Goal: Task Accomplishment & Management: Manage account settings

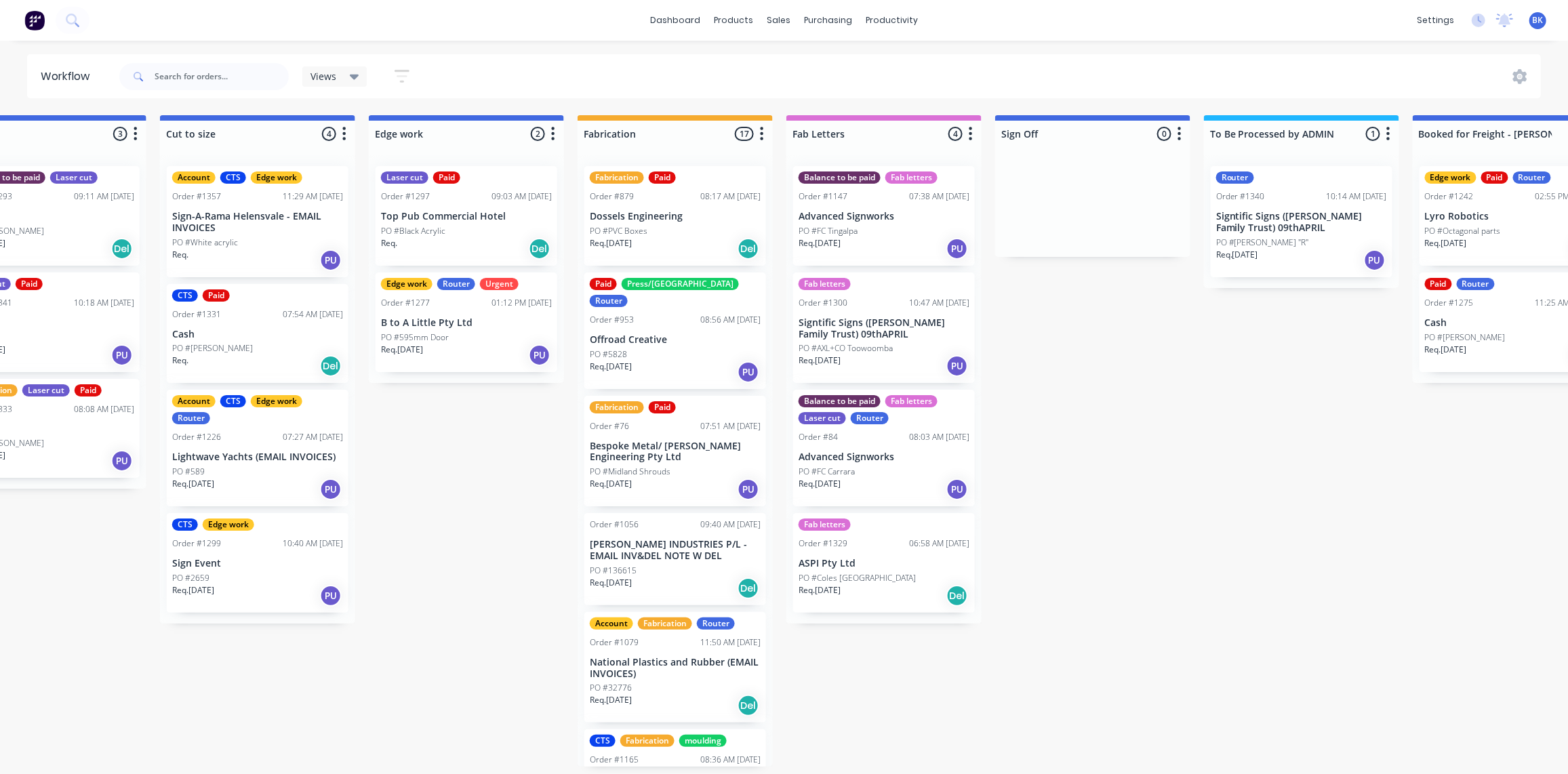
scroll to position [739, 0]
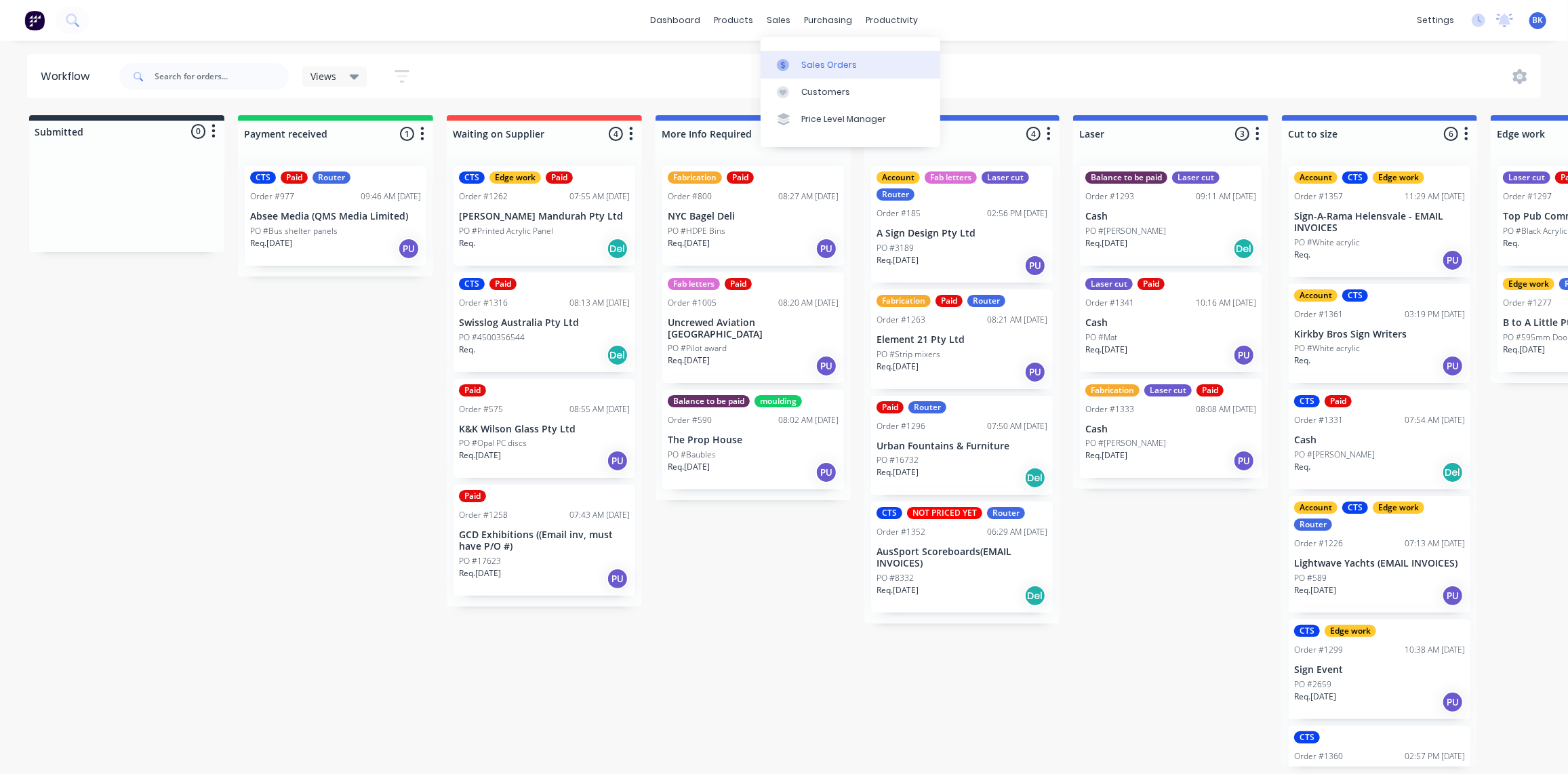
click at [791, 59] on div at bounding box center [787, 65] width 21 height 12
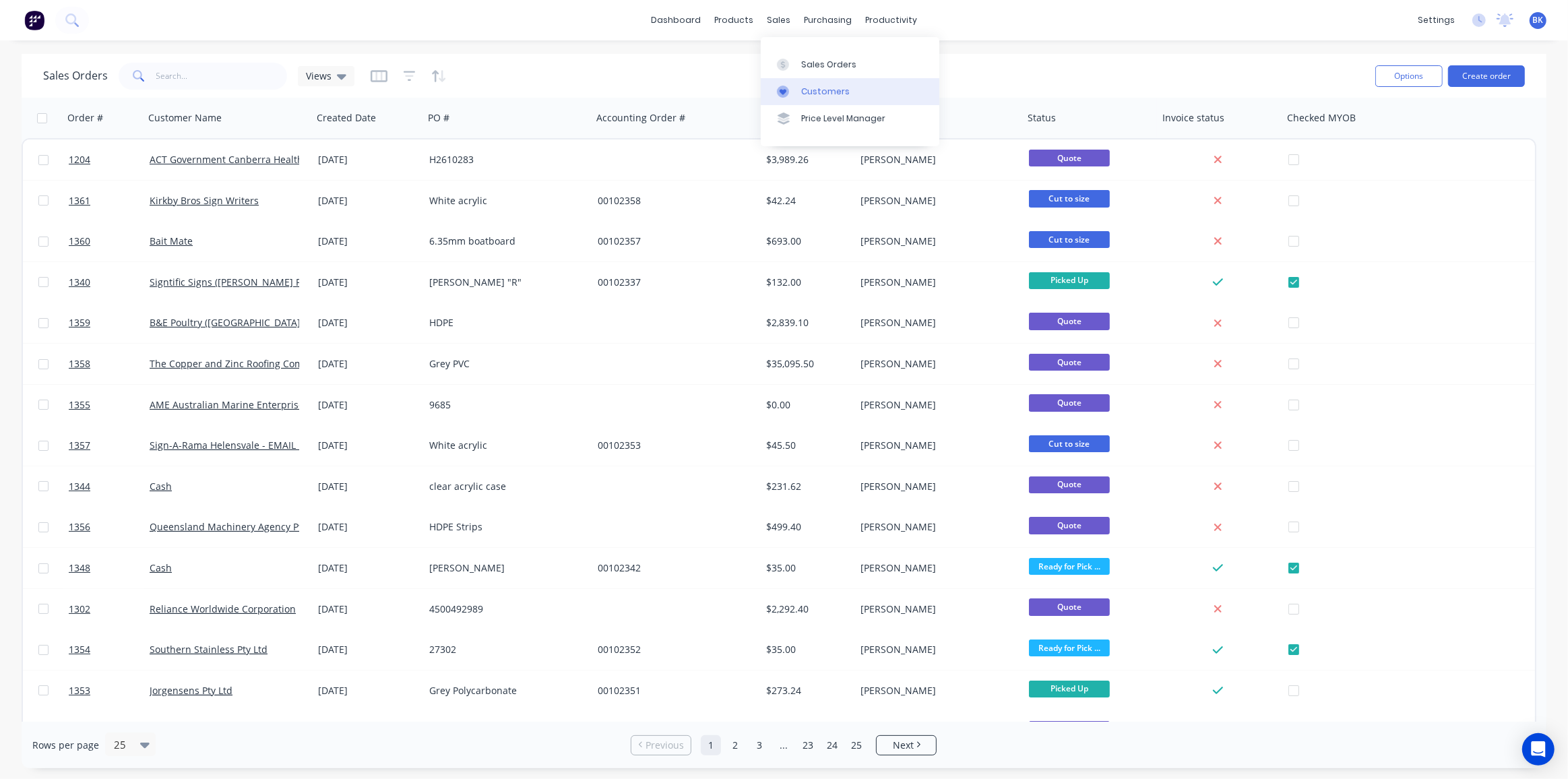
click at [826, 89] on div "Customers" at bounding box center [825, 91] width 49 height 12
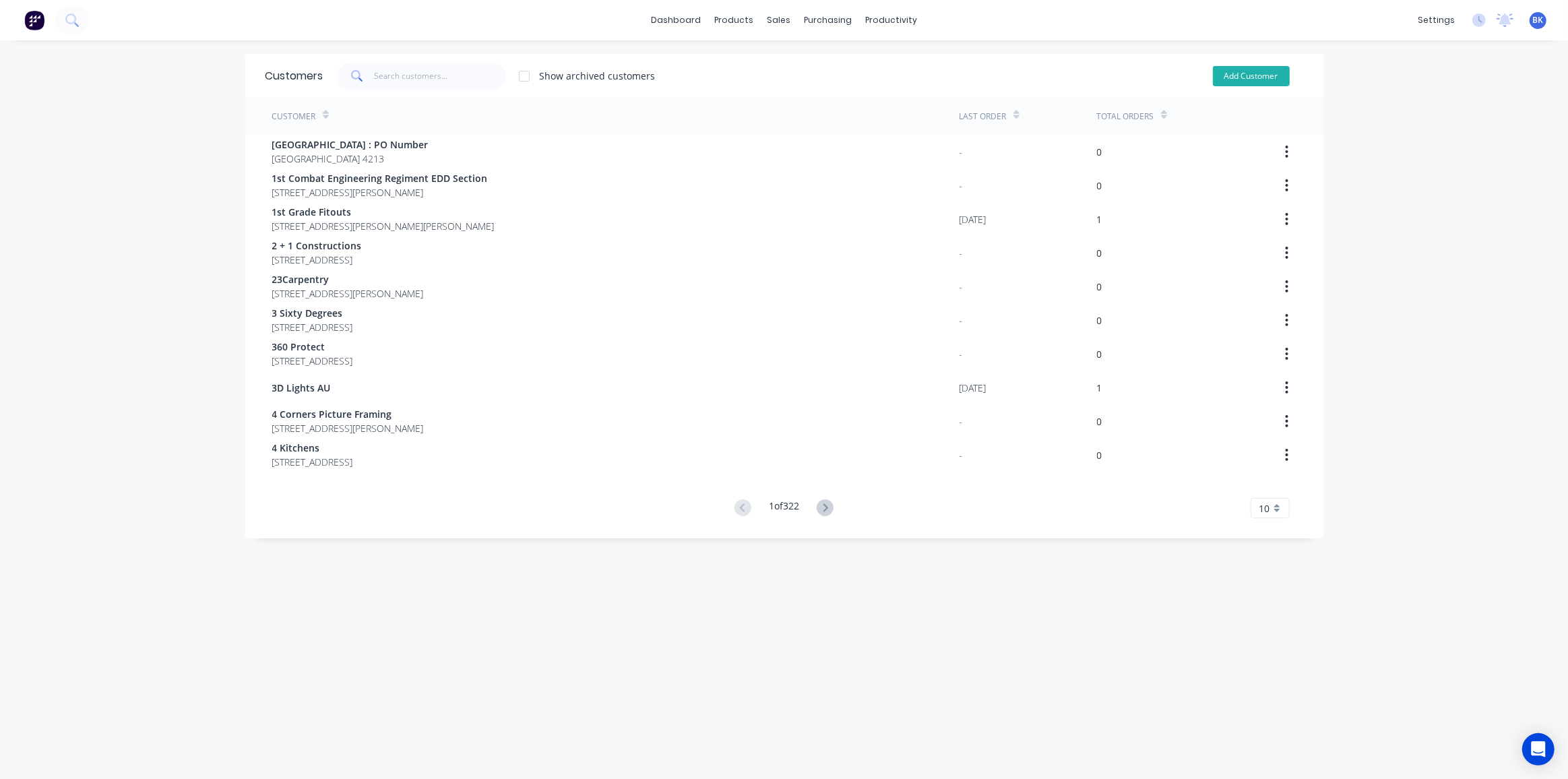
click at [1242, 73] on button "Add Customer" at bounding box center [1251, 76] width 77 height 20
select select "AU"
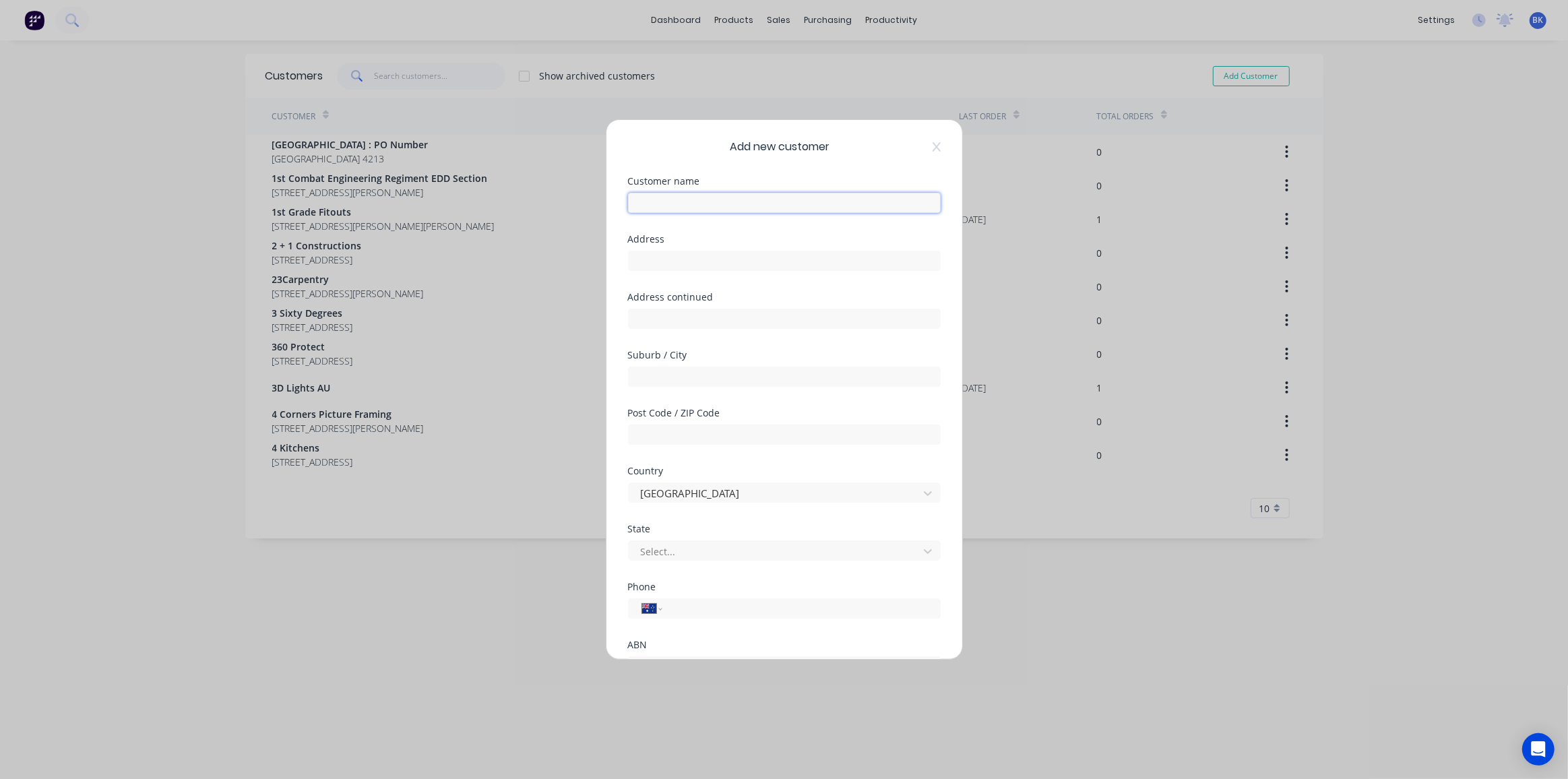
click at [694, 196] on input "text" at bounding box center [784, 203] width 313 height 20
paste input "HayFresco Pty Ltd"
type input "HayFresco Pty Ltd"
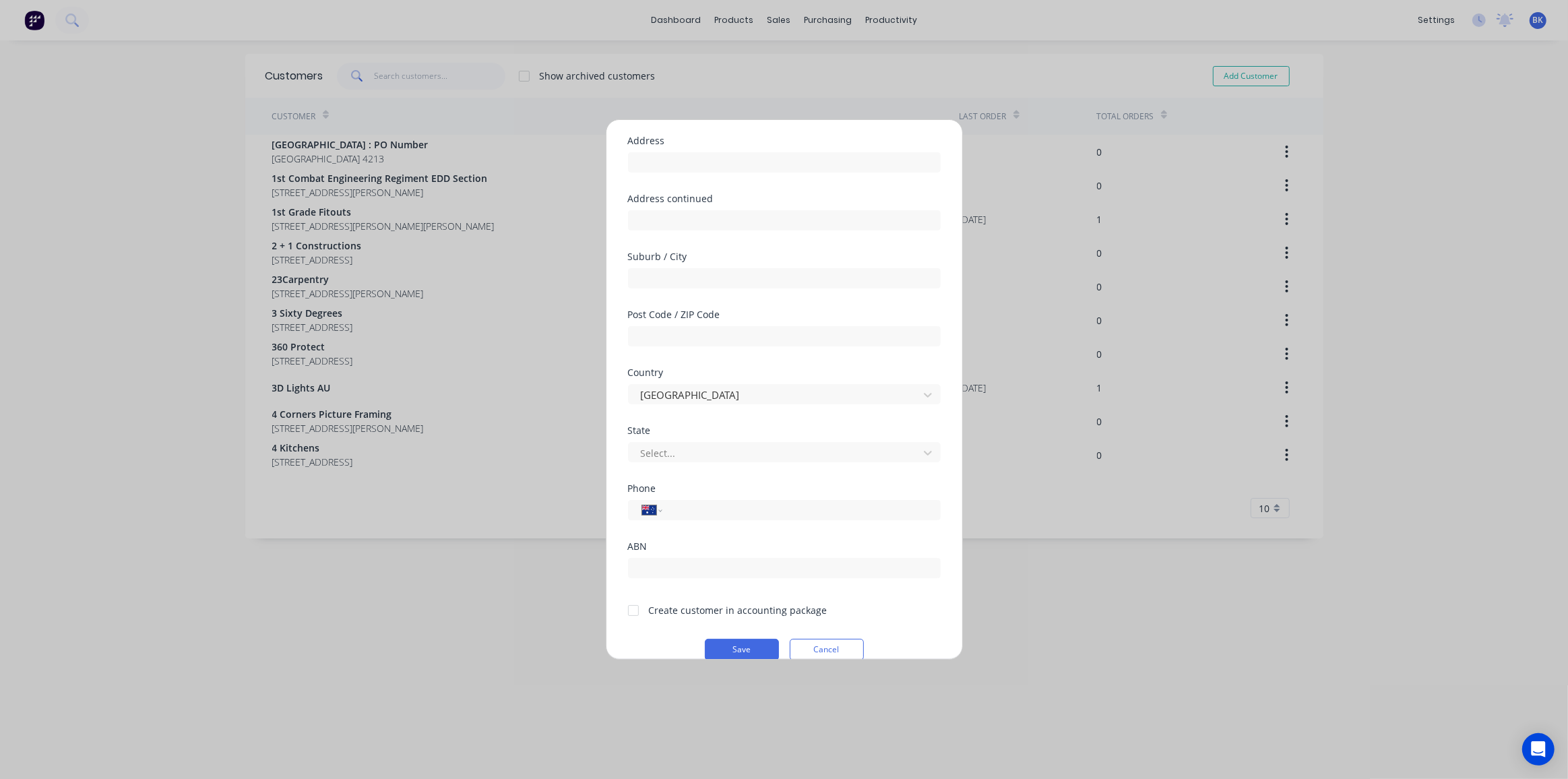
scroll to position [117, 0]
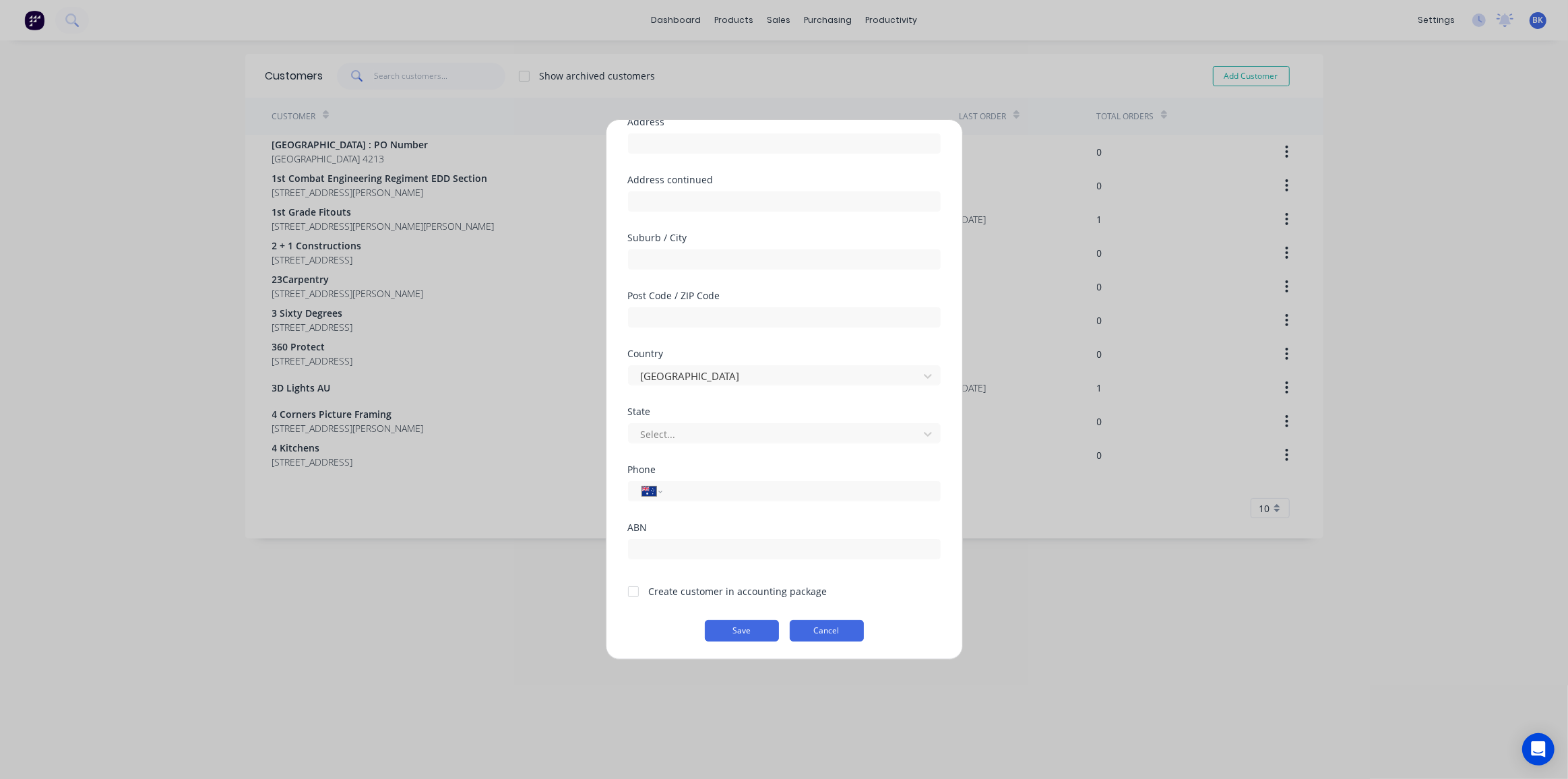
click at [819, 634] on button "Cancel" at bounding box center [826, 631] width 74 height 22
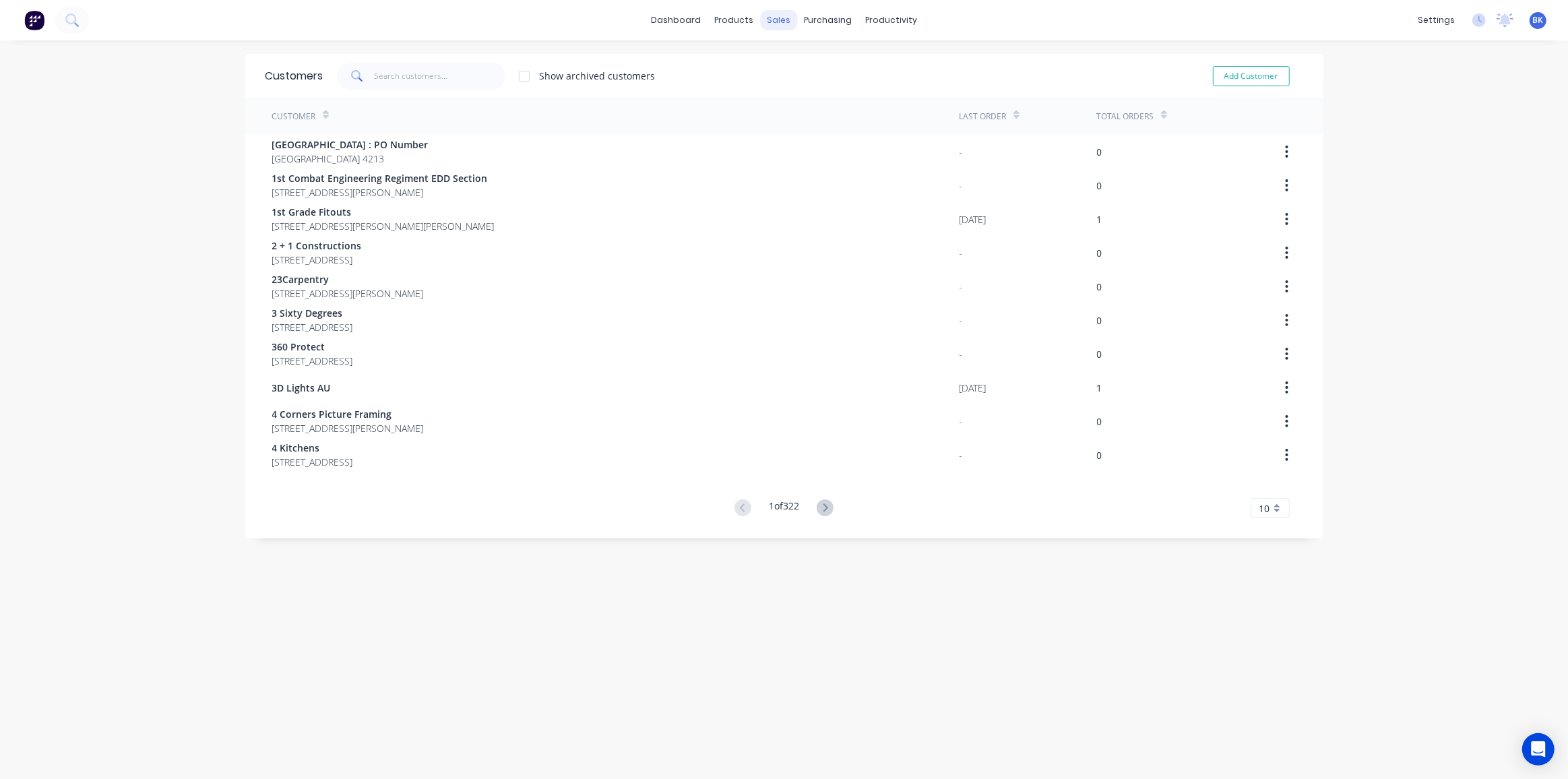
click at [767, 14] on div "sales" at bounding box center [778, 20] width 37 height 20
click at [802, 64] on div "Sales Orders" at bounding box center [824, 64] width 55 height 12
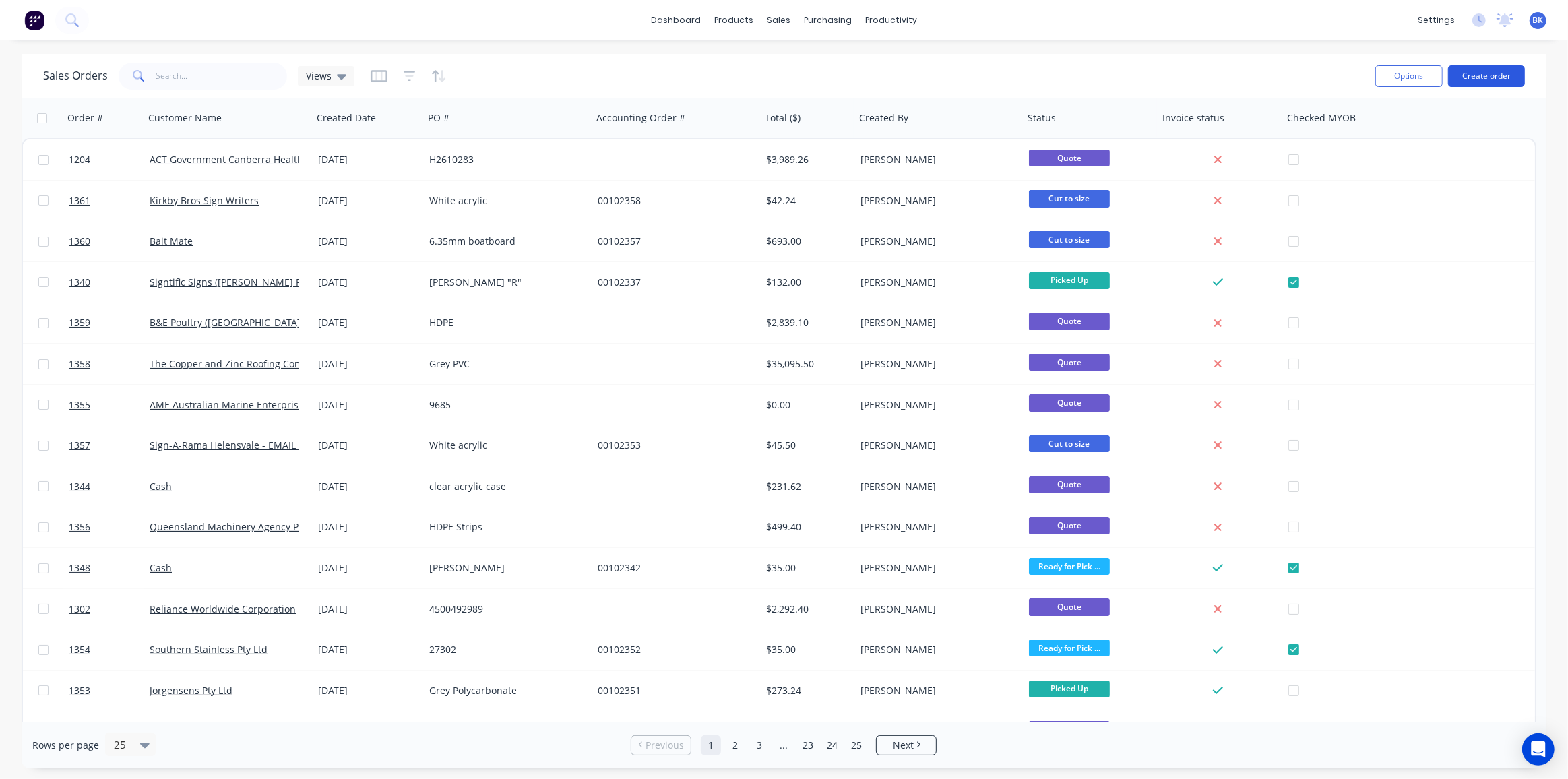
click at [1477, 73] on button "Create order" at bounding box center [1486, 76] width 77 height 22
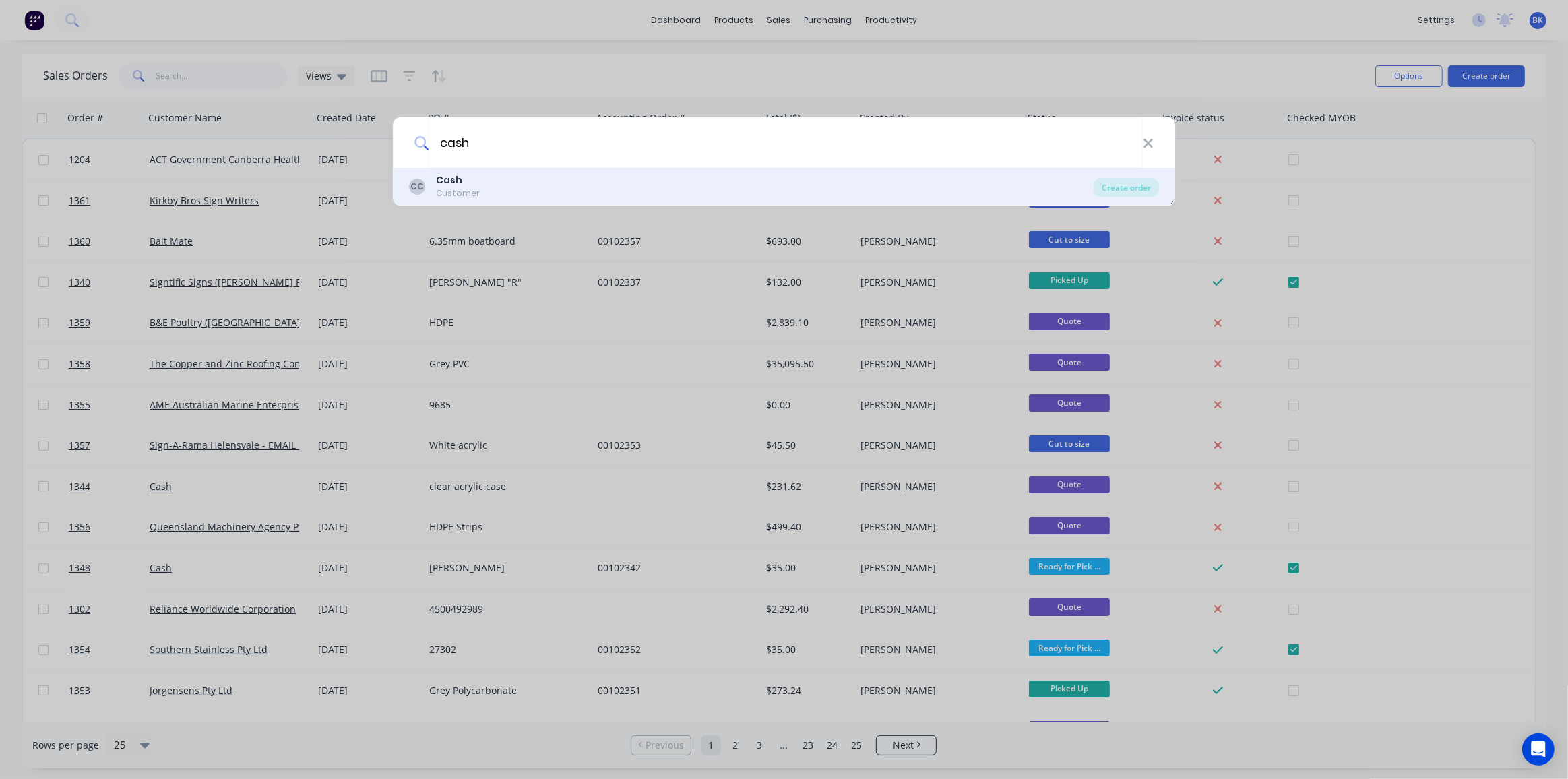
type input "cash"
click at [577, 183] on div "CC Cash Customer" at bounding box center [752, 186] width 685 height 26
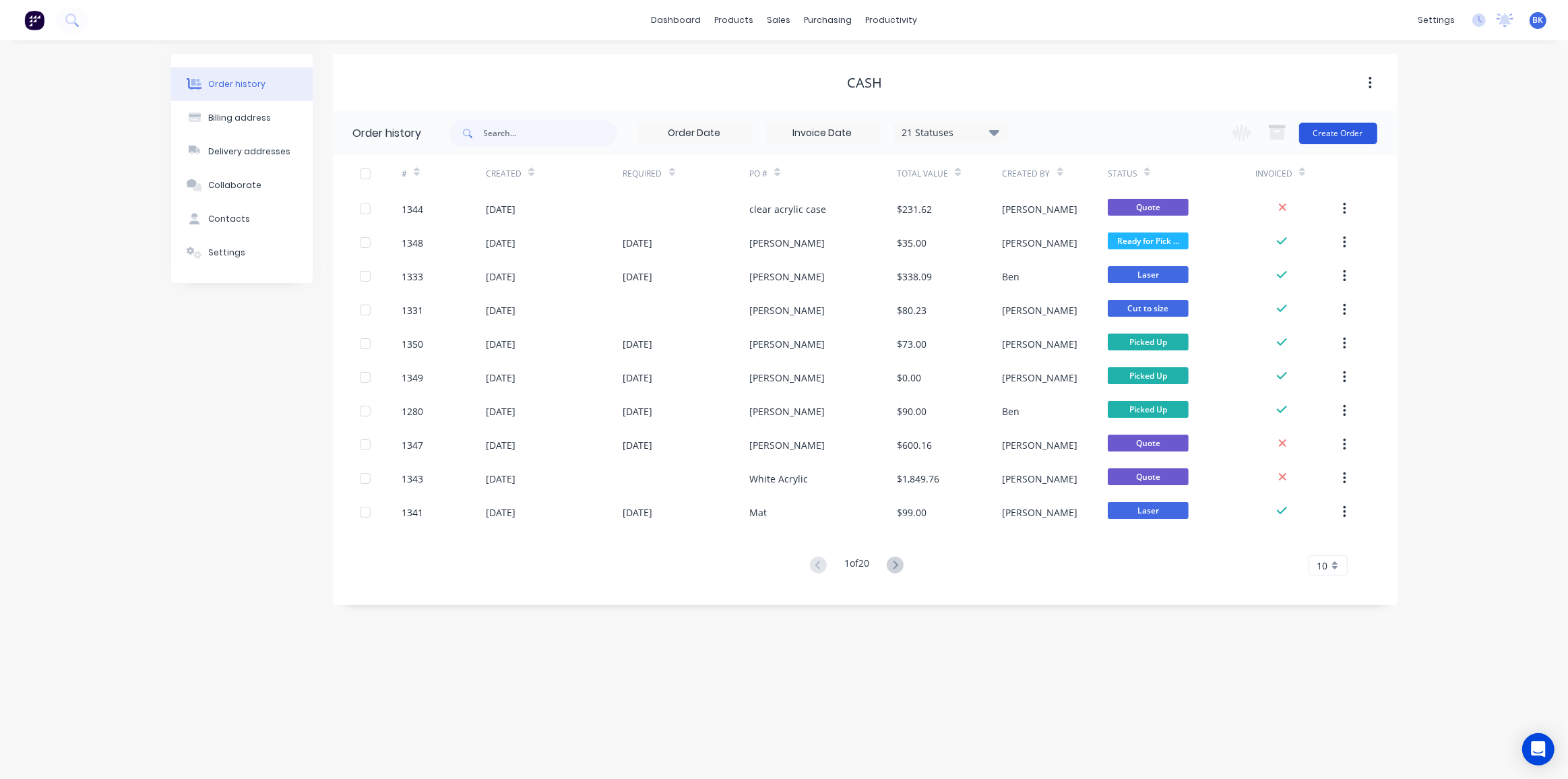
click at [1321, 131] on button "Create Order" at bounding box center [1338, 133] width 78 height 22
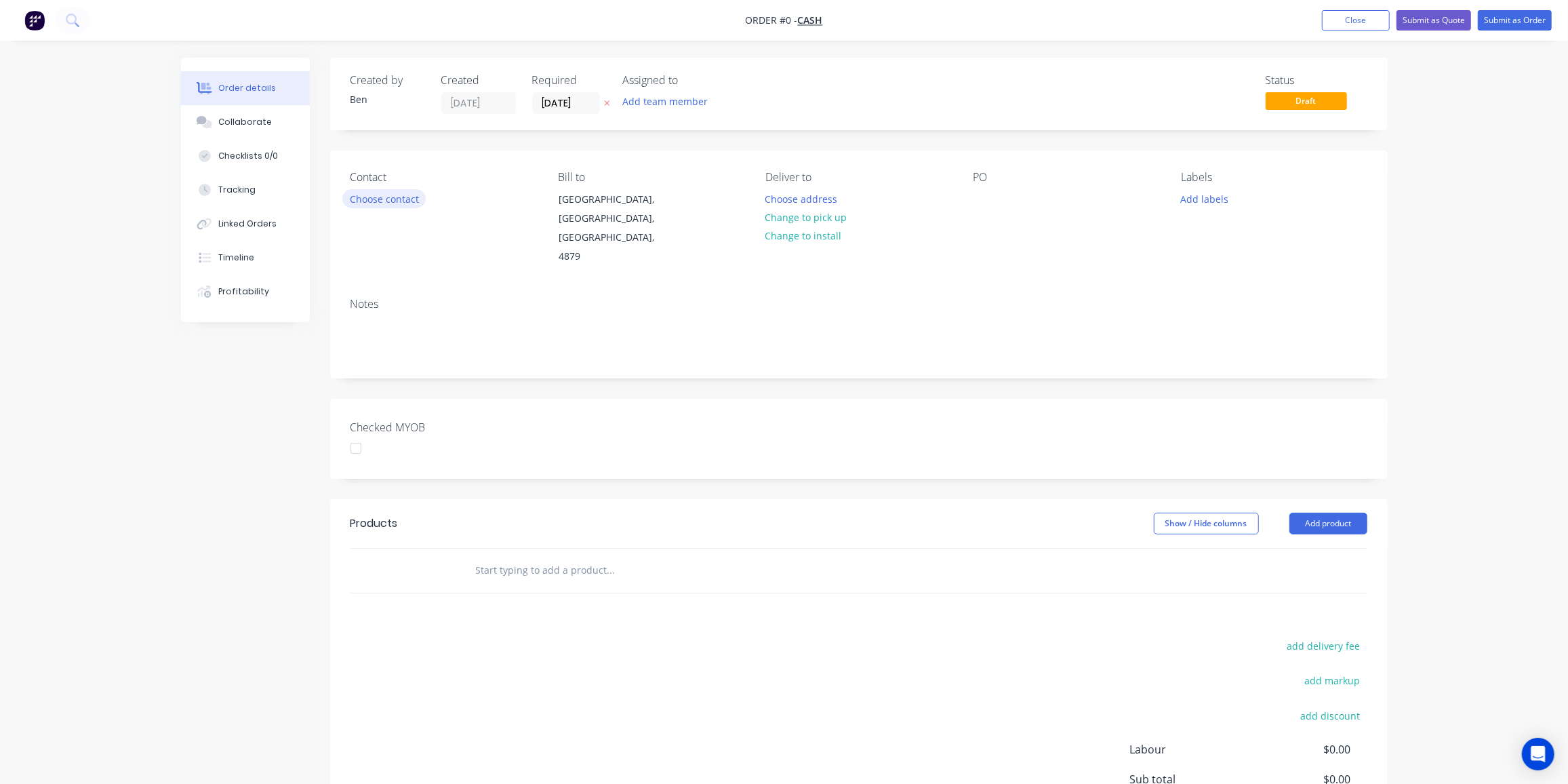
click at [400, 203] on button "Choose contact" at bounding box center [384, 198] width 83 height 18
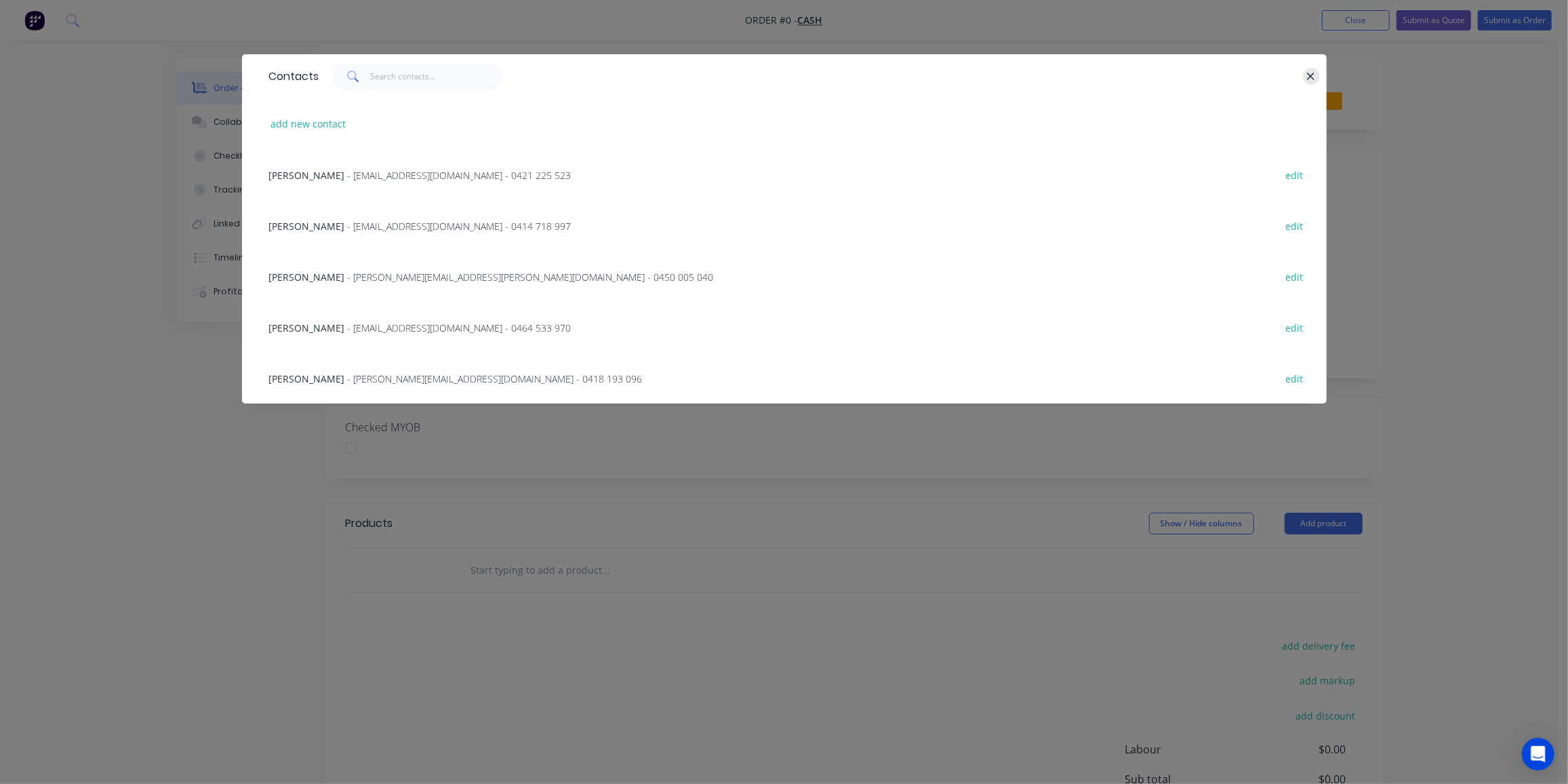
click at [1316, 78] on button "button" at bounding box center [1311, 76] width 17 height 17
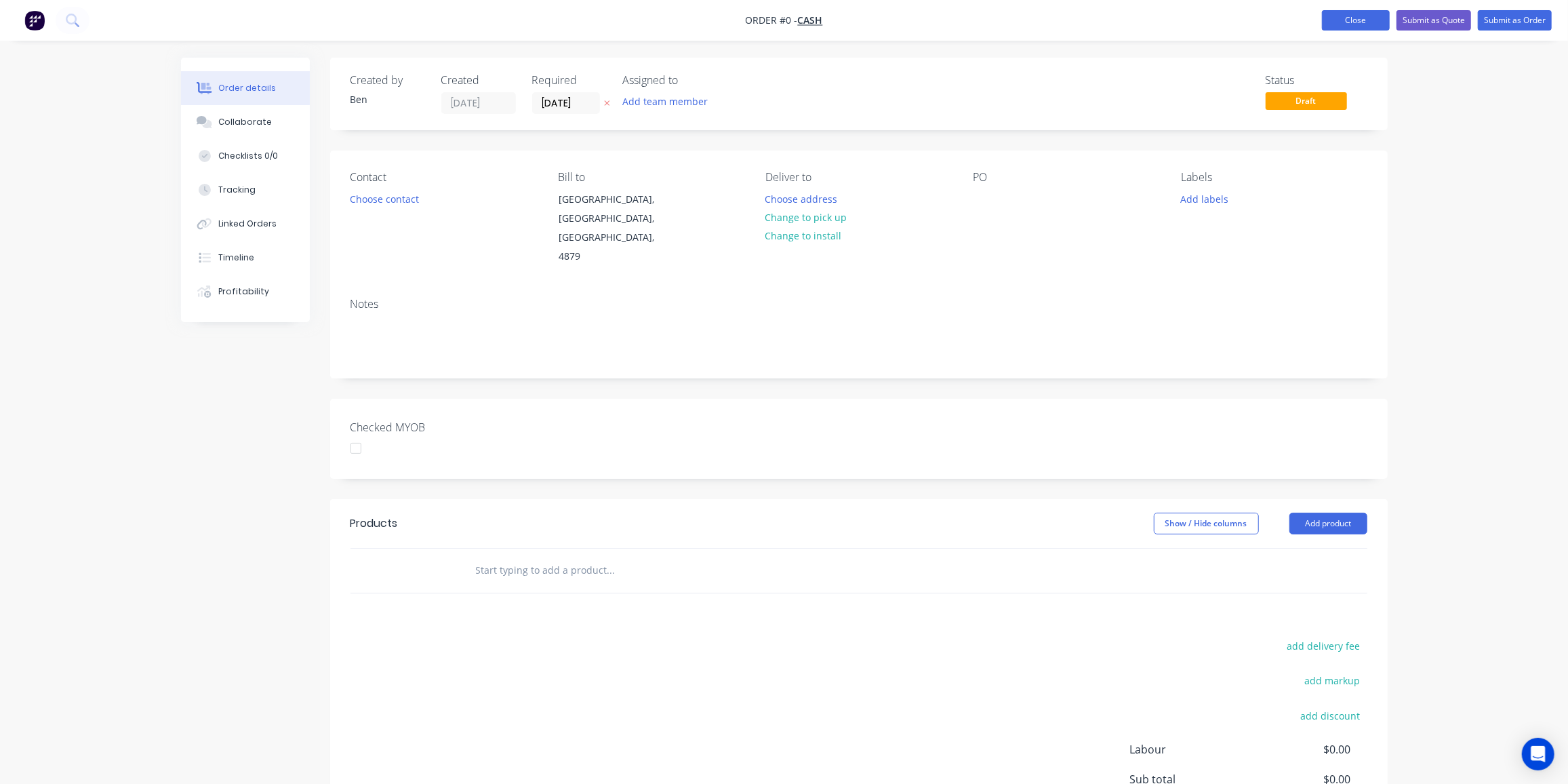
click at [1353, 23] on button "Close" at bounding box center [1355, 20] width 68 height 21
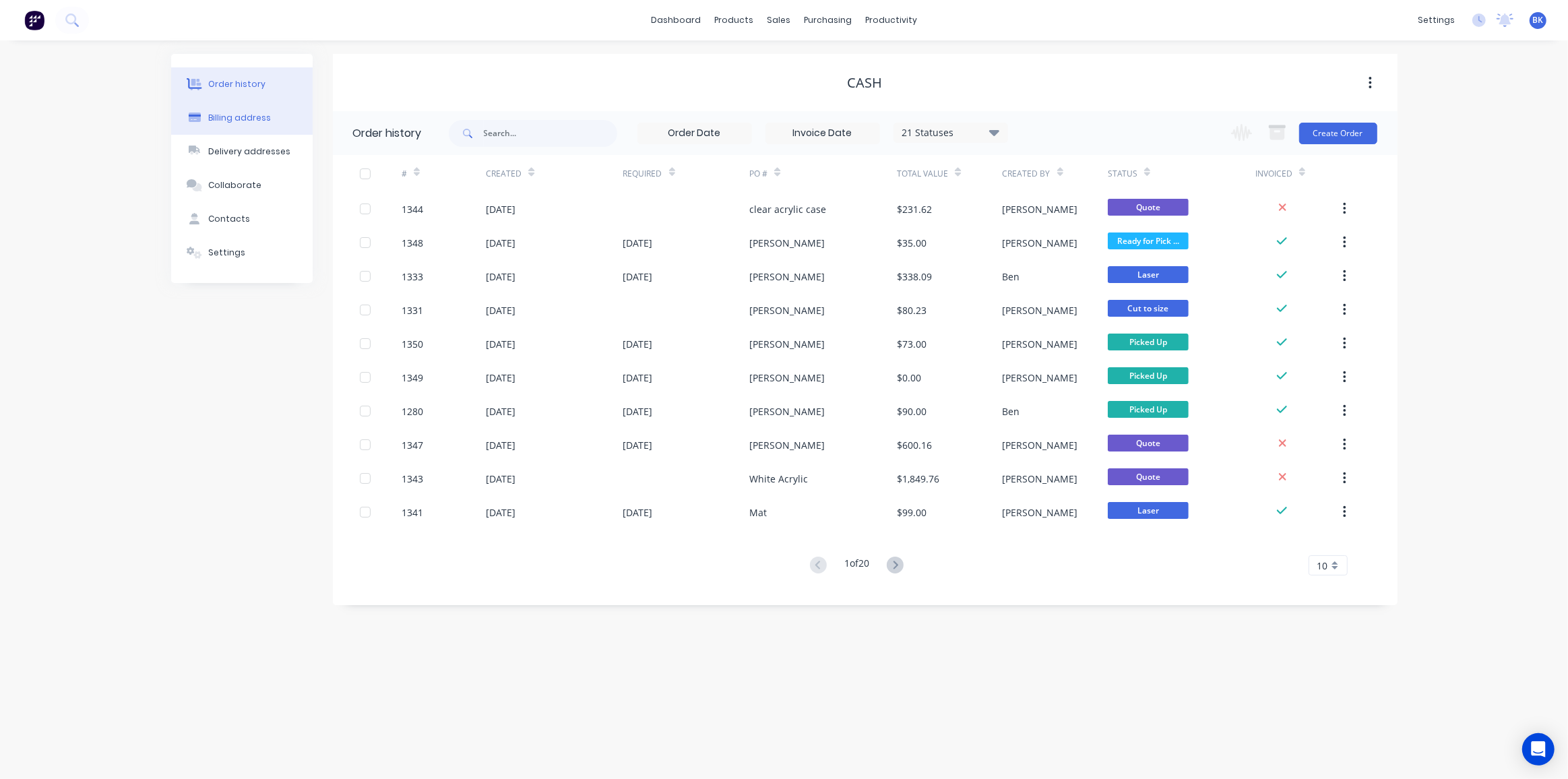
click at [212, 115] on div "Billing address" at bounding box center [239, 117] width 63 height 12
select select "AU"
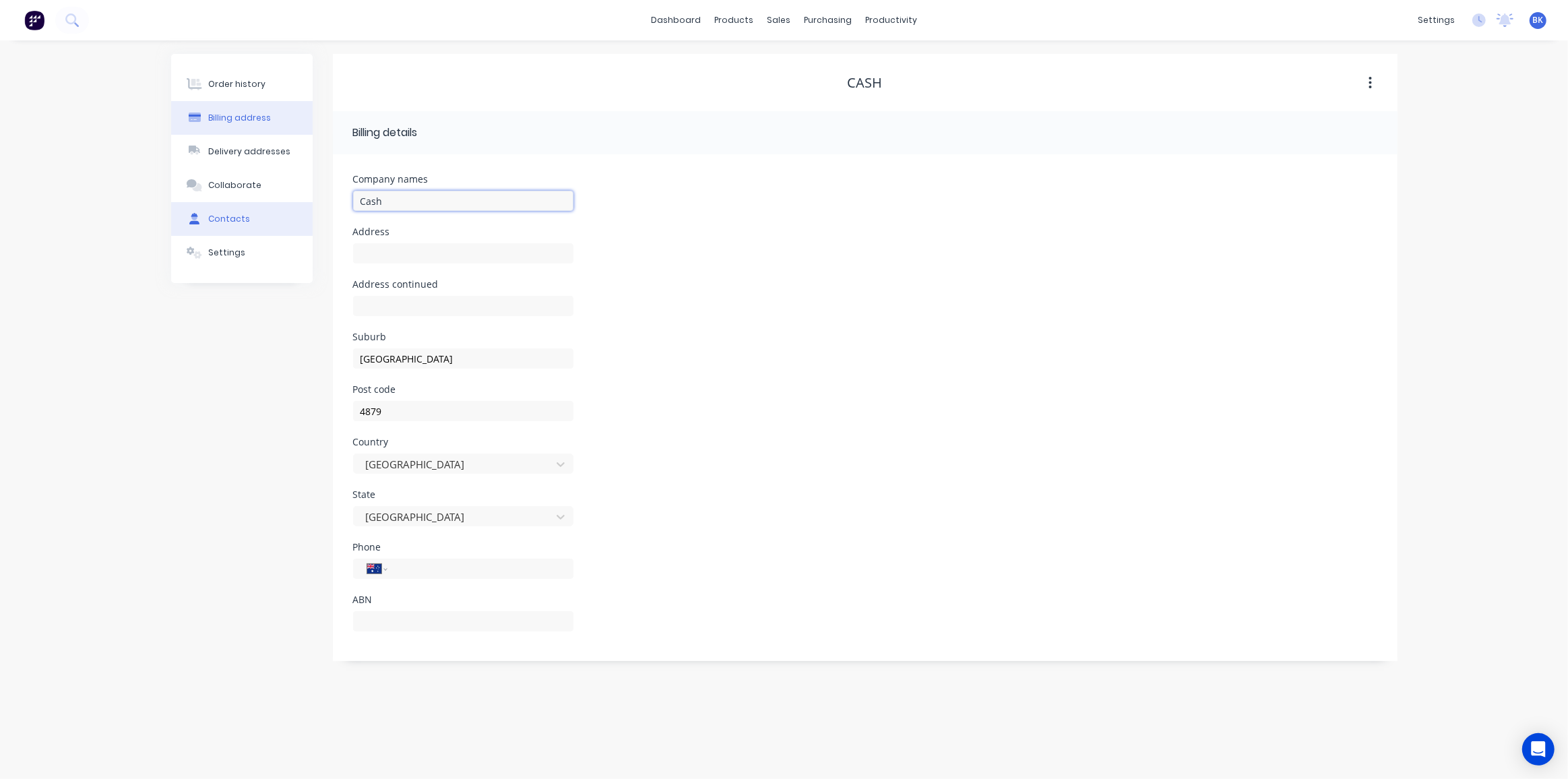
drag, startPoint x: 436, startPoint y: 198, endPoint x: 251, endPoint y: 203, distance: 185.1
click at [251, 203] on div "Order history Billing address Delivery addresses Collaborate Contacts Settings …" at bounding box center [784, 357] width 1226 height 607
click at [432, 263] on div at bounding box center [463, 260] width 220 height 40
drag, startPoint x: 439, startPoint y: 356, endPoint x: 259, endPoint y: 370, distance: 180.5
click at [259, 370] on div "Order history Billing address Delivery addresses Collaborate Contacts Settings …" at bounding box center [784, 357] width 1226 height 607
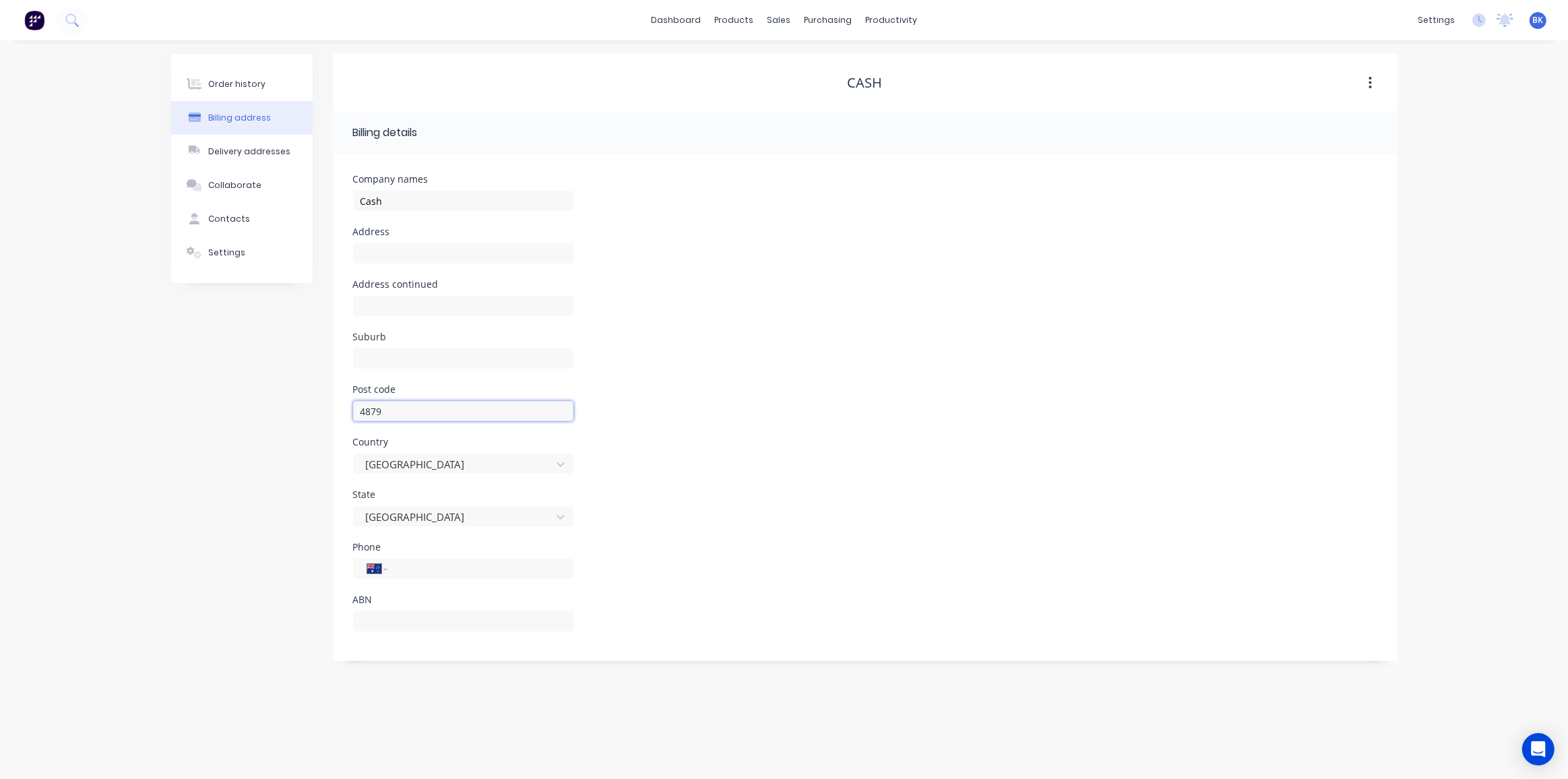
click at [289, 412] on div "Order history Billing address Delivery addresses Collaborate Contacts Settings …" at bounding box center [784, 357] width 1226 height 607
click at [239, 155] on div "Delivery addresses" at bounding box center [249, 151] width 82 height 12
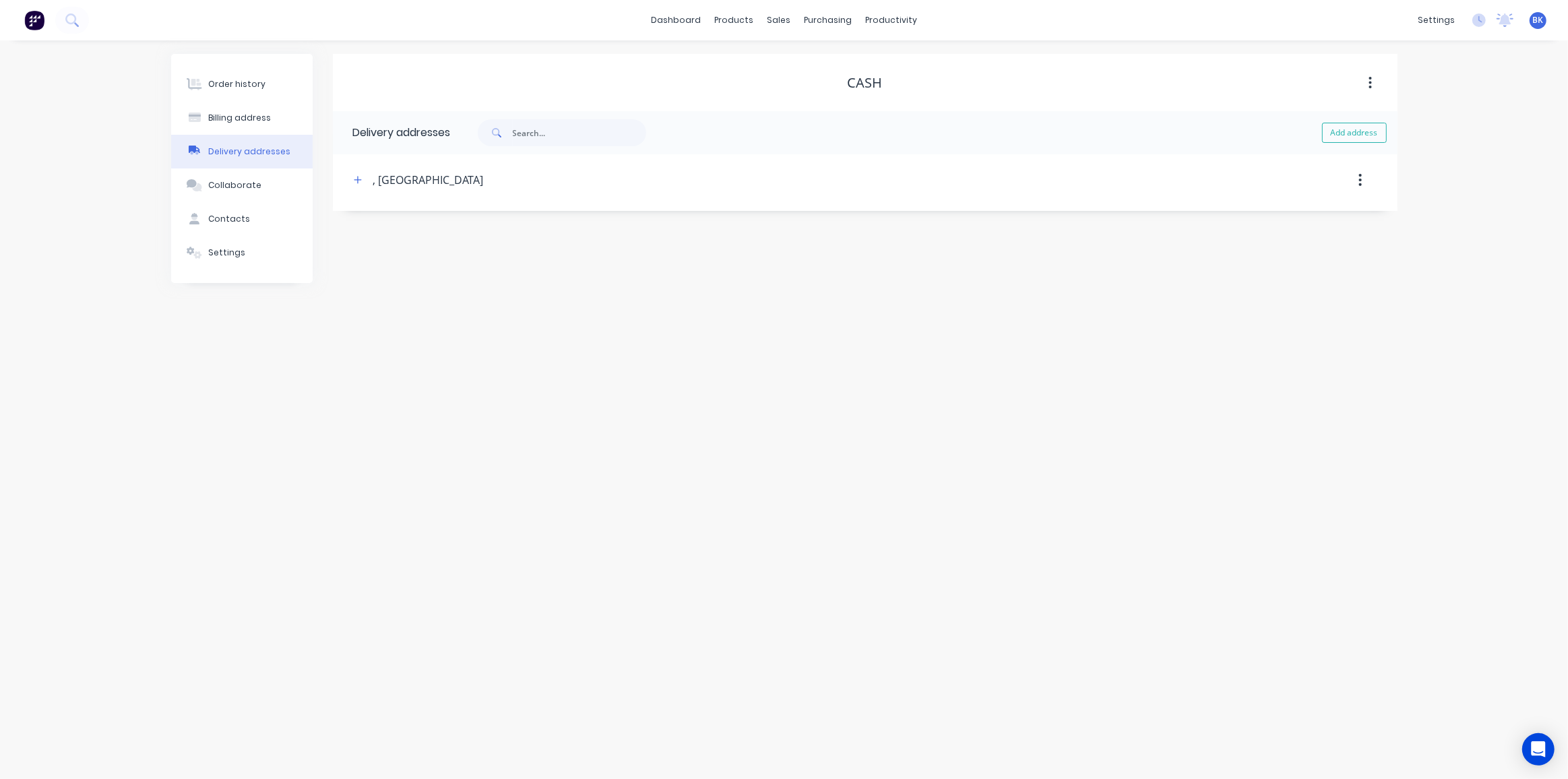
click at [1358, 184] on button "button" at bounding box center [1360, 180] width 32 height 24
click at [1274, 219] on div "Delete" at bounding box center [1312, 215] width 104 height 20
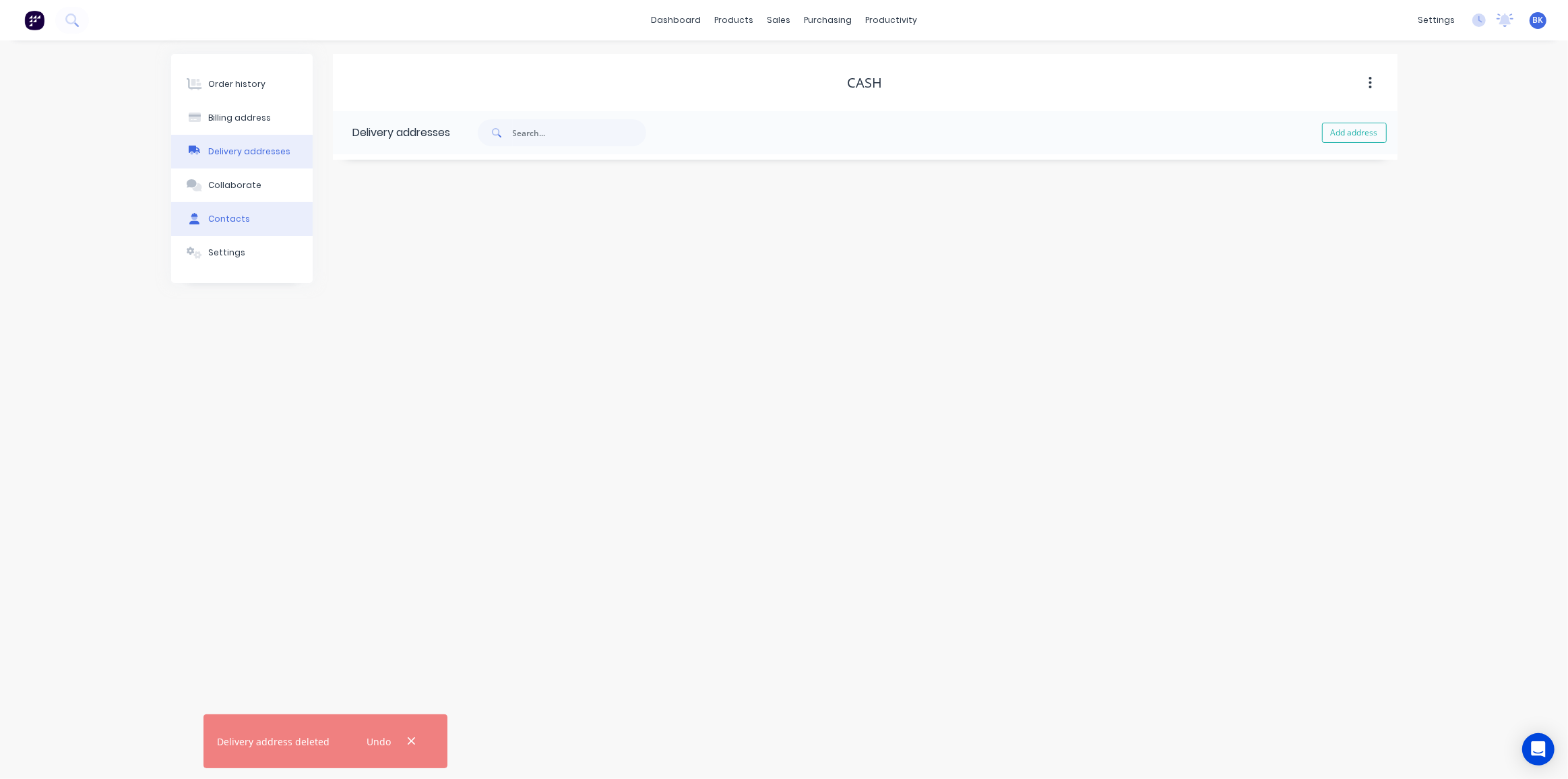
click at [260, 211] on button "Contacts" at bounding box center [242, 219] width 141 height 34
click at [1374, 182] on button "button" at bounding box center [1370, 180] width 32 height 24
click at [1345, 208] on div "Delete" at bounding box center [1322, 215] width 104 height 20
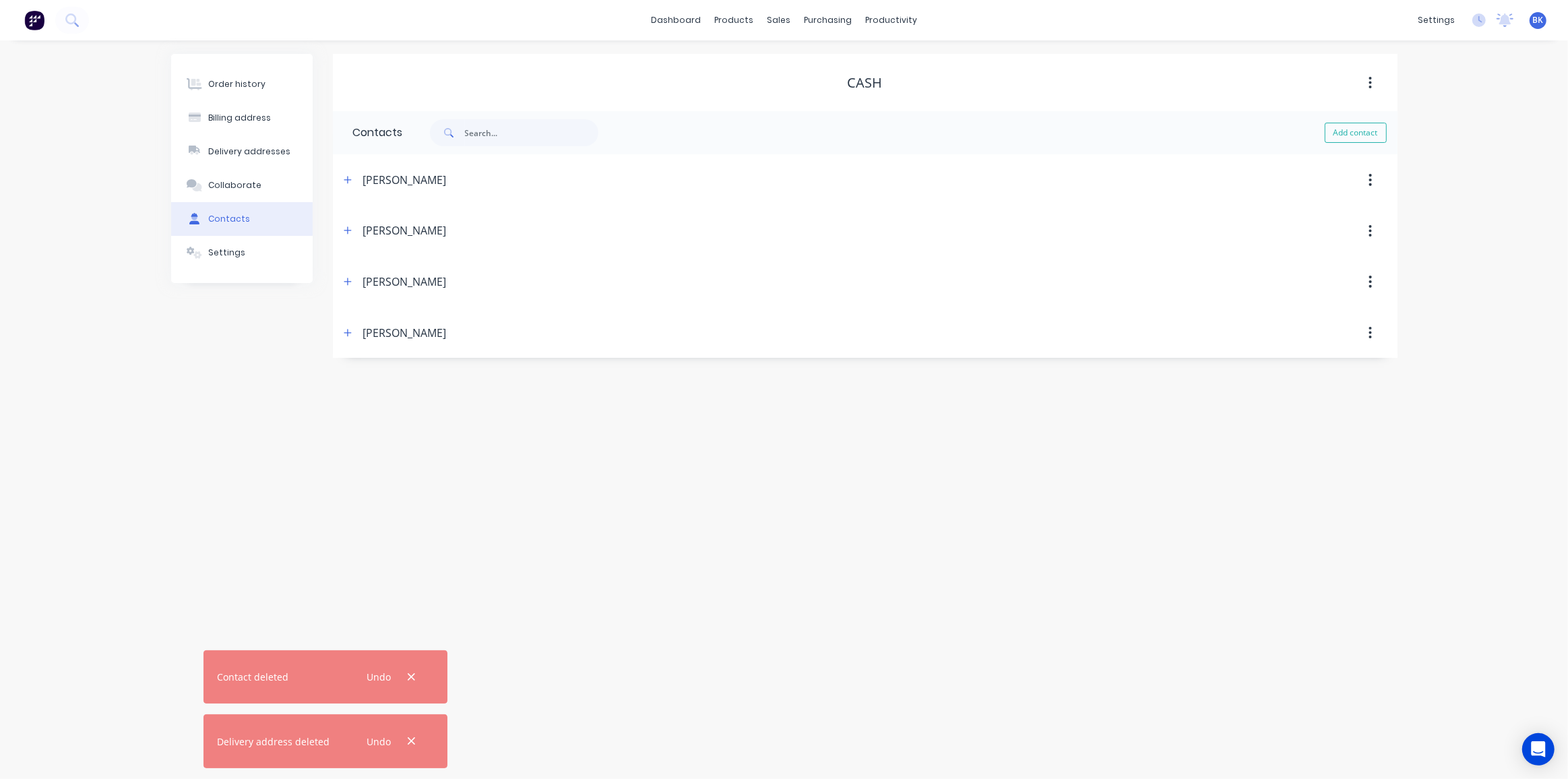
click at [1367, 180] on button "button" at bounding box center [1370, 180] width 32 height 24
click at [1319, 218] on div "Delete" at bounding box center [1322, 215] width 104 height 20
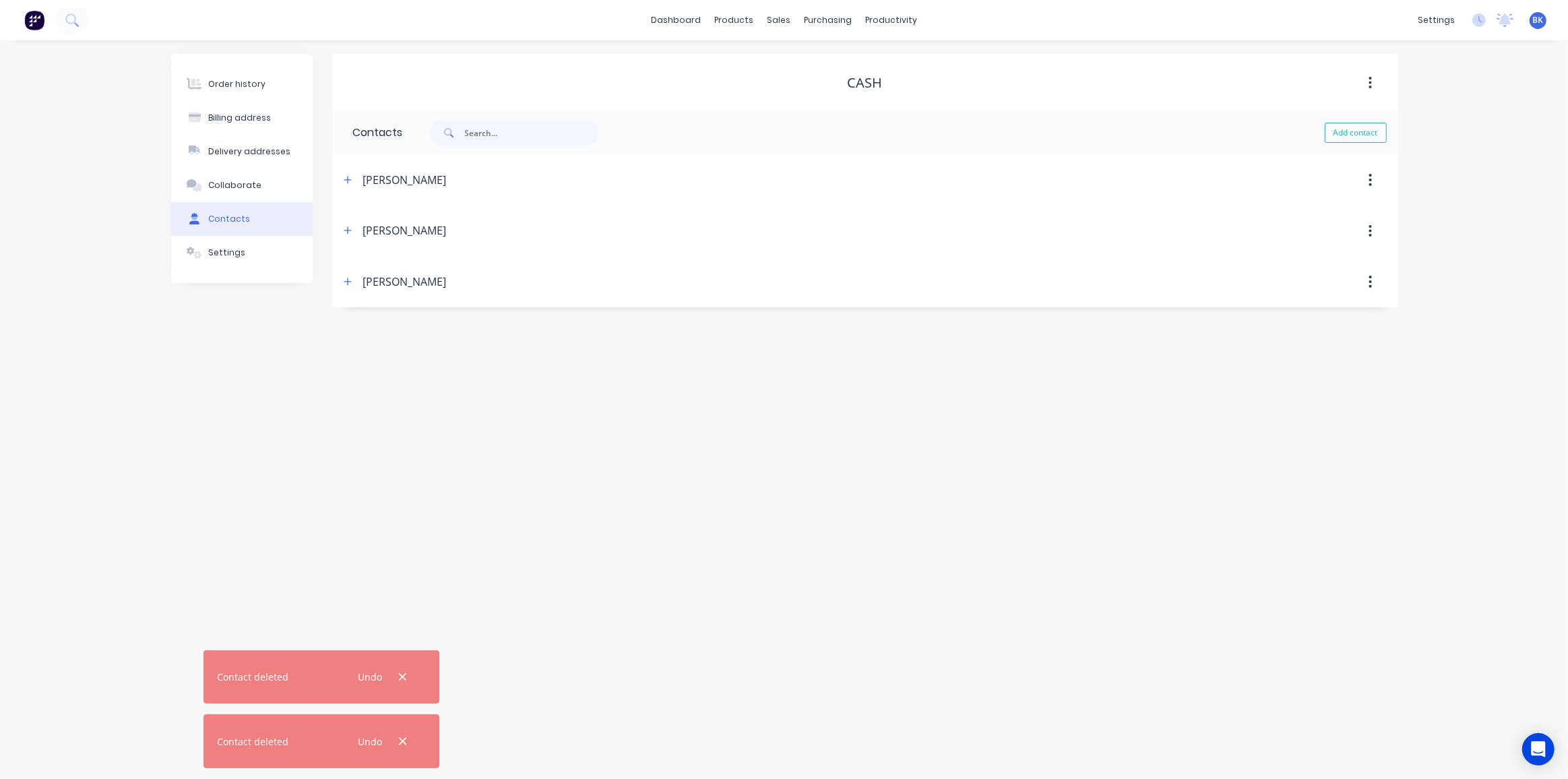
click at [1371, 181] on icon "button" at bounding box center [1370, 179] width 4 height 15
click at [1304, 220] on div "Delete" at bounding box center [1322, 215] width 104 height 20
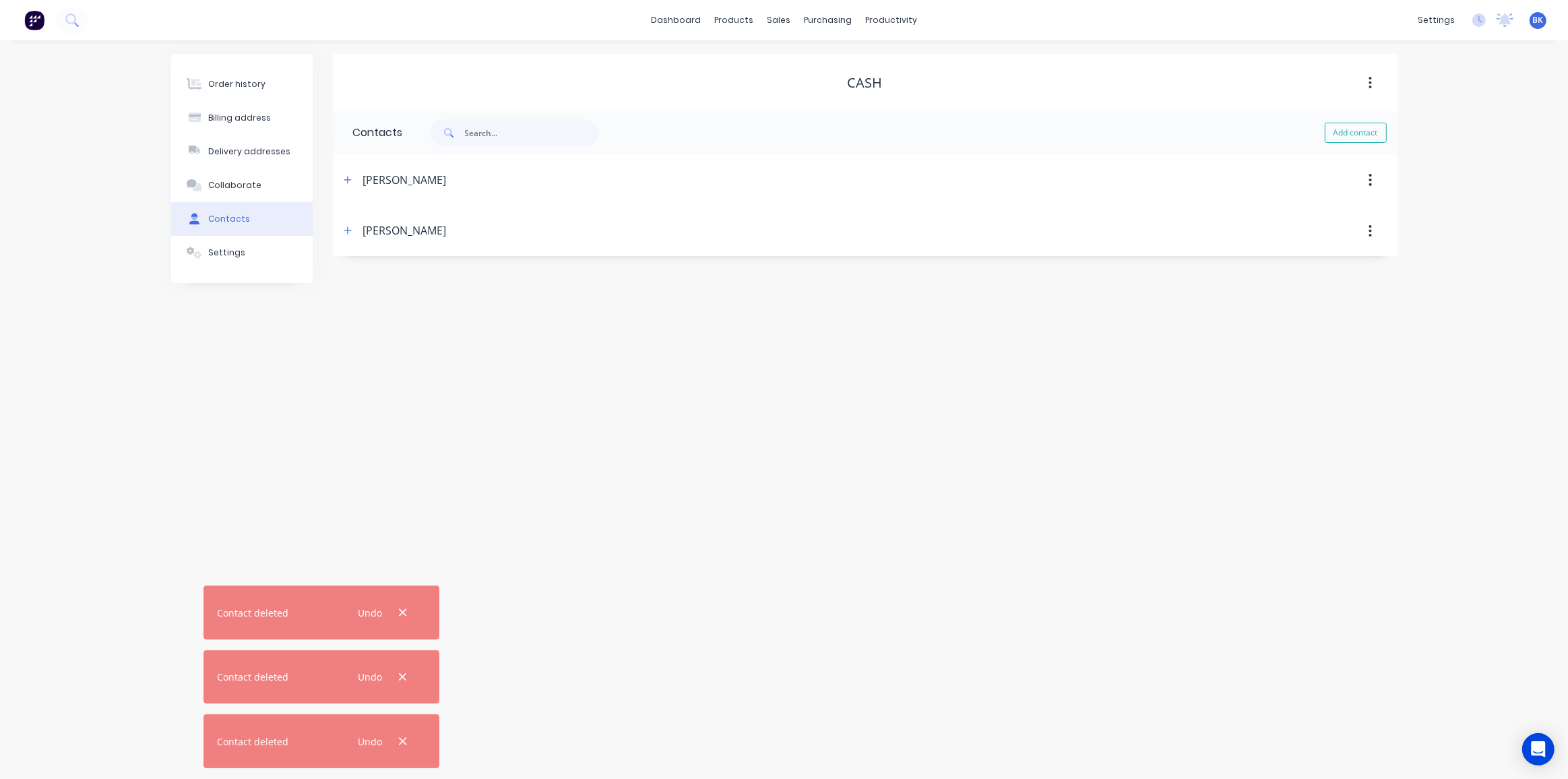
click at [1373, 181] on button "button" at bounding box center [1370, 180] width 32 height 24
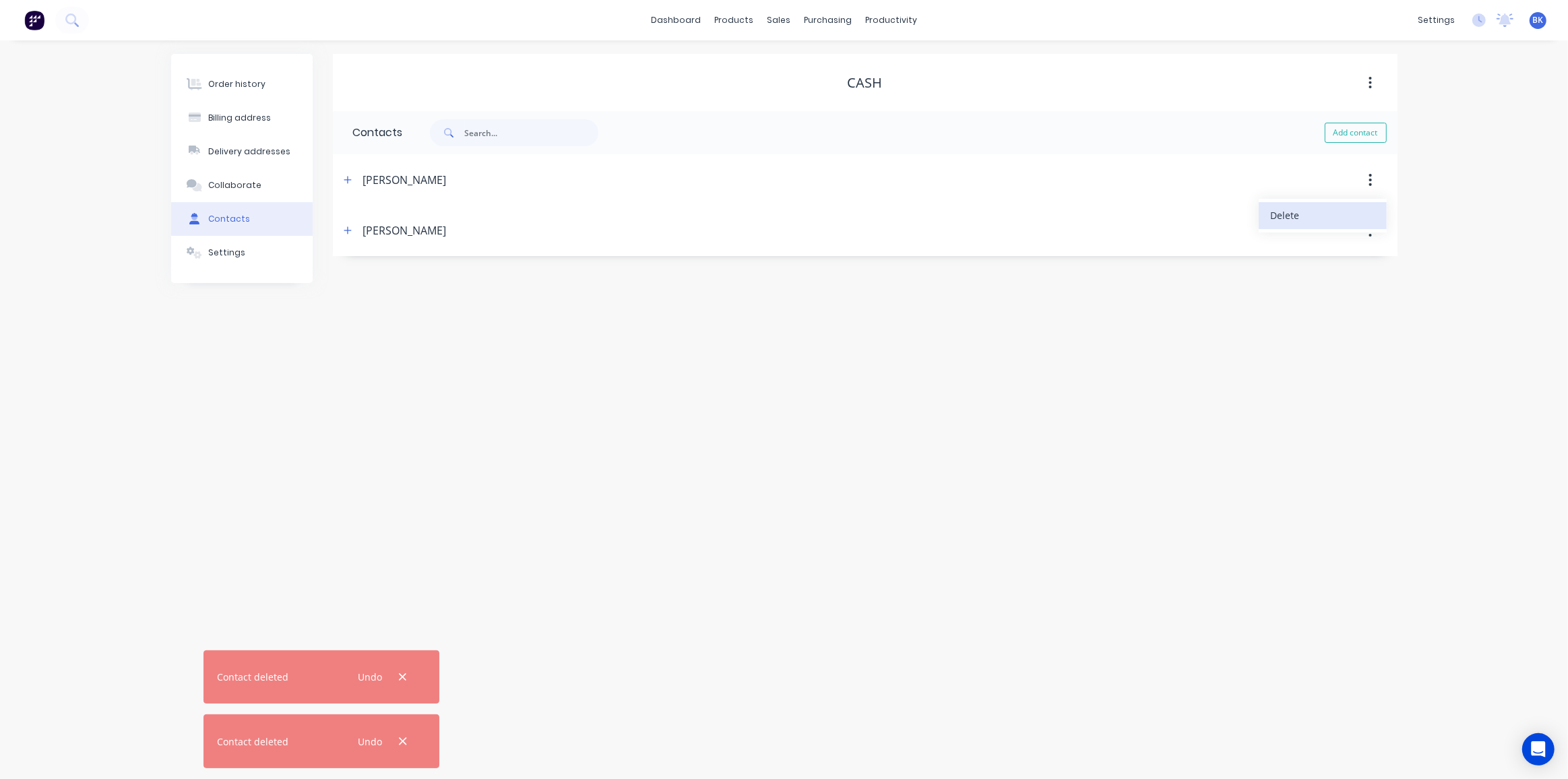
click at [1329, 218] on div "Delete" at bounding box center [1322, 215] width 104 height 20
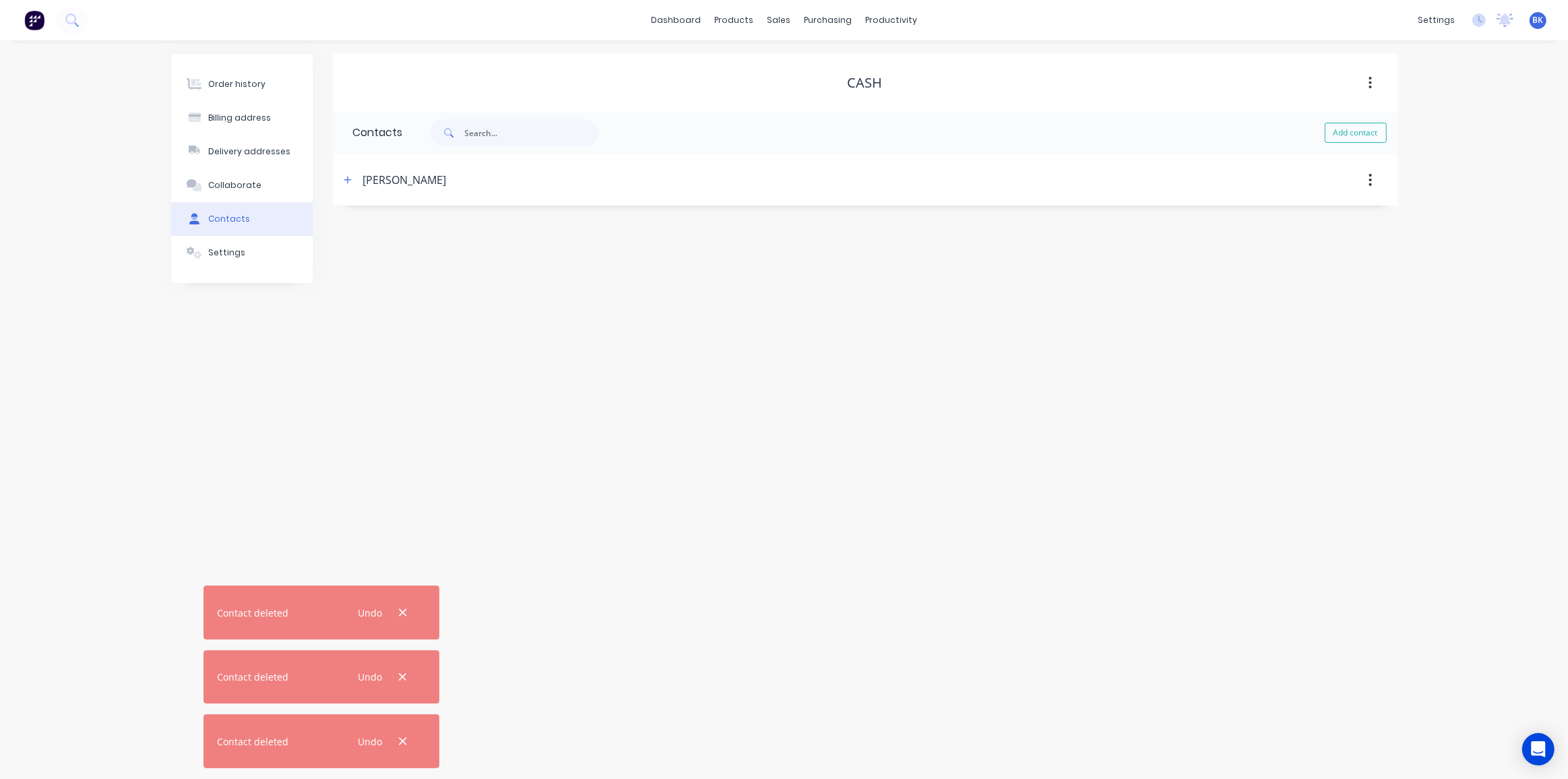
click at [1370, 174] on icon "button" at bounding box center [1370, 179] width 3 height 12
click at [1326, 209] on div "Delete" at bounding box center [1322, 215] width 104 height 20
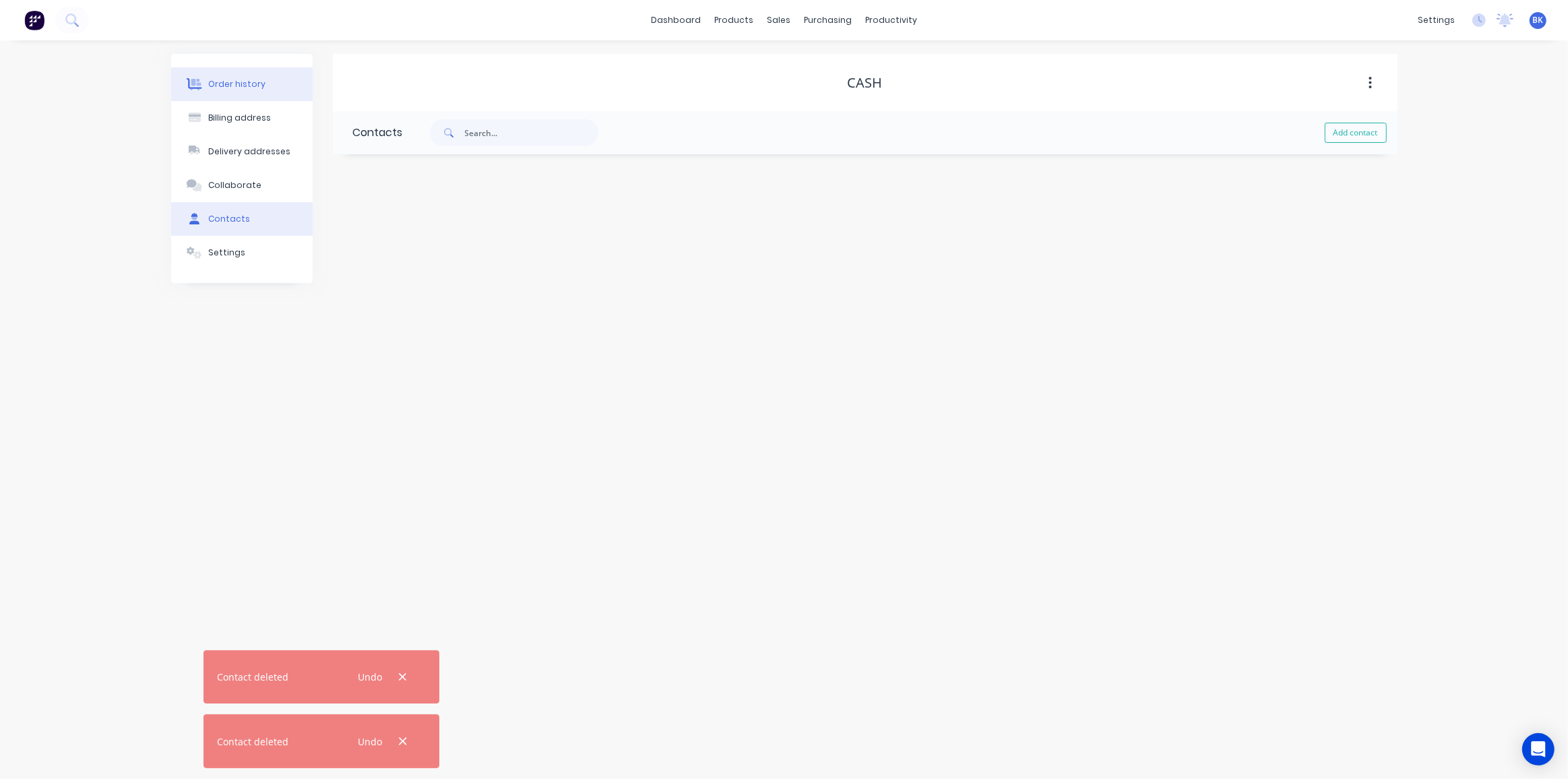
click at [251, 84] on div "Order history" at bounding box center [237, 84] width 57 height 12
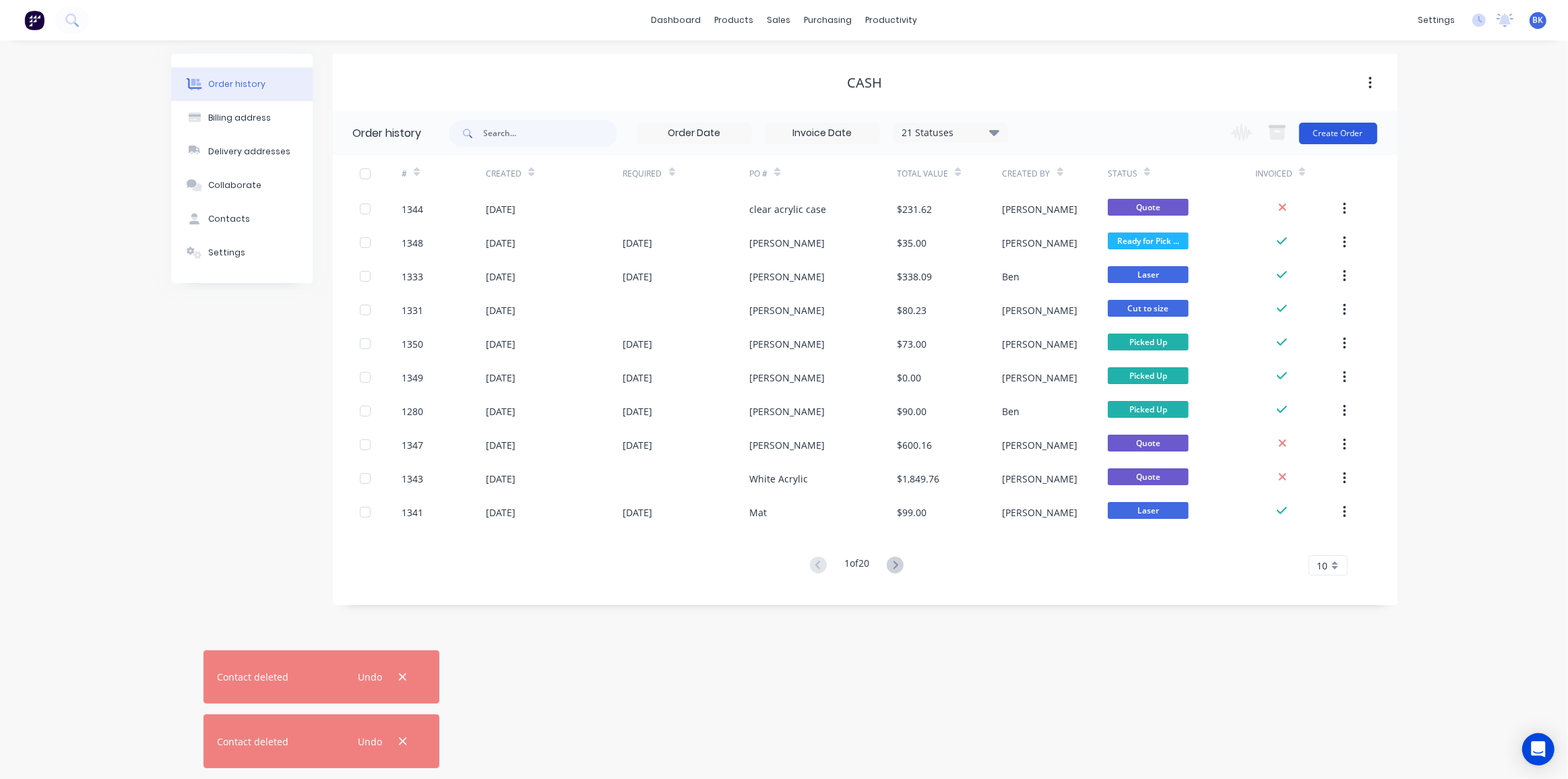
click at [1350, 125] on button "Create Order" at bounding box center [1338, 133] width 78 height 22
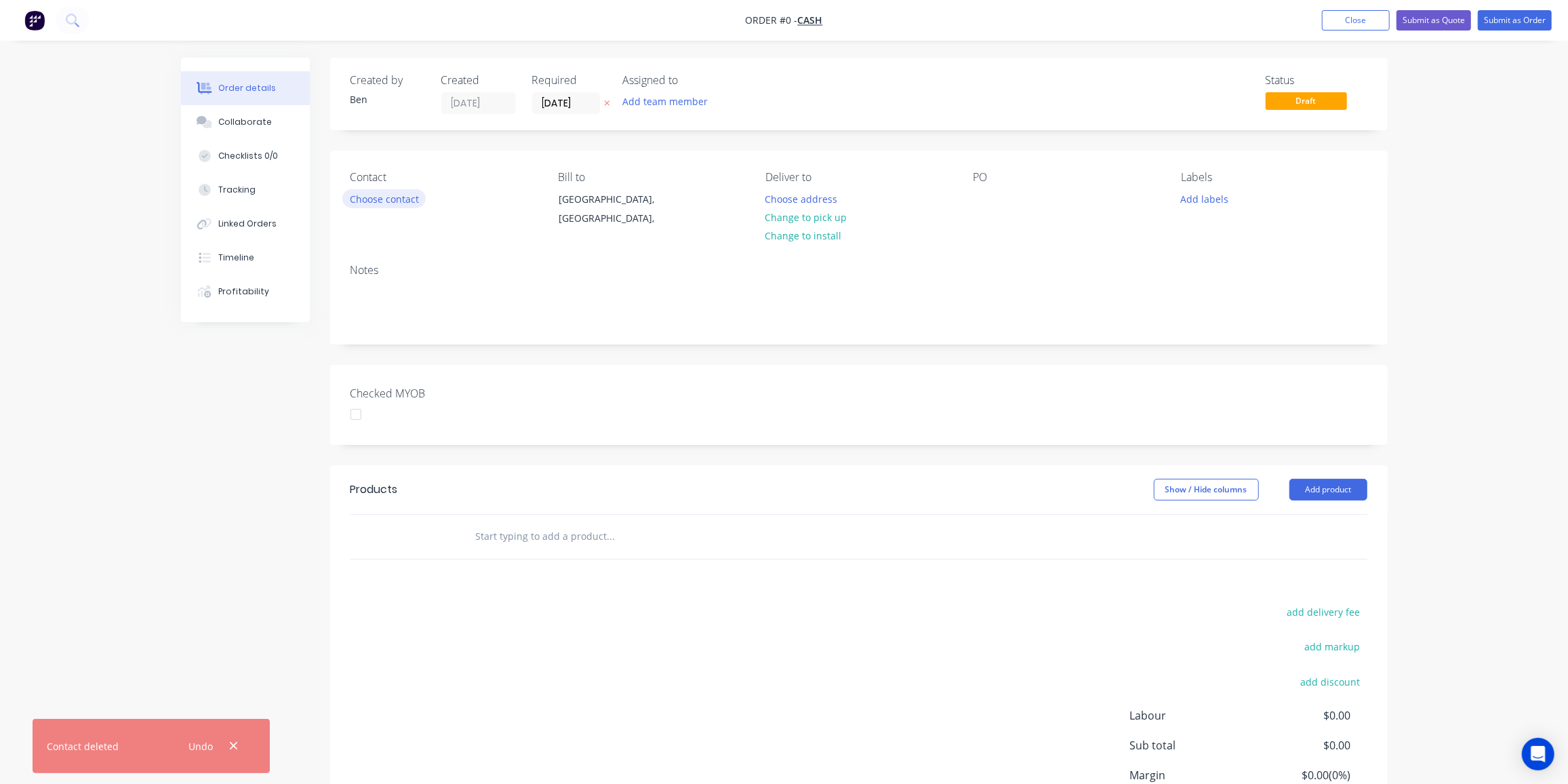
click at [385, 205] on button "Choose contact" at bounding box center [384, 198] width 83 height 18
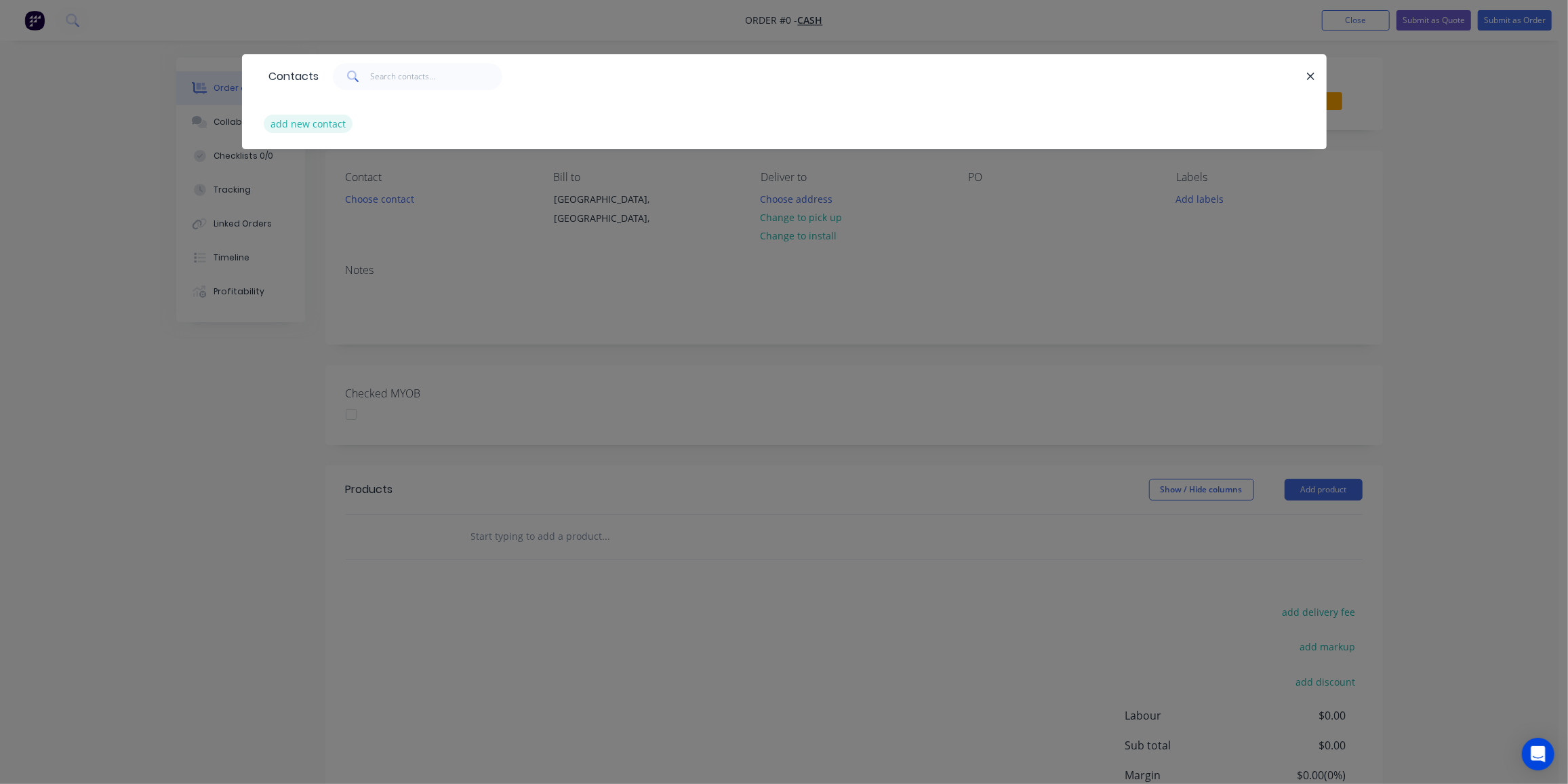
click at [316, 121] on button "add new contact" at bounding box center [308, 124] width 90 height 18
select select "AU"
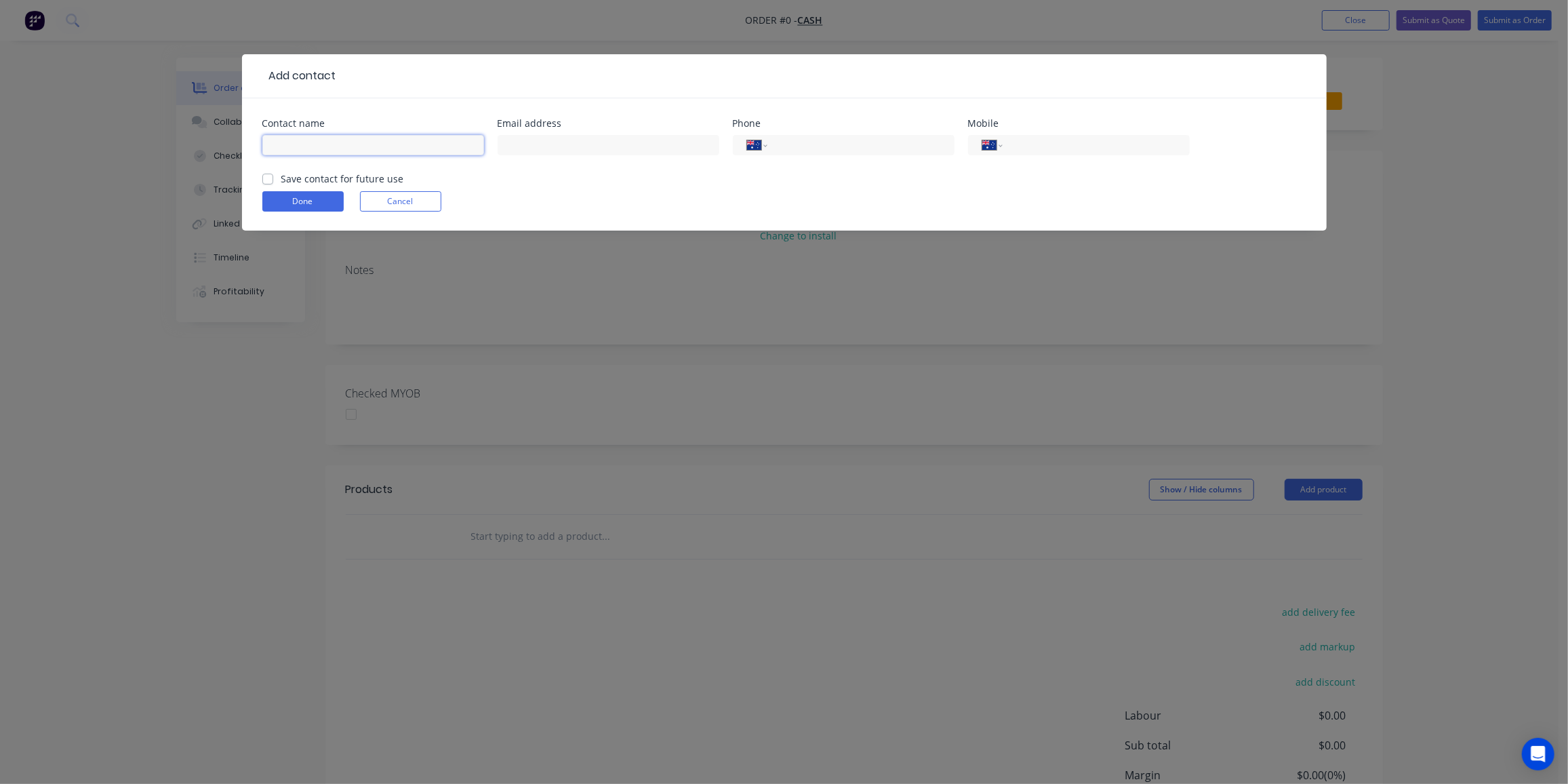
click at [433, 136] on input "text" at bounding box center [373, 145] width 222 height 21
paste input "Janine Wright <hayfrescomail@gmail.com>"
drag, startPoint x: 330, startPoint y: 143, endPoint x: 546, endPoint y: 163, distance: 216.9
click at [546, 163] on div "Contact name Janine Wright <hayfrescomail@gmail.com> Email address Phone Intern…" at bounding box center [784, 145] width 1044 height 53
type input "Janine Wright"
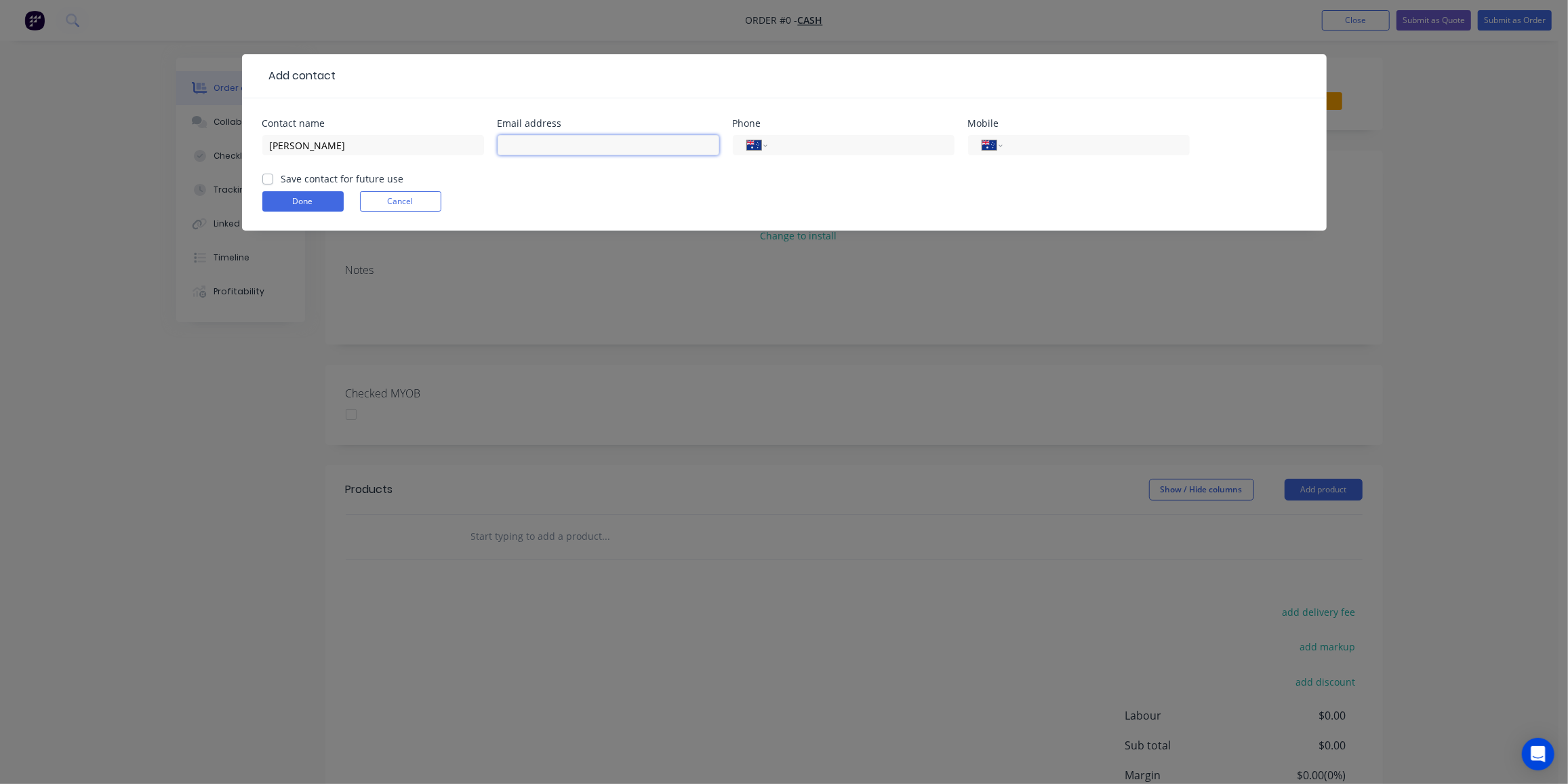
click at [547, 142] on input "text" at bounding box center [608, 145] width 222 height 21
paste input "<hayfrescomail@gmail.com>"
drag, startPoint x: 508, startPoint y: 142, endPoint x: 486, endPoint y: 154, distance: 25.1
click at [486, 154] on div "Contact name Janine Wright Email address <hayfrescomail@gmail.com> Phone Intern…" at bounding box center [784, 145] width 1044 height 53
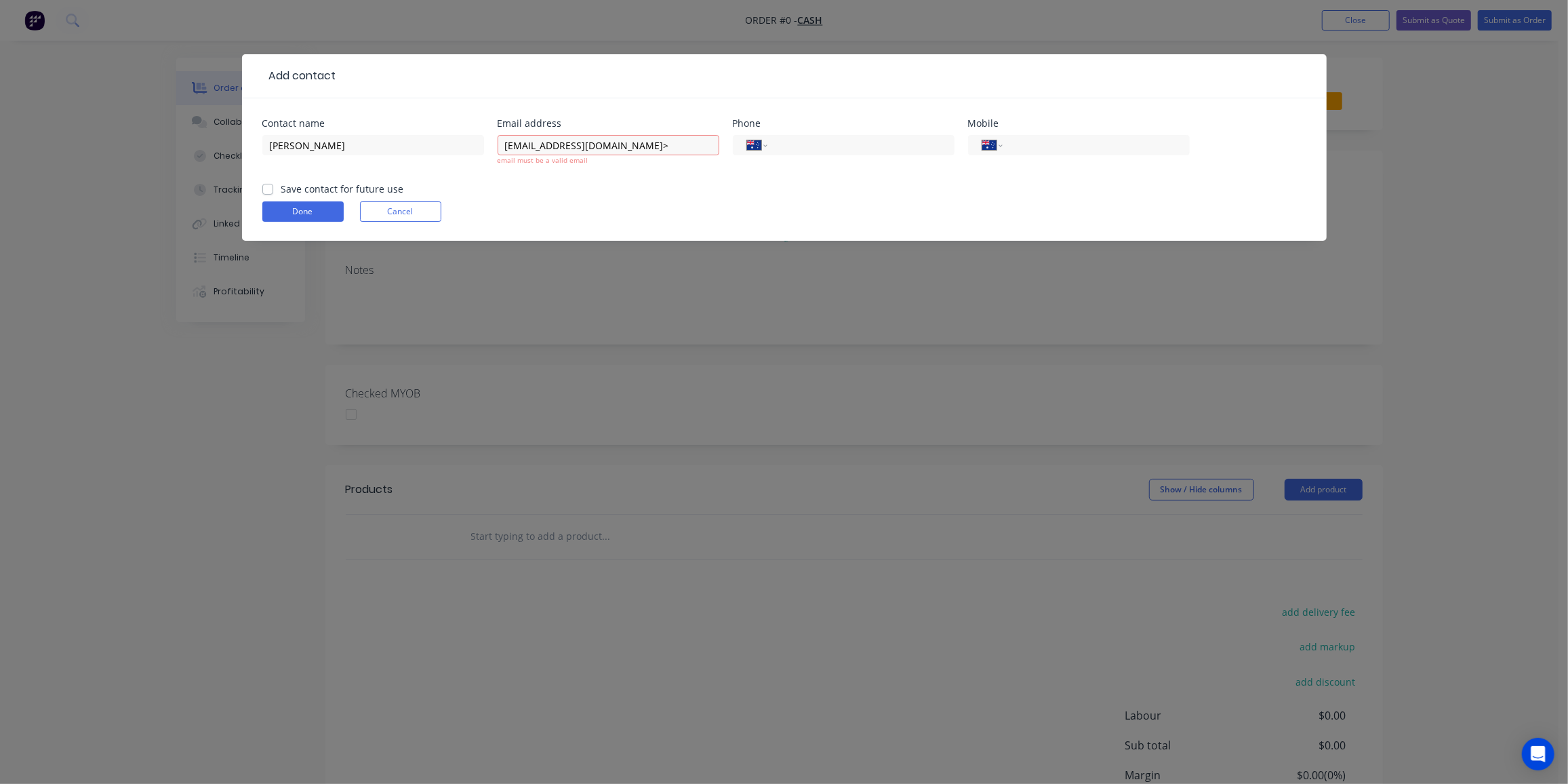
click at [644, 156] on div "hayfrescomail@gmail.com> email must be a valid email" at bounding box center [608, 156] width 222 height 50
click at [646, 146] on input "hayfrescomail@gmail.com>" at bounding box center [608, 145] width 222 height 21
type input "hayfrescomail@gmail.com"
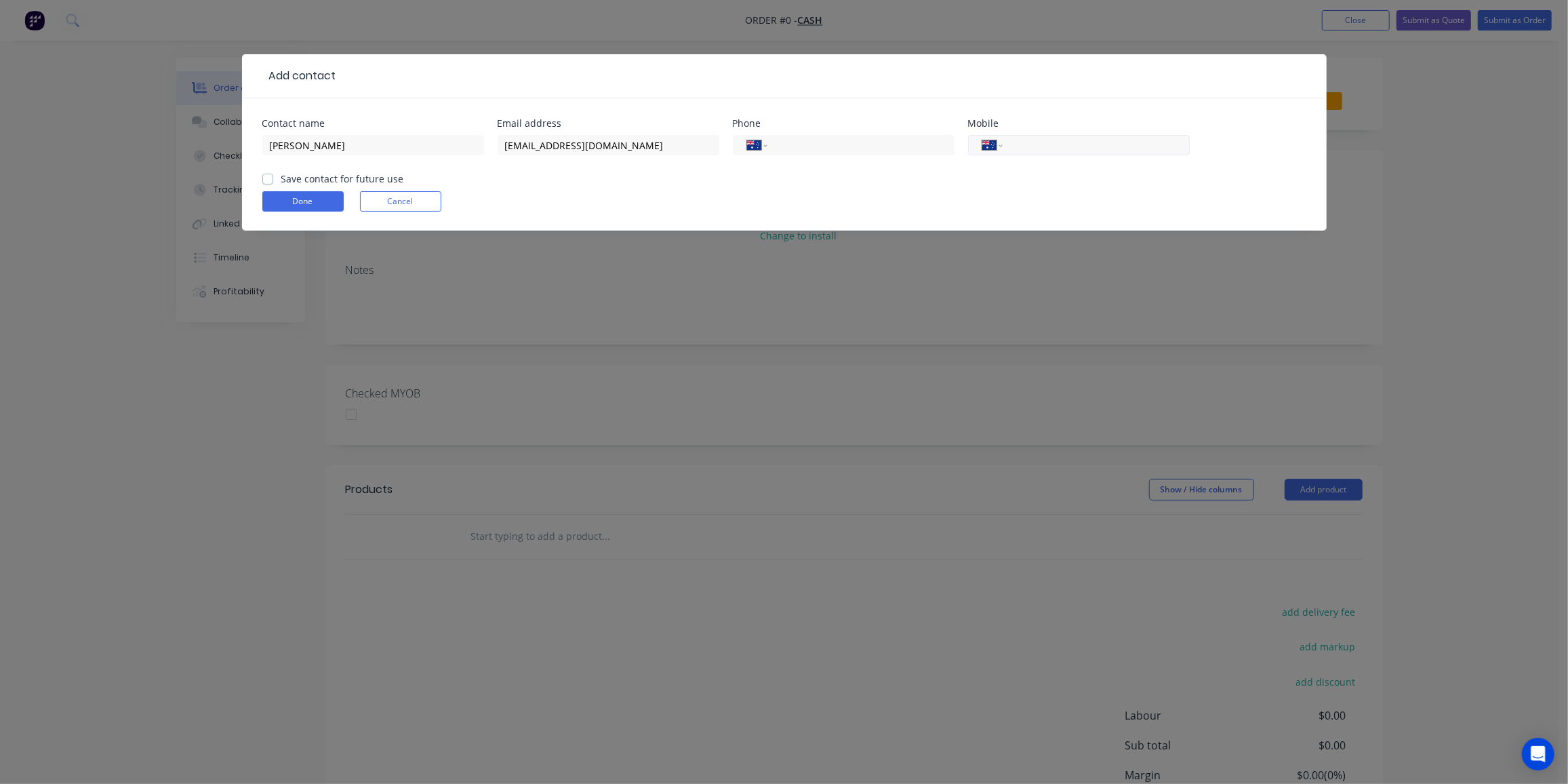
click at [1046, 139] on input "tel" at bounding box center [1093, 146] width 163 height 16
click at [1092, 140] on input "tel" at bounding box center [1093, 146] width 163 height 16
paste input "0439 842 442"
type input "0439 842 442"
click at [291, 207] on button "Done" at bounding box center [303, 201] width 81 height 21
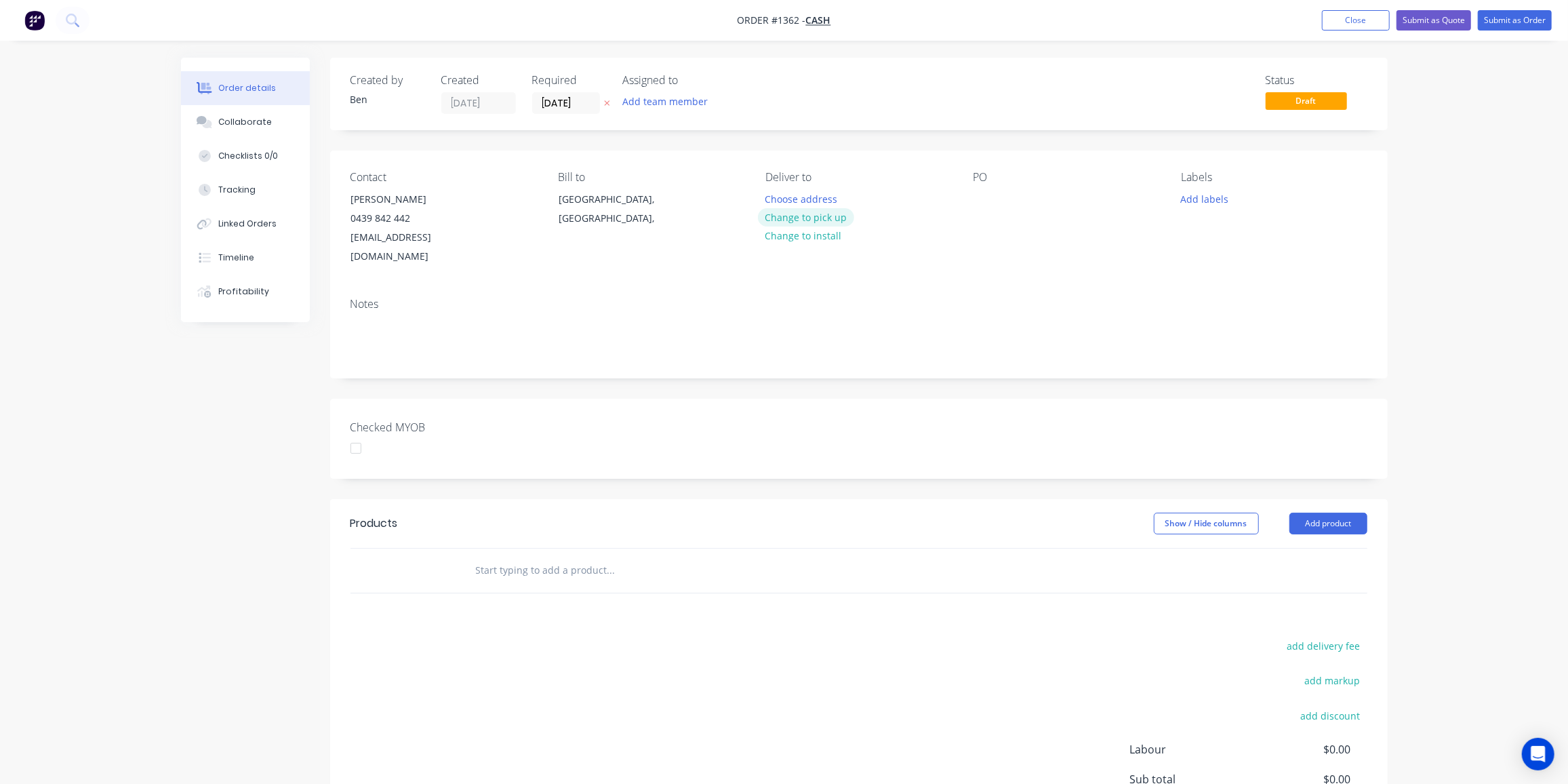
click at [803, 215] on button "Change to pick up" at bounding box center [805, 218] width 96 height 18
click at [770, 198] on div at bounding box center [776, 199] width 22 height 20
paste div
click at [854, 199] on div "HayFresco Pty Ltd" at bounding box center [816, 199] width 101 height 20
click at [811, 213] on div "HayFresco Pty Ltd Janine" at bounding box center [816, 206] width 101 height 34
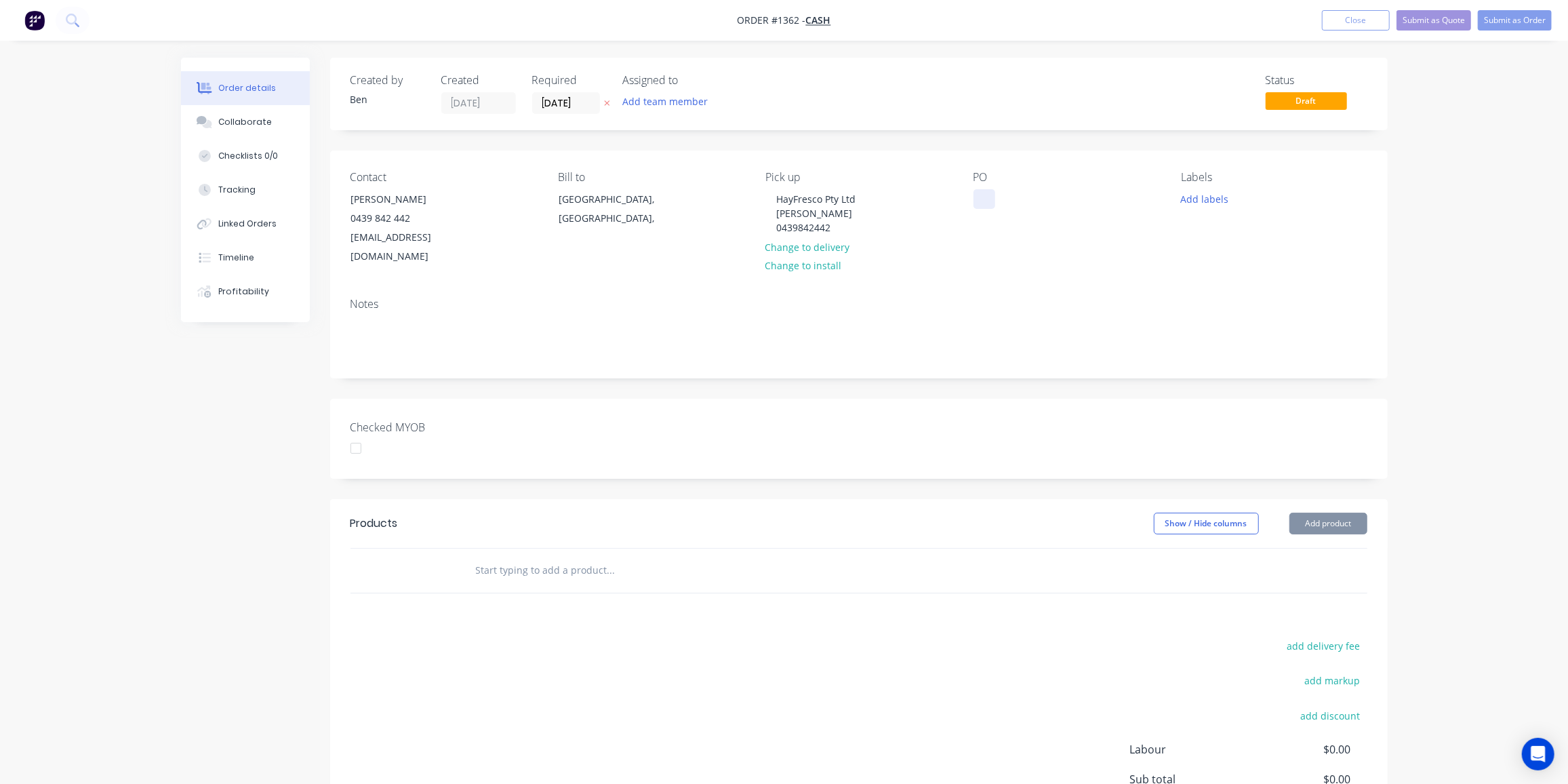
click at [987, 198] on div at bounding box center [984, 199] width 22 height 20
click at [985, 198] on div at bounding box center [984, 199] width 22 height 20
paste div
click at [1201, 198] on button "Add labels" at bounding box center [1205, 198] width 63 height 18
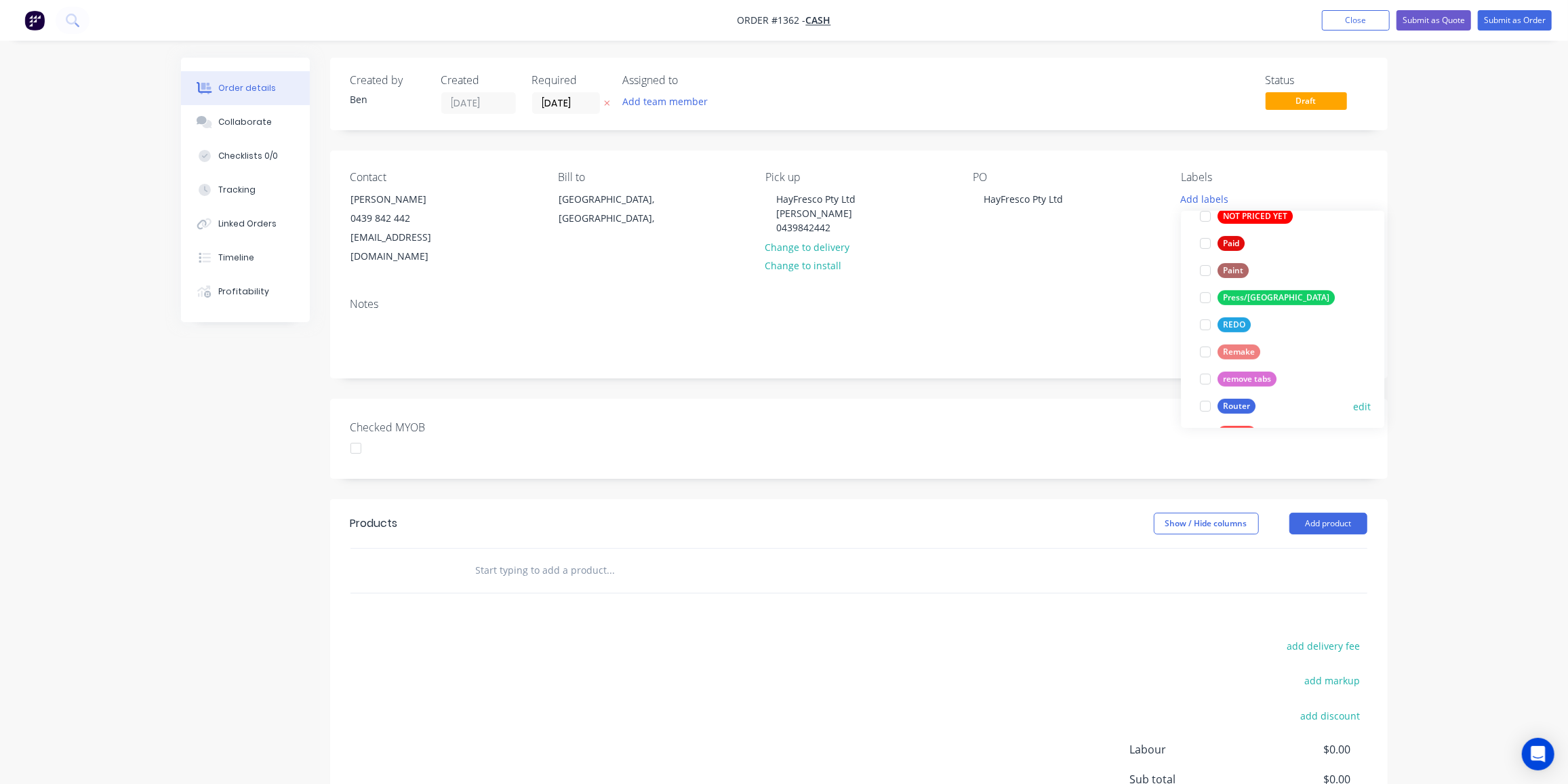
scroll to position [554, 0]
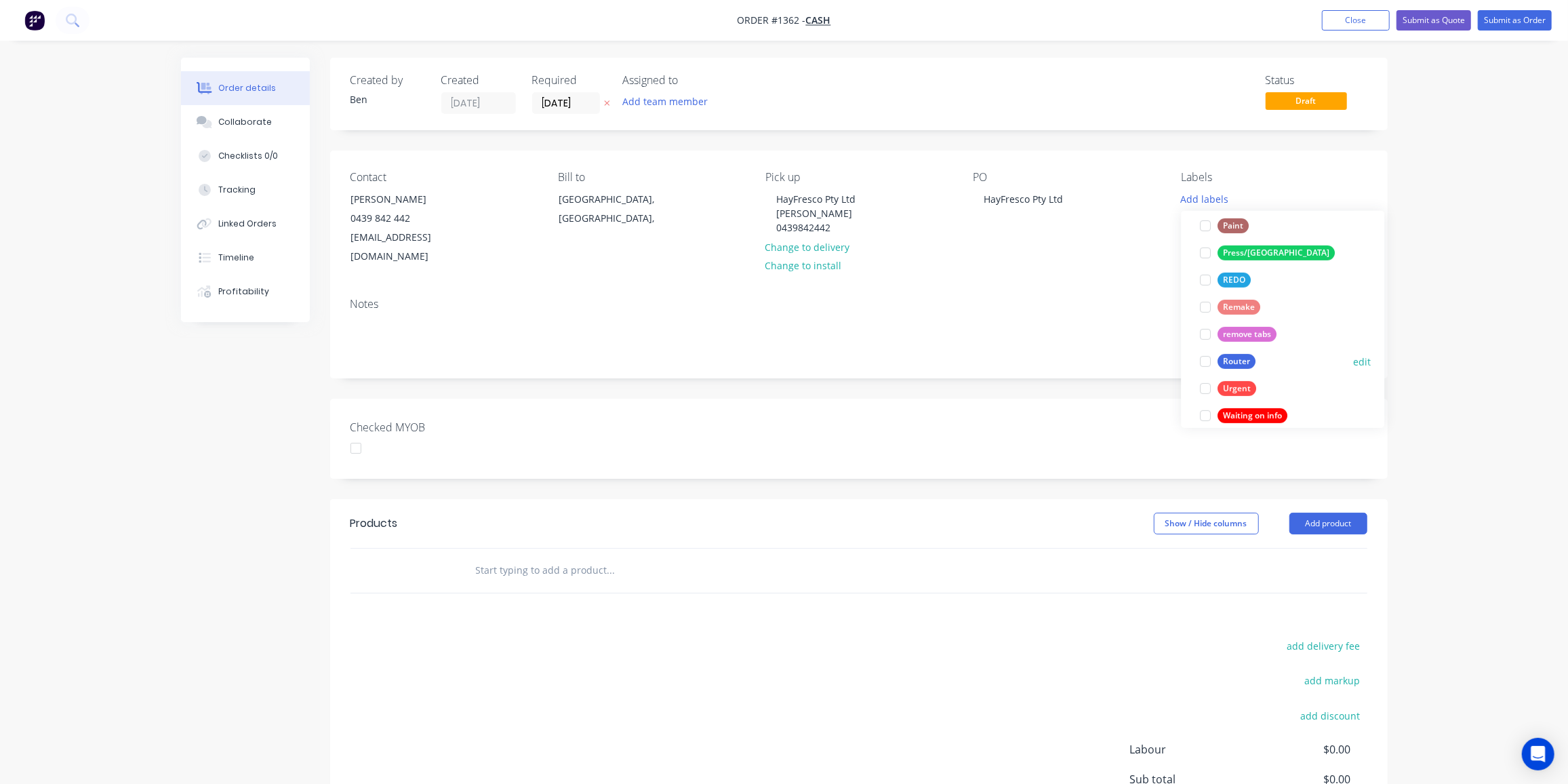
click at [1247, 356] on div "Router" at bounding box center [1236, 361] width 38 height 15
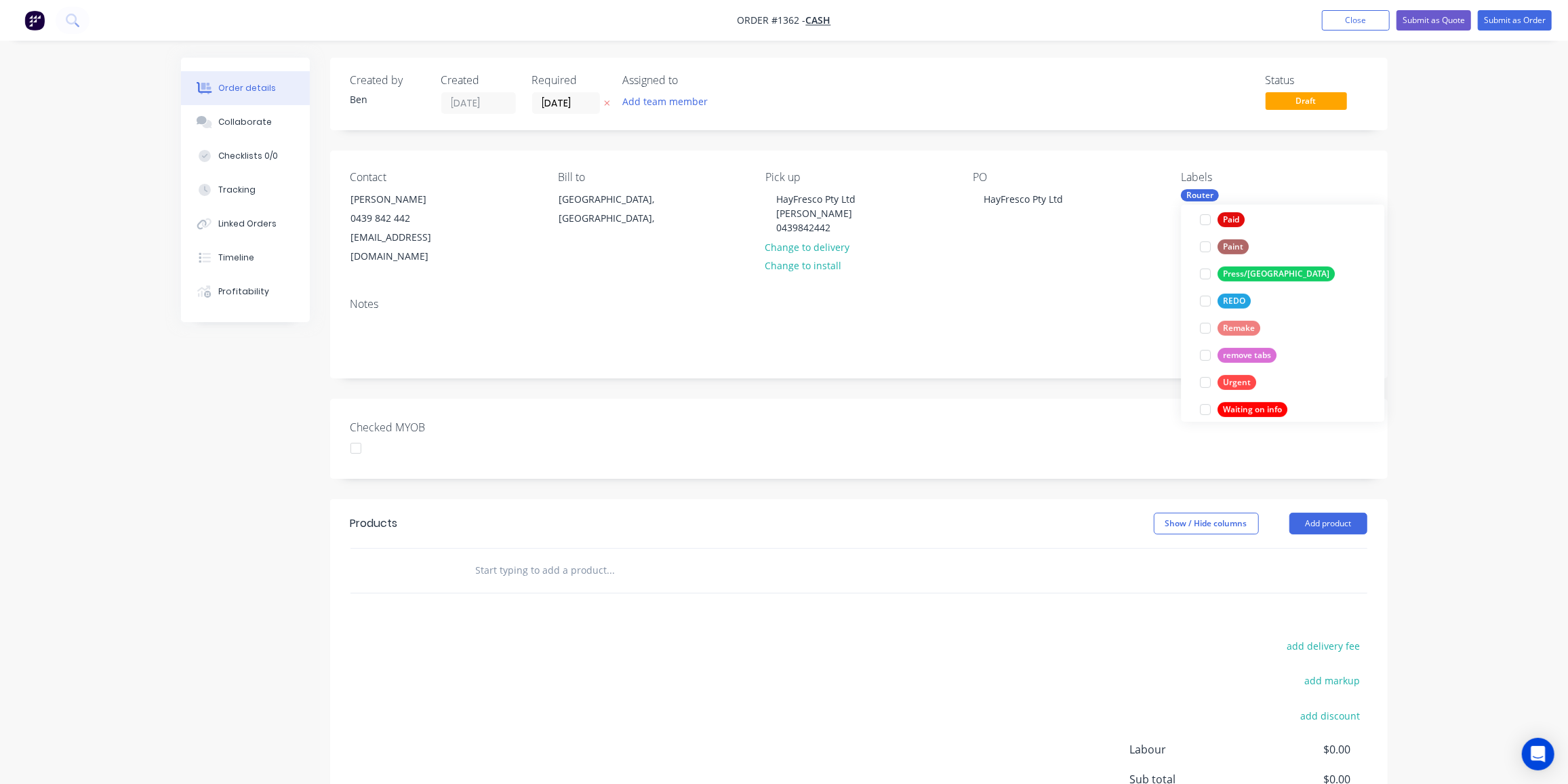
scroll to position [0, 0]
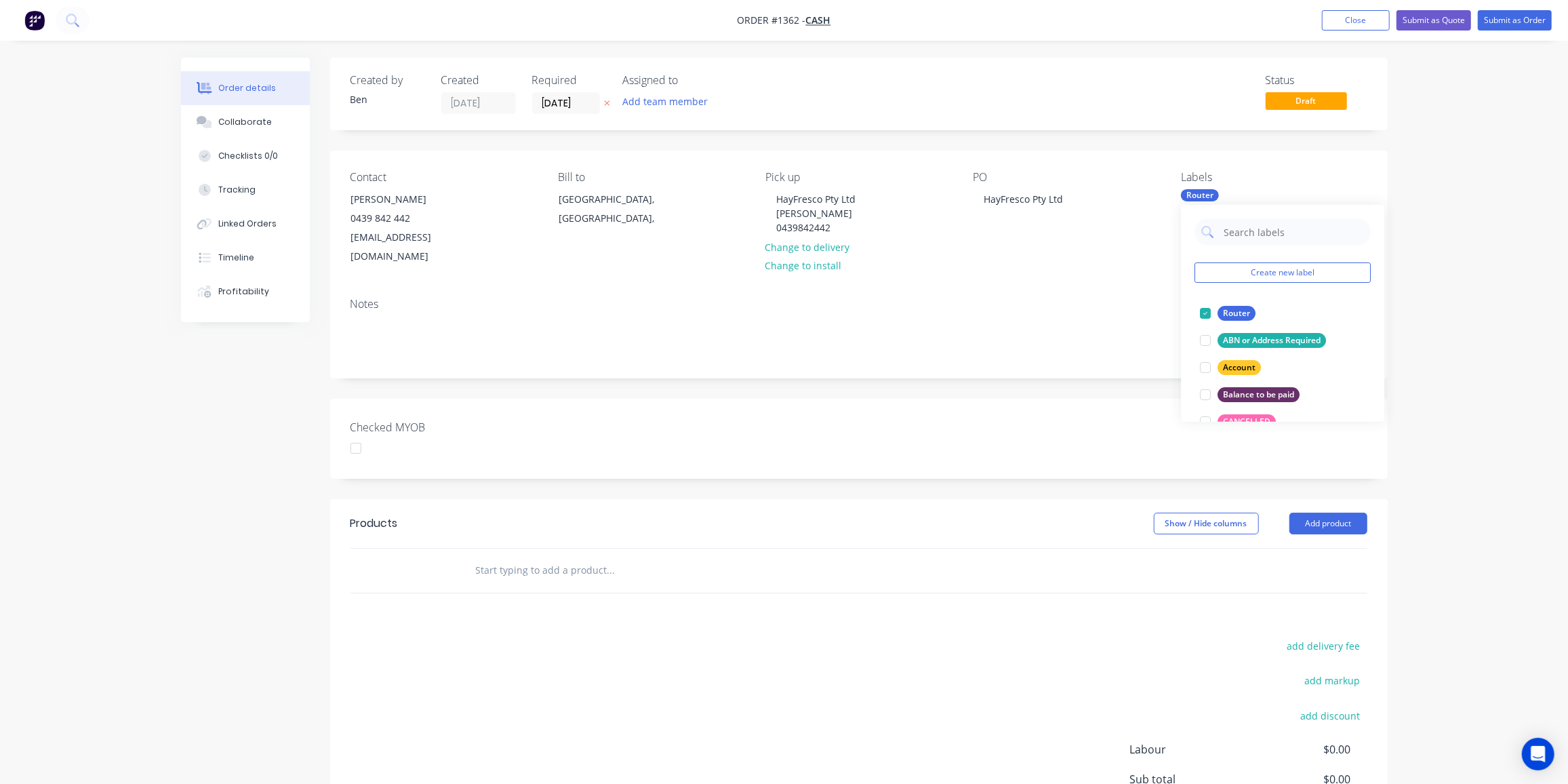
click at [512, 557] on input "text" at bounding box center [611, 570] width 272 height 27
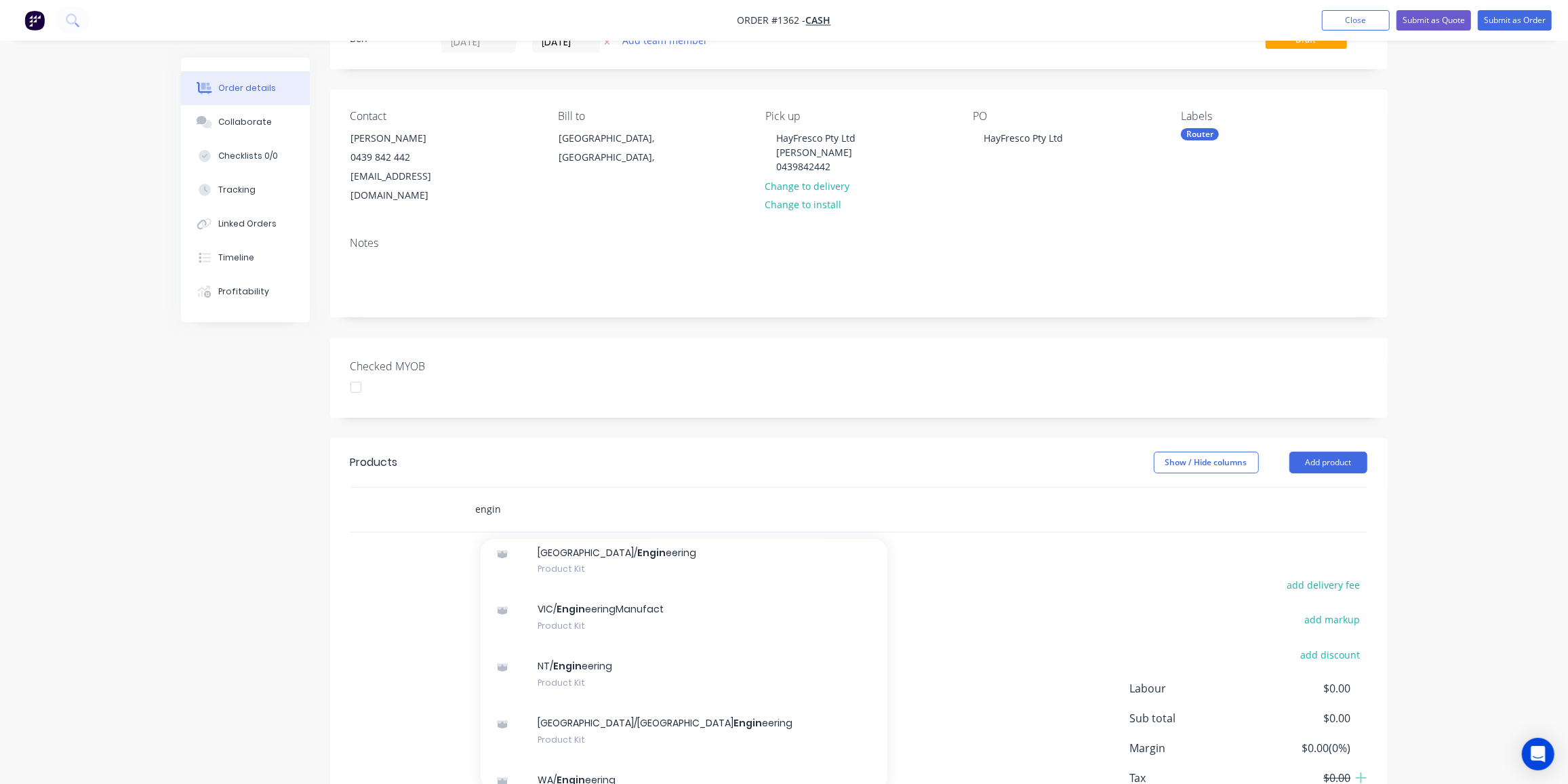
scroll to position [184, 0]
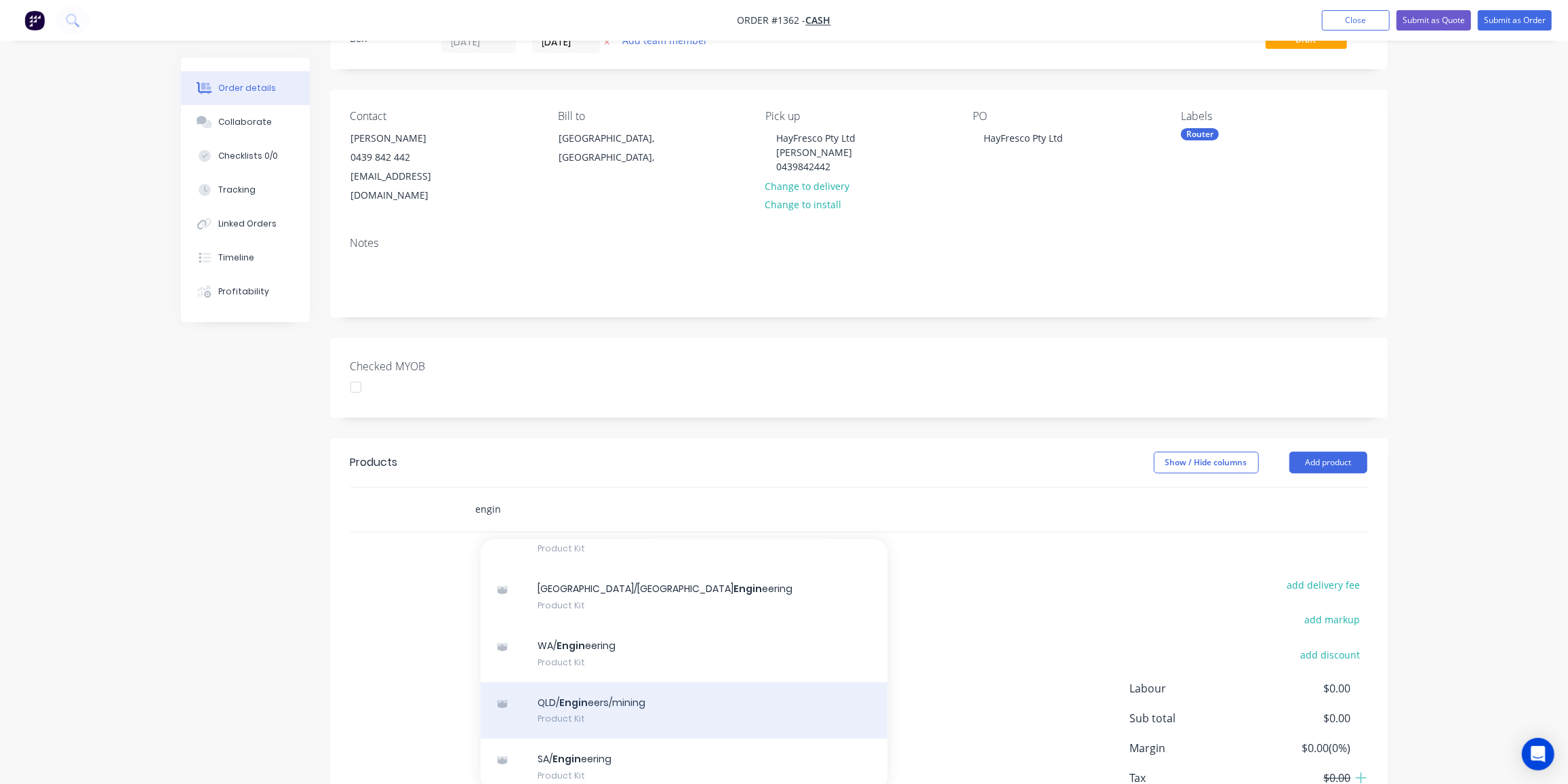
type input "engin"
click at [633, 682] on div "QLD/ Engin eers/mining Product Kit" at bounding box center [684, 711] width 407 height 57
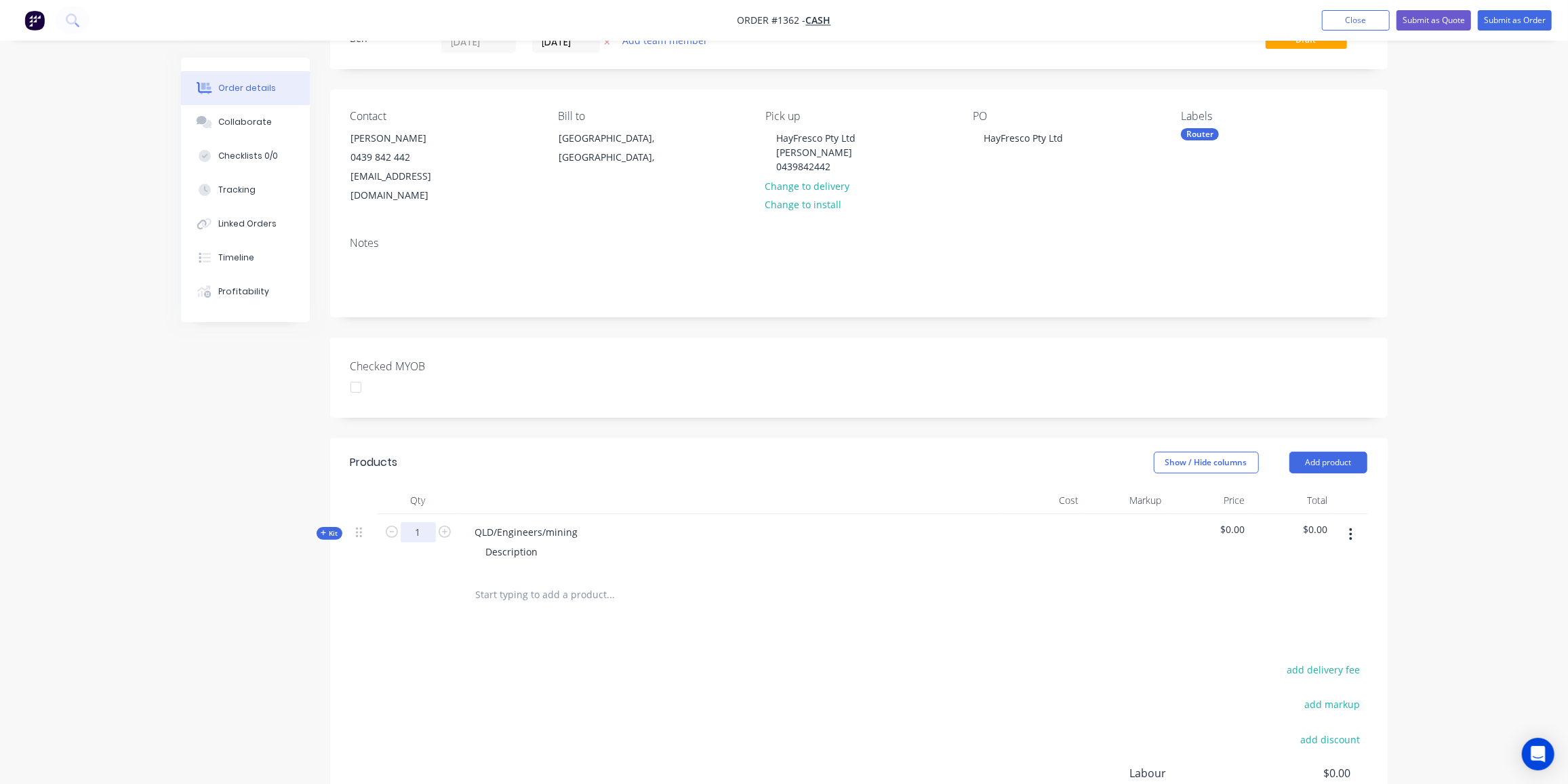
click at [427, 522] on input "1" at bounding box center [419, 532] width 36 height 21
type input "640"
drag, startPoint x: 579, startPoint y: 512, endPoint x: 469, endPoint y: 508, distance: 110.1
click at [469, 522] on div "QLD/Engineers/mining" at bounding box center [527, 532] width 125 height 20
drag, startPoint x: 537, startPoint y: 531, endPoint x: 445, endPoint y: 528, distance: 92.0
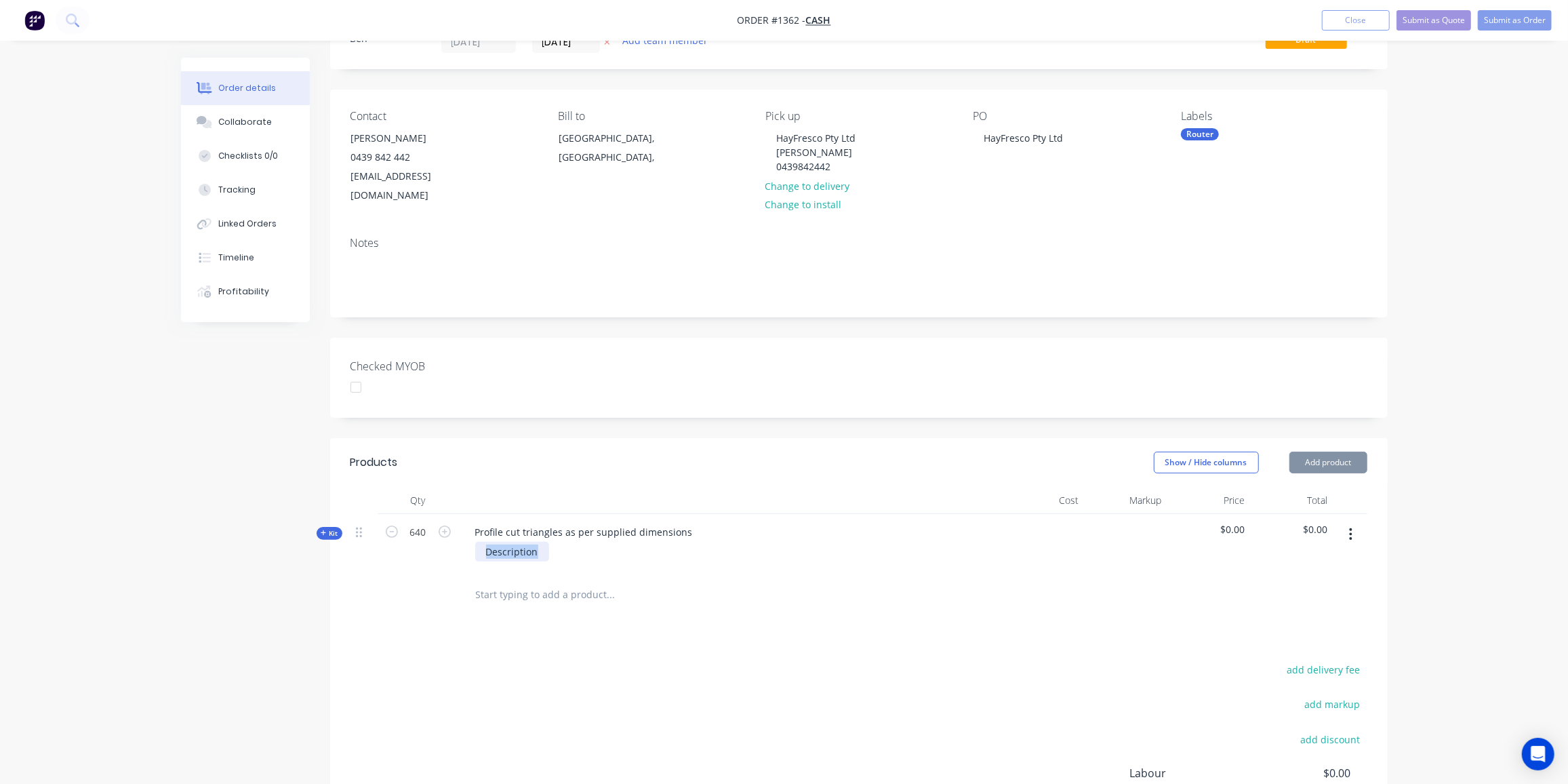
click at [445, 528] on div "Kit 640 Profile cut triangles as per supplied dimensions Description $0.00 $0.00" at bounding box center [859, 543] width 1017 height 59
drag, startPoint x: 325, startPoint y: 513, endPoint x: 563, endPoint y: 495, distance: 238.7
click at [326, 528] on span "Kit" at bounding box center [329, 533] width 18 height 10
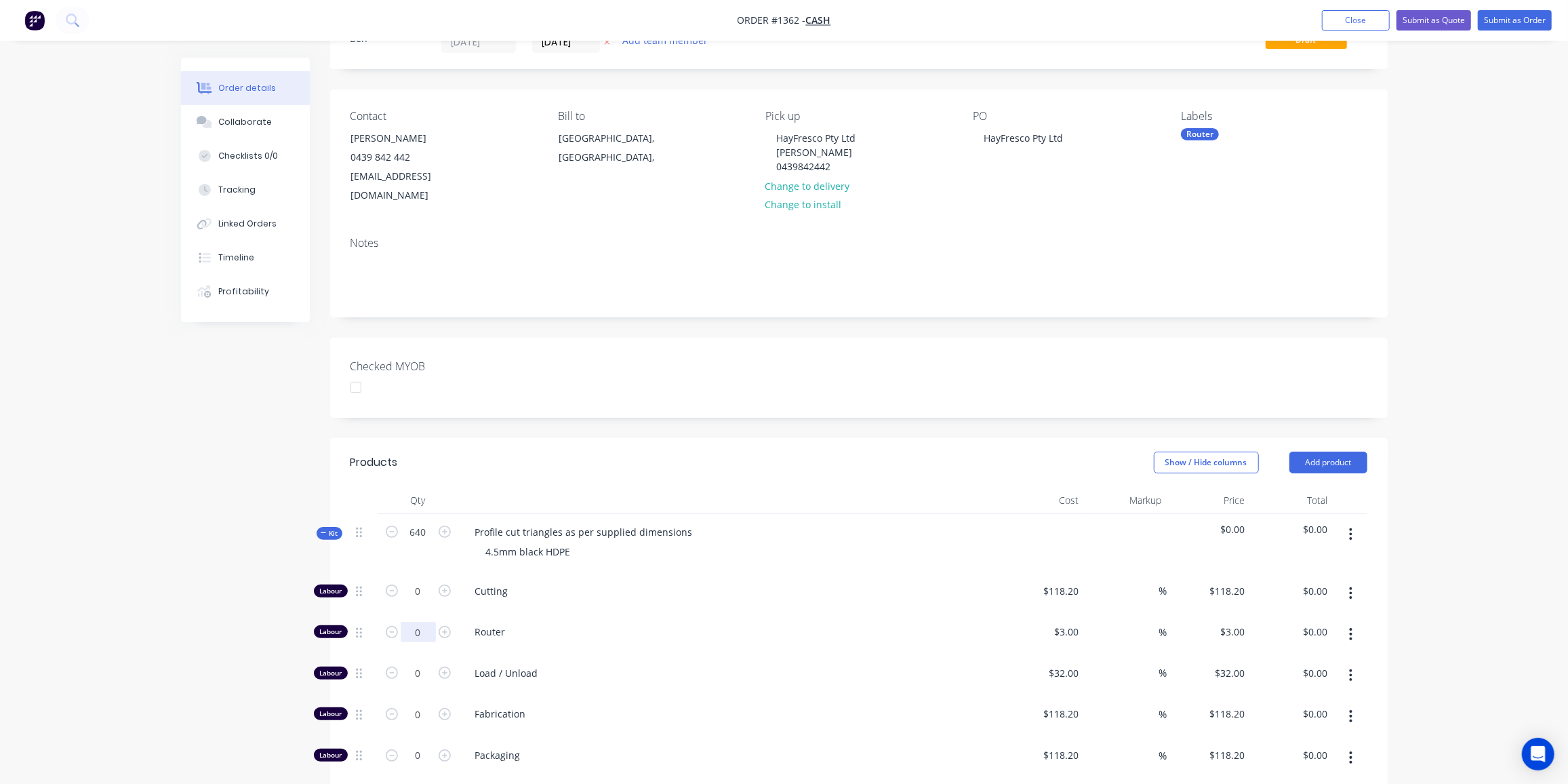
click at [431, 601] on input "0" at bounding box center [419, 591] width 36 height 21
type input "45"
type input "$135.00"
click at [416, 601] on input "0" at bounding box center [419, 591] width 36 height 21
type input "10"
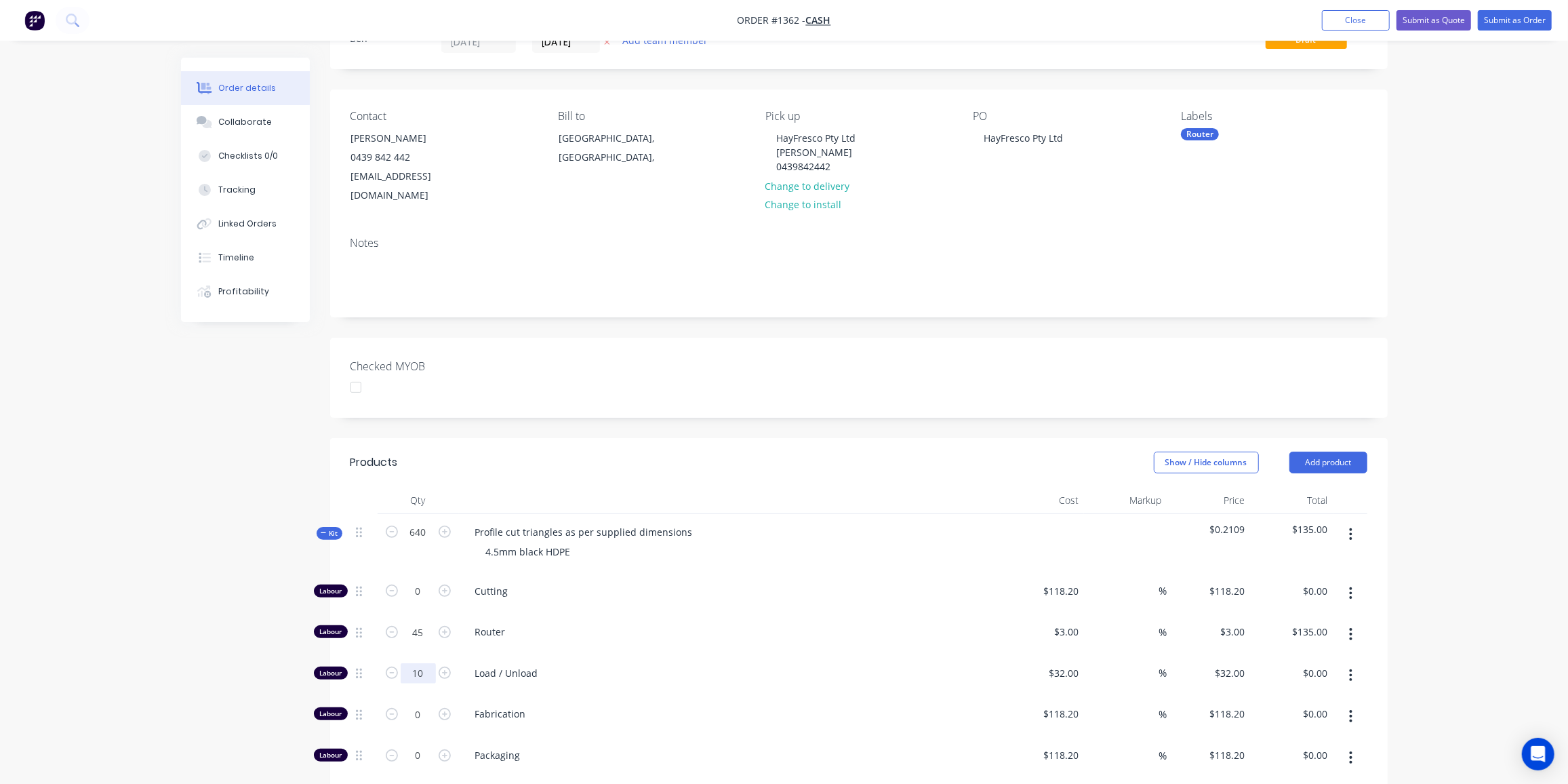
type input "$320.00"
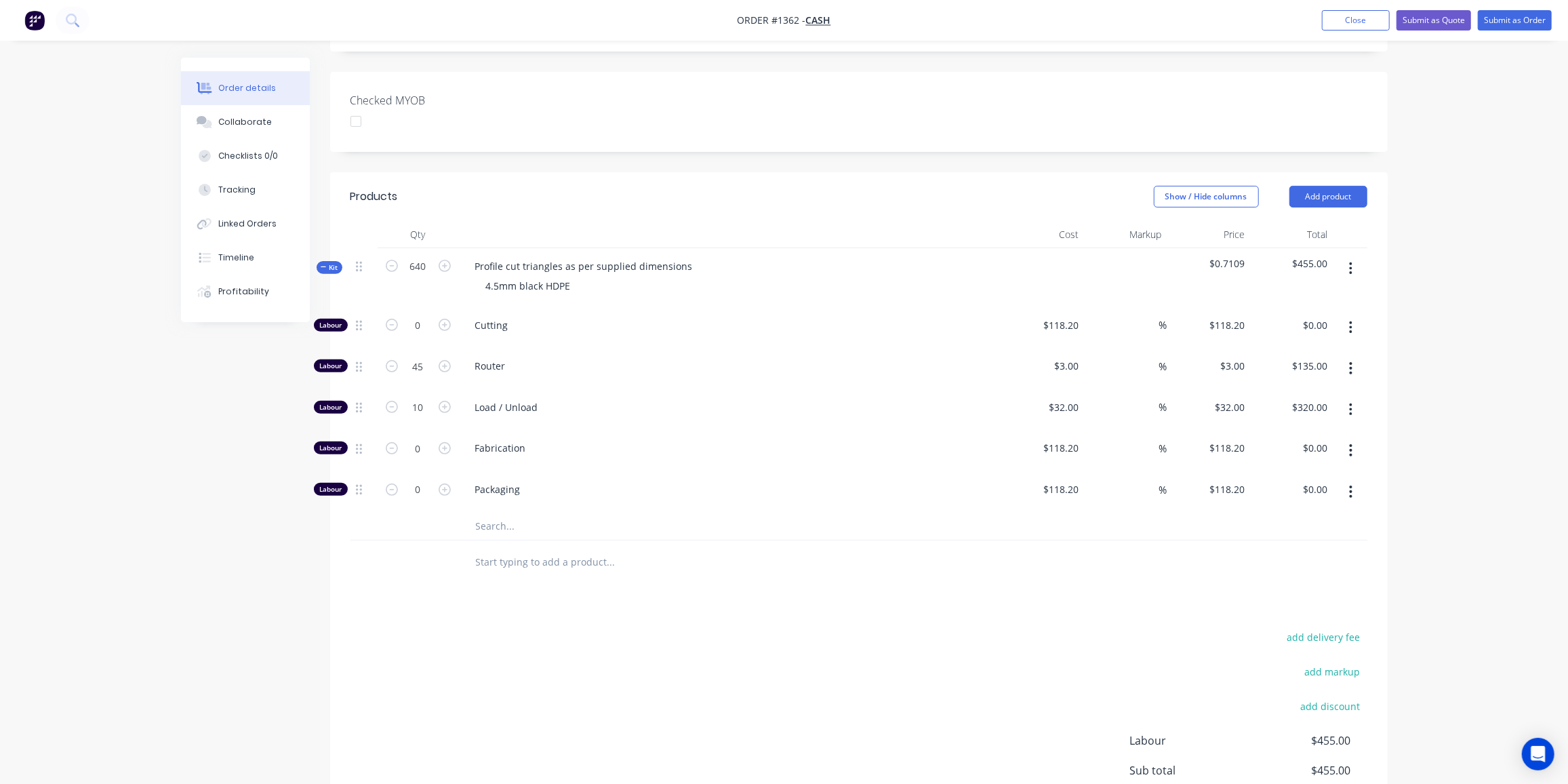
scroll to position [370, 0]
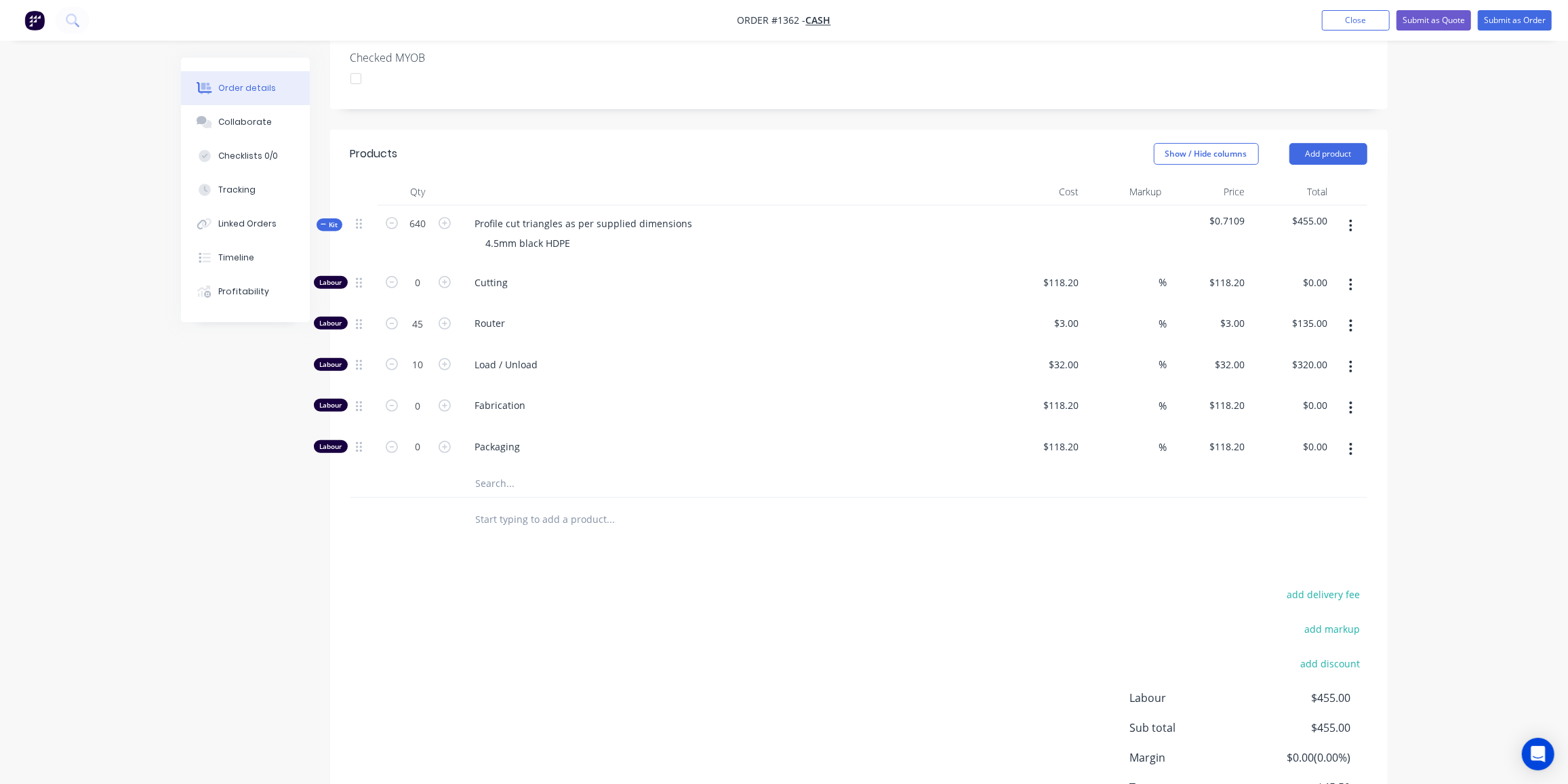
click at [503, 470] on input "text" at bounding box center [611, 483] width 272 height 27
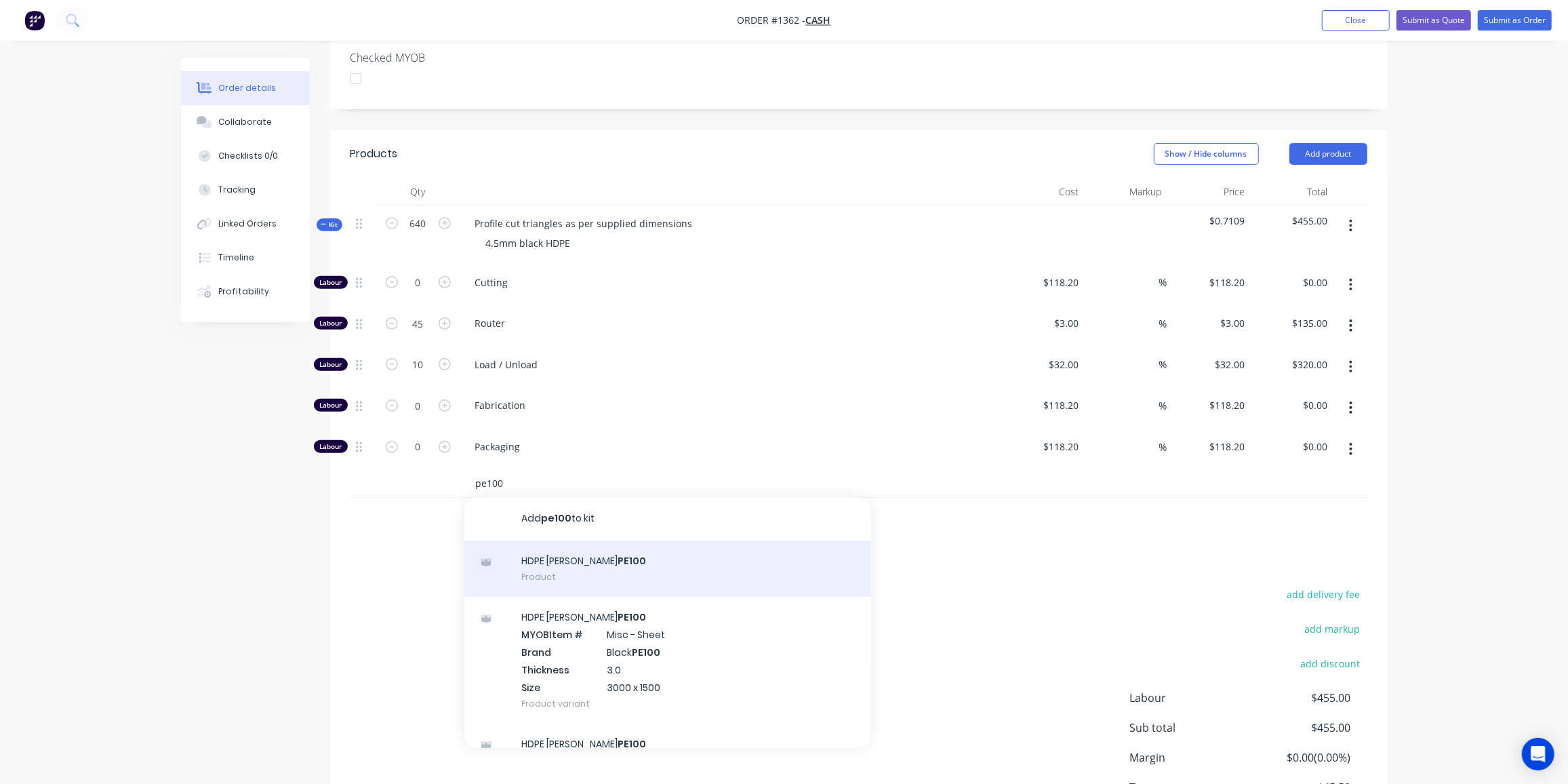
type input "pe100"
click at [611, 540] on div "HDPE Simona Black PE100 Product" at bounding box center [667, 569] width 407 height 57
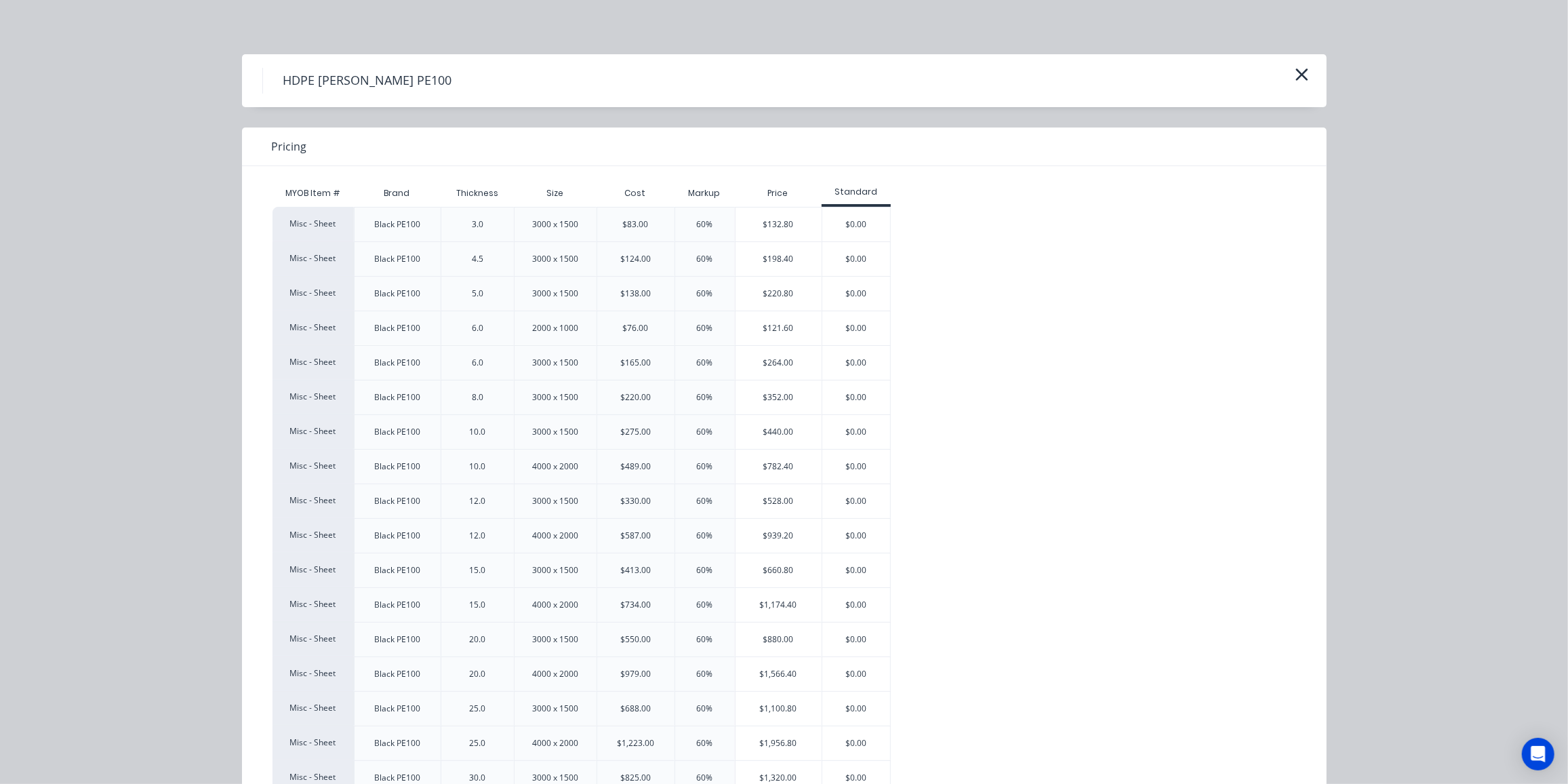
click at [758, 258] on div "$198.40" at bounding box center [778, 259] width 86 height 34
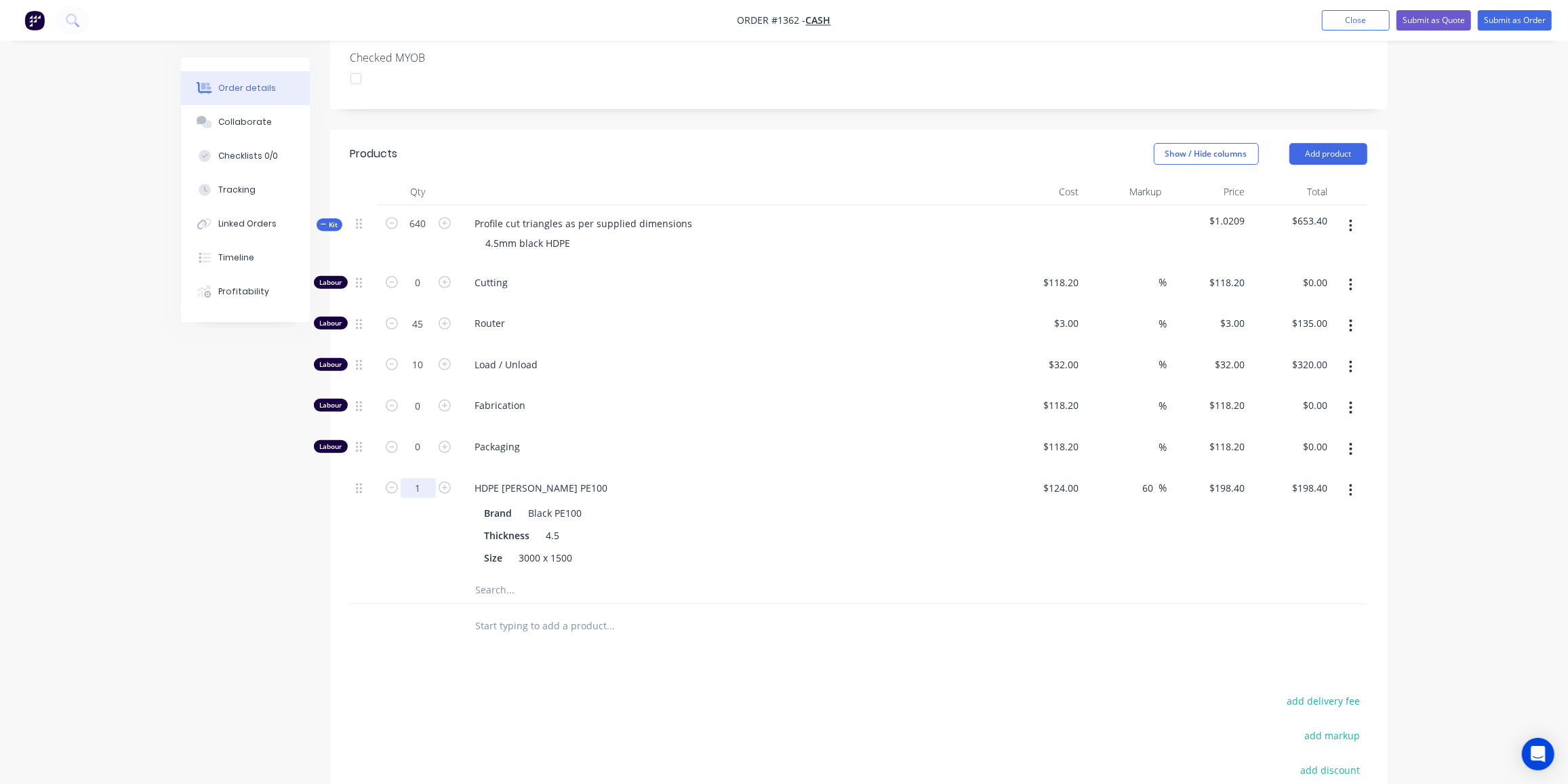
click at [417, 293] on input "1" at bounding box center [419, 282] width 36 height 21
type input "10"
type input "$1,984.00"
click at [424, 294] on input "0" at bounding box center [419, 283] width 36 height 21
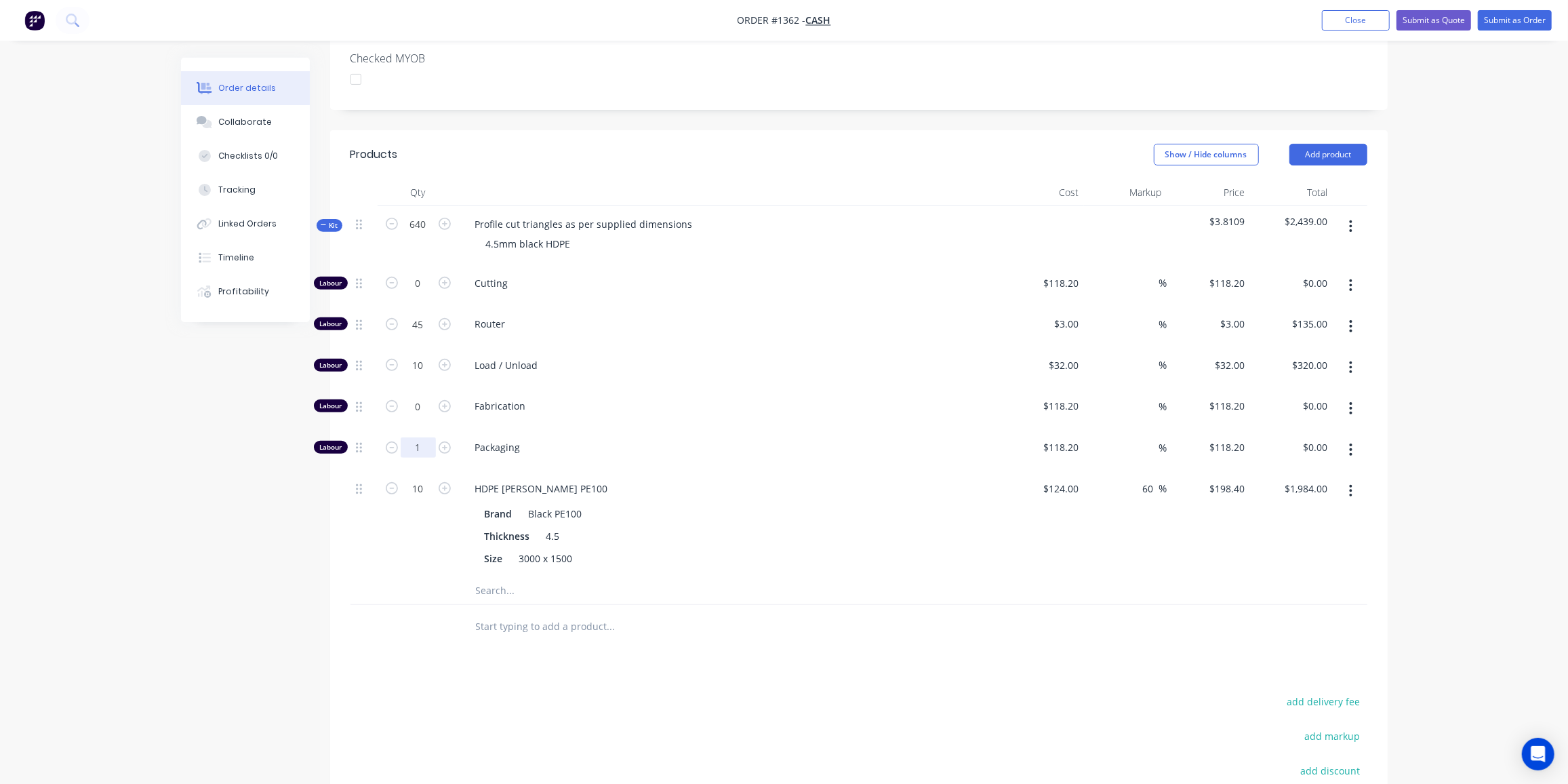
type input "1"
type input "$118.20"
click at [324, 222] on icon at bounding box center [323, 225] width 6 height 7
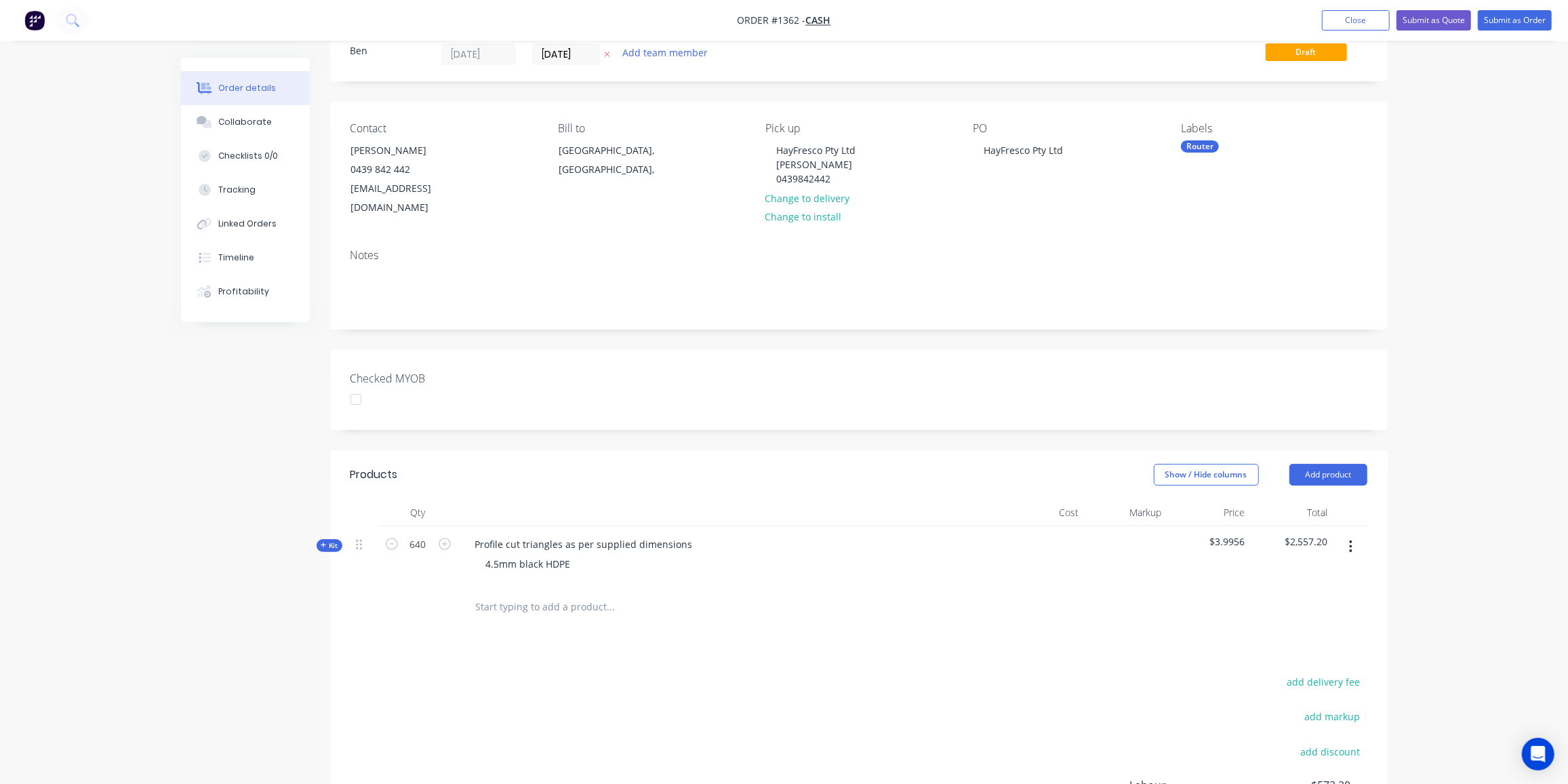
scroll to position [0, 0]
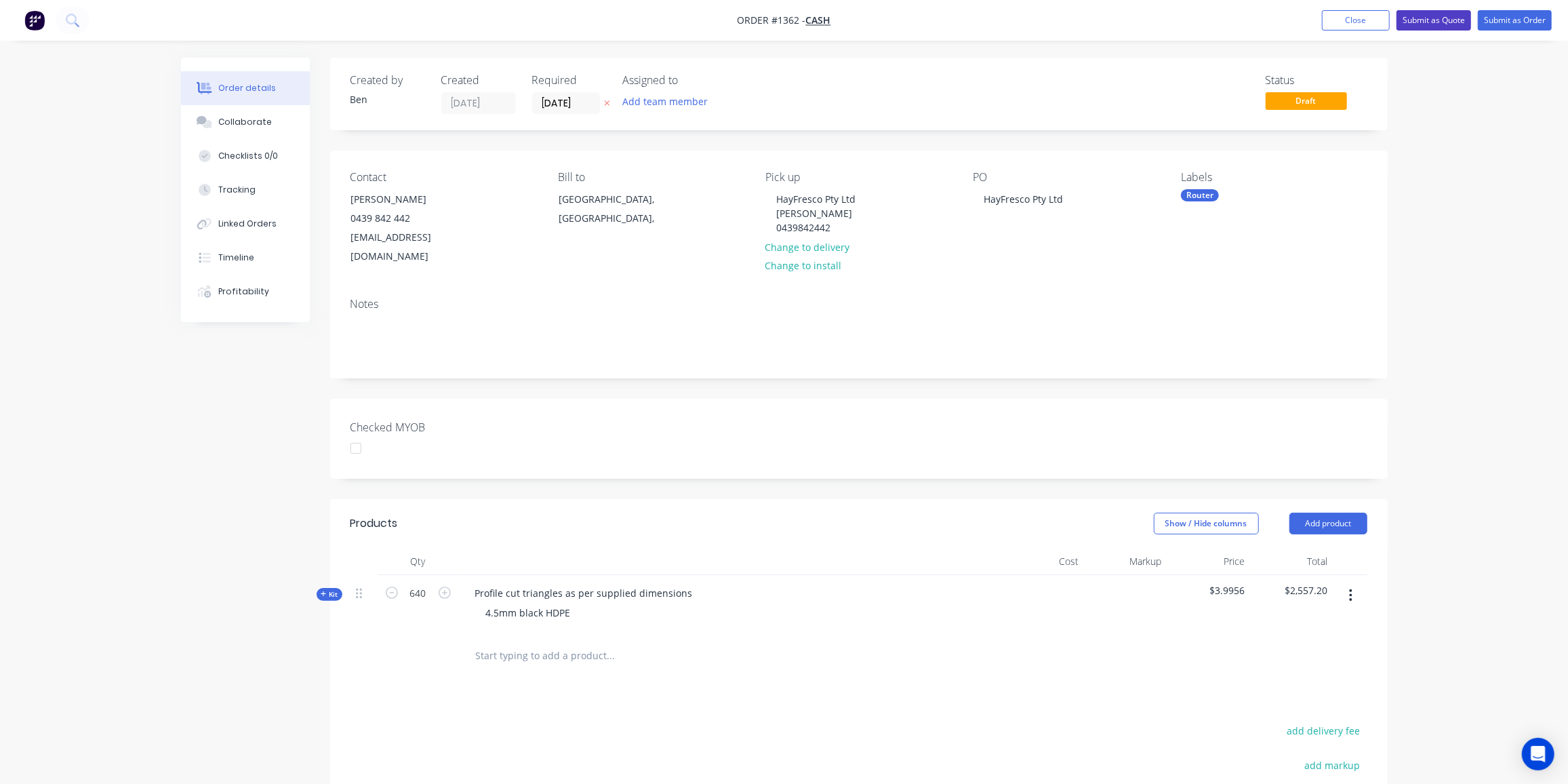
click at [1441, 21] on button "Submit as Quote" at bounding box center [1434, 20] width 75 height 21
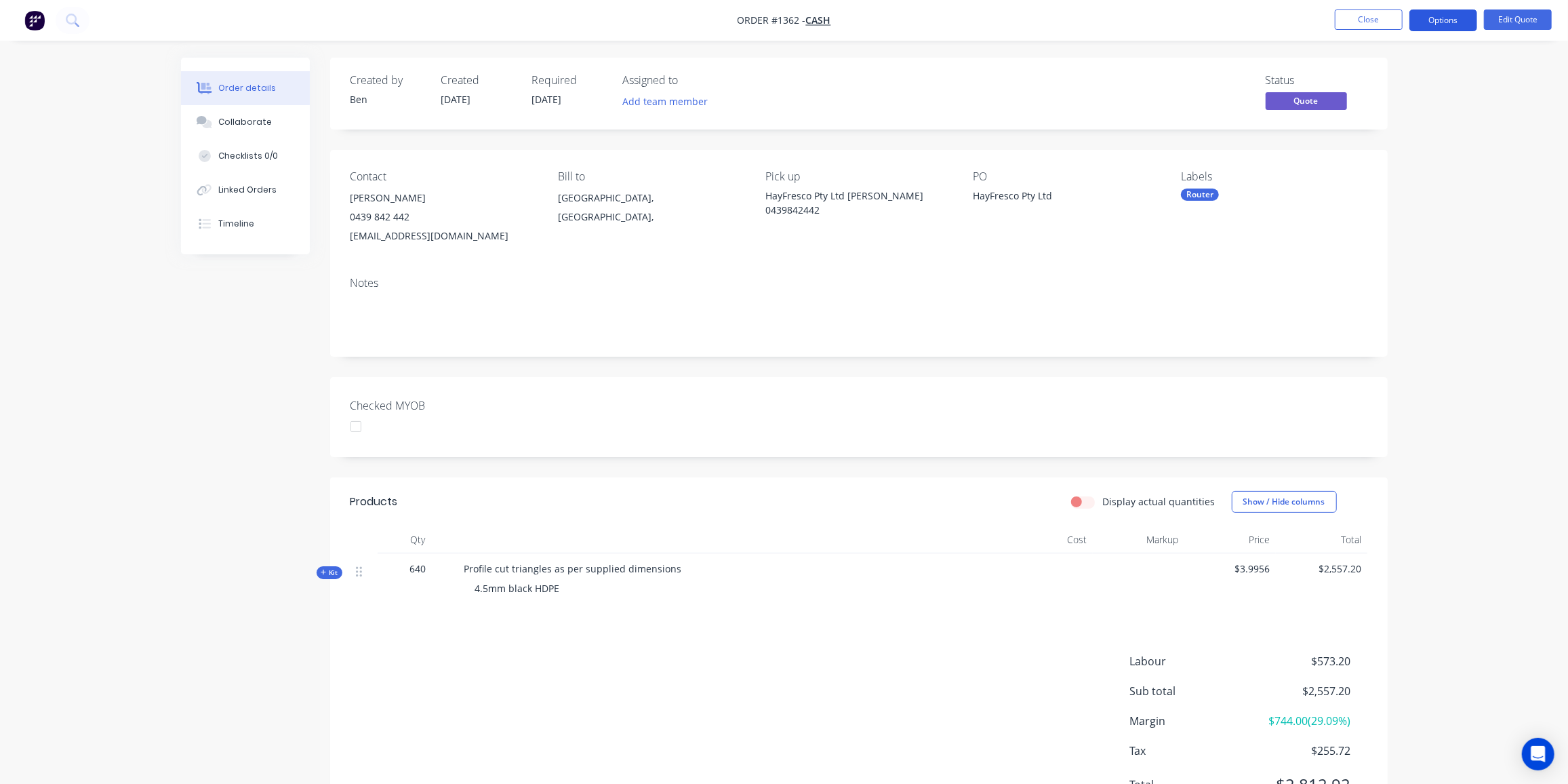
click at [1441, 17] on button "Options" at bounding box center [1443, 20] width 68 height 22
click at [1370, 85] on div "Quote" at bounding box center [1403, 82] width 125 height 20
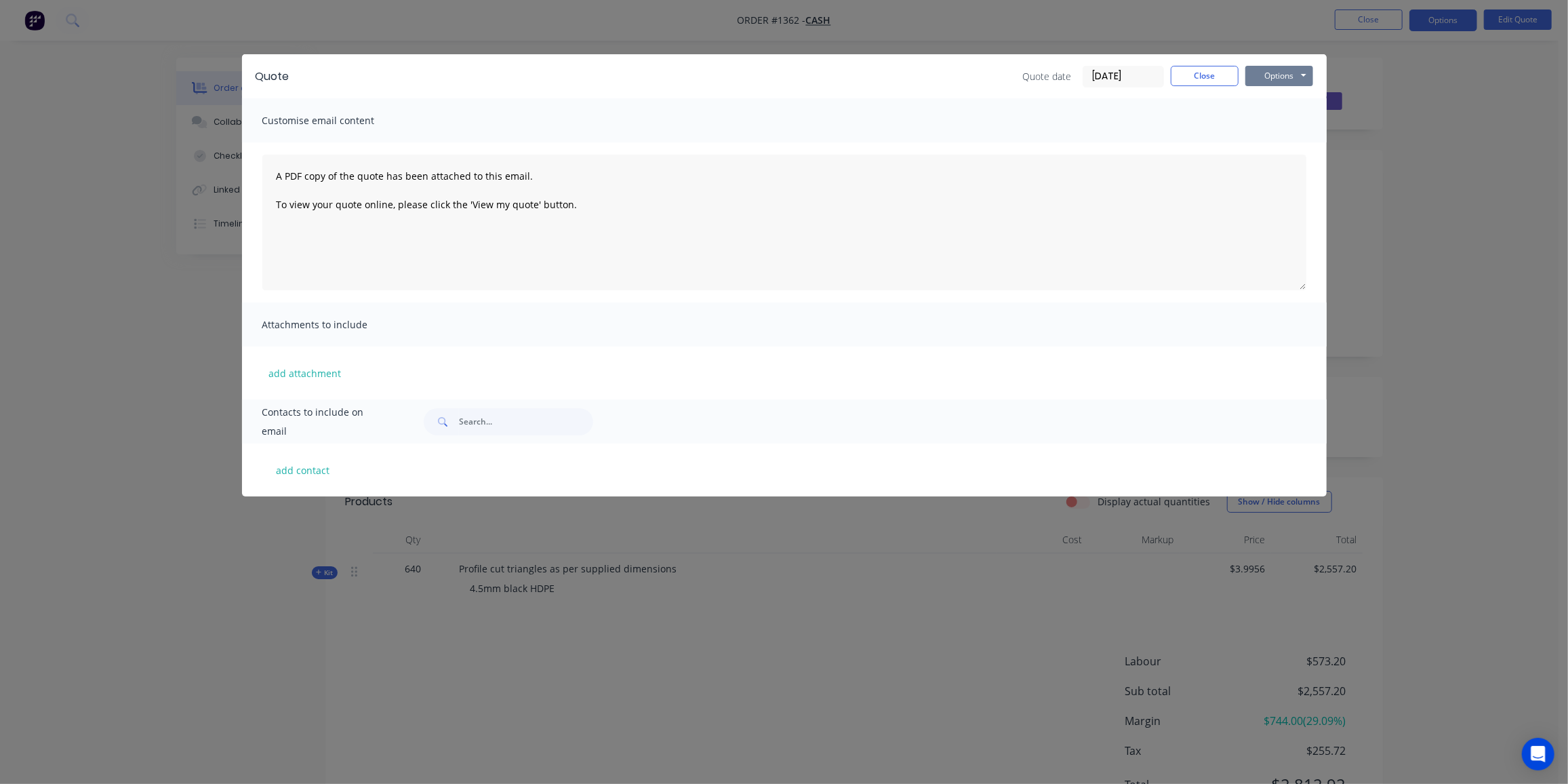
click at [1258, 81] on button "Options" at bounding box center [1279, 76] width 68 height 21
click at [1256, 95] on button "Preview" at bounding box center [1289, 100] width 87 height 22
click at [302, 466] on button "add contact" at bounding box center [303, 470] width 81 height 21
select select "AU"
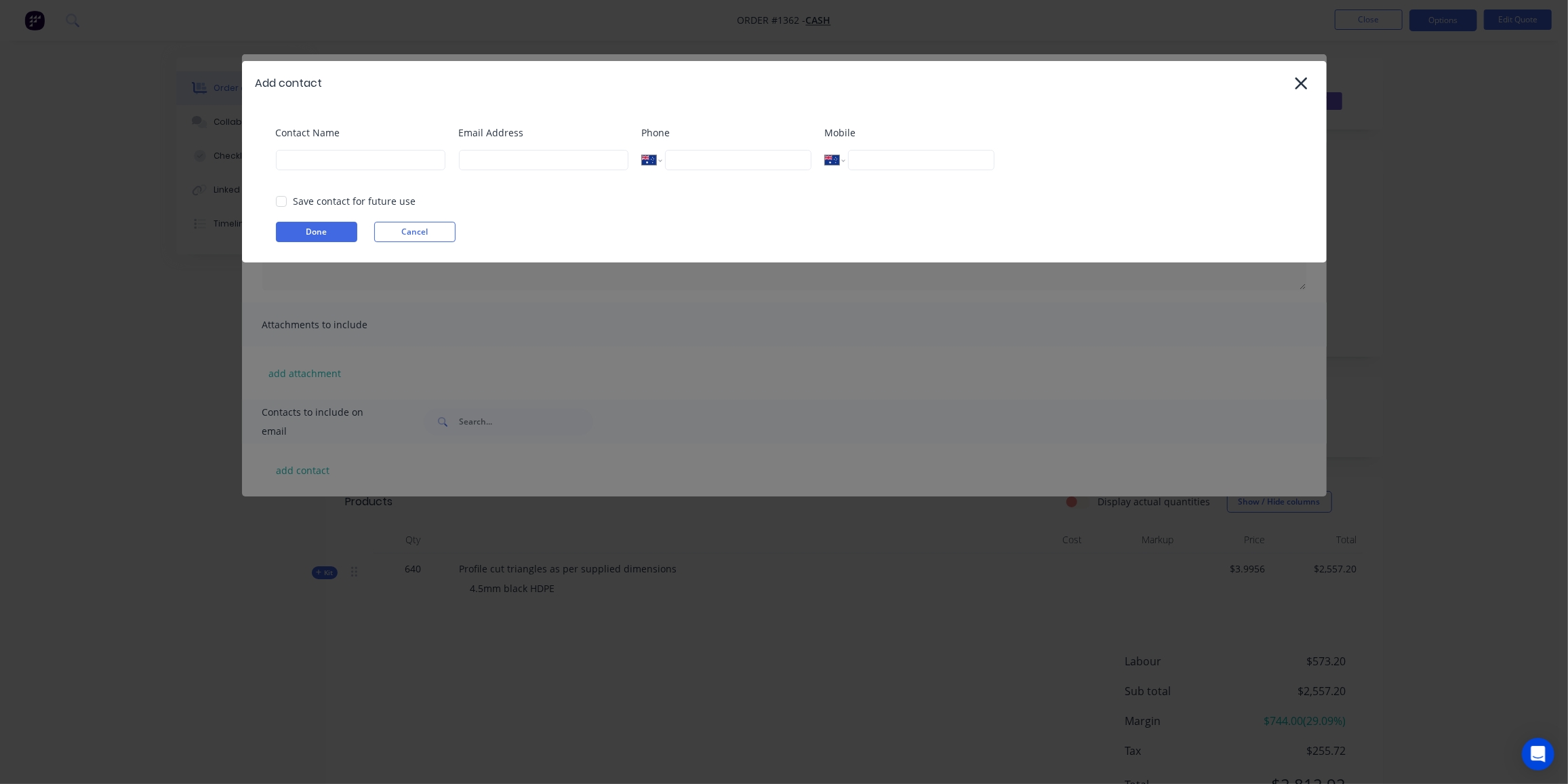
click at [360, 170] on div "Contact Name" at bounding box center [360, 152] width 169 height 55
click at [361, 162] on input at bounding box center [360, 160] width 169 height 21
paste input "Janine Wright <hayfrescomail@gmail.com>"
drag, startPoint x: 311, startPoint y: 156, endPoint x: 507, endPoint y: 171, distance: 196.6
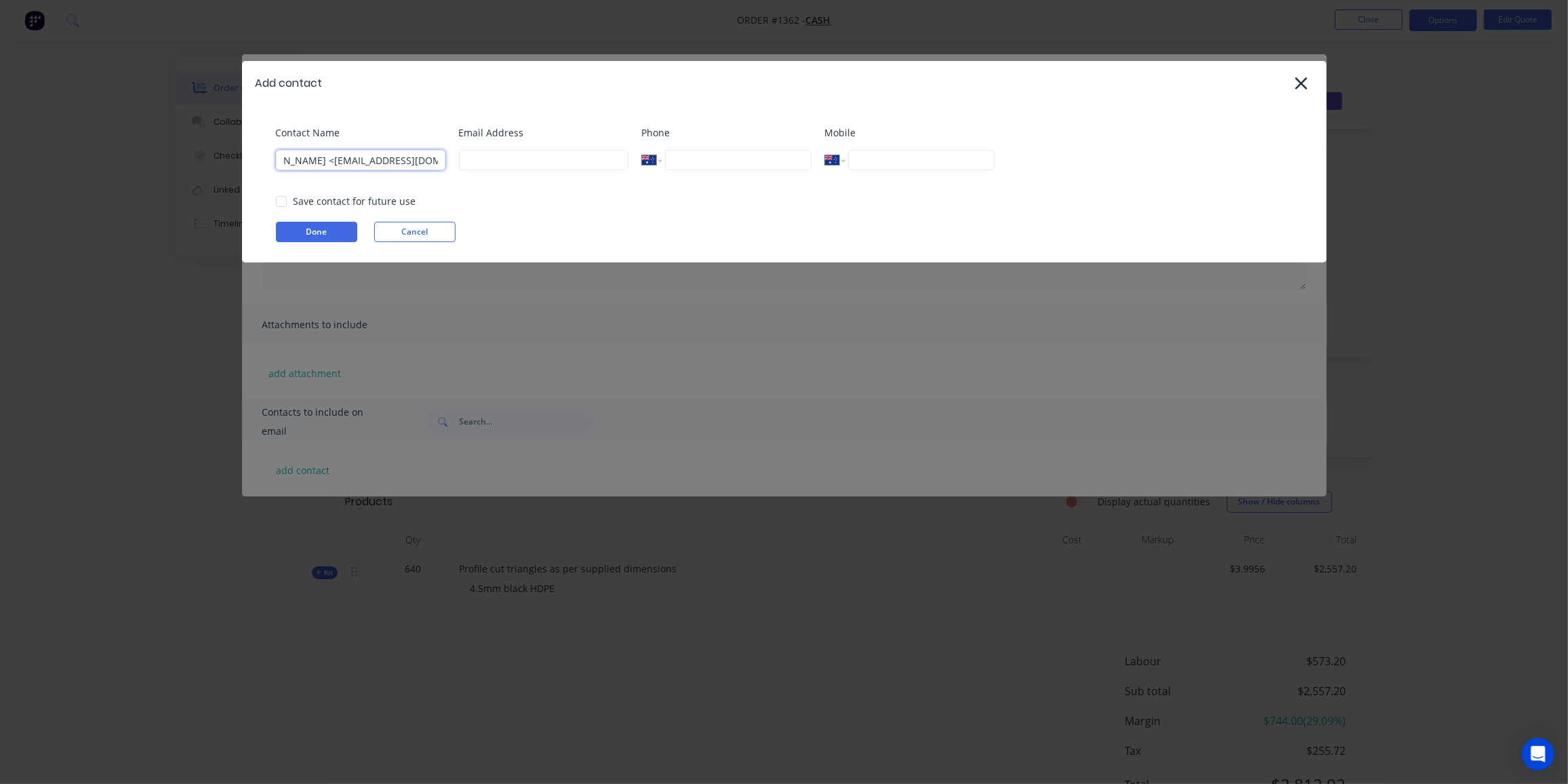
click at [507, 171] on div "Contact Name Janine Wright <hayfrescomail@gmail.com> Email Address Phone Intern…" at bounding box center [791, 152] width 1031 height 55
type input "Janine Wright"
click at [477, 161] on input at bounding box center [544, 160] width 169 height 21
paste input "<hayfrescomail@gmail.com>"
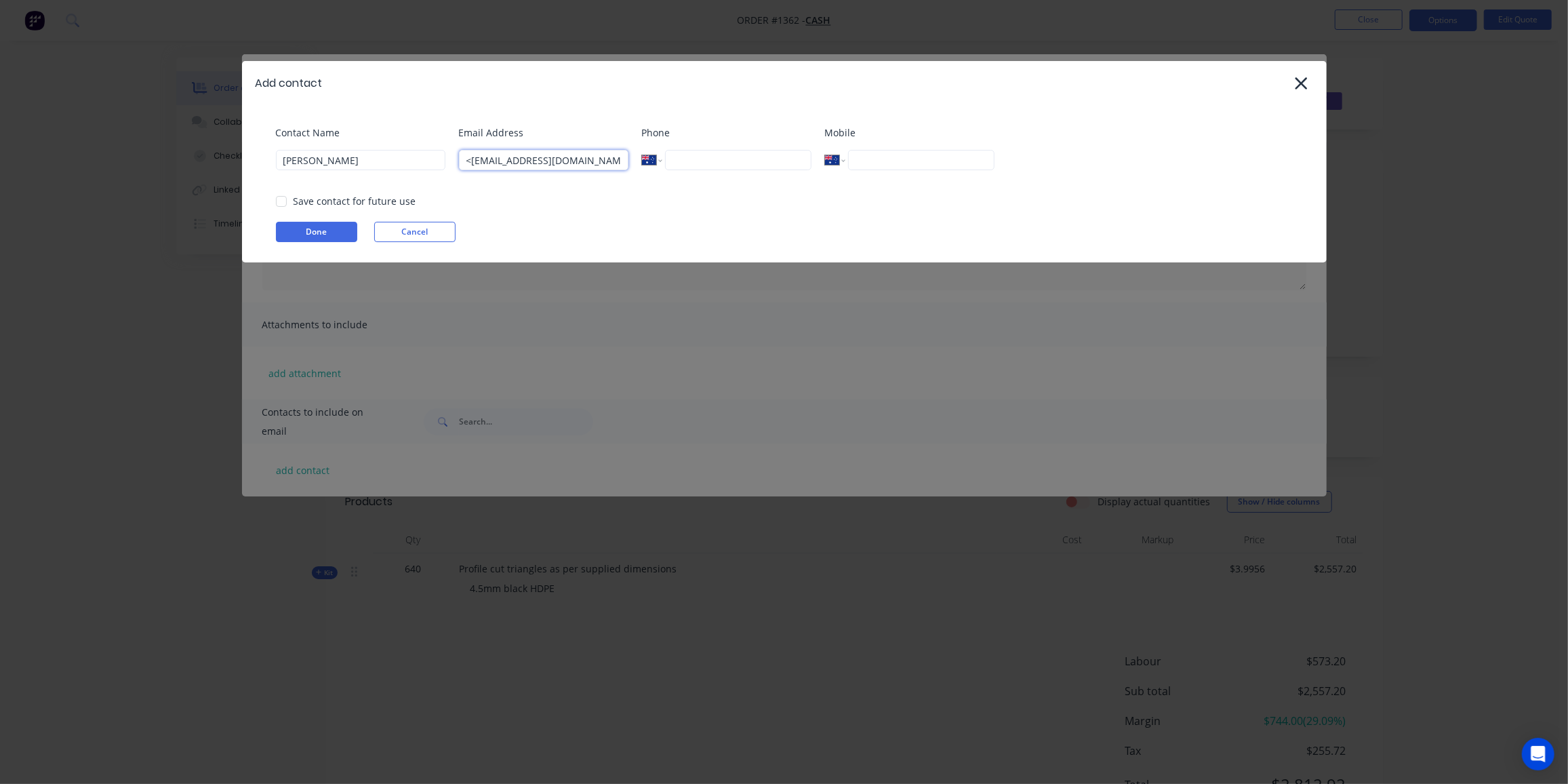
drag, startPoint x: 472, startPoint y: 159, endPoint x: 424, endPoint y: 163, distance: 48.2
click at [424, 163] on div "Contact Name Janine Wright Email Address <hayfrescomail@gmail.com> Phone Intern…" at bounding box center [791, 152] width 1031 height 55
drag, startPoint x: 625, startPoint y: 154, endPoint x: 611, endPoint y: 160, distance: 15.2
click at [624, 155] on input "hayfrescomail@gmail.com>" at bounding box center [544, 160] width 169 height 21
type input "hayfrescomail@gmail.com"
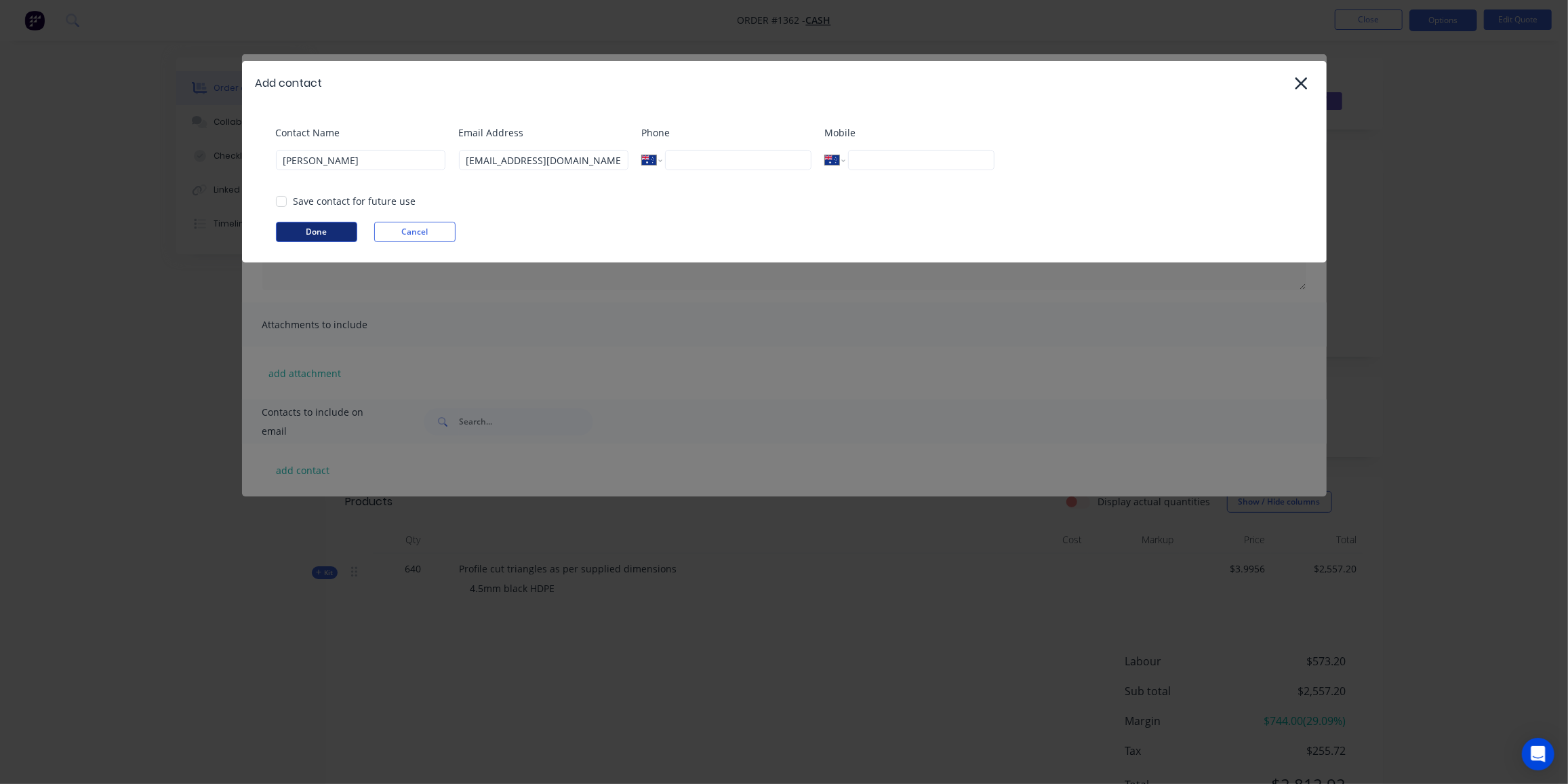
click at [331, 229] on button "Done" at bounding box center [316, 232] width 81 height 21
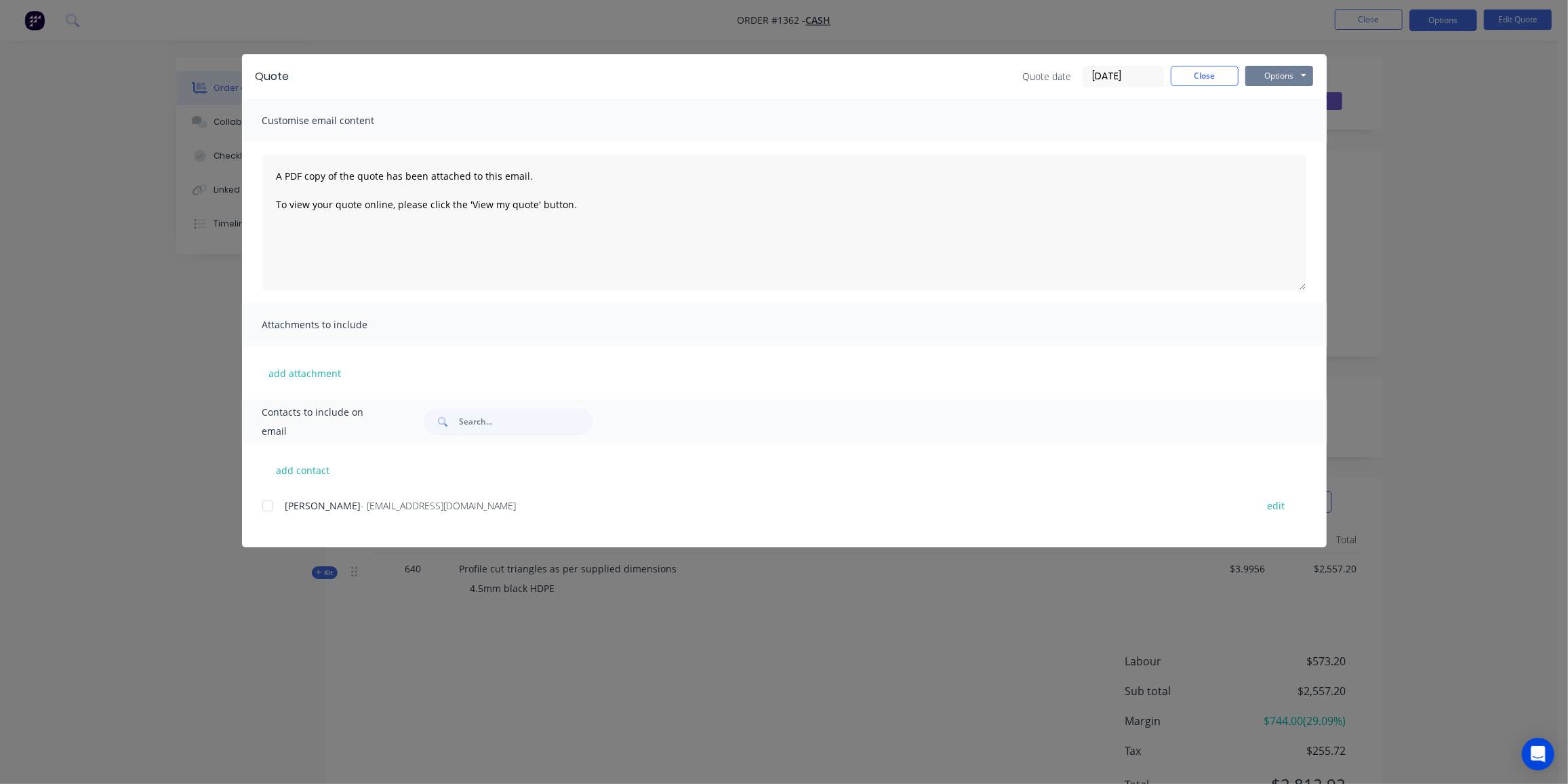
drag, startPoint x: 1256, startPoint y: 77, endPoint x: 1265, endPoint y: 86, distance: 12.7
click at [1257, 77] on button "Options" at bounding box center [1279, 76] width 68 height 21
click at [1287, 146] on button "Email" at bounding box center [1289, 144] width 87 height 22
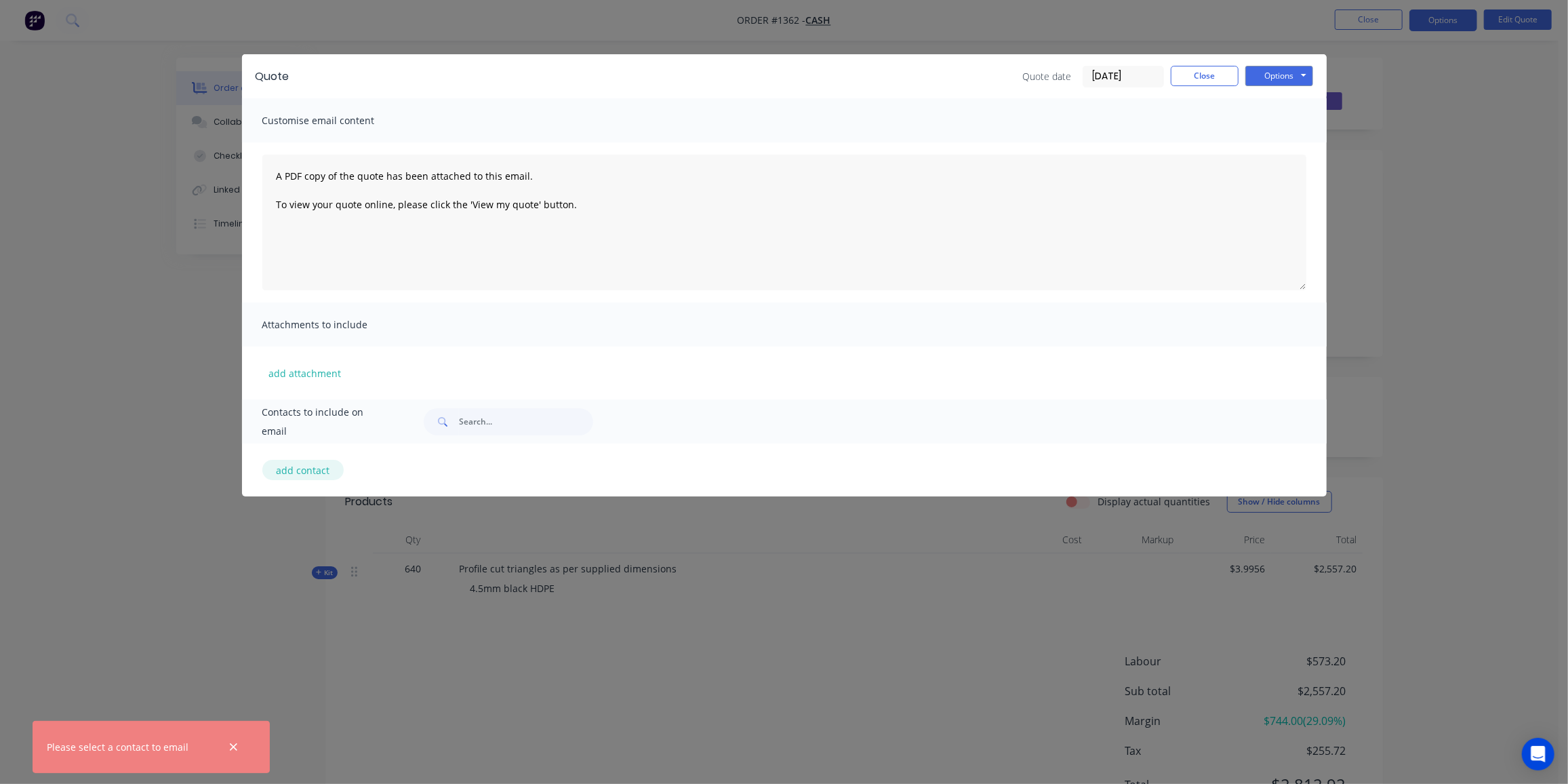
click at [318, 463] on button "add contact" at bounding box center [303, 470] width 81 height 21
select select "AU"
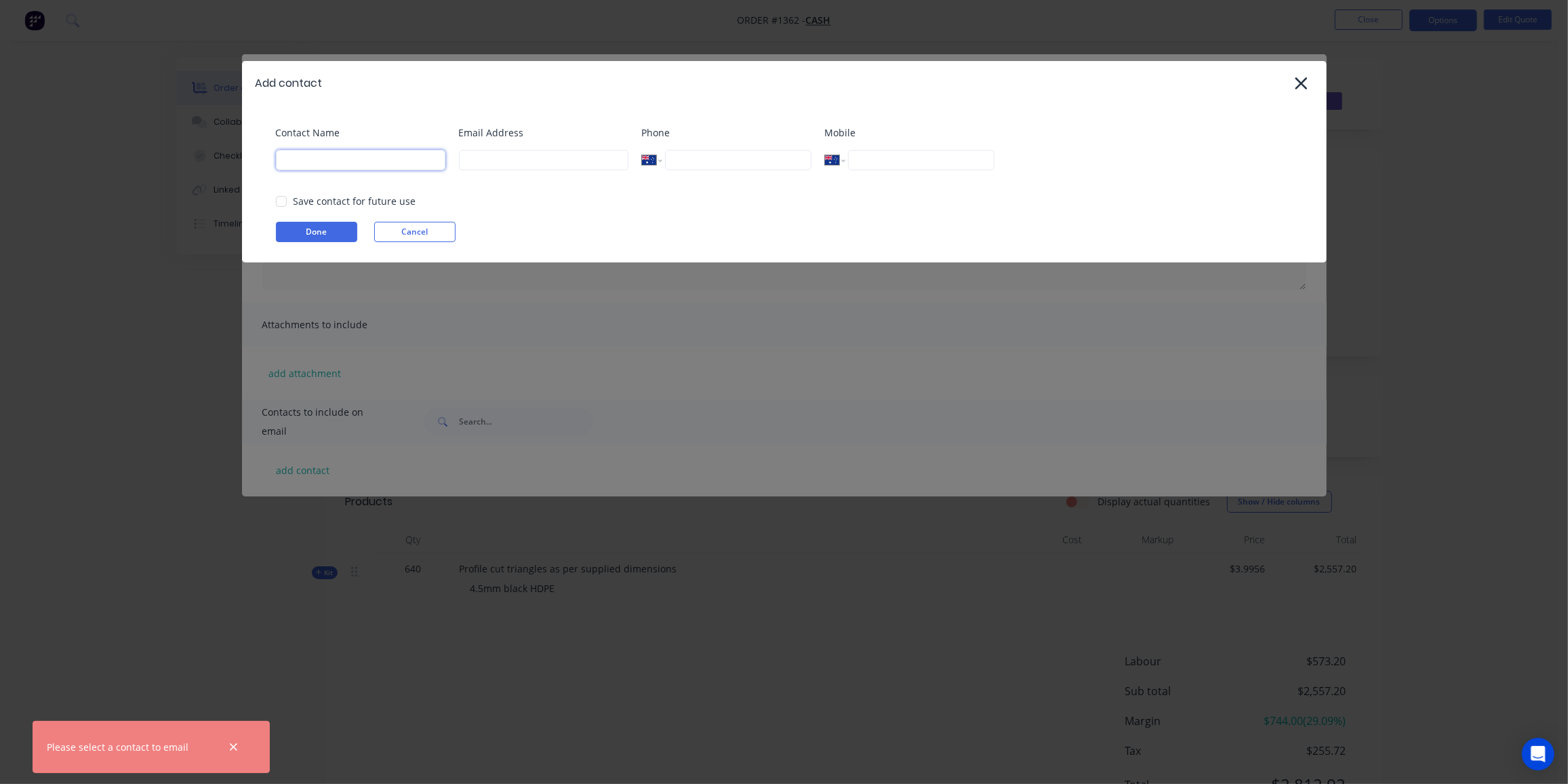
click at [375, 165] on input at bounding box center [360, 160] width 169 height 21
select select "AU"
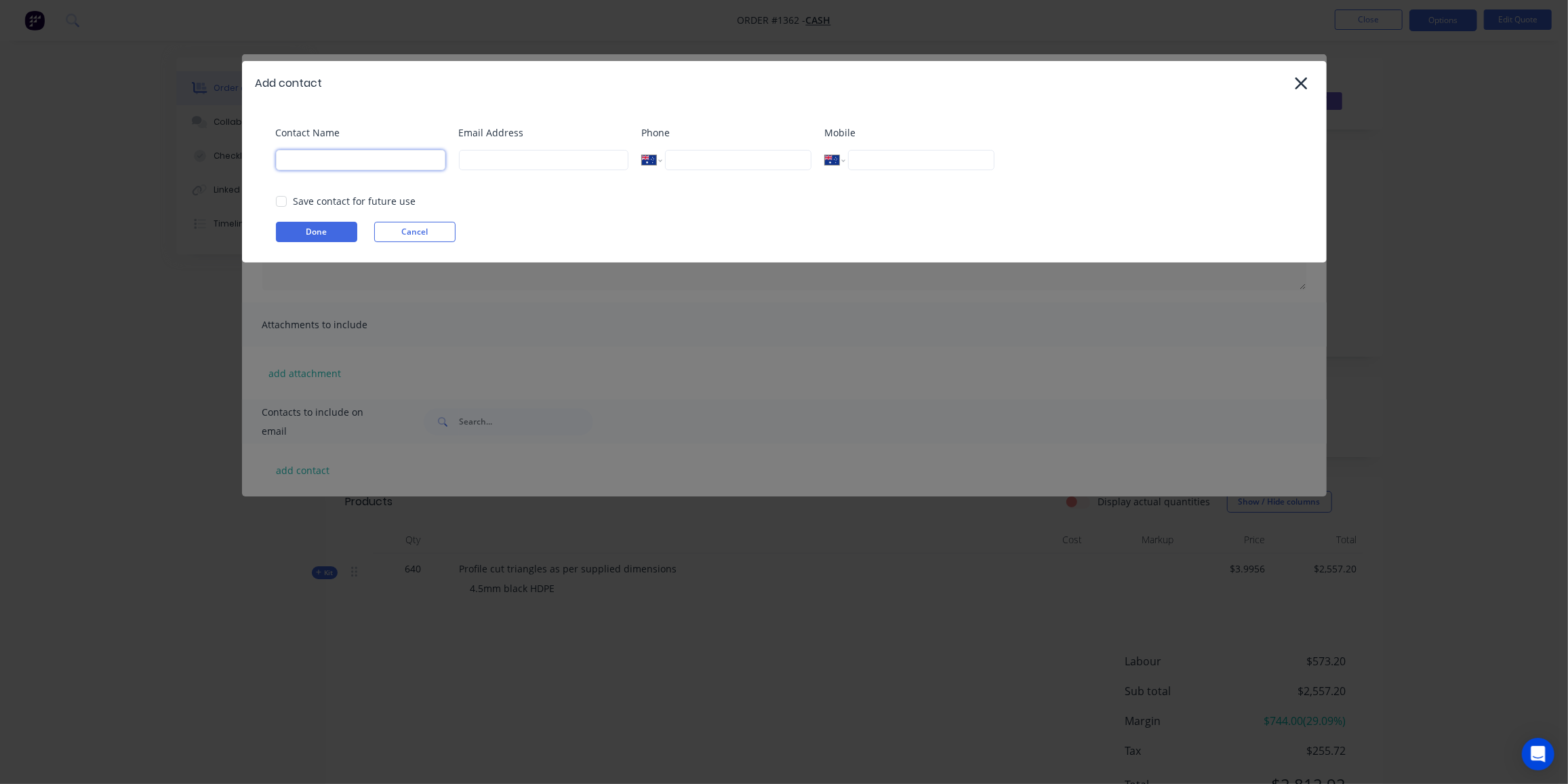
click at [426, 153] on input at bounding box center [360, 160] width 169 height 21
paste input "Janine Wright <hayfrescomail@gmail.com>"
drag, startPoint x: 311, startPoint y: 159, endPoint x: 532, endPoint y: 169, distance: 221.2
click at [532, 169] on div "Contact Name Janine Wright <hayfrescomail@gmail.com> Email Address Phone Intern…" at bounding box center [791, 152] width 1031 height 55
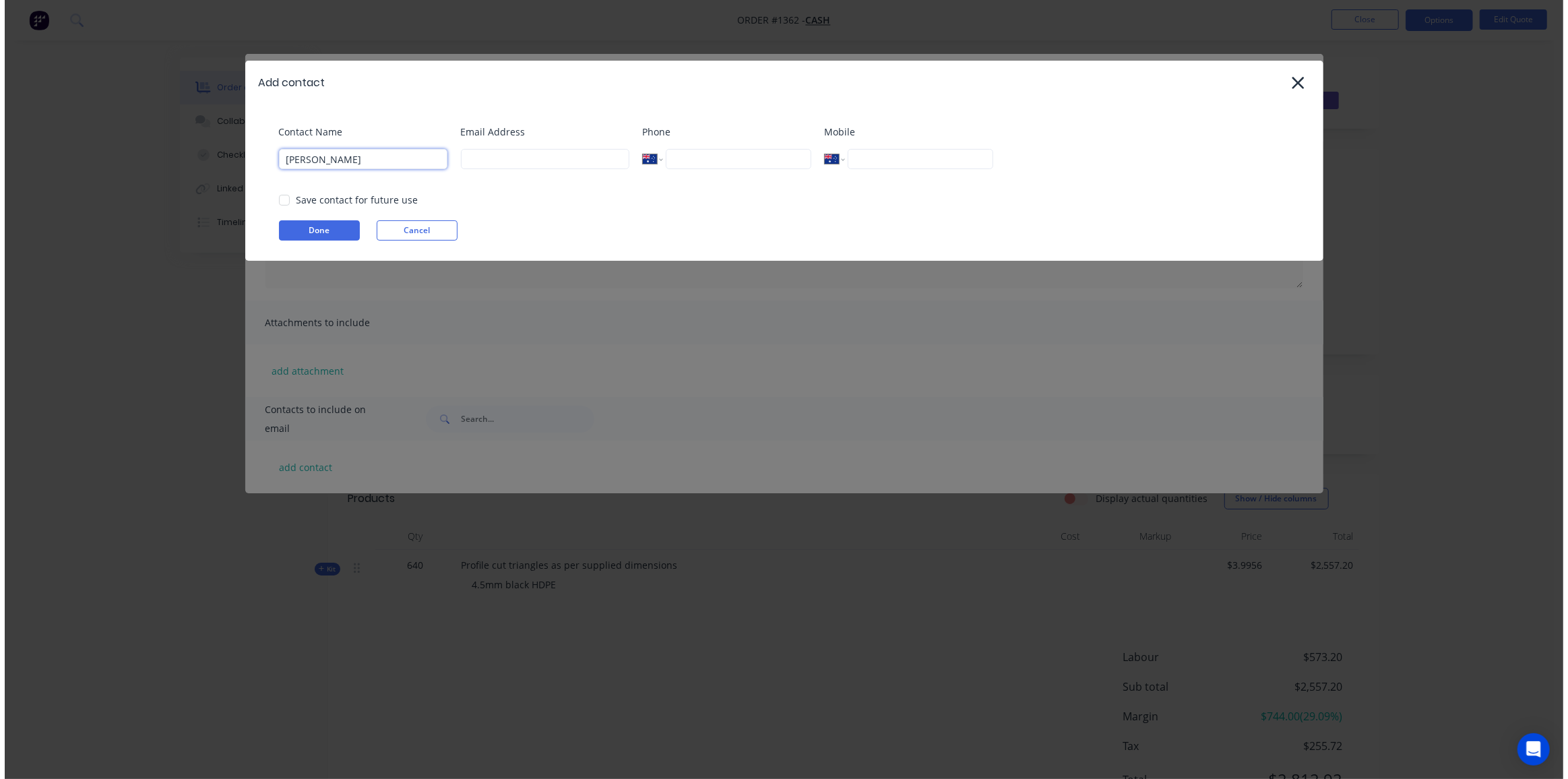
scroll to position [0, 0]
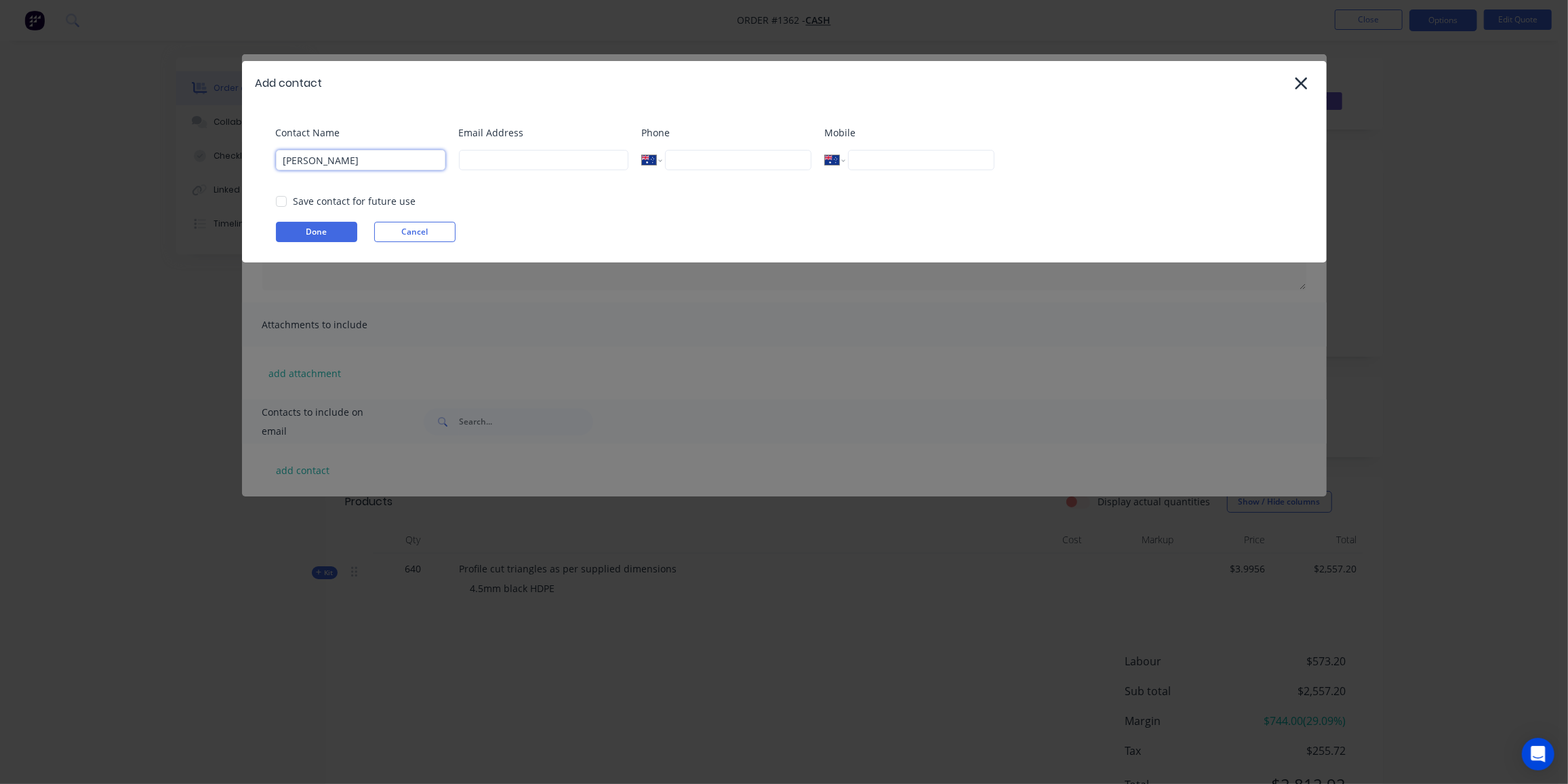
type input "Janine Wright"
click at [495, 164] on input at bounding box center [544, 160] width 169 height 21
paste input "<hayfrescomail@gmail.com>"
click at [475, 158] on input "<hayfrescomail@gmail.com>" at bounding box center [544, 160] width 169 height 21
drag, startPoint x: 471, startPoint y: 159, endPoint x: 408, endPoint y: 170, distance: 64.0
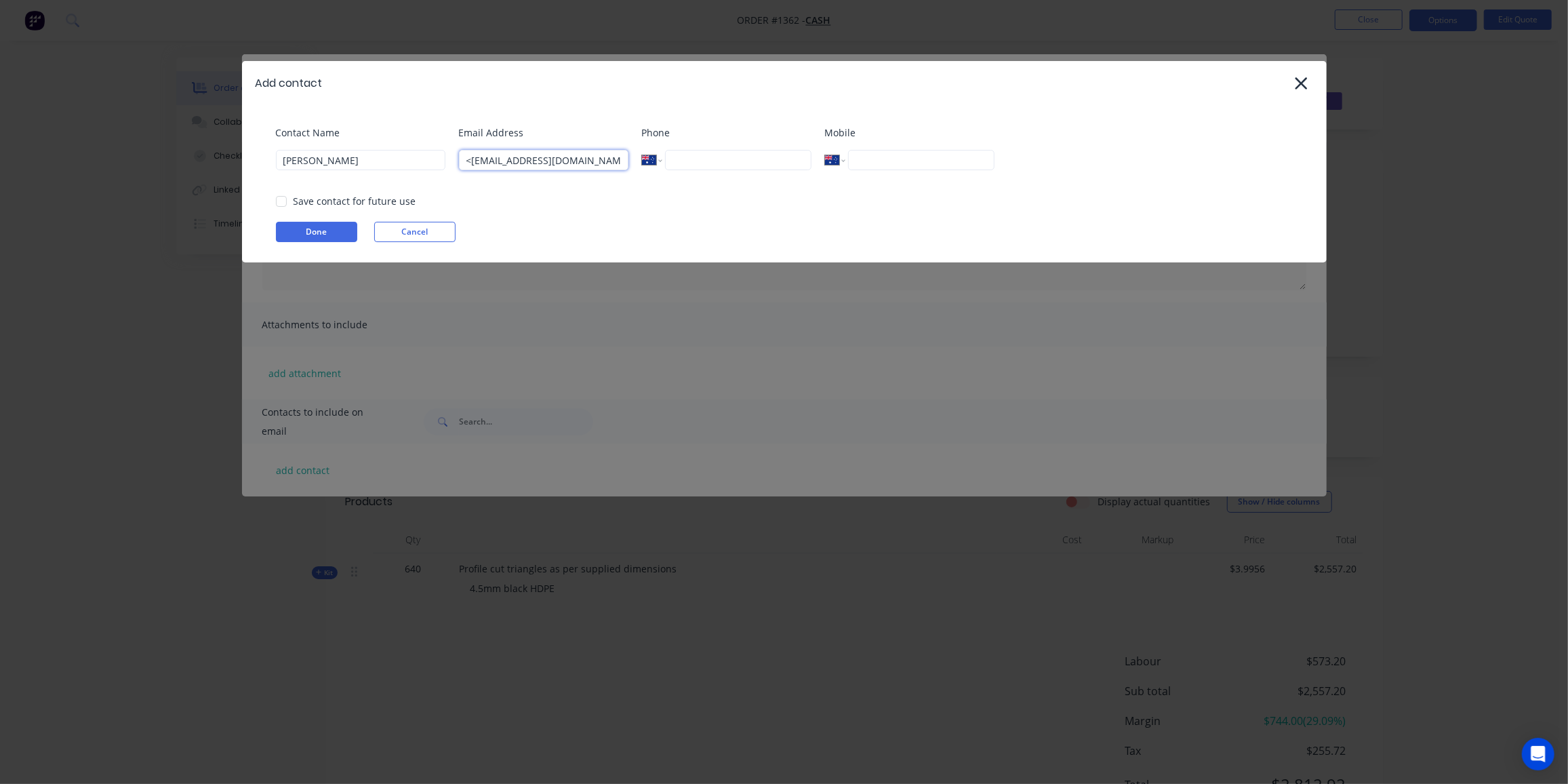
click at [408, 170] on div "Contact Name Janine Wright Email Address <hayfrescomail@gmail.com> Phone Intern…" at bounding box center [791, 152] width 1031 height 55
click at [613, 157] on input "hayfrescomail@gmail.com>" at bounding box center [544, 160] width 169 height 21
type input "hayfrescomail@gmail.com"
click at [330, 232] on button "Done" at bounding box center [316, 232] width 81 height 21
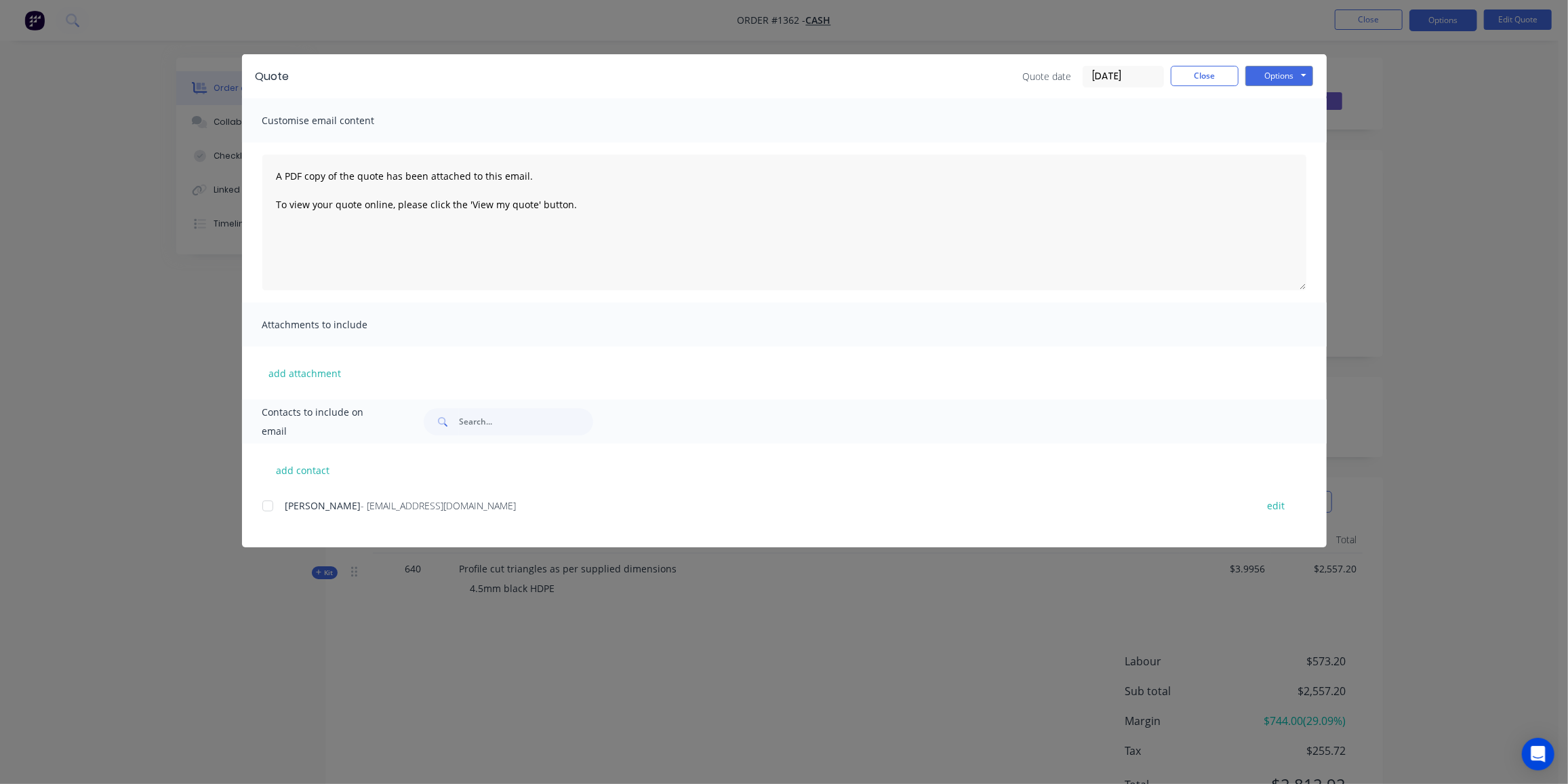
click at [269, 505] on div at bounding box center [268, 506] width 27 height 27
click at [1287, 80] on button "Options" at bounding box center [1279, 76] width 68 height 21
click at [1283, 145] on button "Email" at bounding box center [1289, 144] width 87 height 22
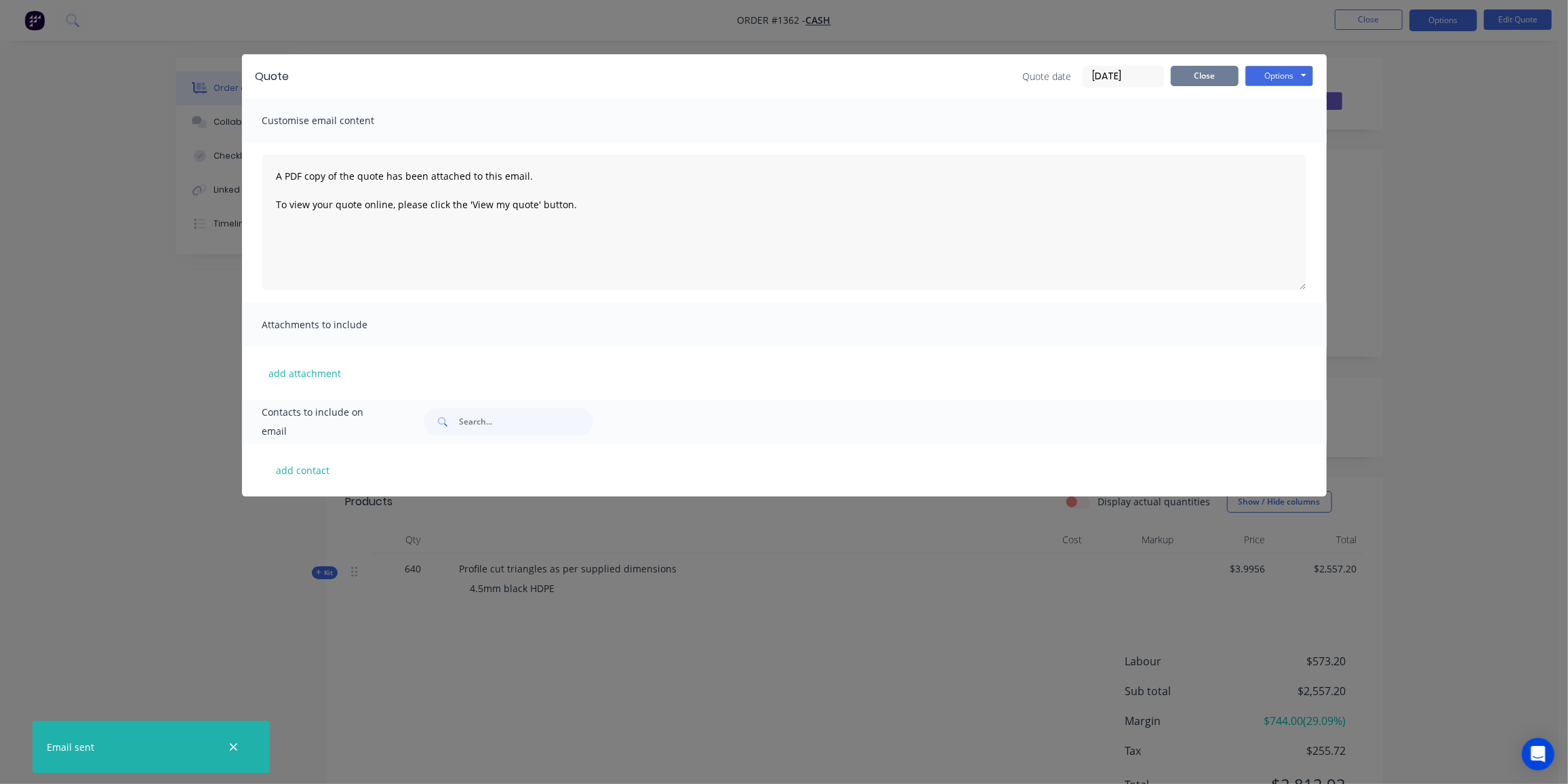
click at [1182, 75] on button "Close" at bounding box center [1204, 76] width 68 height 21
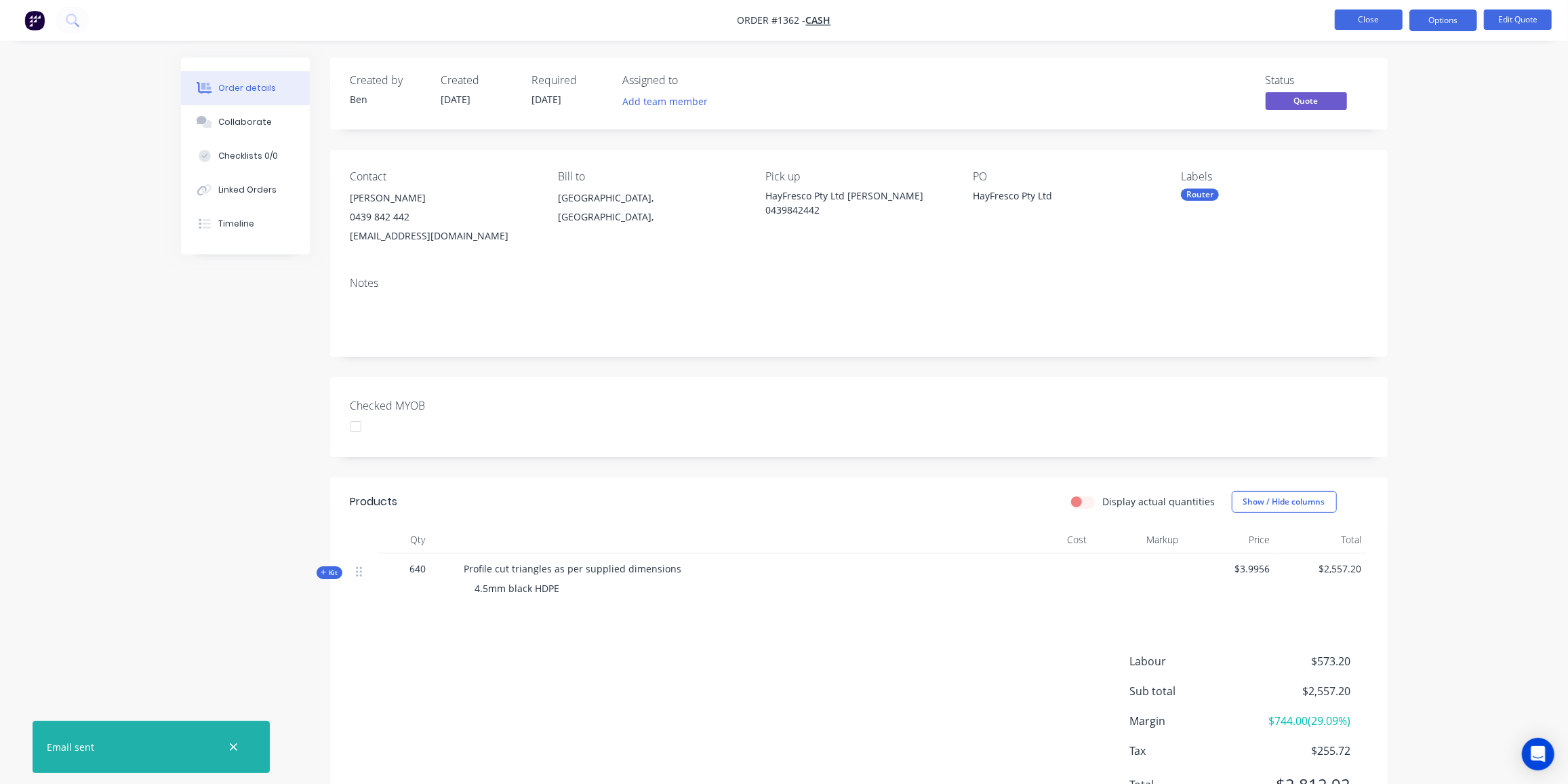
click at [1375, 15] on button "Close" at bounding box center [1368, 19] width 68 height 21
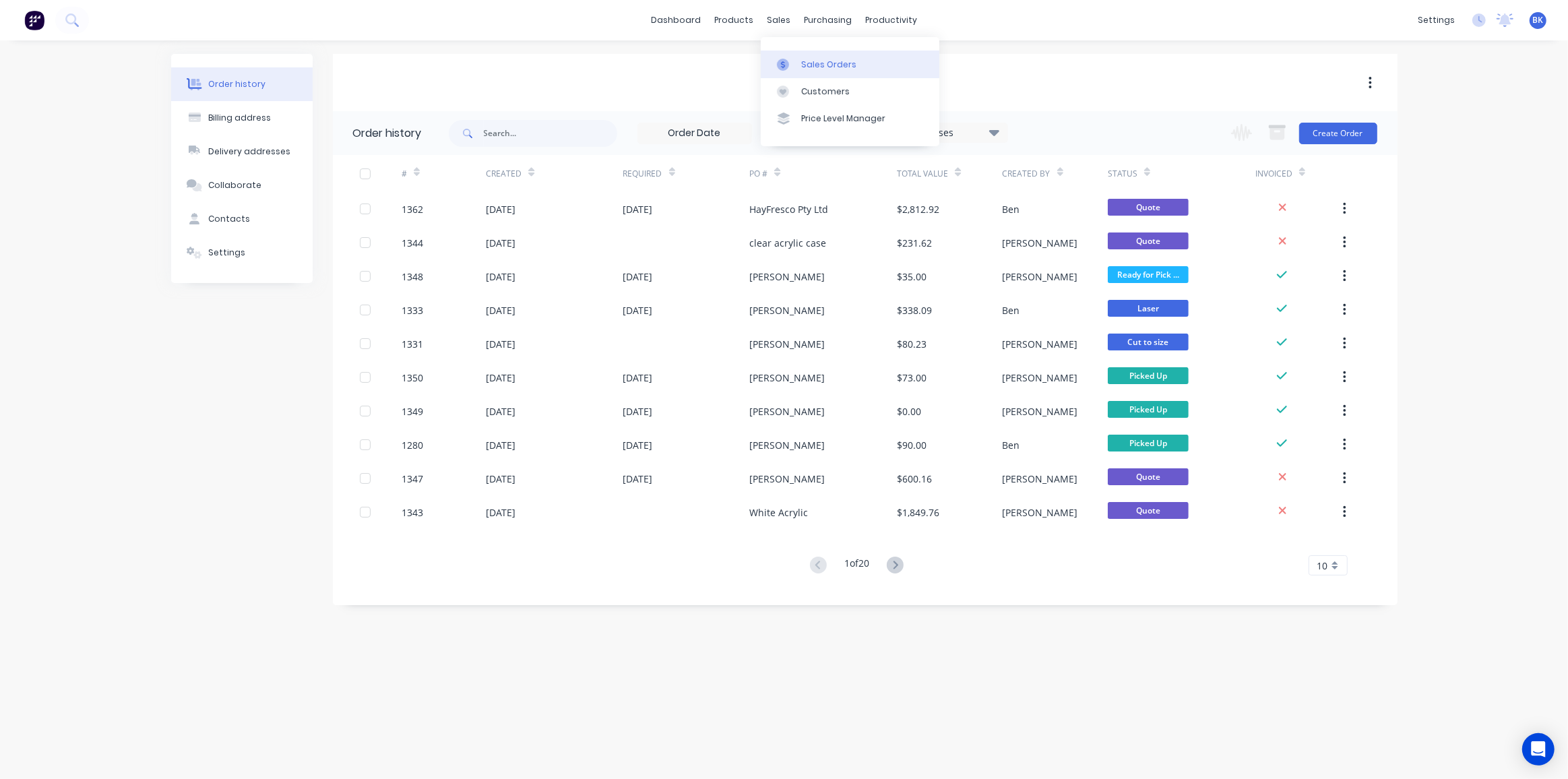
click at [781, 53] on link "Sales Orders" at bounding box center [850, 64] width 179 height 27
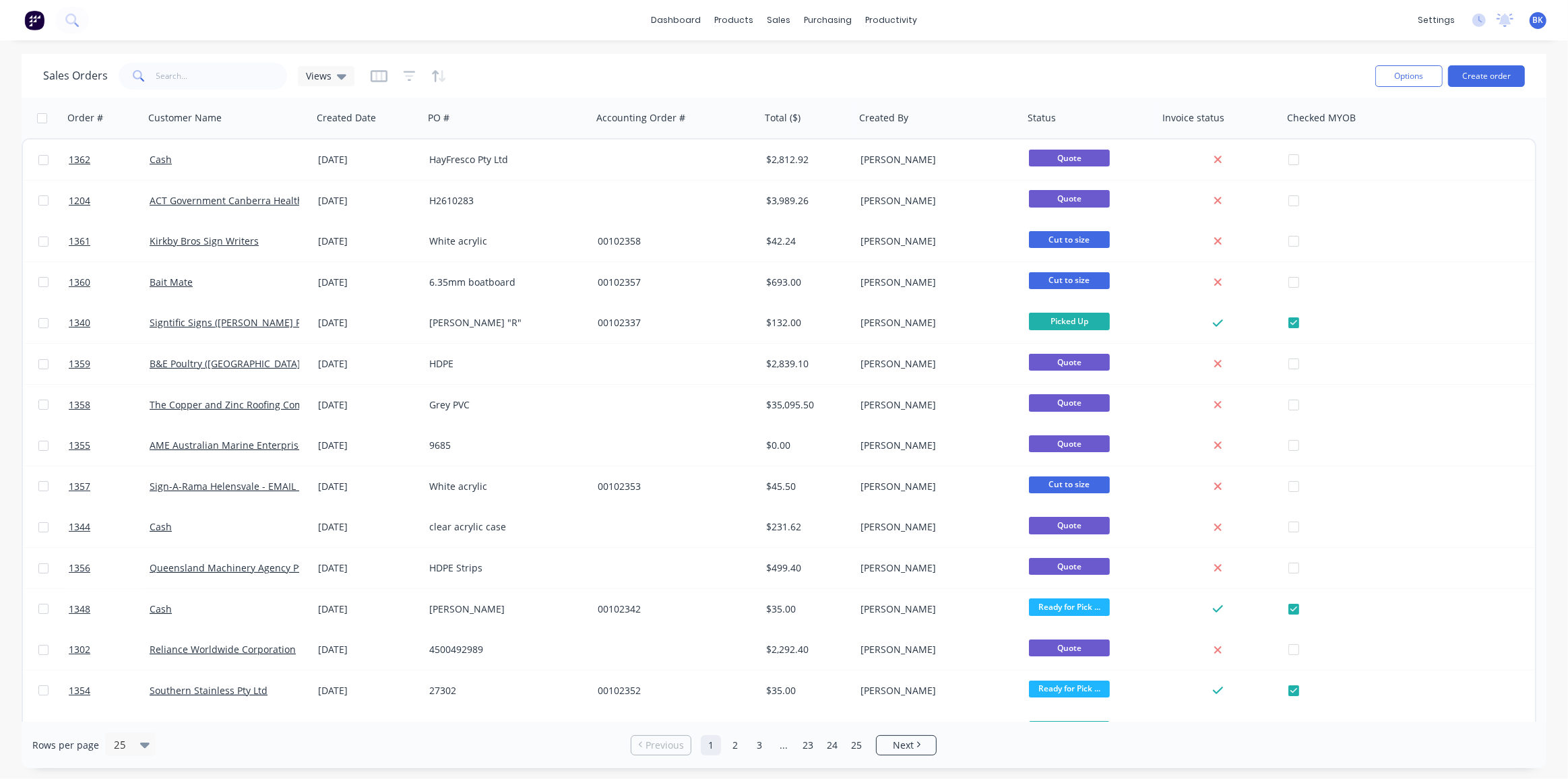
click at [1489, 76] on button "Create order" at bounding box center [1486, 76] width 77 height 22
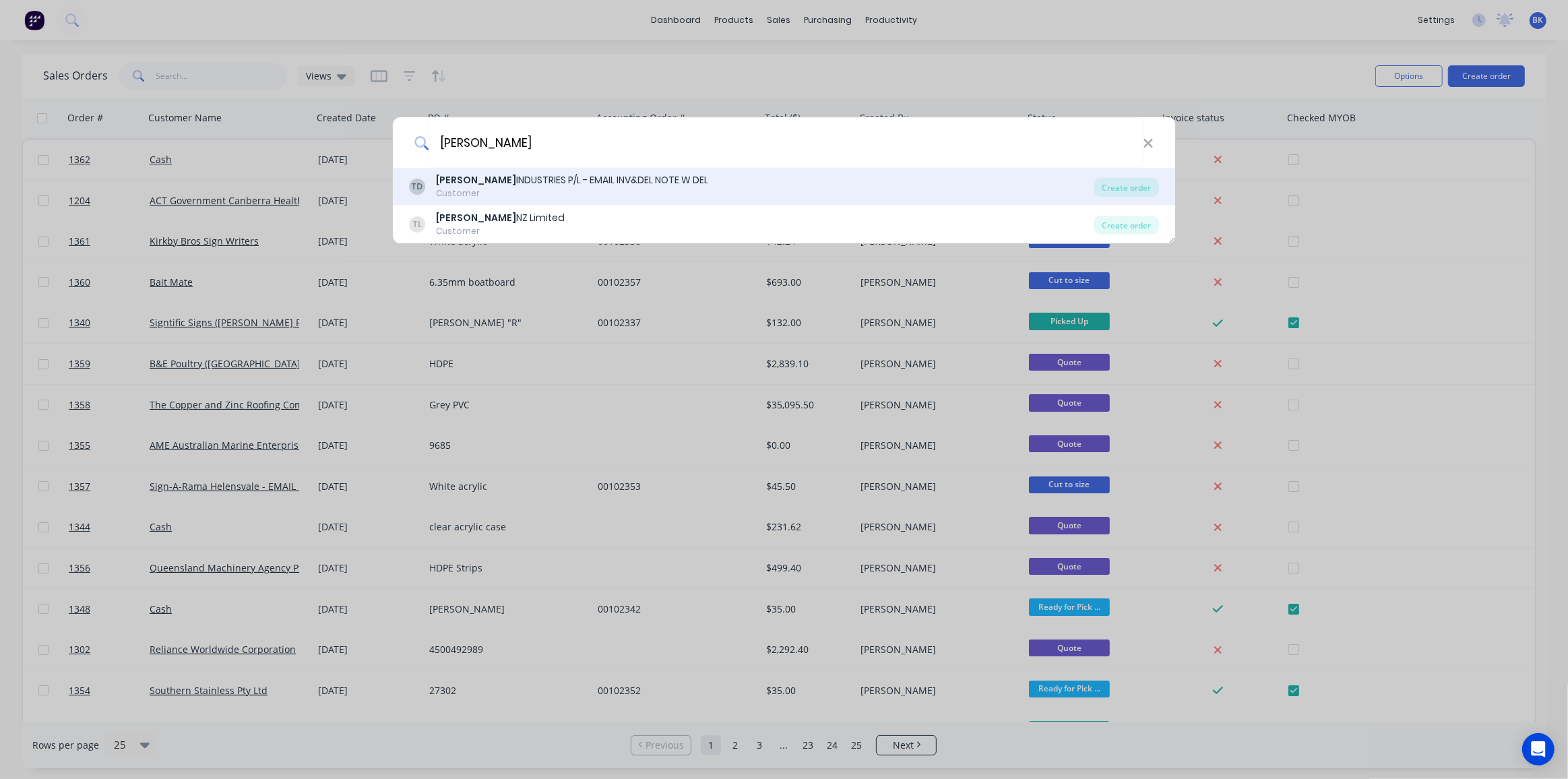
type input "[PERSON_NAME]"
click at [547, 174] on div "[PERSON_NAME] INDUSTRIES P/L - EMAIL INV&DEL NOTE W DEL" at bounding box center [571, 180] width 272 height 14
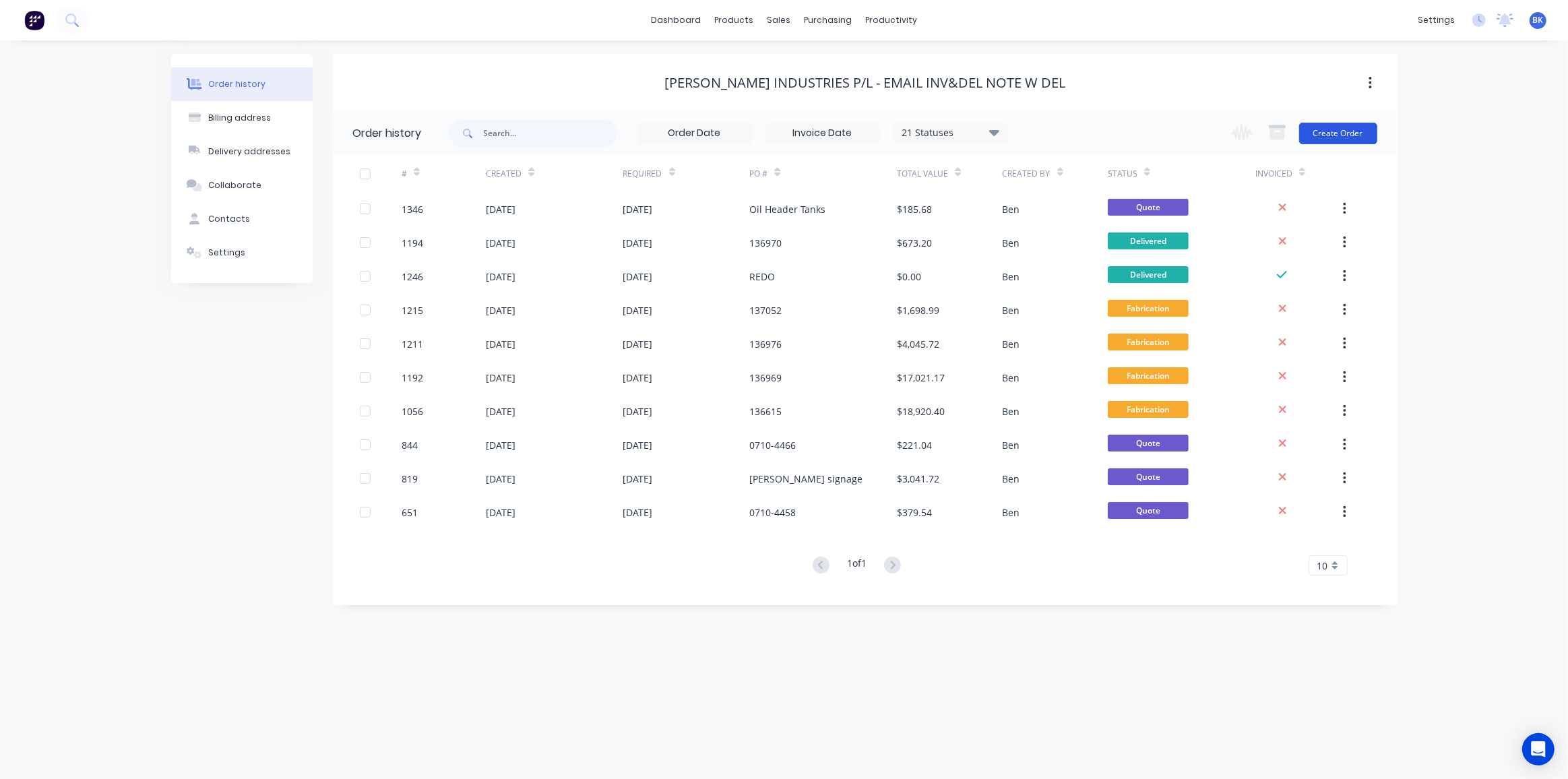
click at [1357, 133] on button "Create Order" at bounding box center [1338, 133] width 78 height 22
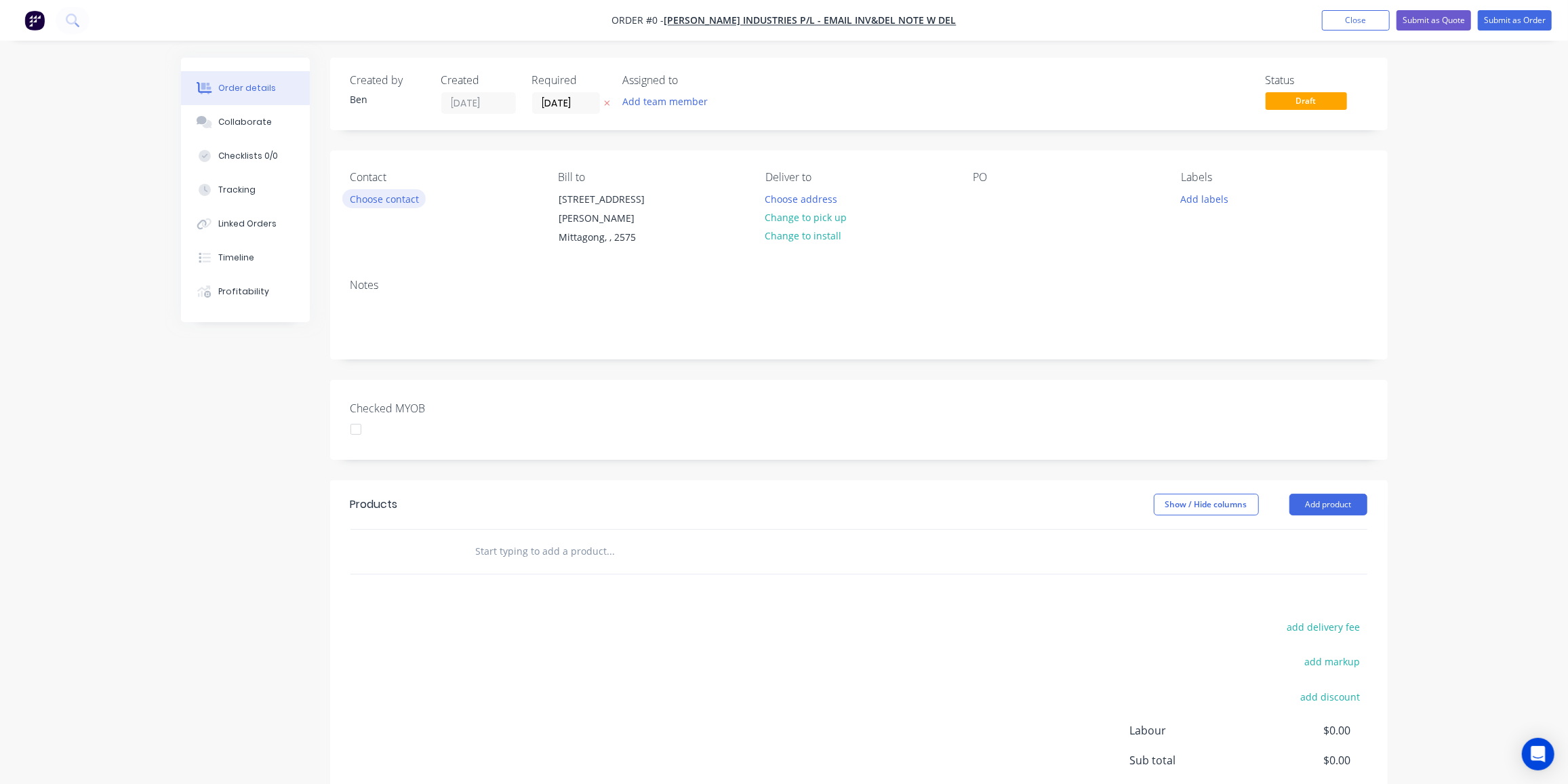
click at [411, 200] on button "Choose contact" at bounding box center [384, 198] width 83 height 18
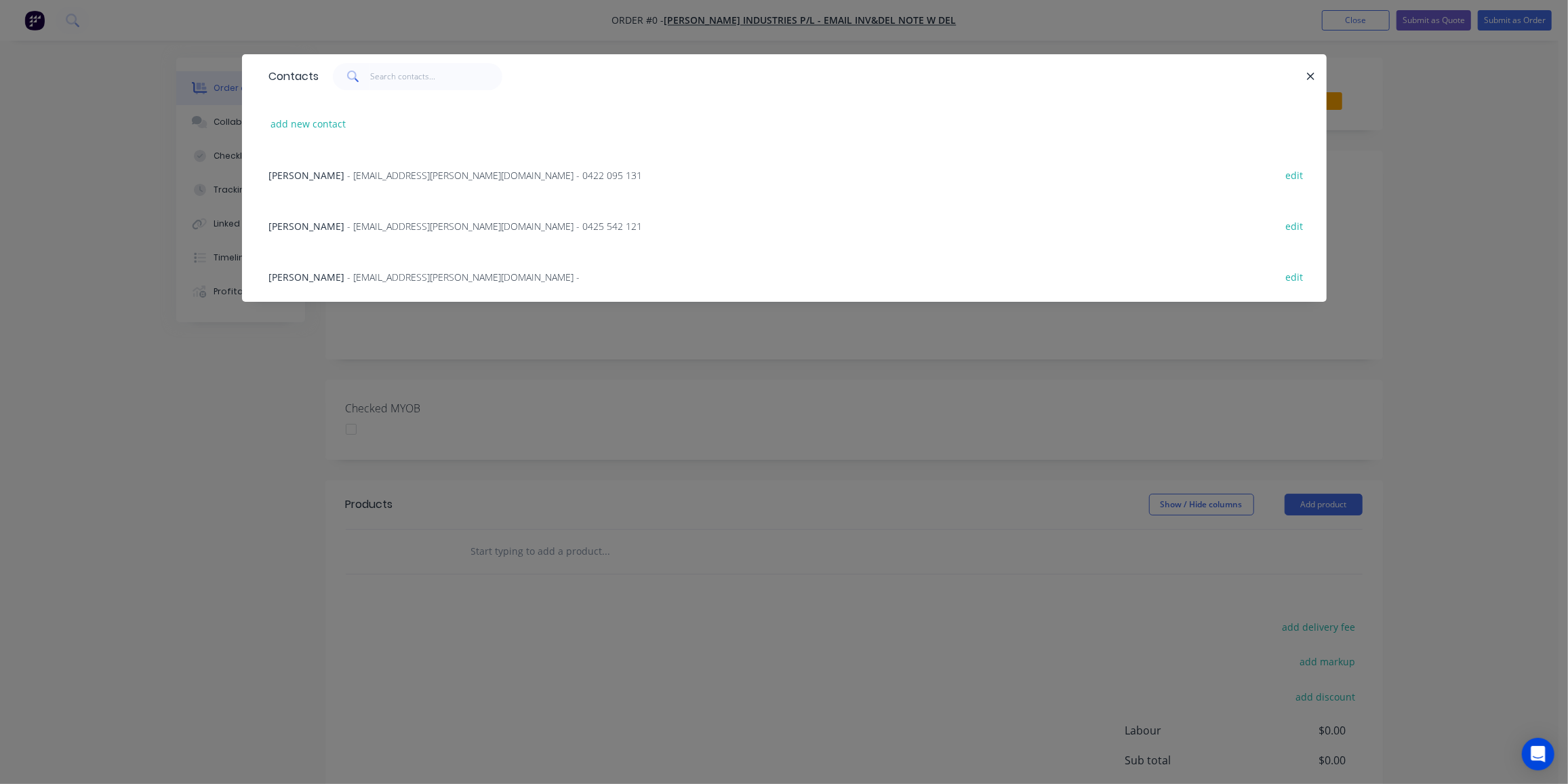
click at [361, 178] on span "- [EMAIL_ADDRESS][PERSON_NAME][DOMAIN_NAME] - 0422 095 131" at bounding box center [495, 176] width 295 height 13
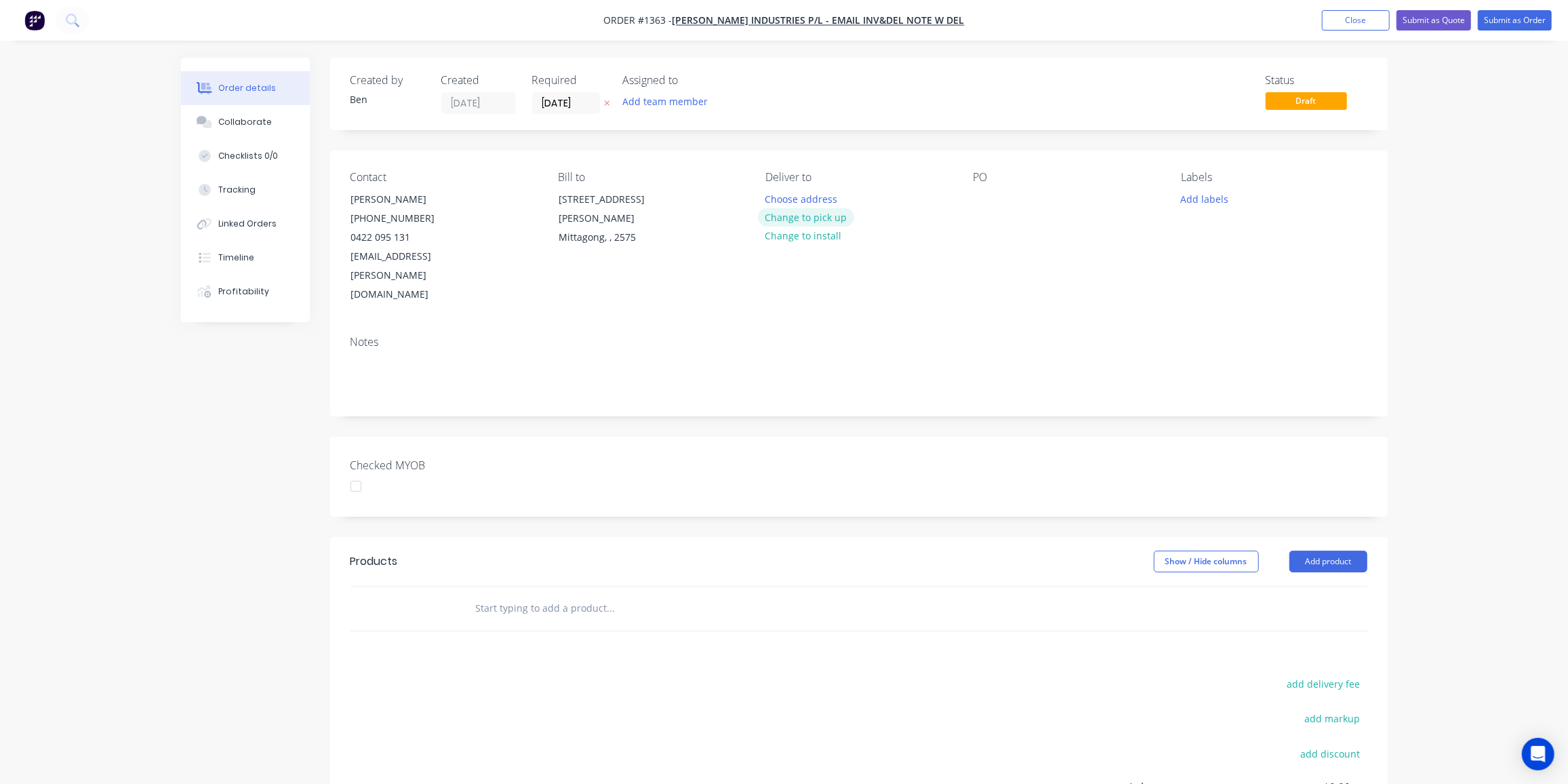
click at [798, 215] on button "Change to pick up" at bounding box center [805, 218] width 96 height 18
click at [801, 218] on button "Change to delivery" at bounding box center [807, 218] width 99 height 18
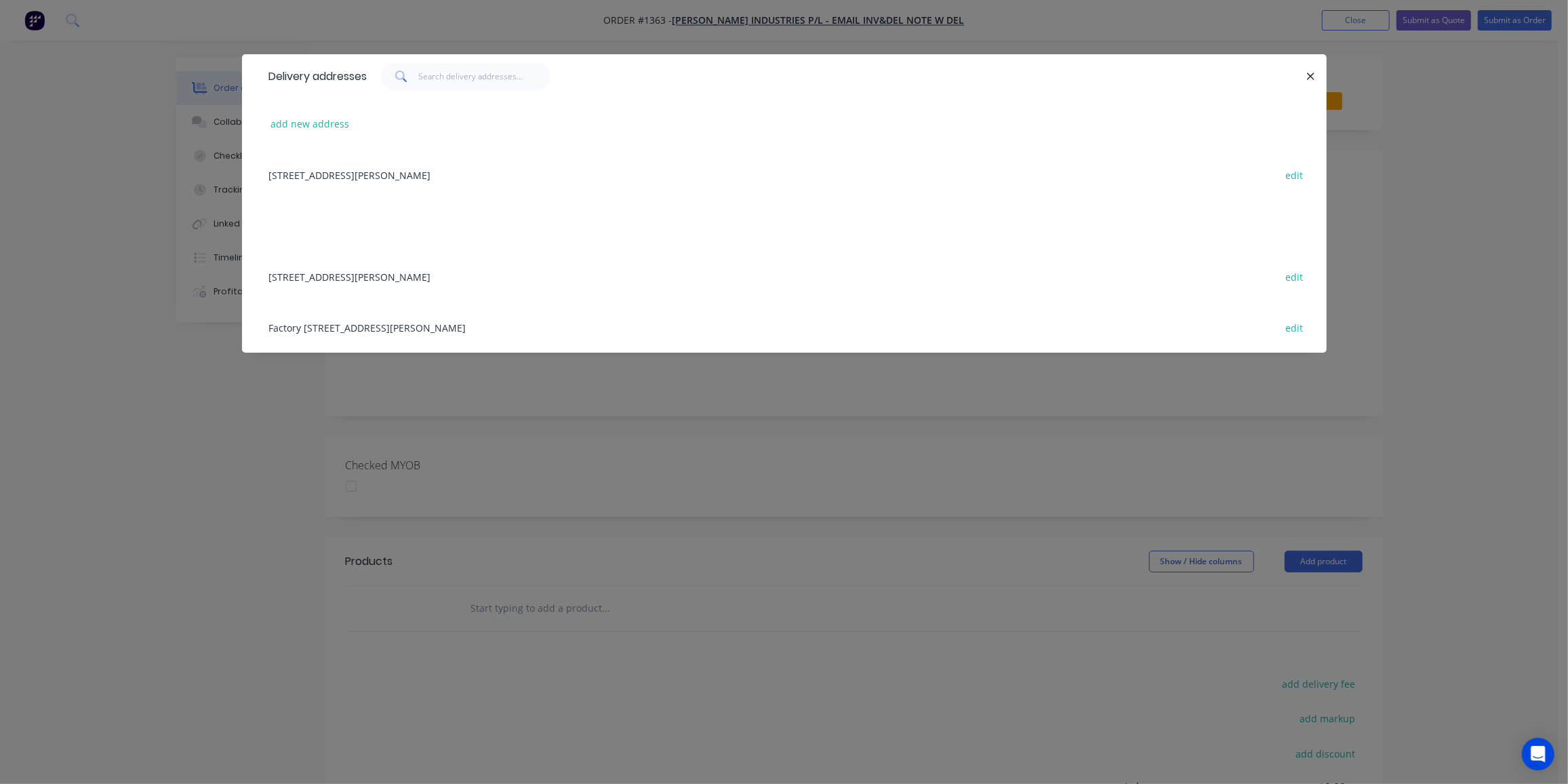
drag, startPoint x: 417, startPoint y: 319, endPoint x: 499, endPoint y: 311, distance: 82.4
click at [417, 320] on div "Factory [STREET_ADDRESS][PERSON_NAME] edit" at bounding box center [784, 327] width 1044 height 51
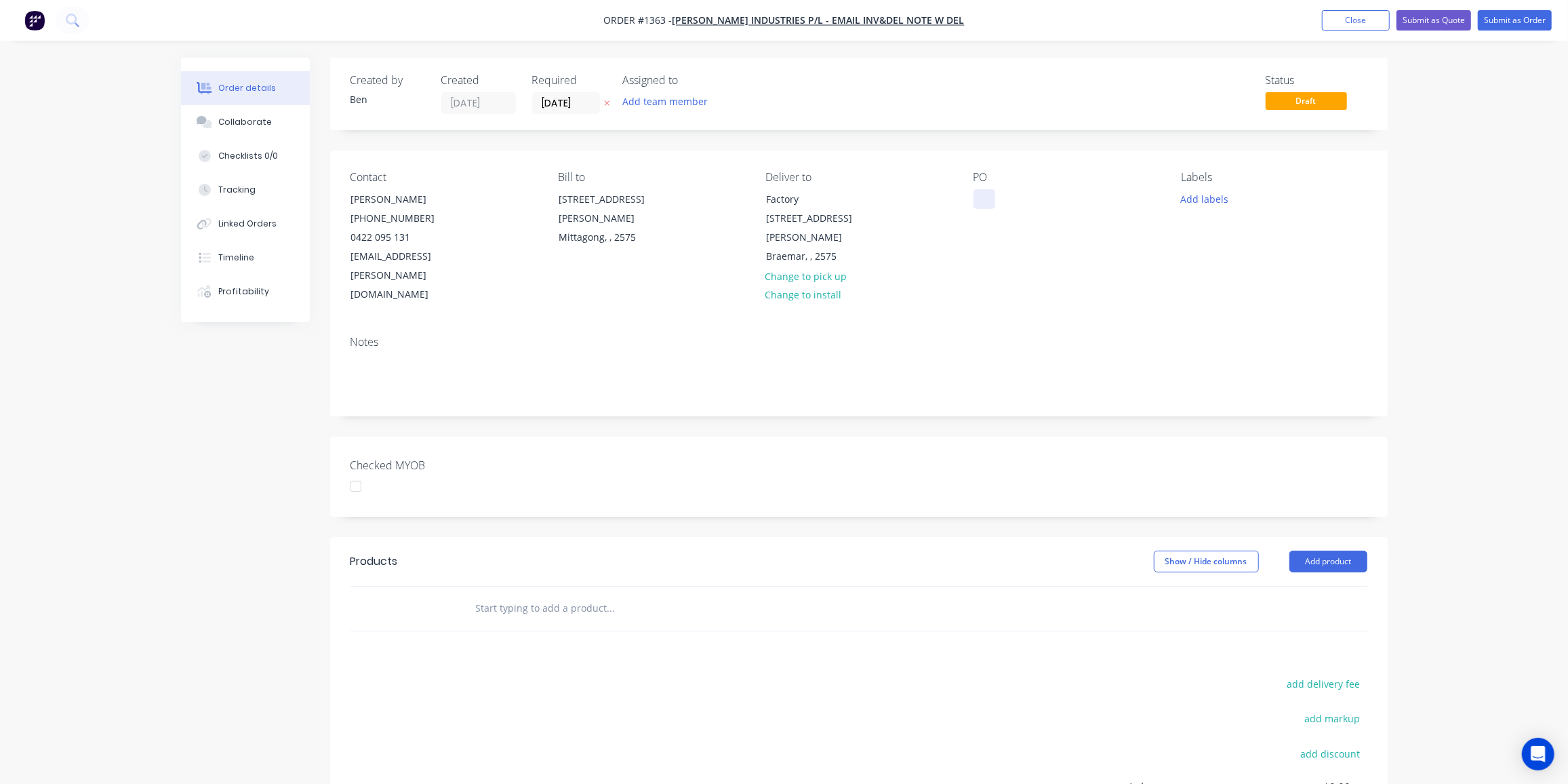
click at [987, 193] on div at bounding box center [984, 199] width 22 height 20
click at [1198, 201] on button "Add labels" at bounding box center [1205, 198] width 63 height 18
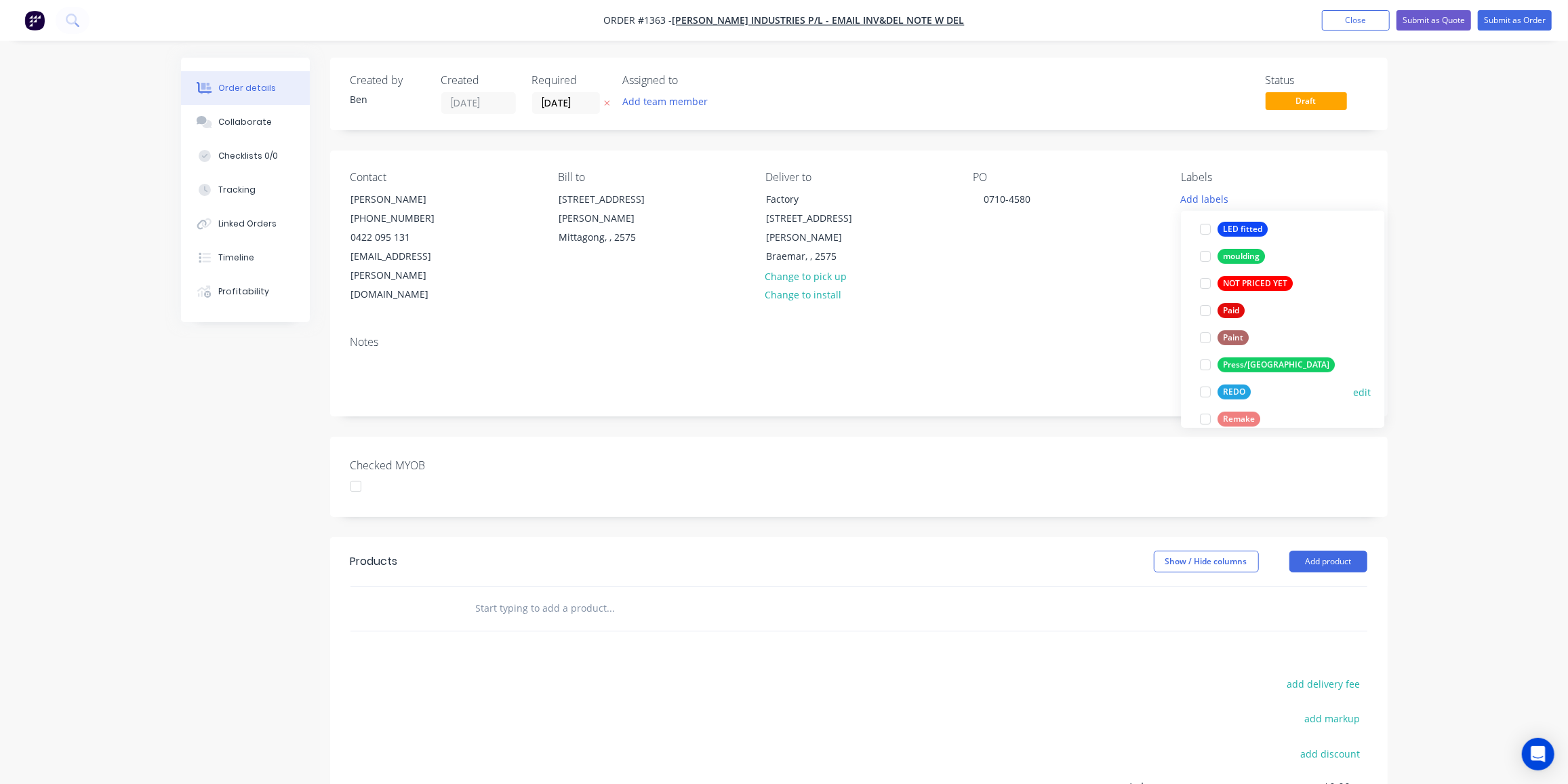
scroll to position [569, 0]
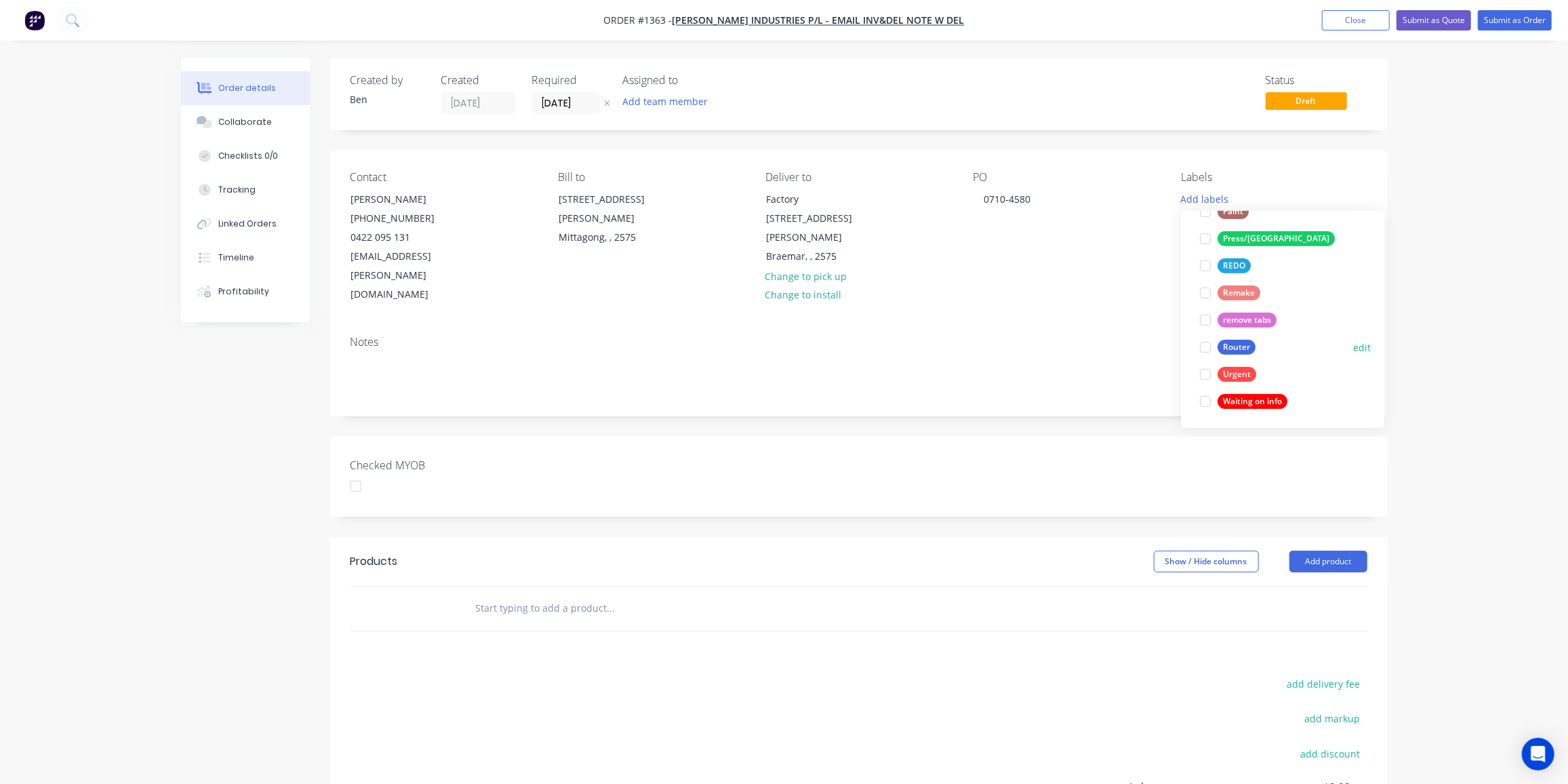
click at [1238, 347] on div "Router" at bounding box center [1236, 347] width 38 height 15
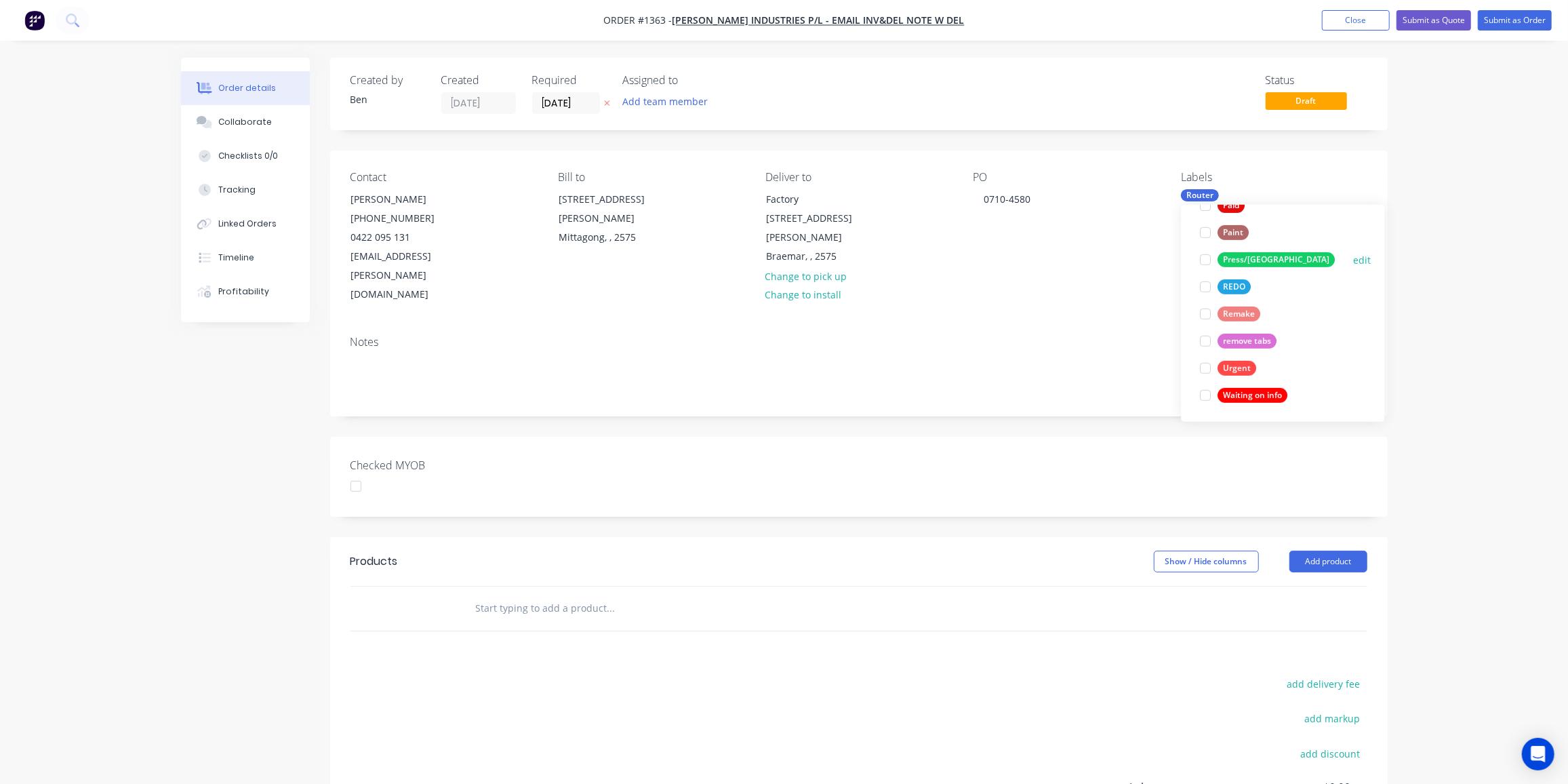
click at [1237, 263] on div "Press/[GEOGRAPHIC_DATA]" at bounding box center [1276, 259] width 117 height 15
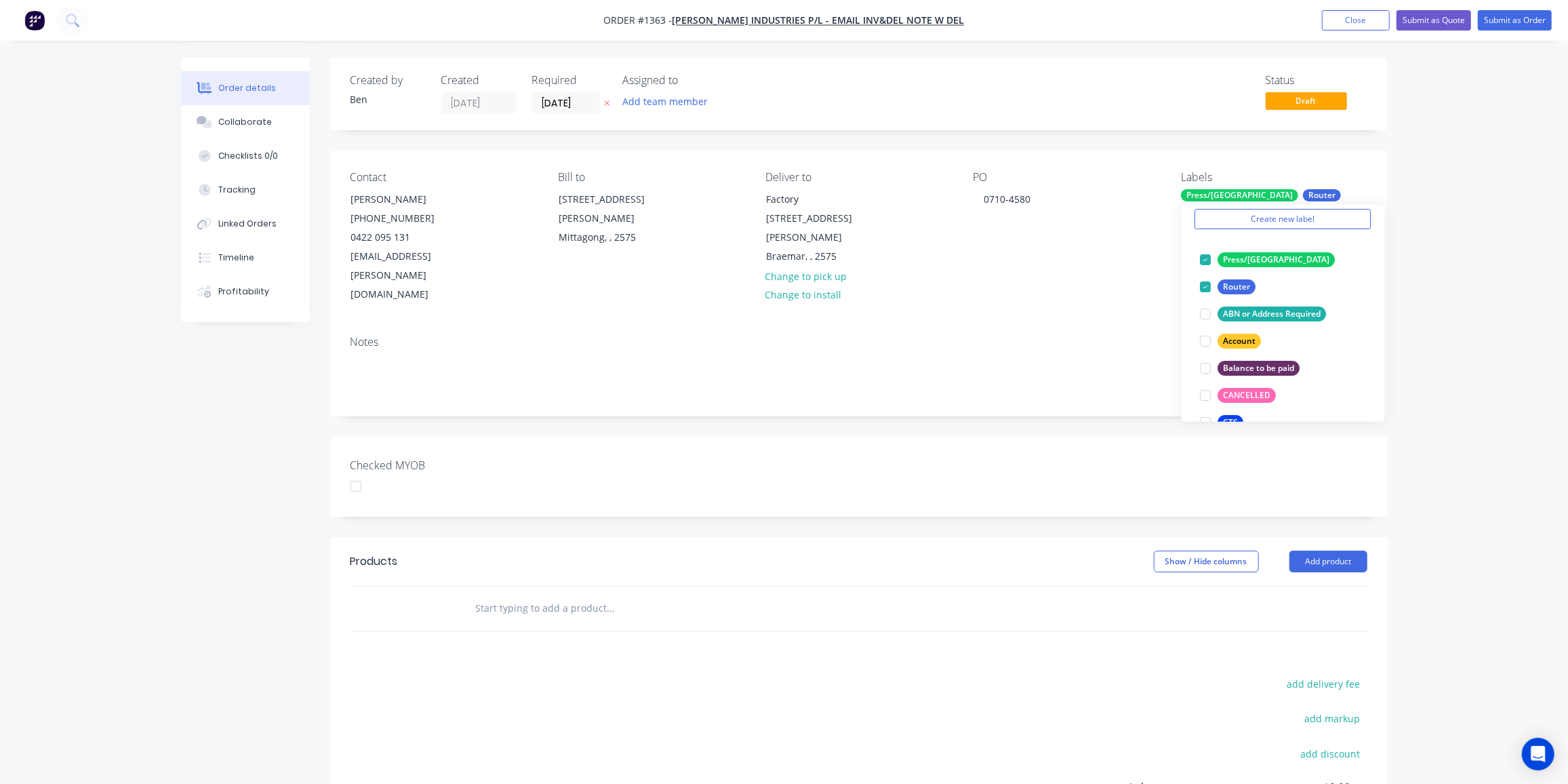
click at [766, 608] on div "Products Show / Hide columns Add product add delivery fee add markup add discou…" at bounding box center [859, 746] width 1058 height 419
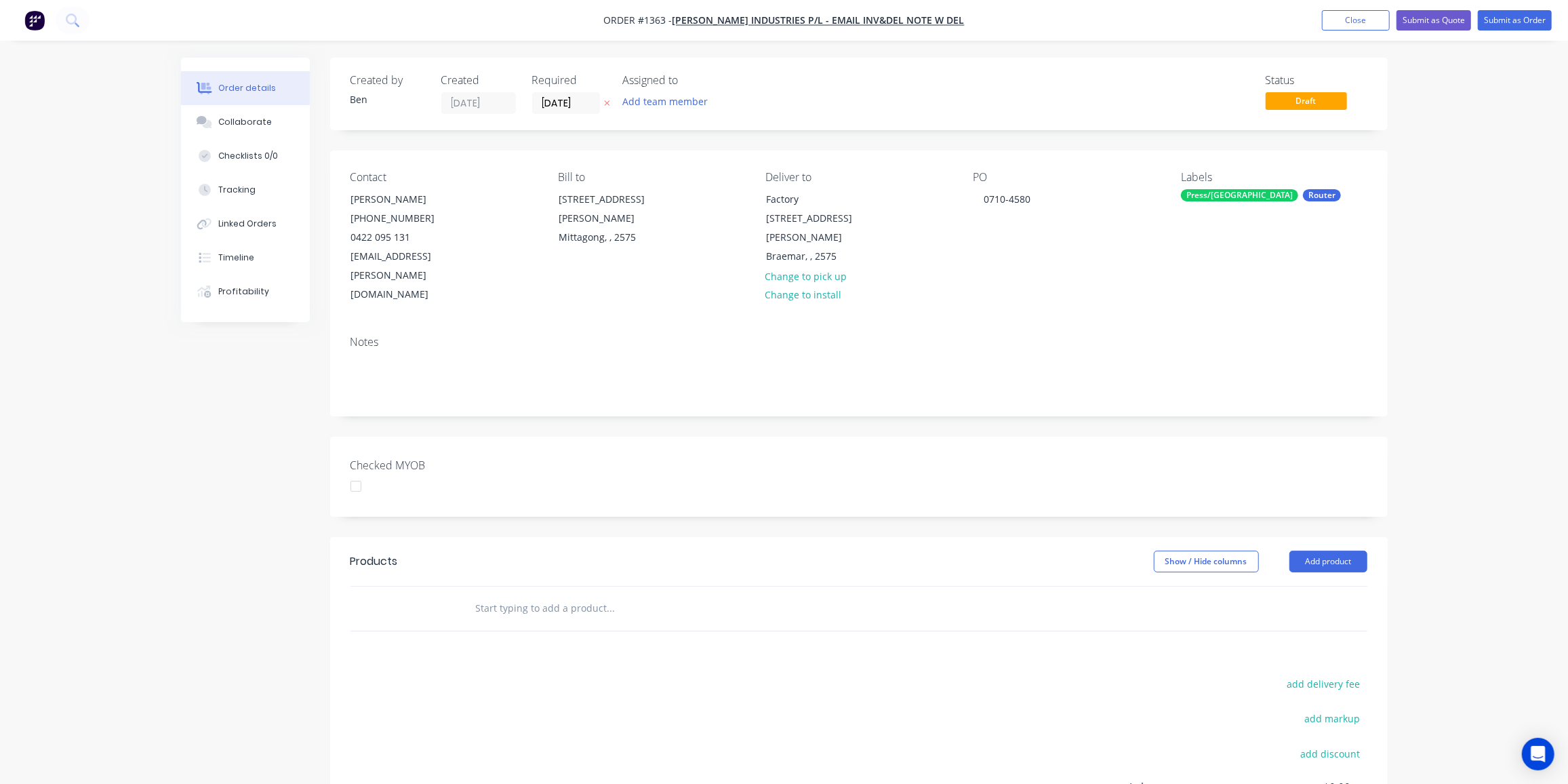
click at [552, 595] on input "text" at bounding box center [611, 608] width 272 height 27
type input "e"
type input "m"
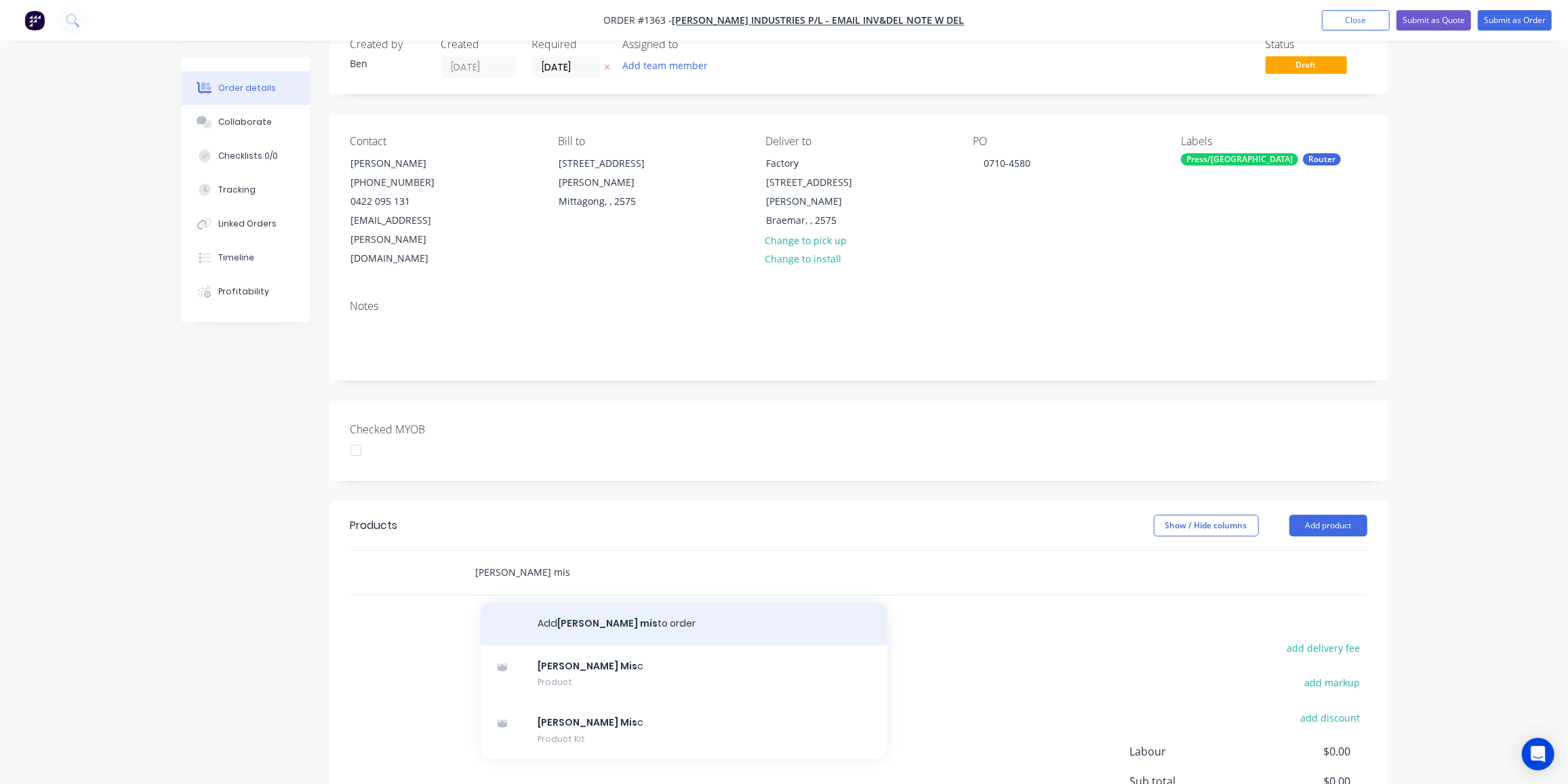
scroll to position [61, 0]
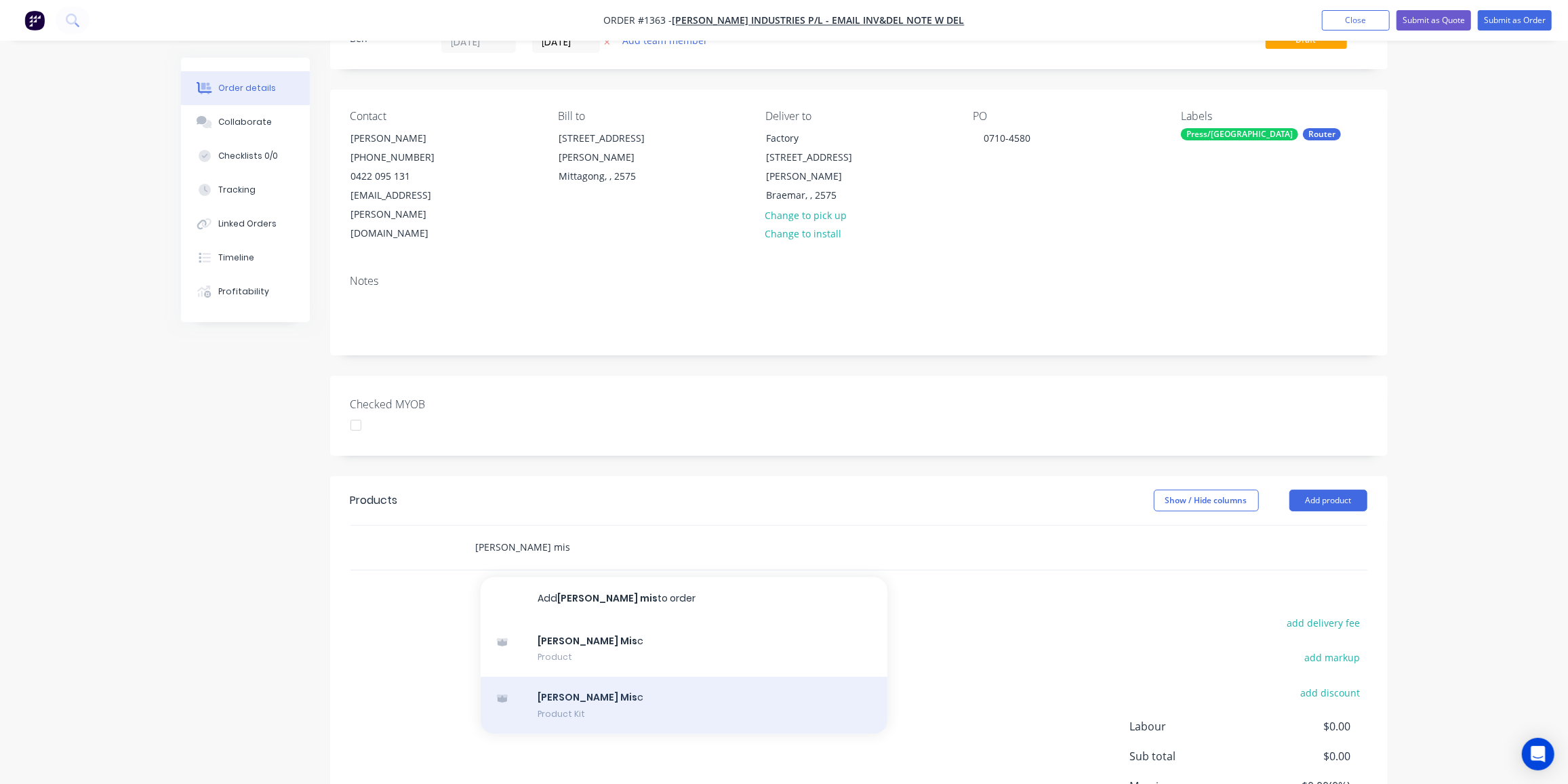
type input "tyree mis"
click at [591, 677] on div "Tyree Mis c Product Kit" at bounding box center [684, 705] width 407 height 57
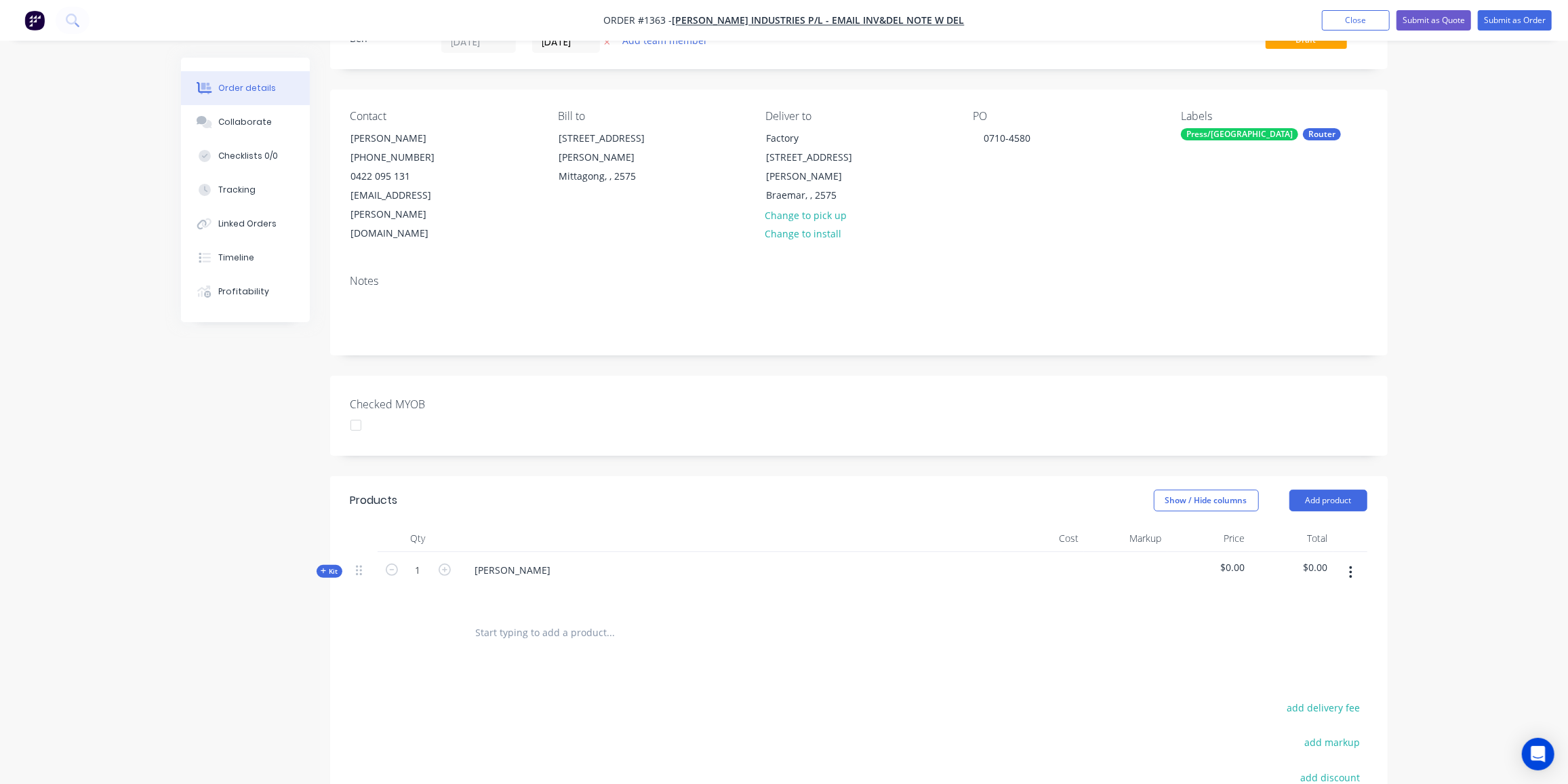
drag, startPoint x: 320, startPoint y: 527, endPoint x: 432, endPoint y: 496, distance: 116.2
click at [322, 566] on span "Kit" at bounding box center [329, 571] width 18 height 10
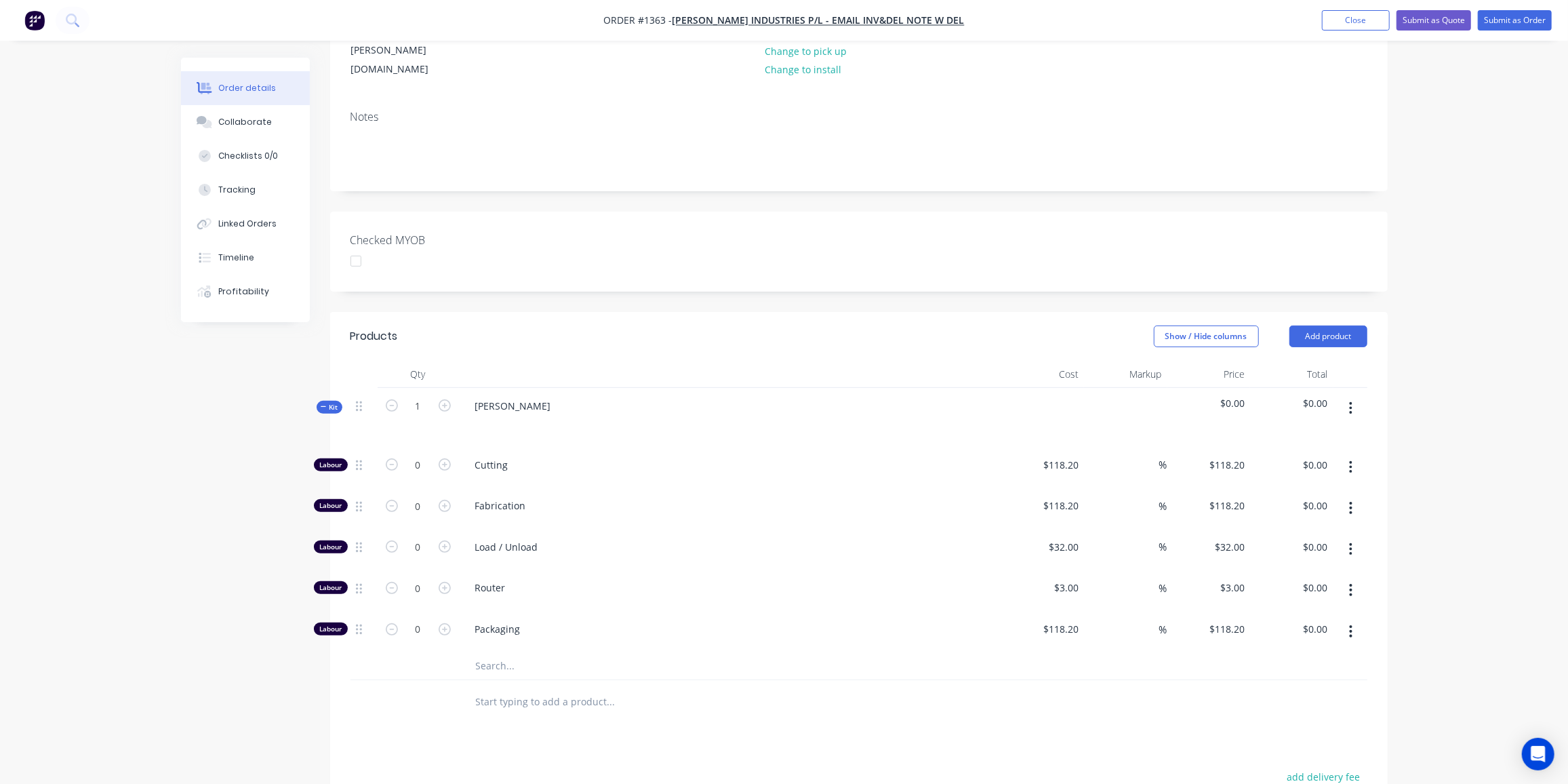
scroll to position [246, 0]
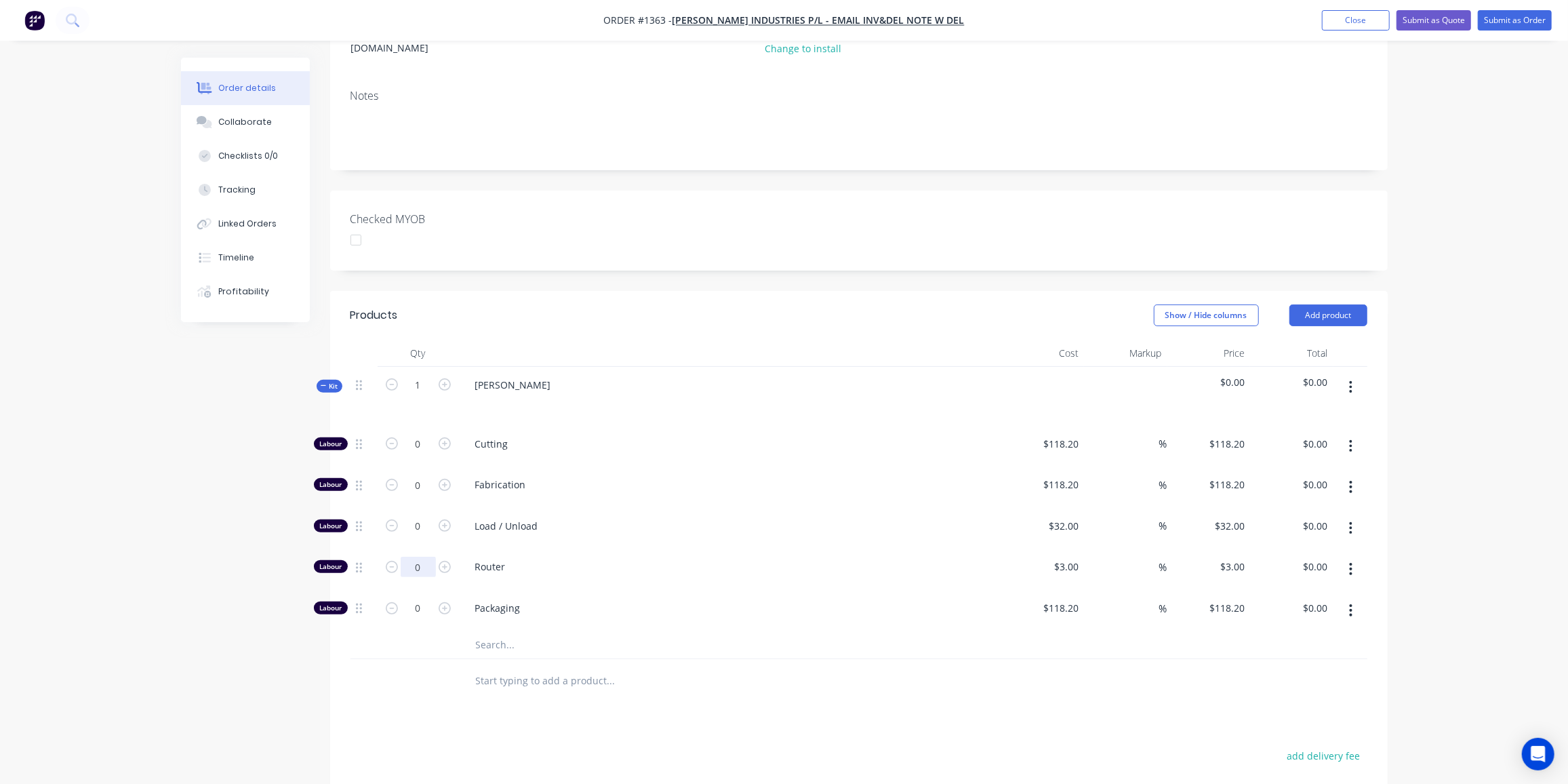
click at [433, 454] on input "0" at bounding box center [419, 444] width 36 height 21
type input "15"
type input "$45.00"
click at [433, 454] on input "15" at bounding box center [419, 444] width 36 height 21
type input "10"
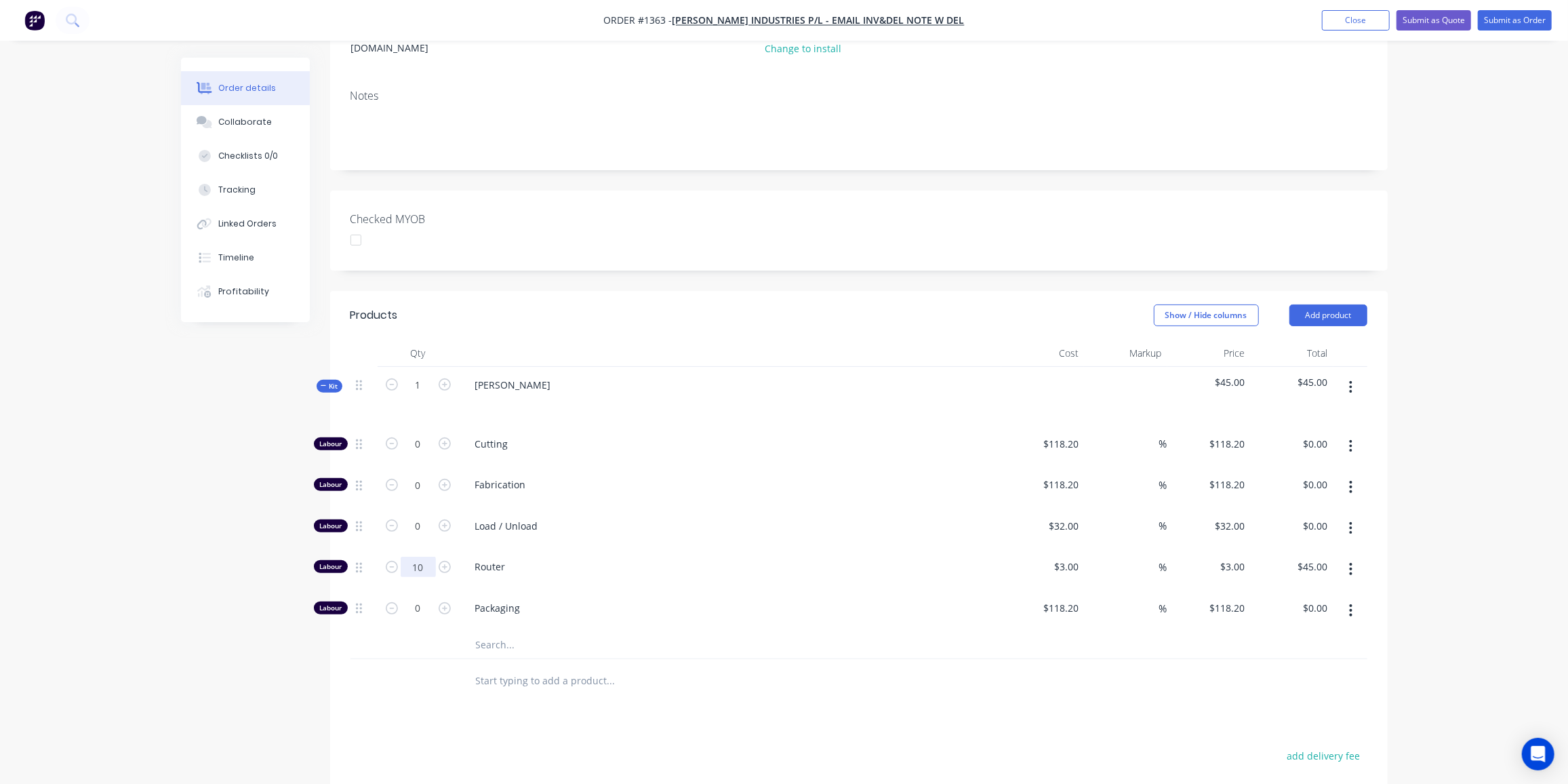
type input "$30.00"
click at [415, 454] on input "0" at bounding box center [419, 444] width 36 height 21
type input "10"
type input "$320.00"
type input "1"
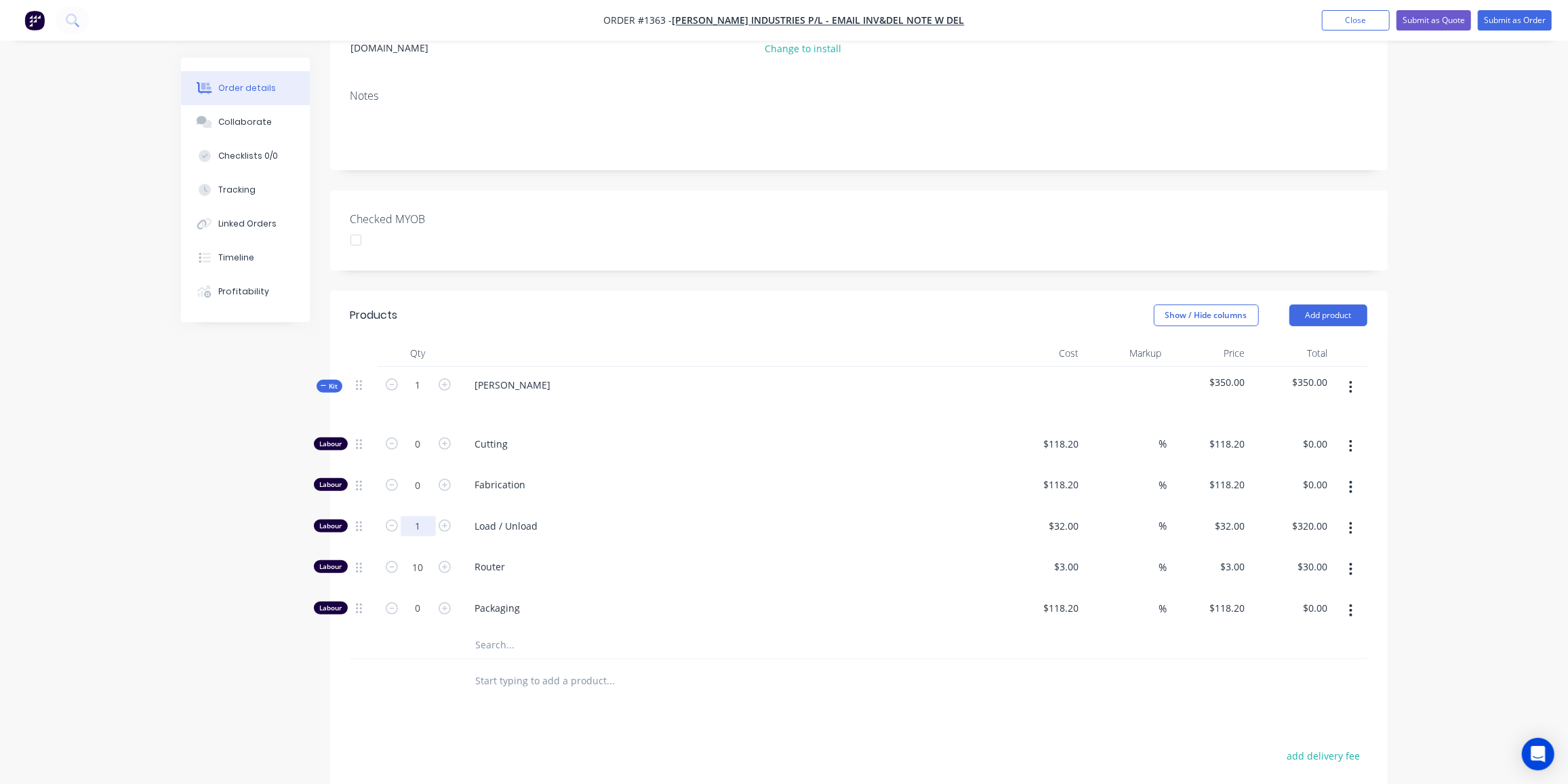
type input "$32.00"
click at [503, 631] on input "text" at bounding box center [611, 645] width 272 height 27
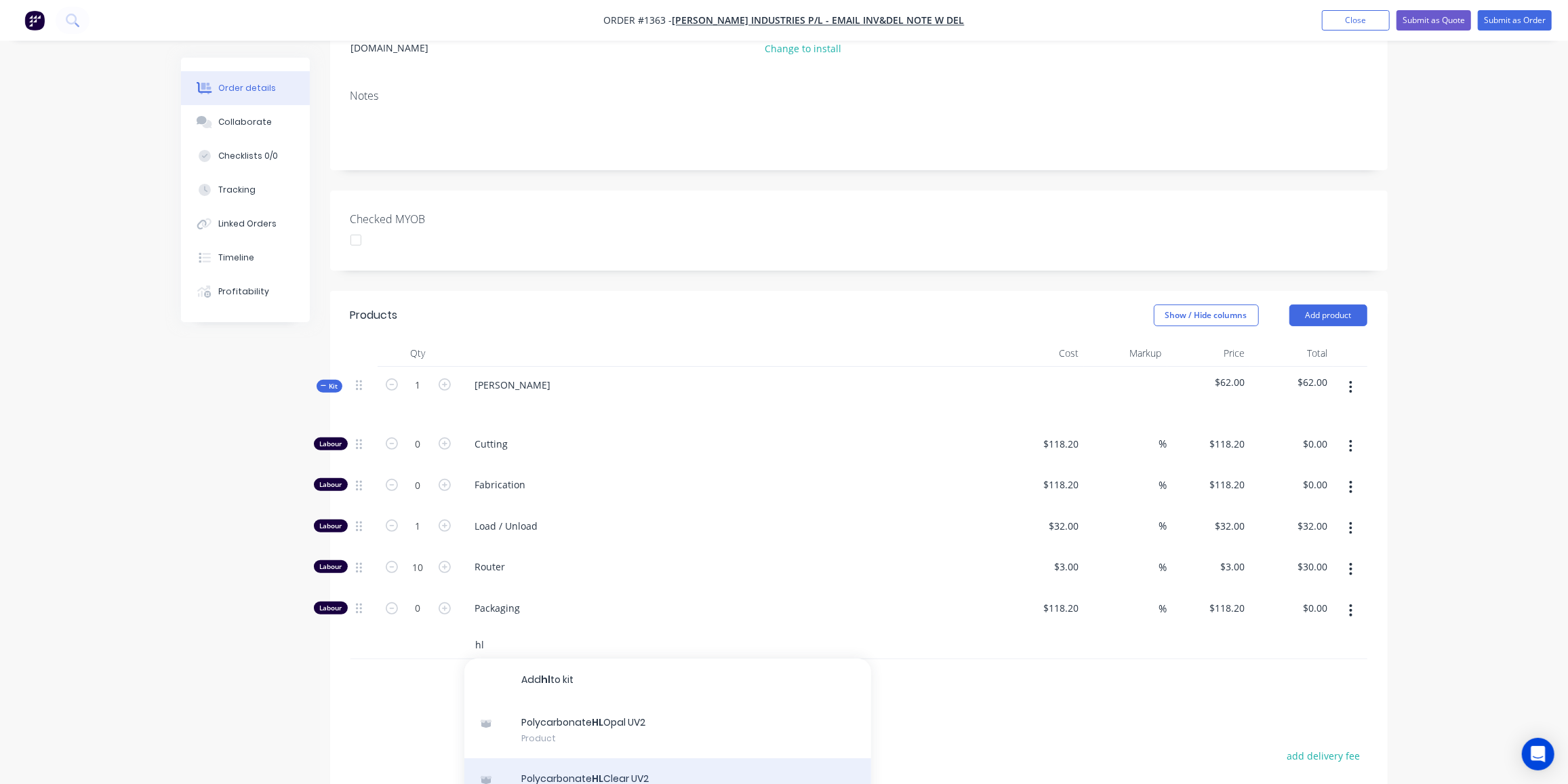
type input "hl"
click at [650, 758] on div "Polycarbonate HL Clear UV2 Product" at bounding box center [667, 786] width 407 height 57
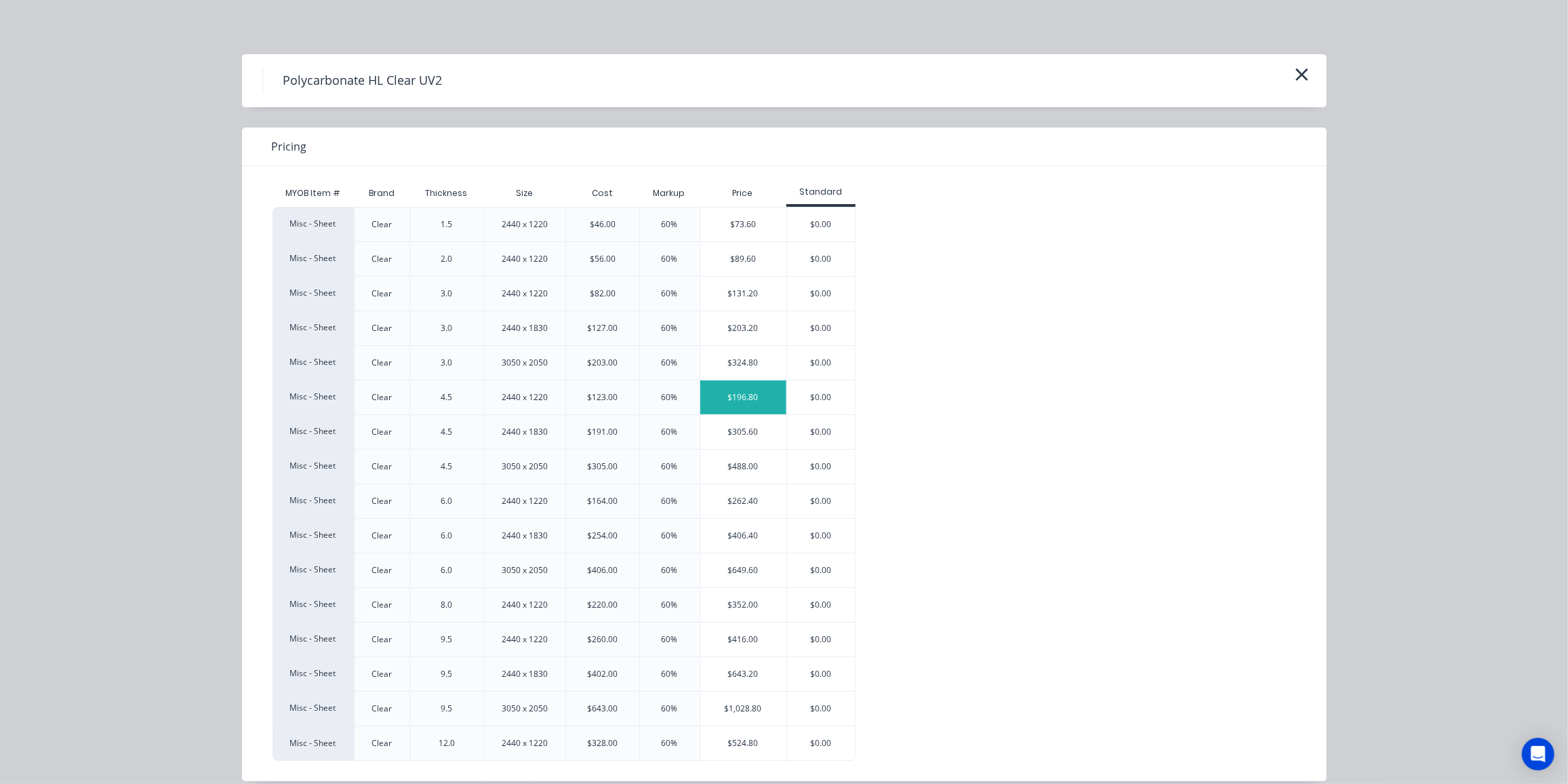
click at [724, 392] on div "$196.80" at bounding box center [743, 397] width 86 height 34
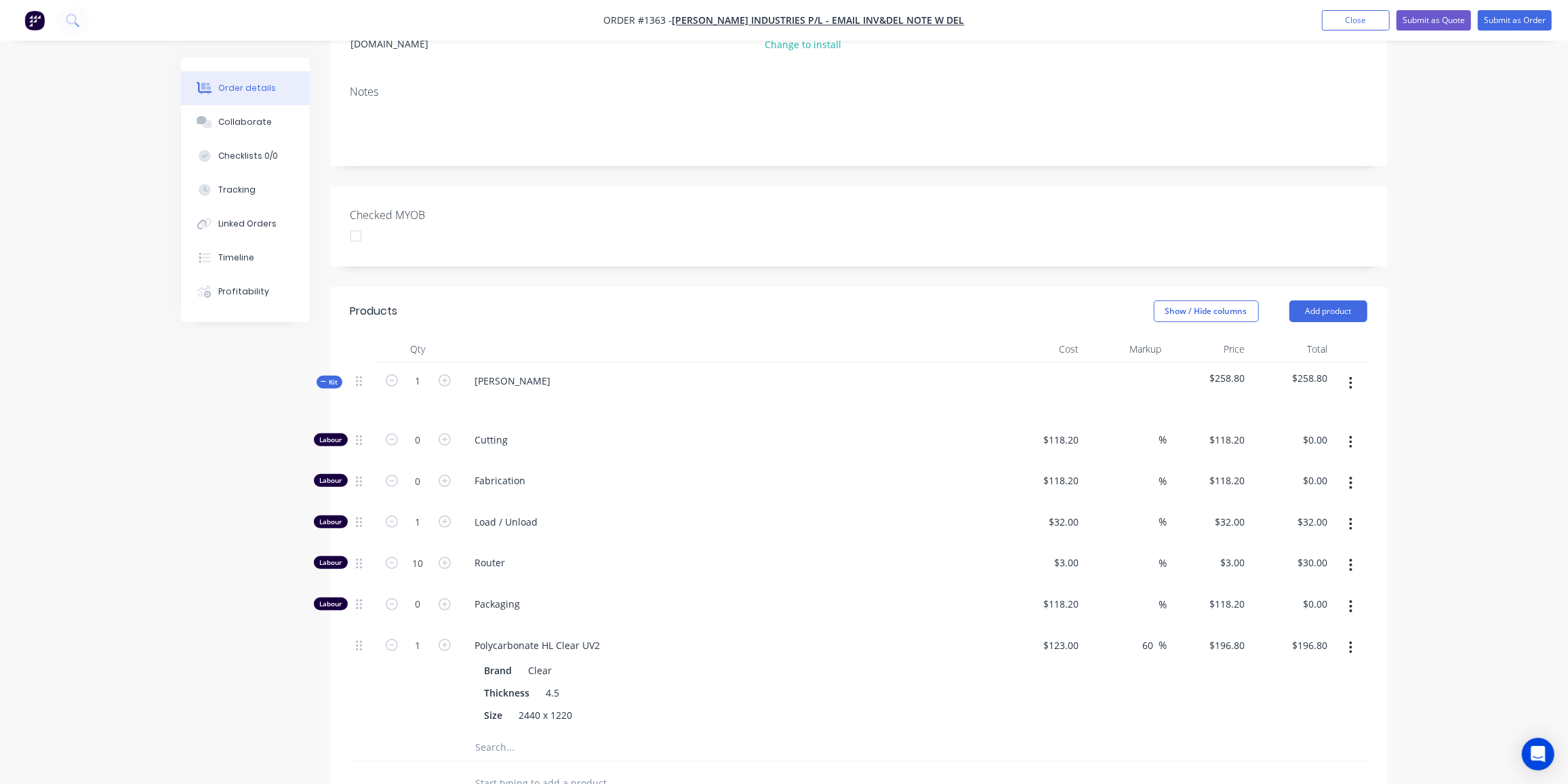
scroll to position [370, 0]
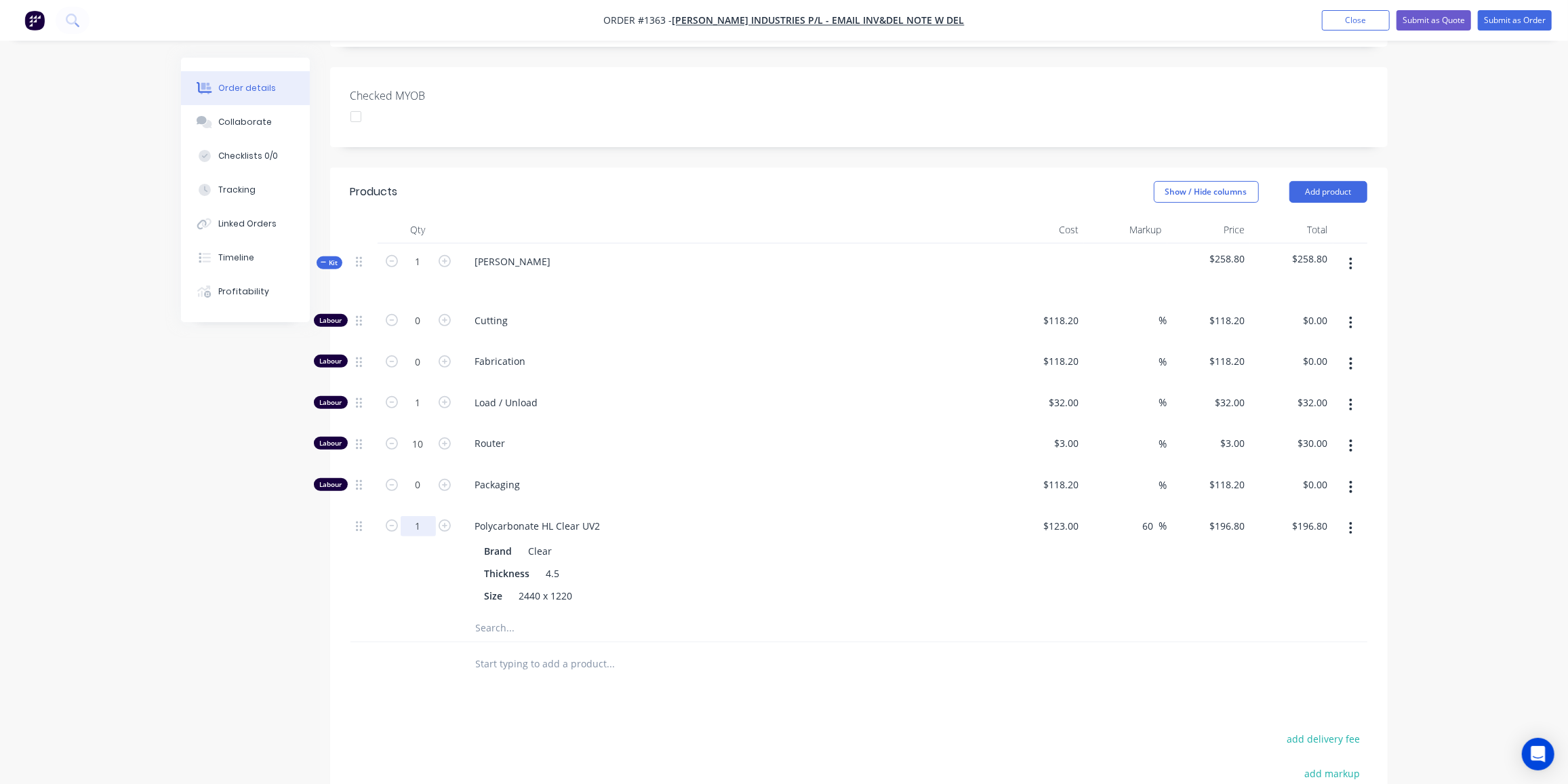
click at [418, 331] on input "1" at bounding box center [419, 321] width 36 height 21
type input "0.33"
type input "$64.94"
click at [419, 318] on input "0" at bounding box center [419, 321] width 36 height 21
type input "0.5"
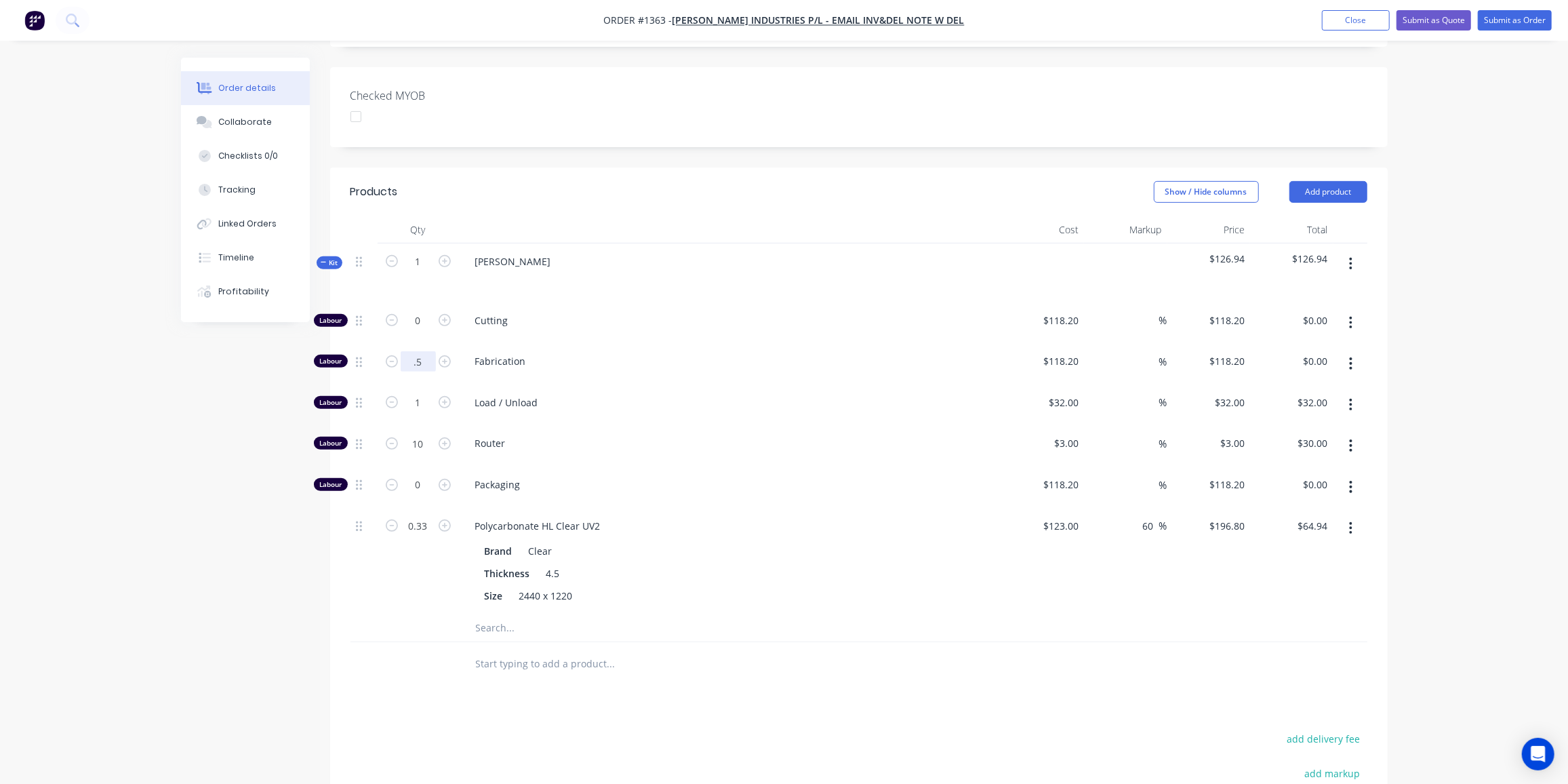
type input "$59.10"
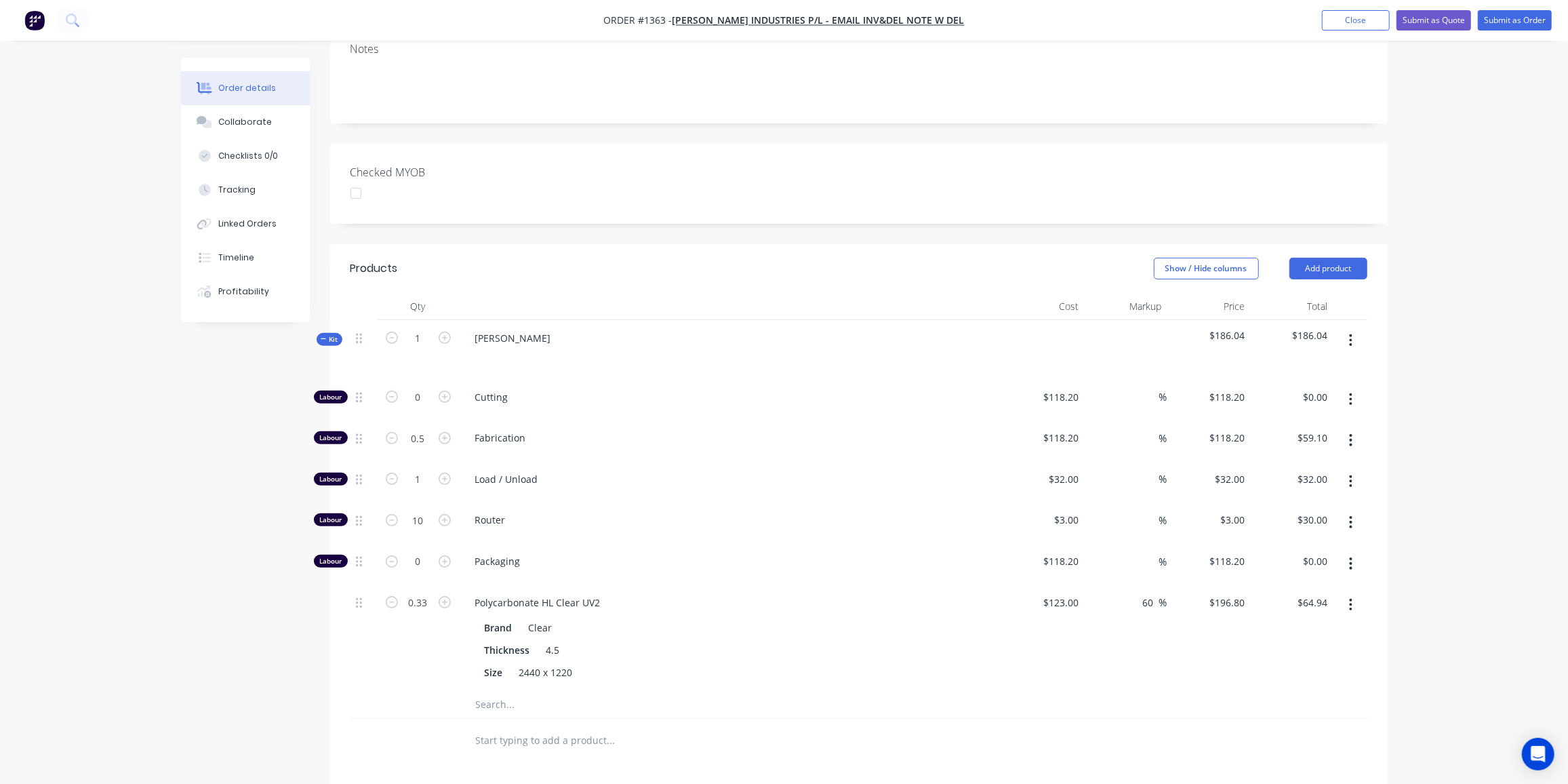
scroll to position [264, 0]
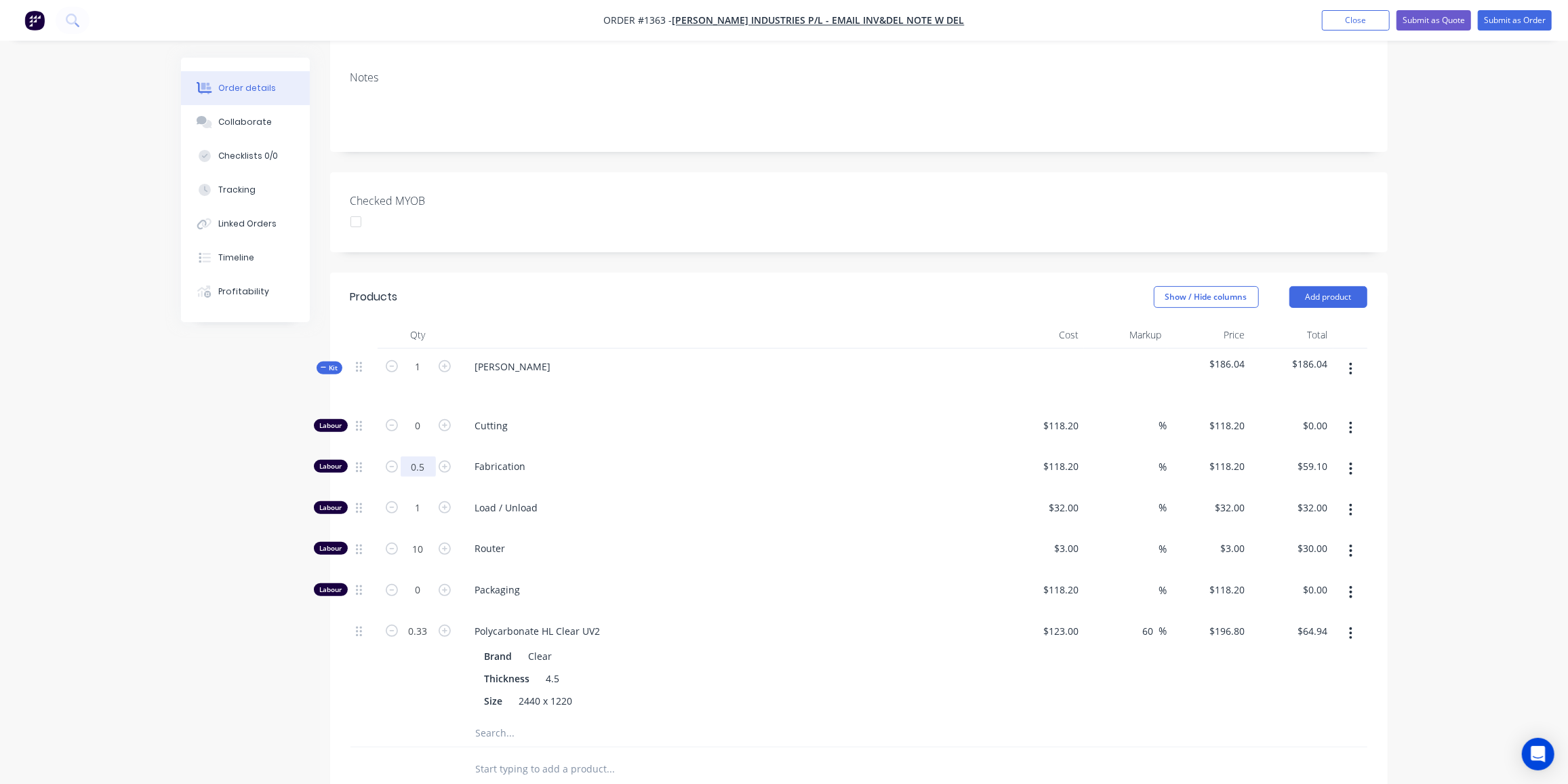
click at [412, 424] on input "0.5" at bounding box center [419, 426] width 36 height 21
type input "0.75"
type input "$88.65"
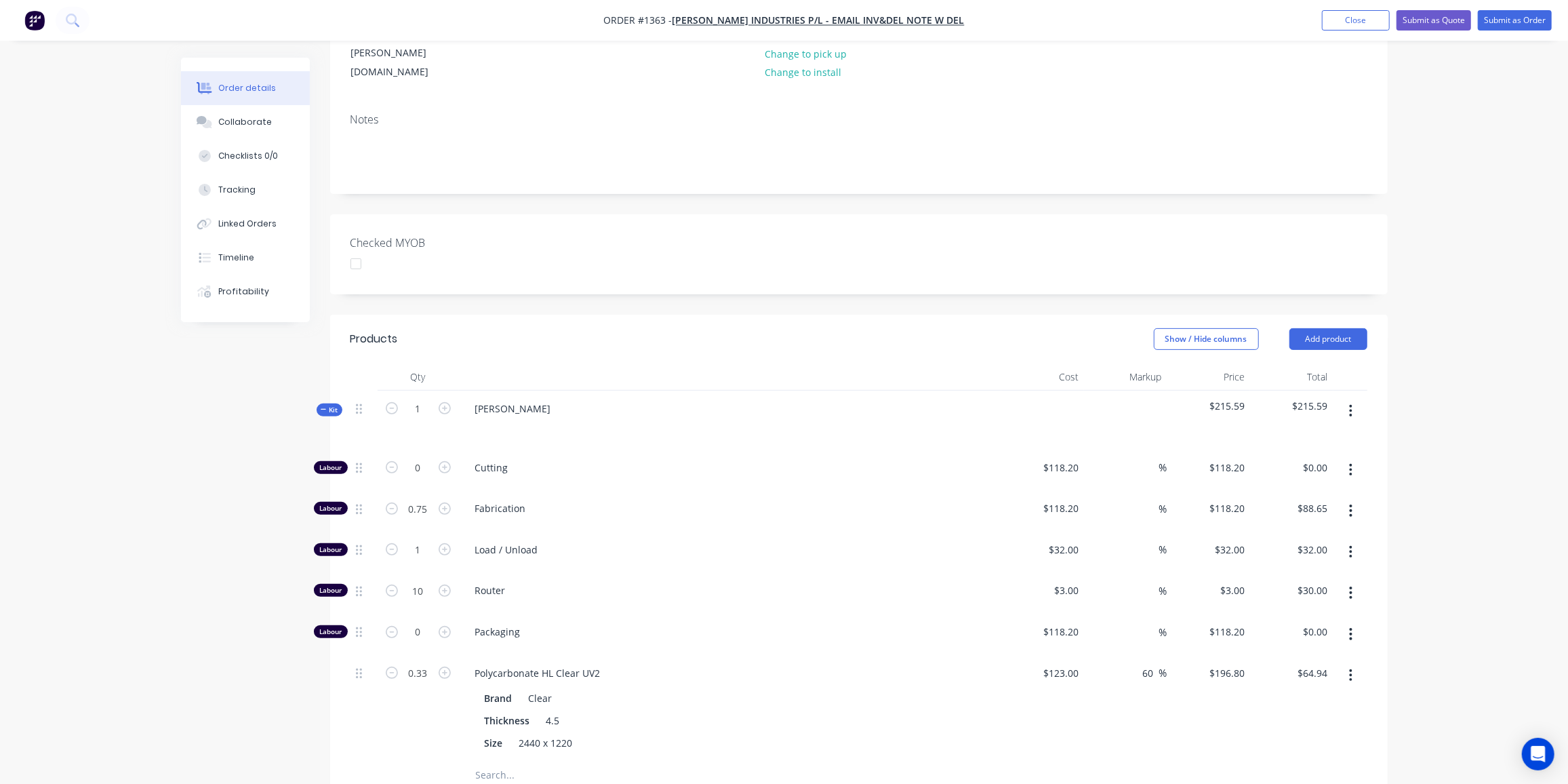
scroll to position [203, 0]
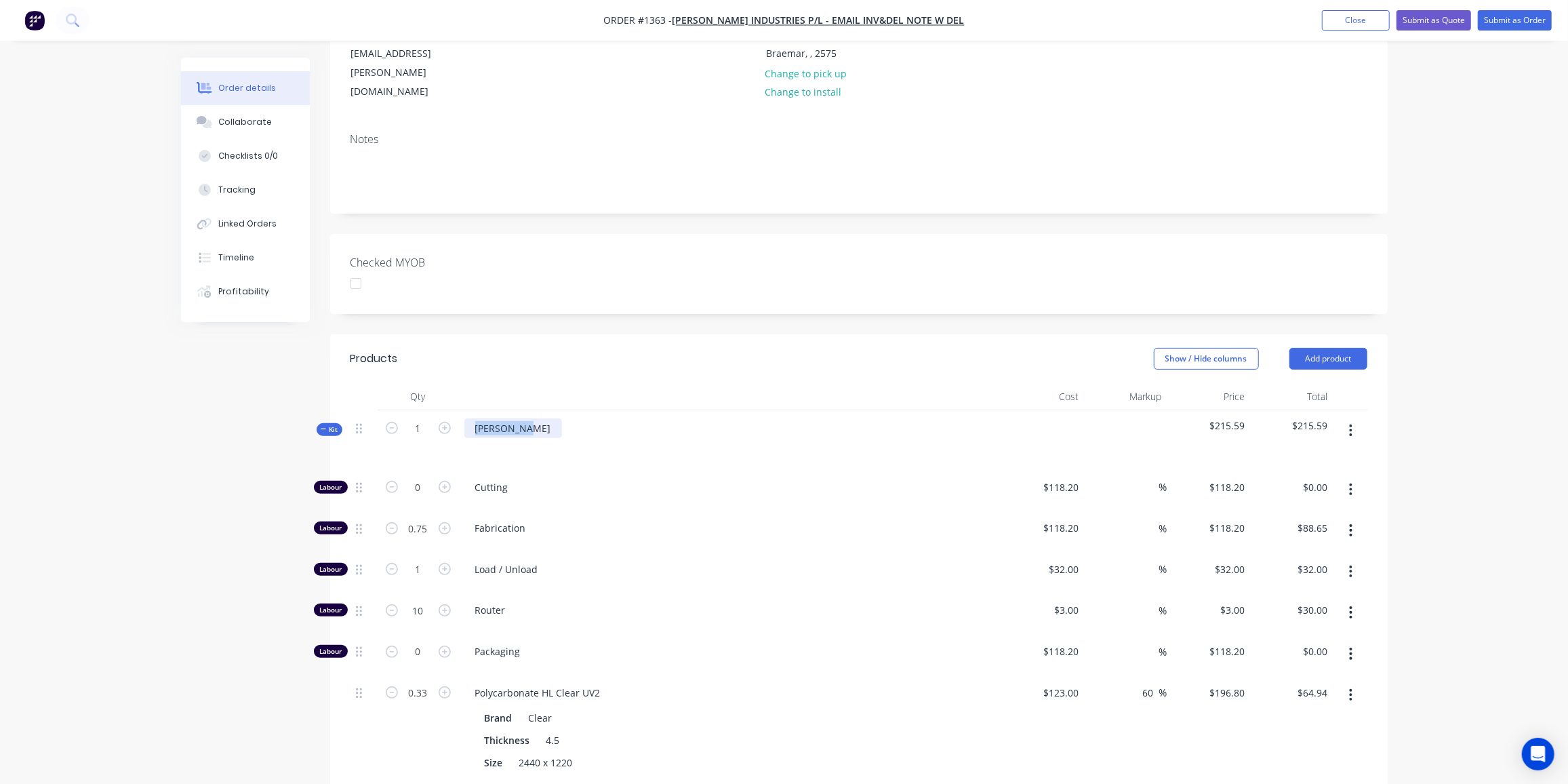
drag, startPoint x: 525, startPoint y: 389, endPoint x: 477, endPoint y: 386, distance: 48.1
click at [477, 419] on div "Tyree Misc" at bounding box center [512, 429] width 97 height 20
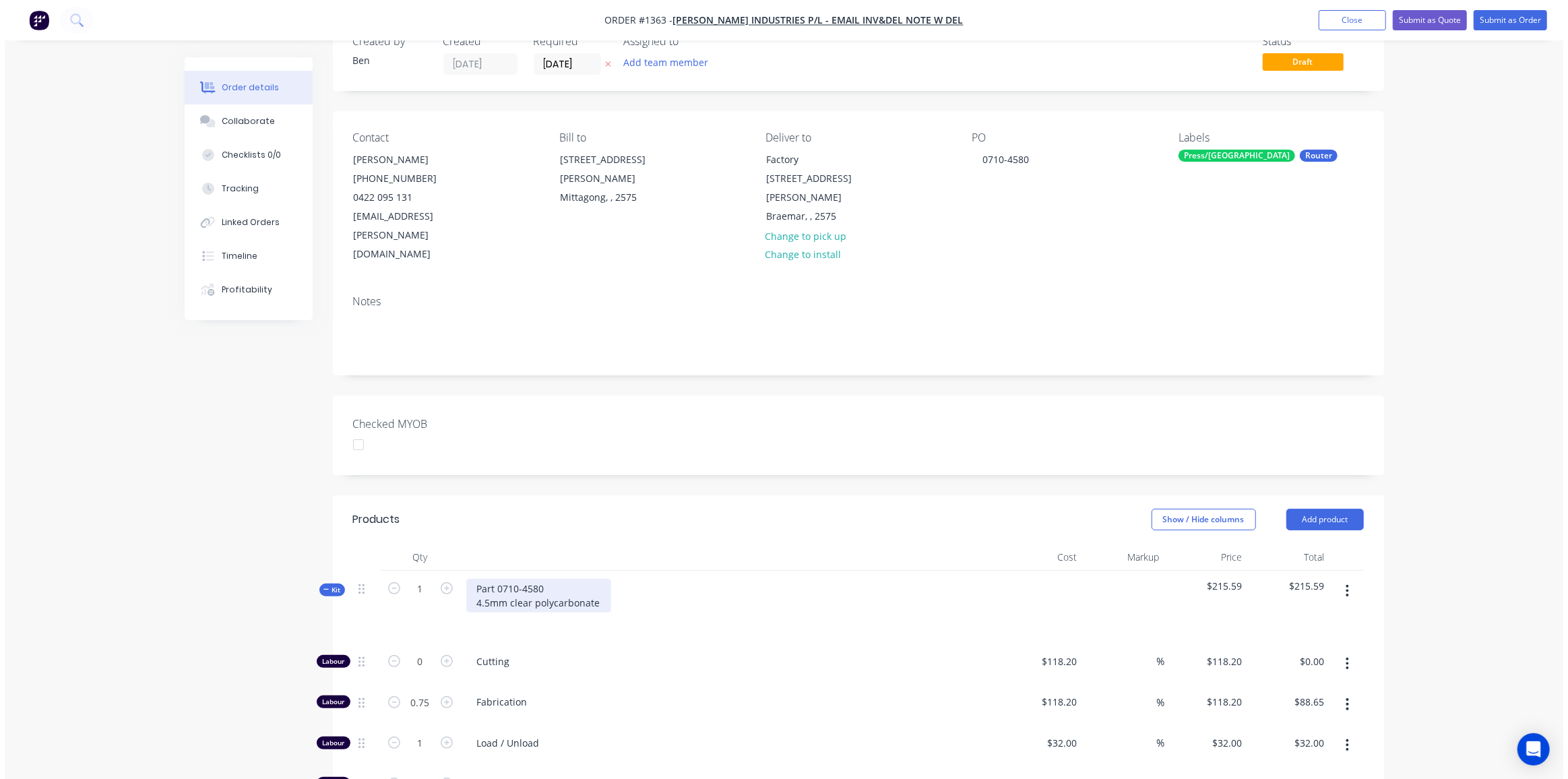
scroll to position [0, 0]
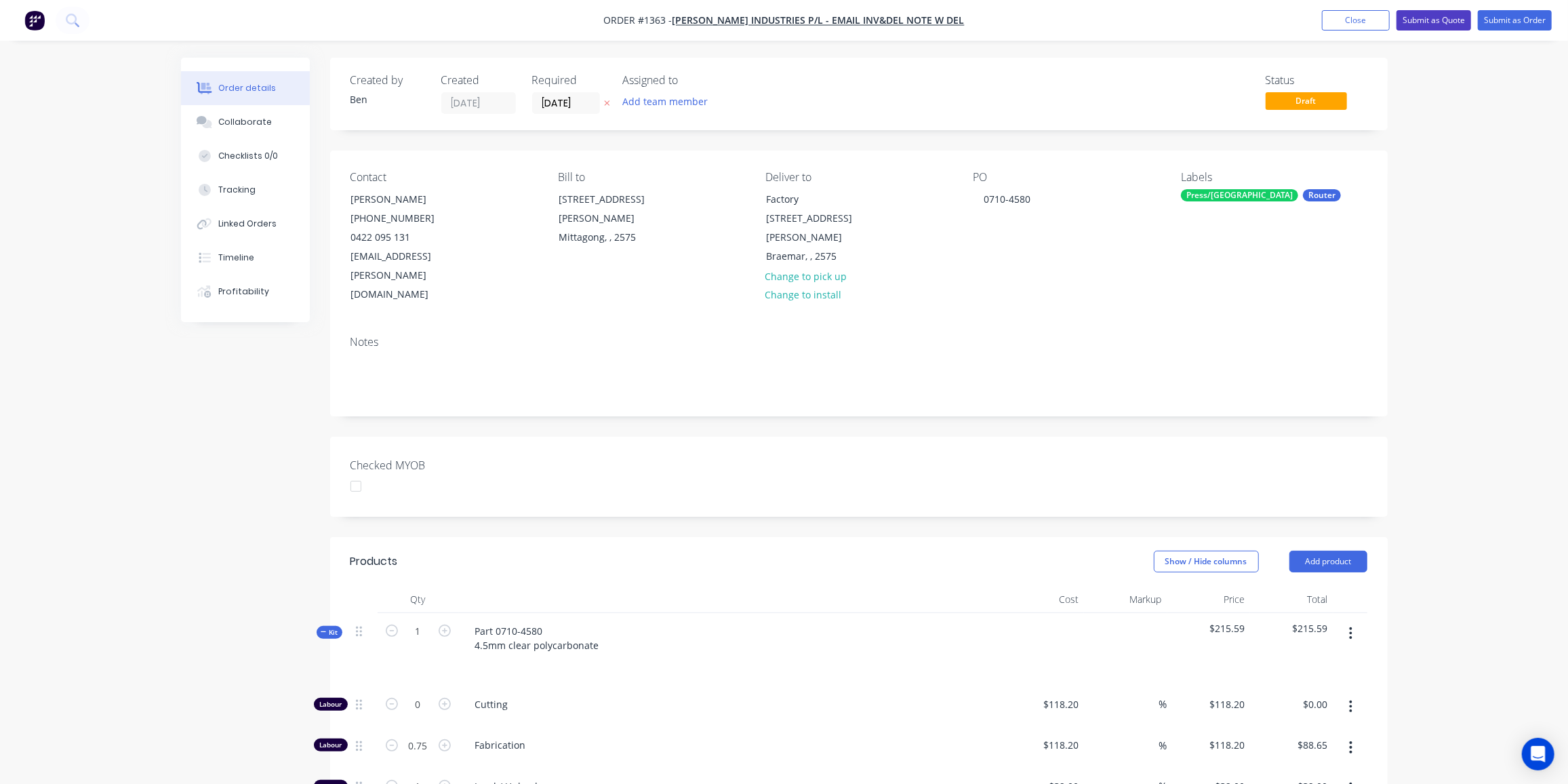
click at [1445, 20] on button "Submit as Quote" at bounding box center [1434, 20] width 75 height 21
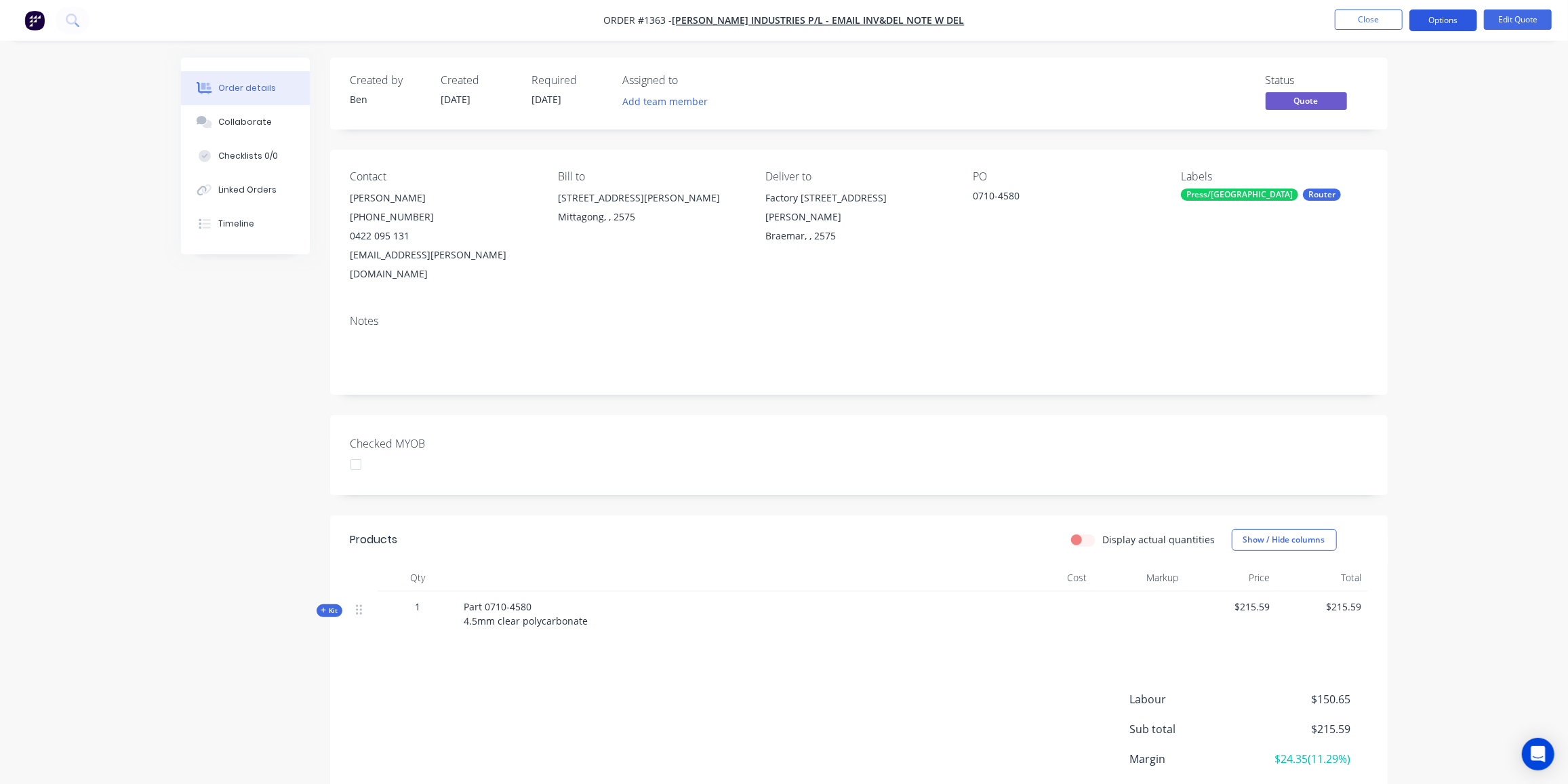
click at [1459, 18] on button "Options" at bounding box center [1443, 20] width 68 height 22
click at [1372, 82] on div "Quote" at bounding box center [1403, 82] width 125 height 20
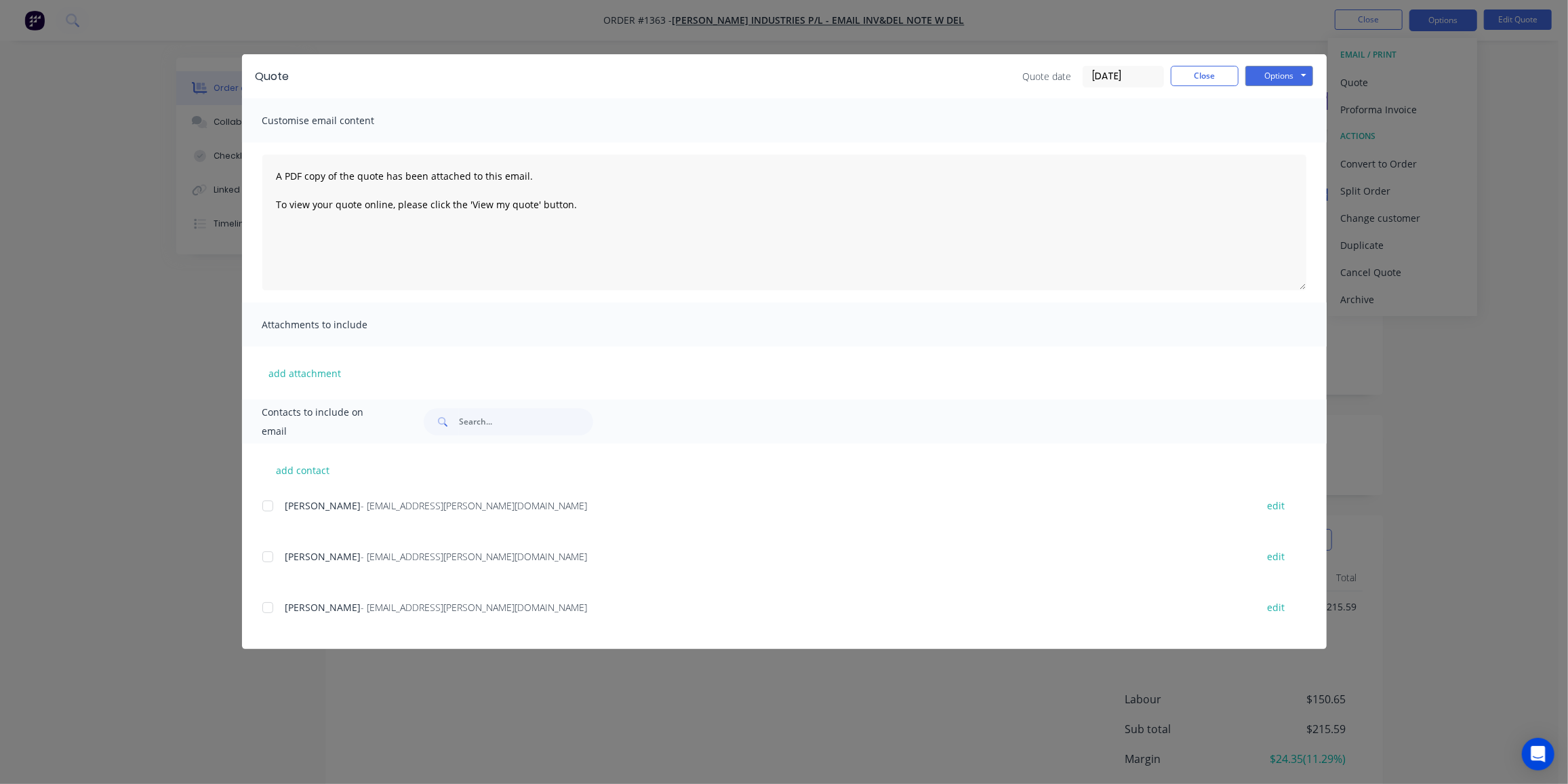
click at [268, 505] on div at bounding box center [268, 506] width 27 height 27
click at [1277, 77] on button "Options" at bounding box center [1279, 76] width 68 height 21
click at [1281, 97] on button "Preview" at bounding box center [1289, 100] width 87 height 22
click at [268, 501] on div at bounding box center [268, 506] width 27 height 27
click at [1304, 75] on button "Options" at bounding box center [1279, 76] width 68 height 21
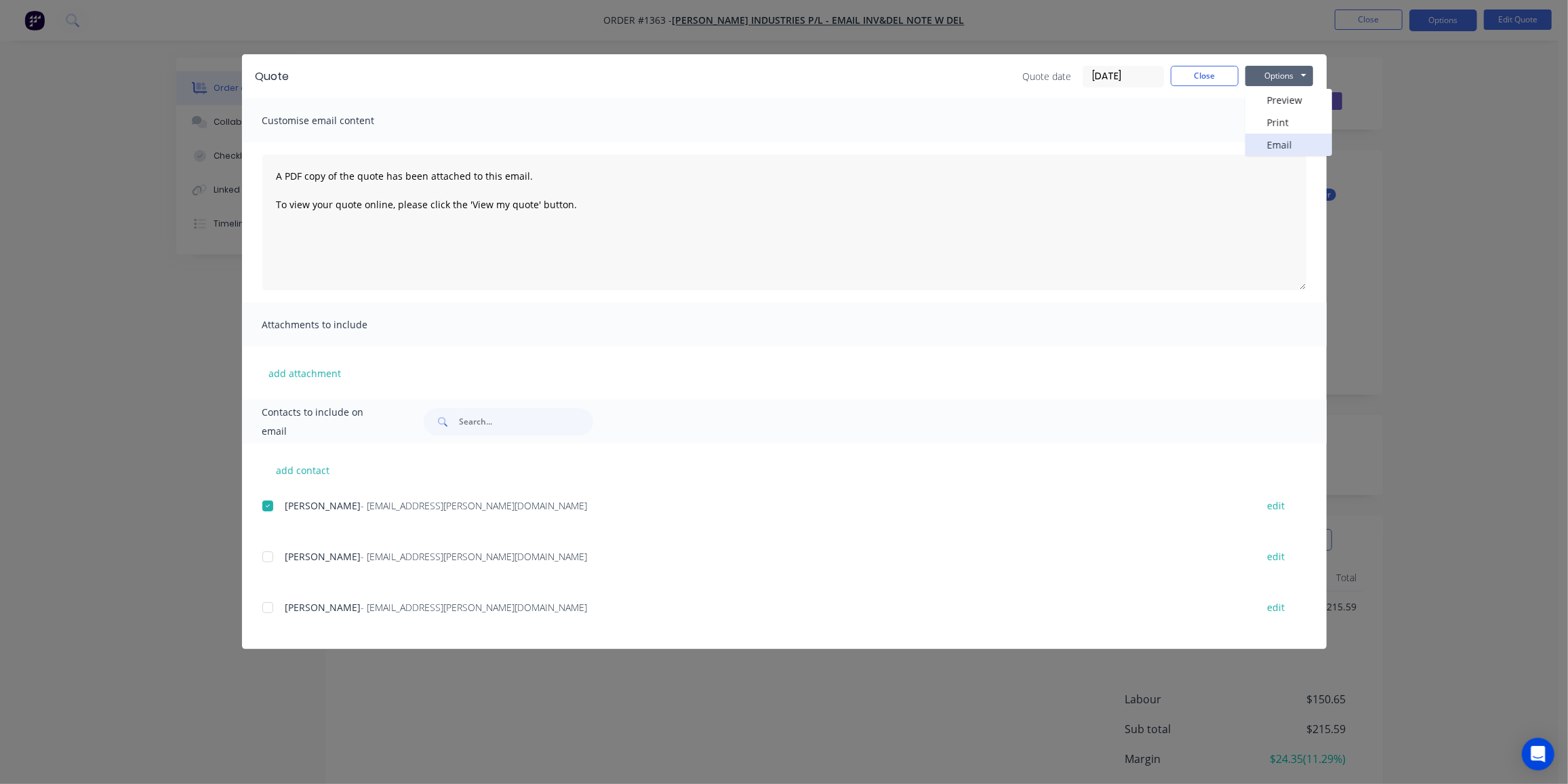
click at [1300, 145] on button "Email" at bounding box center [1289, 144] width 87 height 22
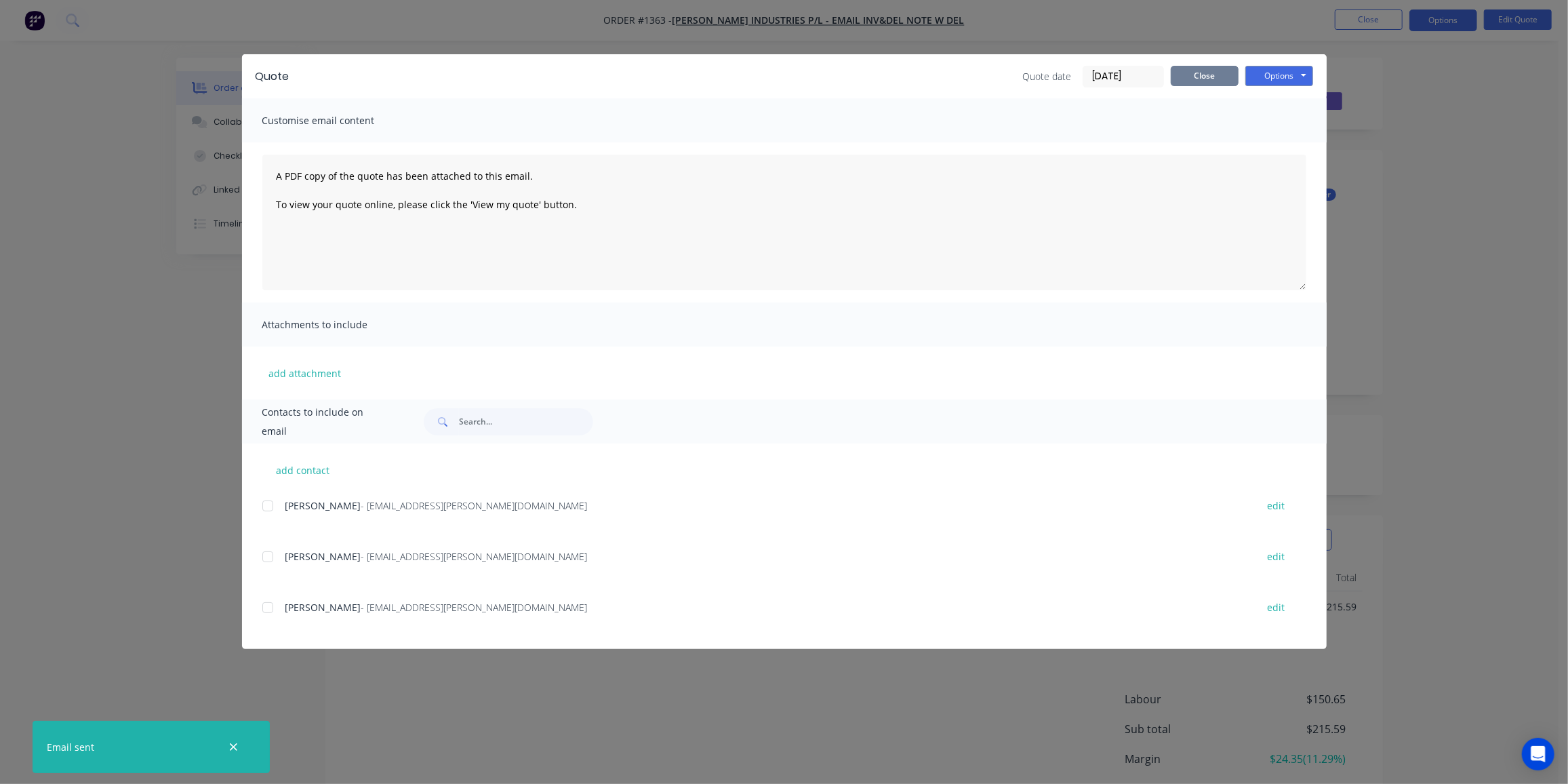
click at [1201, 77] on button "Close" at bounding box center [1204, 76] width 68 height 21
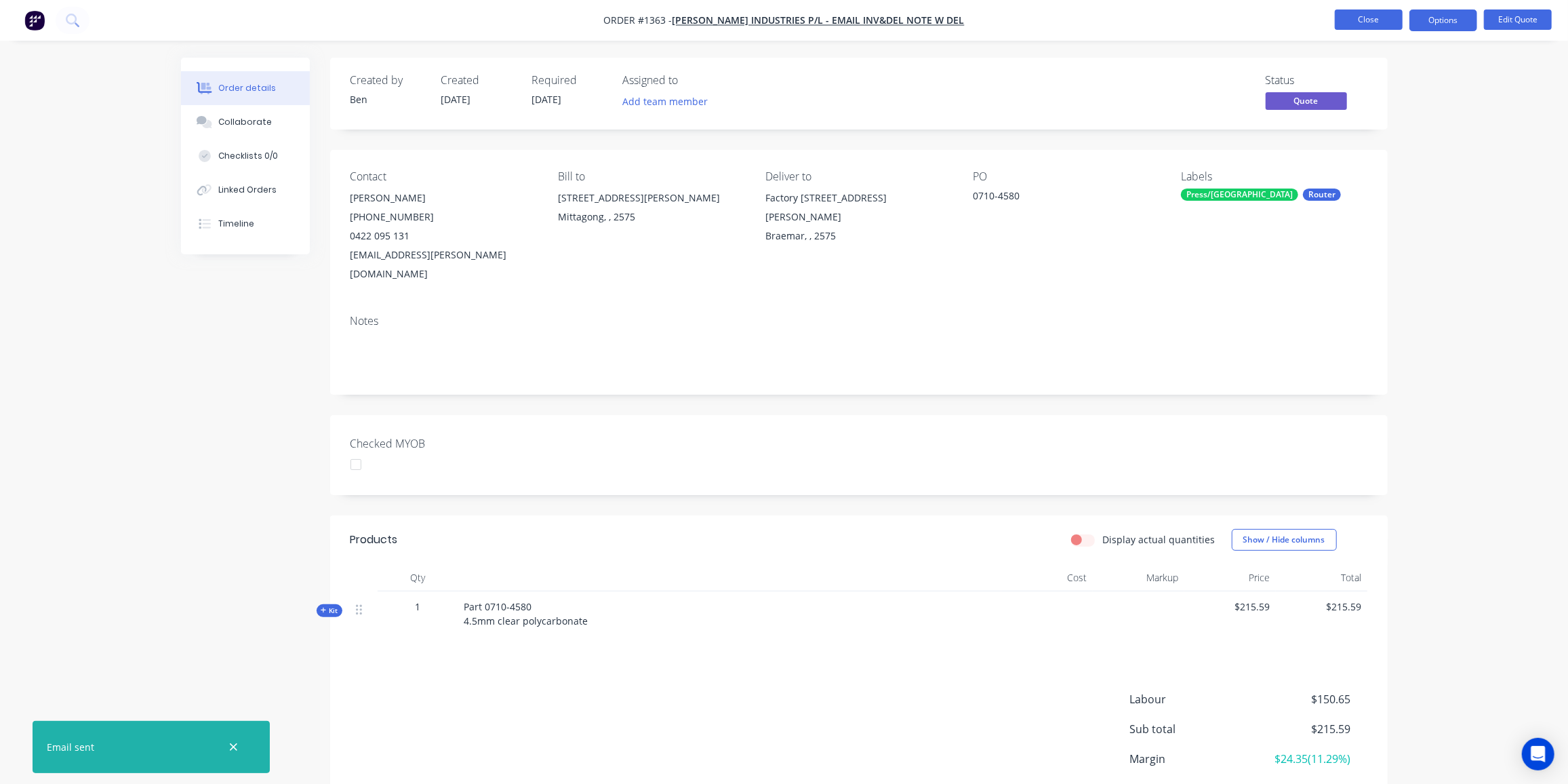
click at [1343, 18] on button "Close" at bounding box center [1368, 19] width 68 height 21
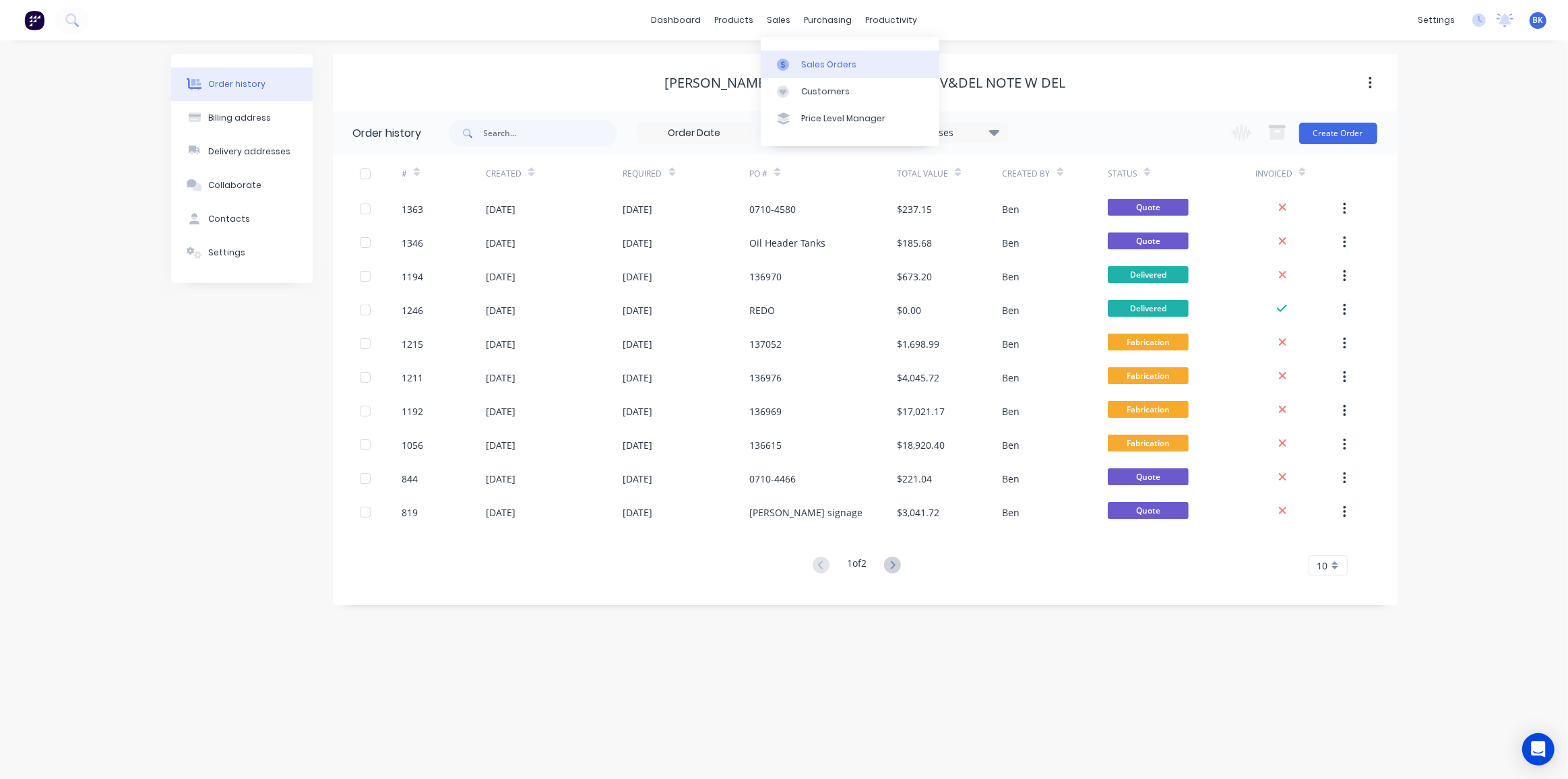
click at [797, 61] on link "Sales Orders" at bounding box center [850, 64] width 179 height 27
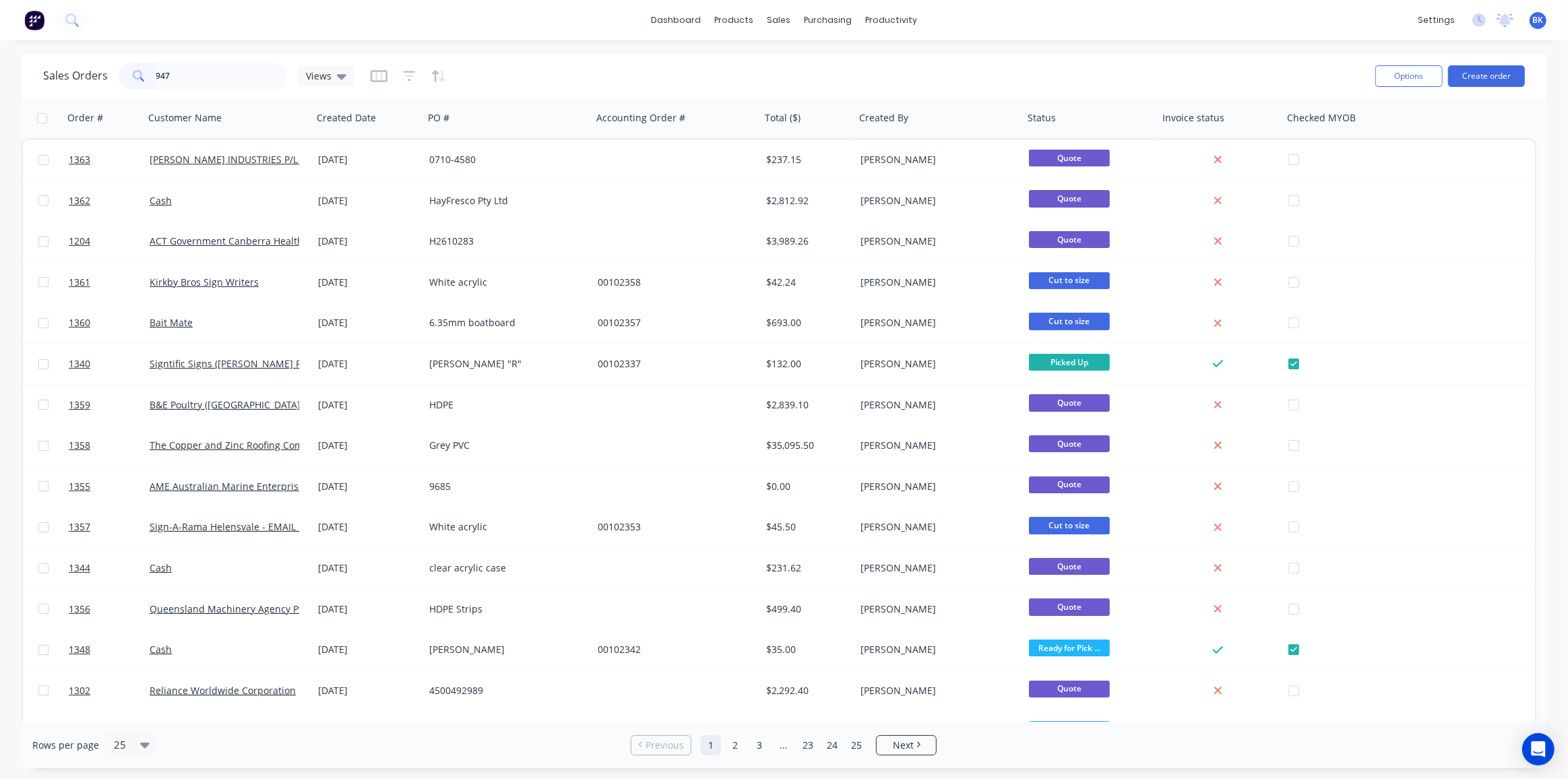
type input "947"
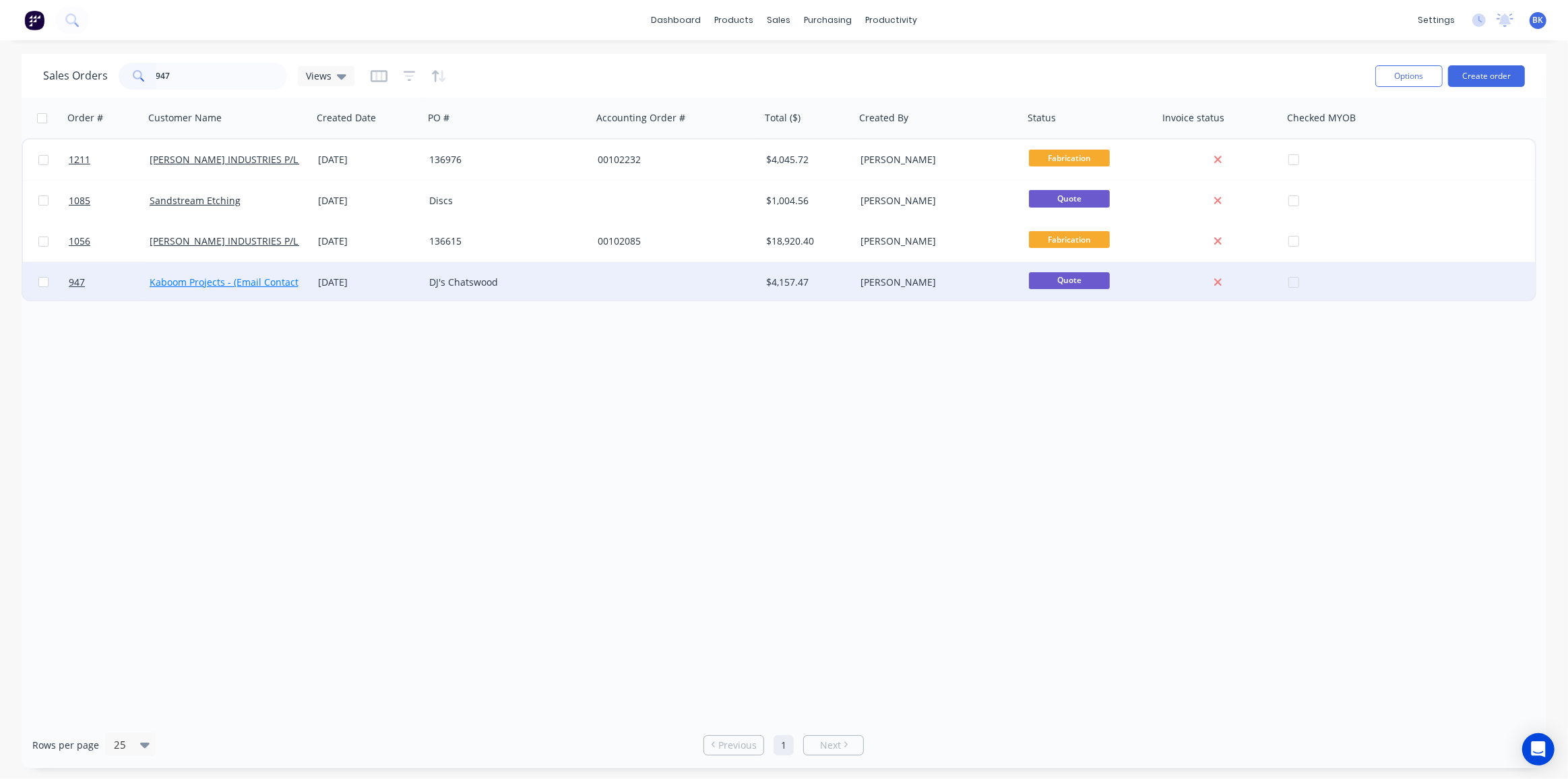
click at [214, 281] on link "Kaboom Projects - (Email Contact)" at bounding box center [225, 282] width 152 height 13
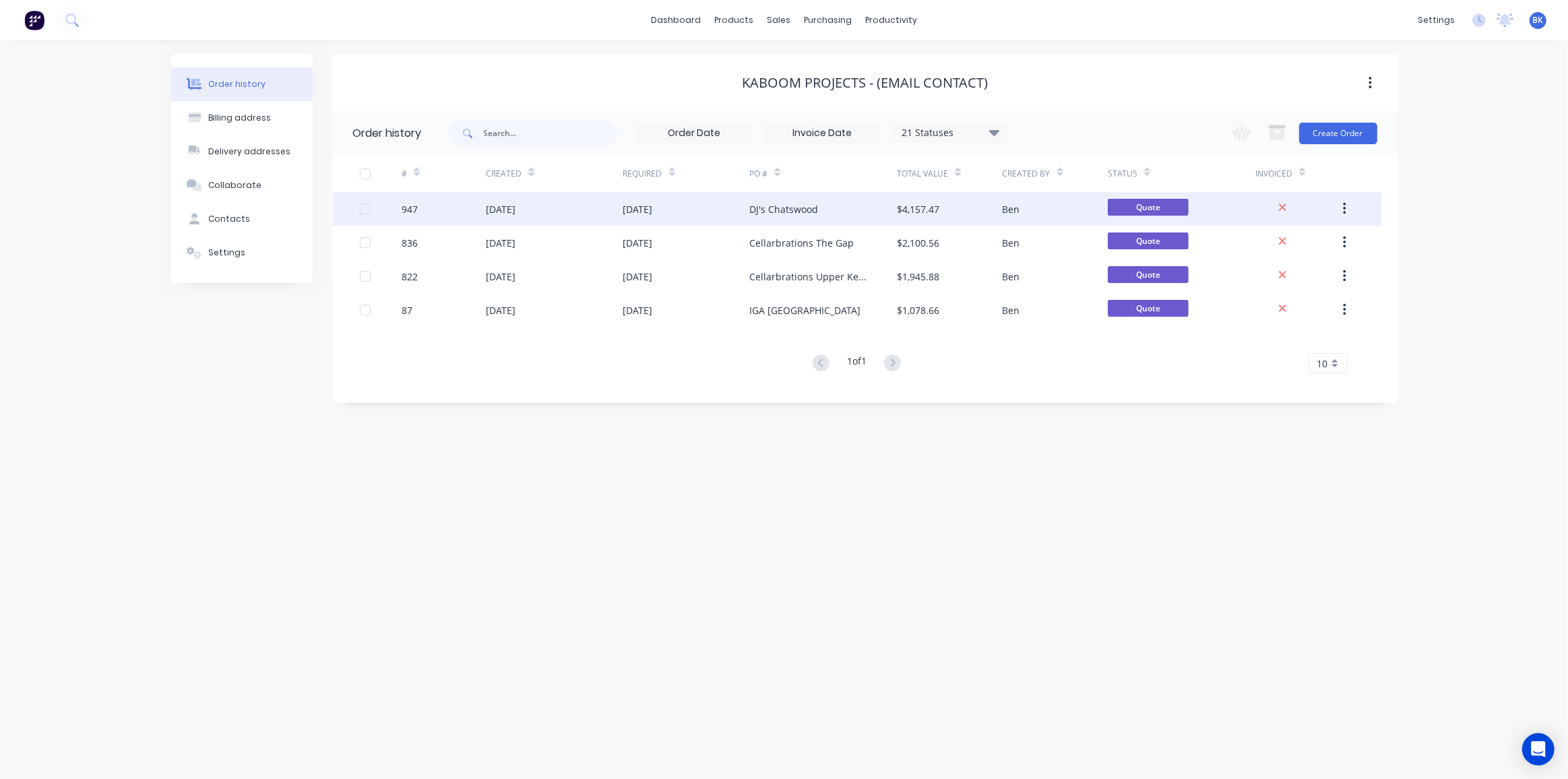
click at [797, 206] on div "DJ's Chatswood" at bounding box center [783, 209] width 69 height 14
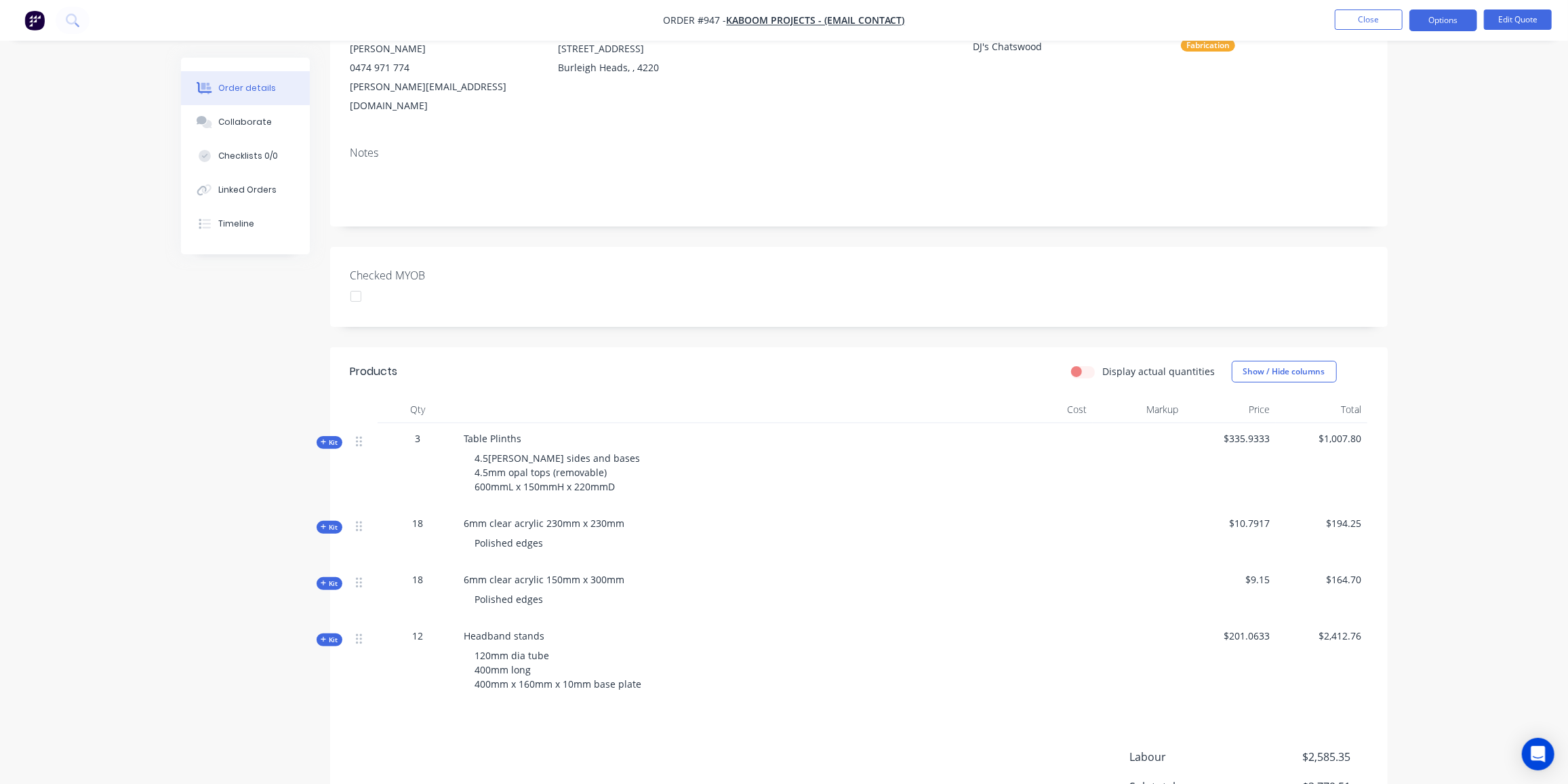
scroll to position [61, 0]
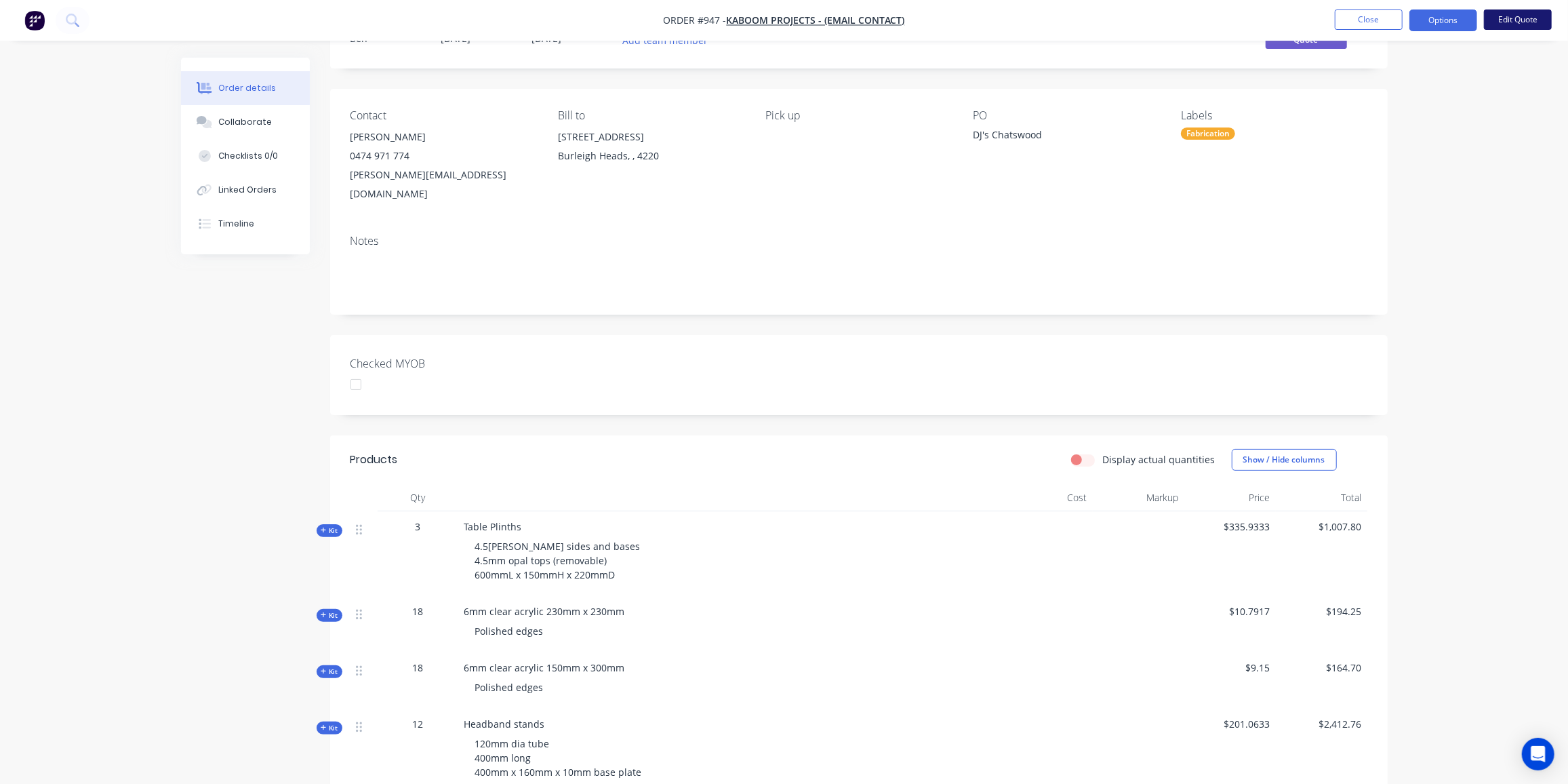
click at [1531, 16] on button "Edit Quote" at bounding box center [1518, 19] width 68 height 21
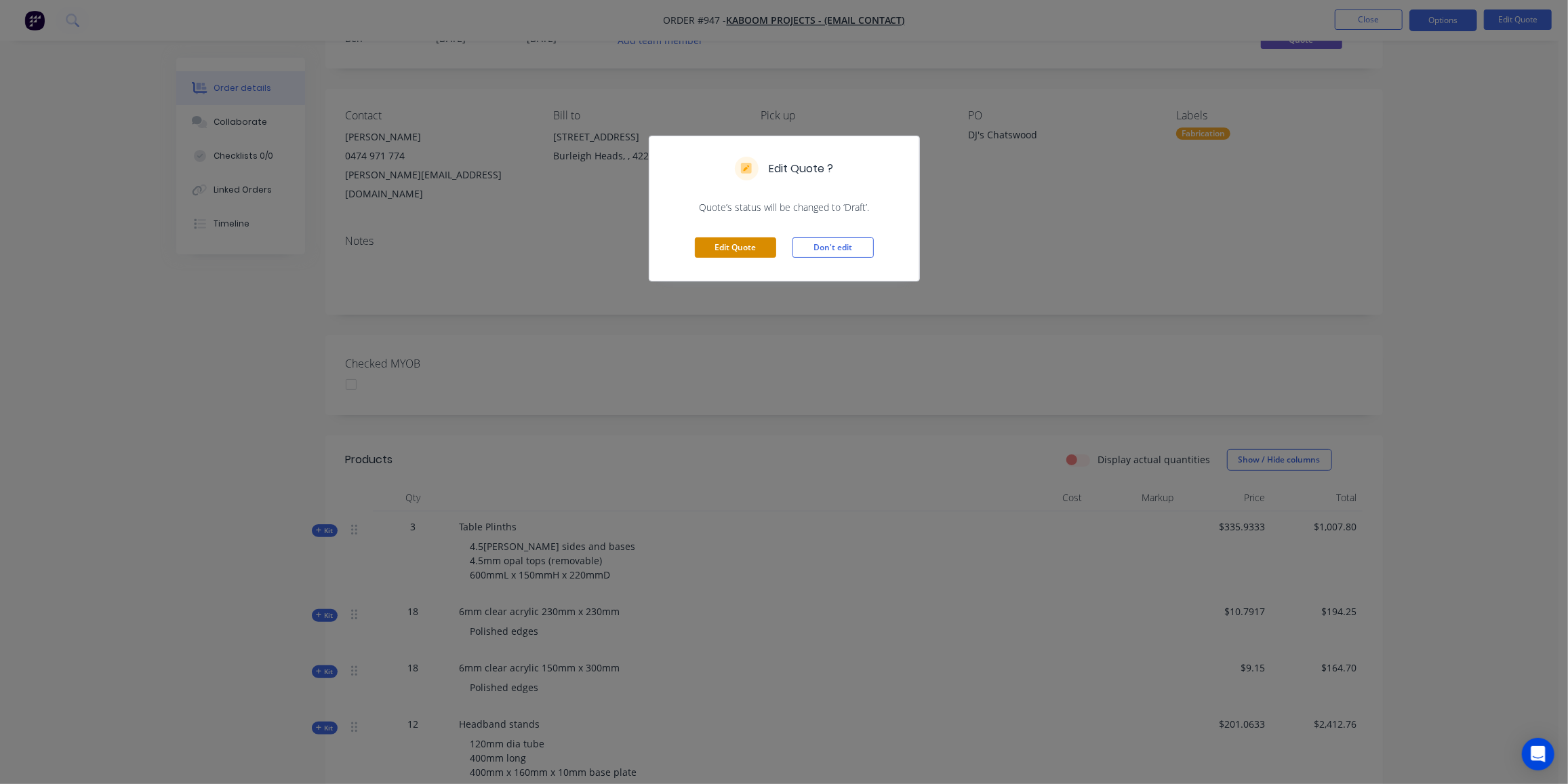
click at [729, 246] on button "Edit Quote" at bounding box center [736, 247] width 81 height 21
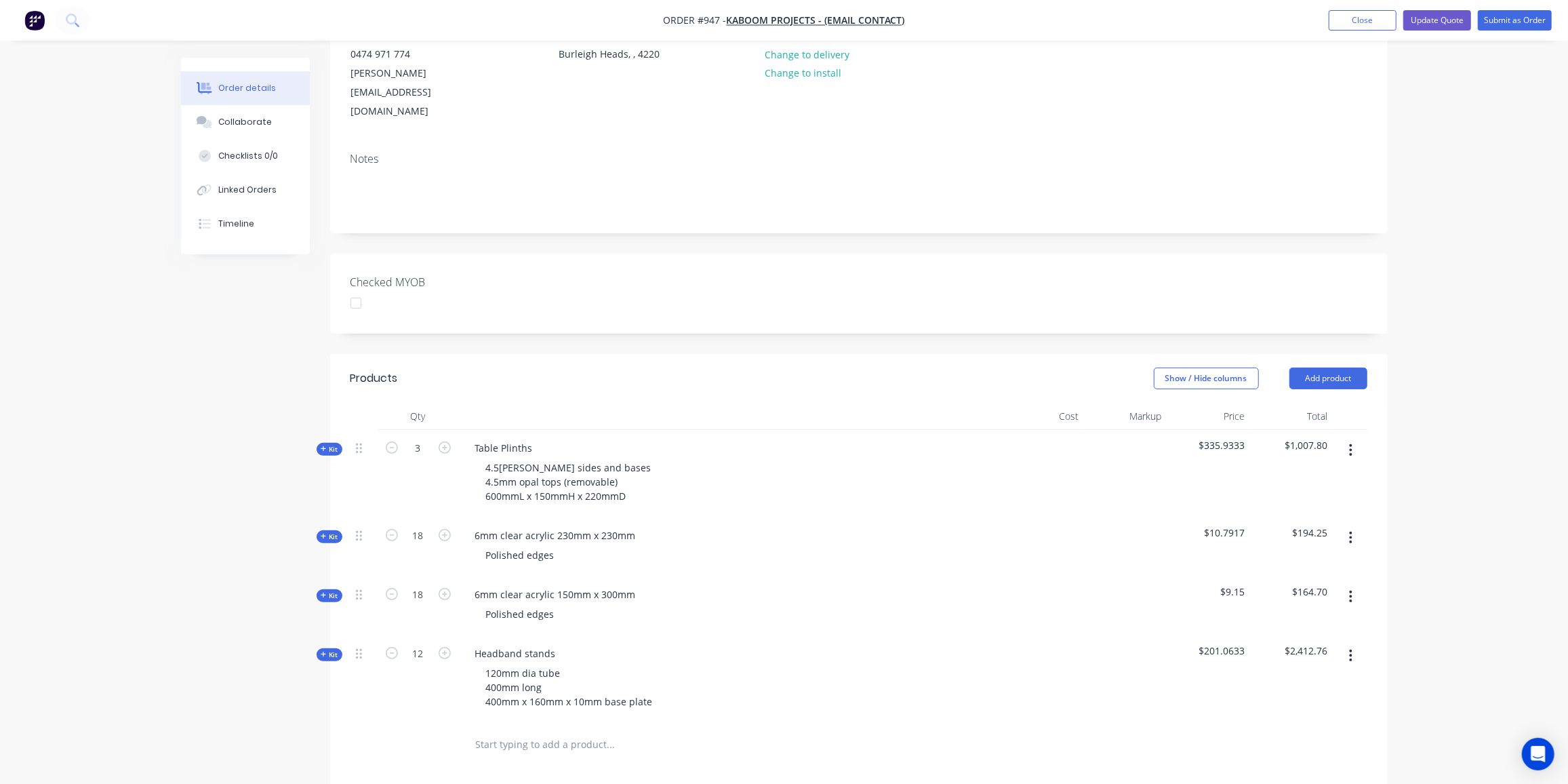
scroll to position [184, 0]
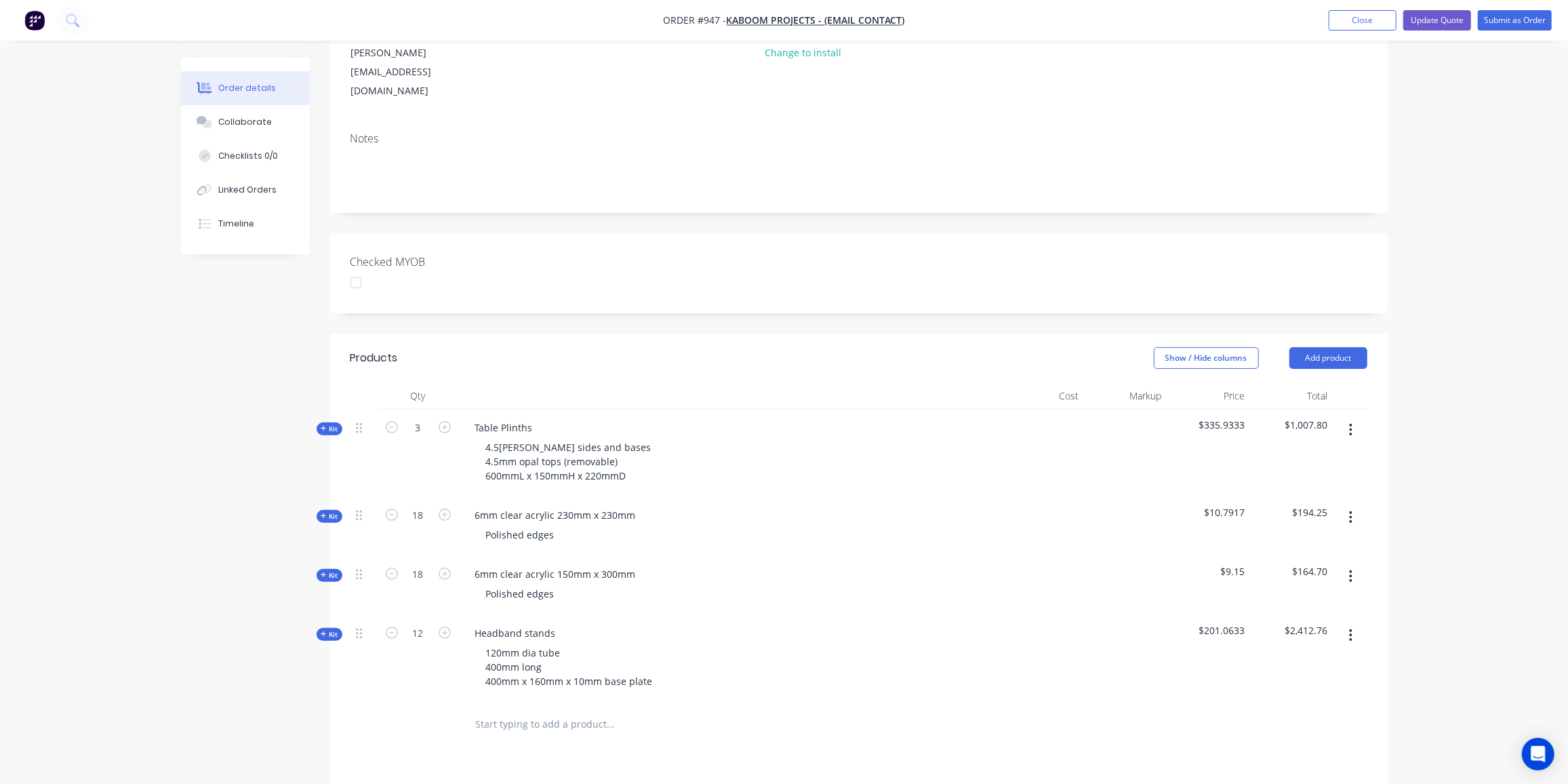
click at [1350, 424] on icon "button" at bounding box center [1351, 429] width 3 height 12
click at [1279, 537] on div "Delete" at bounding box center [1303, 547] width 104 height 20
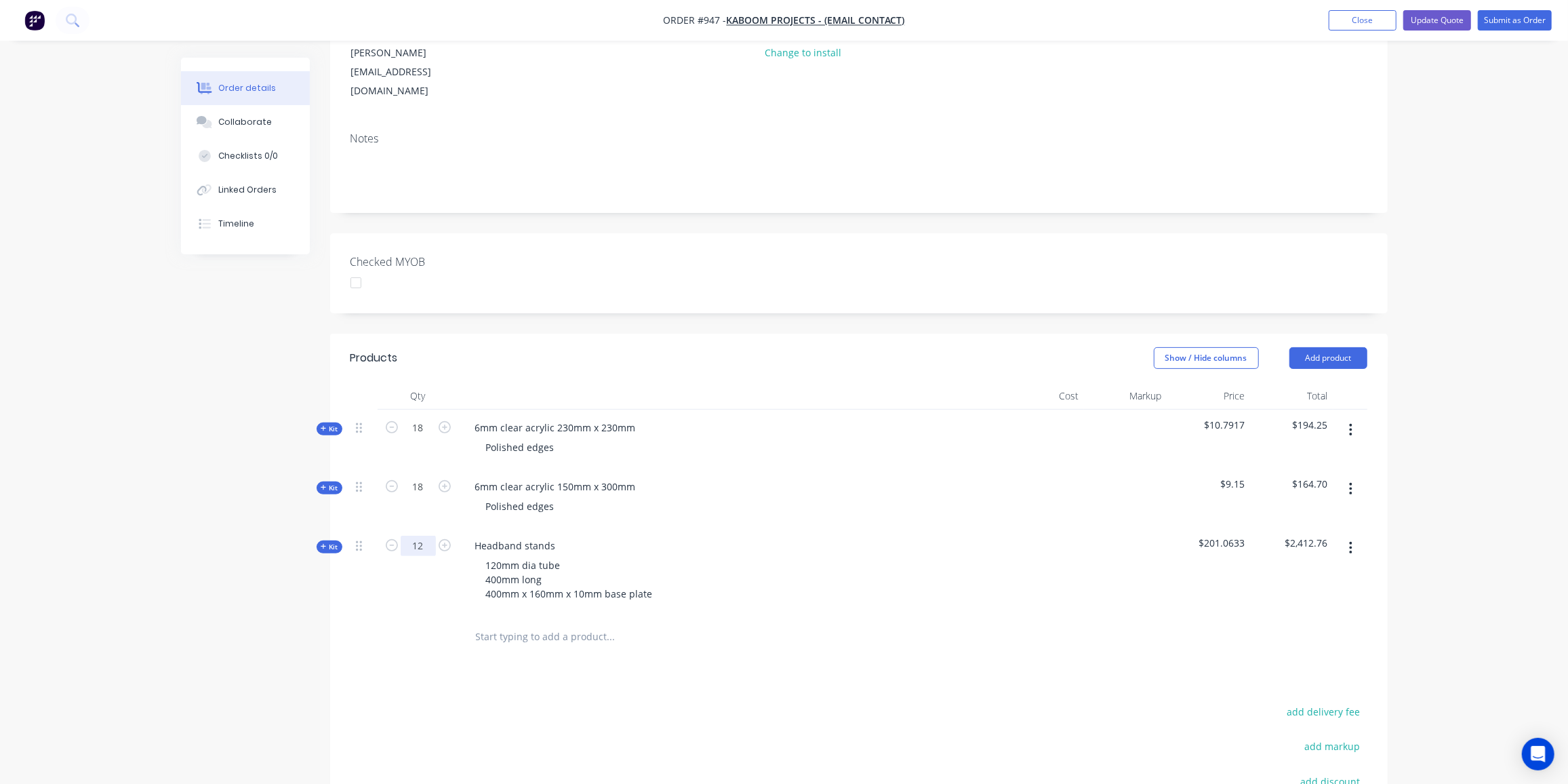
click at [422, 438] on input "12" at bounding box center [419, 428] width 36 height 21
type input "15"
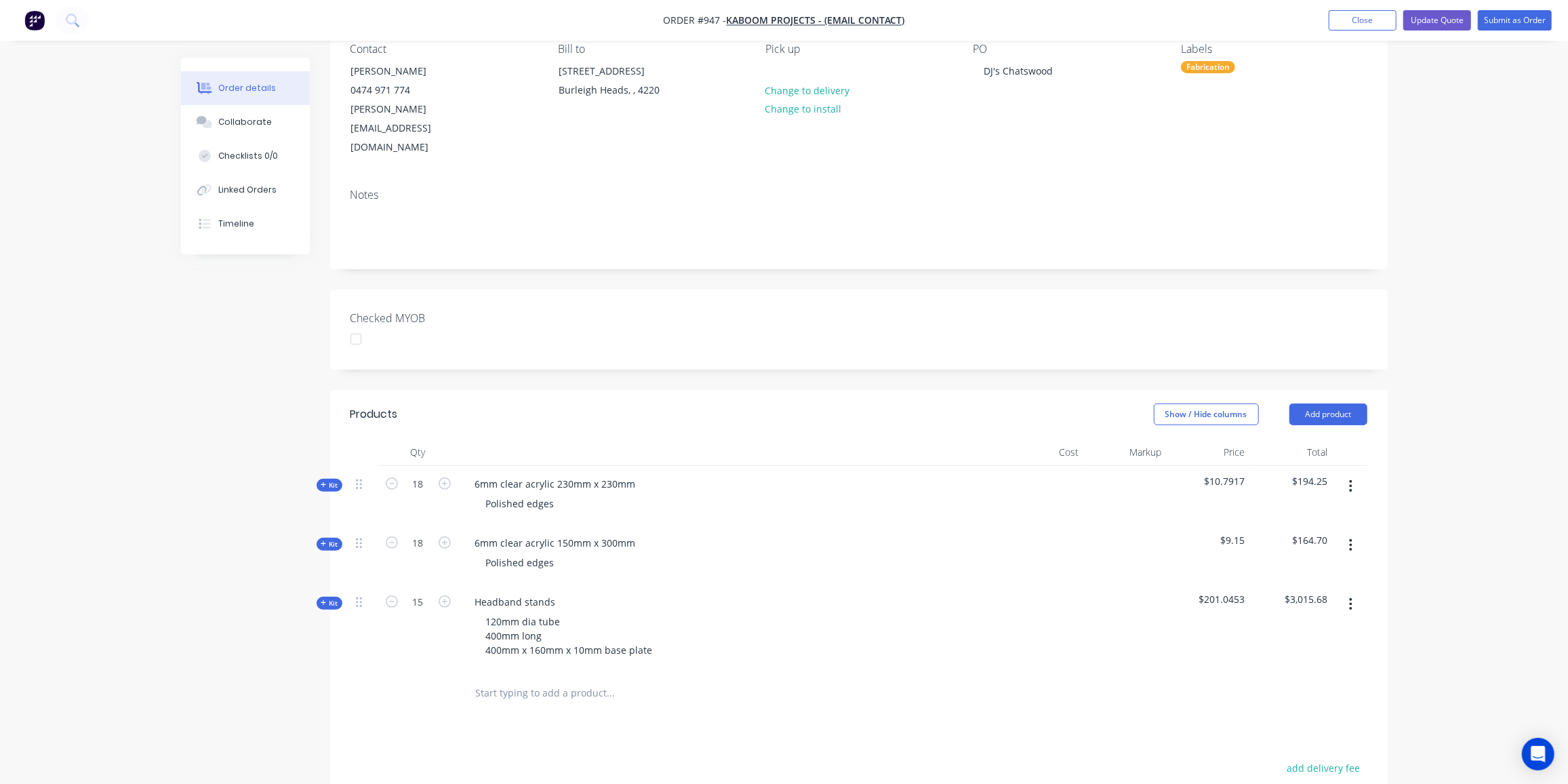
scroll to position [61, 0]
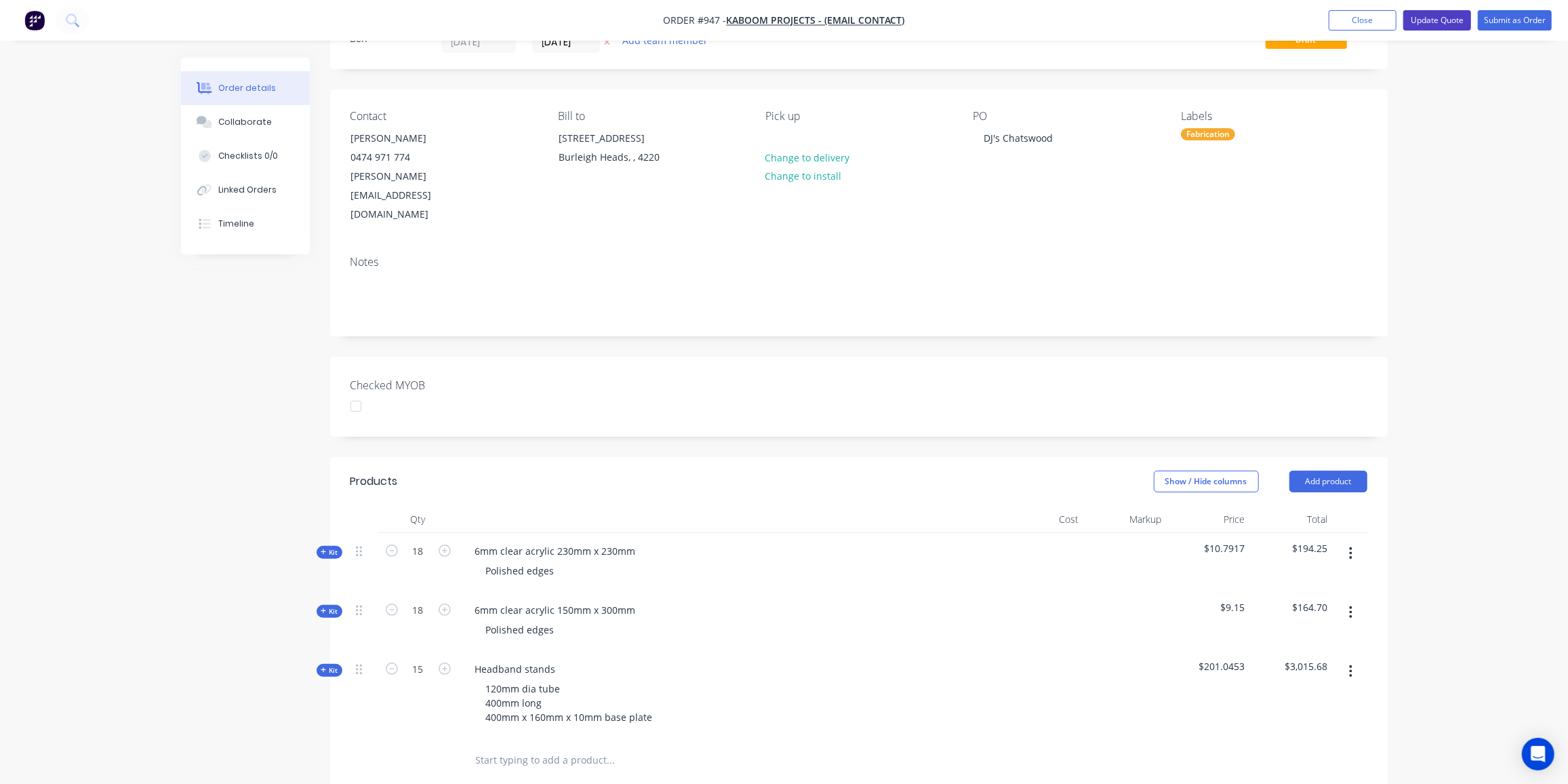
click at [1434, 21] on button "Update Quote" at bounding box center [1437, 20] width 68 height 21
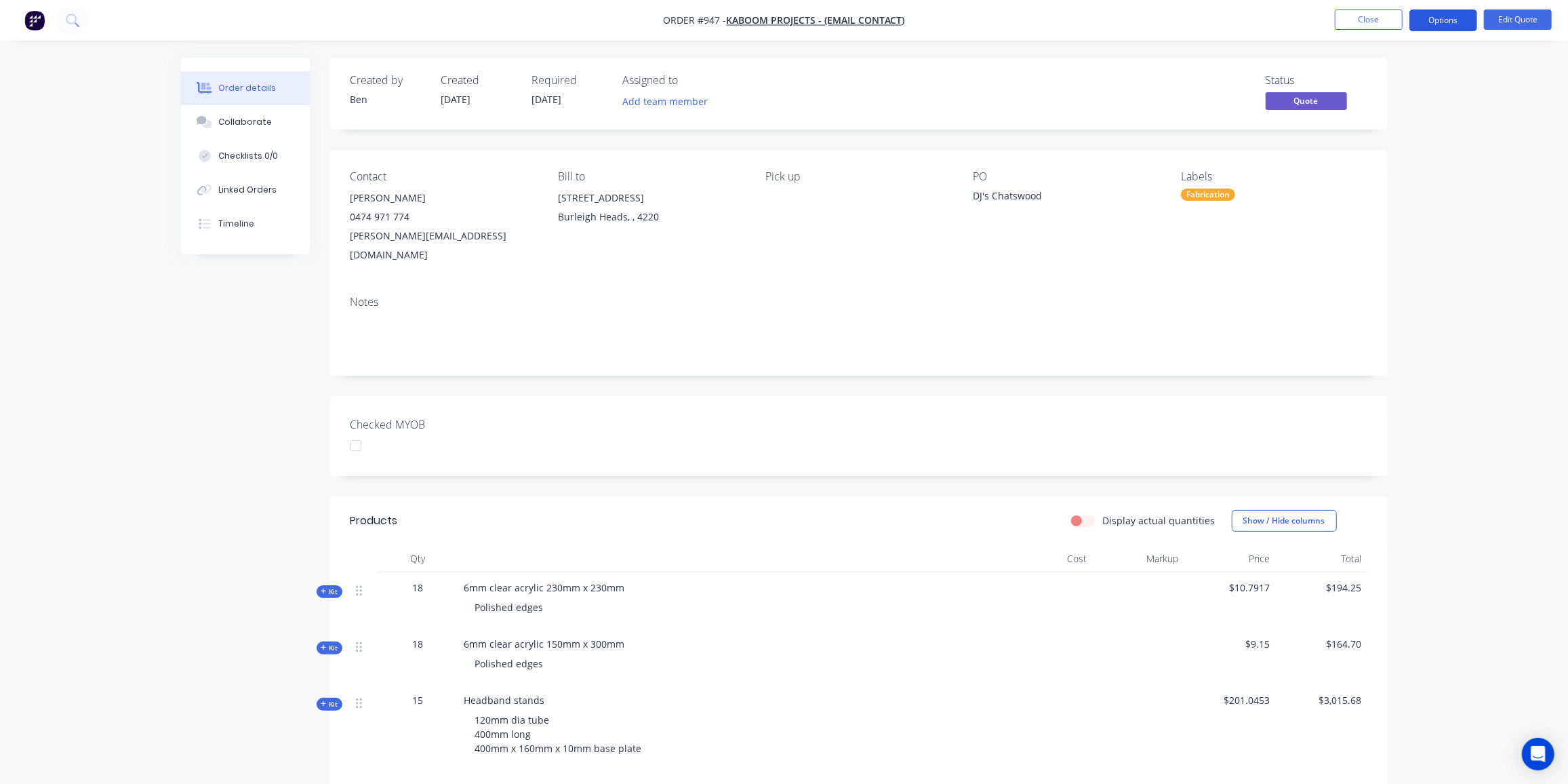
click at [1440, 22] on button "Options" at bounding box center [1443, 20] width 68 height 22
click at [1376, 81] on div "Quote" at bounding box center [1403, 82] width 125 height 20
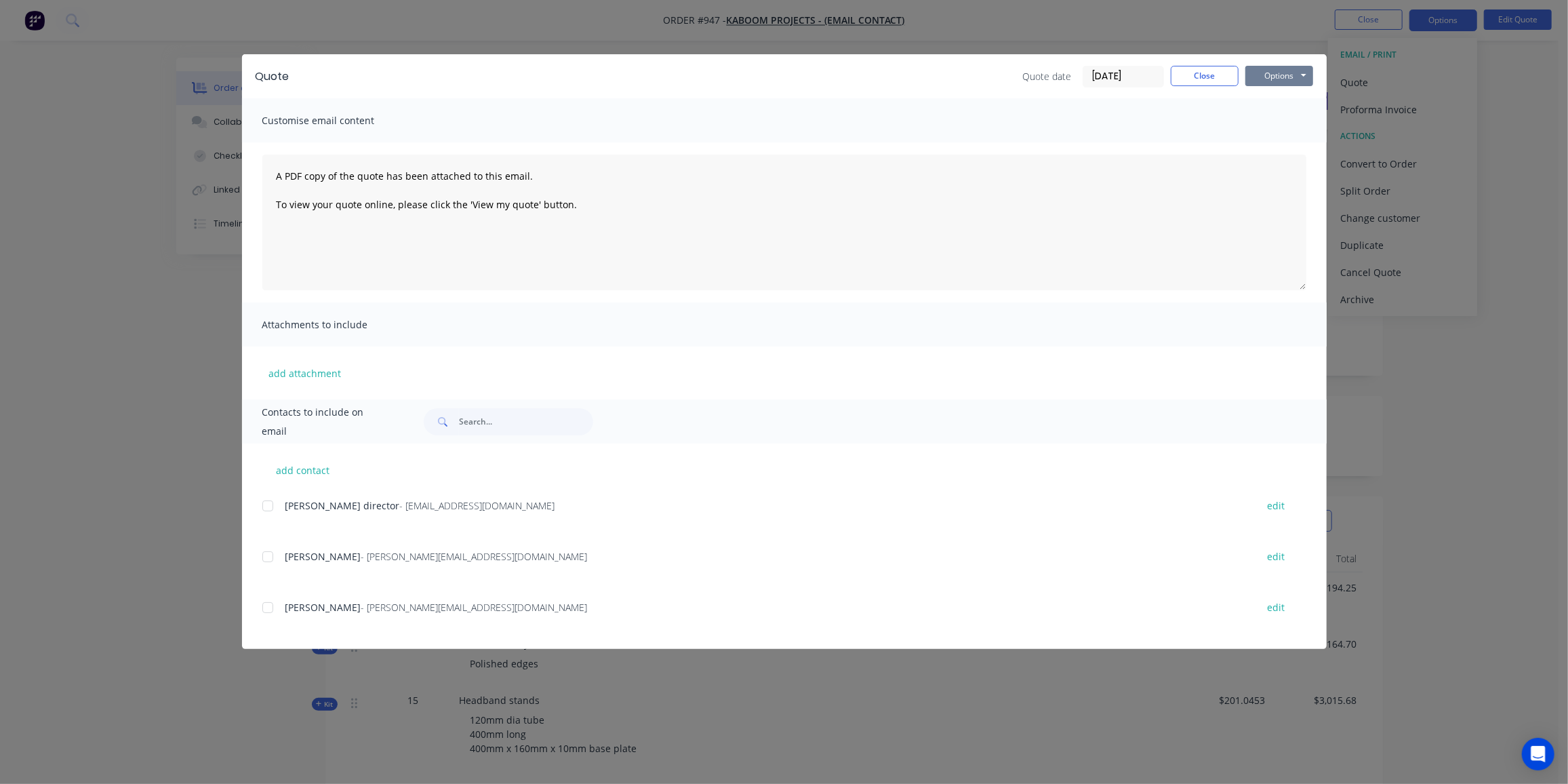
click at [1289, 77] on button "Options" at bounding box center [1279, 76] width 68 height 21
click at [1294, 95] on button "Preview" at bounding box center [1289, 100] width 87 height 22
click at [273, 555] on div at bounding box center [268, 557] width 27 height 27
click at [1279, 75] on button "Options" at bounding box center [1279, 76] width 68 height 21
click at [1294, 140] on button "Email" at bounding box center [1289, 144] width 87 height 22
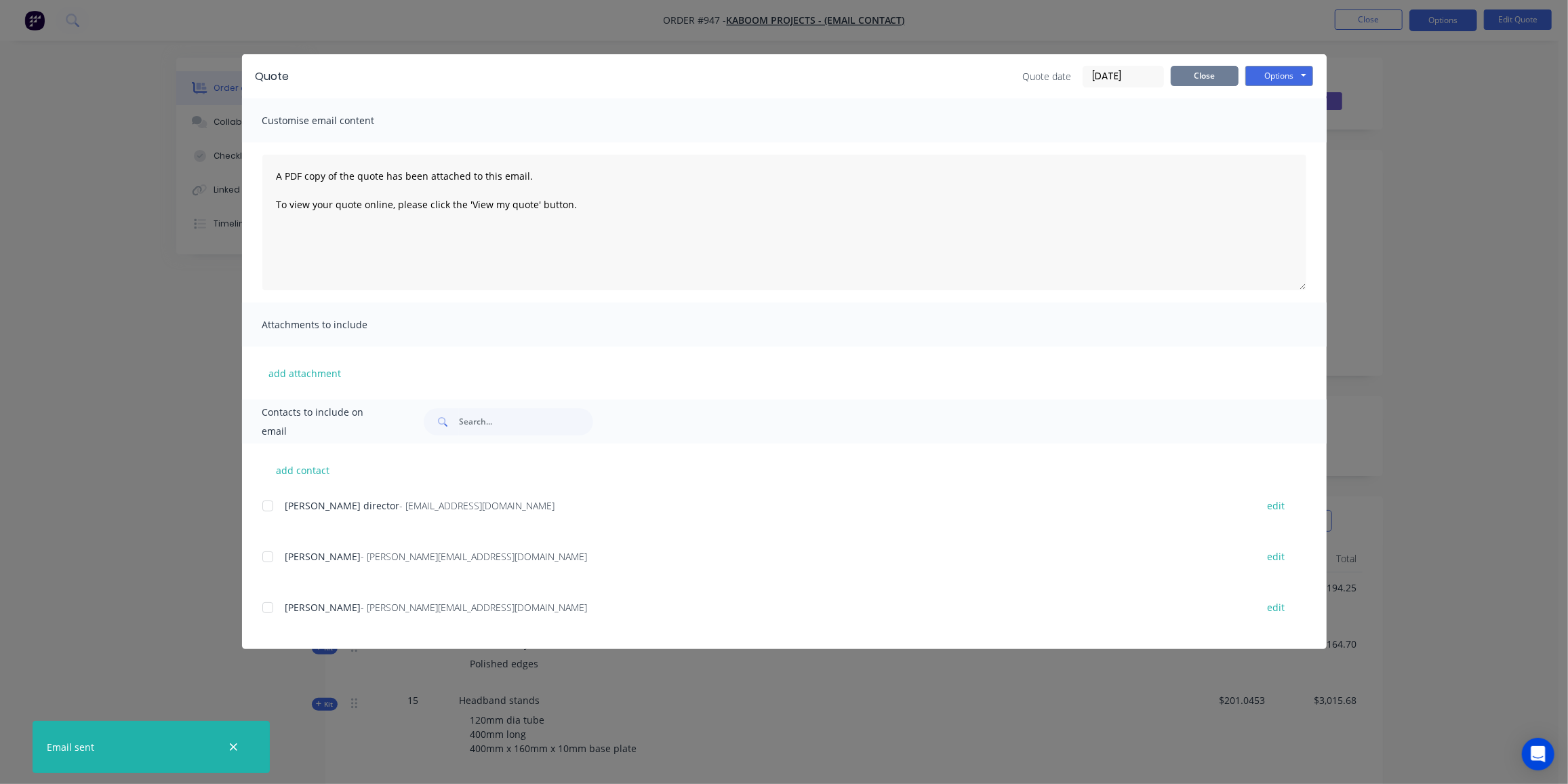
click at [1219, 80] on button "Close" at bounding box center [1204, 76] width 68 height 21
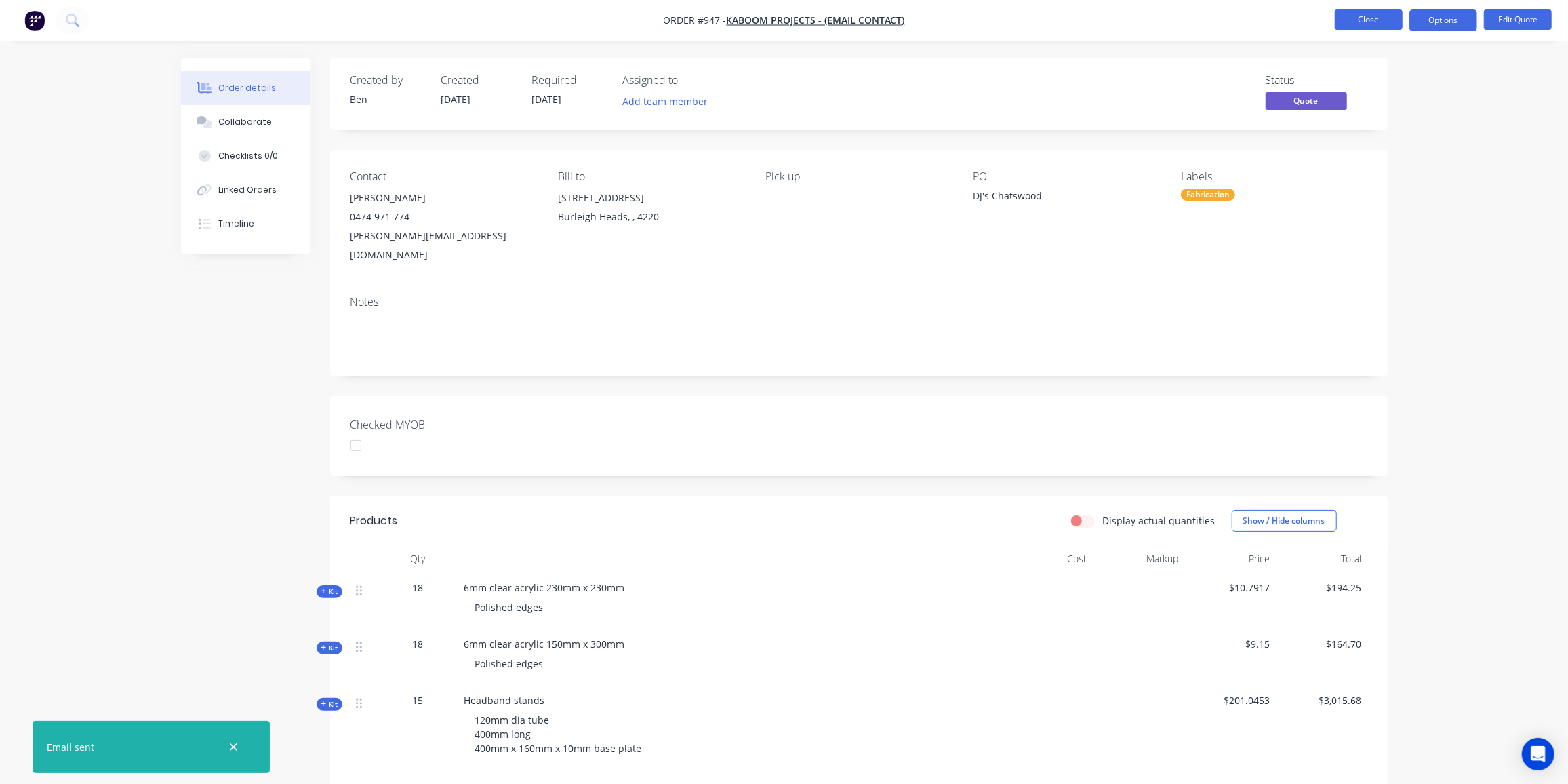
click at [1358, 14] on button "Close" at bounding box center [1368, 19] width 68 height 21
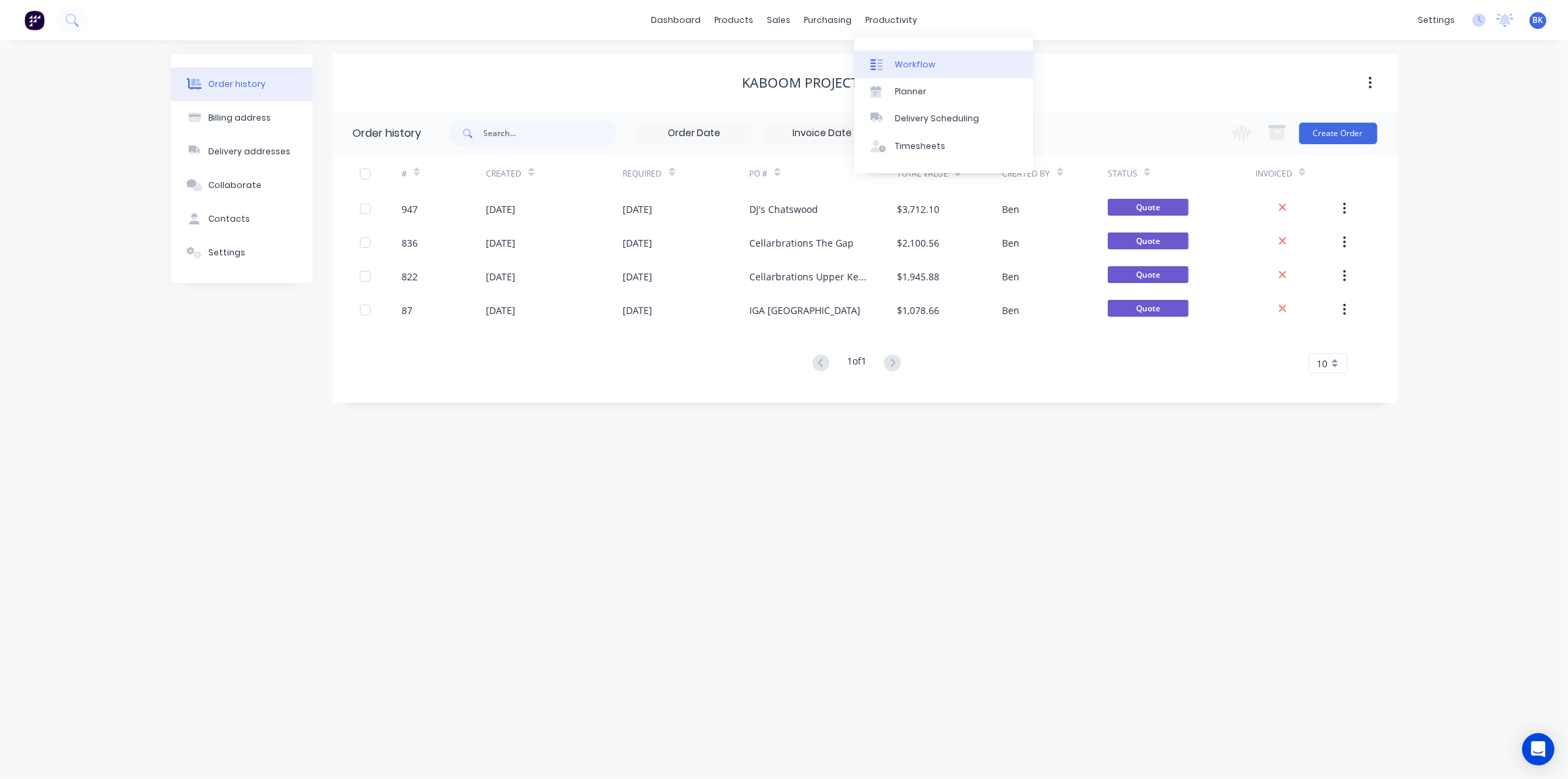
click at [903, 57] on link "Workflow" at bounding box center [944, 64] width 179 height 27
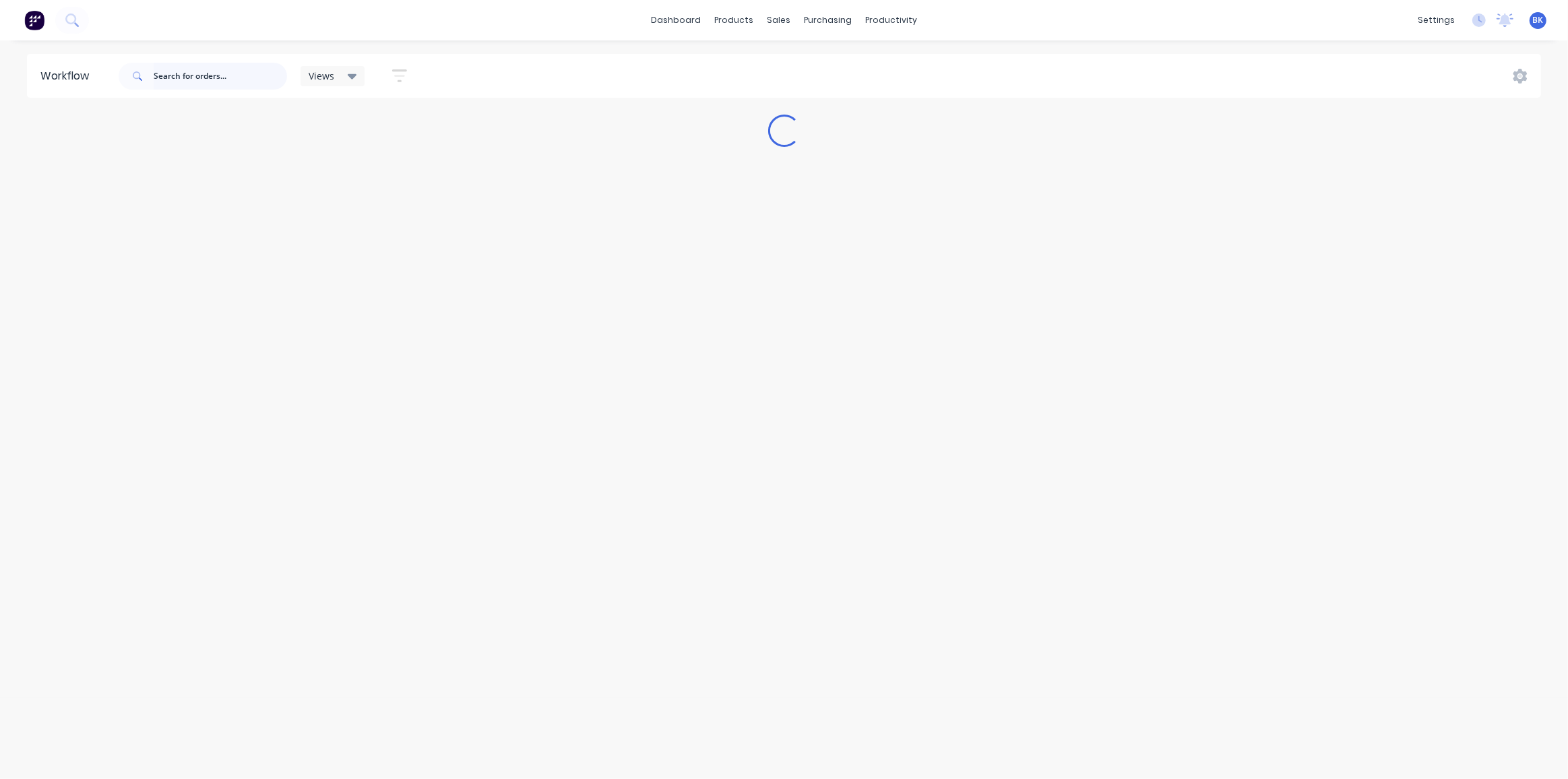
click at [241, 78] on input "text" at bounding box center [220, 76] width 133 height 27
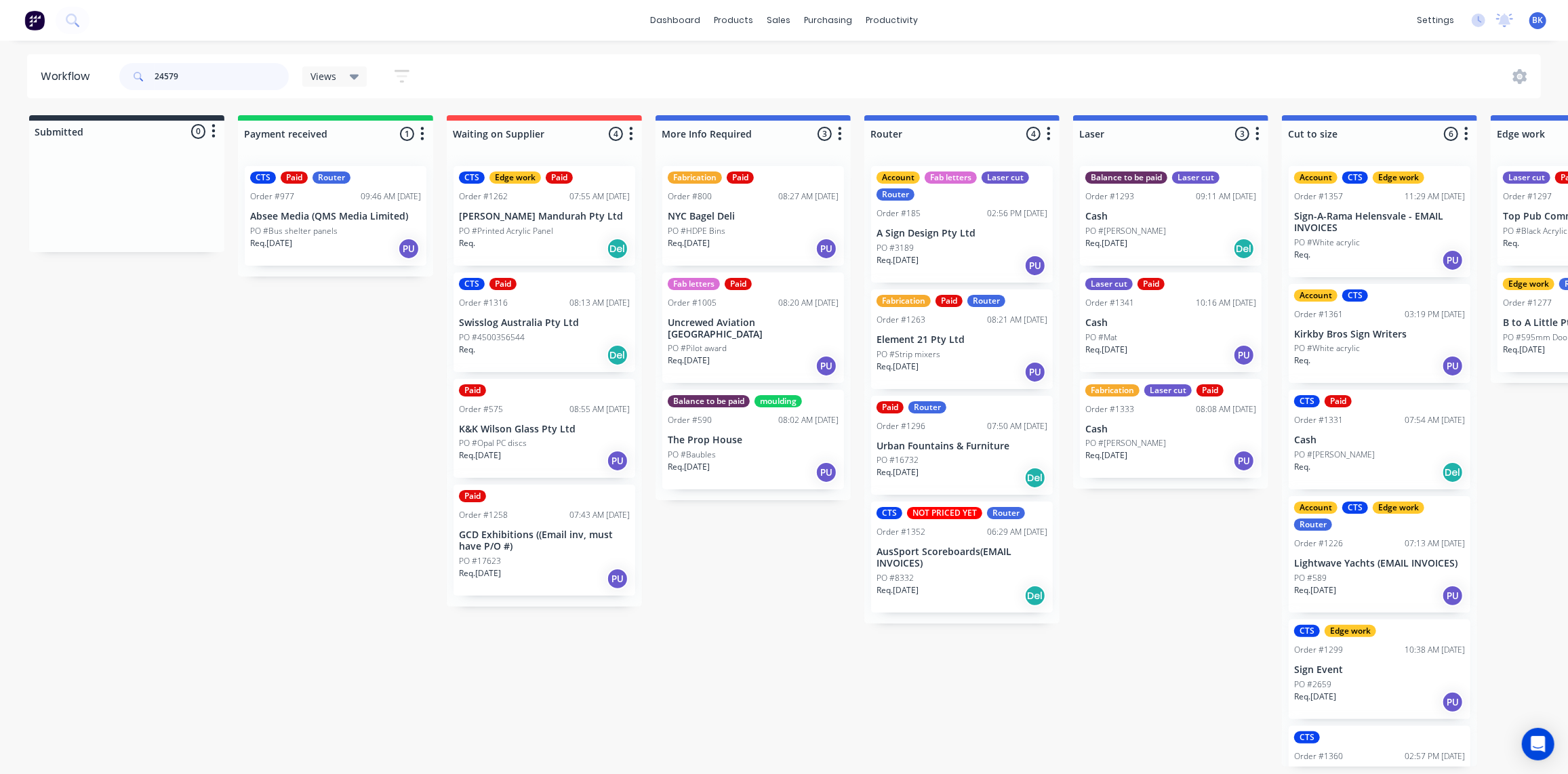
type input "24579"
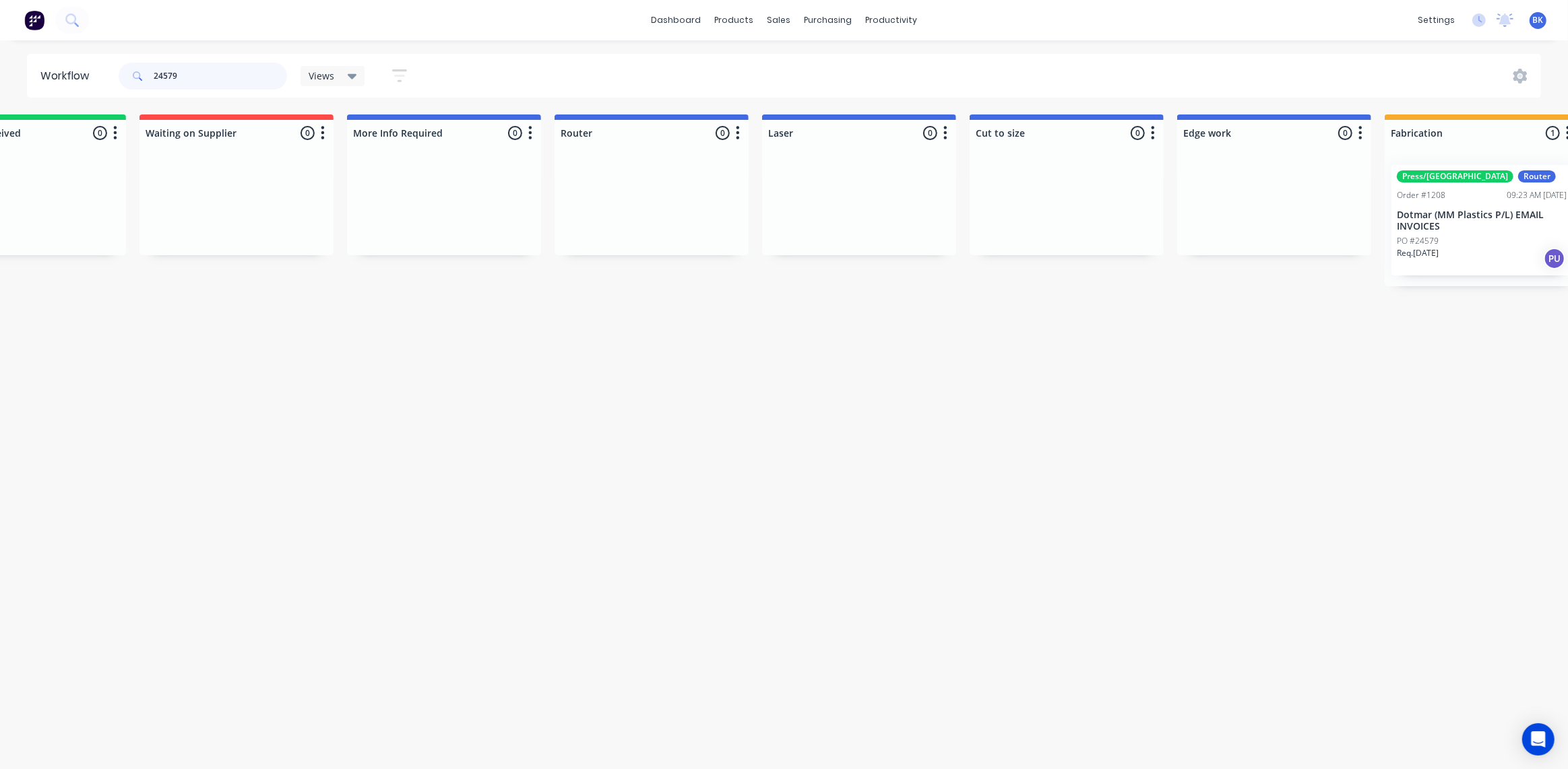
scroll to position [0, 305]
click at [1509, 217] on p "Dotmar (MM Plastics P/L) EMAIL INVOICES" at bounding box center [1480, 221] width 170 height 23
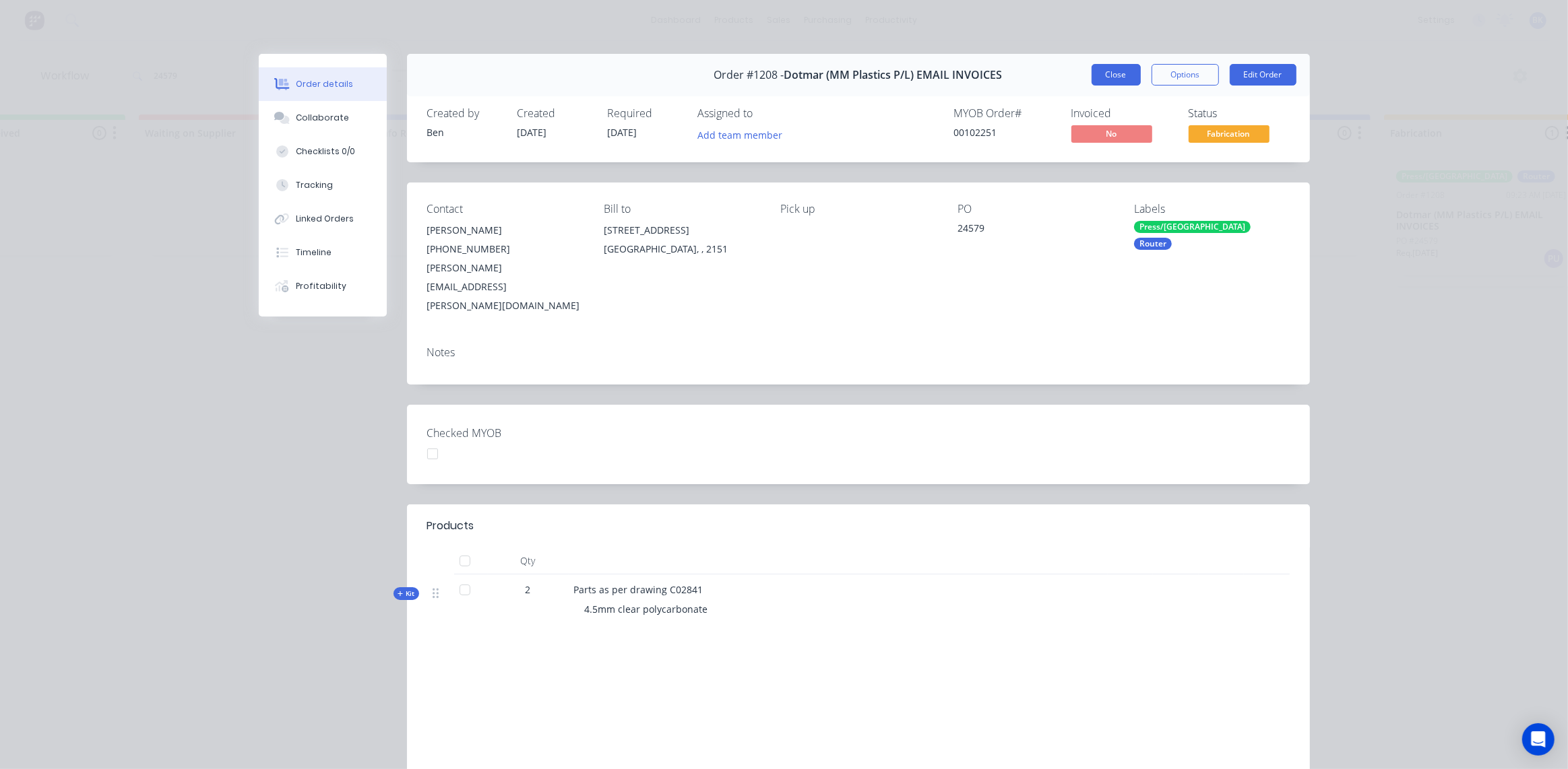
click at [1118, 71] on button "Close" at bounding box center [1116, 75] width 49 height 22
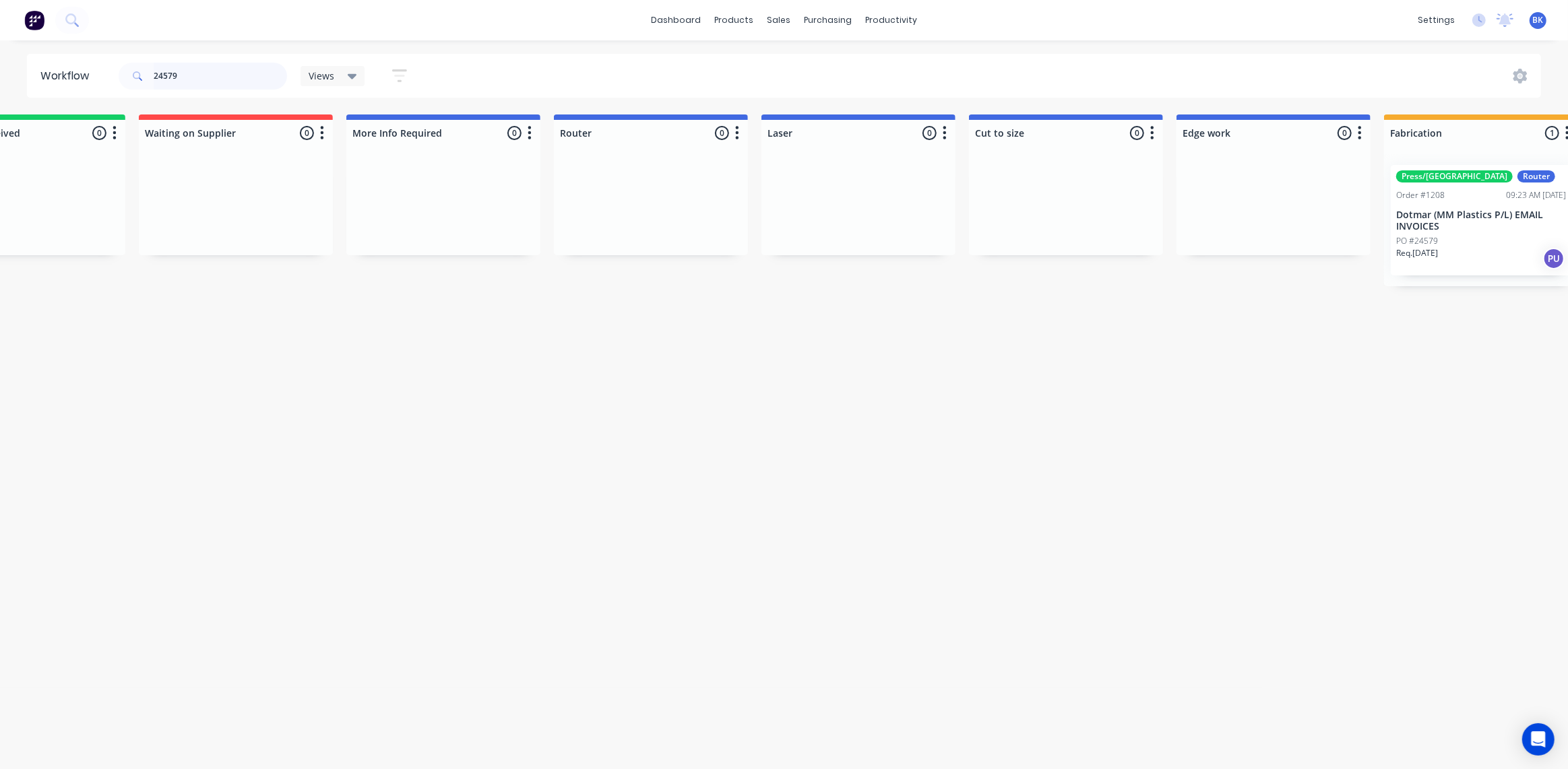
drag, startPoint x: 203, startPoint y: 71, endPoint x: 100, endPoint y: 76, distance: 103.1
click at [100, 76] on header "Workflow 24579 Views Save new view None (Default) edit Ready for Pick Up edit S…" at bounding box center [784, 76] width 1514 height 44
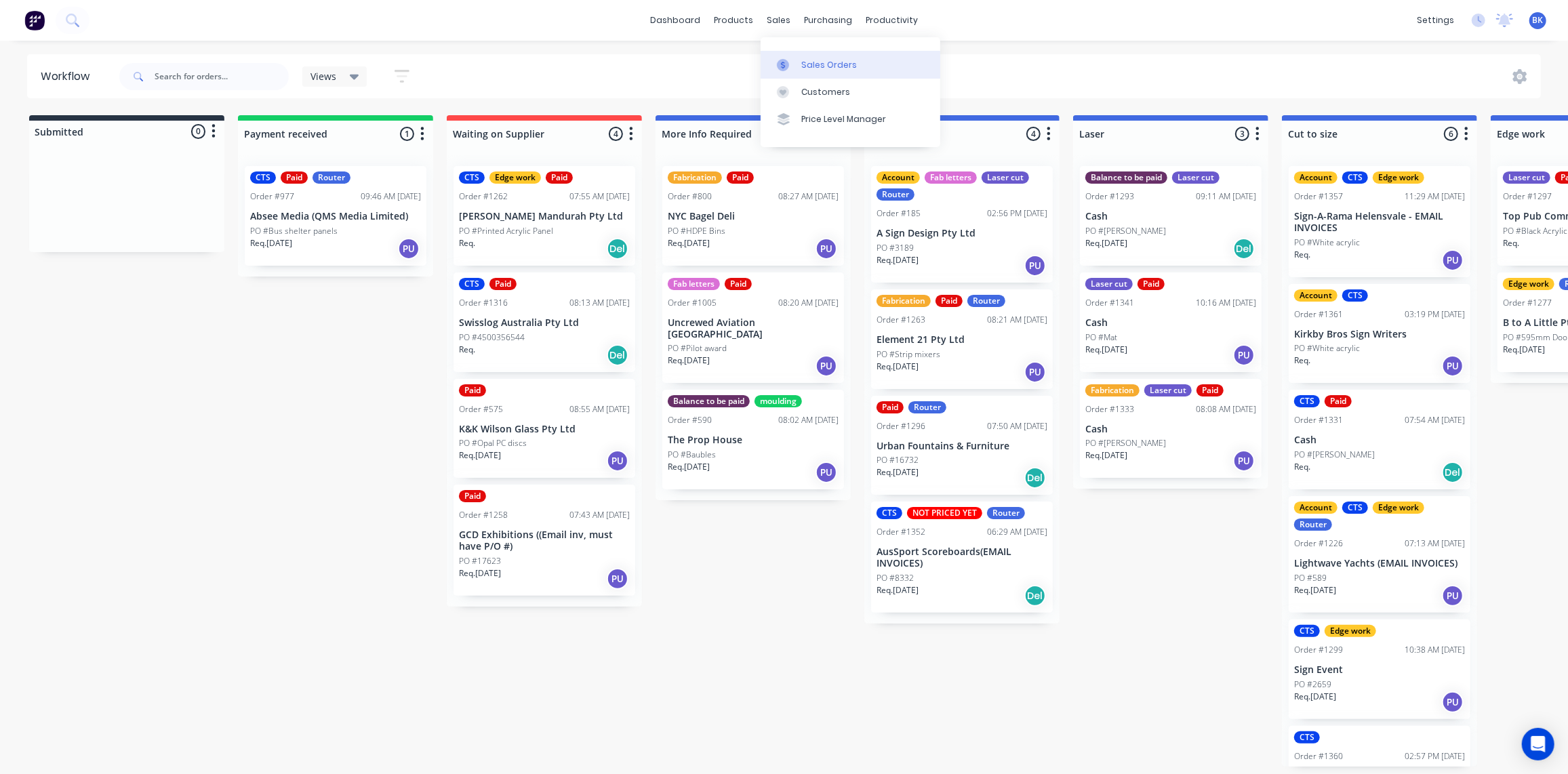
click at [813, 69] on div "Sales Orders" at bounding box center [829, 65] width 55 height 12
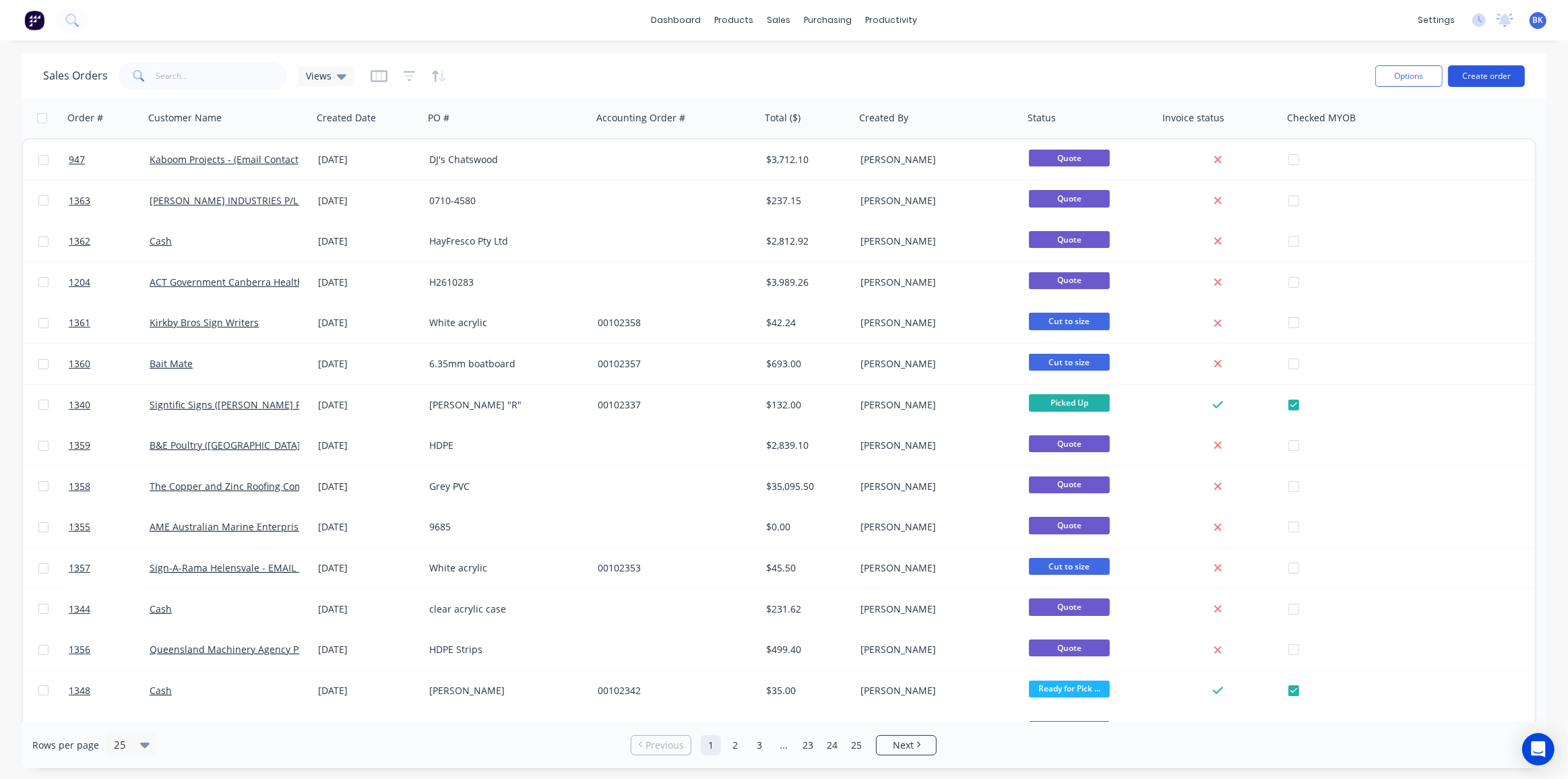
click at [1506, 73] on button "Create order" at bounding box center [1486, 76] width 77 height 22
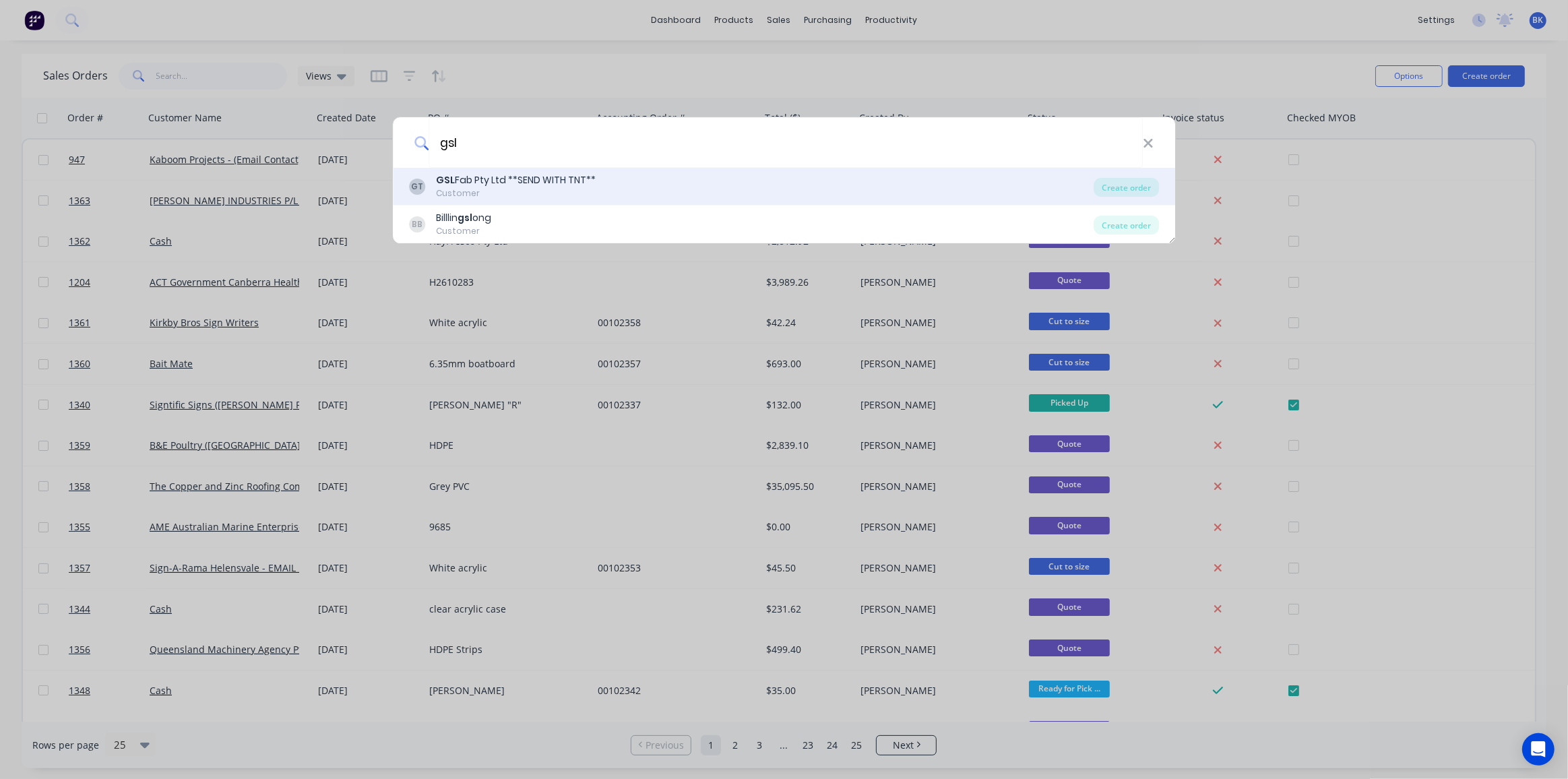
type input "gsl"
click at [492, 184] on div "GSL Fab Pty Ltd **SEND WITH TNT**" at bounding box center [516, 180] width 160 height 14
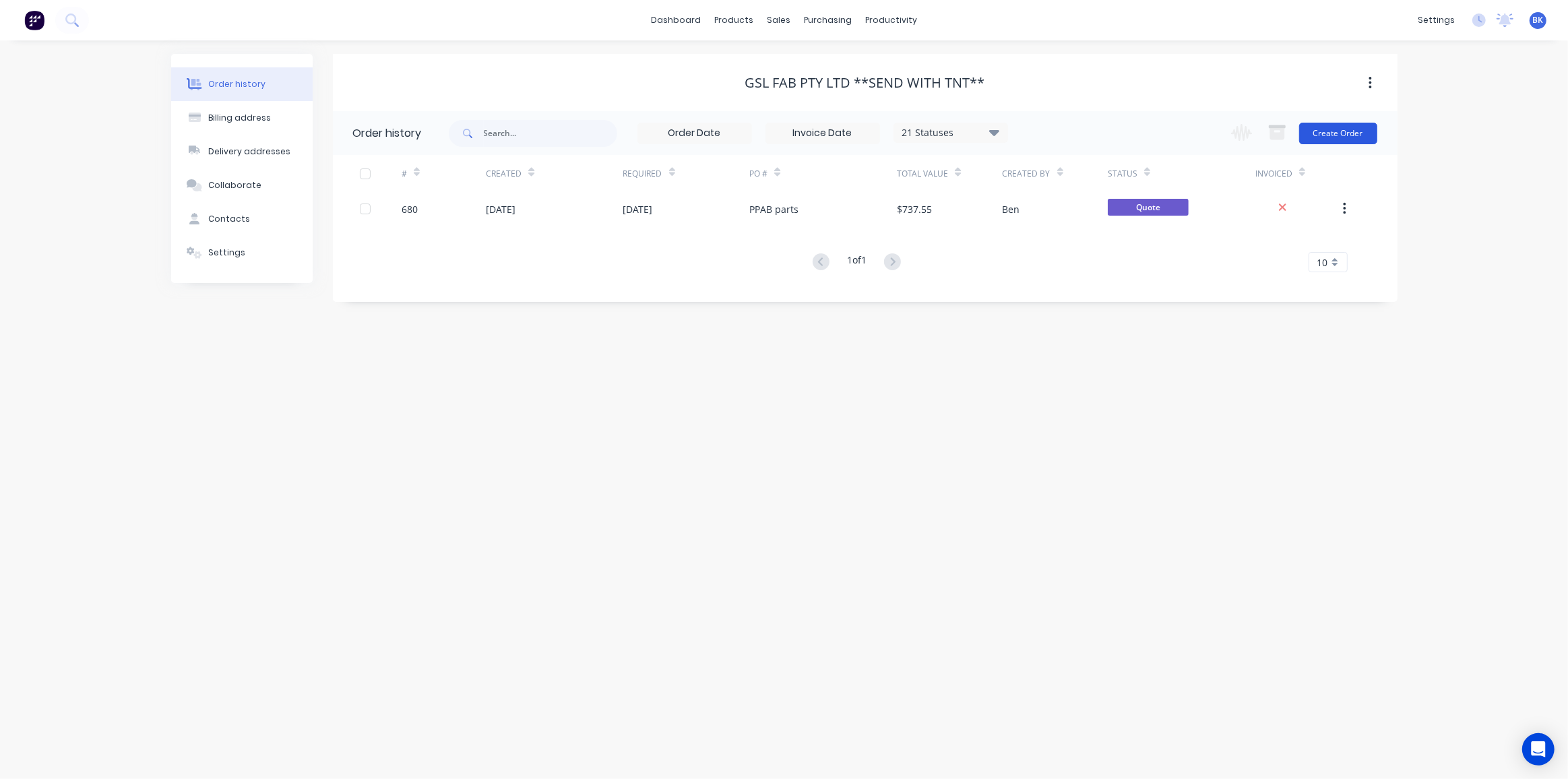
click at [1337, 142] on button "Create Order" at bounding box center [1338, 133] width 78 height 22
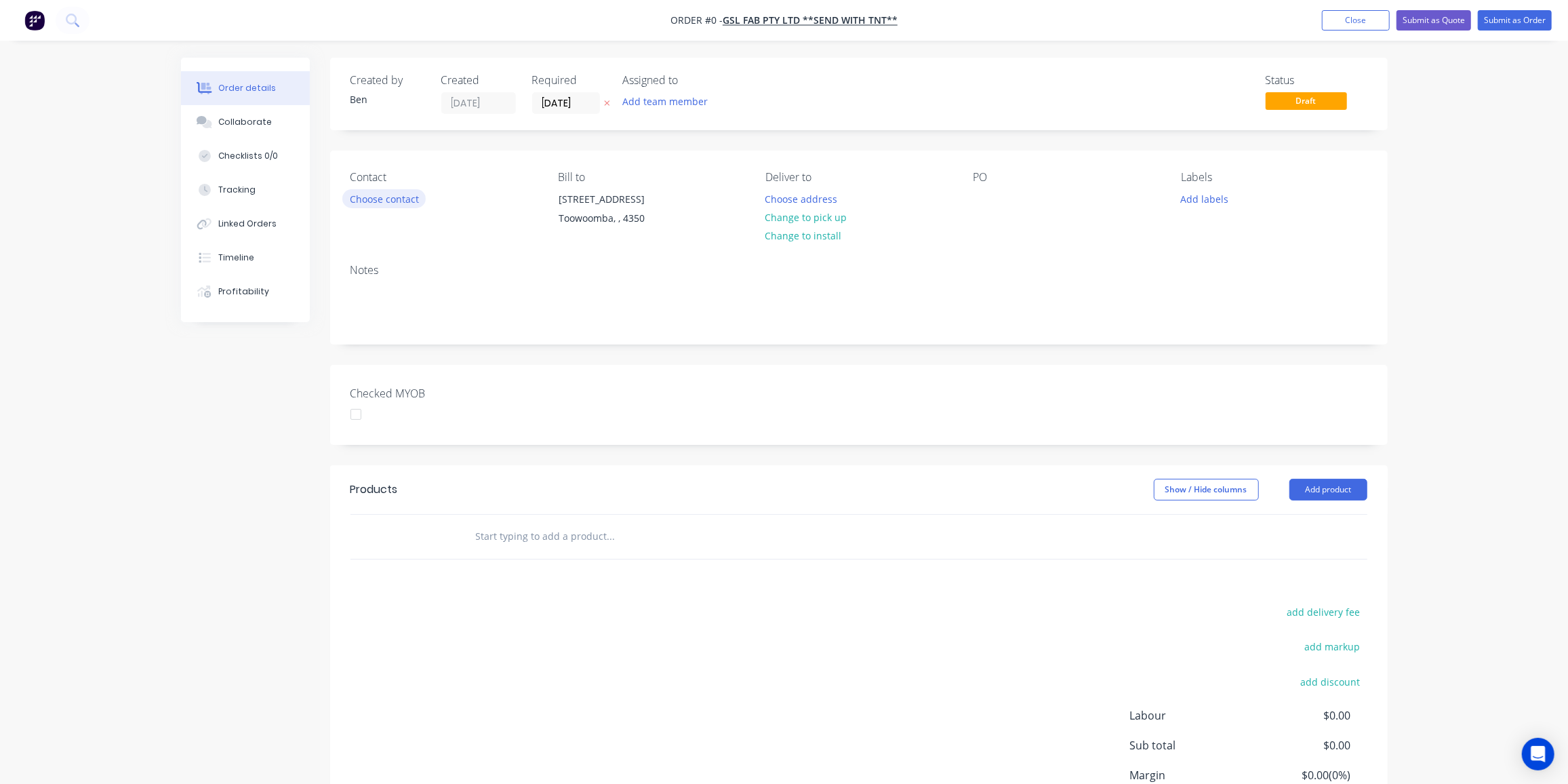
click at [392, 198] on button "Choose contact" at bounding box center [384, 198] width 83 height 18
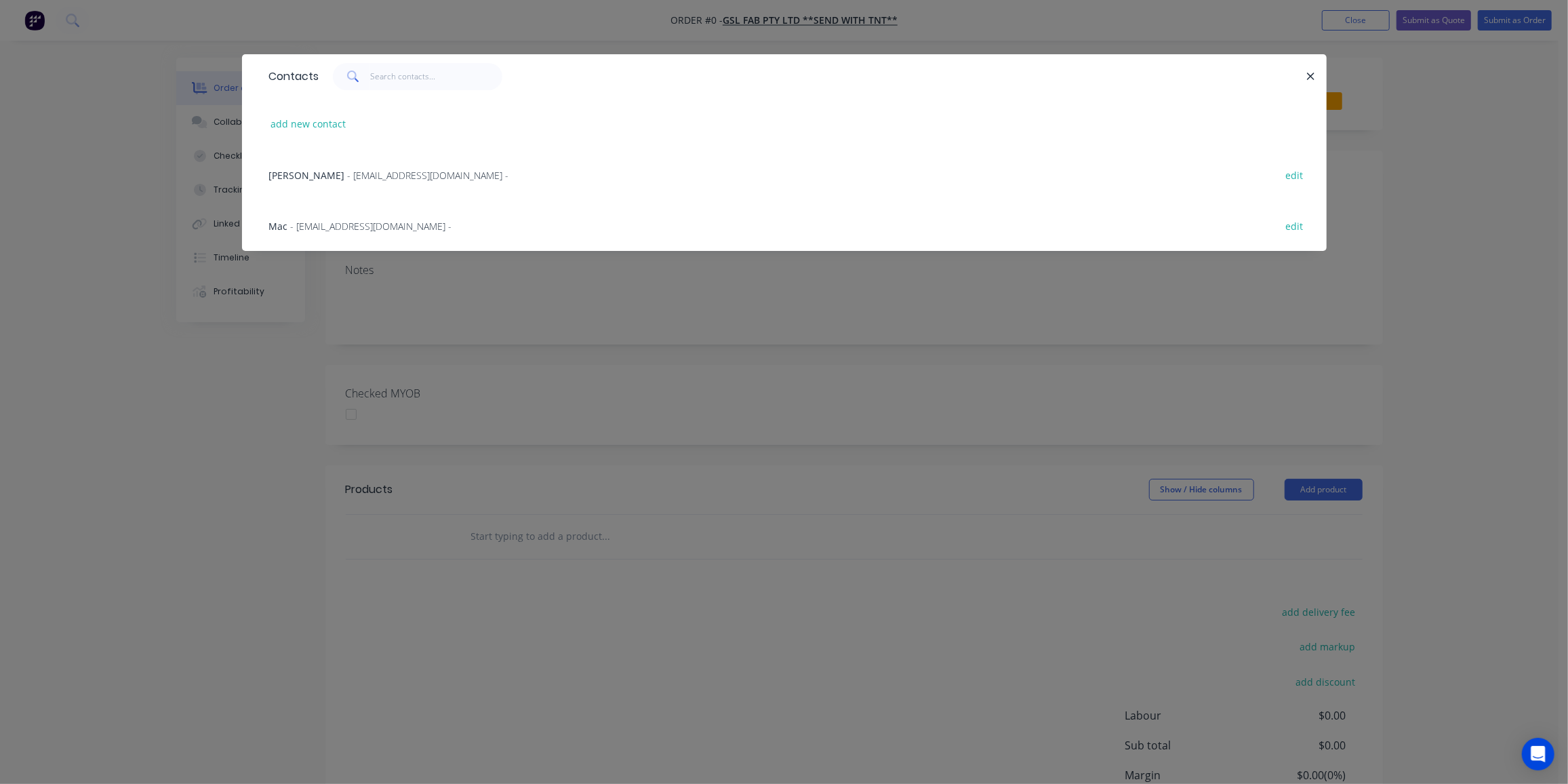
click at [376, 222] on span "- [EMAIL_ADDRESS][DOMAIN_NAME] -" at bounding box center [371, 226] width 161 height 13
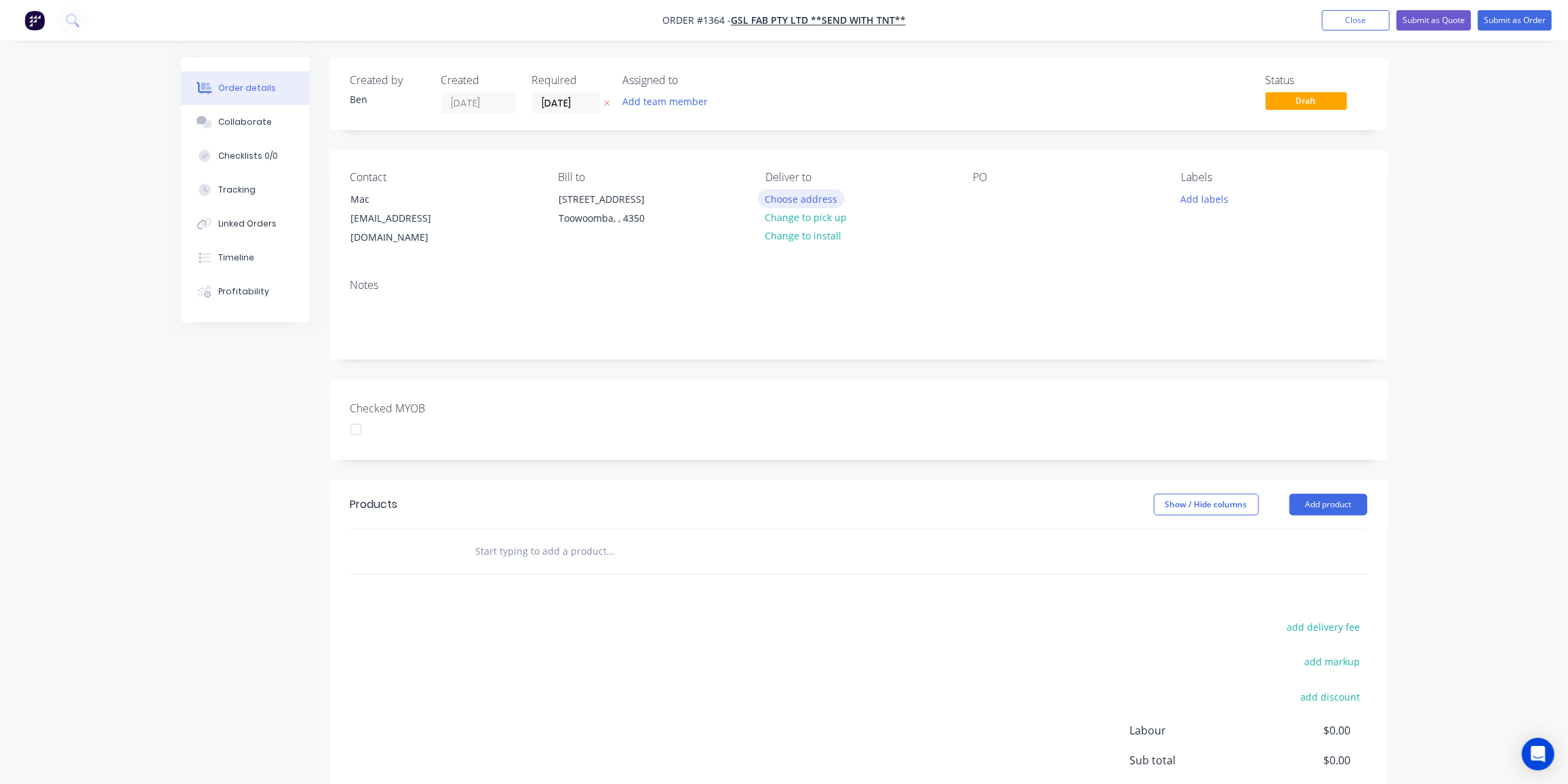
click at [805, 198] on button "Choose address" at bounding box center [801, 198] width 87 height 18
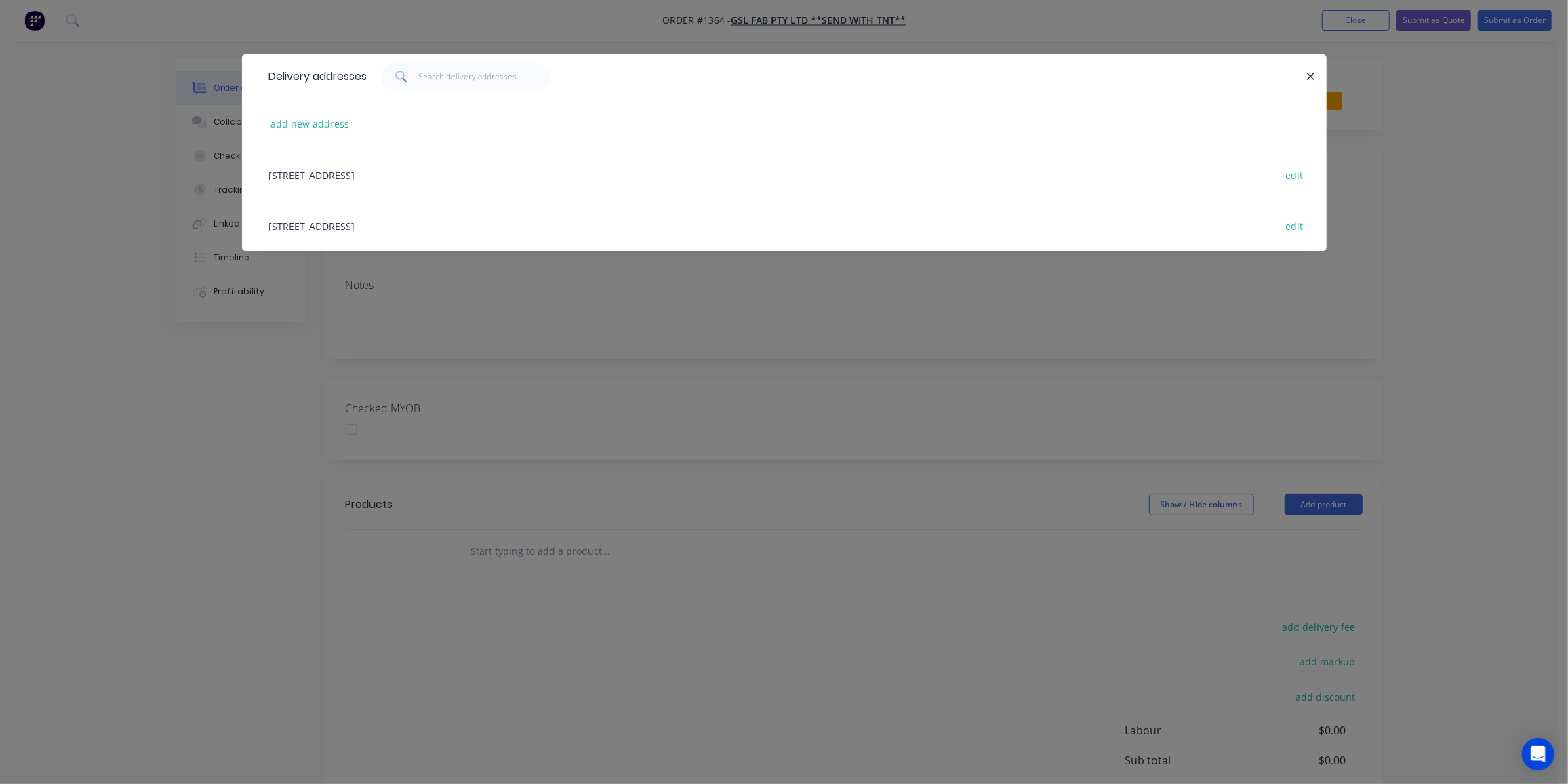
drag, startPoint x: 419, startPoint y: 178, endPoint x: 669, endPoint y: 188, distance: 250.2
click at [419, 178] on div "5 Freighter Ave, Toowoomba, undefined, 4350 edit" at bounding box center [784, 175] width 1044 height 51
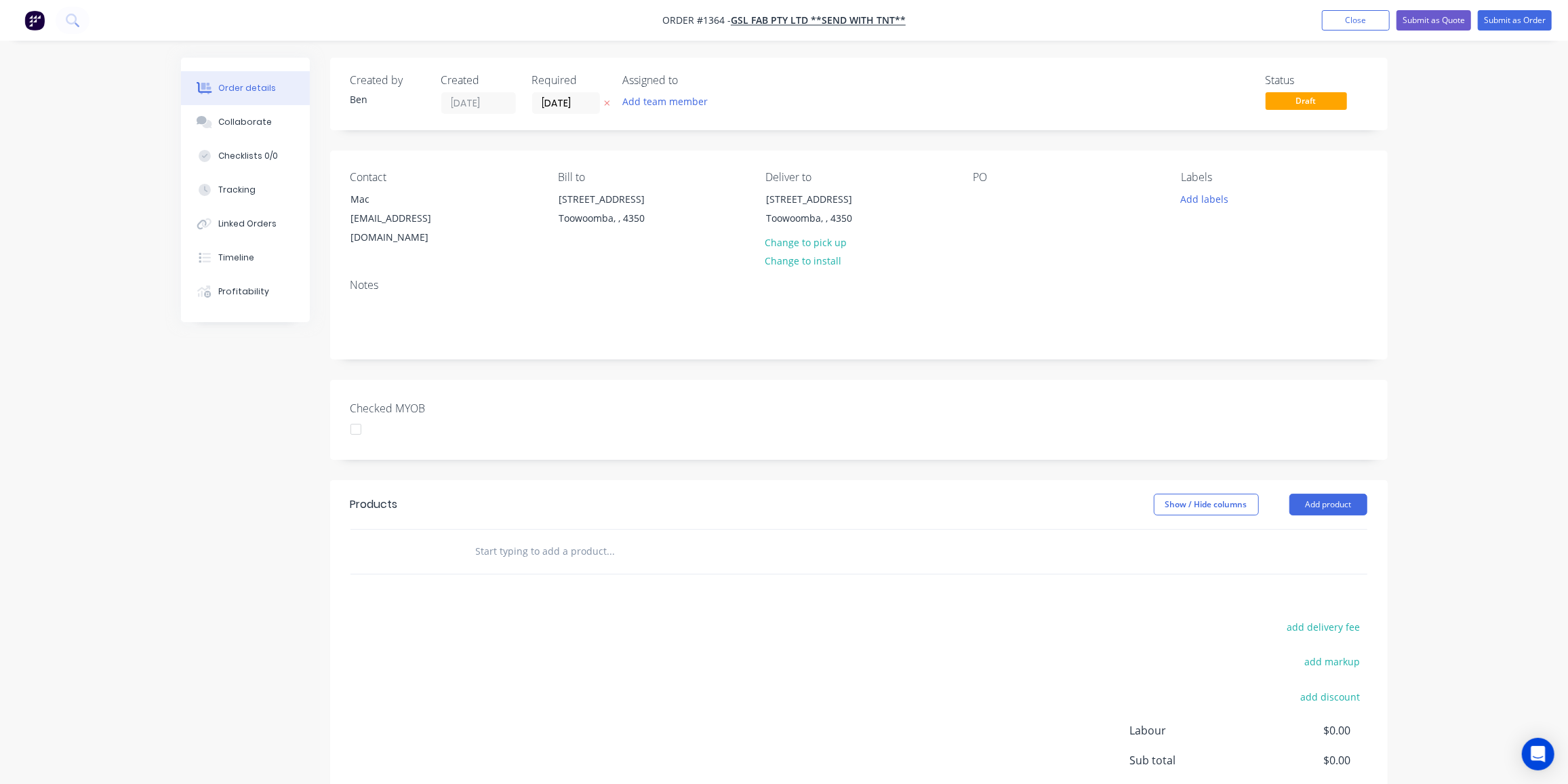
click at [995, 200] on div "PO" at bounding box center [1066, 209] width 186 height 77
drag, startPoint x: 985, startPoint y: 199, endPoint x: 993, endPoint y: 203, distance: 8.9
click at [985, 198] on div at bounding box center [984, 199] width 22 height 20
click at [1226, 195] on button "Add labels" at bounding box center [1205, 198] width 63 height 18
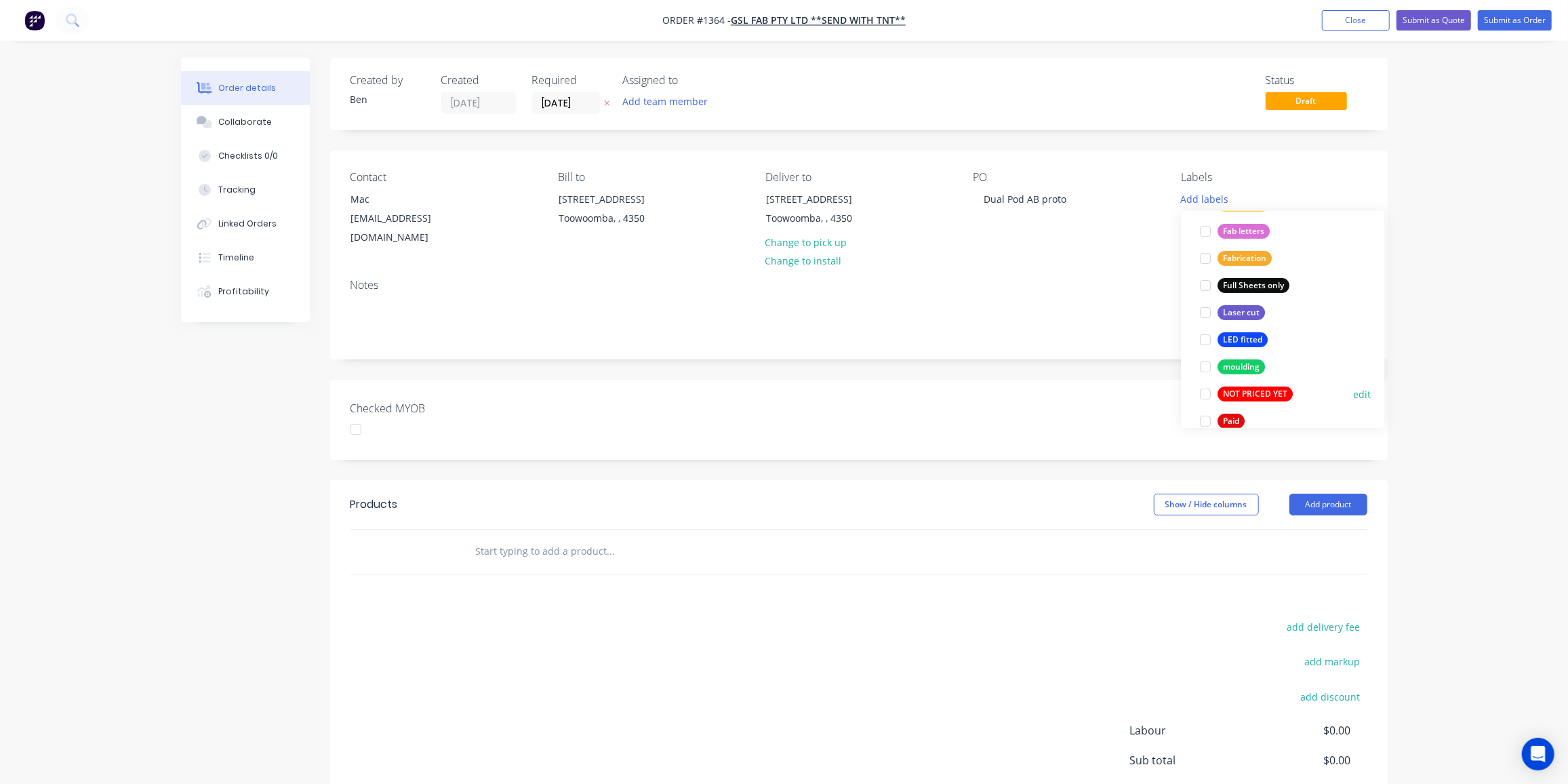
scroll to position [370, 0]
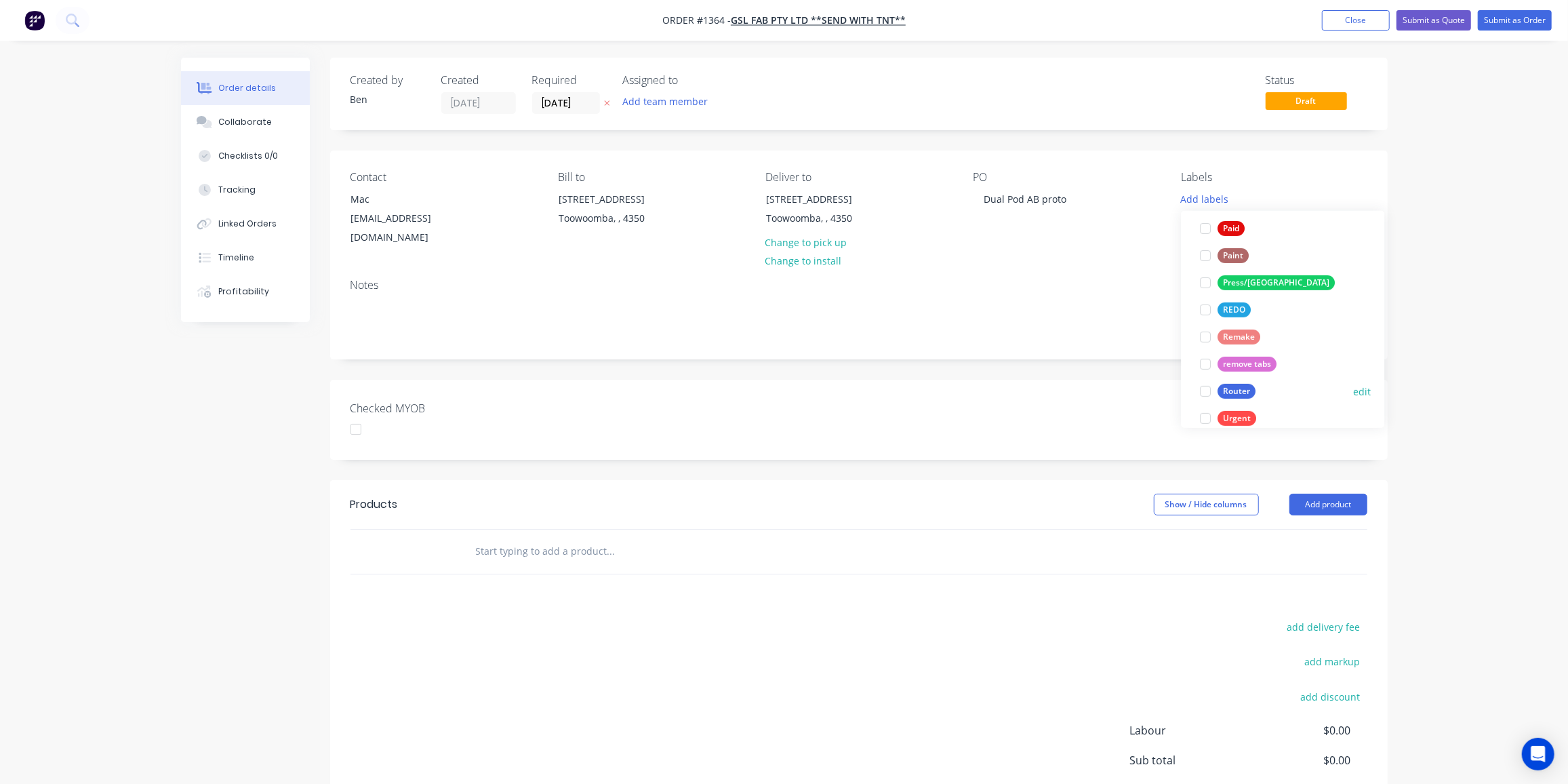
click at [1245, 345] on div "Create new label ABN or Address Required edit Account edit Balance to be paid e…" at bounding box center [1283, 319] width 203 height 217
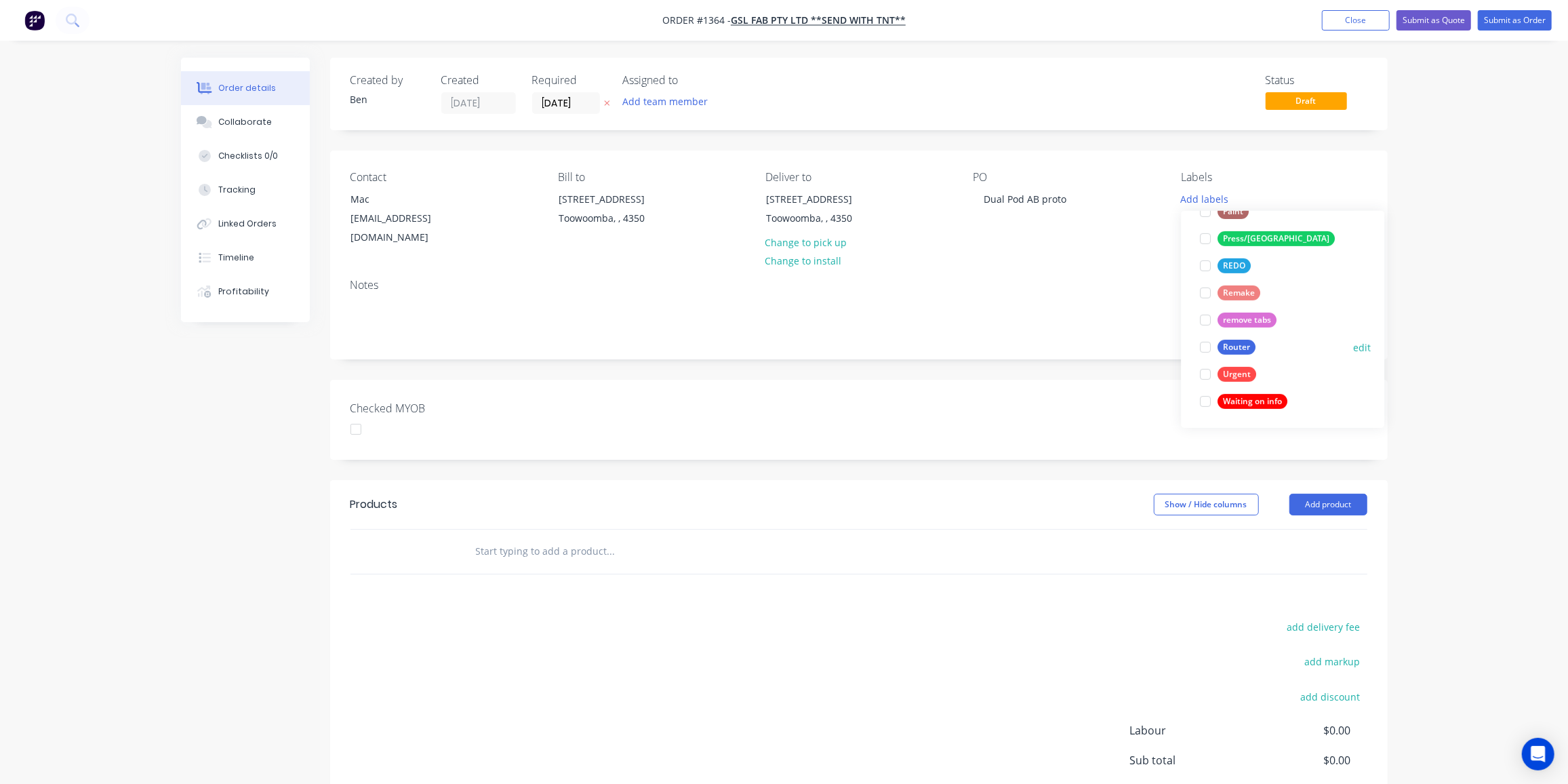
click at [1241, 345] on div "Create new label ABN or Address Required edit Account edit Balance to be paid e…" at bounding box center [1283, 319] width 203 height 217
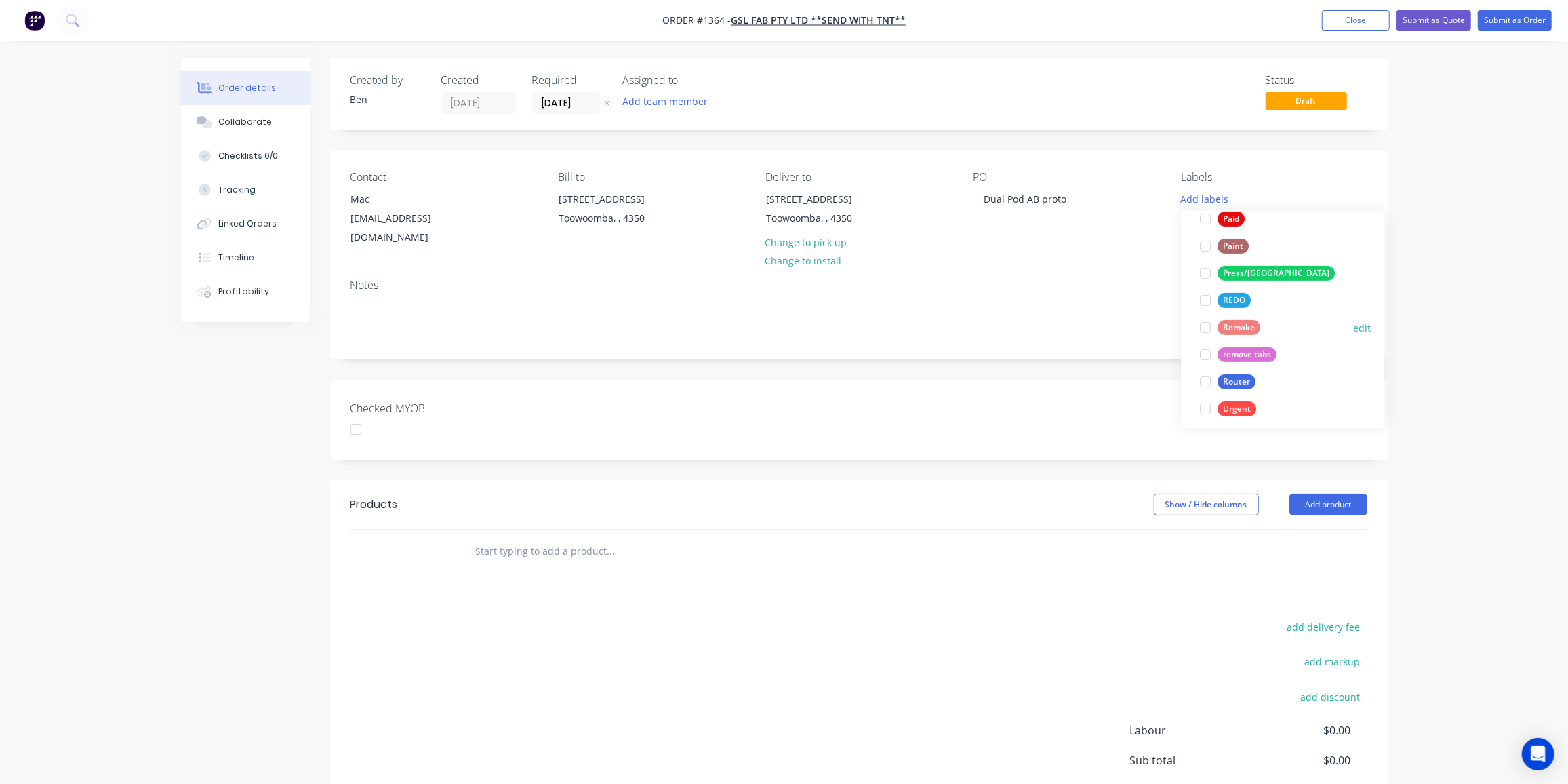
scroll to position [508, 0]
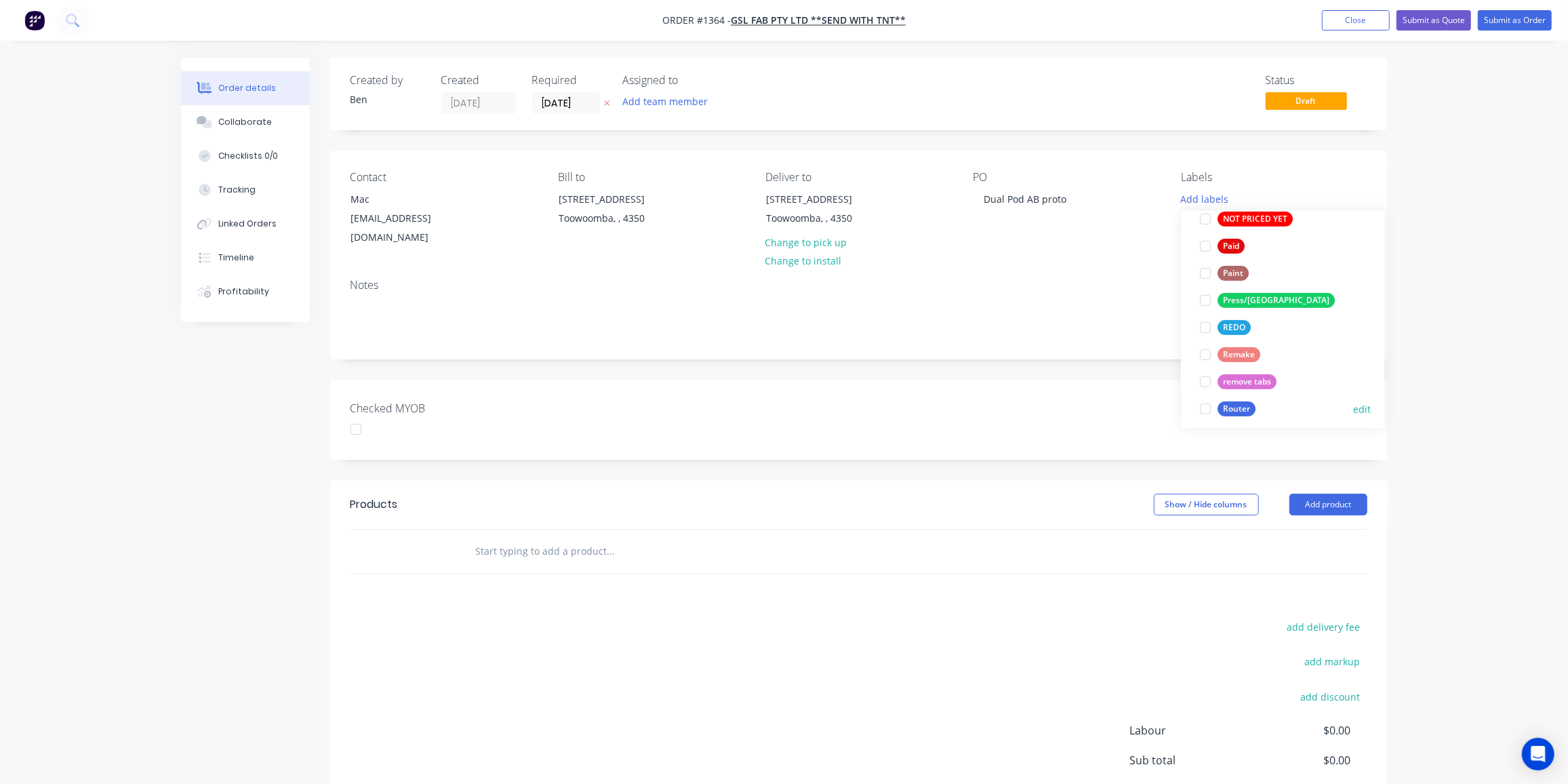
click at [1213, 405] on div at bounding box center [1205, 409] width 27 height 27
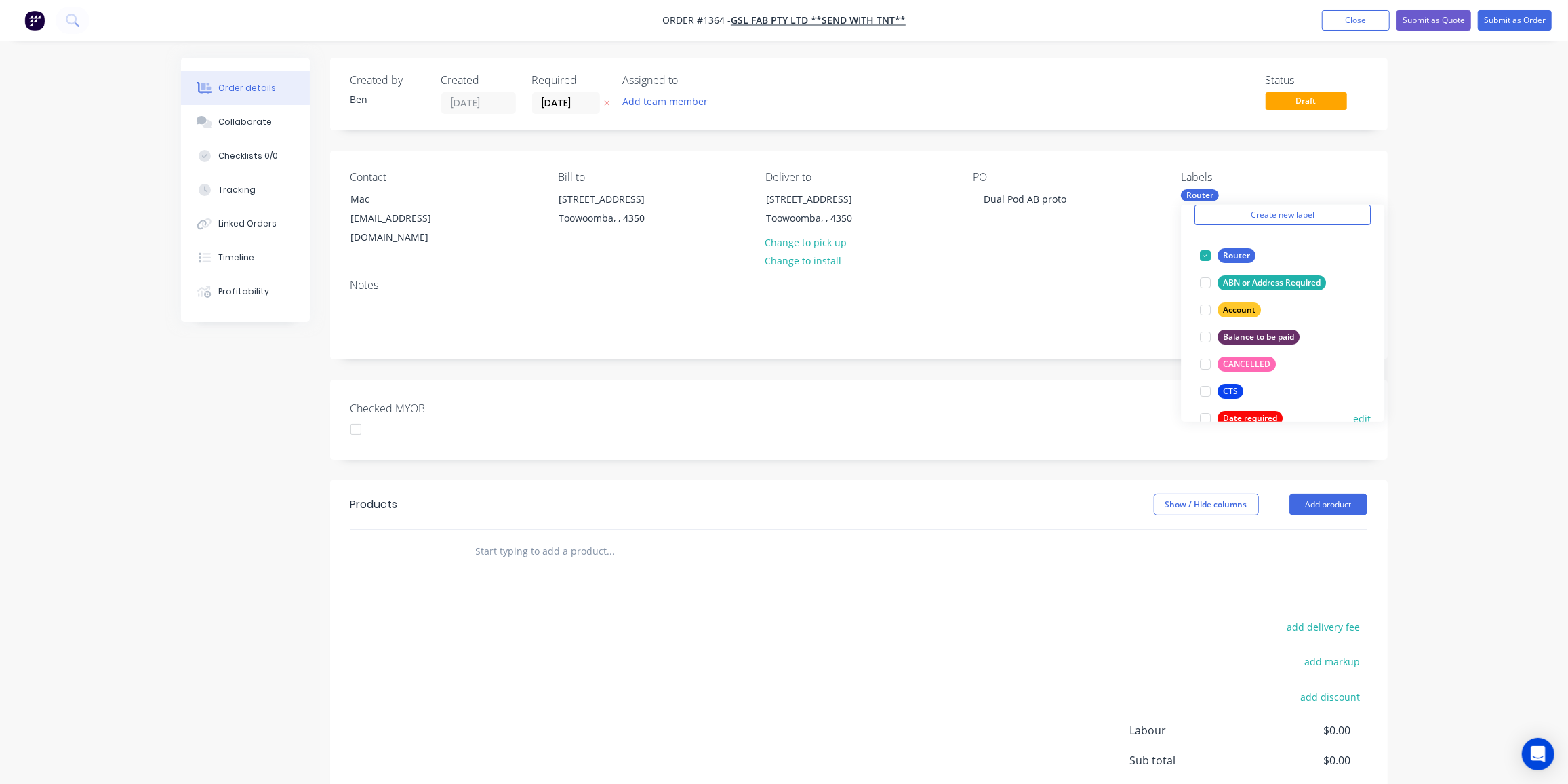
scroll to position [184, 0]
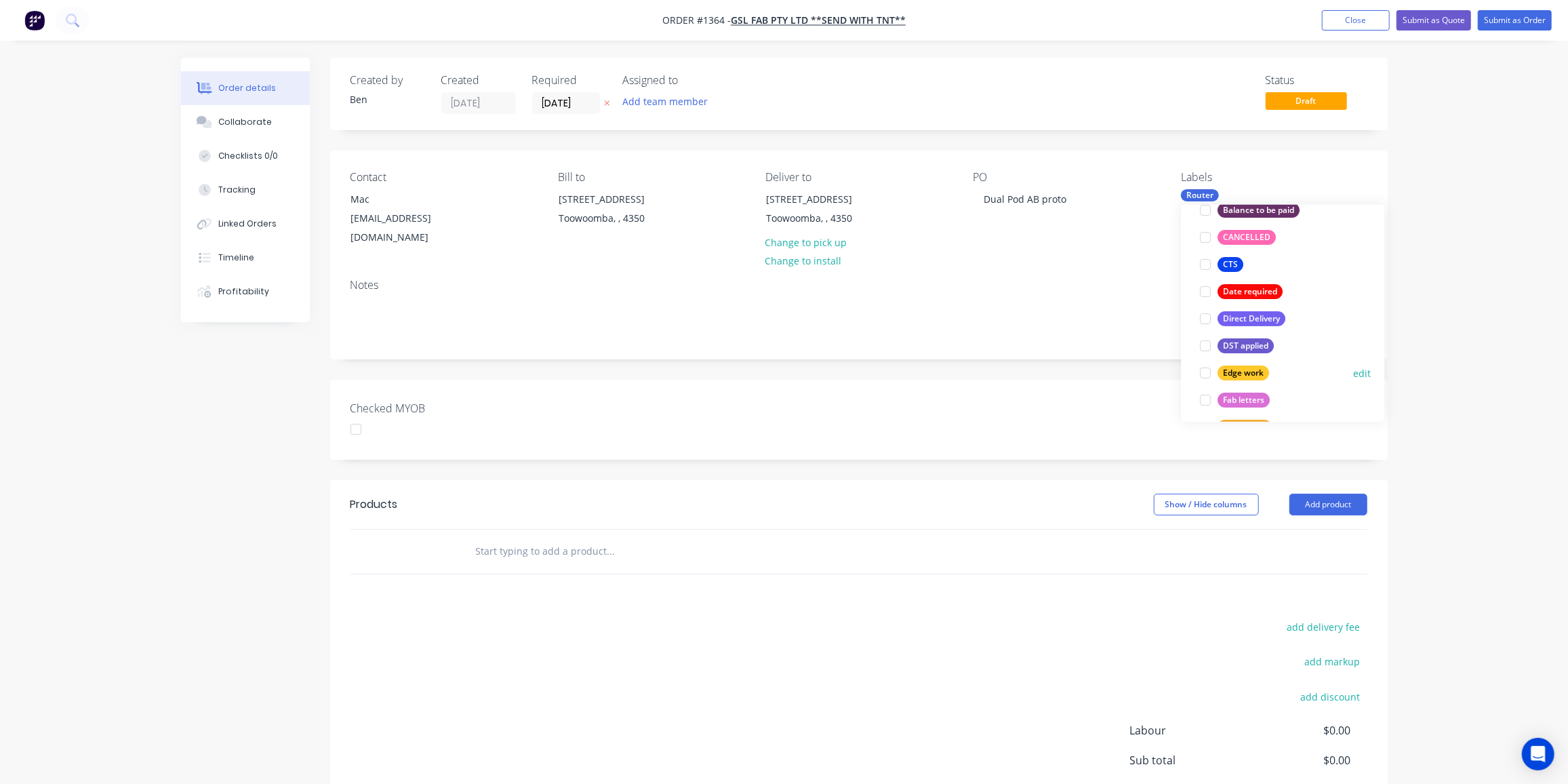
click at [1251, 367] on div "Edge work" at bounding box center [1243, 372] width 51 height 15
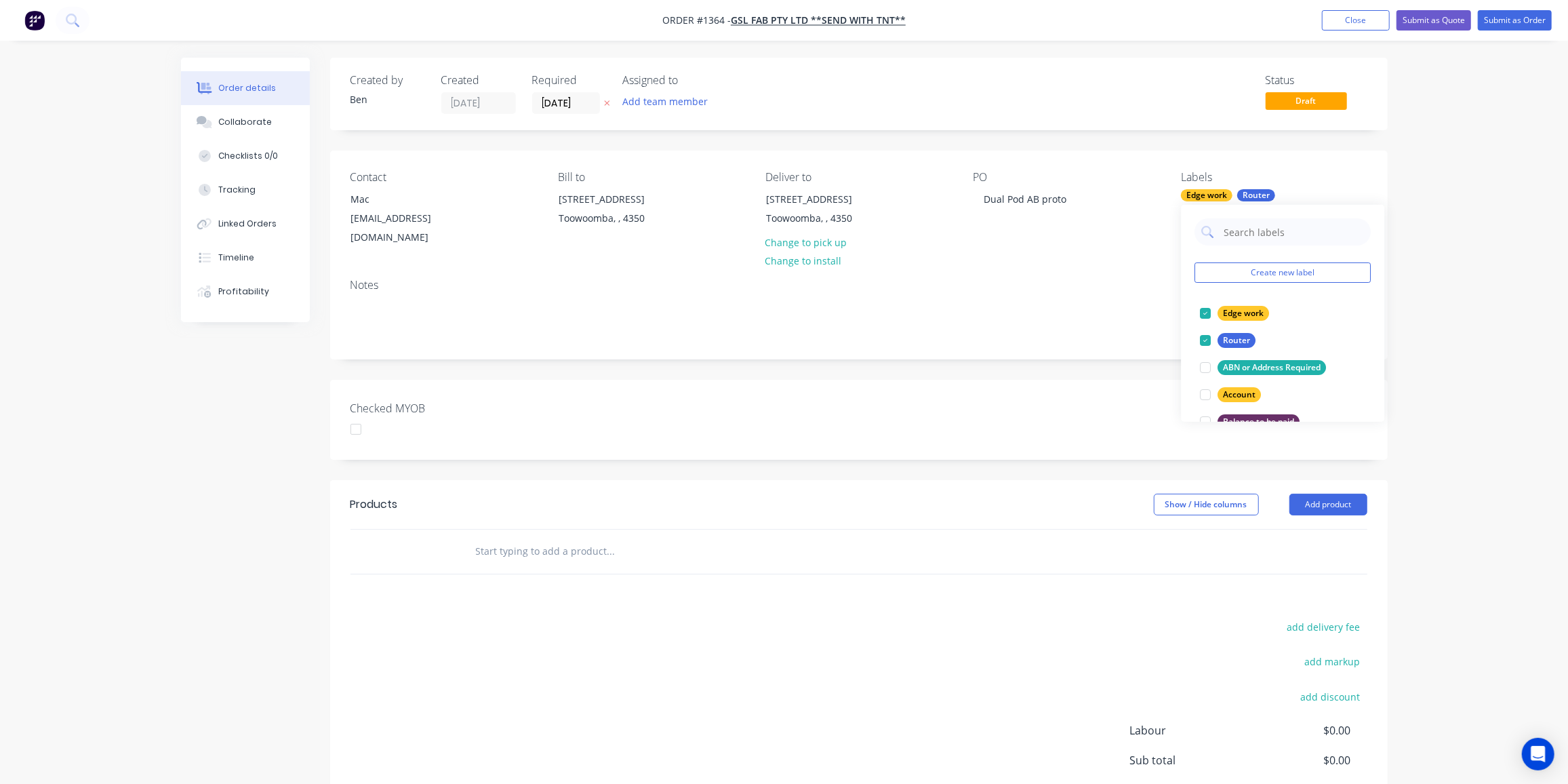
click at [562, 537] on input "text" at bounding box center [611, 551] width 272 height 27
drag, startPoint x: 536, startPoint y: 531, endPoint x: 551, endPoint y: 535, distance: 15.5
click at [536, 537] on input "text" at bounding box center [611, 551] width 272 height 27
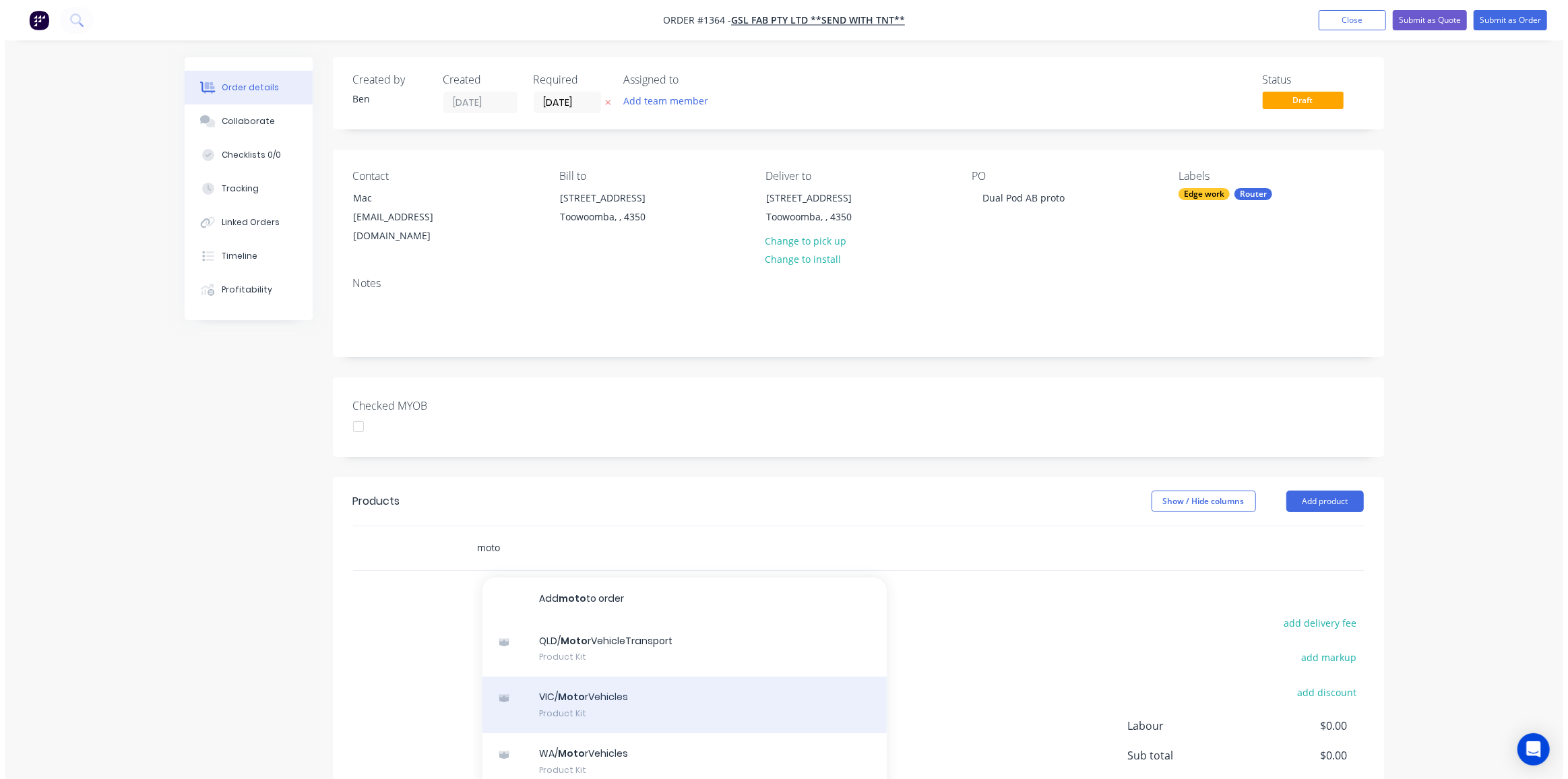
scroll to position [61, 0]
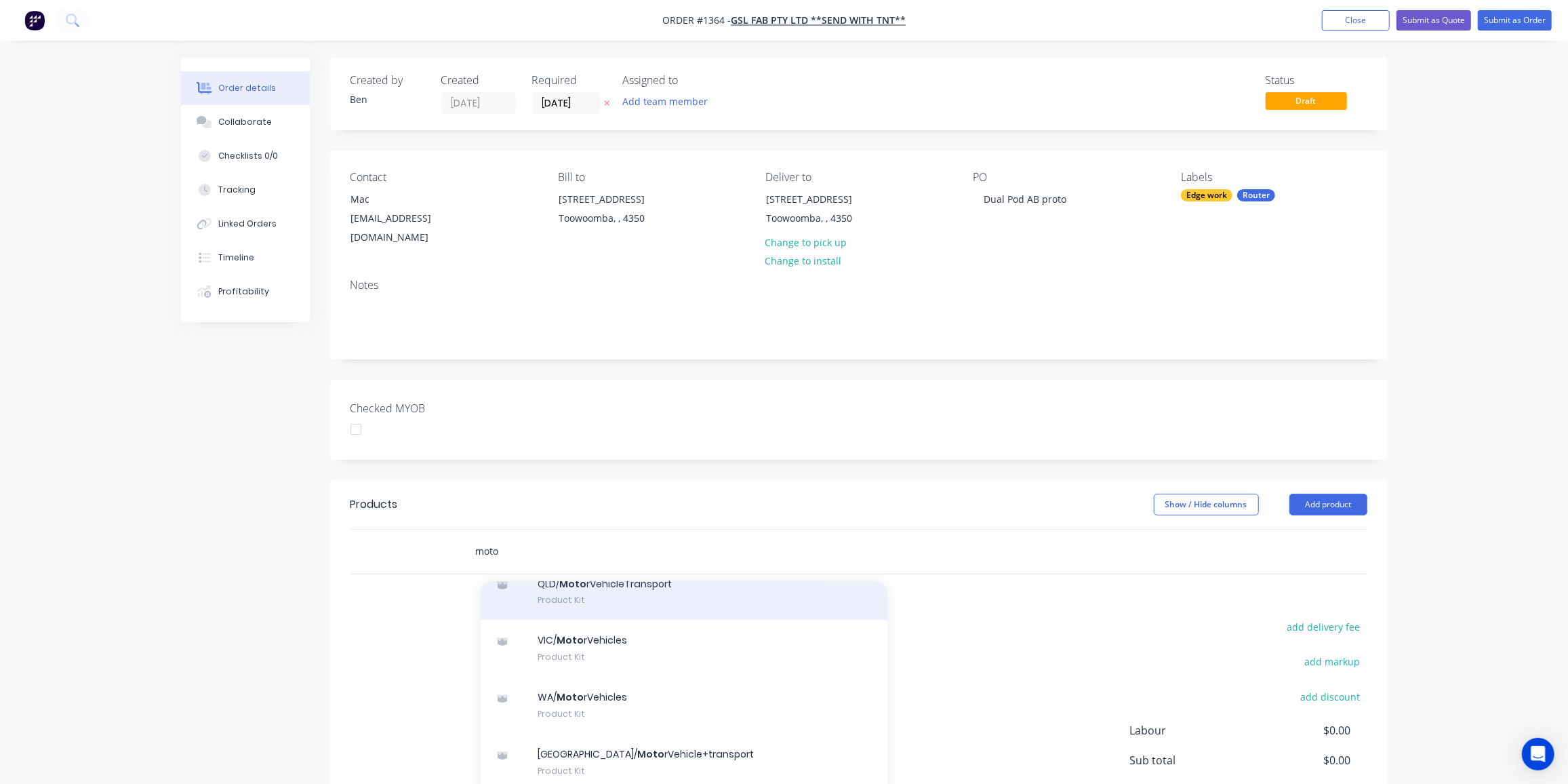
type input "moto"
click at [670, 576] on div "QLD/ Moto rVehicleTransport Product Kit" at bounding box center [684, 592] width 407 height 57
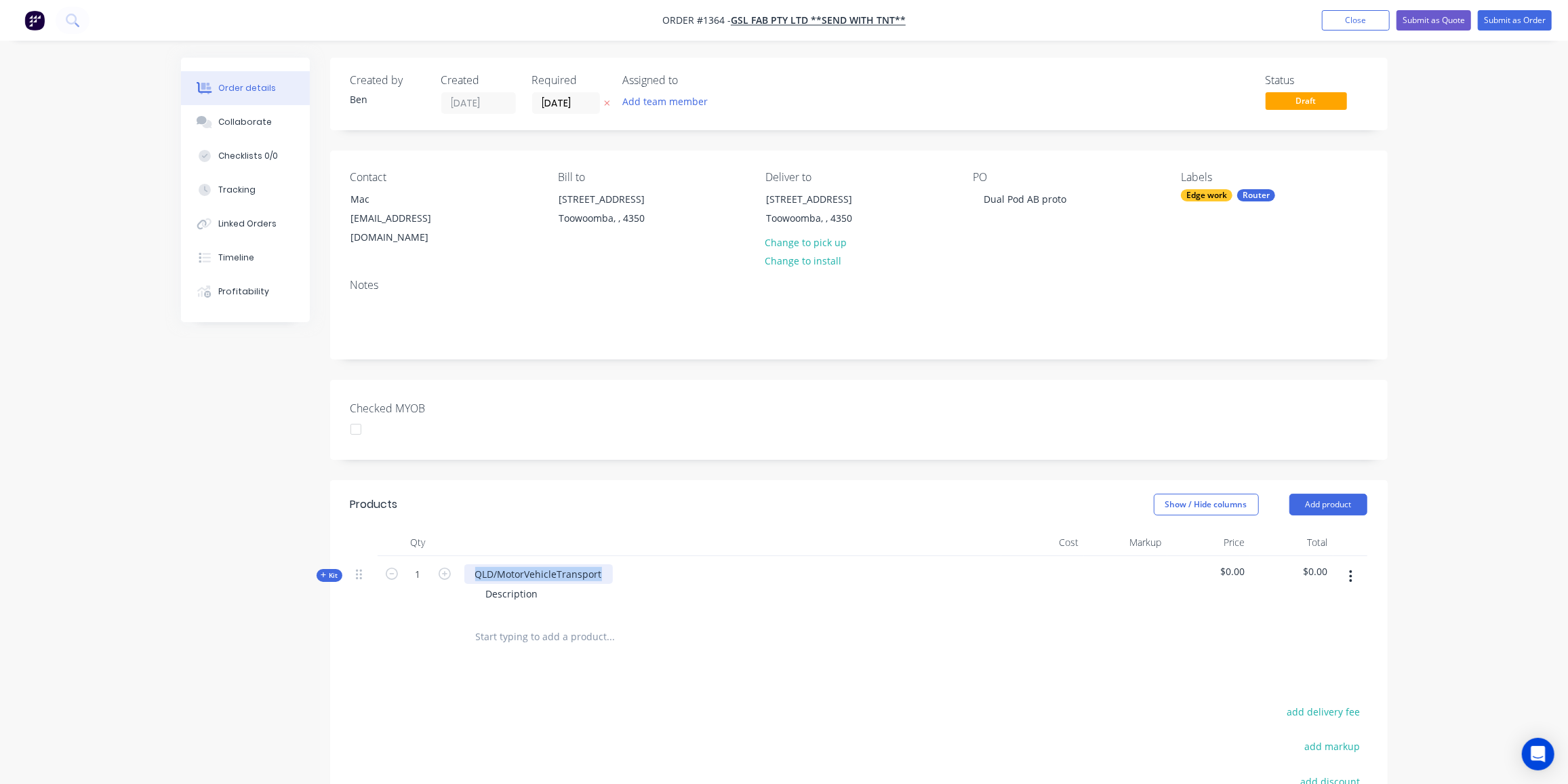
drag, startPoint x: 604, startPoint y: 558, endPoint x: 476, endPoint y: 556, distance: 128.0
click at [476, 564] on div "QLD/MotorVehicleTransport" at bounding box center [538, 574] width 149 height 20
drag, startPoint x: 536, startPoint y: 579, endPoint x: 461, endPoint y: 574, distance: 75.2
click at [461, 574] on div "Prototype Dual Pod AB Description" at bounding box center [730, 585] width 542 height 59
click at [671, 662] on div "Products Show / Hide columns Add product Qty Cost Markup Price Total Kit 1 Prot…" at bounding box center [859, 732] width 1058 height 505
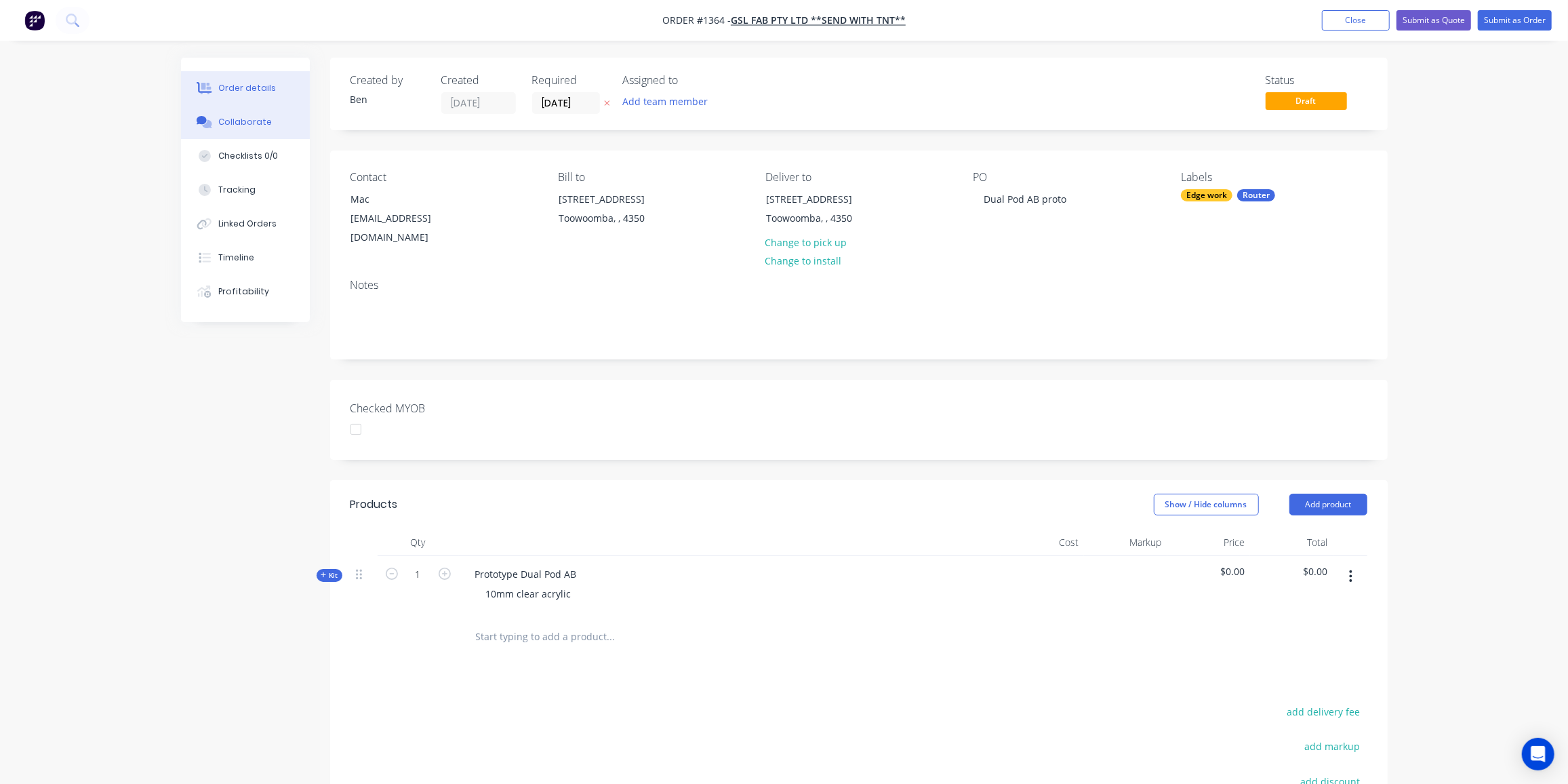
click at [242, 123] on div "Collaborate" at bounding box center [245, 122] width 53 height 12
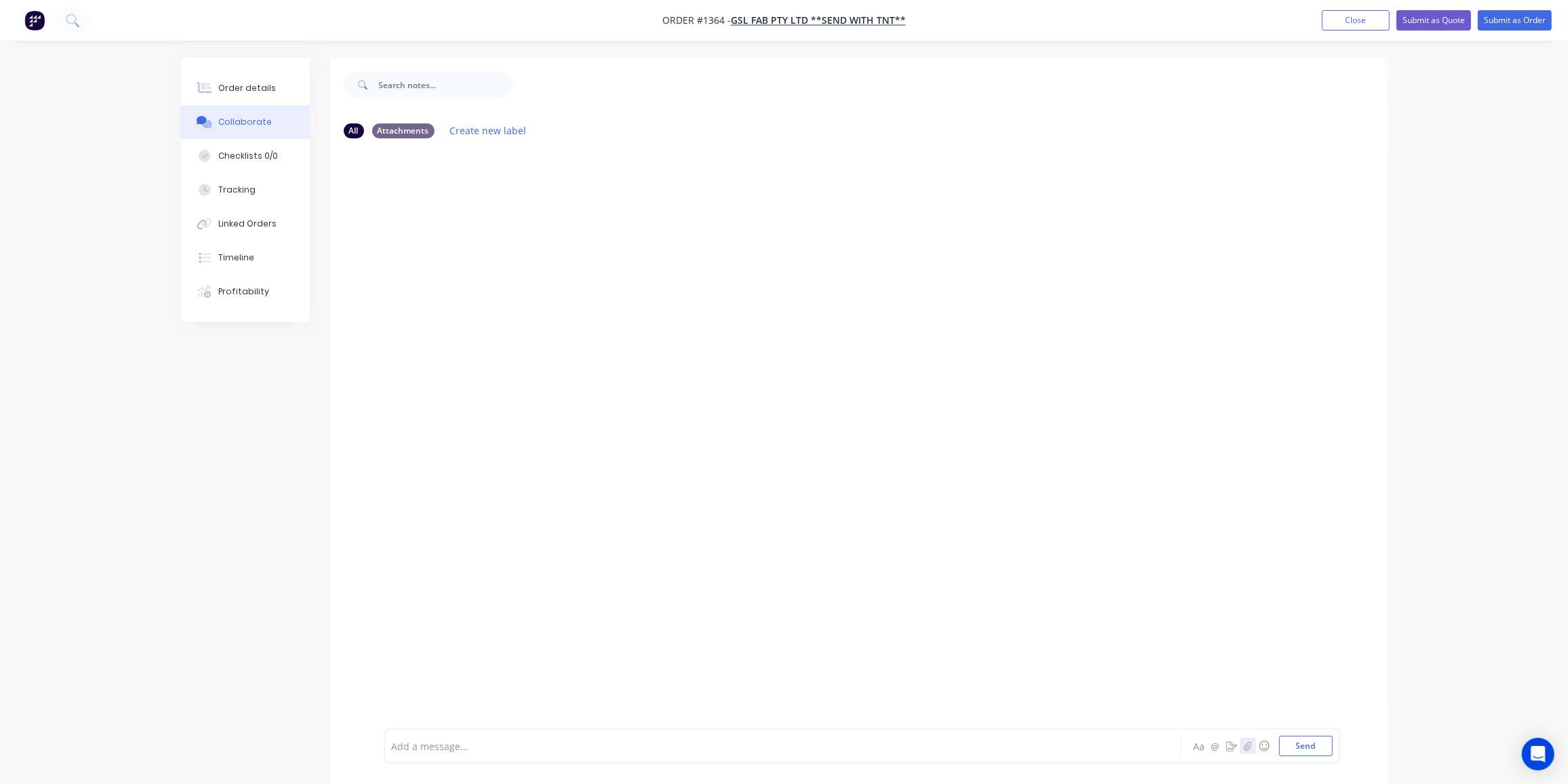
click at [1247, 747] on icon "button" at bounding box center [1247, 746] width 7 height 9
click at [1302, 750] on button "Send" at bounding box center [1306, 746] width 53 height 21
drag, startPoint x: 1347, startPoint y: 14, endPoint x: 1527, endPoint y: 57, distance: 185.1
click at [1348, 14] on button "Close" at bounding box center [1355, 20] width 68 height 21
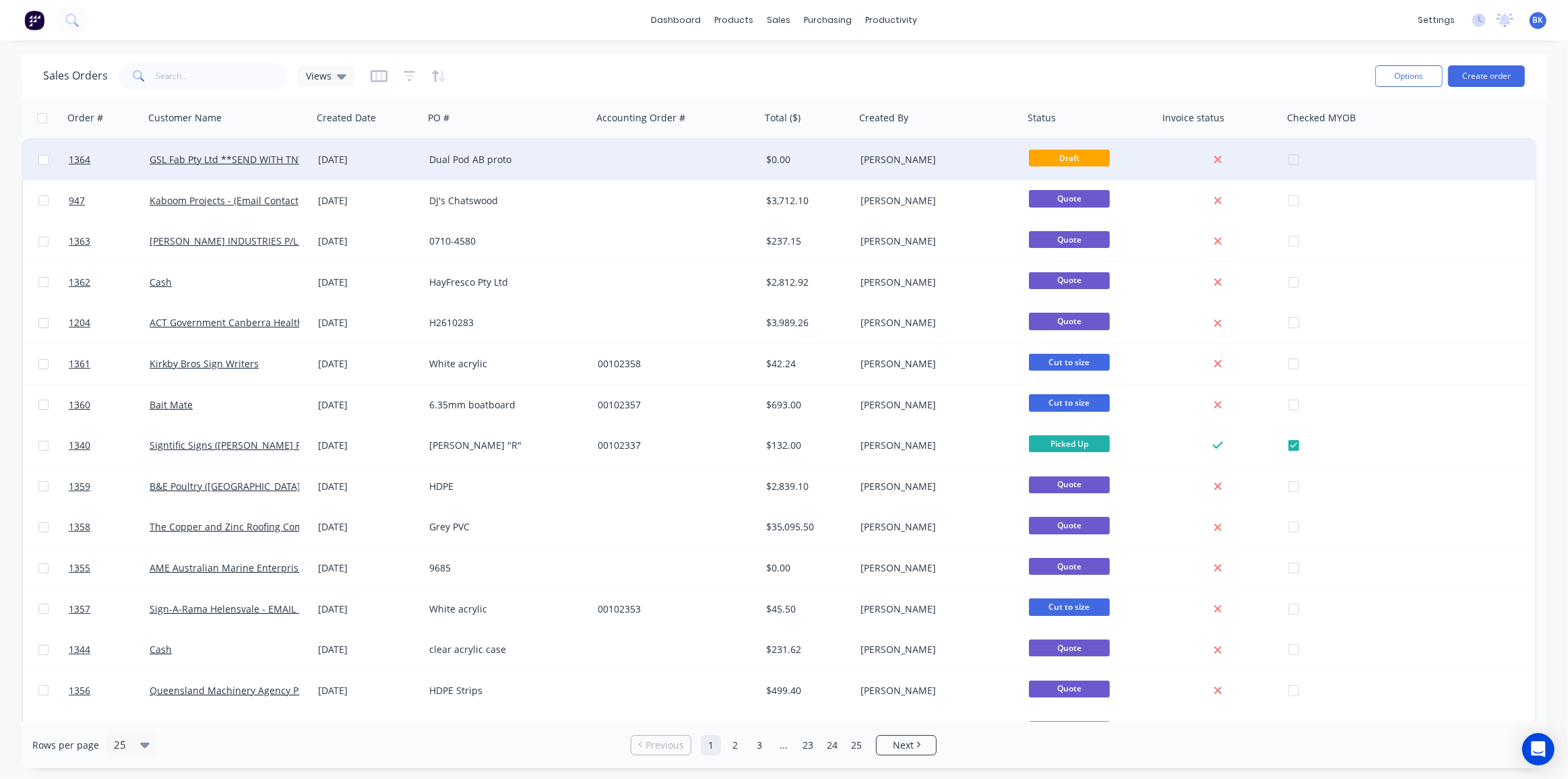
click at [579, 166] on div "Dual Pod AB proto" at bounding box center [508, 159] width 168 height 40
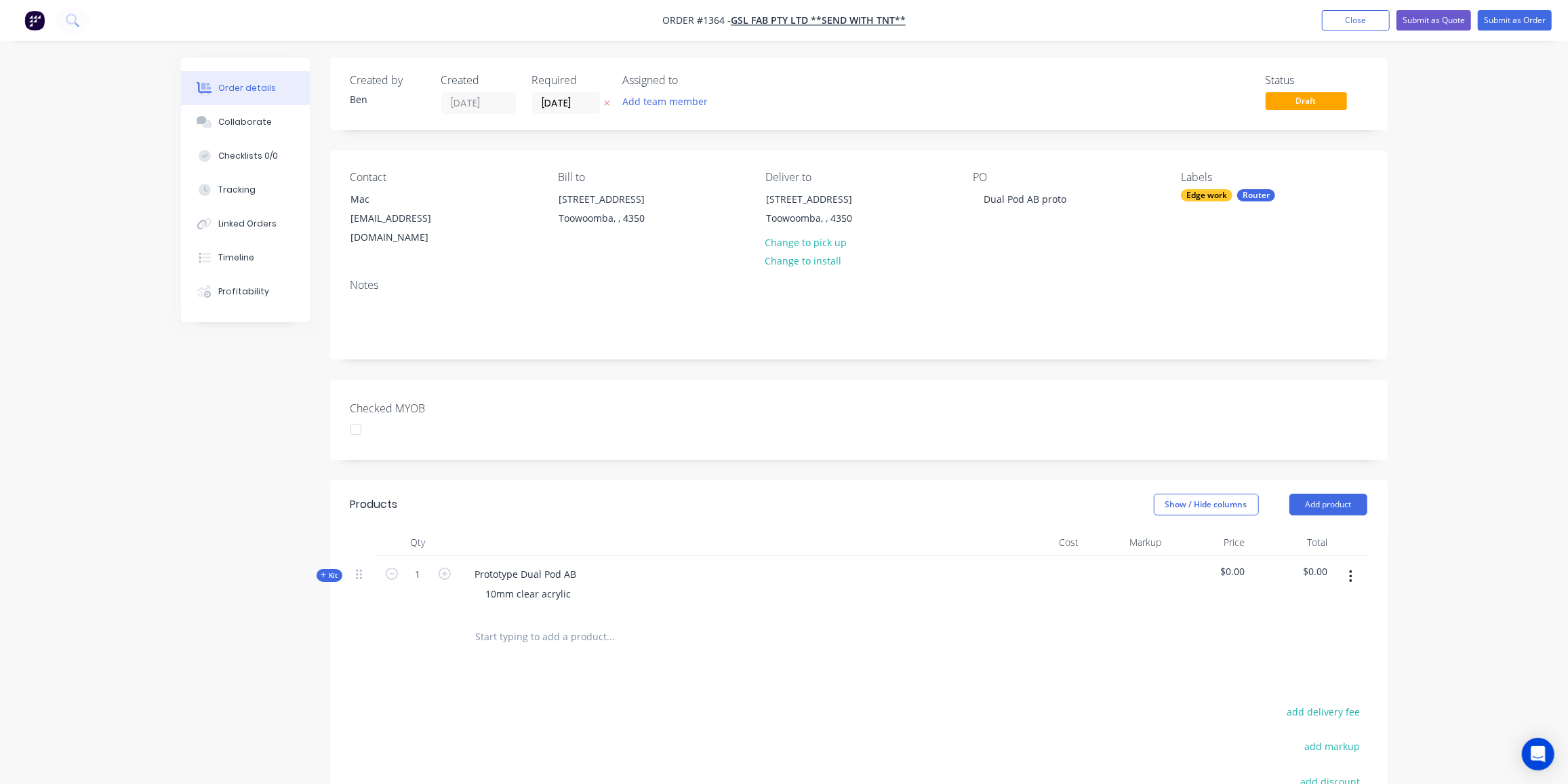
click at [324, 571] on icon at bounding box center [323, 575] width 6 height 7
click at [427, 624] on input "0" at bounding box center [419, 633] width 36 height 21
type input "1"
type input "$118.20"
click at [1058, 623] on input "118.2" at bounding box center [1063, 633] width 42 height 20
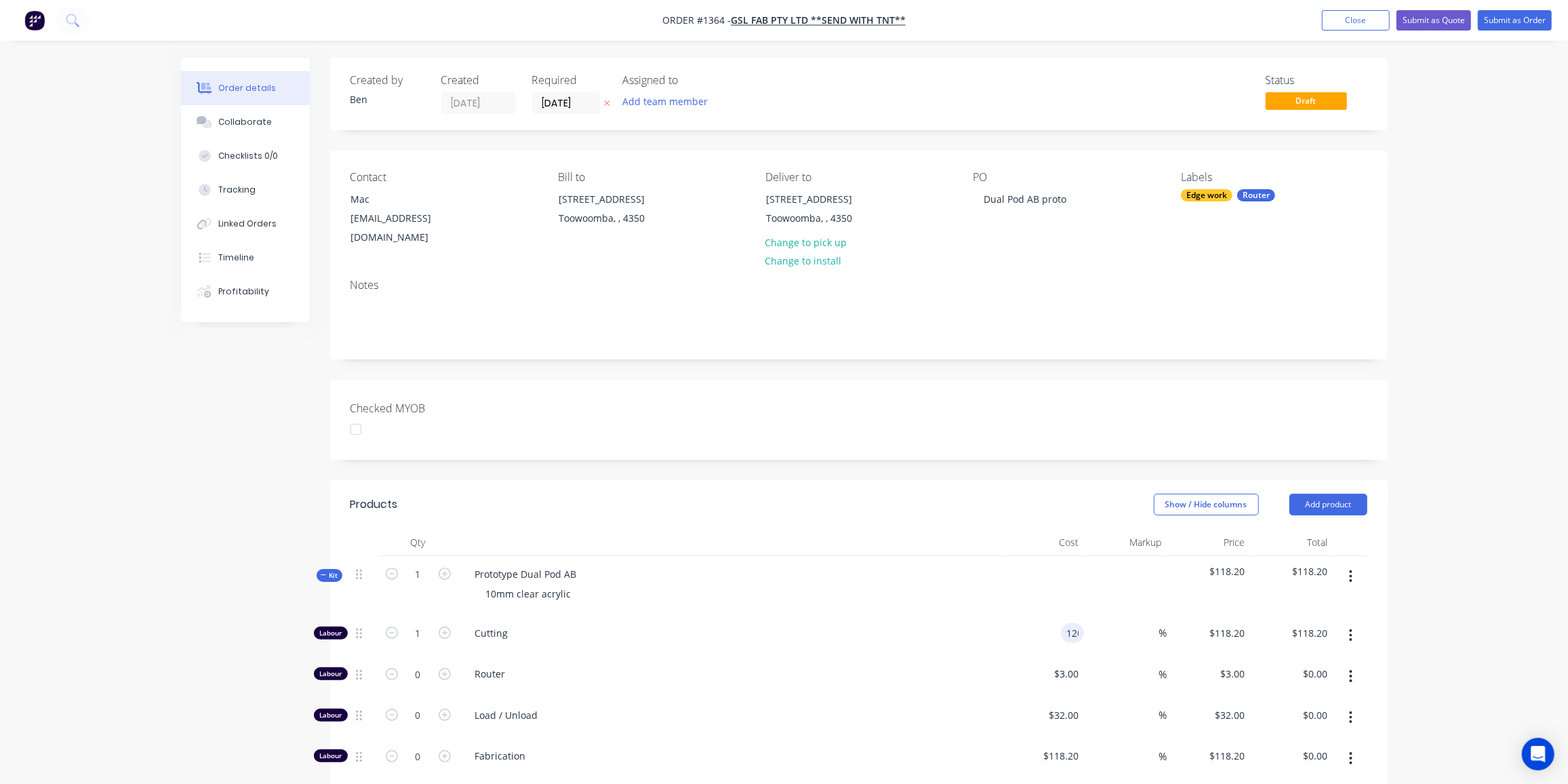
type input "$120.00"
click at [1489, 15] on button "Submit as Order" at bounding box center [1515, 20] width 74 height 21
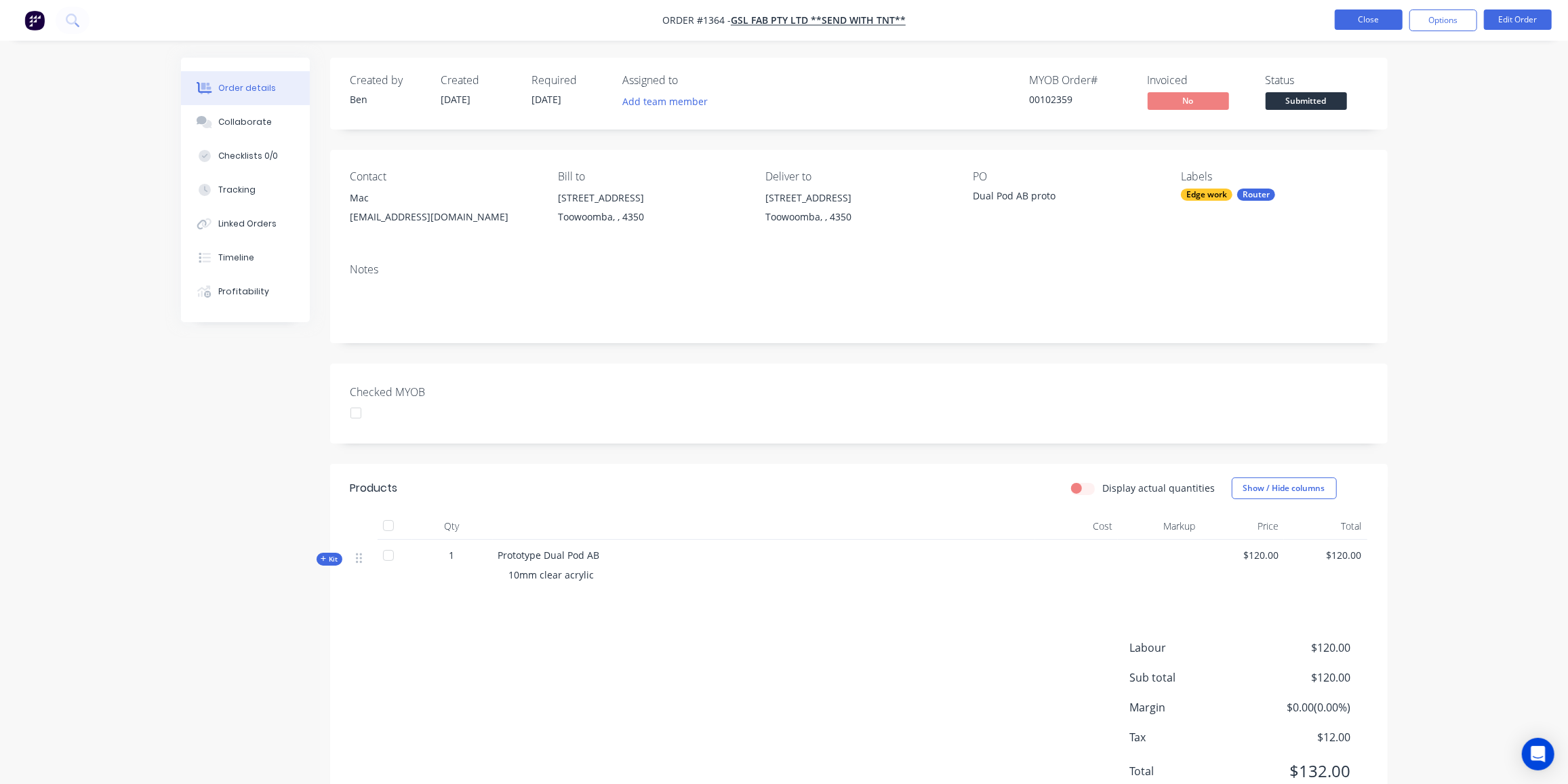
click at [1370, 20] on button "Close" at bounding box center [1368, 19] width 68 height 21
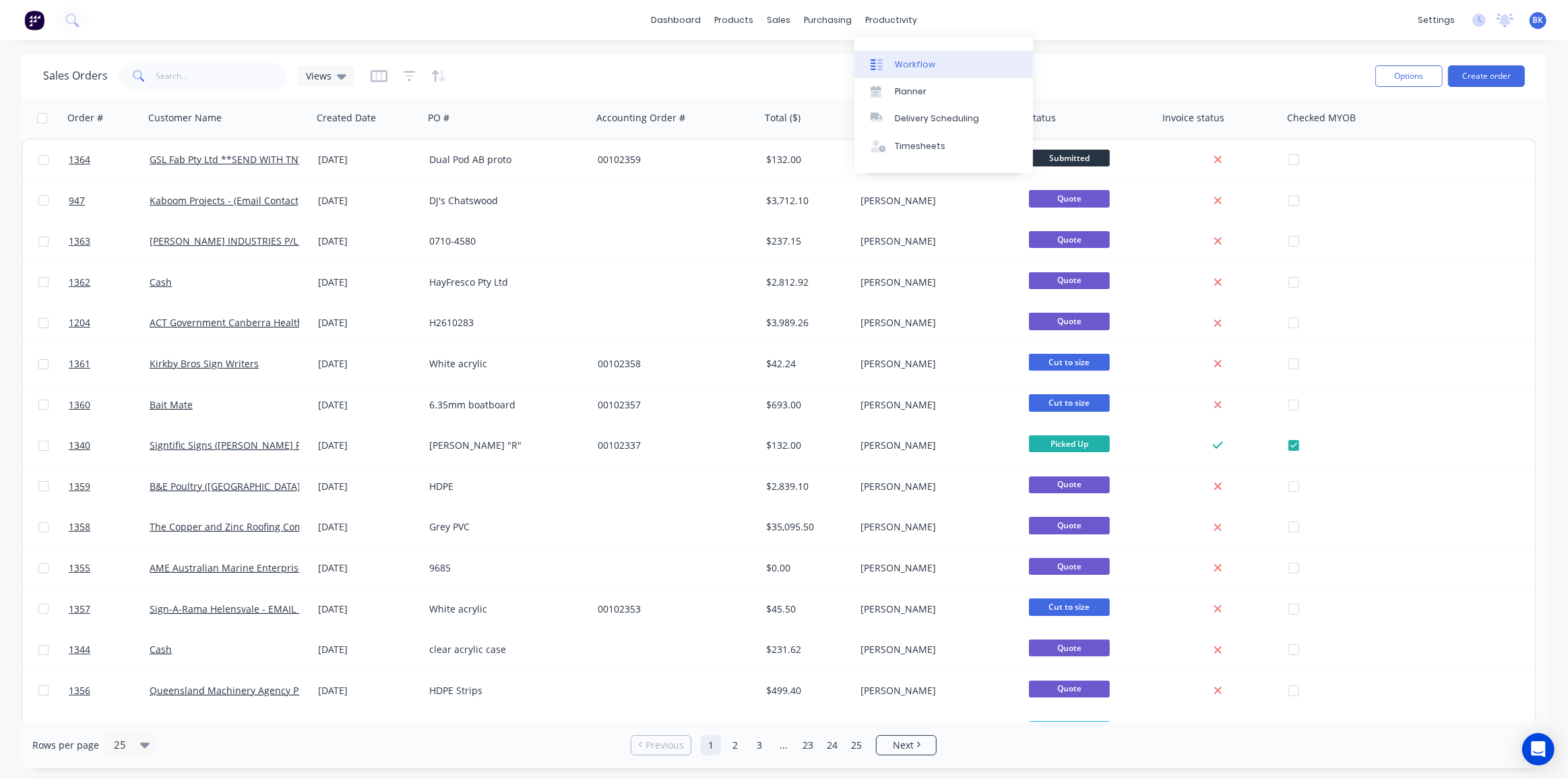
click at [895, 56] on link "Workflow" at bounding box center [944, 64] width 179 height 27
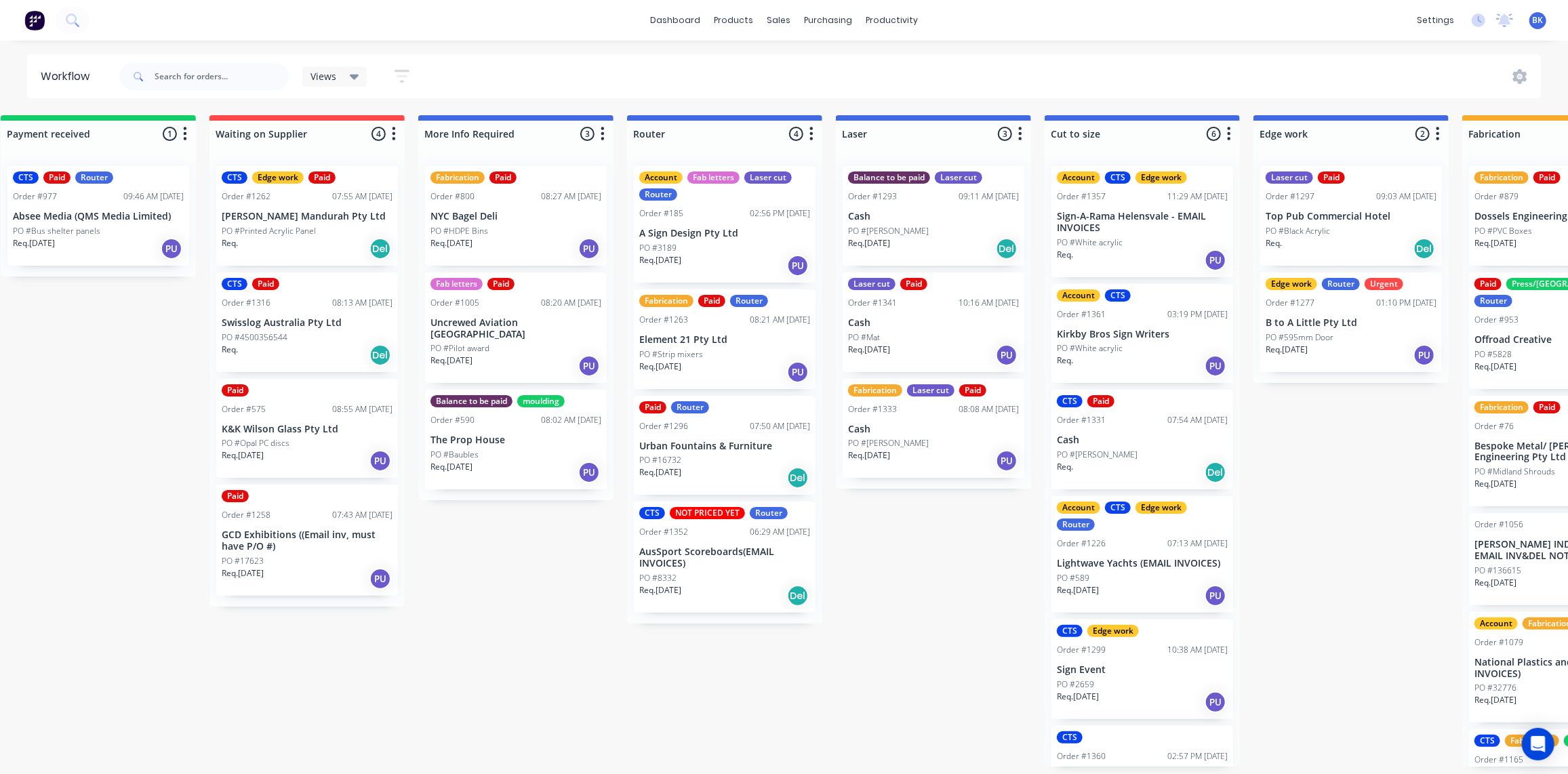
scroll to position [0, 240]
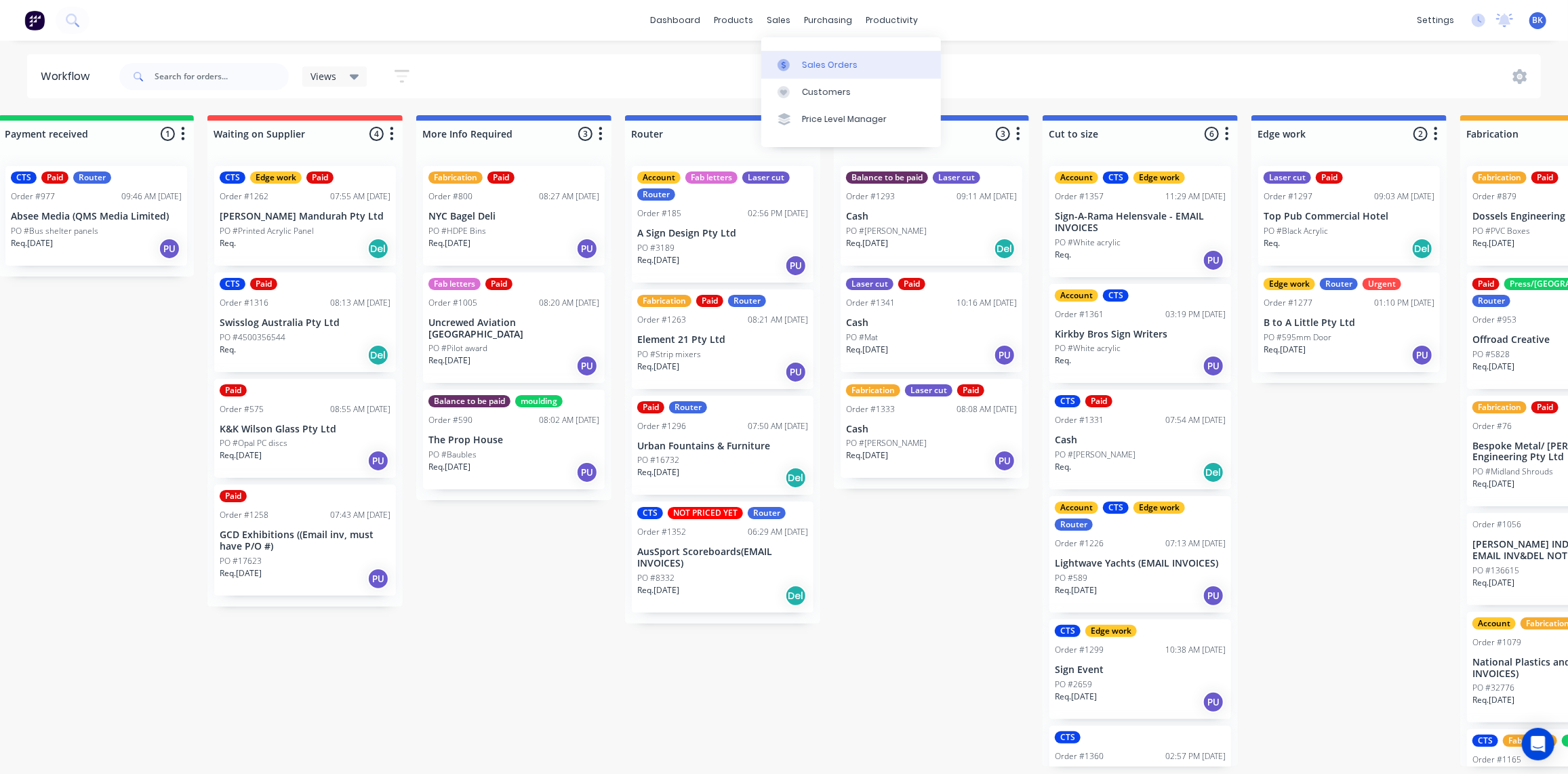
click at [803, 66] on div "Sales Orders" at bounding box center [829, 65] width 55 height 12
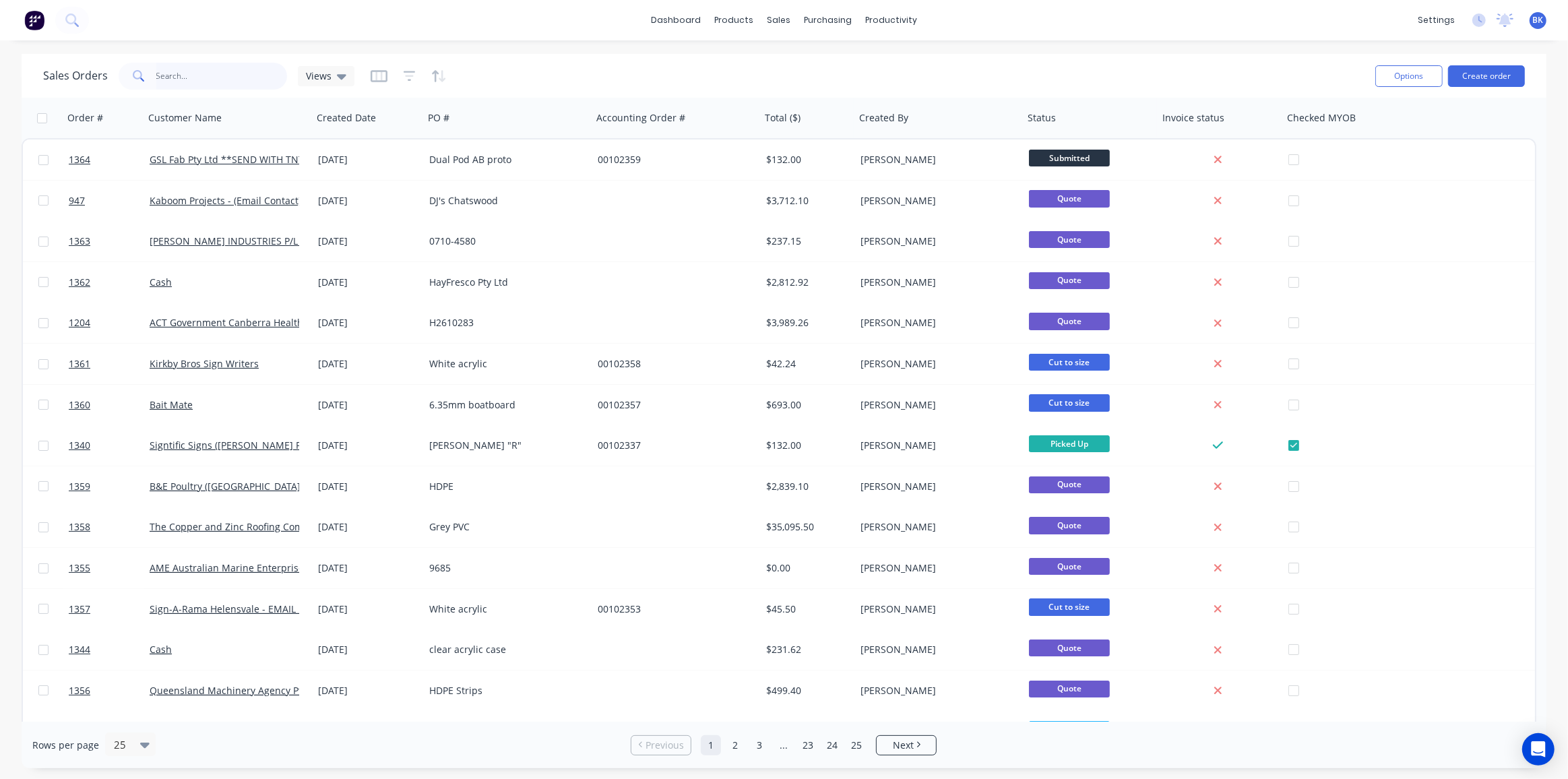
click at [204, 83] on input "text" at bounding box center [222, 76] width 131 height 27
type input "1240"
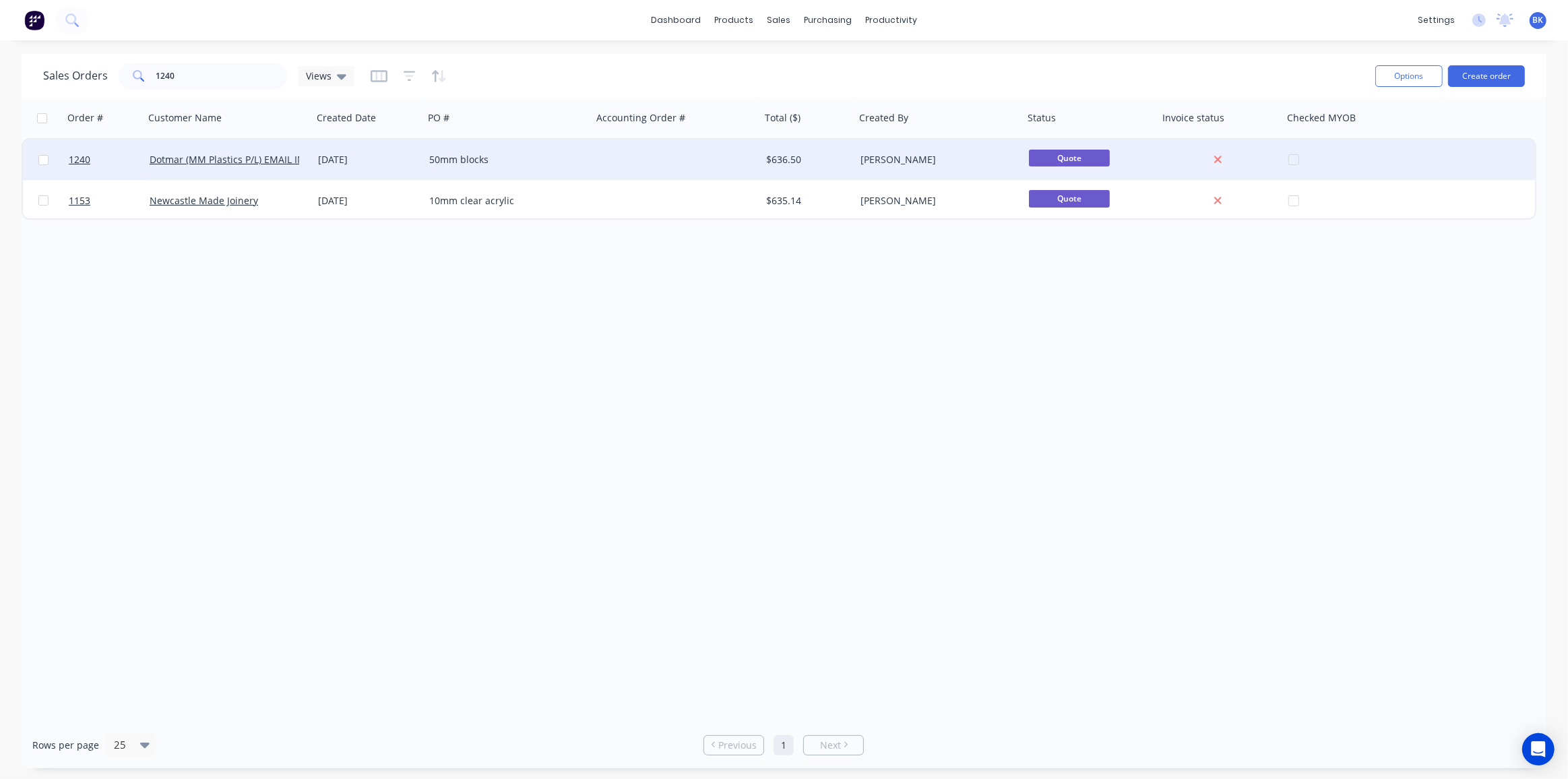
click at [237, 166] on div "Dotmar (MM Plastics P/L) EMAIL INVOICES" at bounding box center [225, 160] width 150 height 13
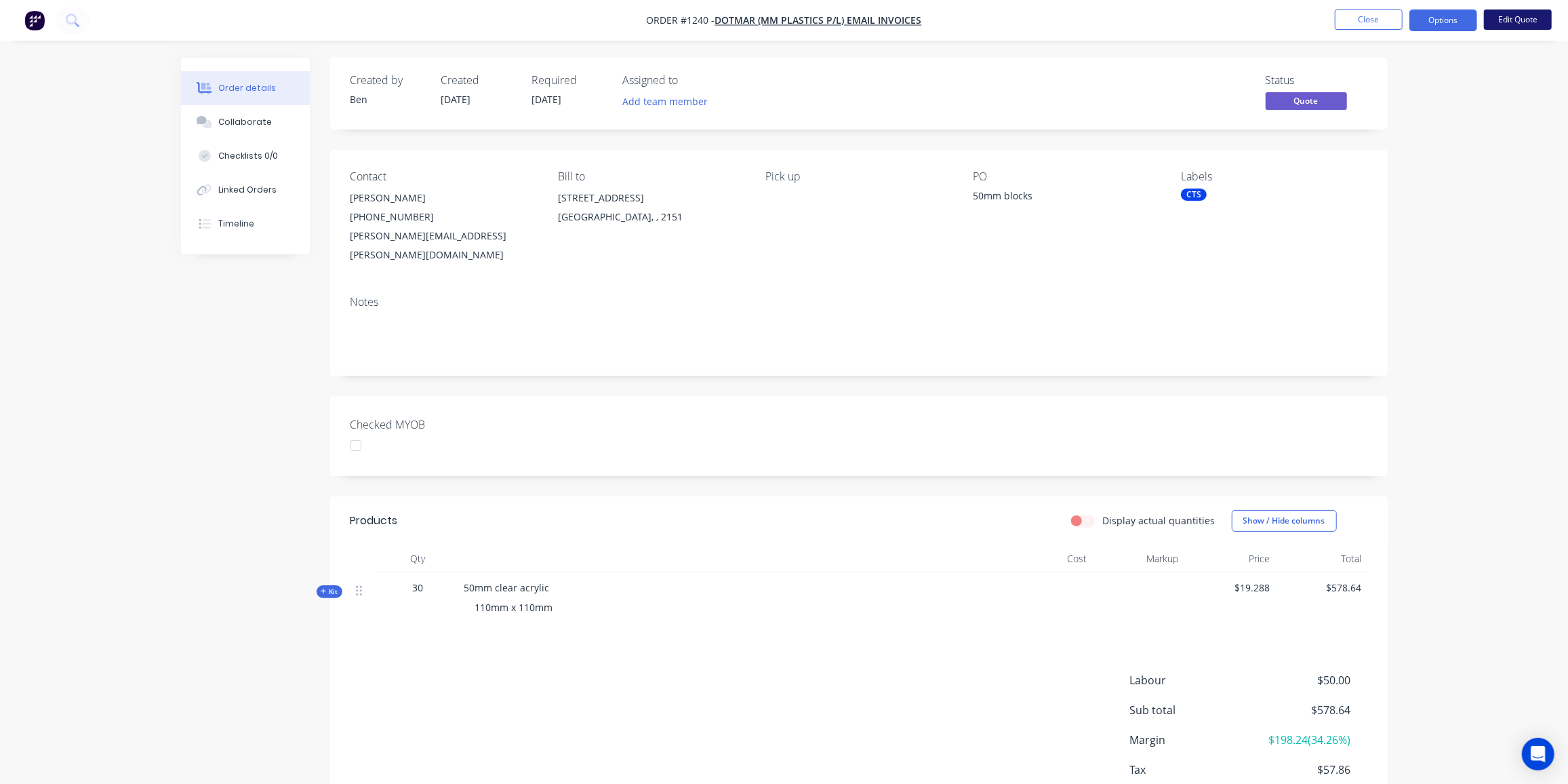
click at [1503, 17] on button "Edit Quote" at bounding box center [1518, 19] width 68 height 21
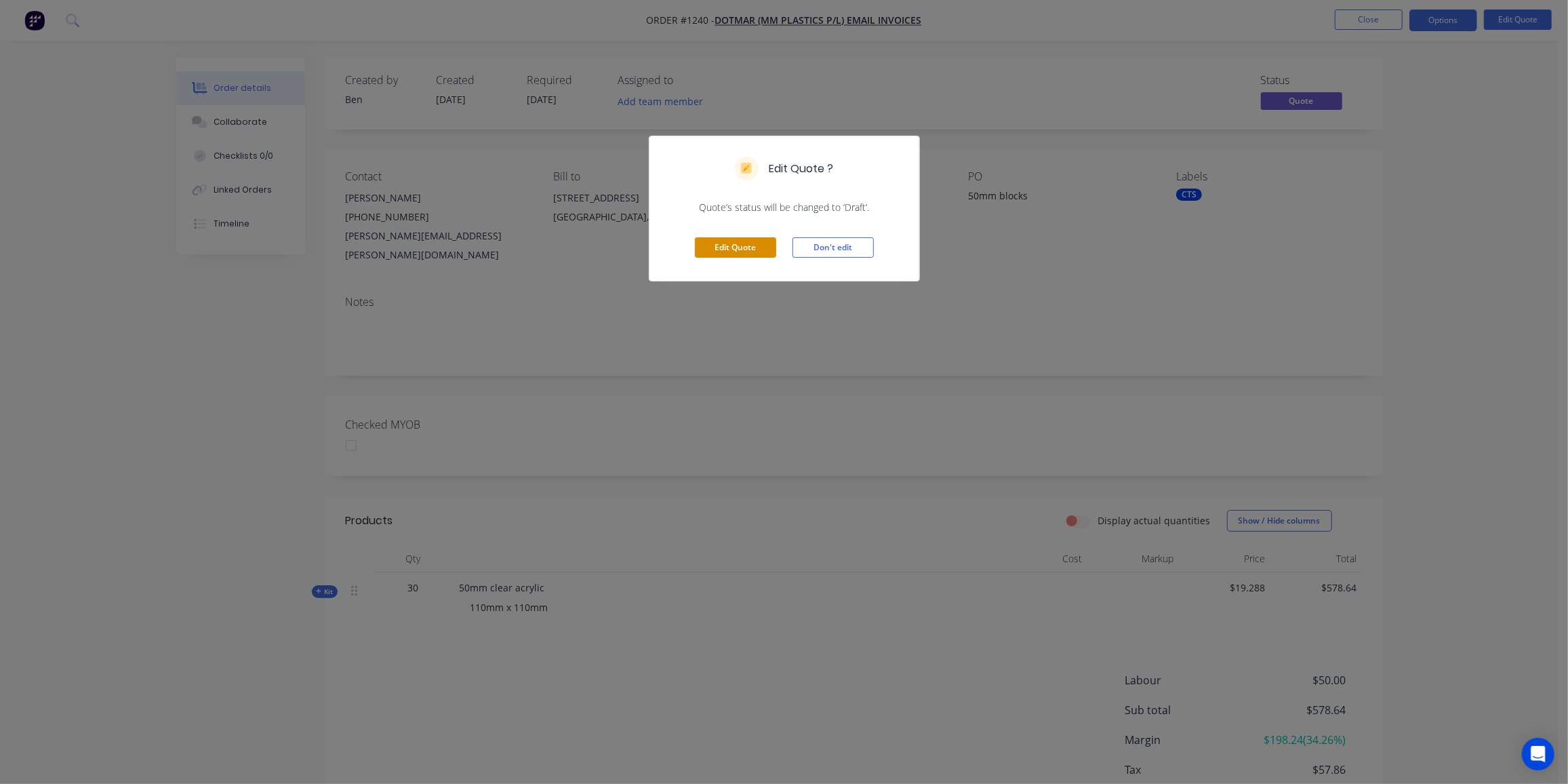
click at [716, 249] on button "Edit Quote" at bounding box center [736, 247] width 81 height 21
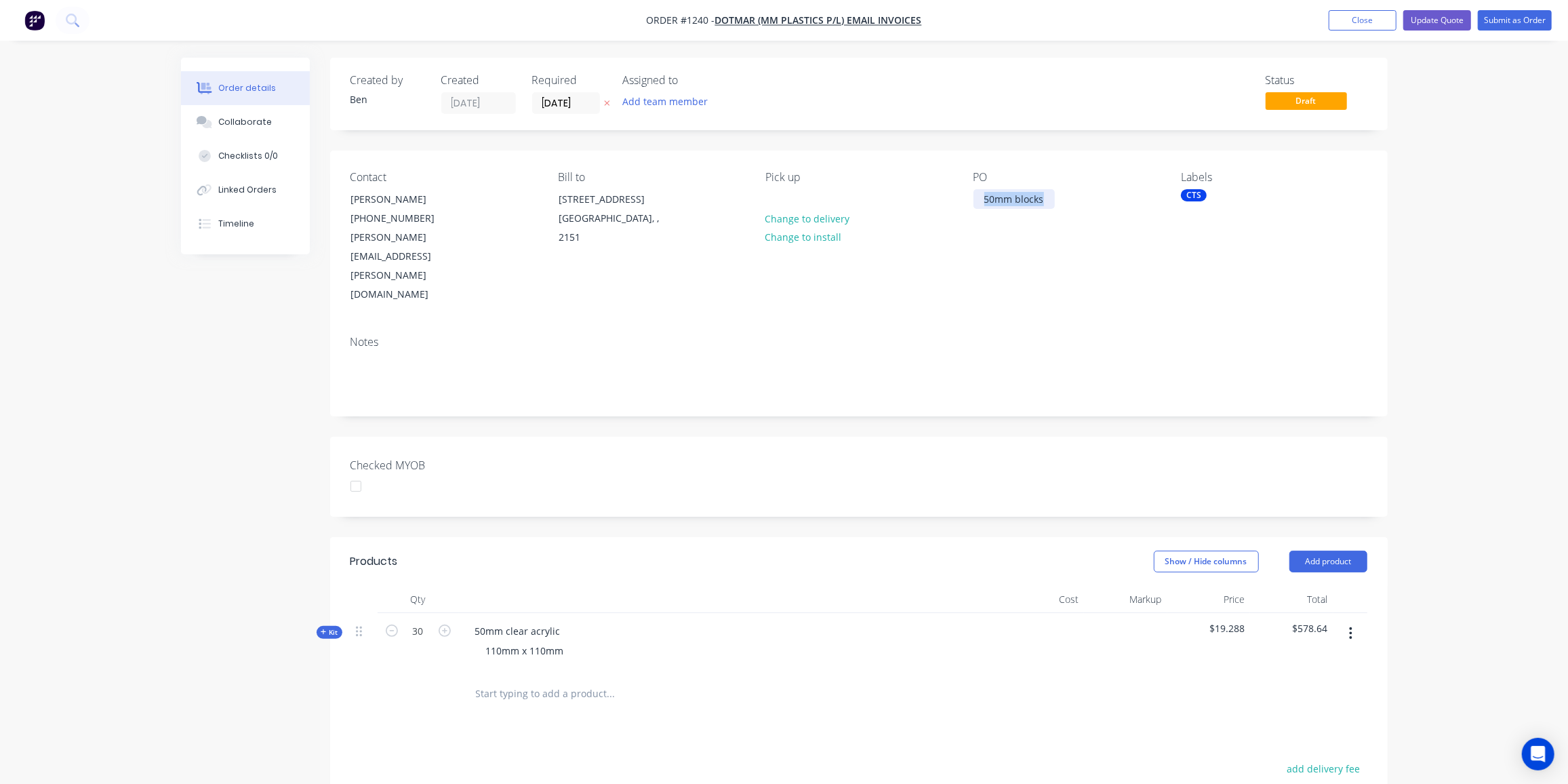
drag, startPoint x: 1047, startPoint y: 200, endPoint x: 960, endPoint y: 200, distance: 87.0
click at [960, 200] on div "Contact [PERSON_NAME] [PHONE_NUMBER] [PERSON_NAME][EMAIL_ADDRESS][PERSON_NAME][…" at bounding box center [859, 237] width 1058 height 174
click at [1506, 22] on button "Submit as Order" at bounding box center [1515, 20] width 74 height 21
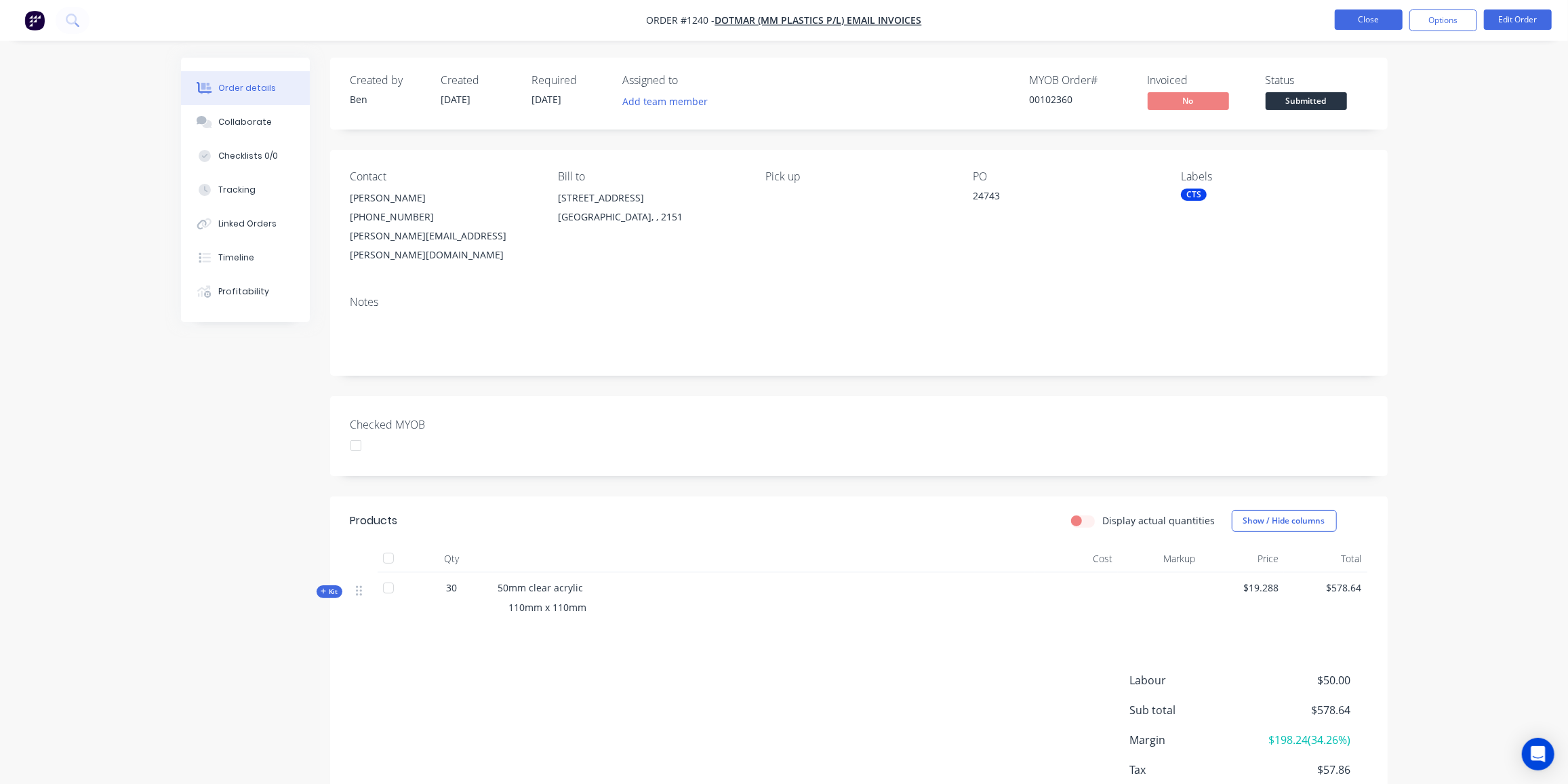
click at [1374, 21] on button "Close" at bounding box center [1368, 19] width 68 height 21
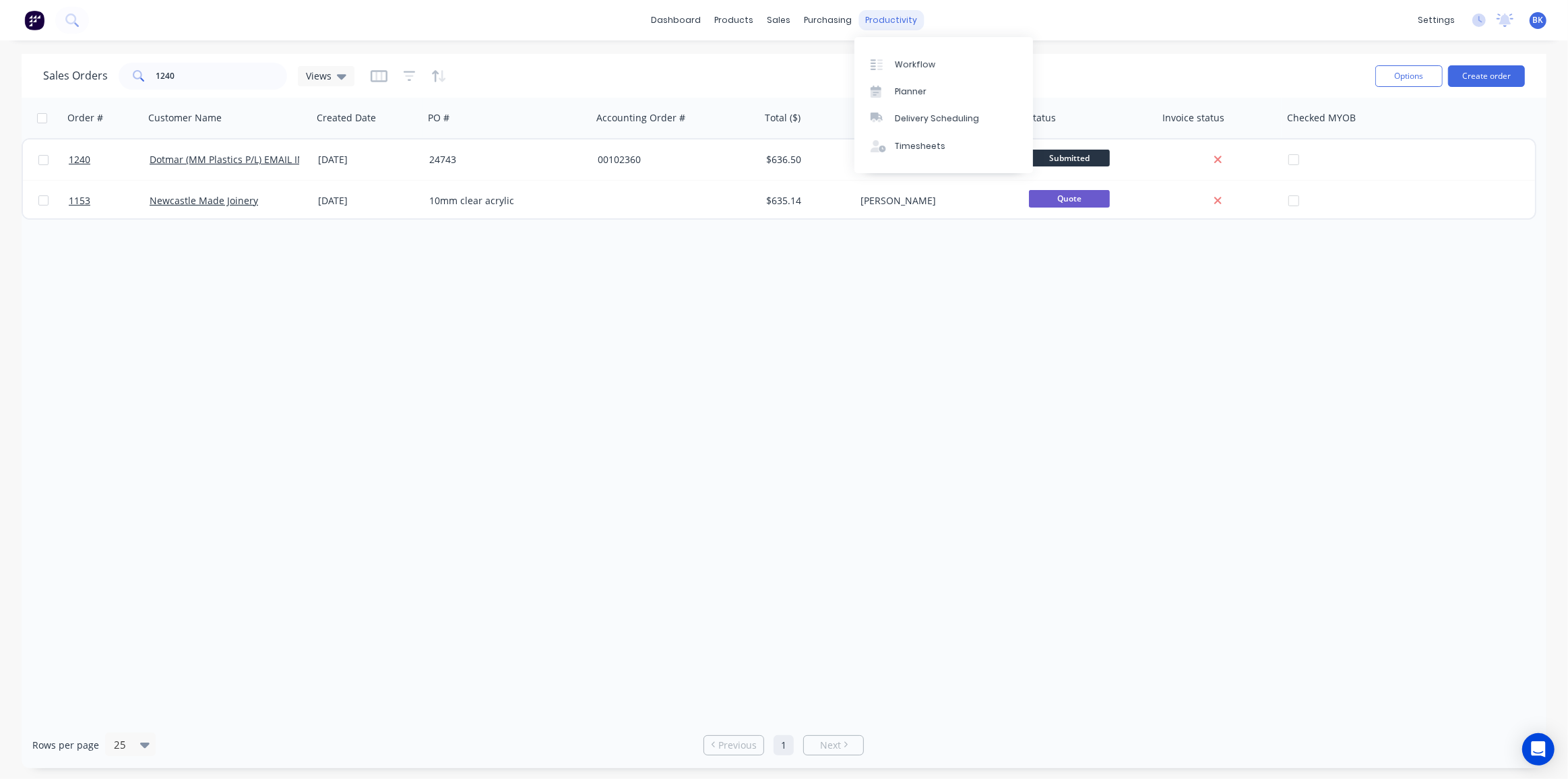
click at [902, 20] on div "productivity" at bounding box center [891, 20] width 66 height 20
click at [905, 59] on div "Workflow" at bounding box center [915, 64] width 40 height 12
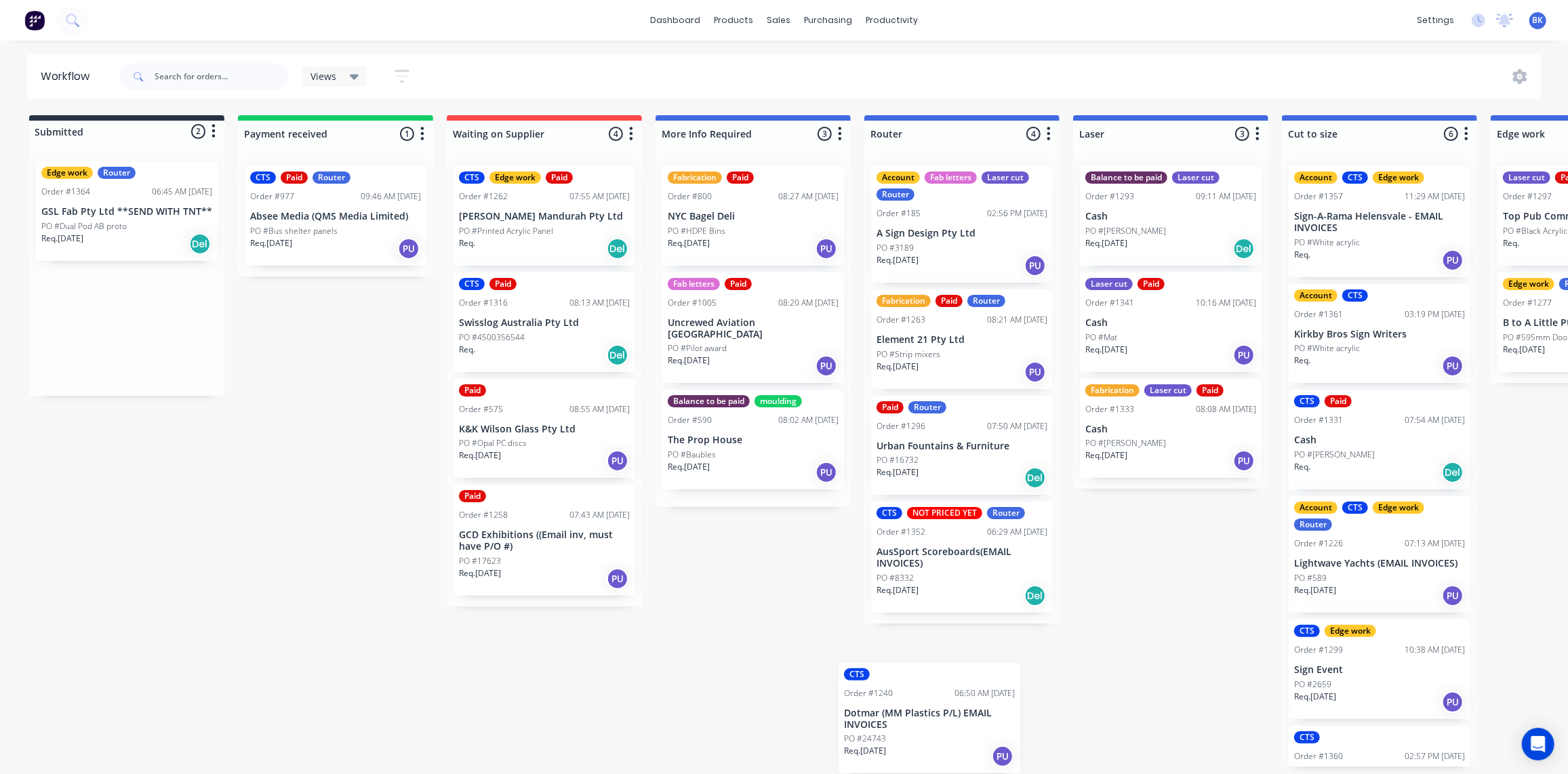
scroll to position [1, 0]
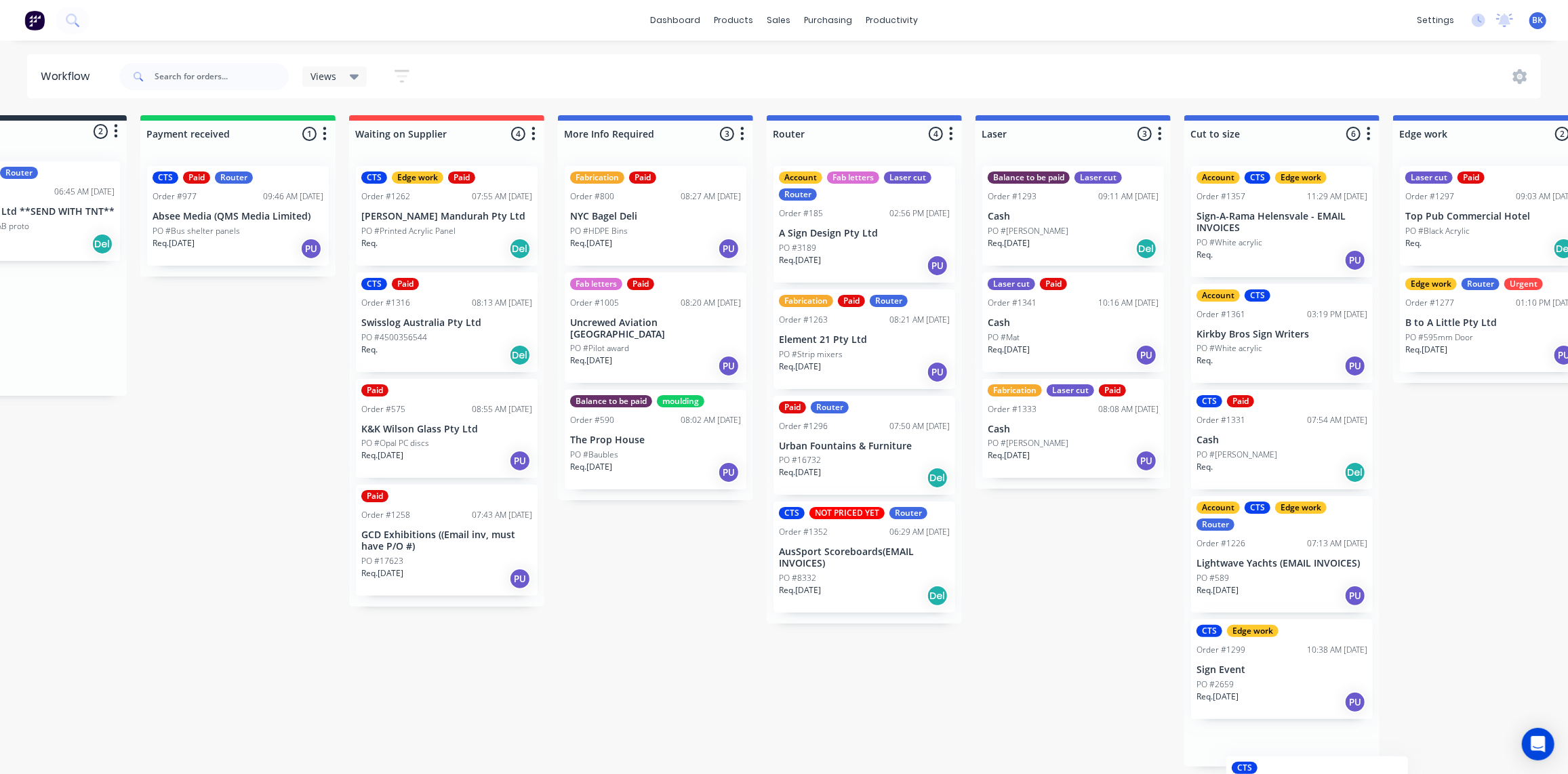
drag, startPoint x: 90, startPoint y: 212, endPoint x: 1235, endPoint y: 781, distance: 1278.6
click at [1256, 693] on html "dashboard products sales purchasing productivity dashboard products Product Cat…" at bounding box center [687, 346] width 1568 height 693
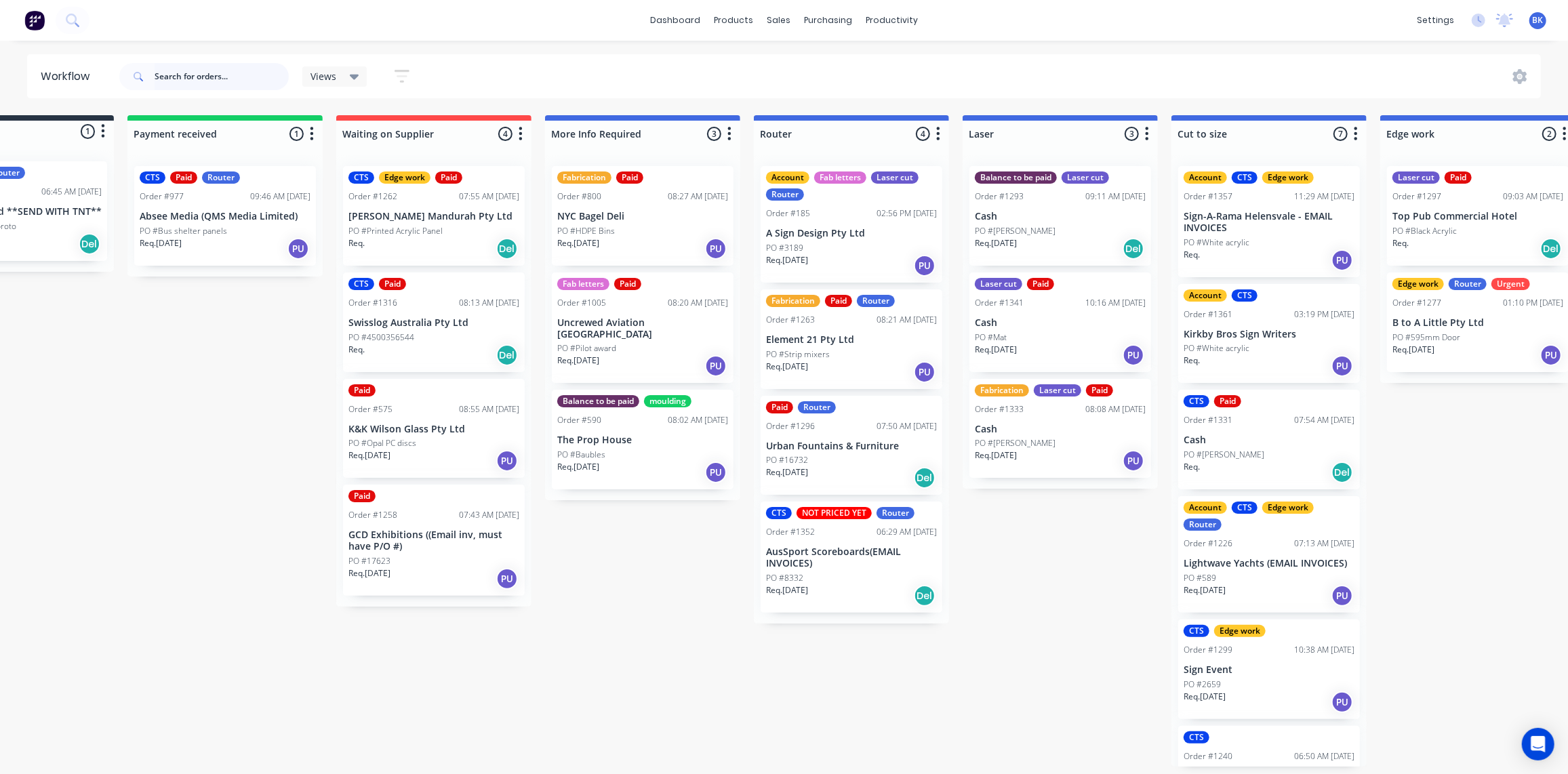
click at [212, 81] on input "text" at bounding box center [221, 77] width 134 height 27
click at [788, 60] on icon at bounding box center [783, 66] width 12 height 12
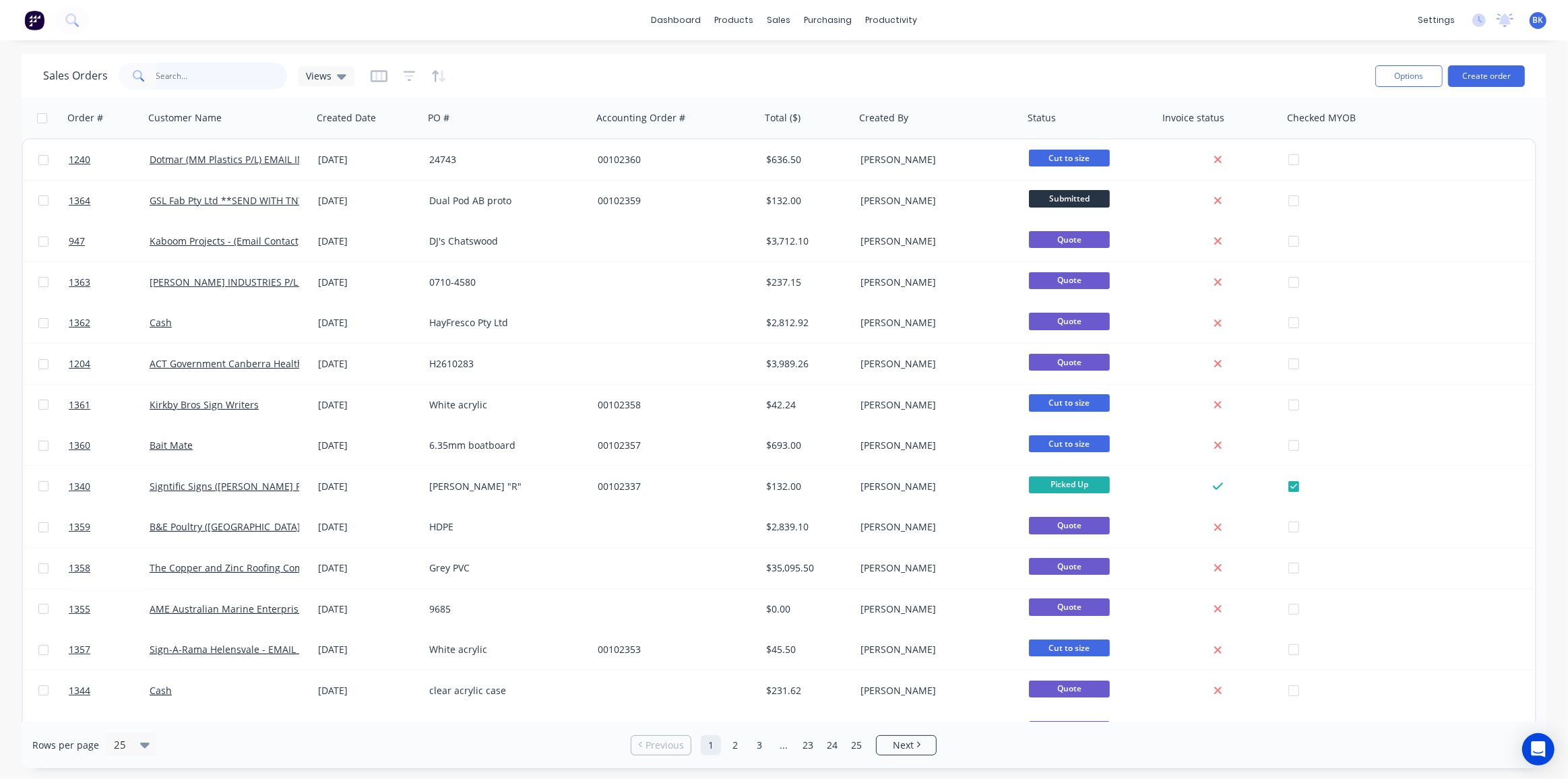
click at [223, 78] on input "text" at bounding box center [222, 76] width 131 height 27
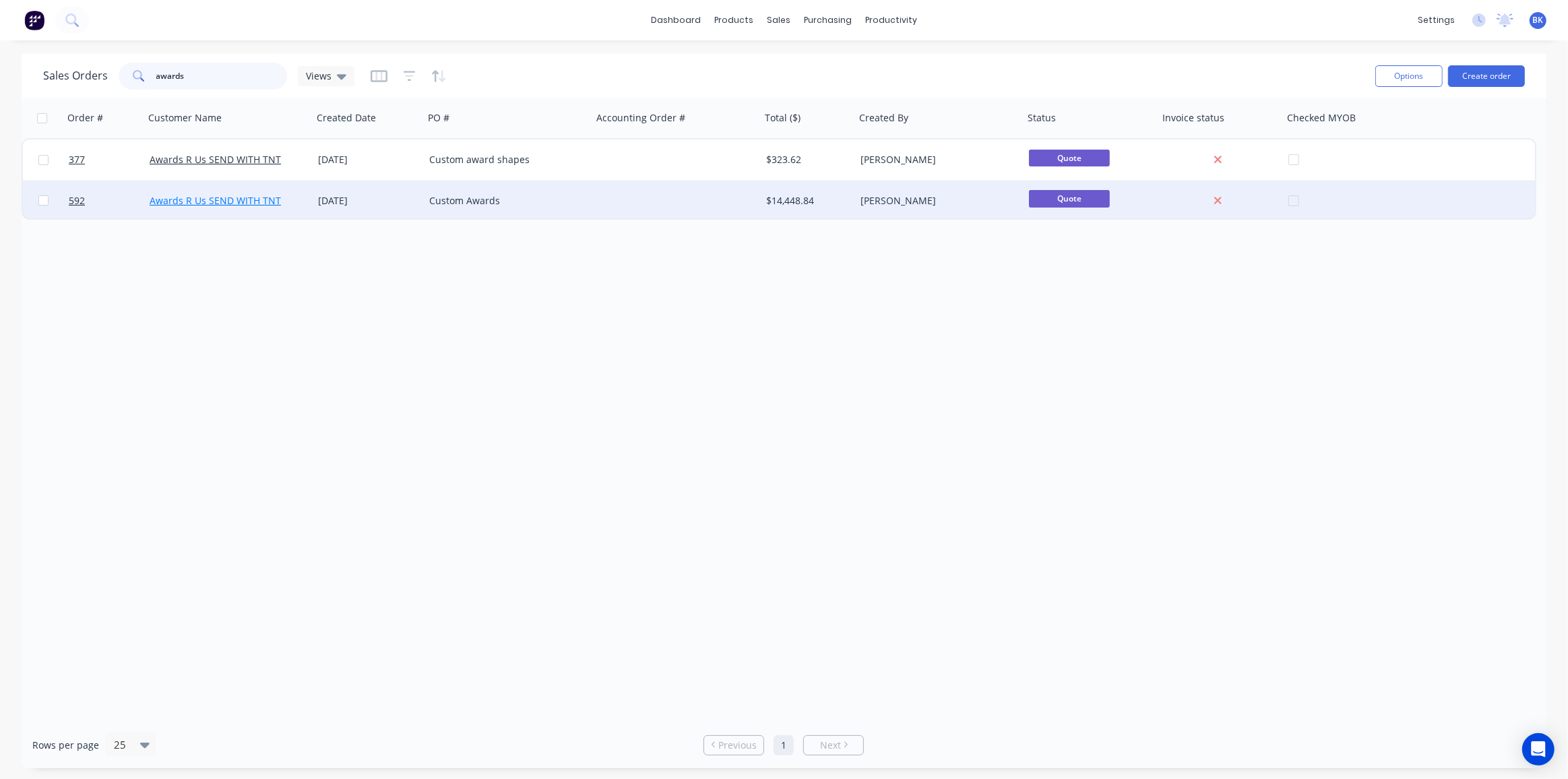
type input "awards"
click at [240, 200] on link "Awards R Us SEND WITH TNT" at bounding box center [215, 201] width 131 height 13
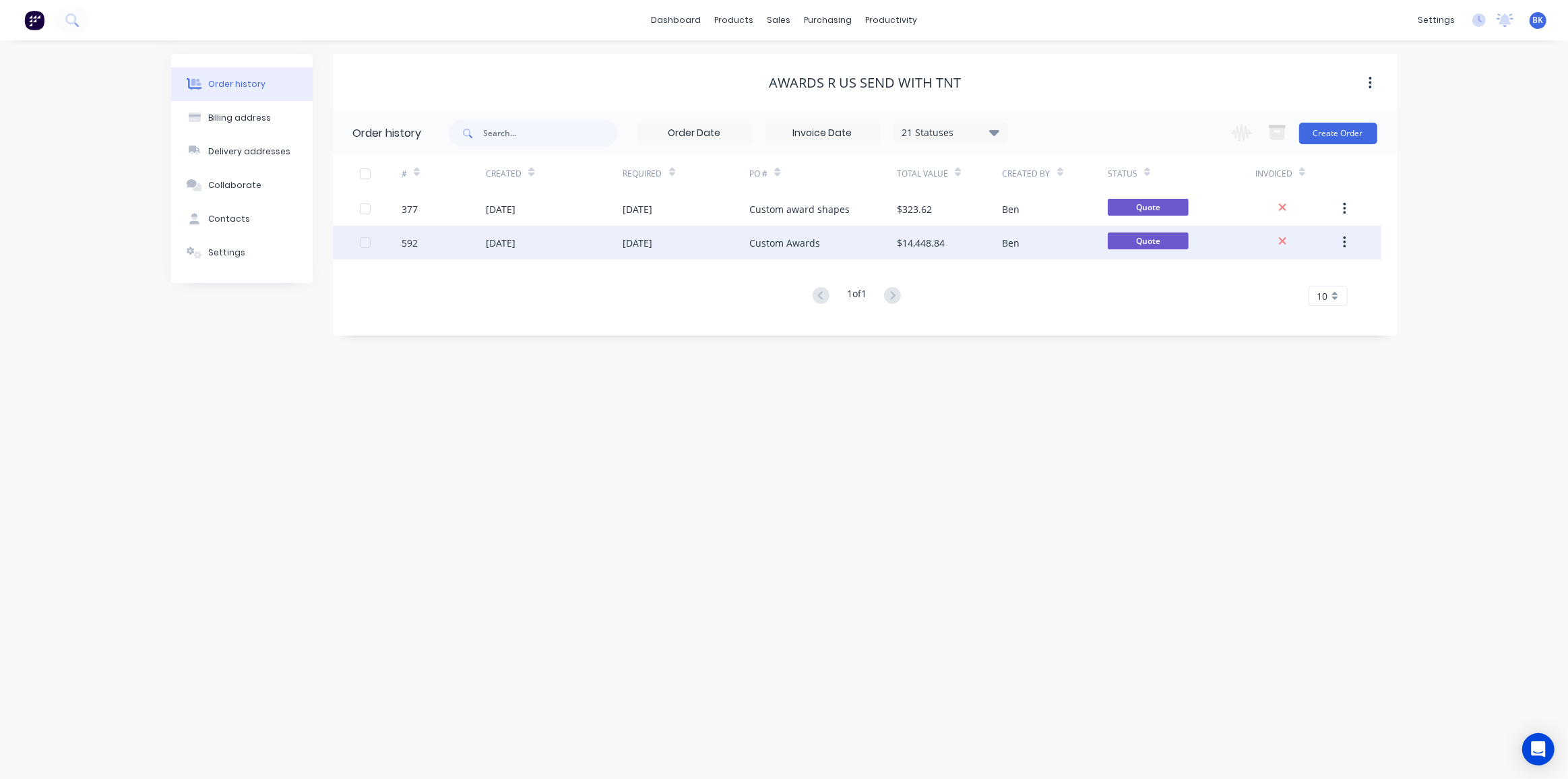
click at [1028, 241] on div "Ben" at bounding box center [1055, 243] width 105 height 34
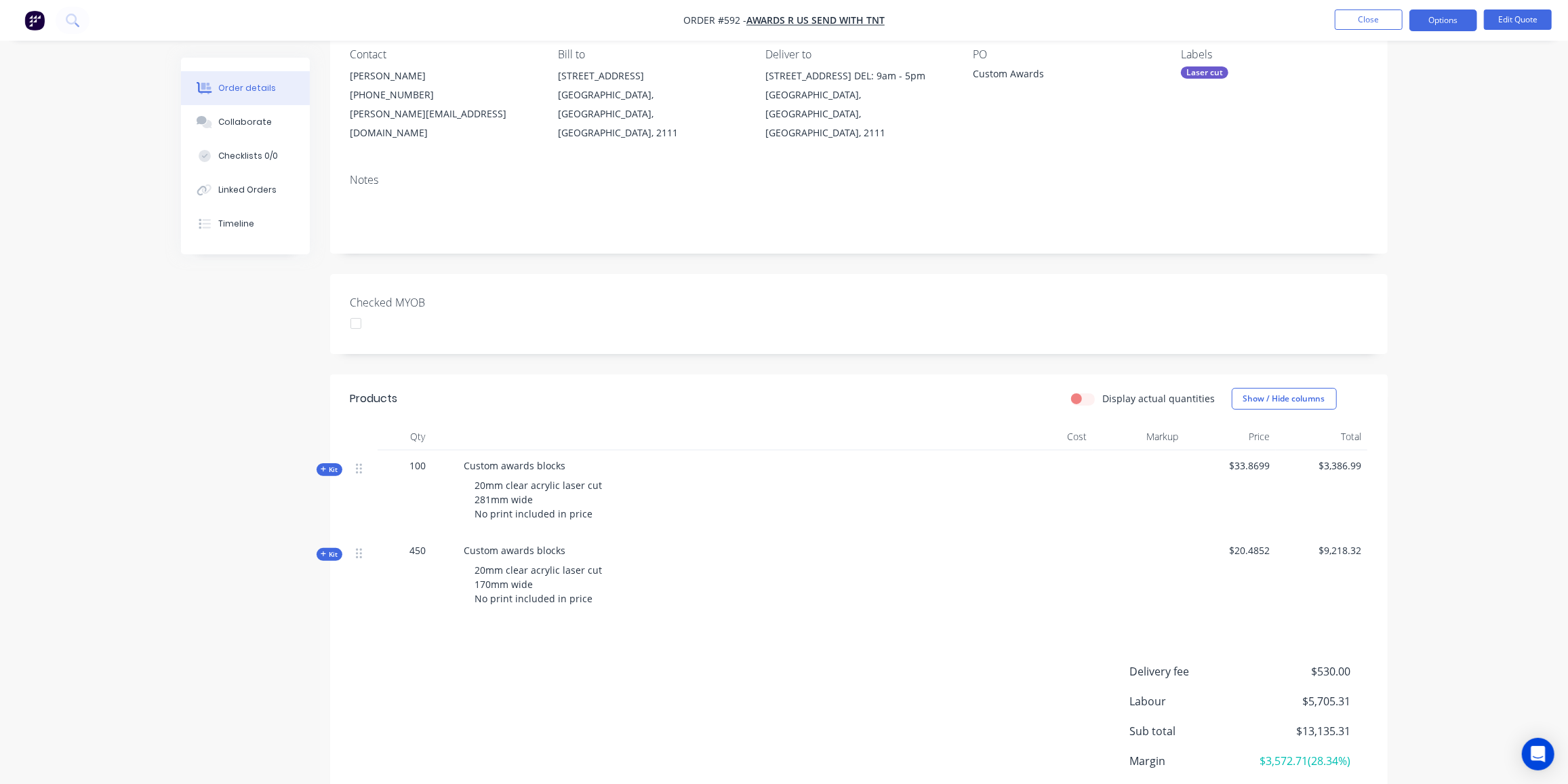
scroll to position [123, 0]
click at [1382, 18] on button "Close" at bounding box center [1368, 19] width 68 height 21
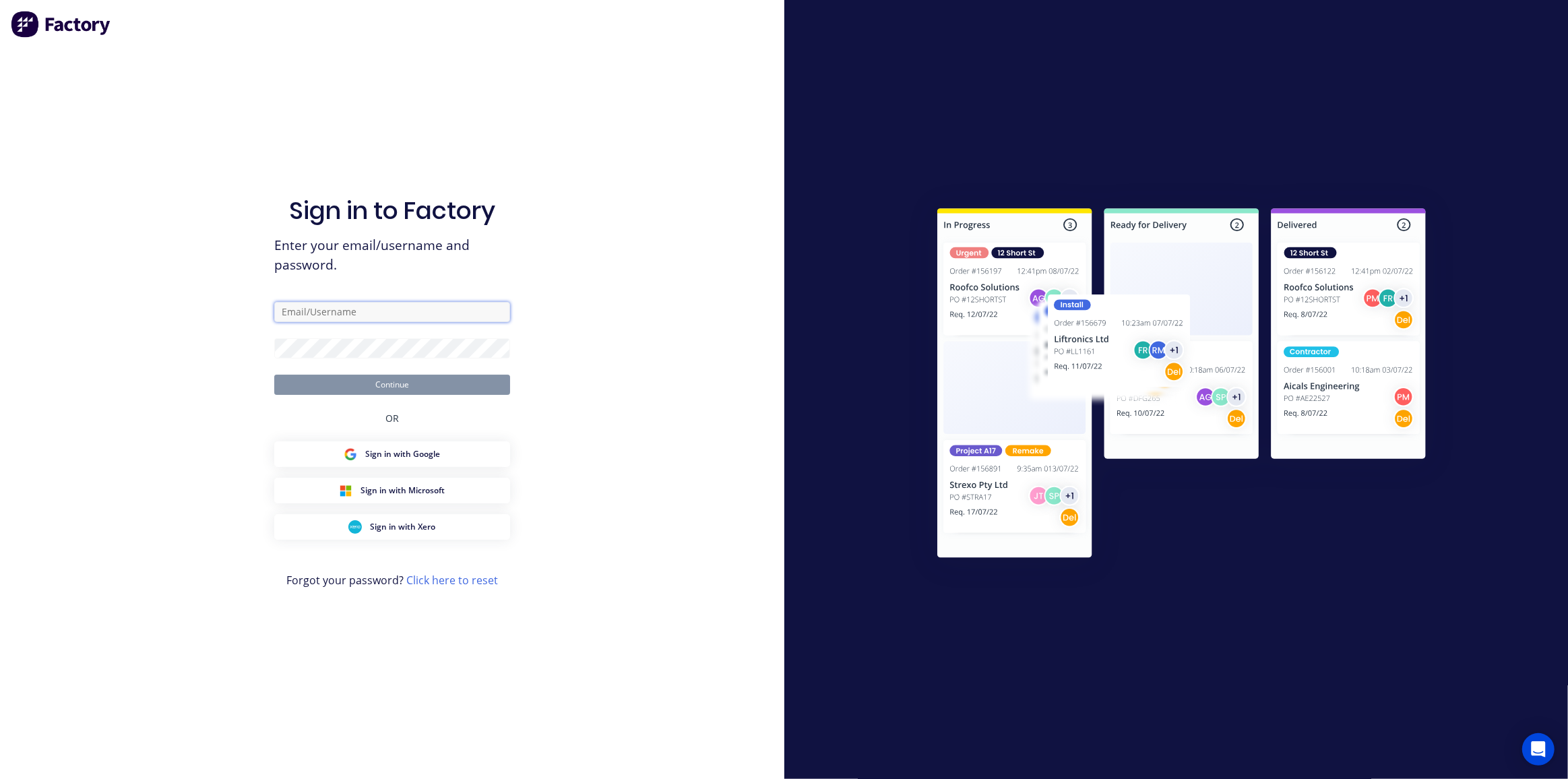
type input "design@allstarplastics.com.au"
click at [338, 388] on button "Continue" at bounding box center [392, 384] width 236 height 20
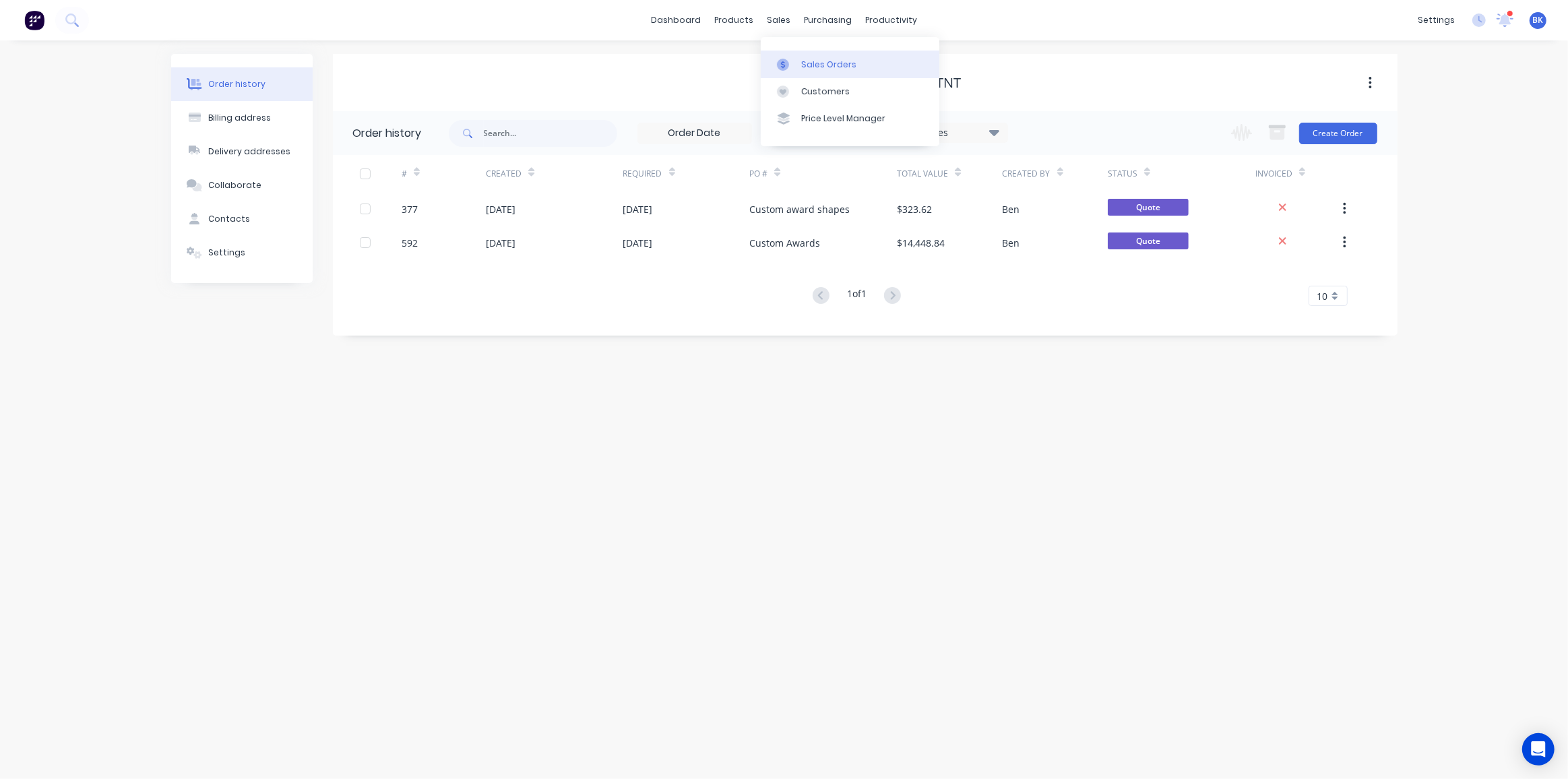
click at [803, 67] on div "Sales Orders" at bounding box center [828, 64] width 55 height 12
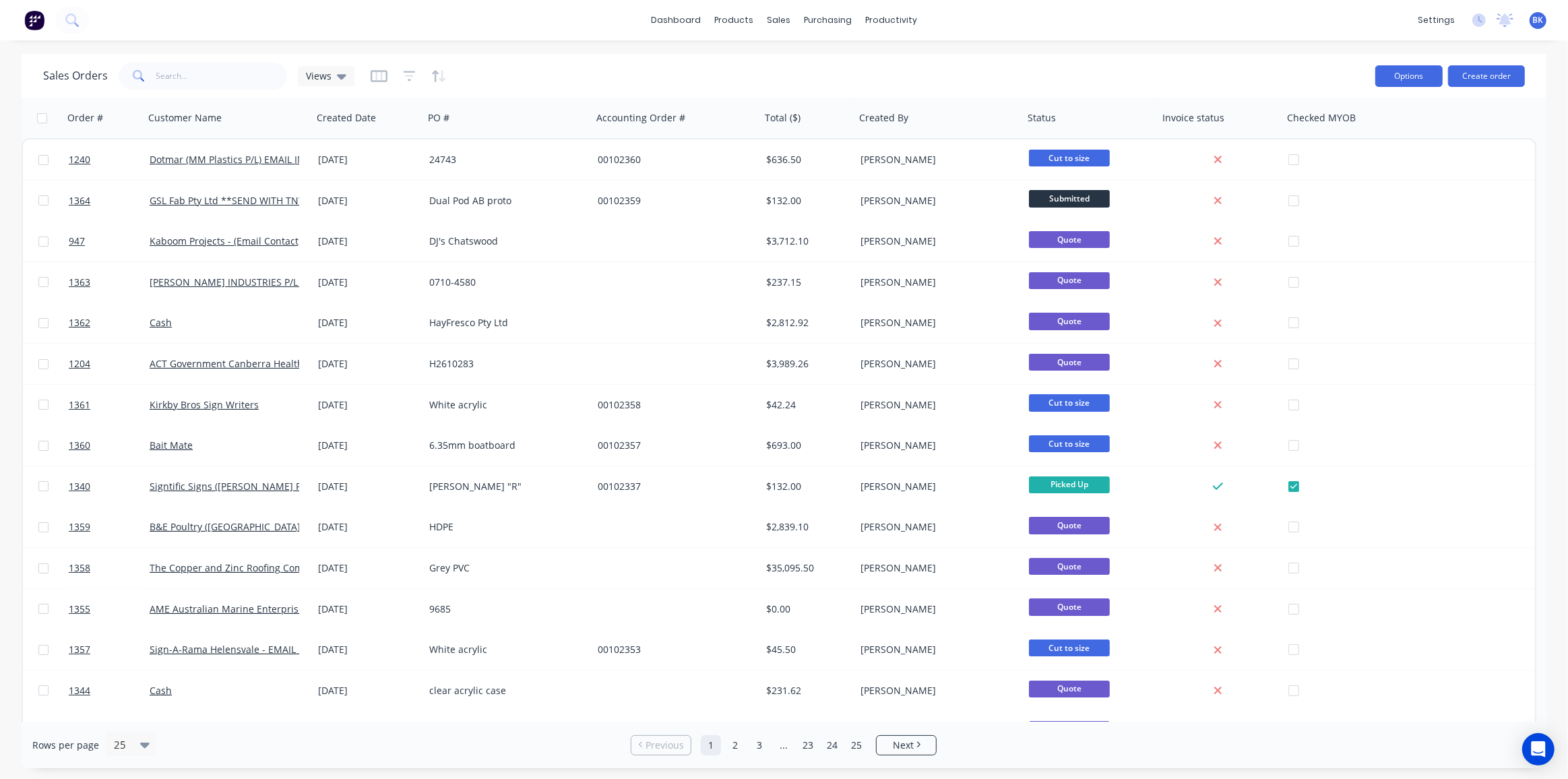
click at [1394, 76] on button "Options" at bounding box center [1408, 76] width 67 height 22
click at [1256, 61] on div "Sales Orders Views" at bounding box center [703, 76] width 1321 height 33
click at [1509, 18] on icon at bounding box center [1504, 18] width 12 height 11
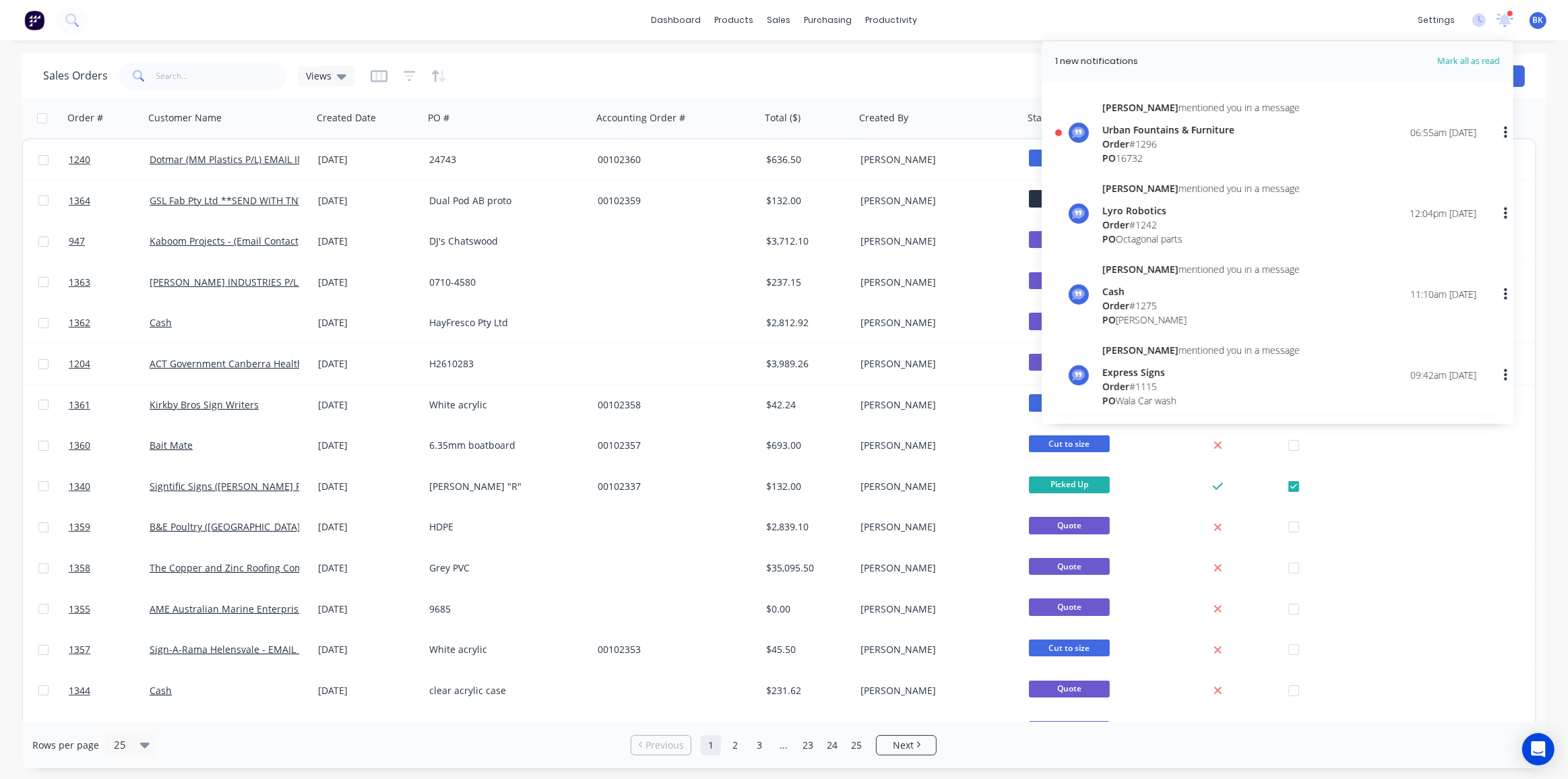
click at [1182, 138] on div "Order # 1296" at bounding box center [1201, 144] width 197 height 14
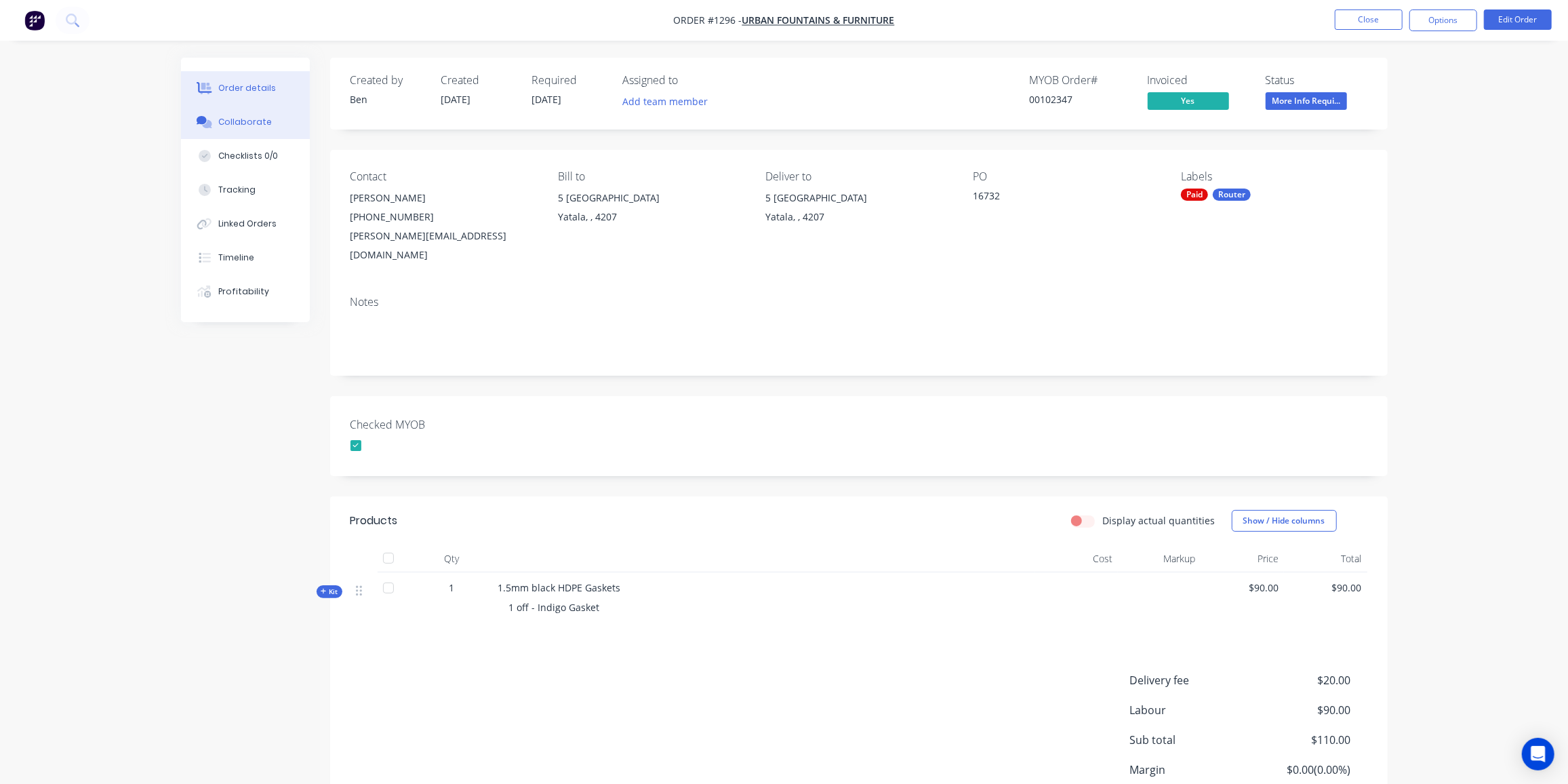
click at [247, 117] on div "Collaborate" at bounding box center [245, 122] width 53 height 12
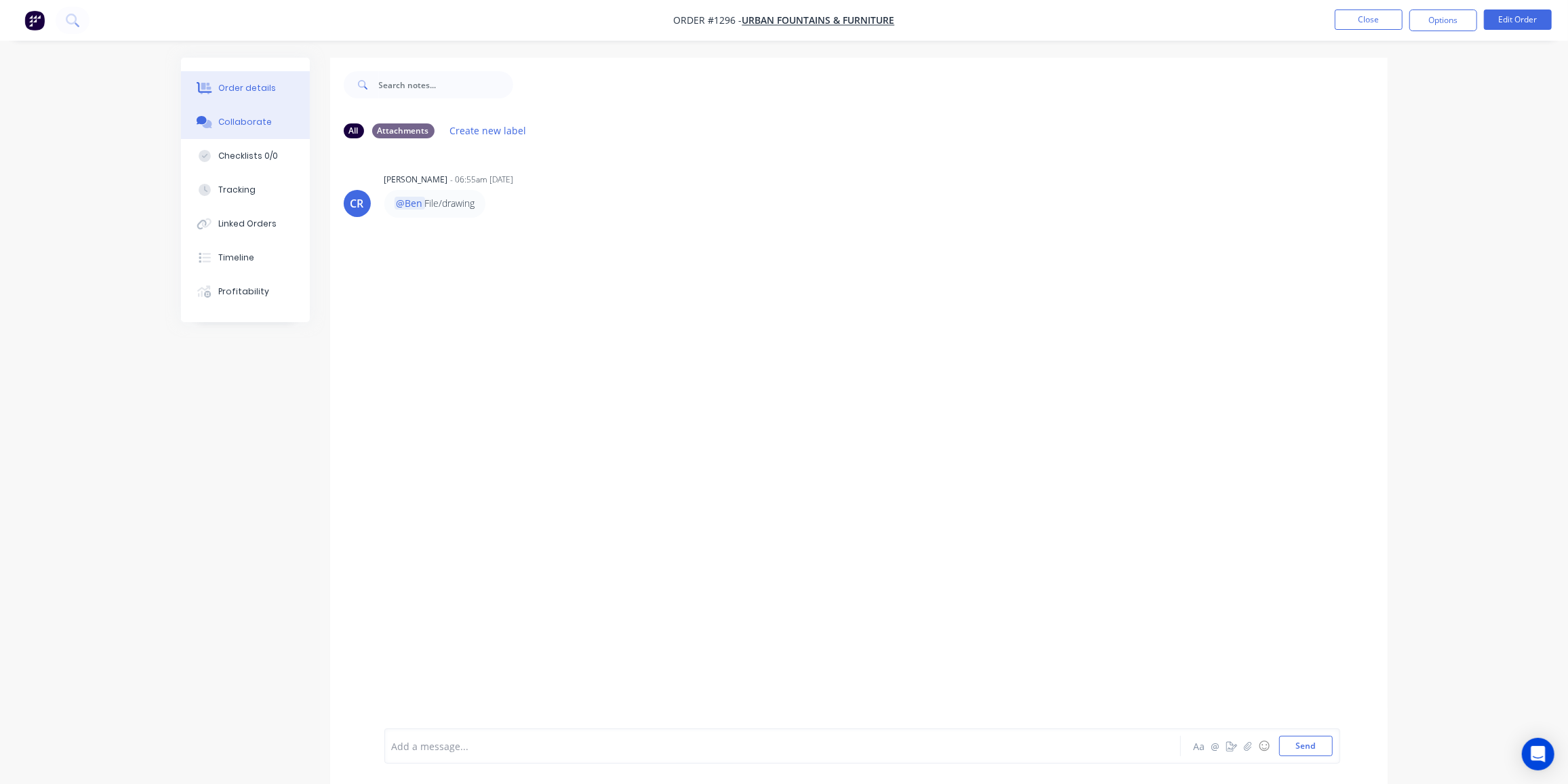
click at [215, 82] on button "Order details" at bounding box center [245, 88] width 129 height 34
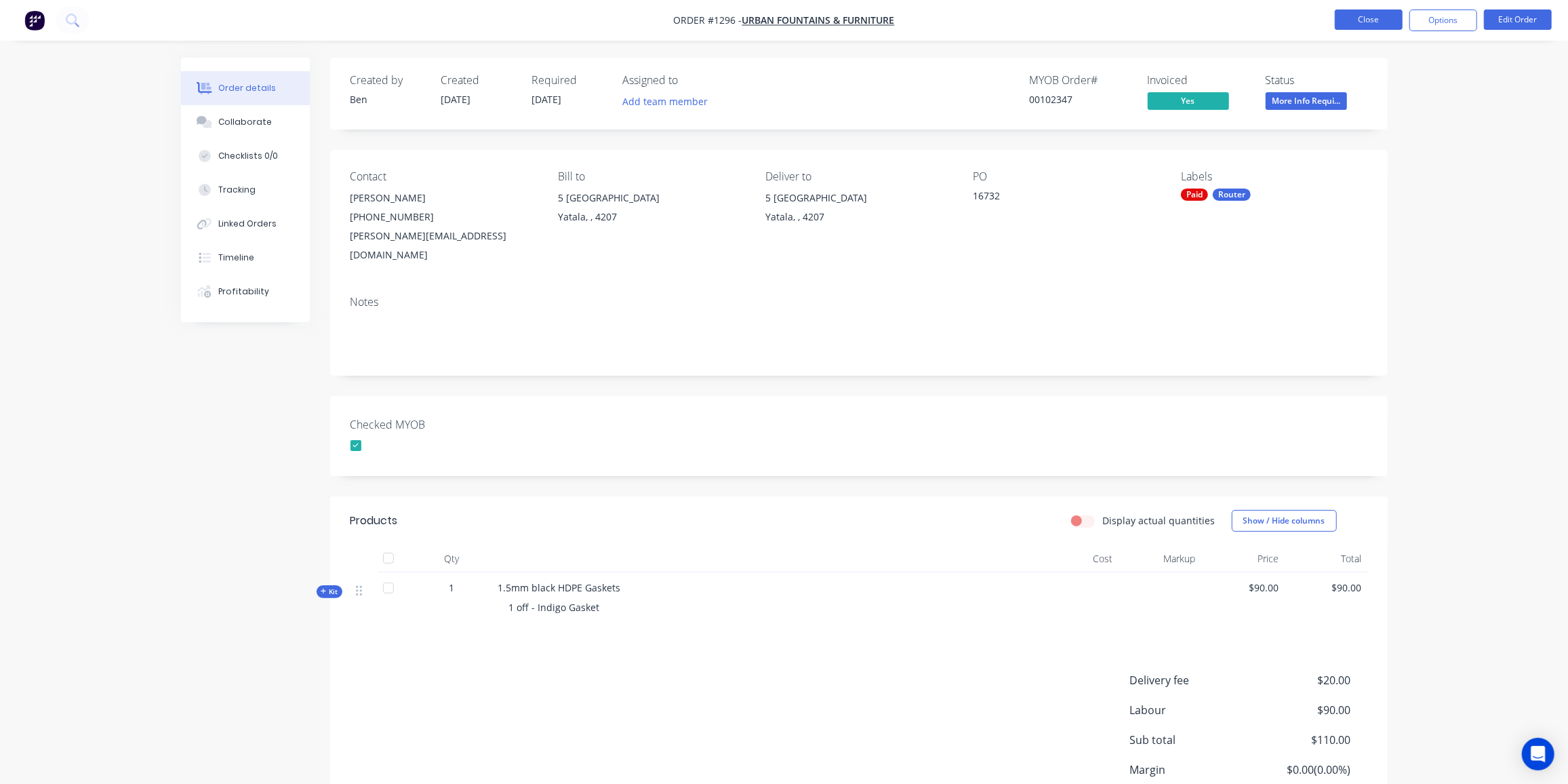
click at [1375, 18] on button "Close" at bounding box center [1368, 19] width 68 height 21
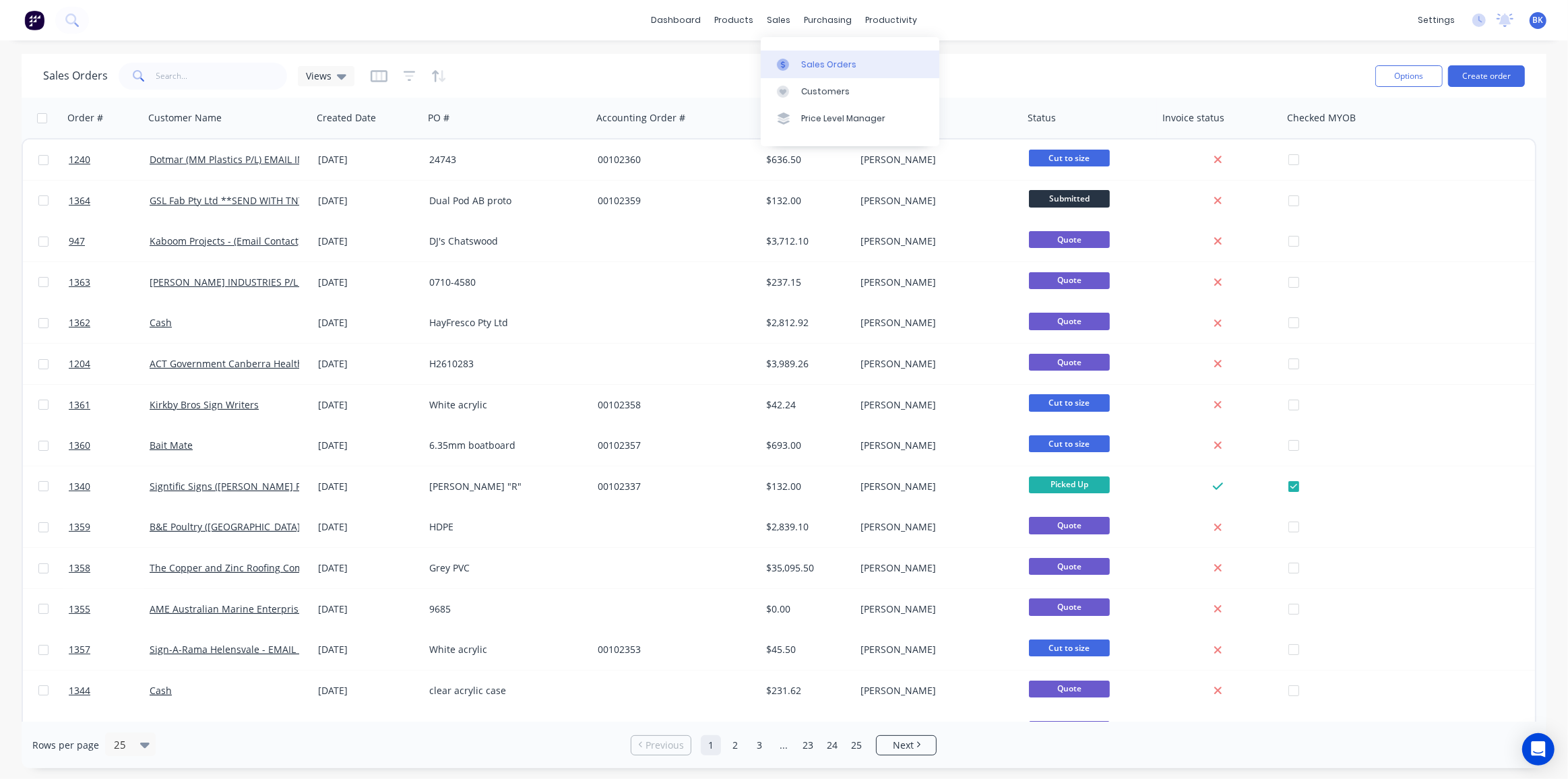
click at [802, 67] on div "Sales Orders" at bounding box center [828, 64] width 55 height 12
click at [1480, 75] on button "Create order" at bounding box center [1486, 76] width 77 height 22
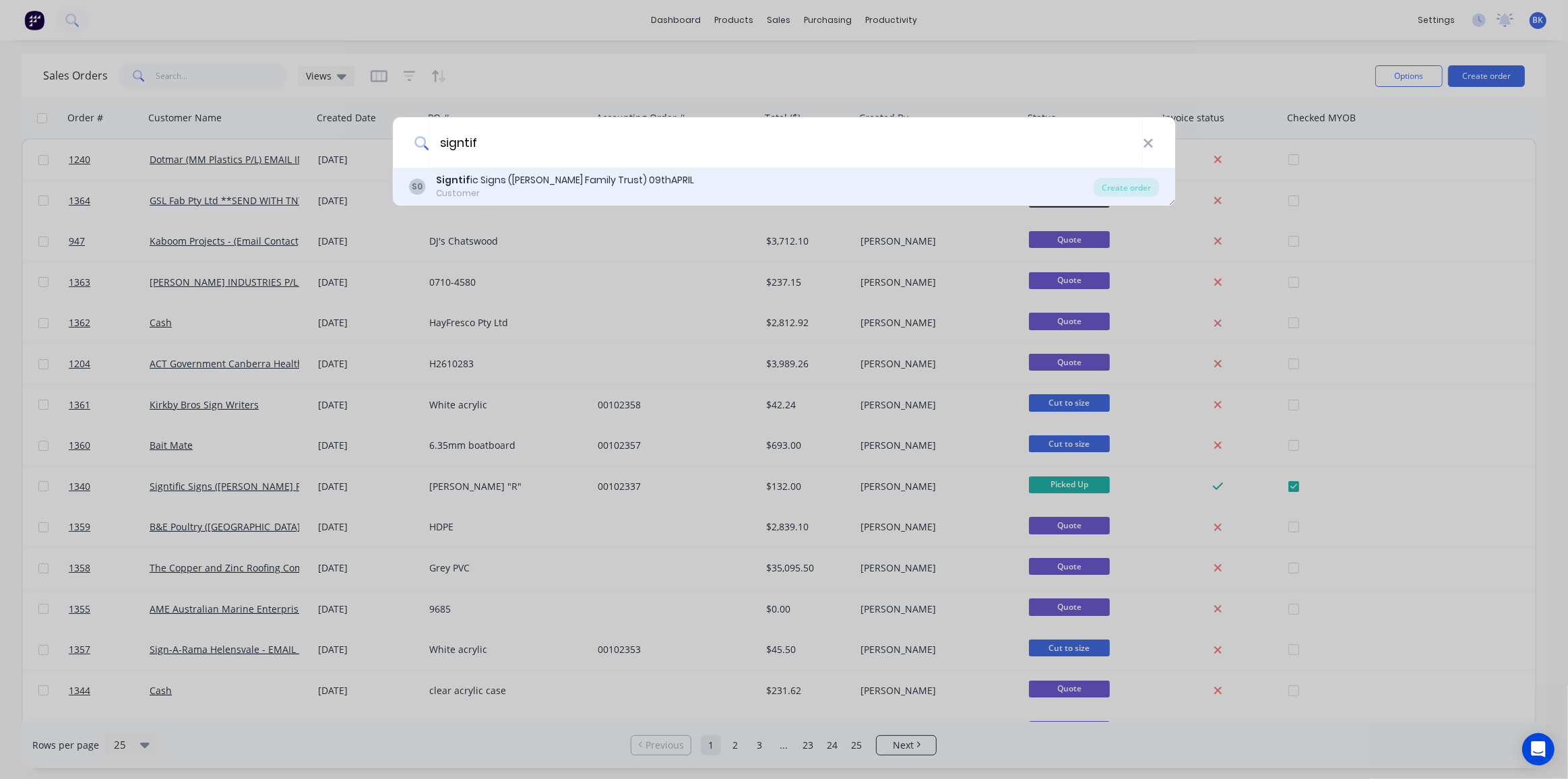
type input "signtif"
click at [528, 188] on div "Customer" at bounding box center [564, 193] width 258 height 12
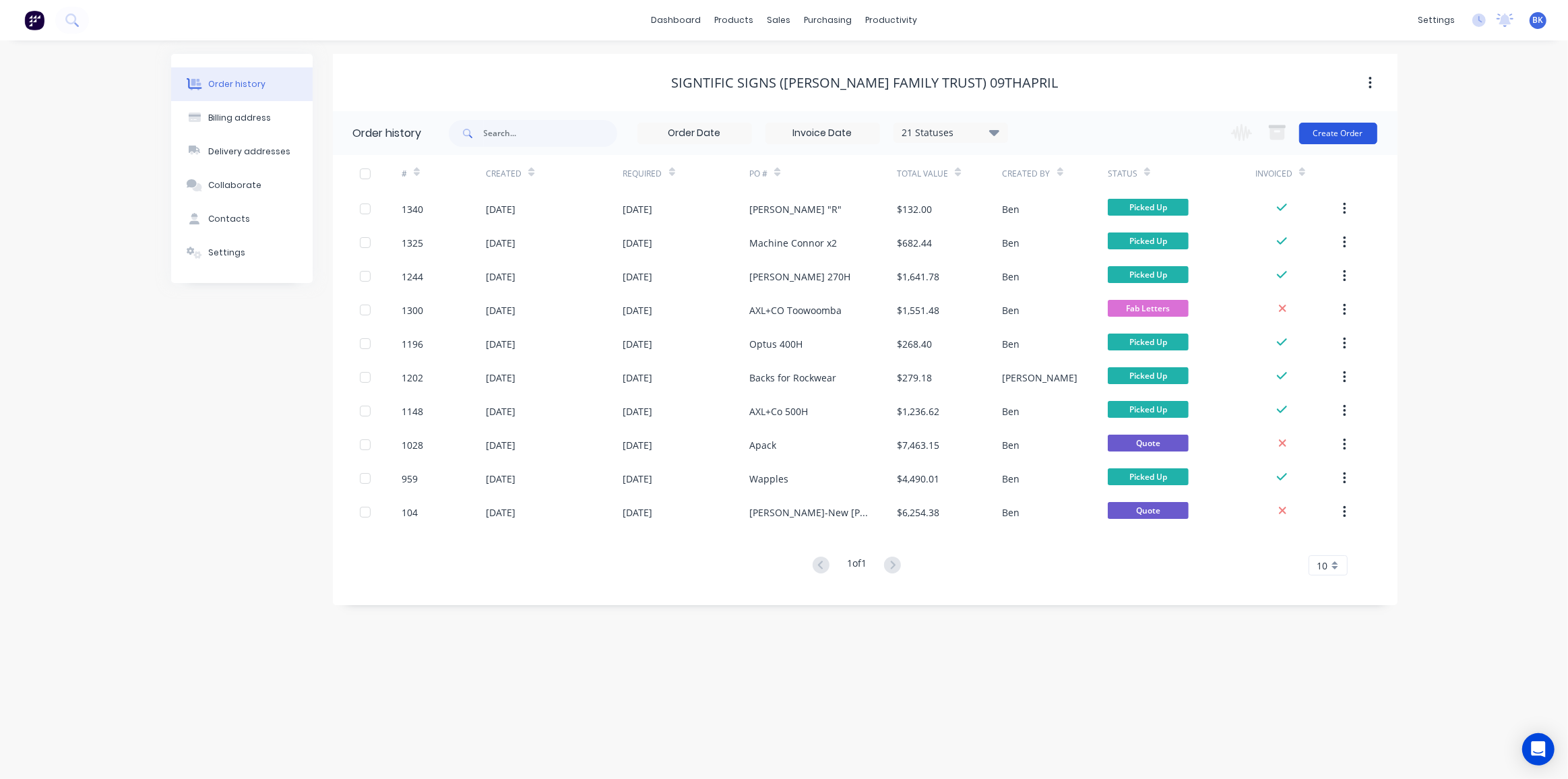
click at [1336, 133] on button "Create Order" at bounding box center [1338, 133] width 78 height 22
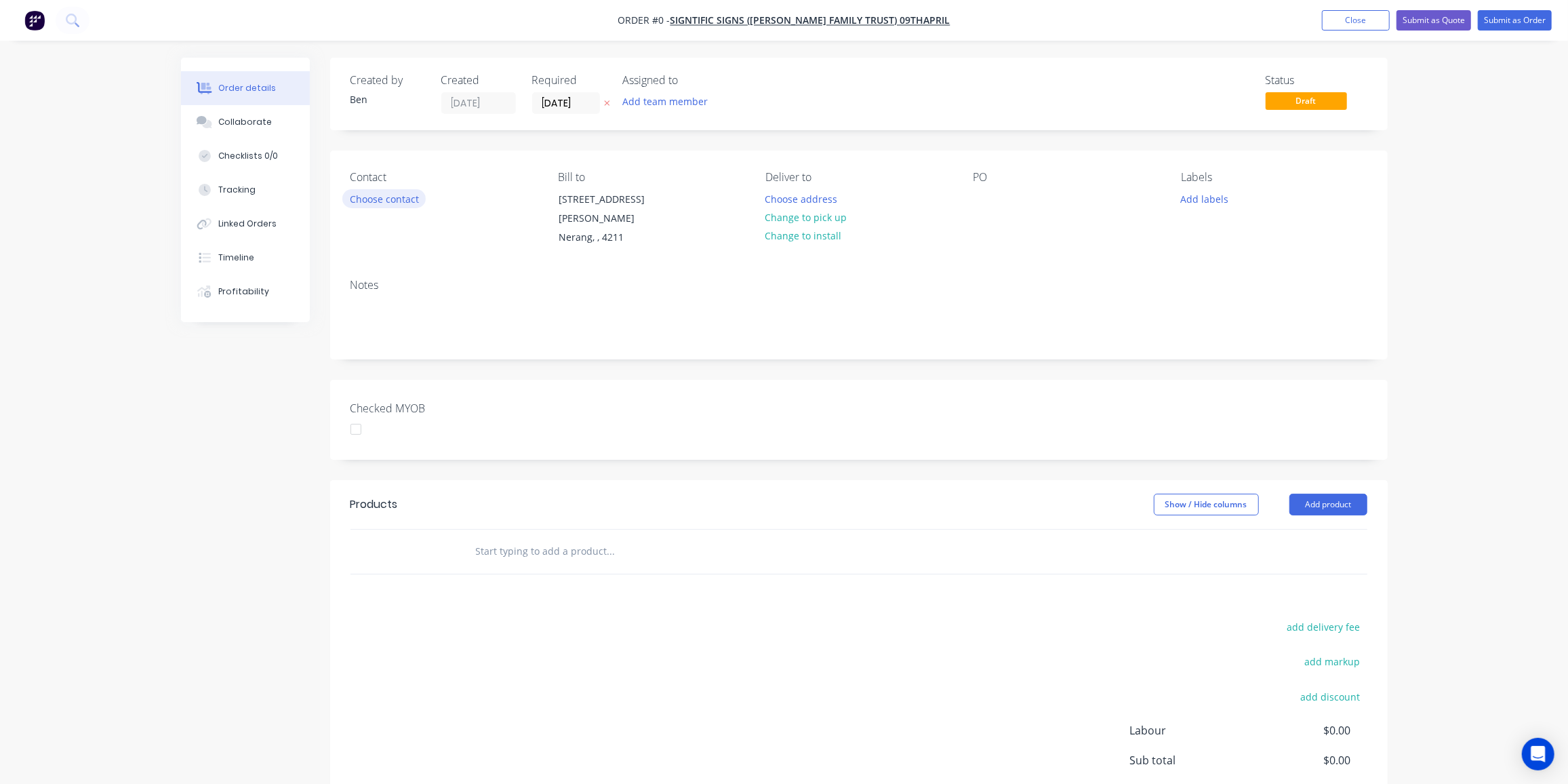
click at [369, 198] on button "Choose contact" at bounding box center [384, 198] width 83 height 18
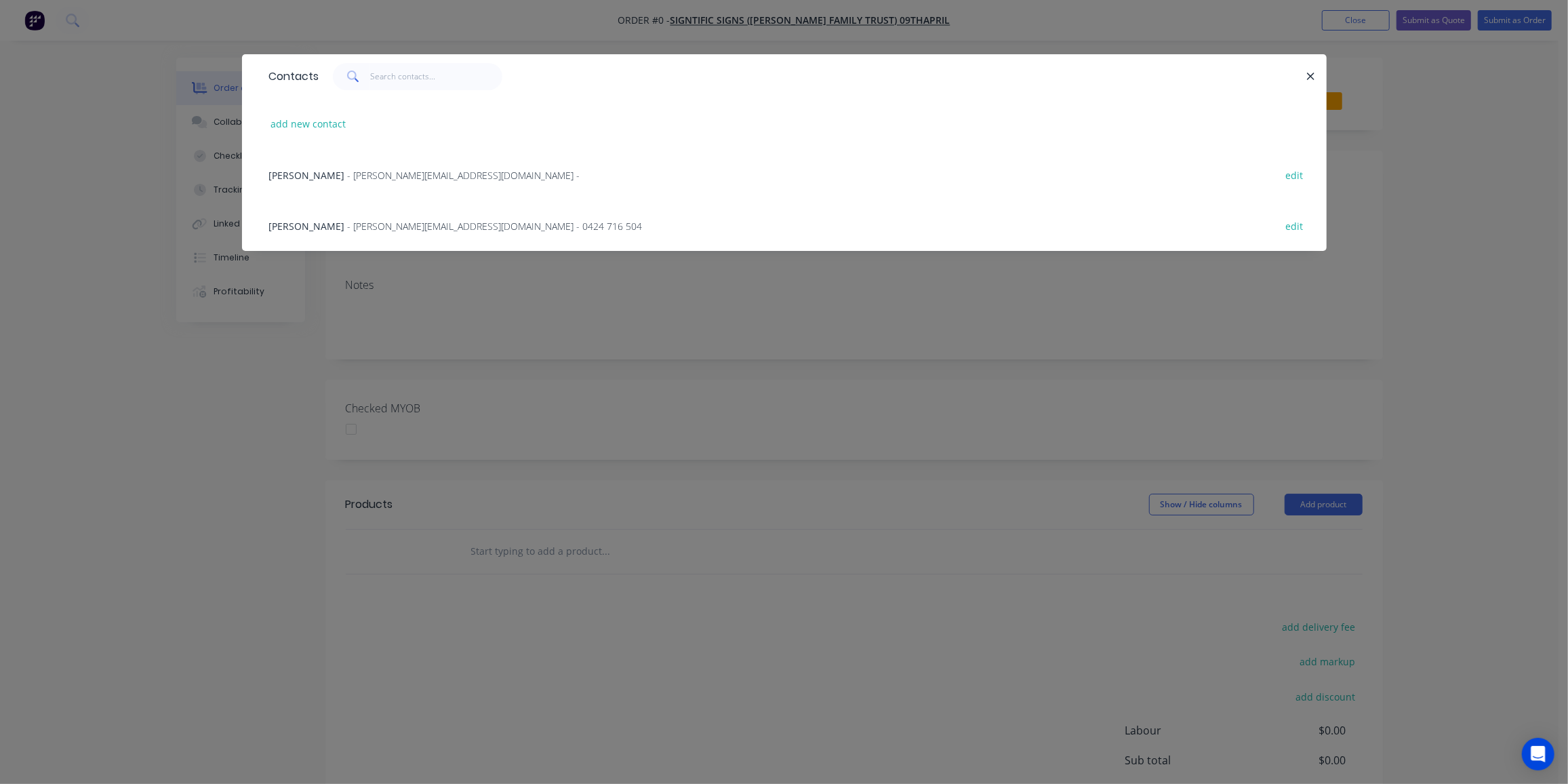
click at [385, 225] on span "- j.hay@signtific.com.au - 0424 716 504" at bounding box center [495, 226] width 295 height 13
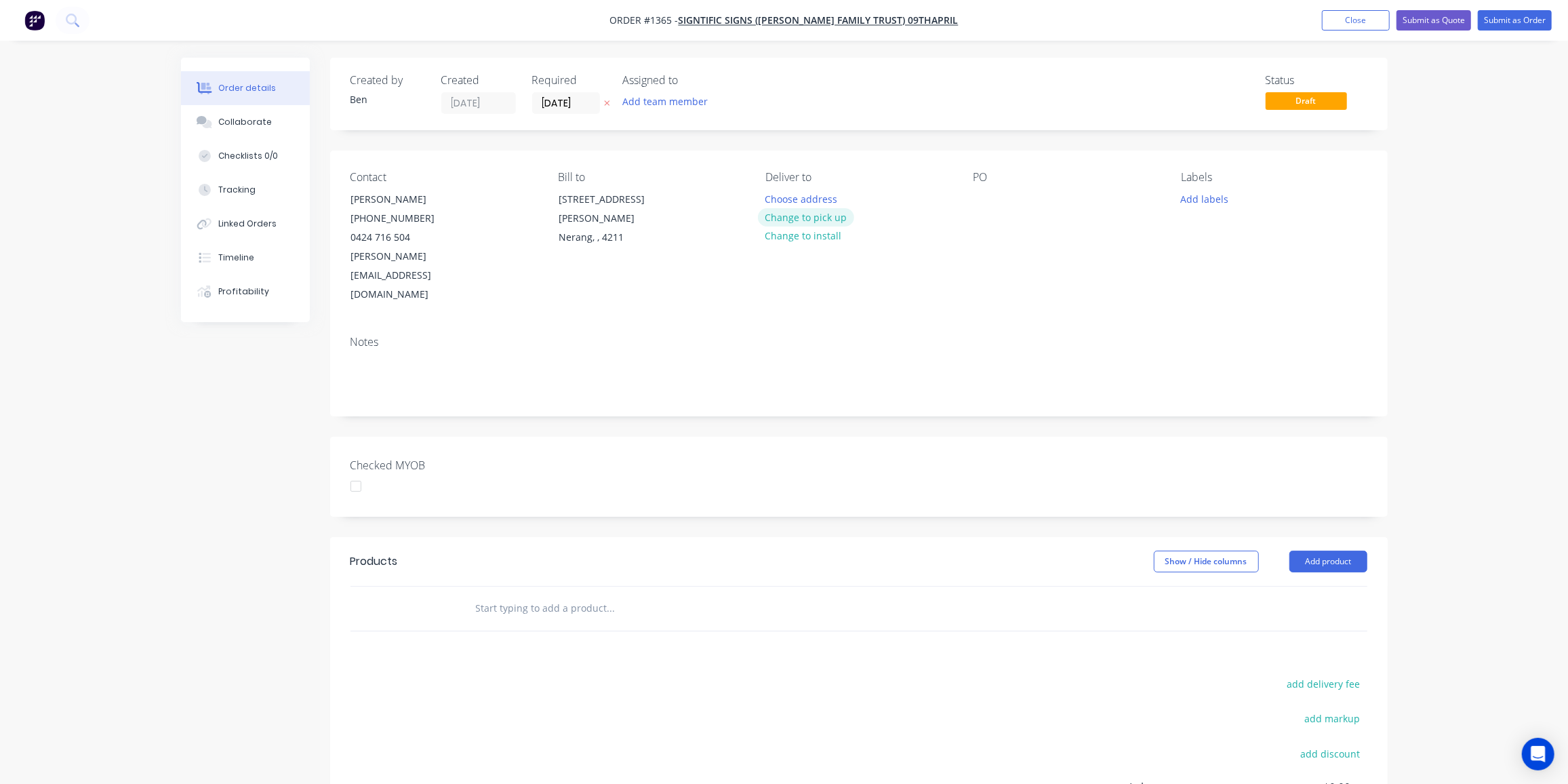
click at [822, 218] on button "Change to pick up" at bounding box center [805, 218] width 96 height 18
click at [977, 195] on div at bounding box center [984, 199] width 22 height 20
click at [1183, 200] on button "Add labels" at bounding box center [1205, 198] width 63 height 18
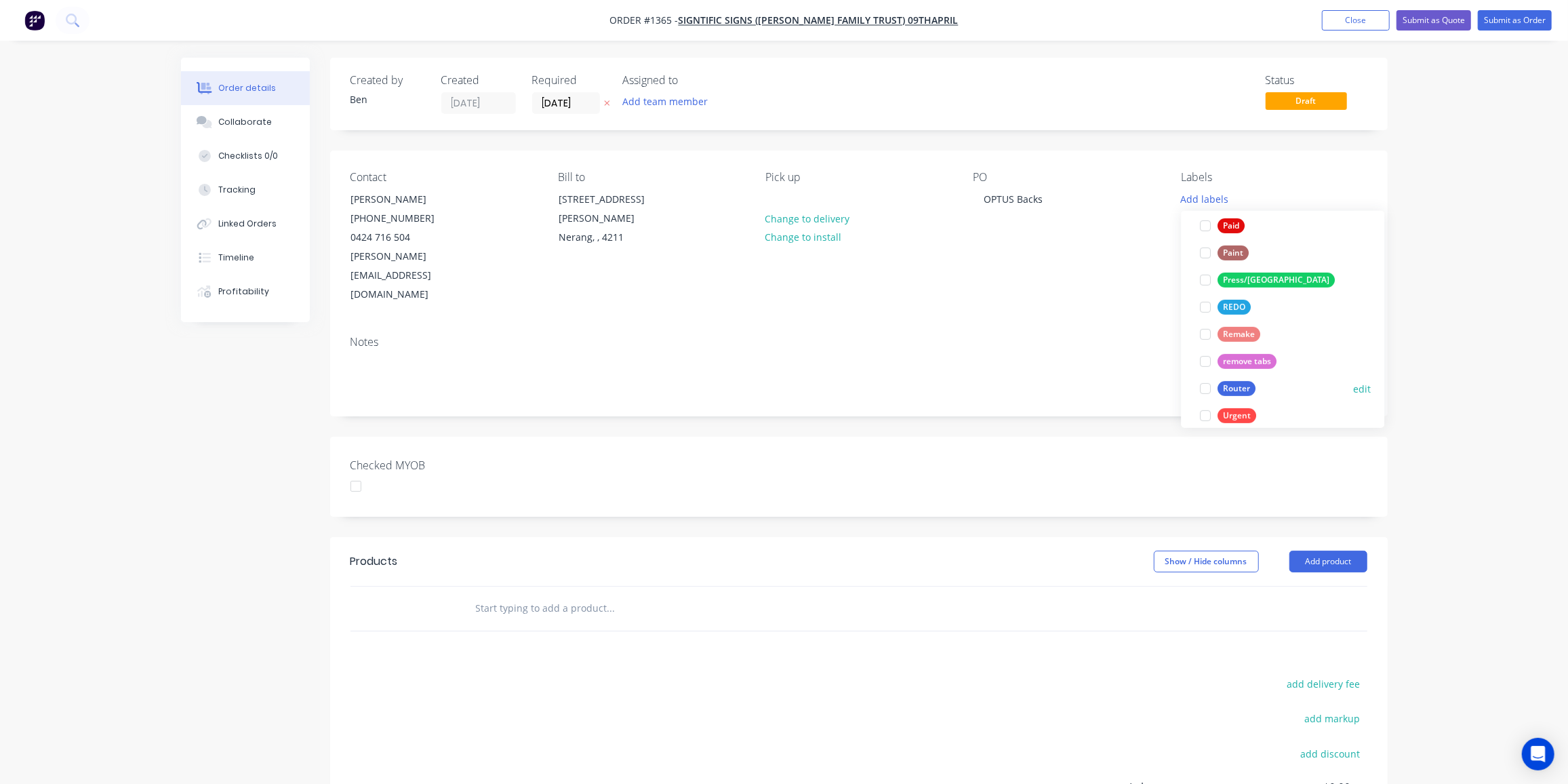
scroll to position [554, 0]
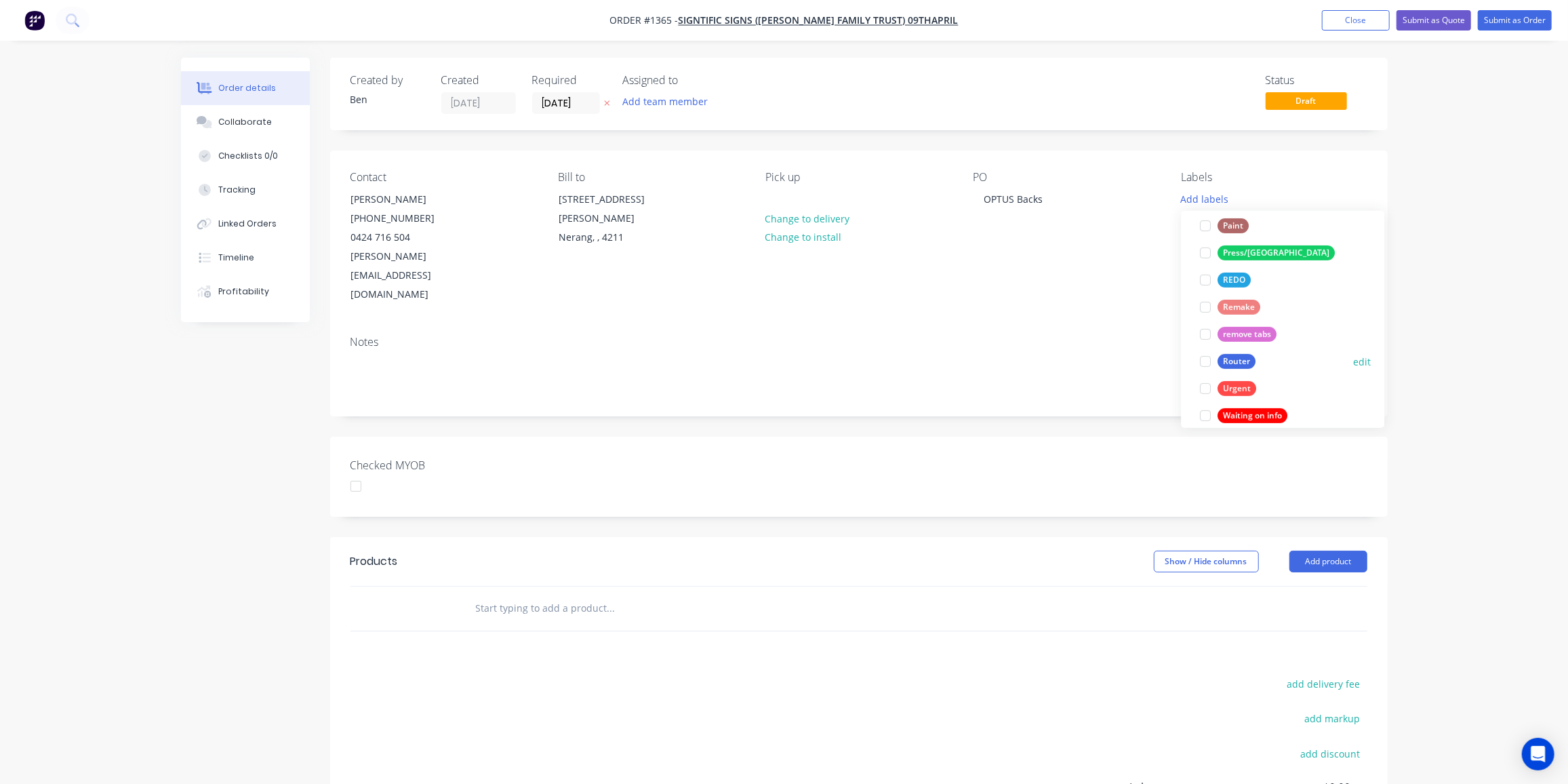
click at [1252, 357] on div "Router" at bounding box center [1236, 361] width 38 height 15
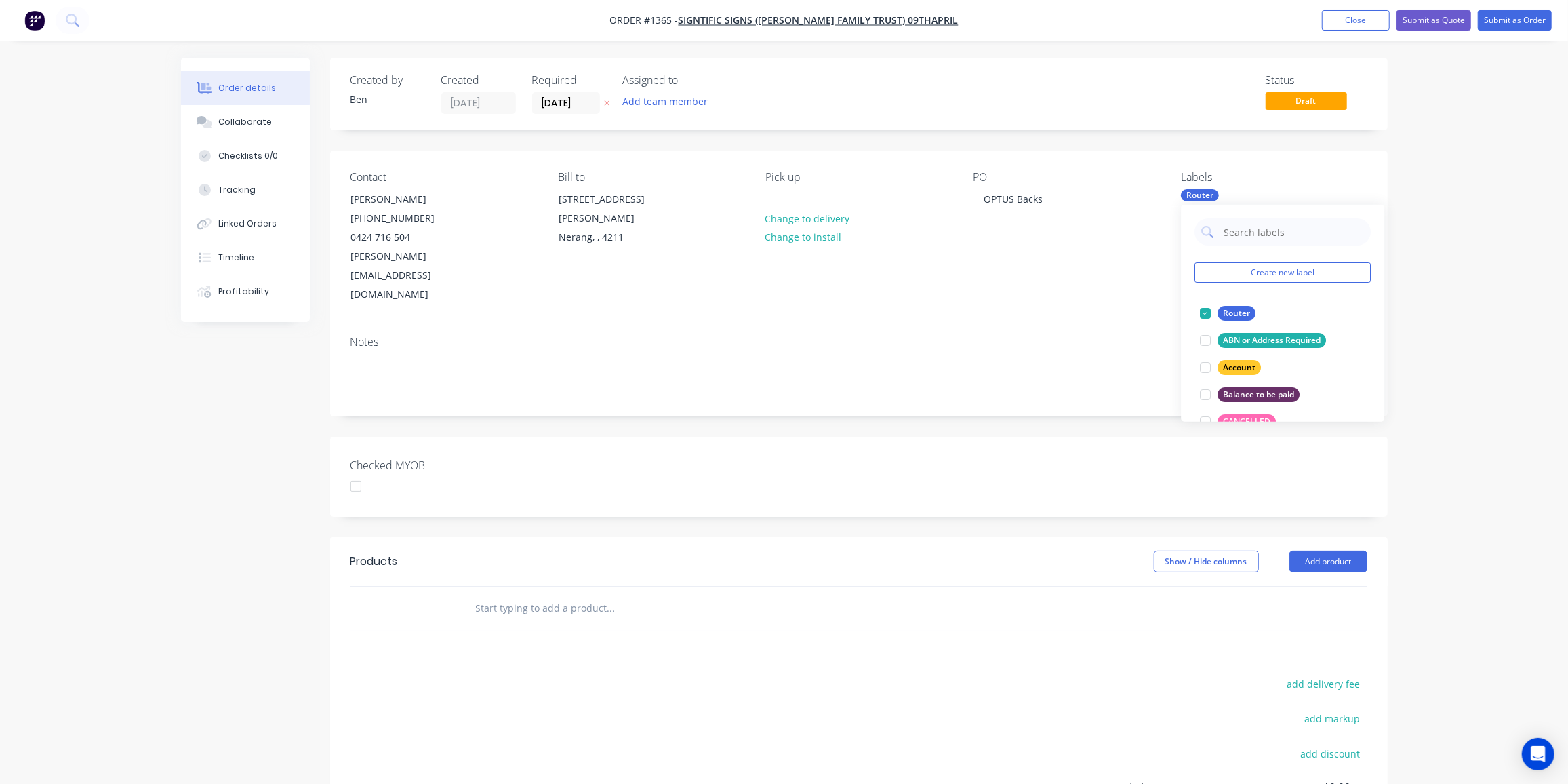
click at [532, 586] on div at bounding box center [703, 608] width 488 height 44
click at [534, 595] on input "text" at bounding box center [611, 608] width 272 height 27
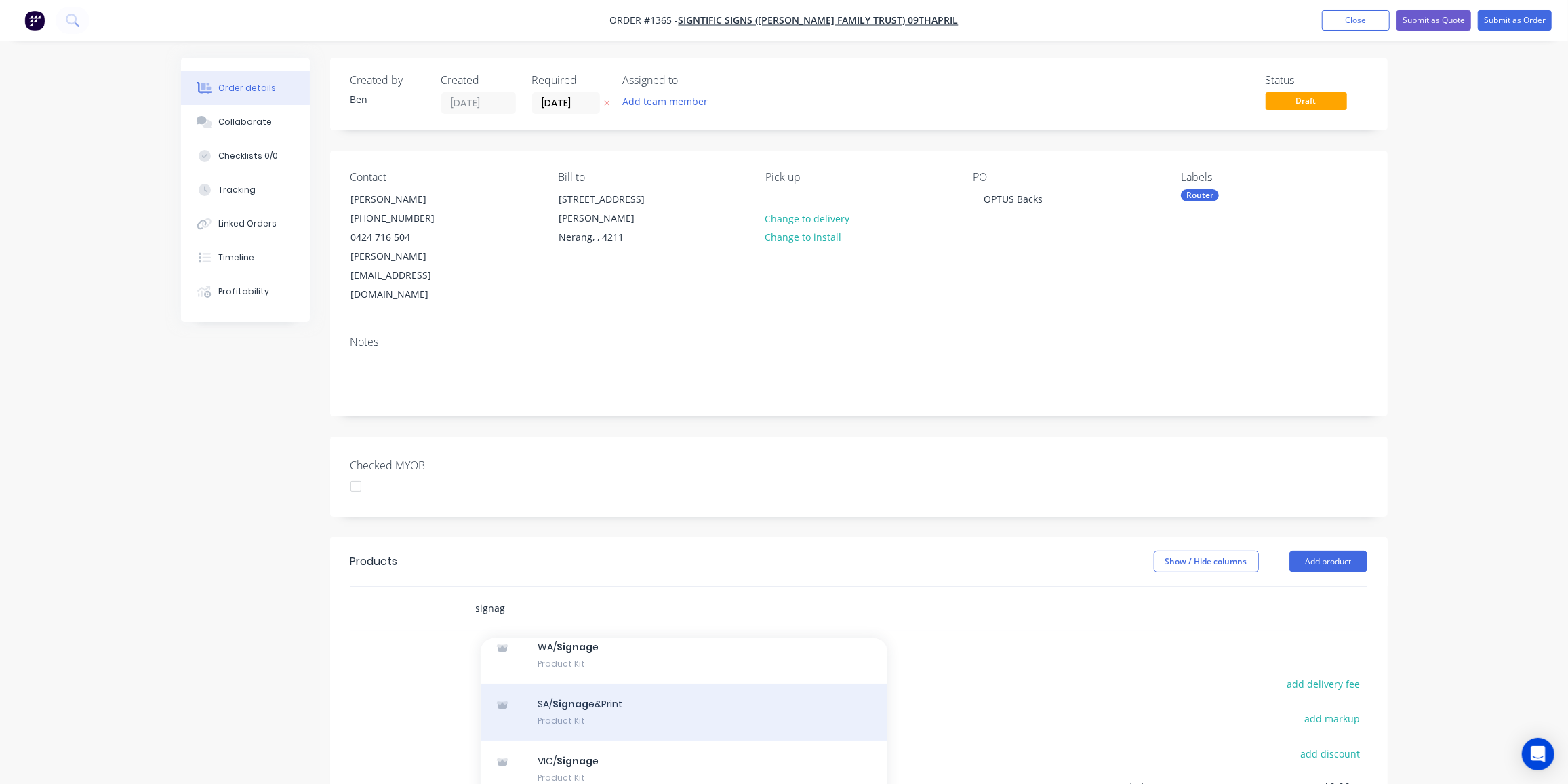
scroll to position [123, 0]
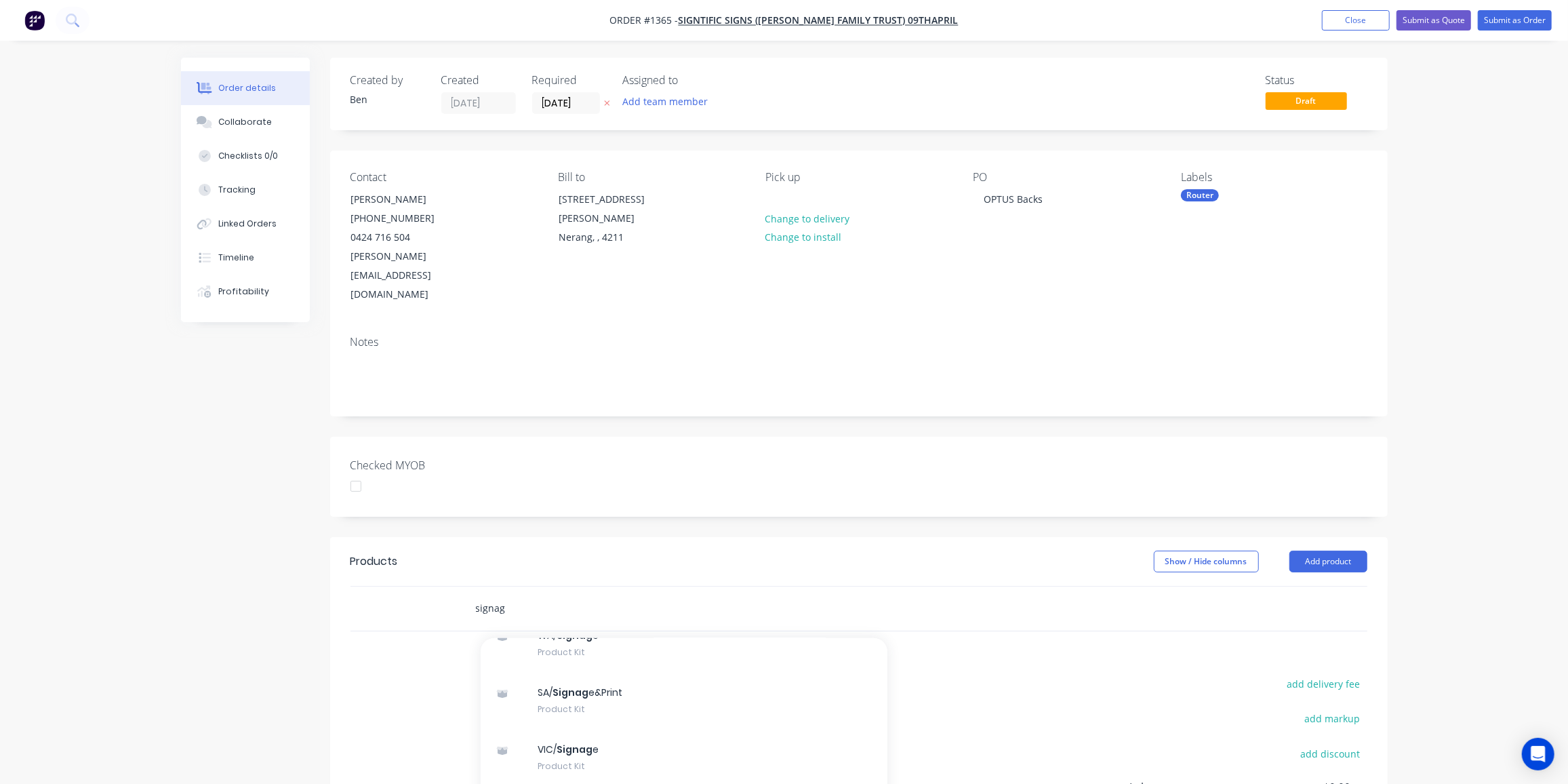
type input "signag"
drag, startPoint x: 569, startPoint y: 591, endPoint x: 465, endPoint y: 591, distance: 104.0
click at [465, 621] on div "QLD/Signage/printers" at bounding box center [524, 631] width 120 height 20
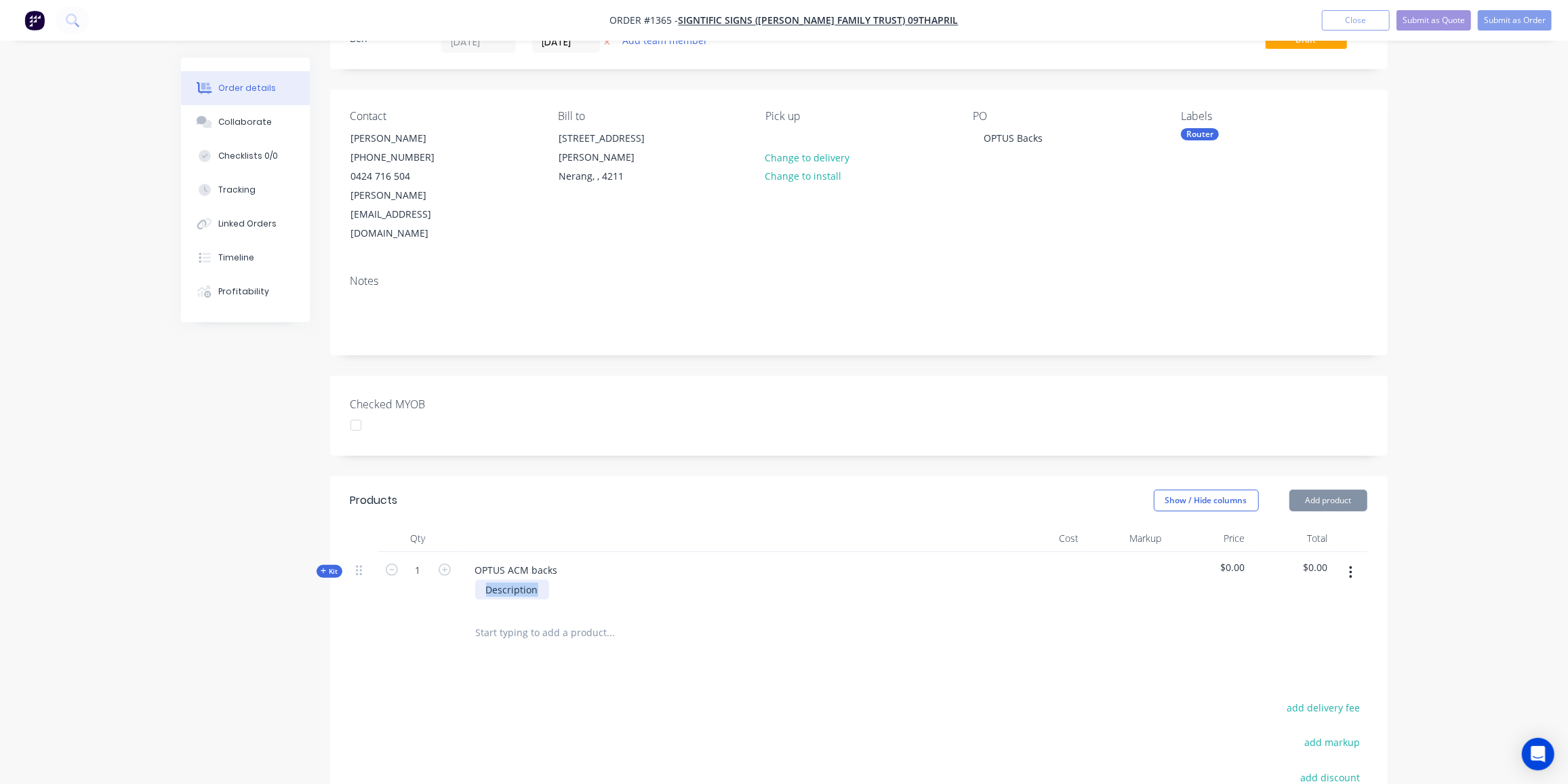
drag, startPoint x: 547, startPoint y: 549, endPoint x: 424, endPoint y: 548, distance: 123.0
click at [424, 552] on div "Kit 1 OPTUS ACM backs Description $0.00 $0.00" at bounding box center [859, 581] width 1017 height 59
click at [1517, 22] on button "Submit as Order" at bounding box center [1515, 20] width 74 height 21
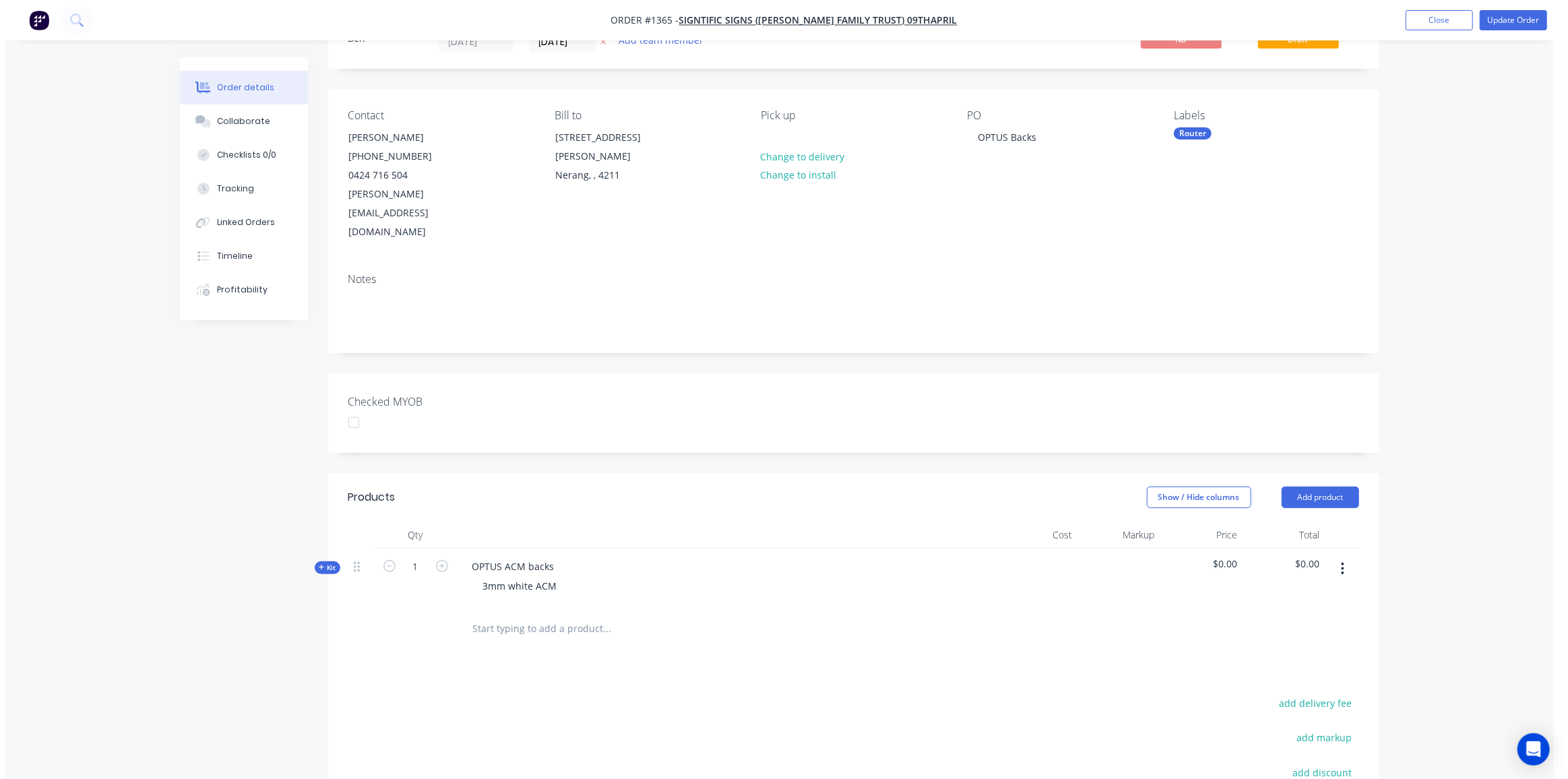
scroll to position [0, 0]
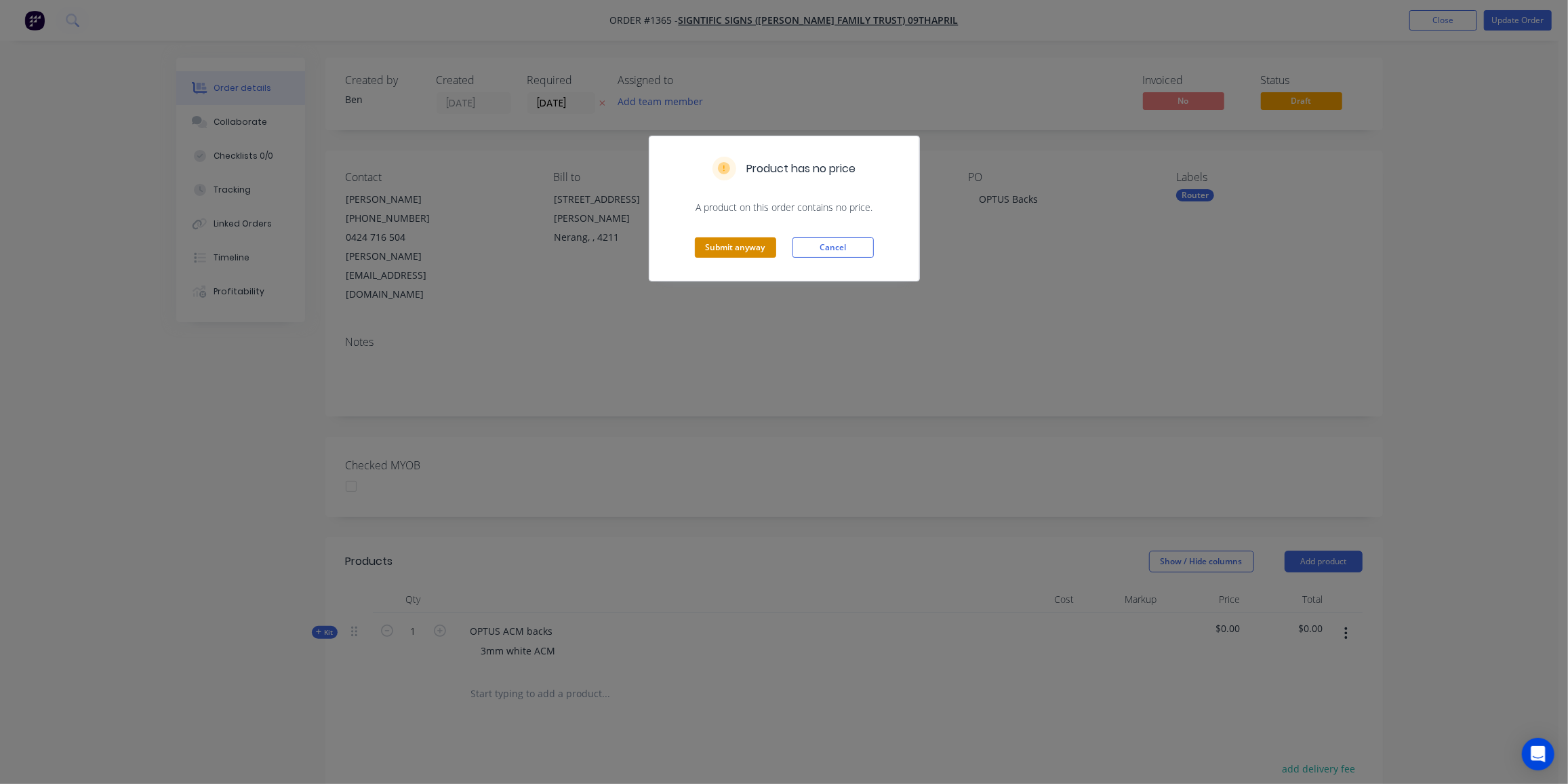
click at [741, 246] on button "Submit anyway" at bounding box center [736, 247] width 81 height 21
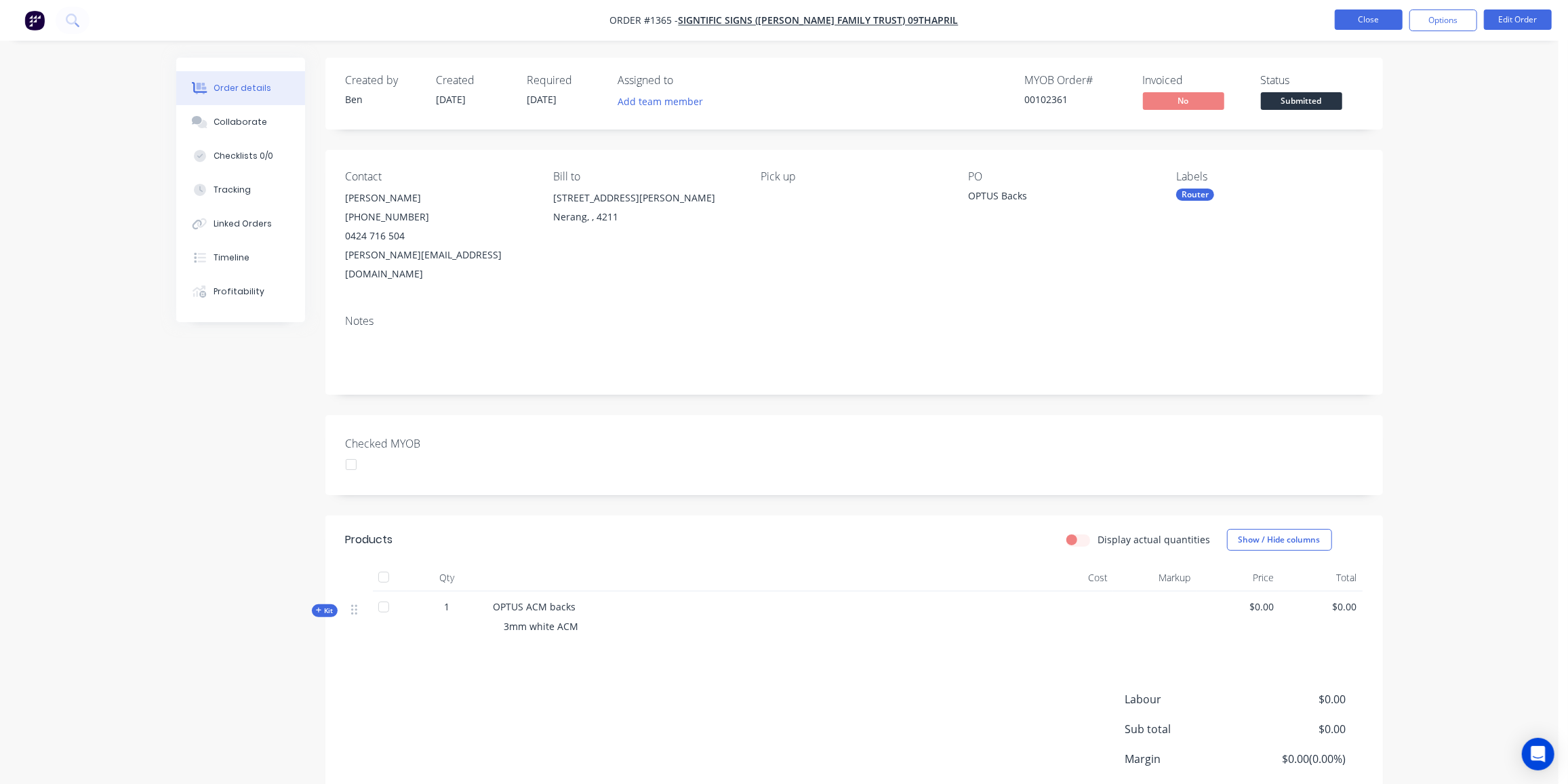
click at [1370, 23] on button "Close" at bounding box center [1368, 19] width 68 height 21
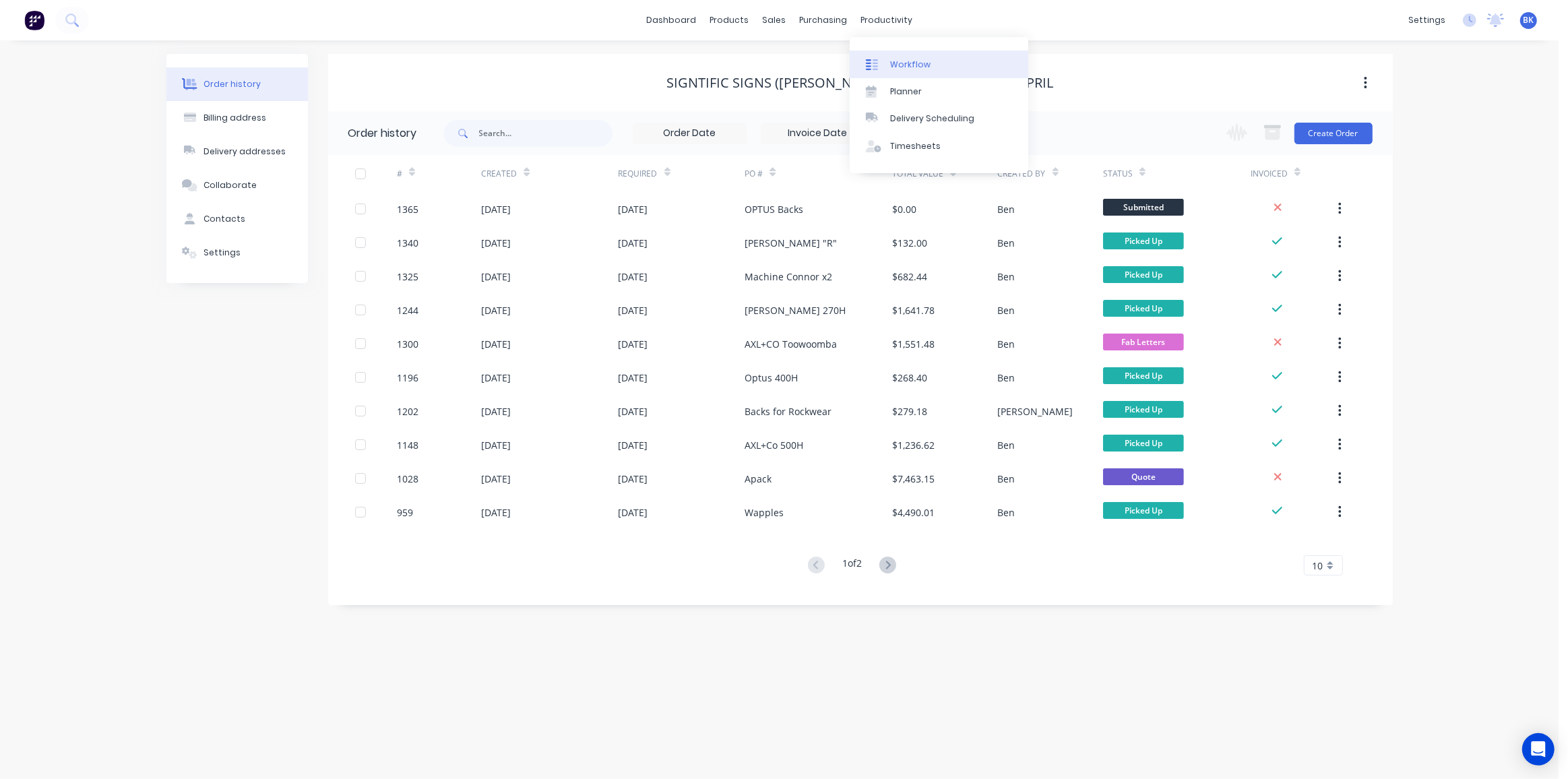
click at [898, 61] on div "Workflow" at bounding box center [910, 64] width 40 height 12
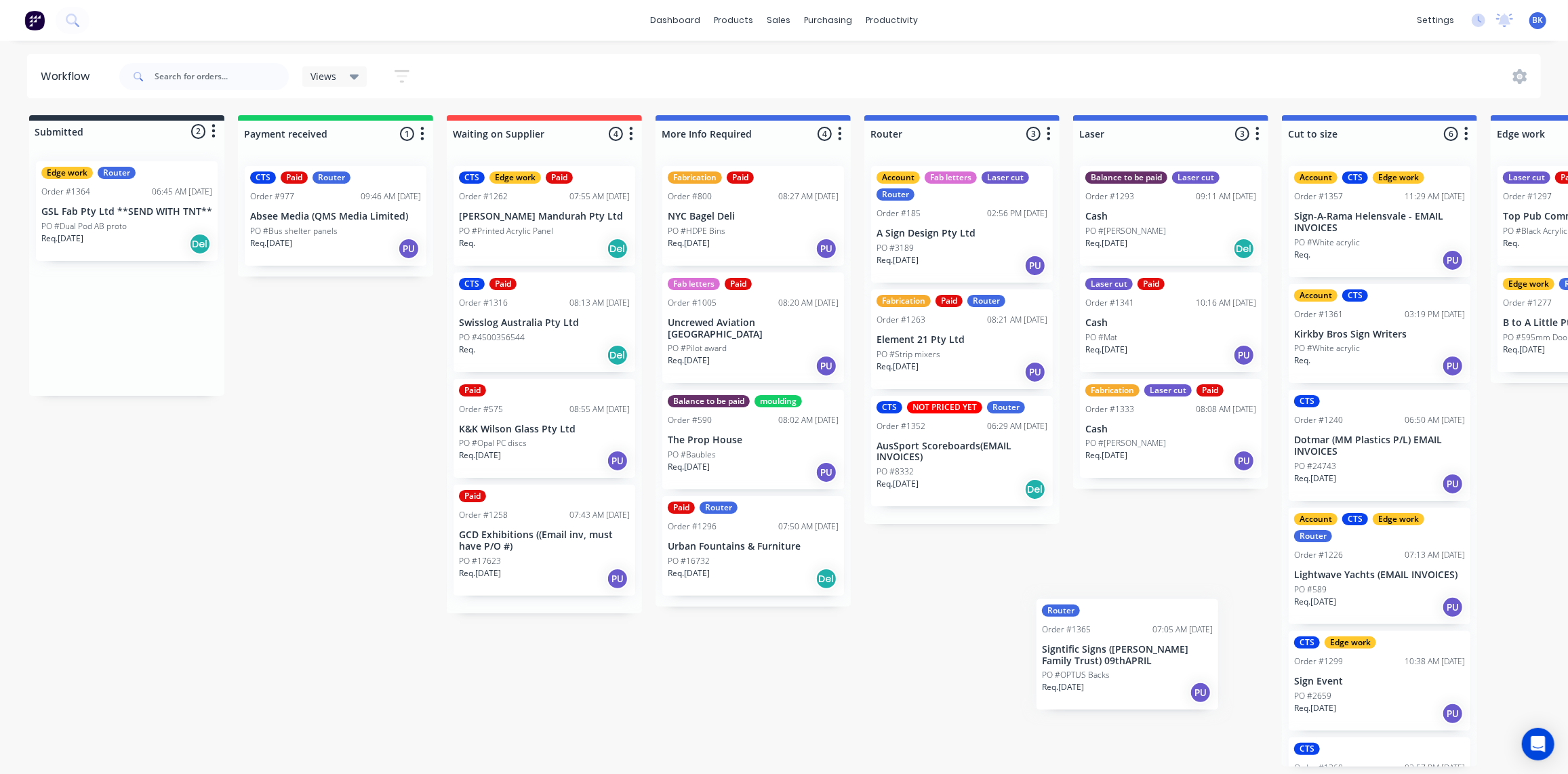
scroll to position [1, 0]
drag, startPoint x: 121, startPoint y: 207, endPoint x: 950, endPoint y: 547, distance: 896.0
drag, startPoint x: 114, startPoint y: 198, endPoint x: 950, endPoint y: 526, distance: 898.0
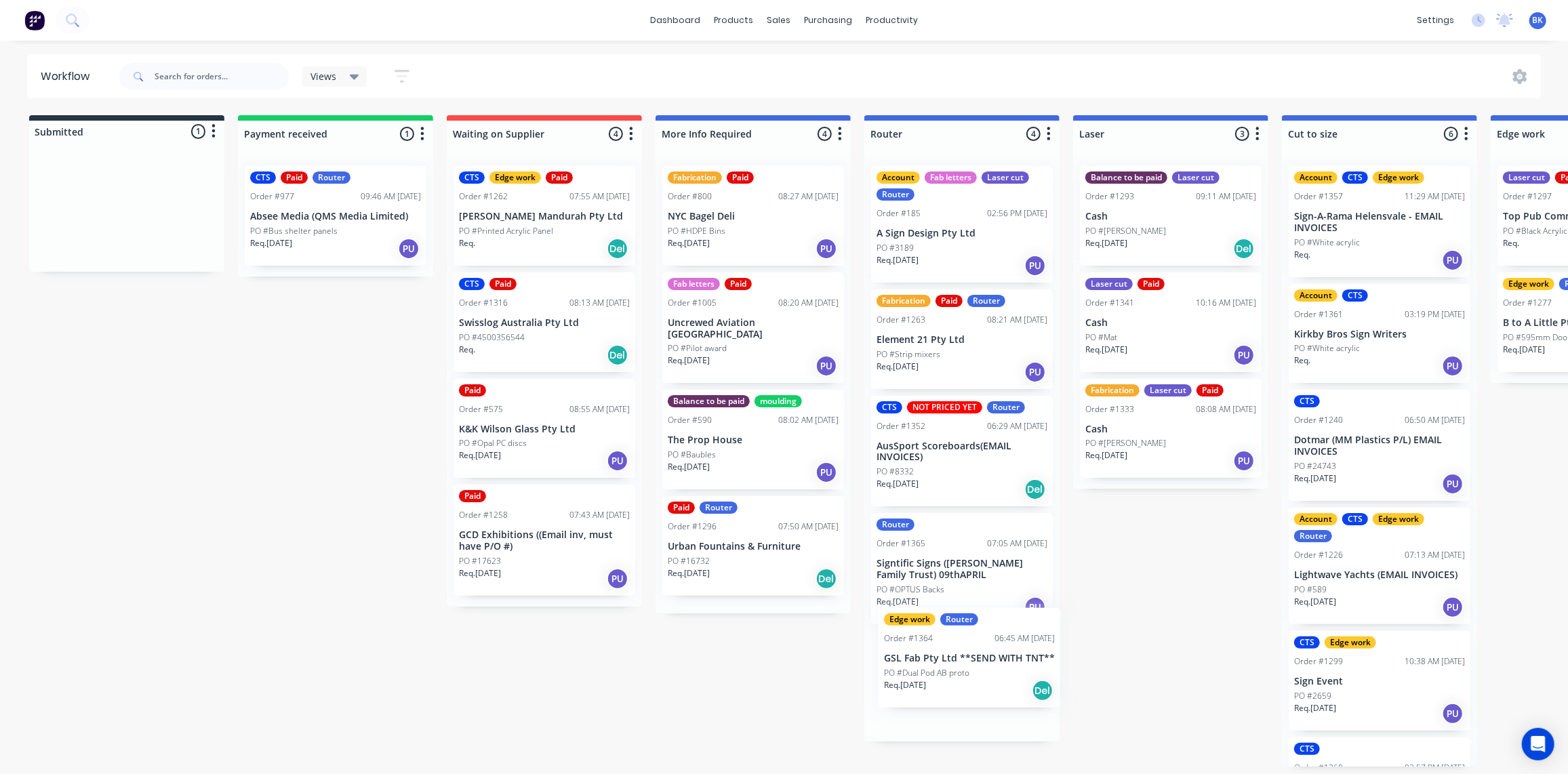
drag, startPoint x: 110, startPoint y: 224, endPoint x: 954, endPoint y: 670, distance: 954.6
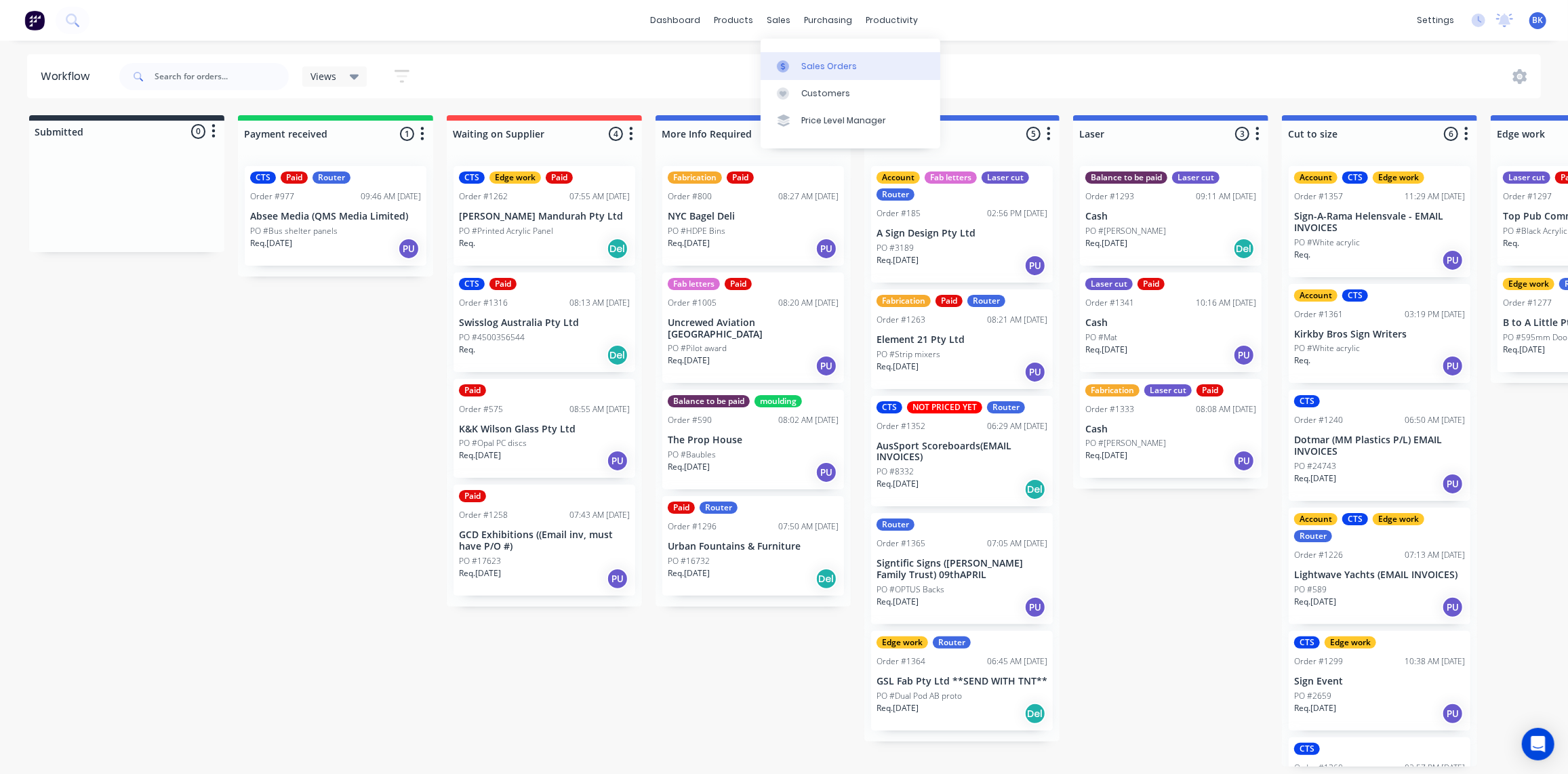
click at [804, 60] on div "Sales Orders" at bounding box center [829, 66] width 55 height 12
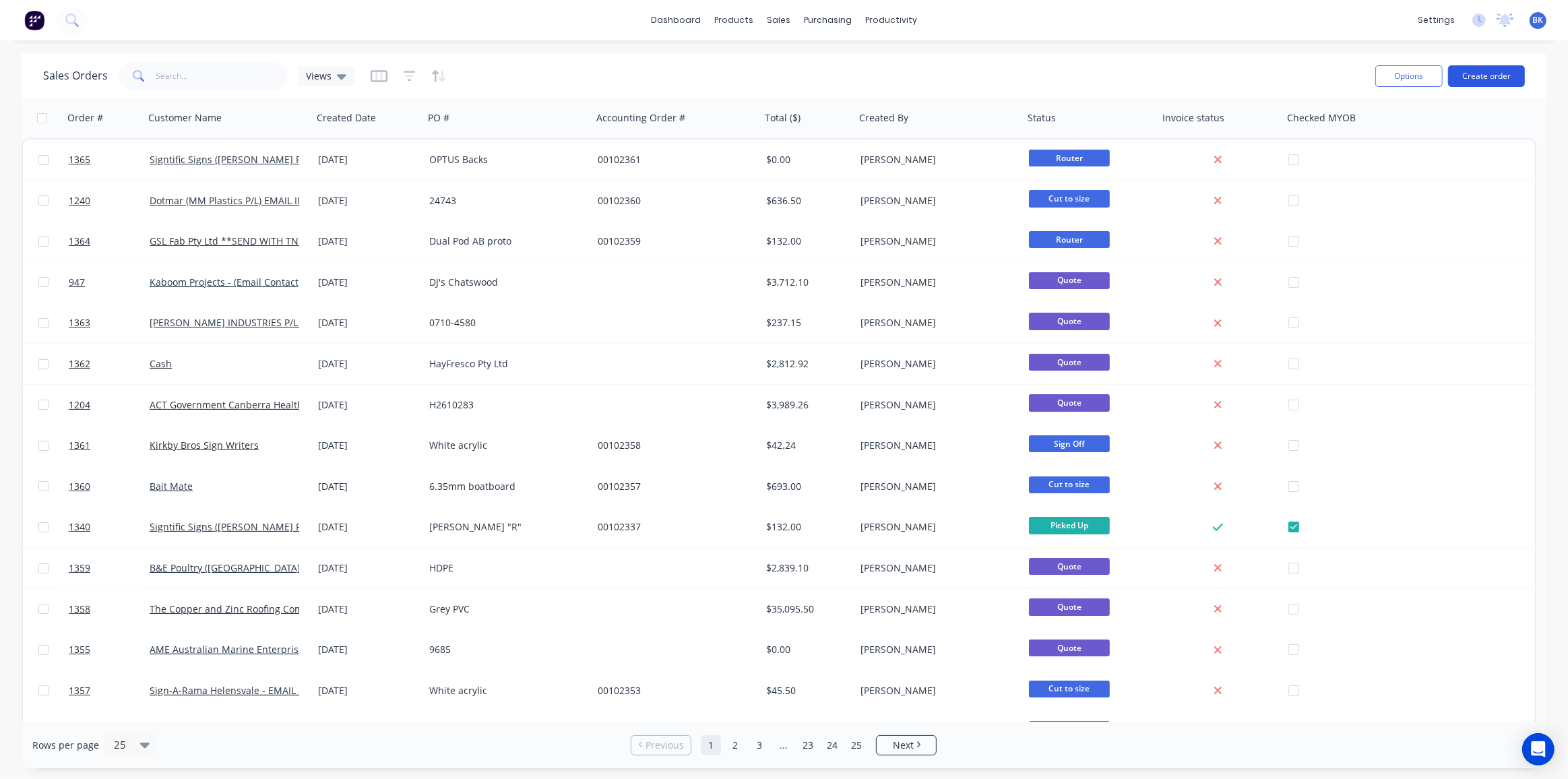
click at [1465, 74] on button "Create order" at bounding box center [1486, 76] width 77 height 22
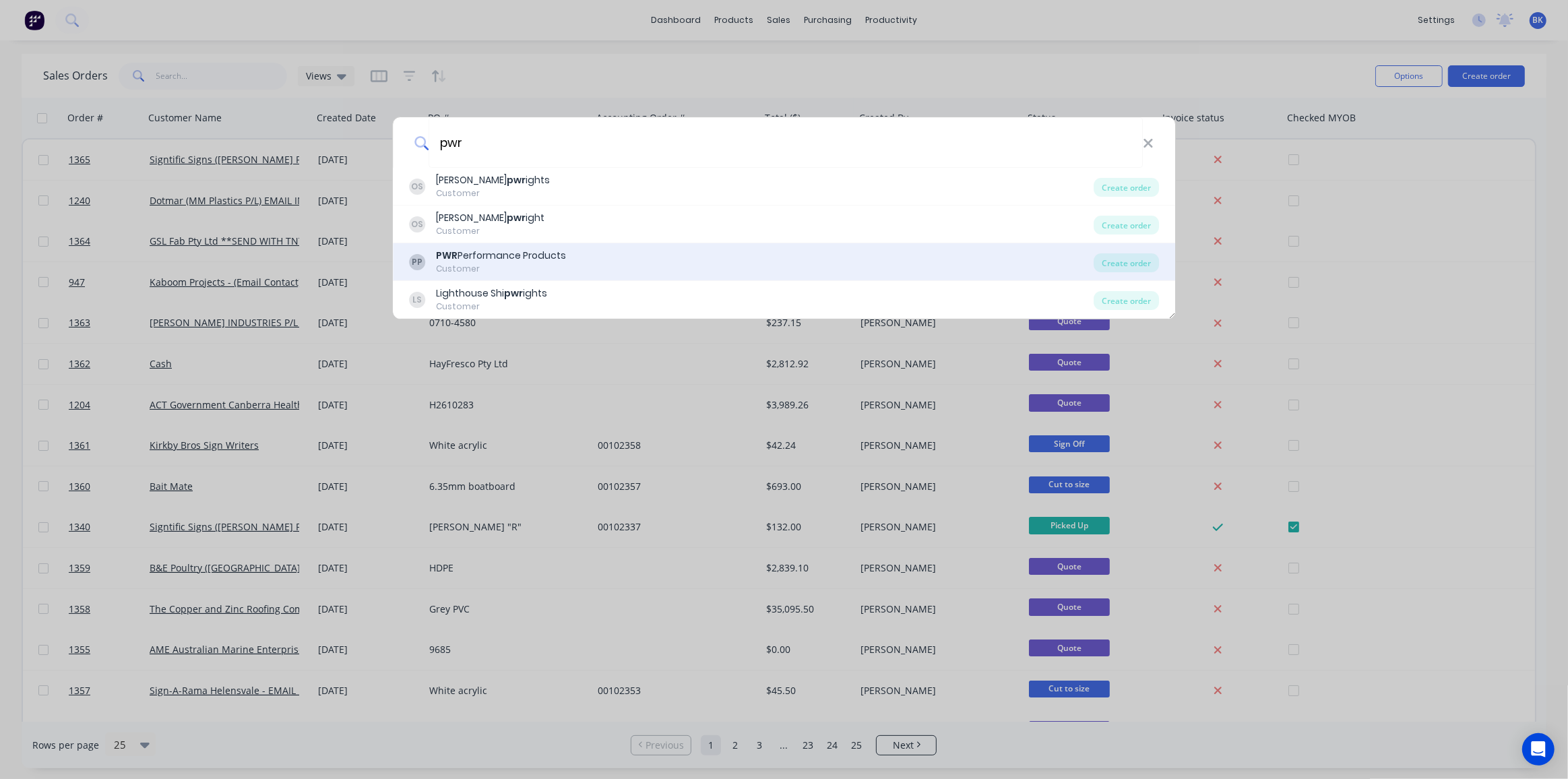
type input "pwr"
click at [534, 256] on div "PWR Performance Products" at bounding box center [501, 256] width 130 height 14
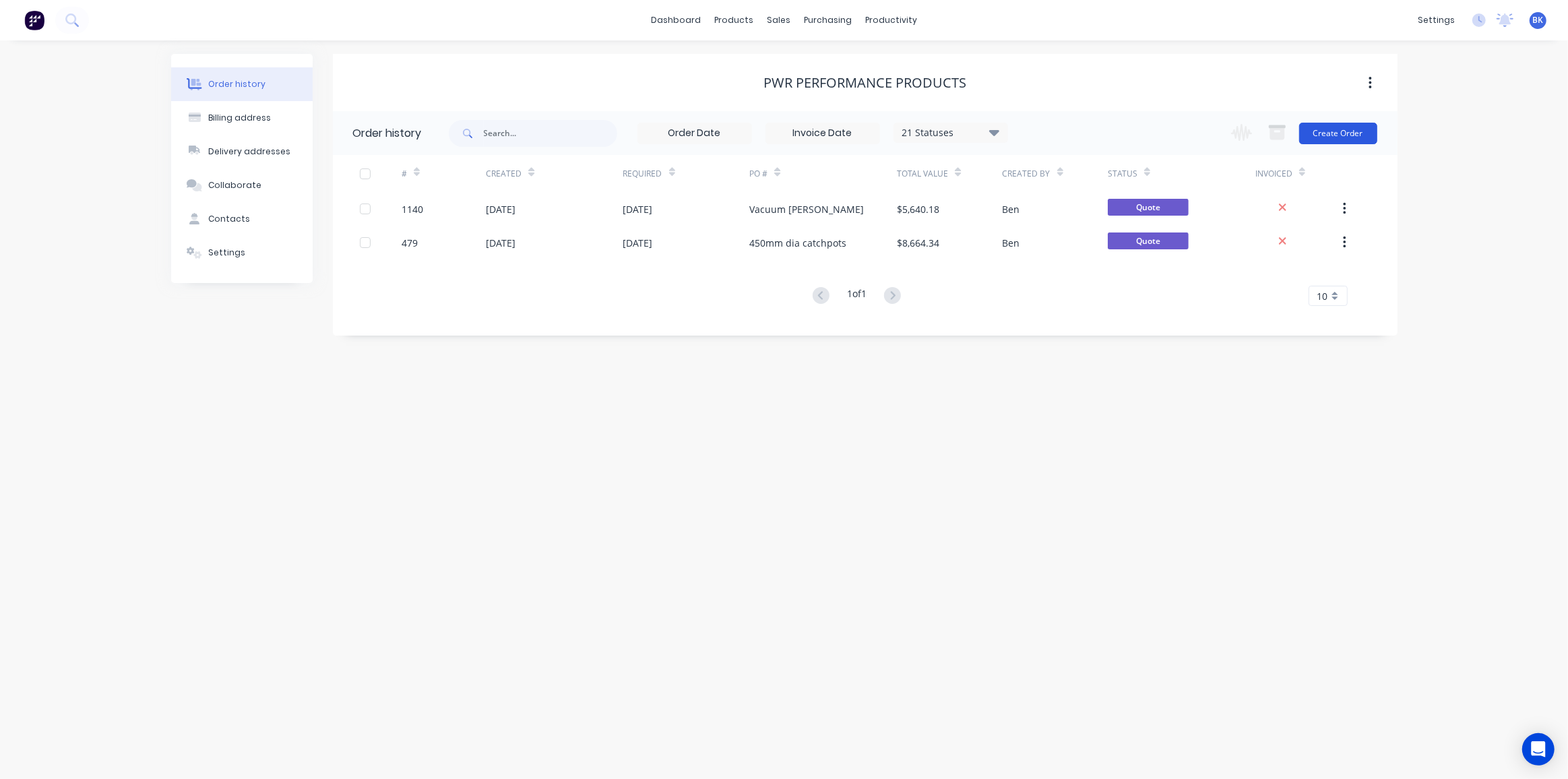
click at [1342, 131] on button "Create Order" at bounding box center [1338, 133] width 78 height 22
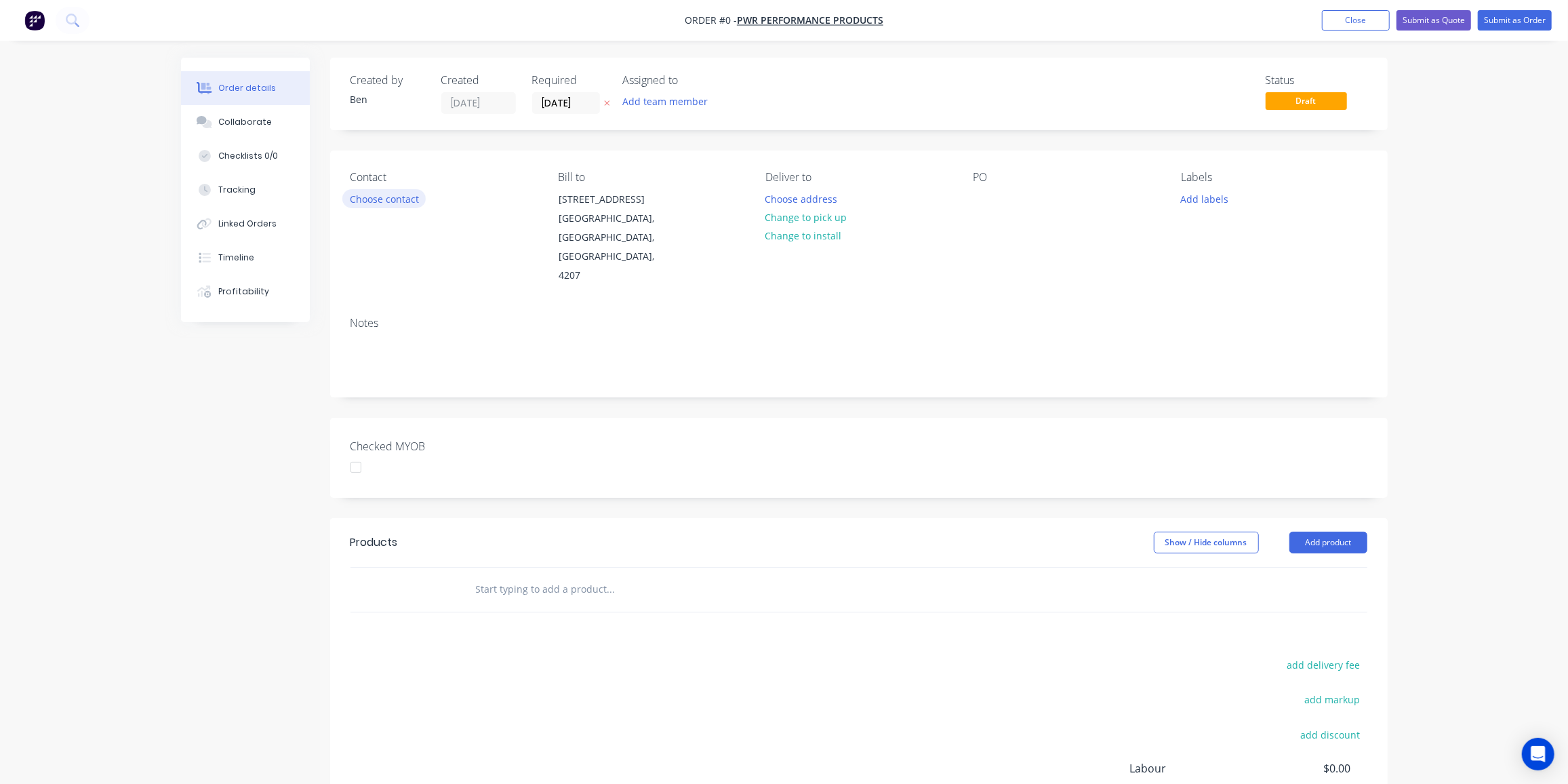
click at [402, 195] on button "Choose contact" at bounding box center [384, 198] width 83 height 18
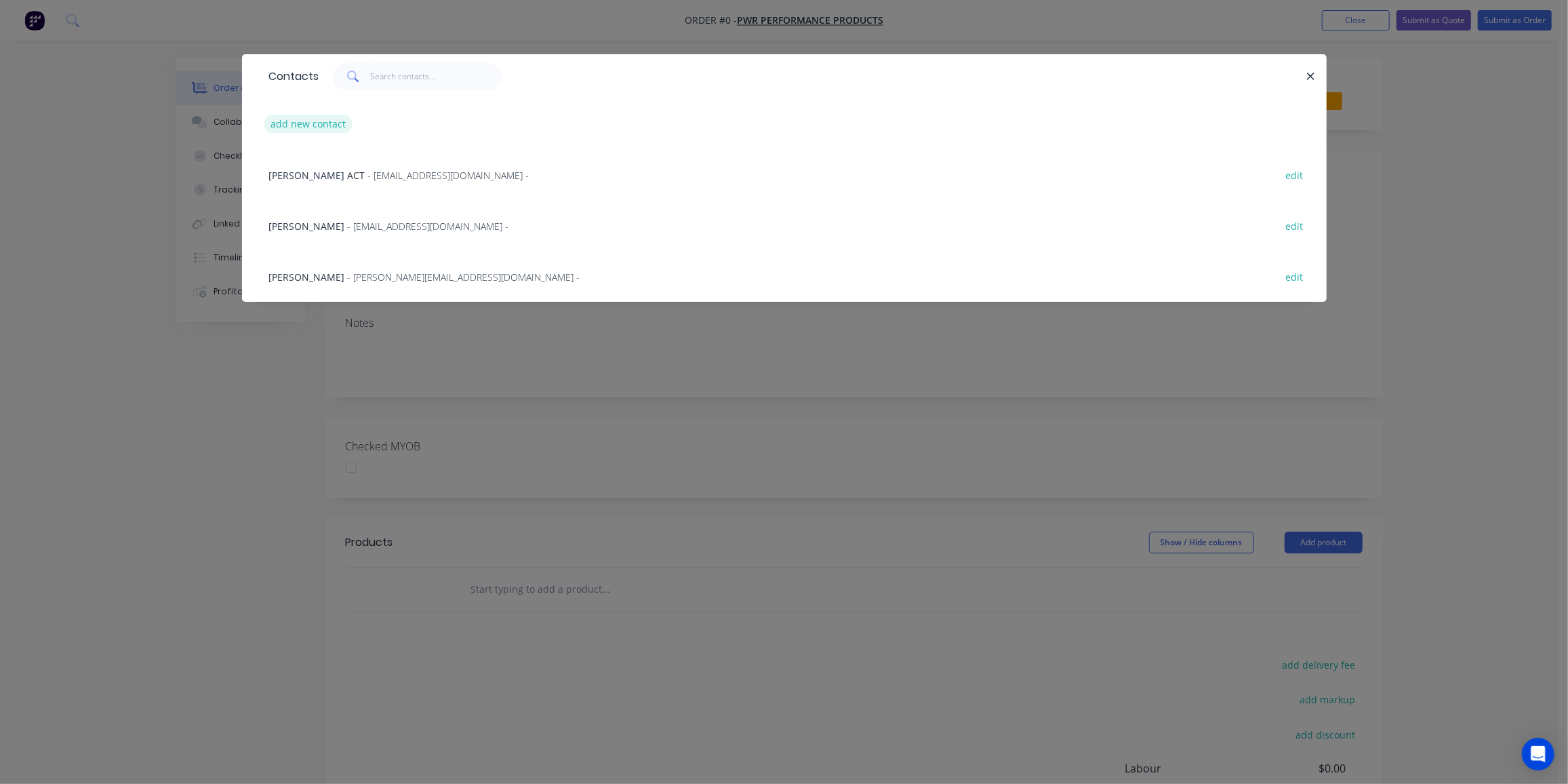
click at [301, 122] on button "add new contact" at bounding box center [308, 124] width 90 height 18
select select "AU"
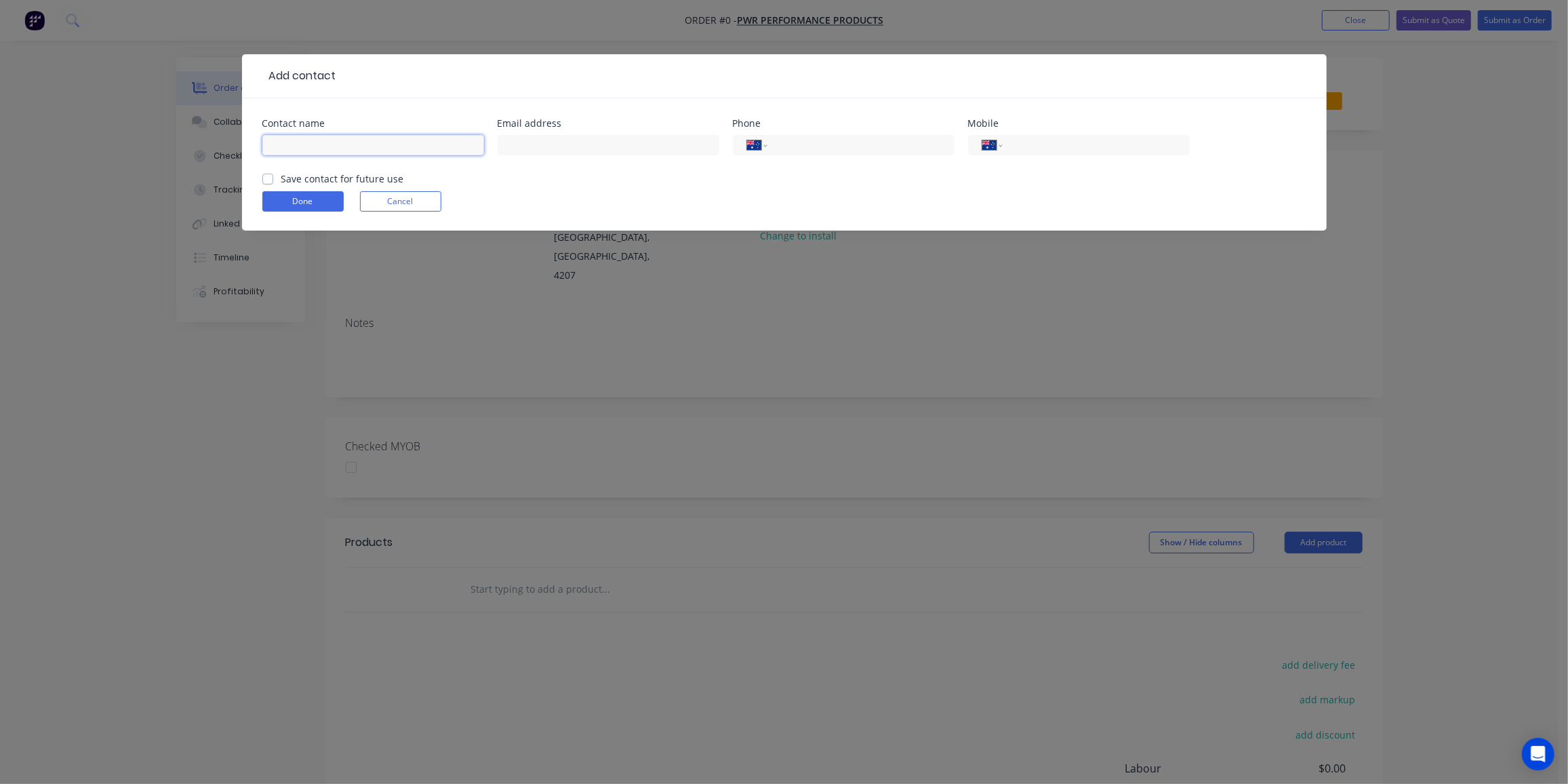
click at [369, 145] on input "text" at bounding box center [373, 145] width 222 height 21
paste input "[PERSON_NAME] <[PERSON_NAME][EMAIL_ADDRESS][PERSON_NAME][DOMAIN_NAME]>"
drag, startPoint x: 331, startPoint y: 143, endPoint x: 623, endPoint y: 166, distance: 292.9
click at [623, 166] on div "Contact name [PERSON_NAME] <[PERSON_NAME][EMAIL_ADDRESS][PERSON_NAME][DOMAIN_NA…" at bounding box center [784, 145] width 1044 height 53
type input "Maurilio Mota"
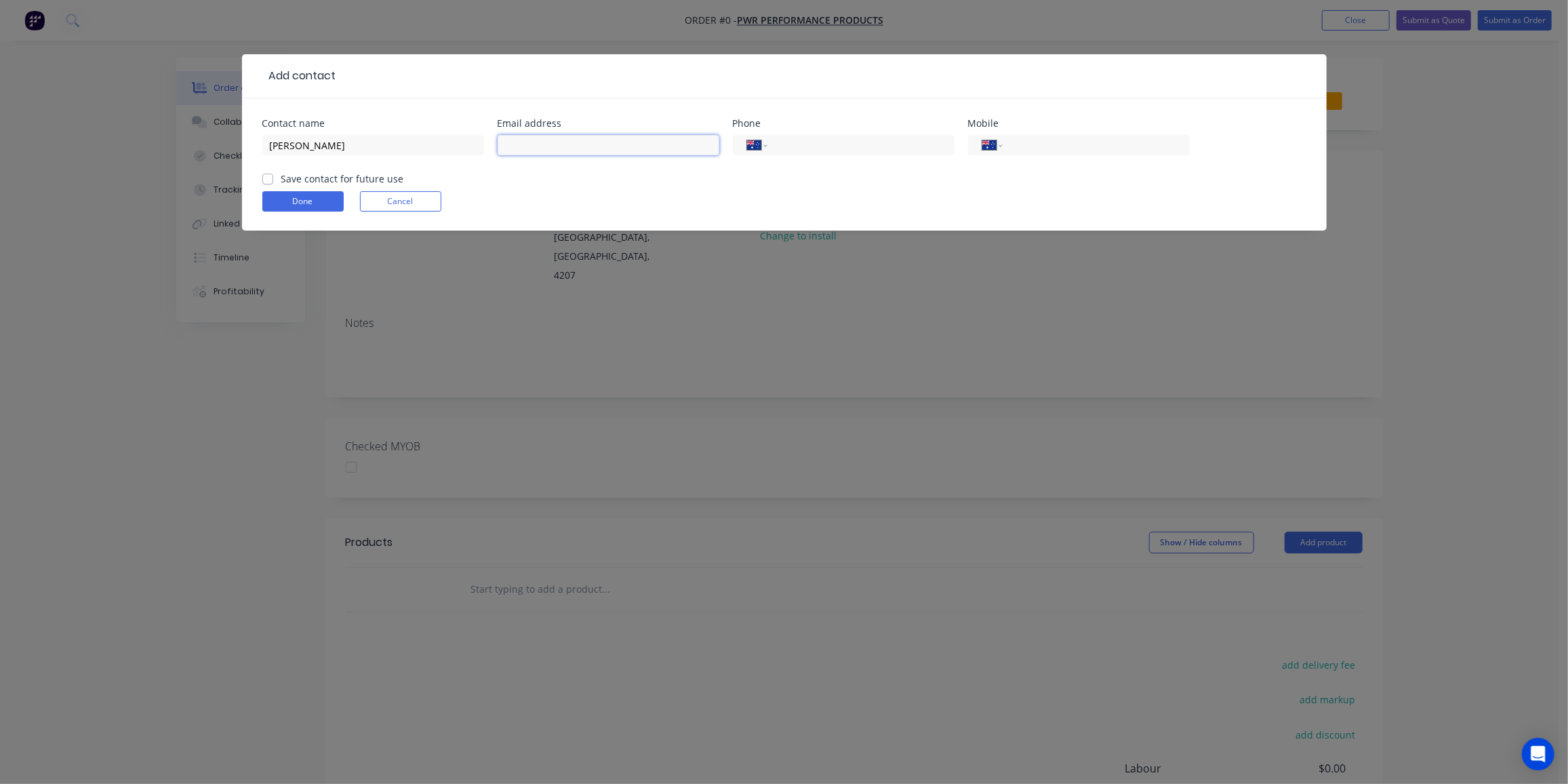
click at [579, 144] on input "text" at bounding box center [608, 145] width 222 height 21
paste input "<maurilio.mota@pwr.com.au>"
drag, startPoint x: 512, startPoint y: 145, endPoint x: 401, endPoint y: 155, distance: 111.4
click at [401, 155] on div "Contact name Maurilio Mota Email address <maurilio.mota@pwr.com.au> Phone Inter…" at bounding box center [784, 145] width 1044 height 53
click at [646, 149] on input "maurilio.mota@pwr.com.au>" at bounding box center [608, 145] width 222 height 21
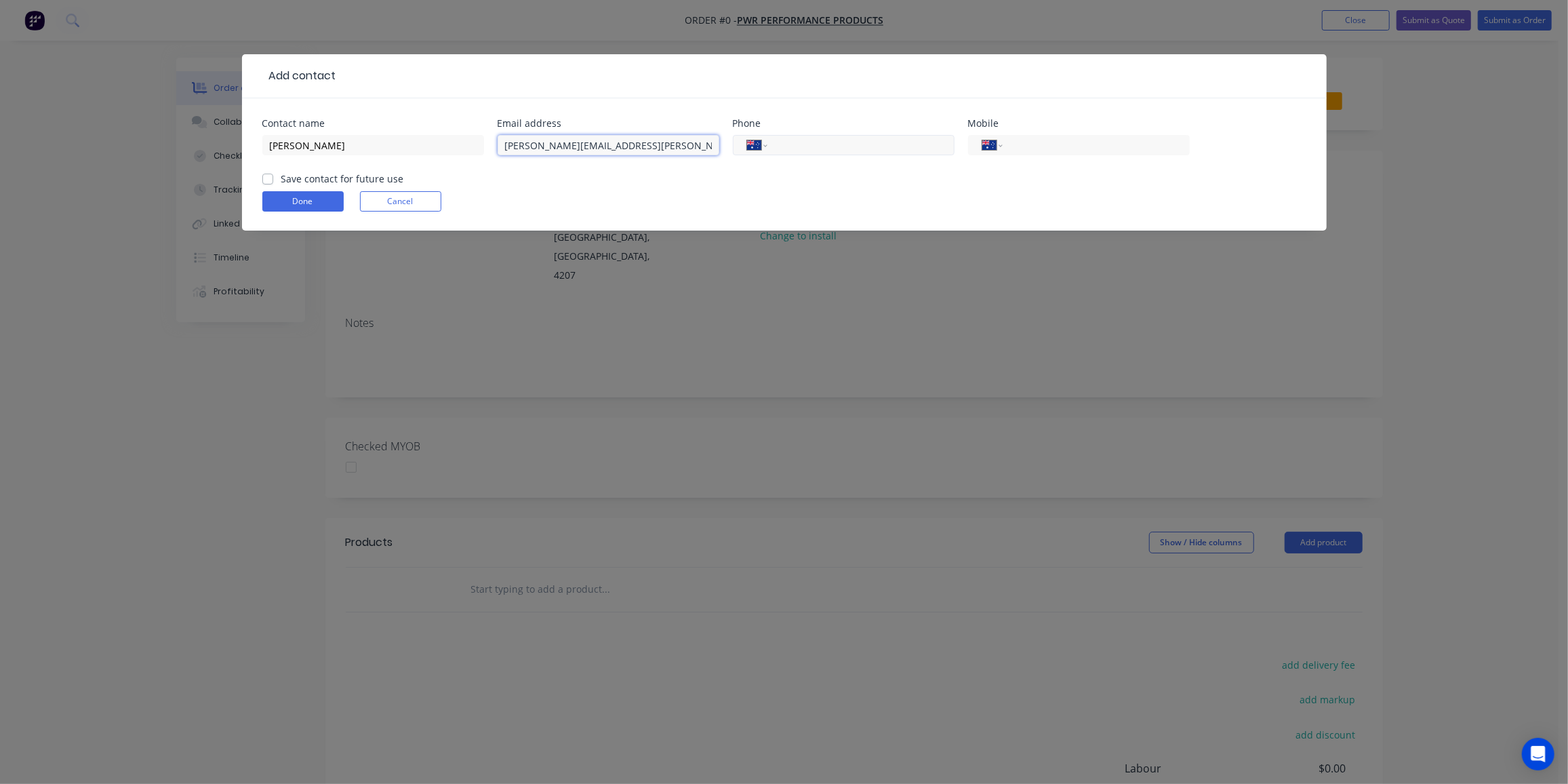
type input "maurilio.mota@pwr.com.au"
click at [874, 144] on input "tel" at bounding box center [858, 146] width 163 height 16
type input "(07) 5547 1600"
click at [281, 181] on label "Save contact for future use" at bounding box center [343, 178] width 123 height 14
click at [263, 181] on input "Save contact for future use" at bounding box center [267, 178] width 11 height 13
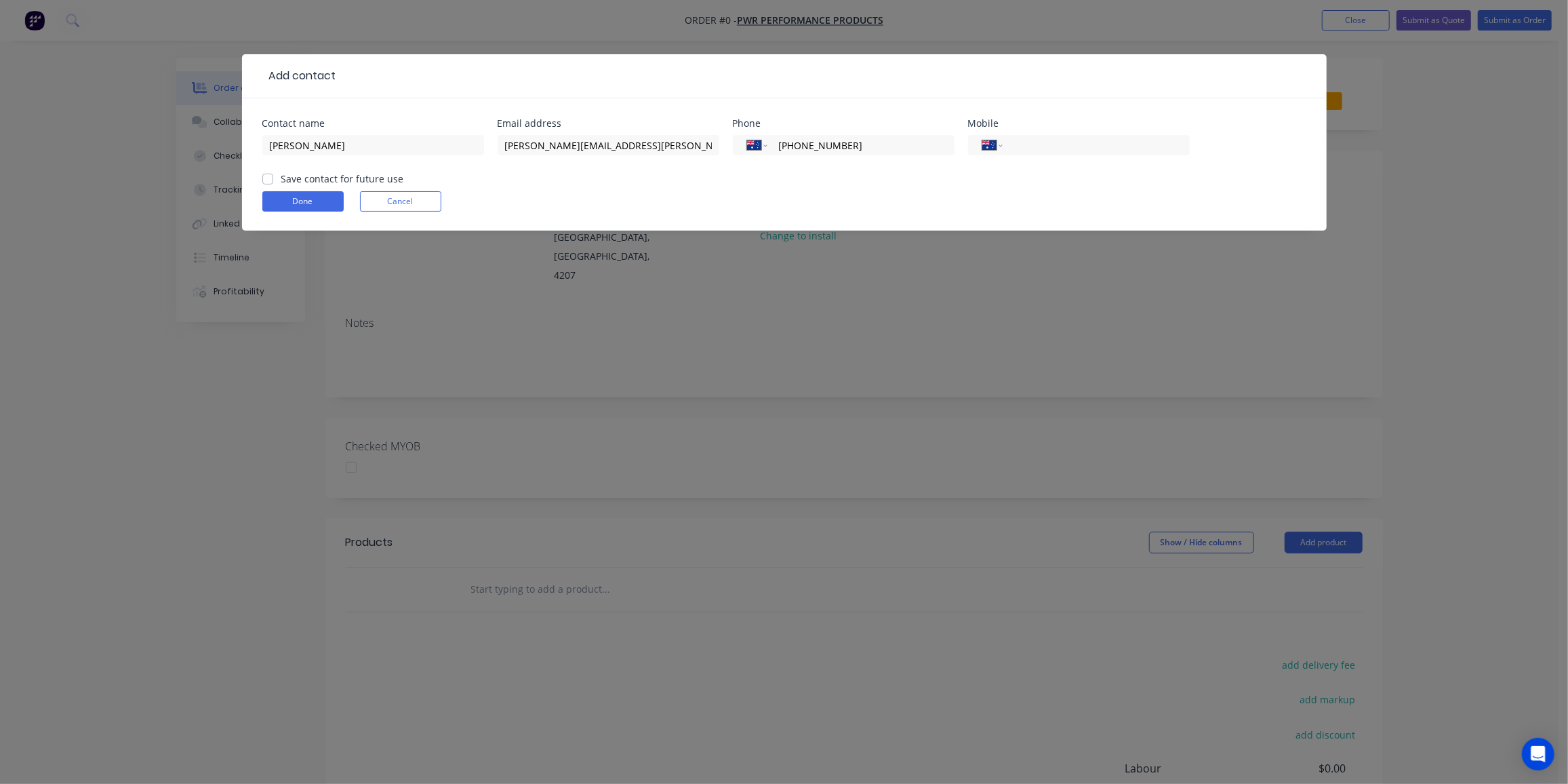
checkbox input "true"
click at [292, 202] on button "Done" at bounding box center [303, 201] width 81 height 21
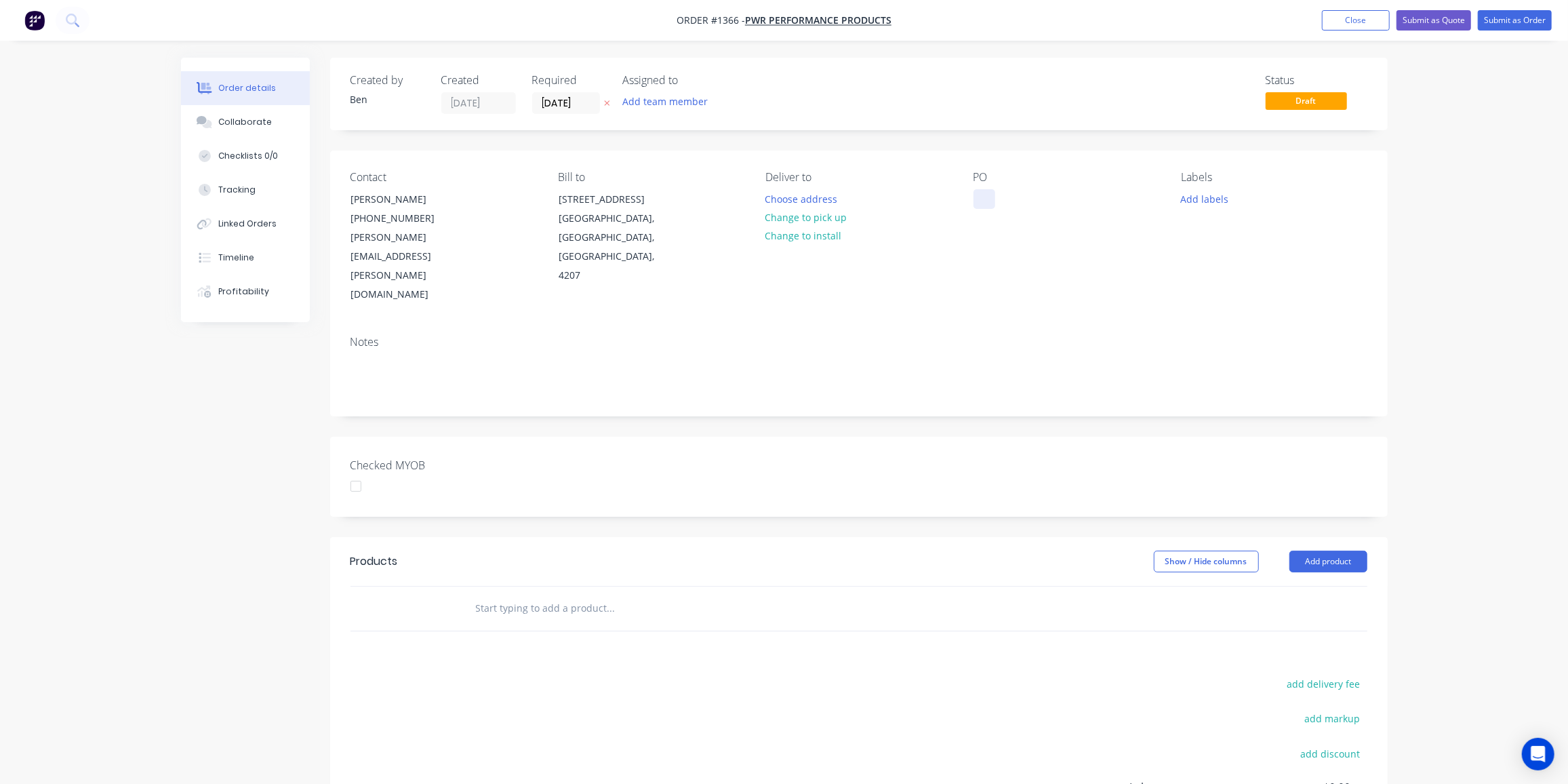
click at [979, 195] on div at bounding box center [984, 199] width 22 height 20
click at [827, 201] on button "Choose address" at bounding box center [801, 198] width 87 height 18
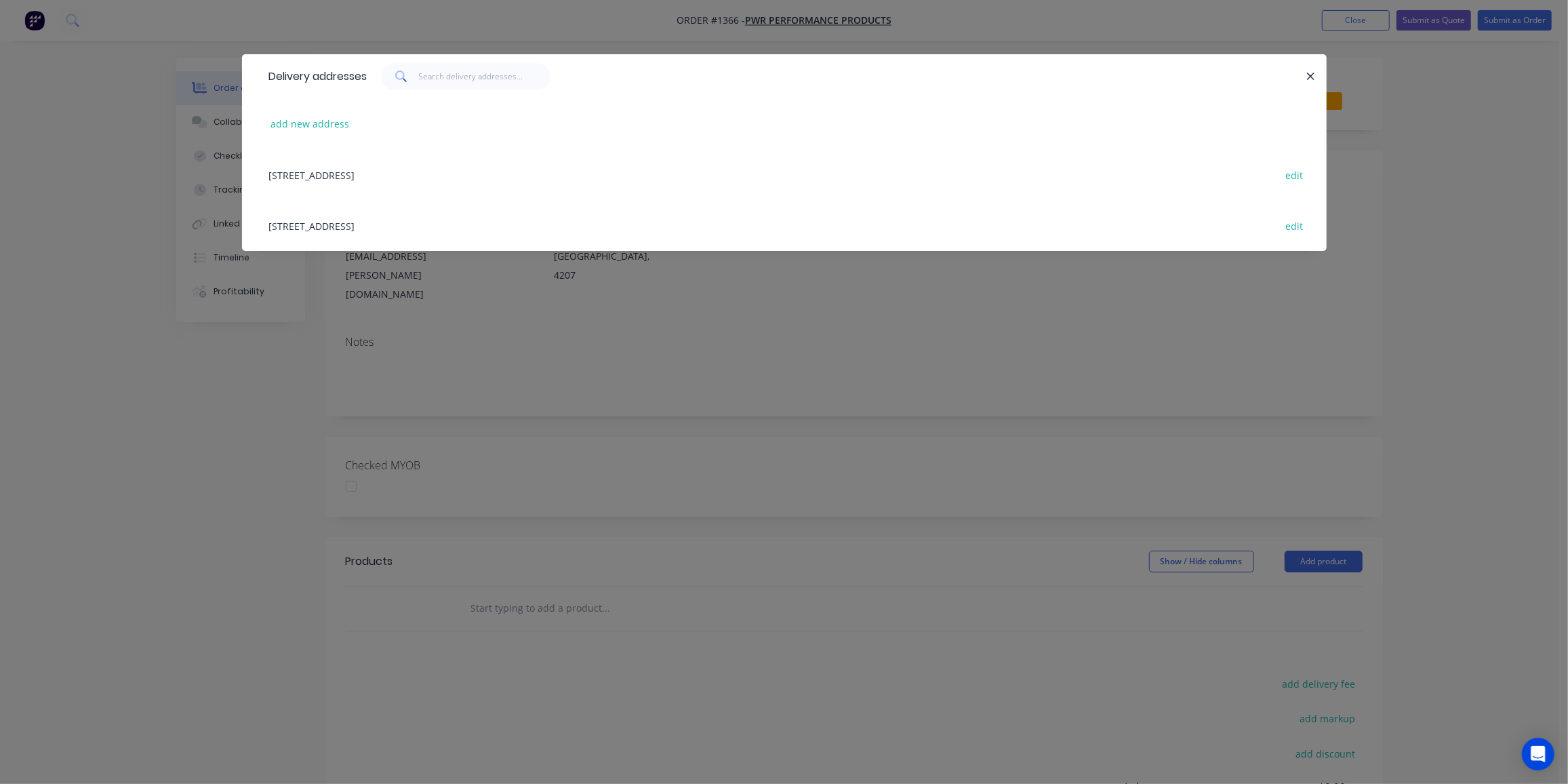
click at [453, 172] on div "28 Quarry Rd, Stapylton, Queensland, Australia, 4207 edit" at bounding box center [784, 175] width 1044 height 51
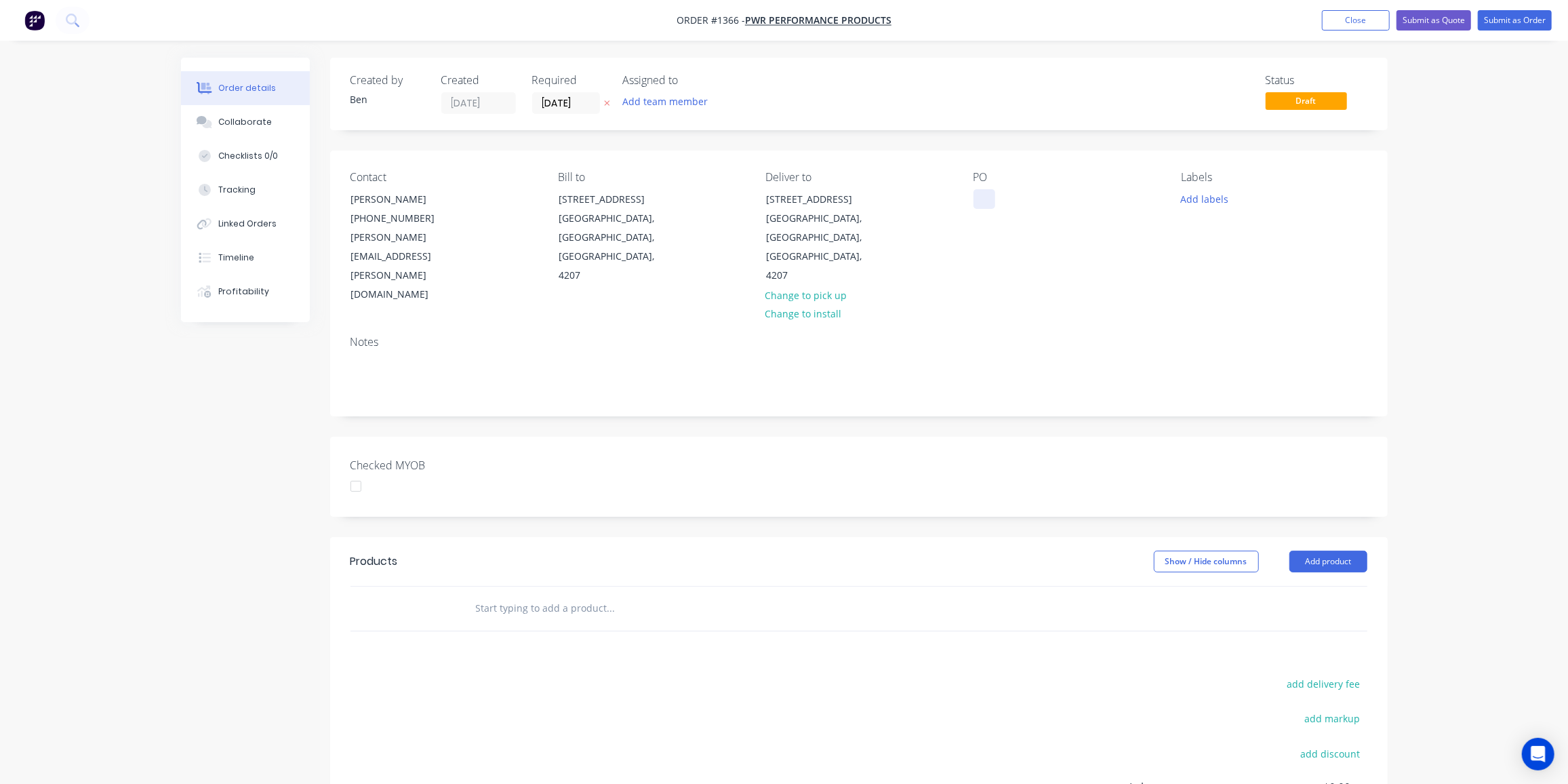
click at [986, 198] on div at bounding box center [984, 199] width 22 height 20
click at [1212, 198] on button "Add labels" at bounding box center [1205, 198] width 63 height 18
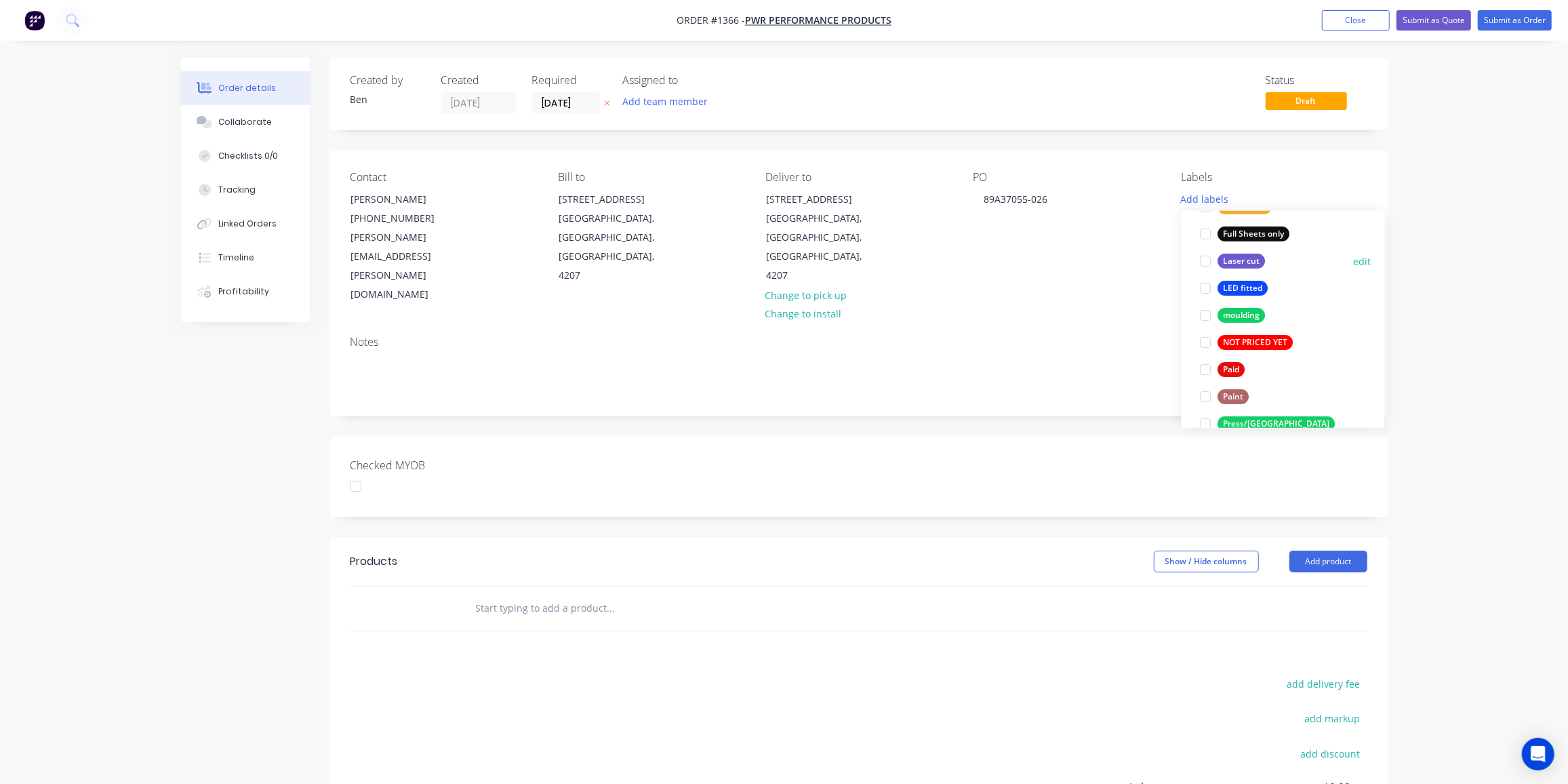
click at [1236, 254] on div "Laser cut" at bounding box center [1241, 261] width 48 height 15
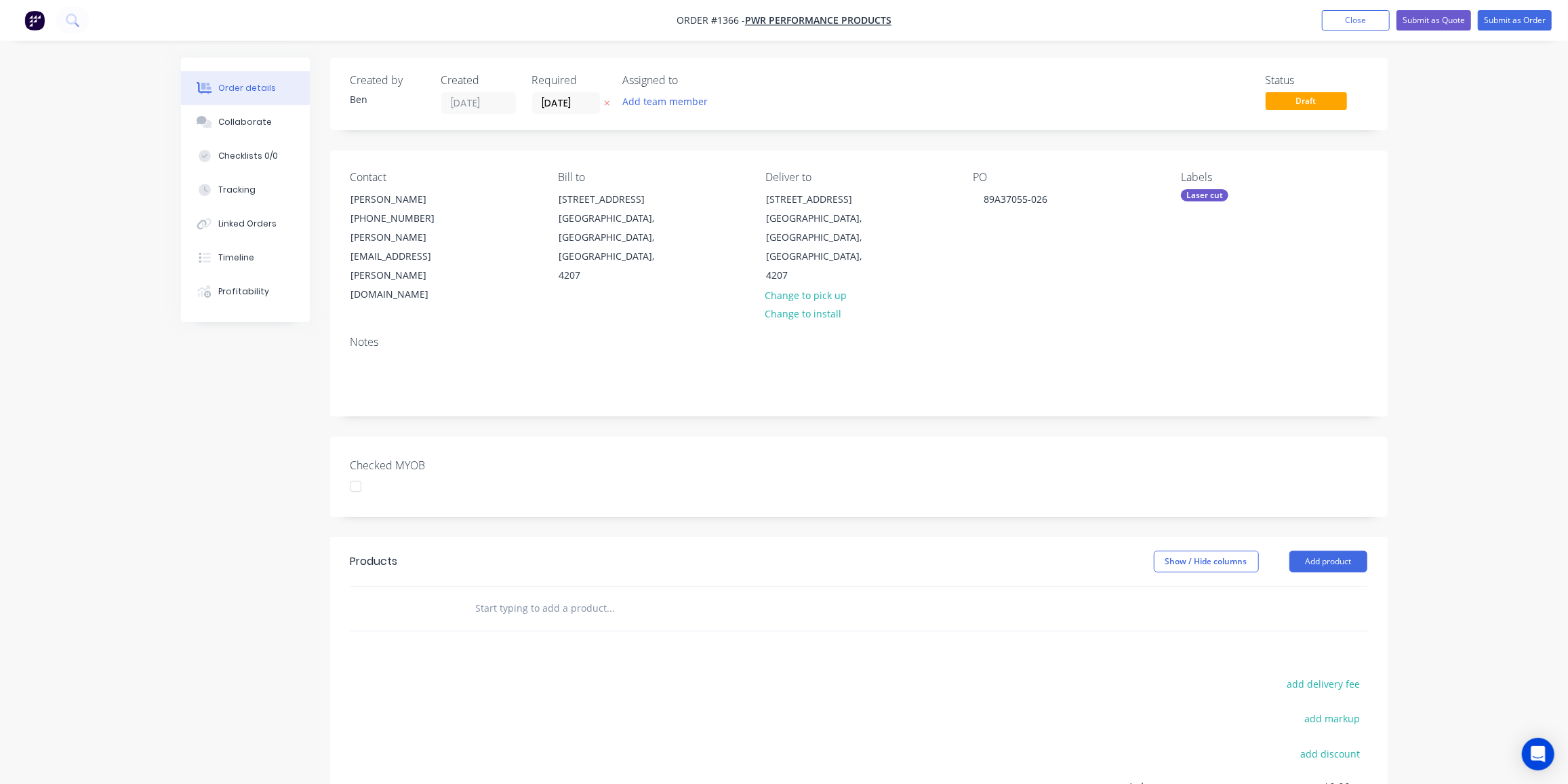
click at [508, 595] on input "text" at bounding box center [611, 608] width 272 height 27
click at [566, 595] on input "Part" at bounding box center [611, 608] width 272 height 27
drag, startPoint x: 566, startPoint y: 554, endPoint x: 412, endPoint y: 557, distance: 154.0
click at [412, 586] on div "Part Add Part to order 0774-2359-2 MYOB Item # Factory App/ Part No 0774-2359-2…" at bounding box center [859, 608] width 1017 height 44
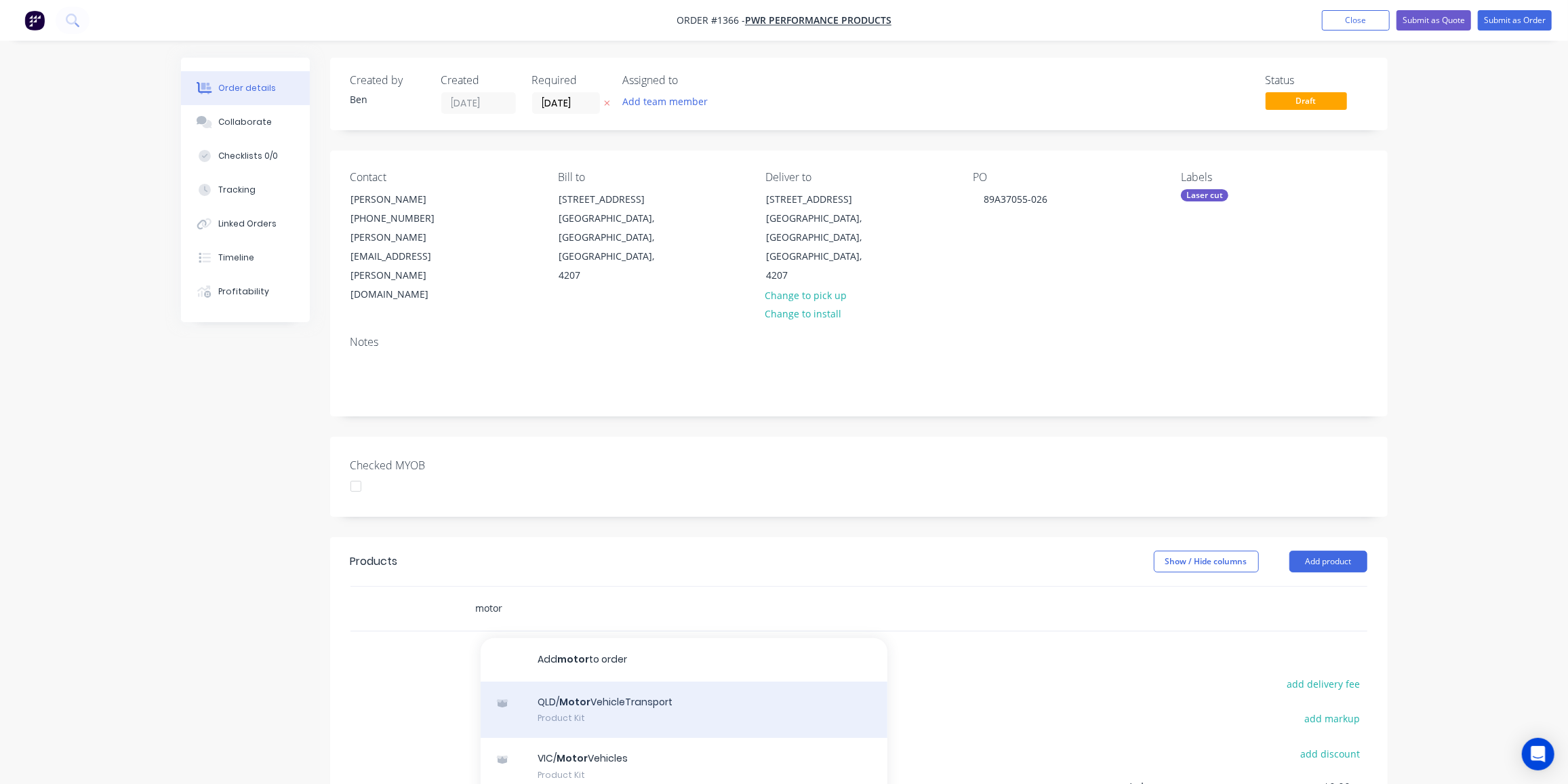
type input "motor"
click at [564, 682] on div "QLD/ Motor VehicleTransport Product Kit" at bounding box center [684, 710] width 407 height 57
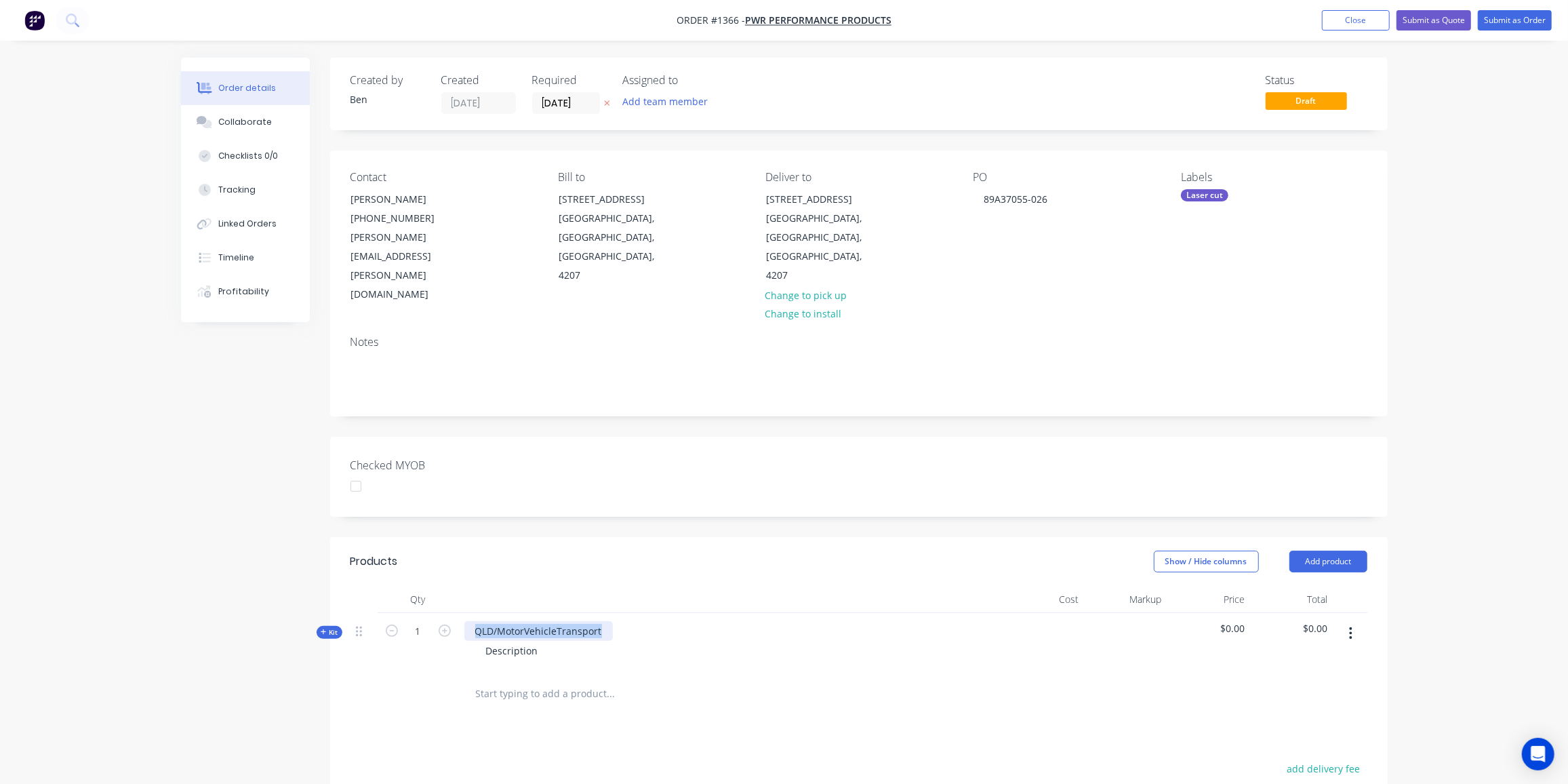
drag, startPoint x: 565, startPoint y: 571, endPoint x: 456, endPoint y: 573, distance: 109.0
click at [456, 613] on div "Kit 1 QLD/MotorVehicleTransport Description $0.00 $0.00" at bounding box center [859, 642] width 1017 height 59
paste div
drag, startPoint x: 473, startPoint y: 569, endPoint x: 497, endPoint y: 588, distance: 30.6
click at [474, 621] on div "89A37055-026" at bounding box center [507, 631] width 85 height 20
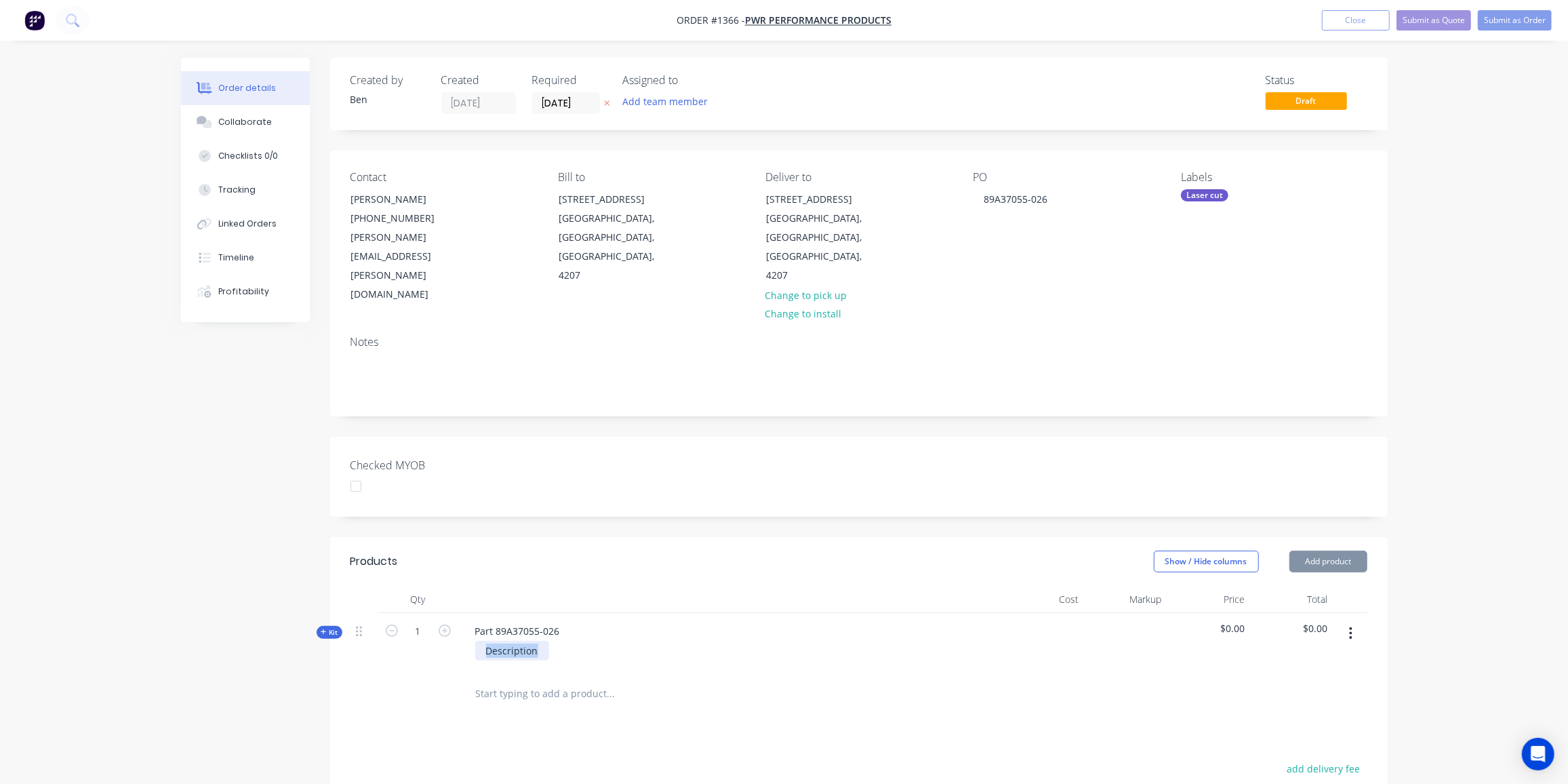
drag, startPoint x: 544, startPoint y: 590, endPoint x: 415, endPoint y: 584, distance: 129.1
click at [415, 613] on div "Kit 1 Part 89A37055-026 Description $0.00 $0.00" at bounding box center [859, 642] width 1017 height 59
click at [449, 625] on icon "button" at bounding box center [444, 630] width 12 height 12
type input "2"
click at [333, 627] on span "Kit" at bounding box center [329, 632] width 18 height 10
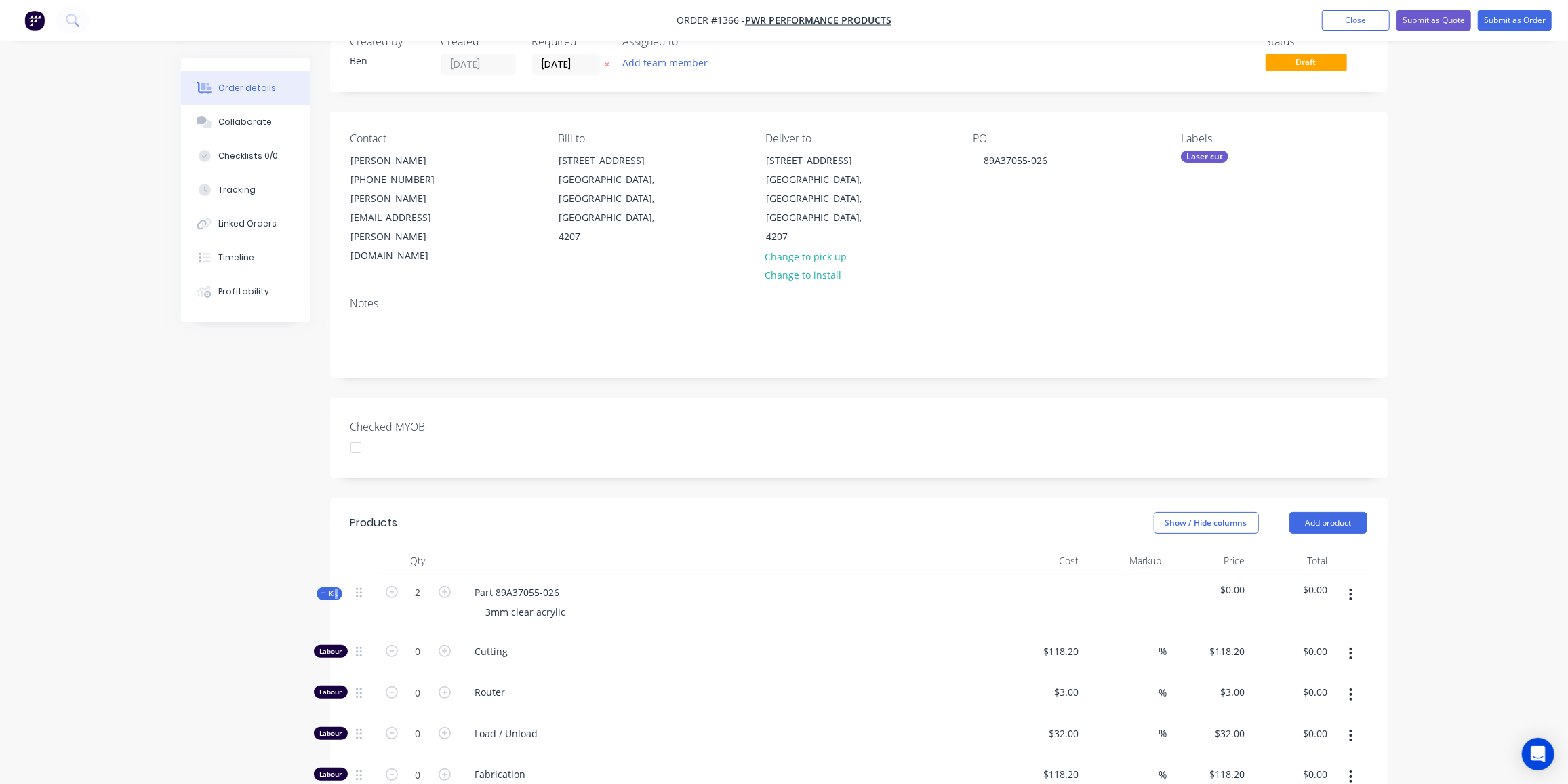
scroll to position [184, 0]
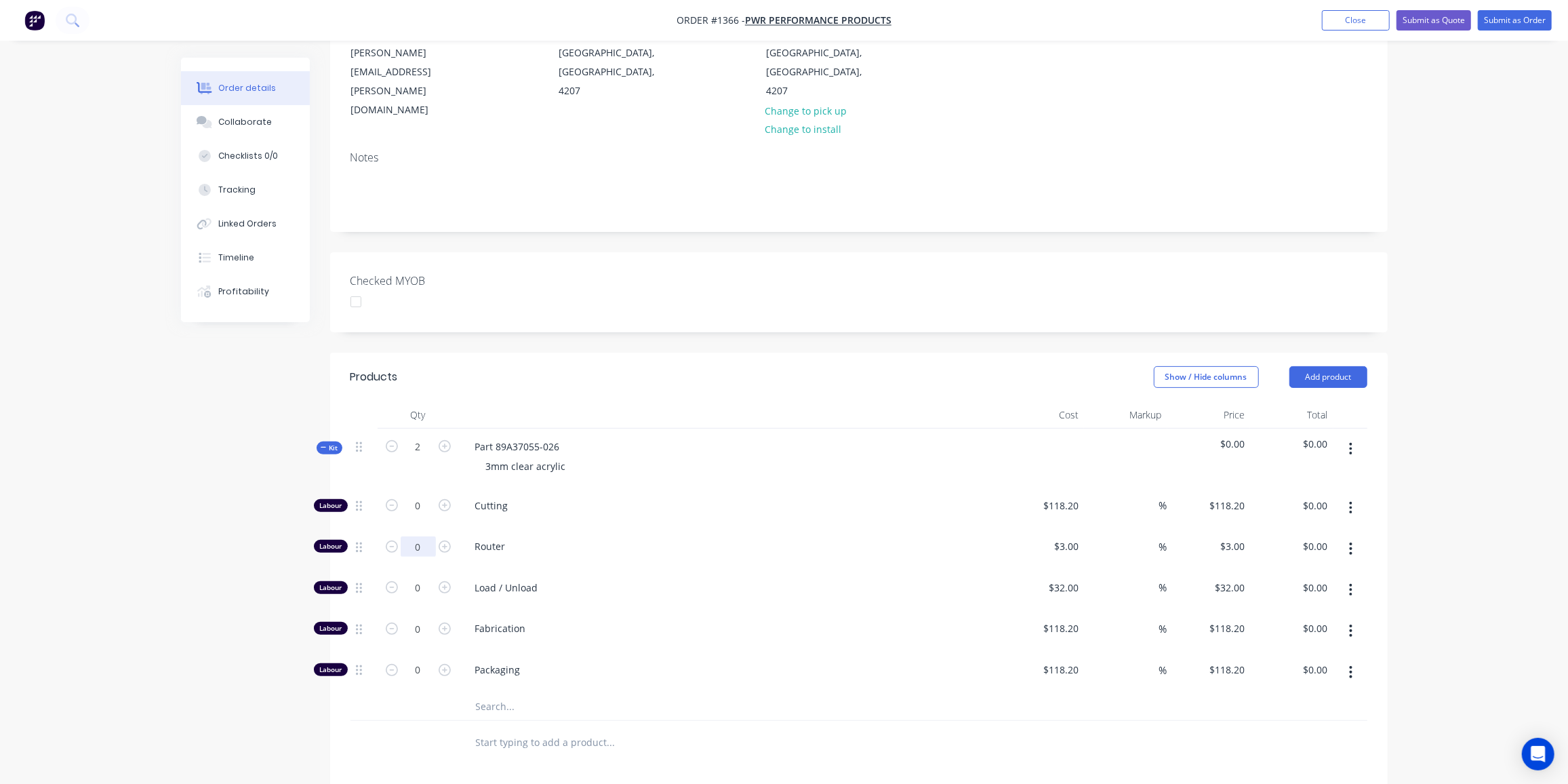
click at [415, 495] on input "0" at bounding box center [419, 505] width 36 height 21
type input "8"
type input "$24.00"
click at [419, 516] on input "0" at bounding box center [419, 505] width 36 height 21
type input "1"
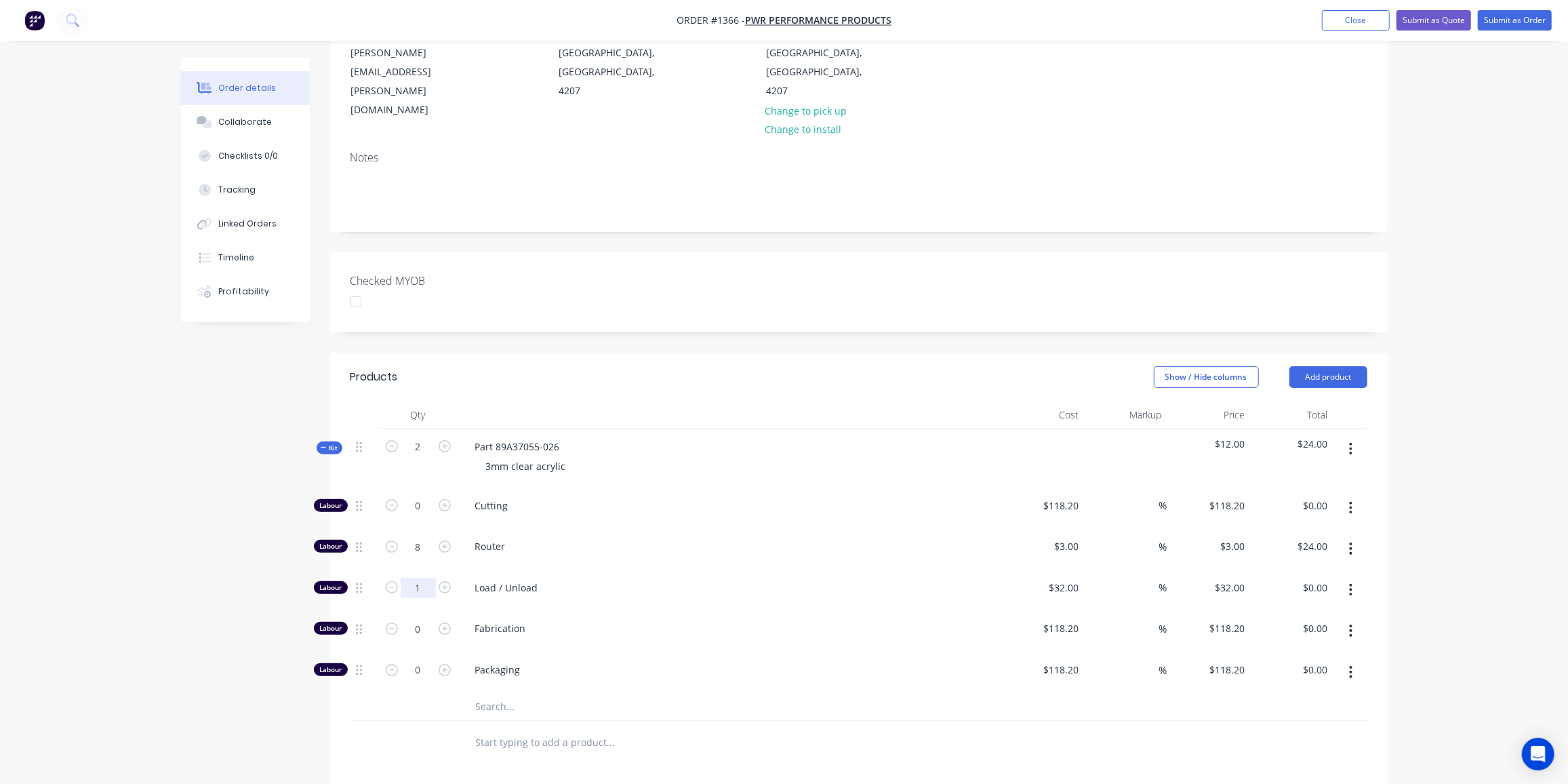
type input "$32.00"
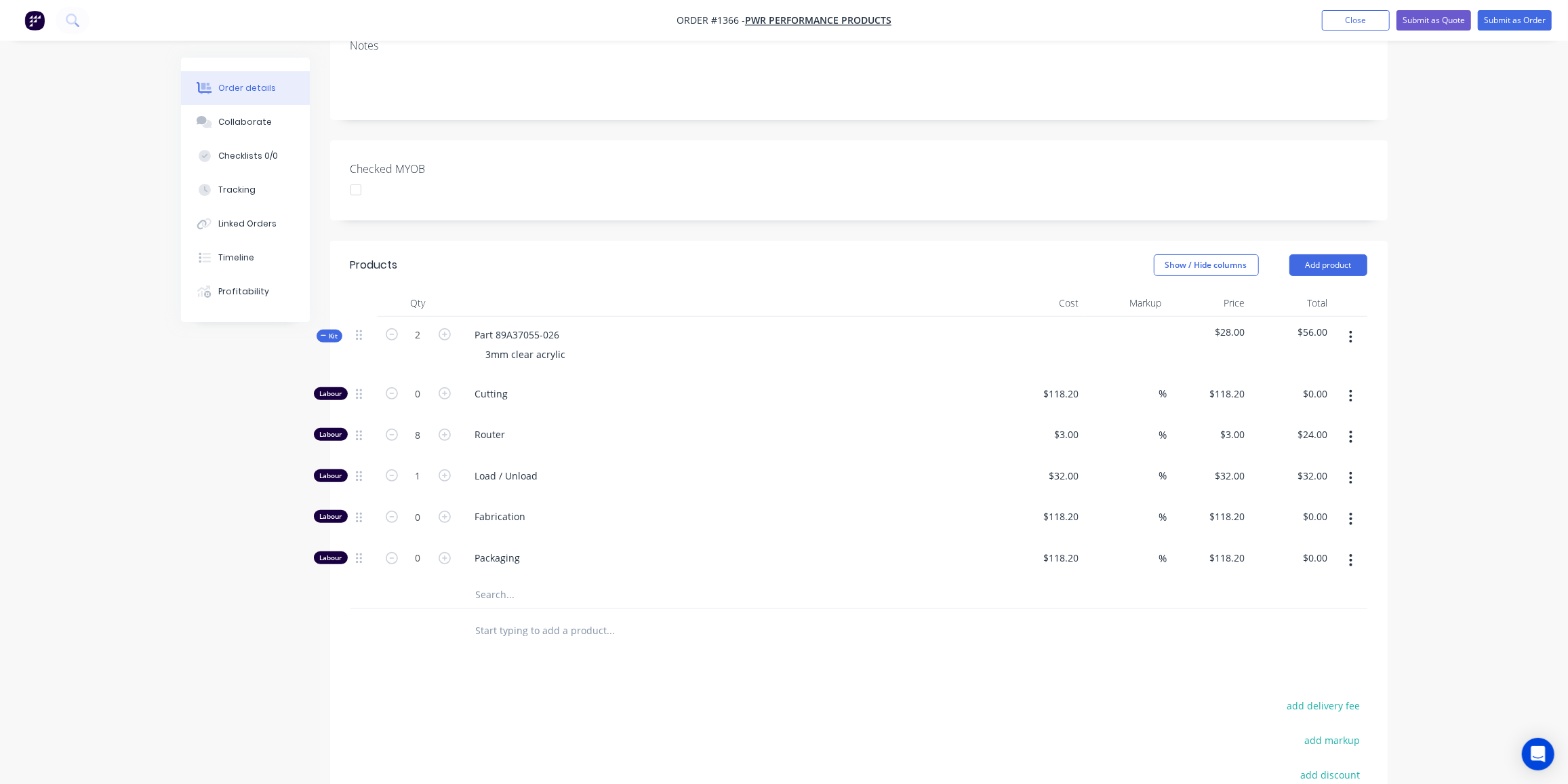
scroll to position [308, 0]
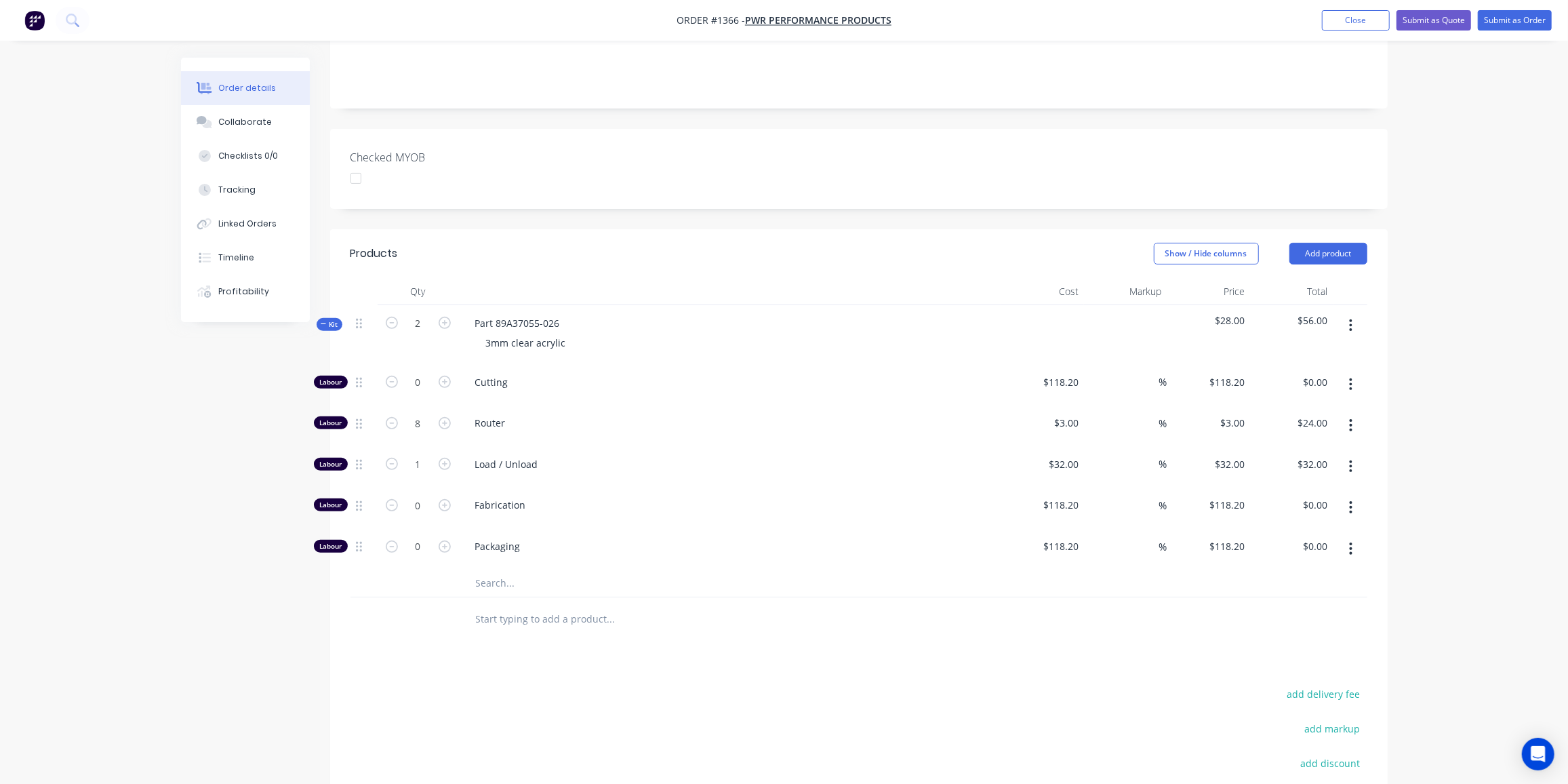
click at [480, 569] on input "text" at bounding box center [611, 583] width 272 height 27
type input "000"
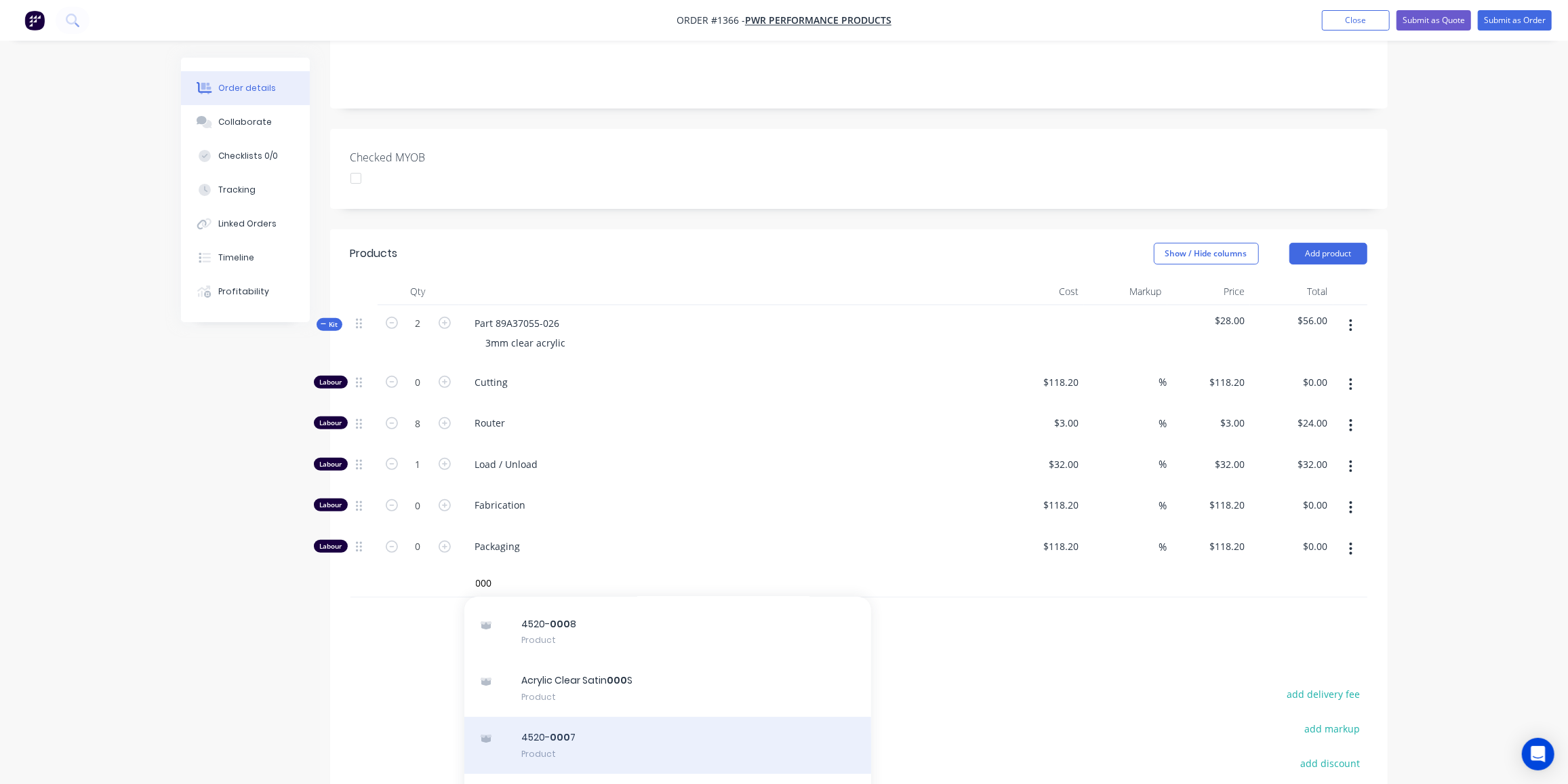
scroll to position [61, 0]
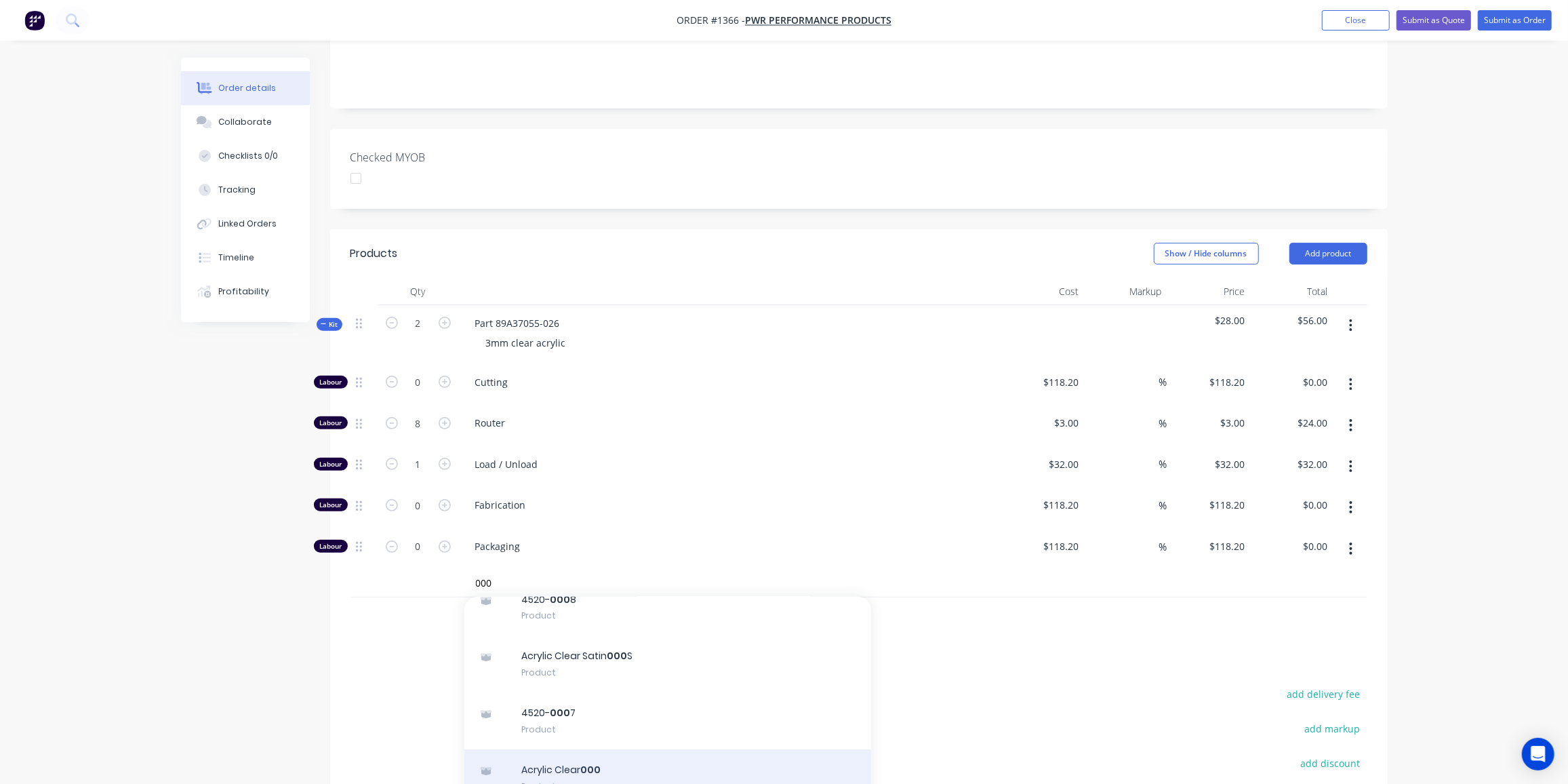
click at [608, 749] on div "Acrylic Clear 000 Product" at bounding box center [667, 778] width 407 height 57
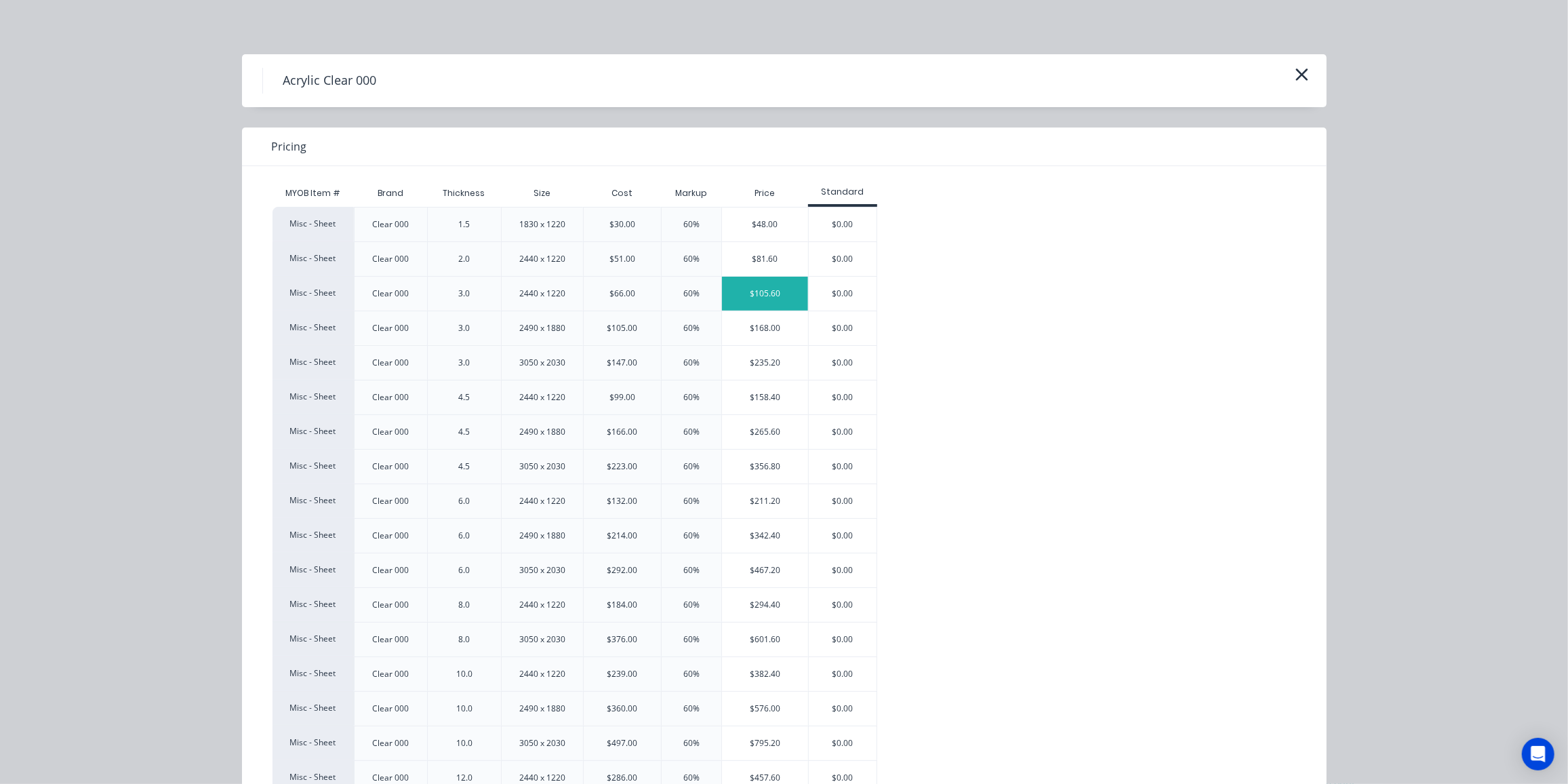
click at [741, 292] on div "$105.60" at bounding box center [765, 294] width 86 height 34
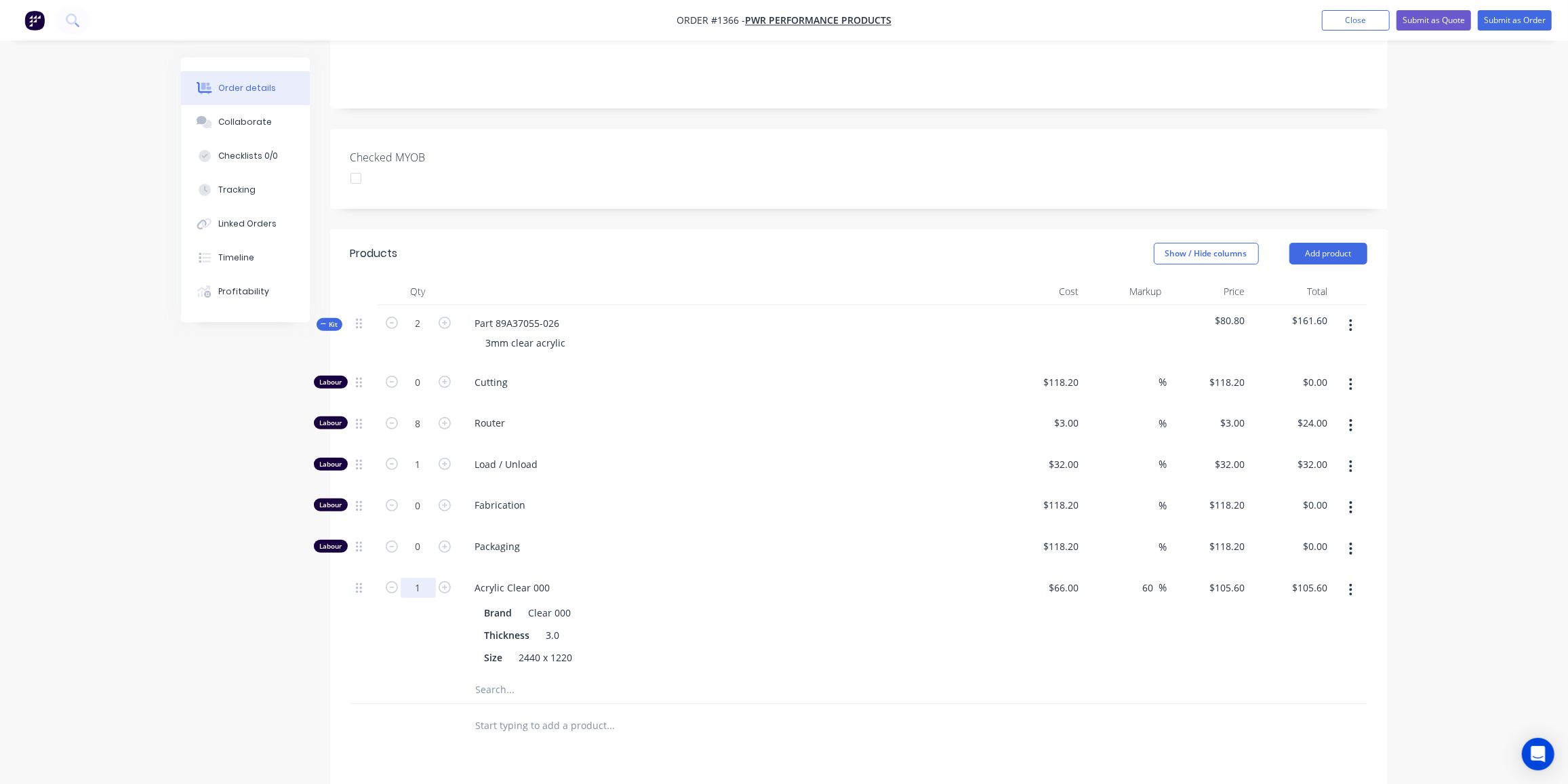
click at [426, 392] on input "1" at bounding box center [419, 382] width 36 height 21
type input "0.25"
type input "$26.40"
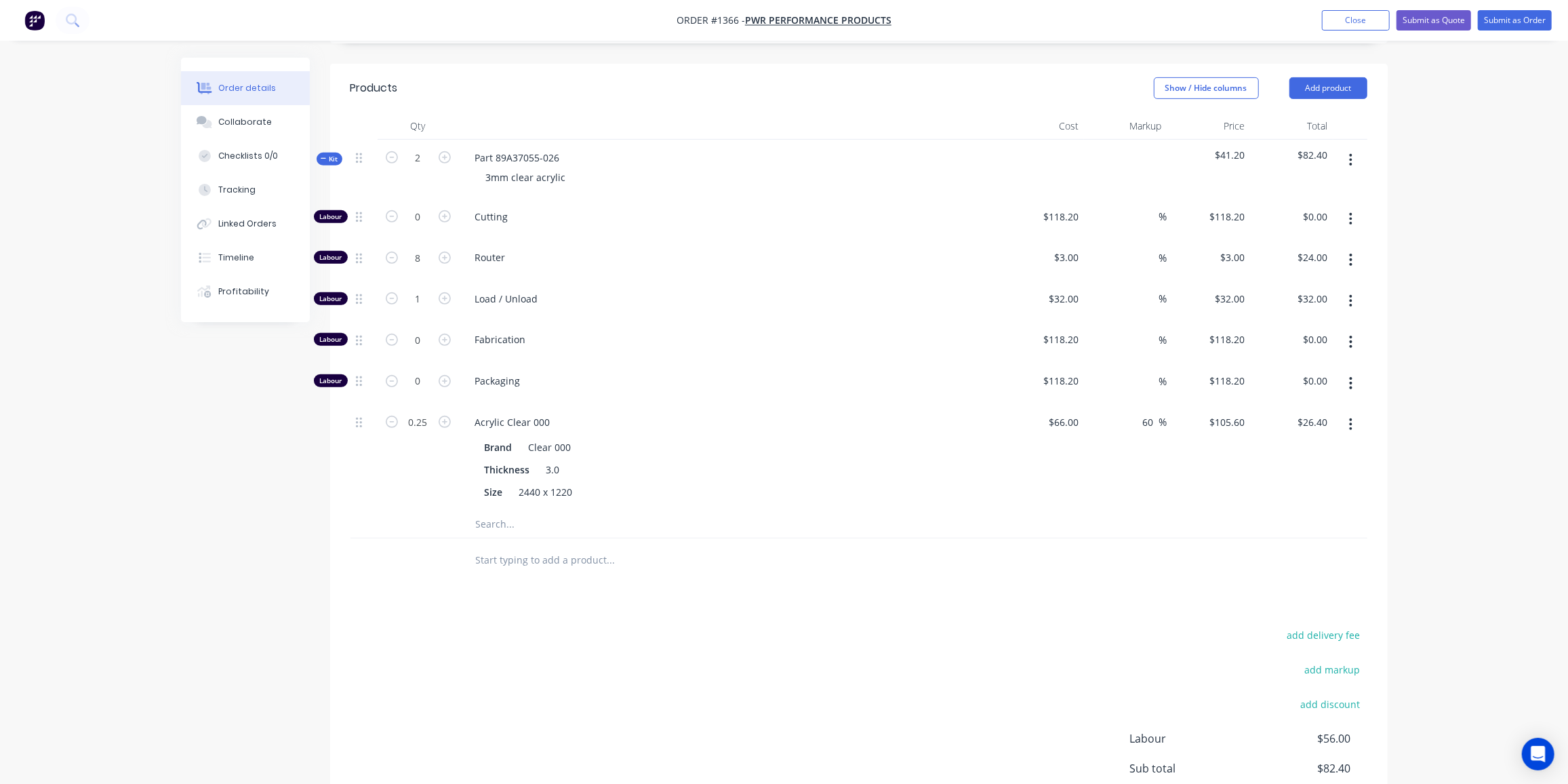
scroll to position [493, 0]
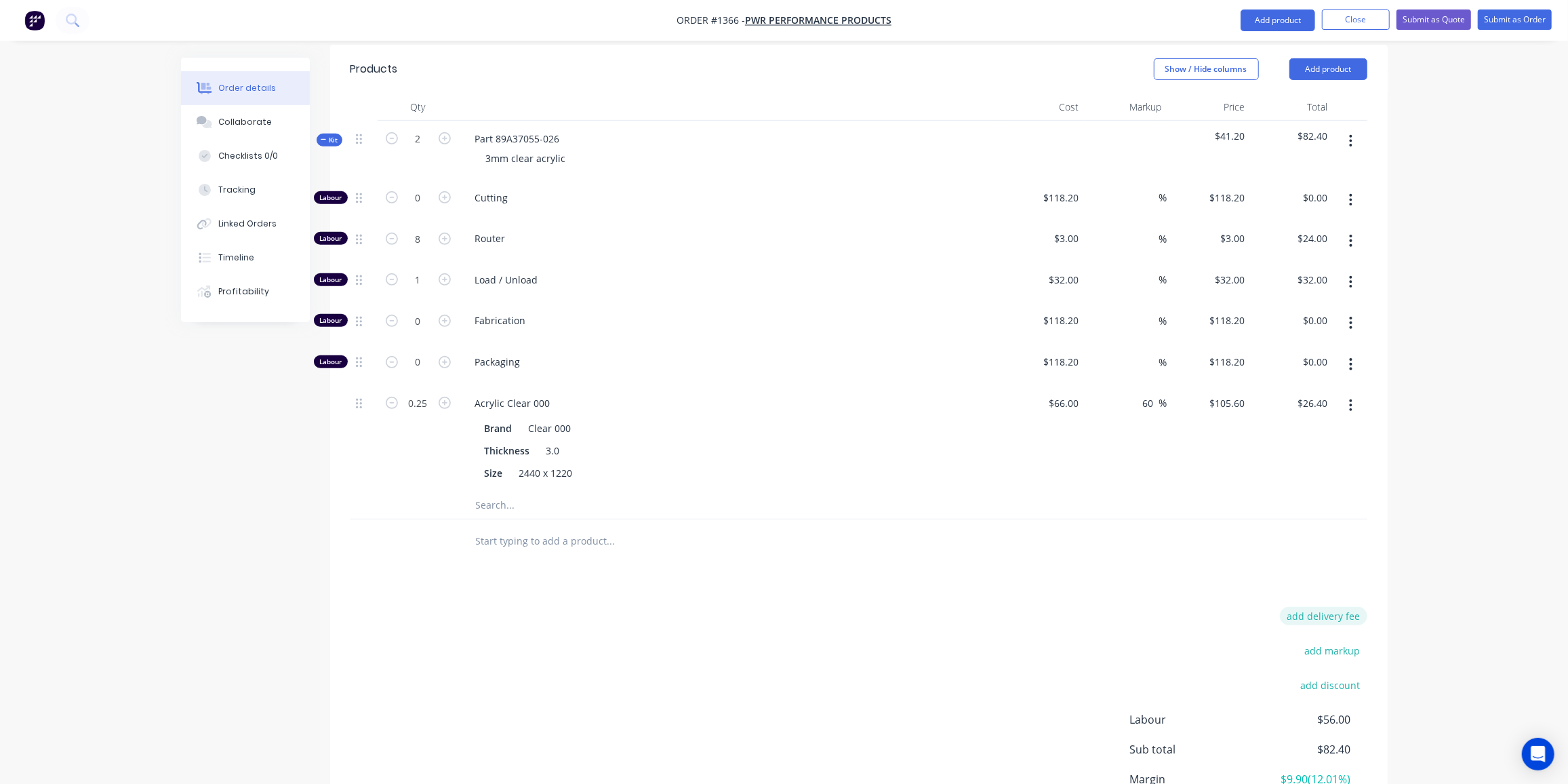
click at [1350, 607] on button "add delivery fee" at bounding box center [1323, 616] width 87 height 18
type input "30"
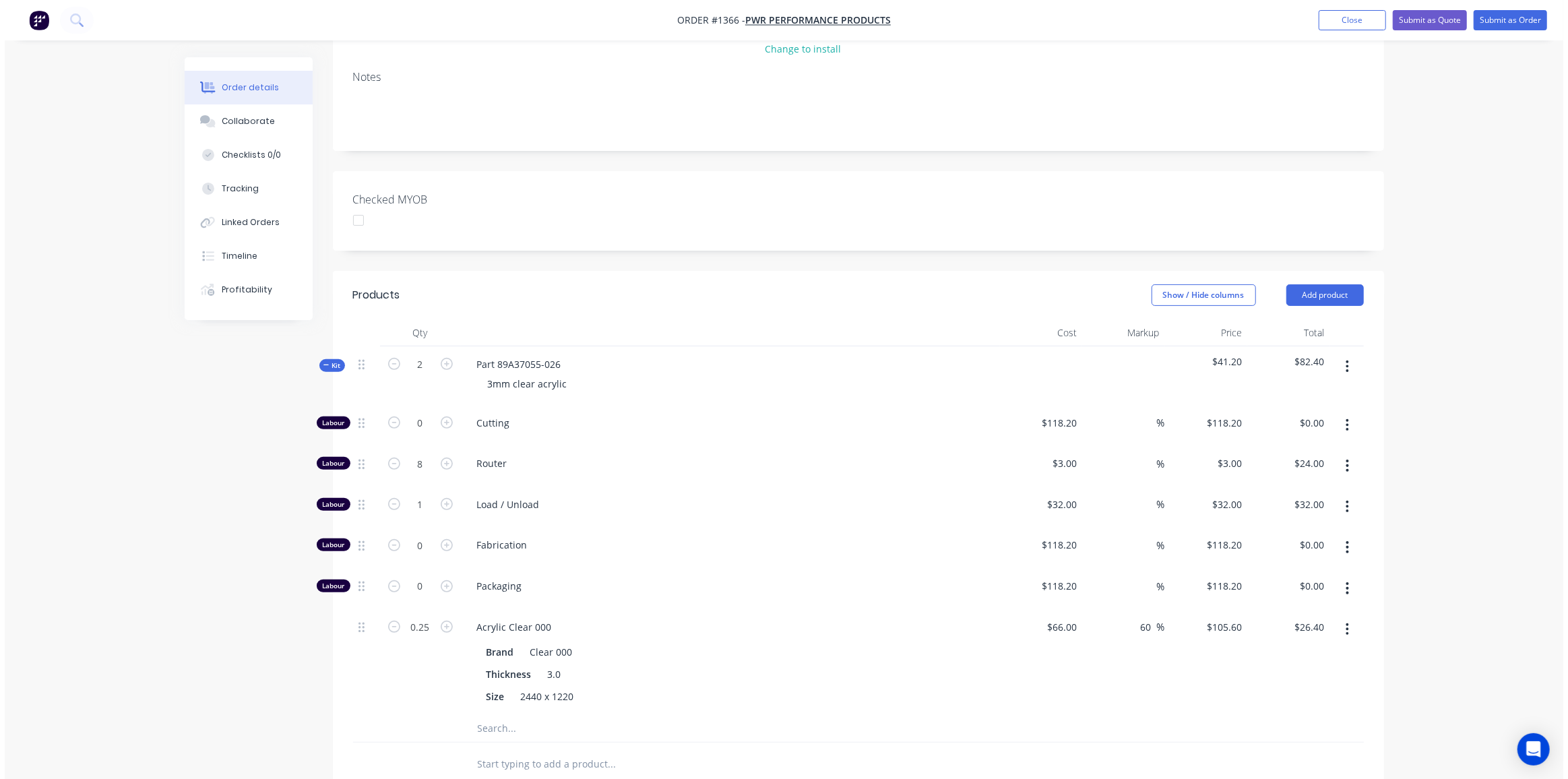
scroll to position [0, 0]
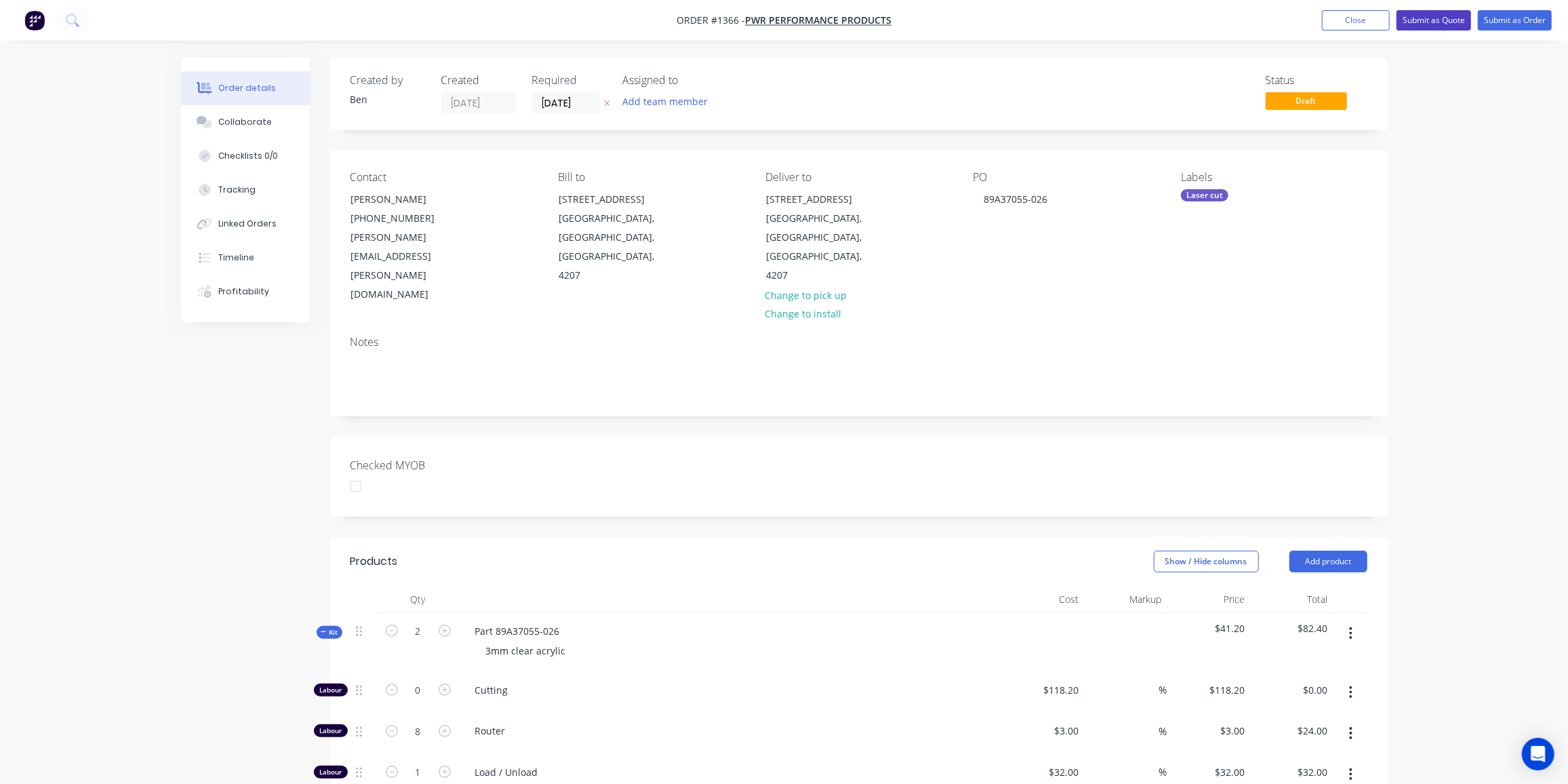
click at [1444, 19] on button "Submit as Quote" at bounding box center [1434, 20] width 75 height 21
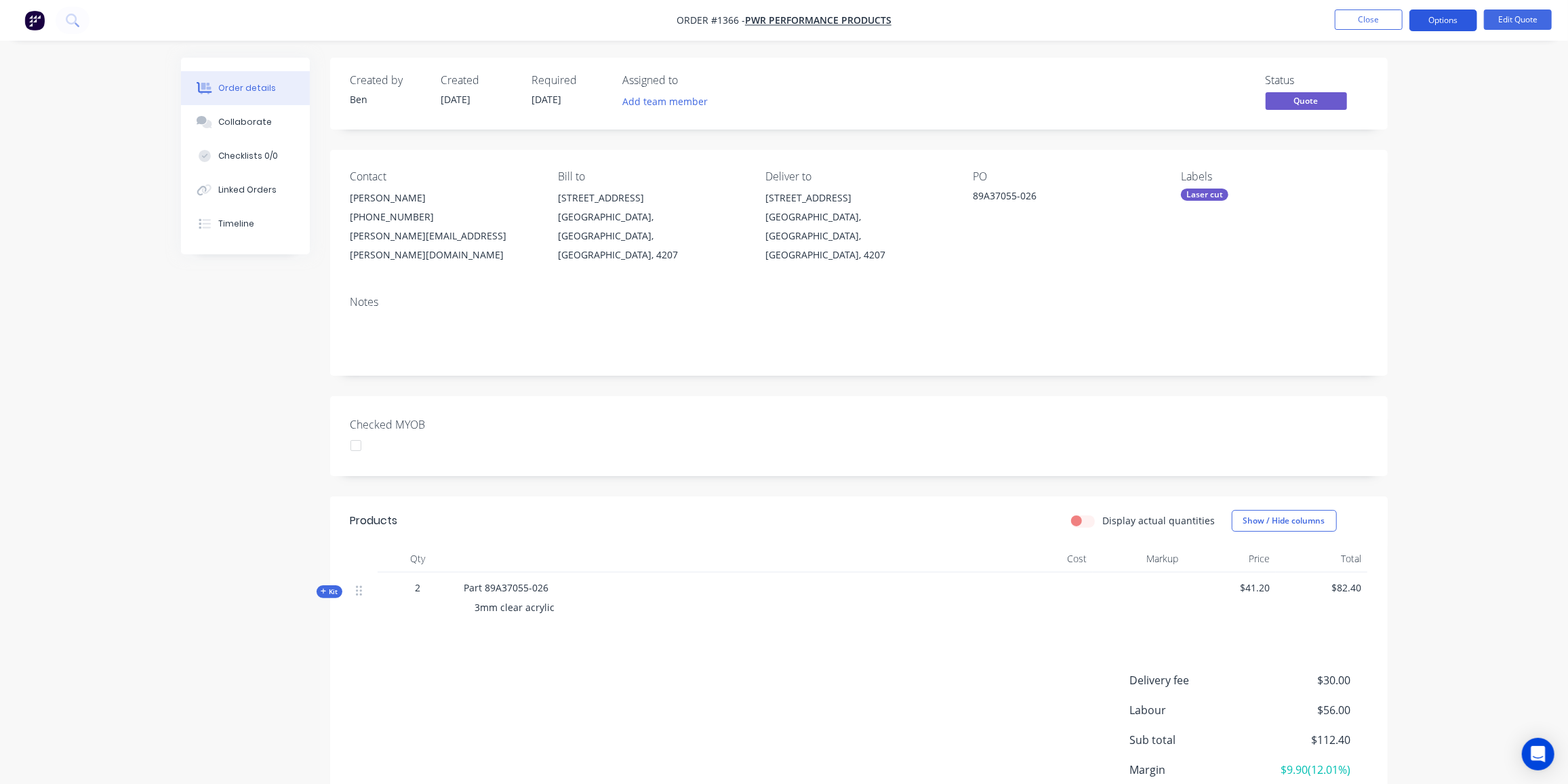
click at [1454, 21] on button "Options" at bounding box center [1443, 20] width 68 height 22
click at [1392, 87] on div "Quote" at bounding box center [1403, 82] width 125 height 20
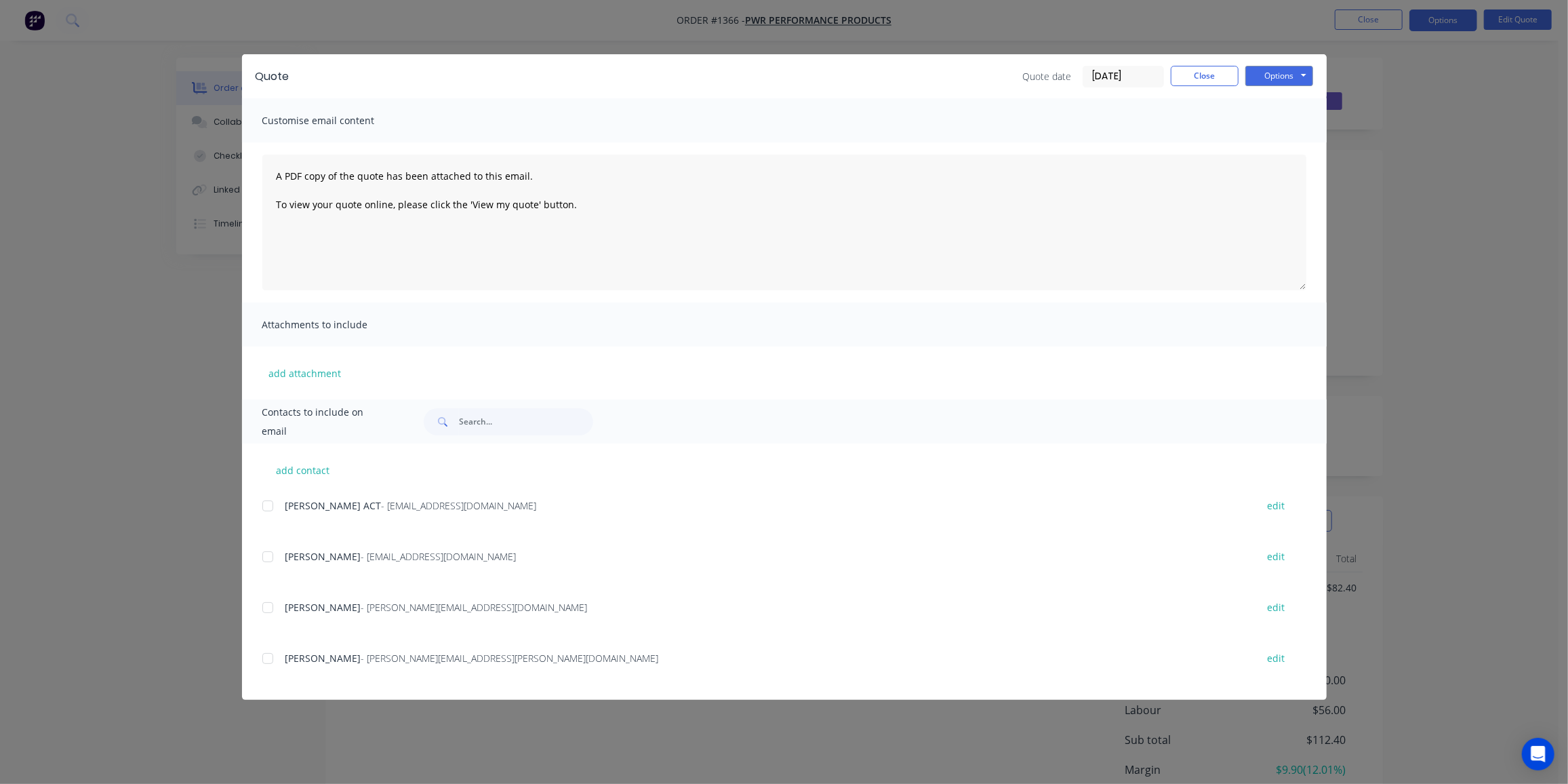
click at [270, 657] on div at bounding box center [268, 658] width 27 height 27
click at [1272, 73] on button "Options" at bounding box center [1279, 76] width 68 height 21
click at [1279, 100] on button "Preview" at bounding box center [1289, 100] width 87 height 22
click at [267, 658] on div at bounding box center [268, 658] width 27 height 27
click at [1266, 75] on button "Options" at bounding box center [1279, 76] width 68 height 21
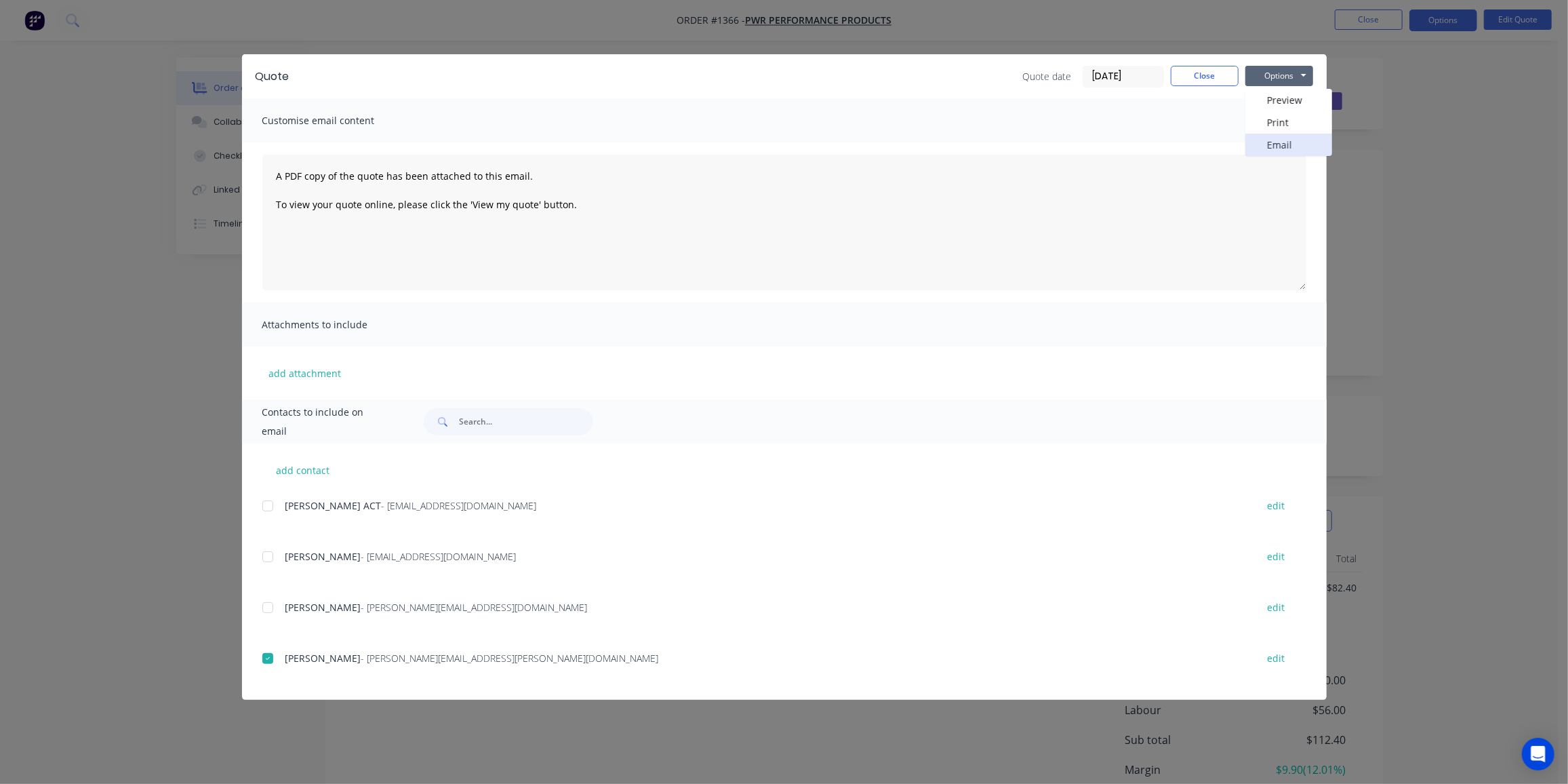
click at [1287, 151] on button "Email" at bounding box center [1289, 144] width 87 height 22
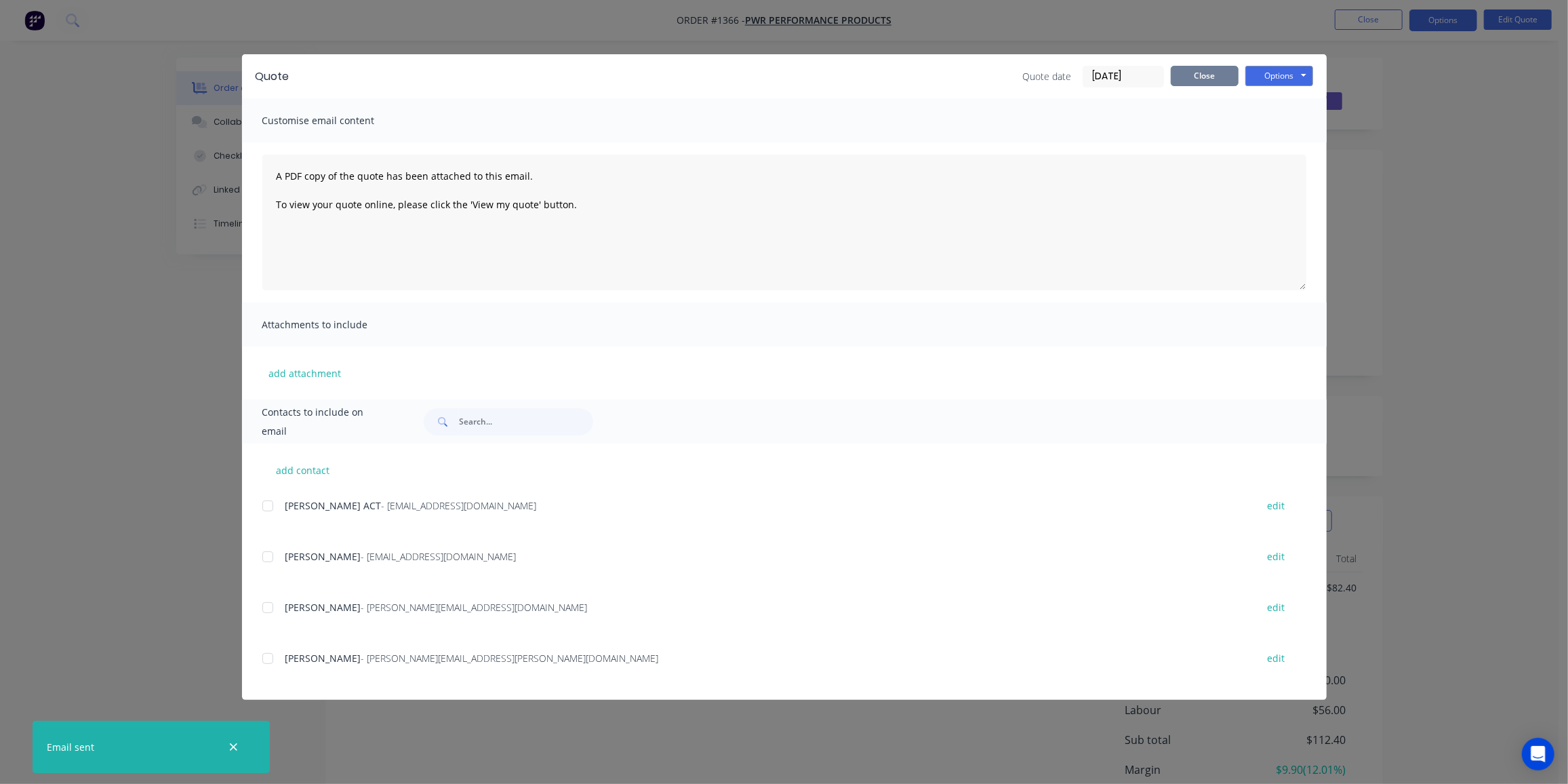
click at [1210, 81] on button "Close" at bounding box center [1204, 76] width 68 height 21
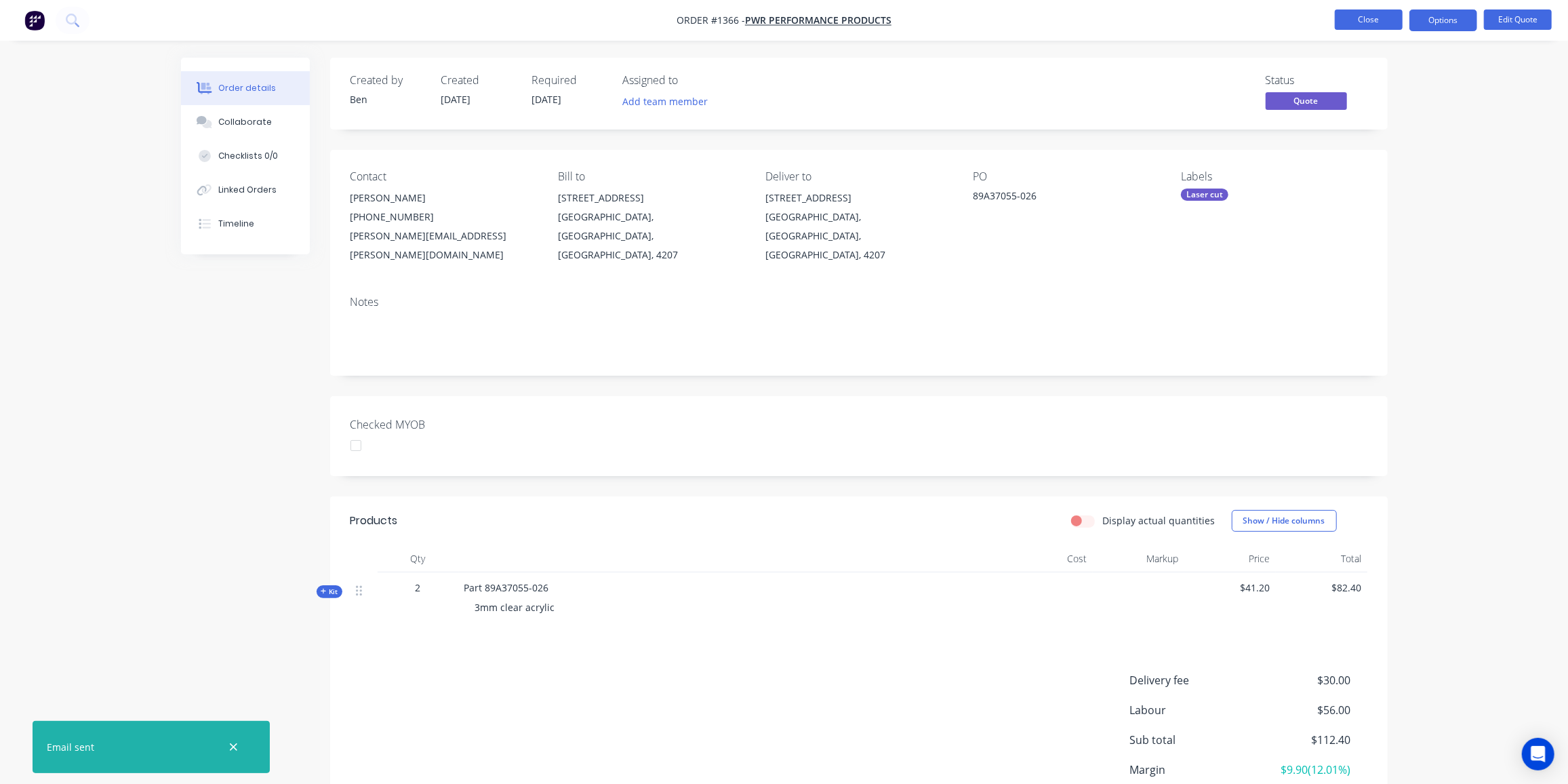
click at [1382, 20] on button "Close" at bounding box center [1368, 19] width 68 height 21
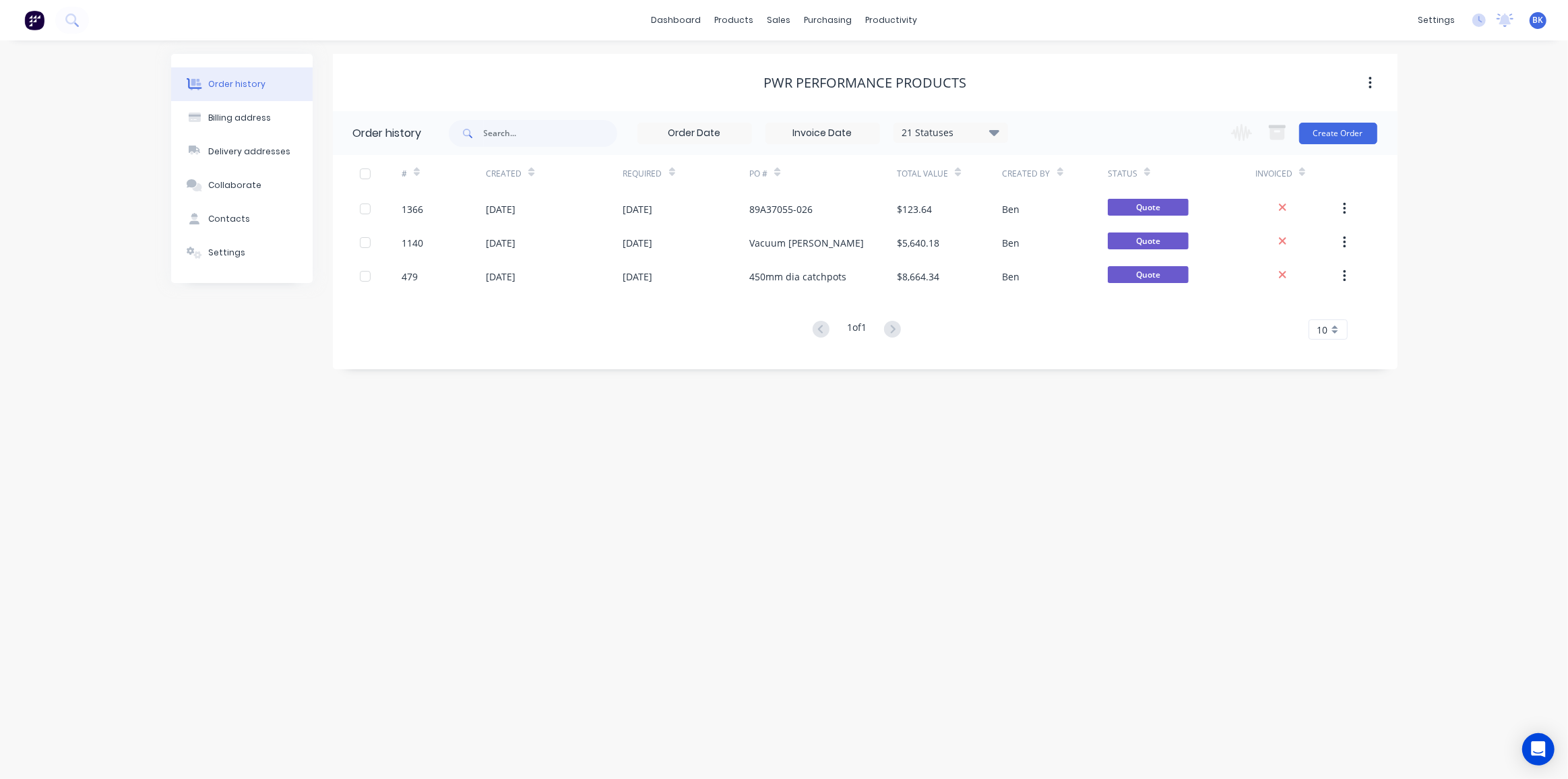
click at [163, 352] on div "Order history Billing address Delivery addresses Collaborate Contacts Settings …" at bounding box center [784, 409] width 1568 height 738
click at [913, 60] on div "Workflow" at bounding box center [915, 64] width 40 height 12
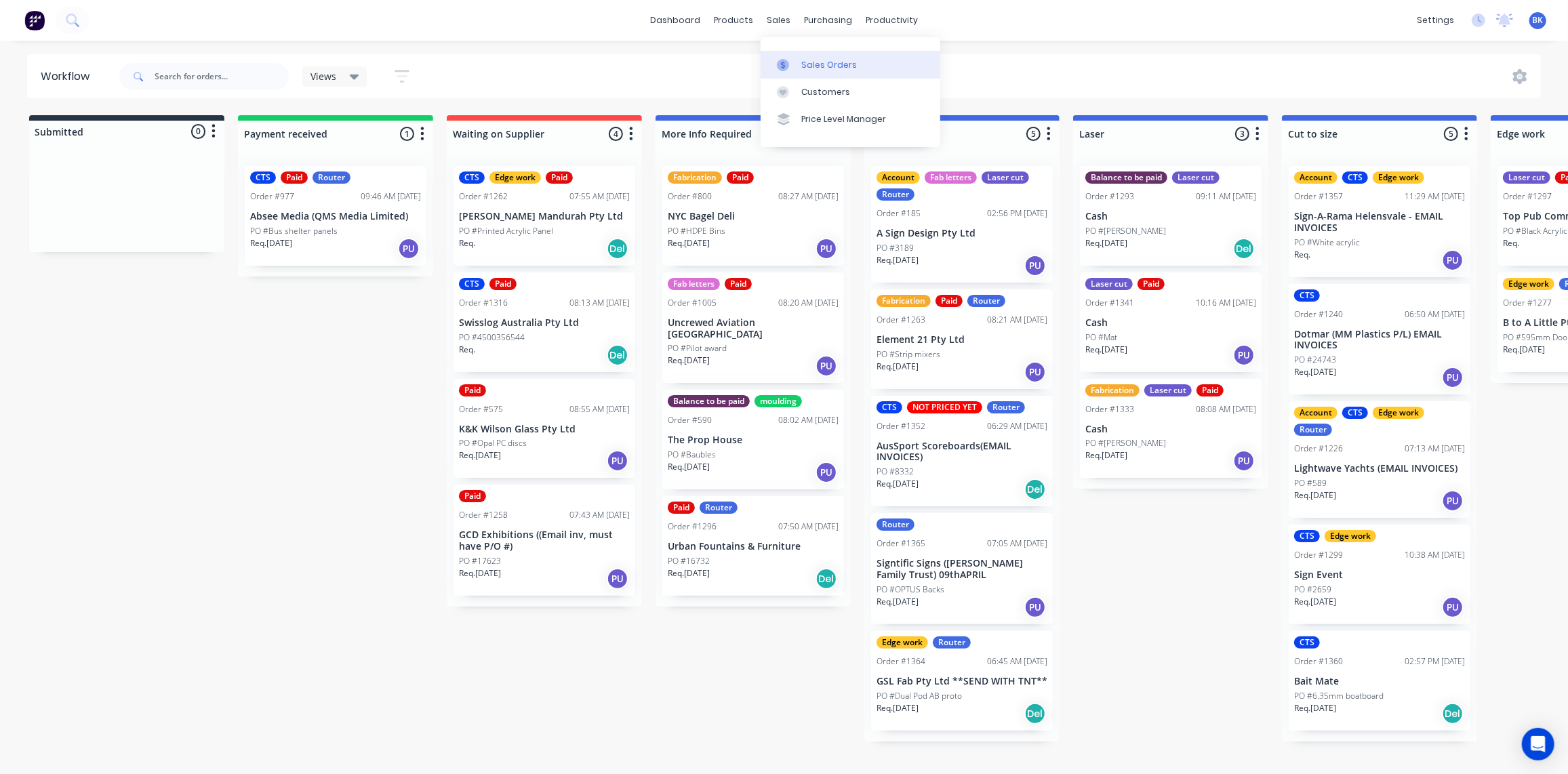
click at [796, 64] on div at bounding box center [787, 65] width 21 height 12
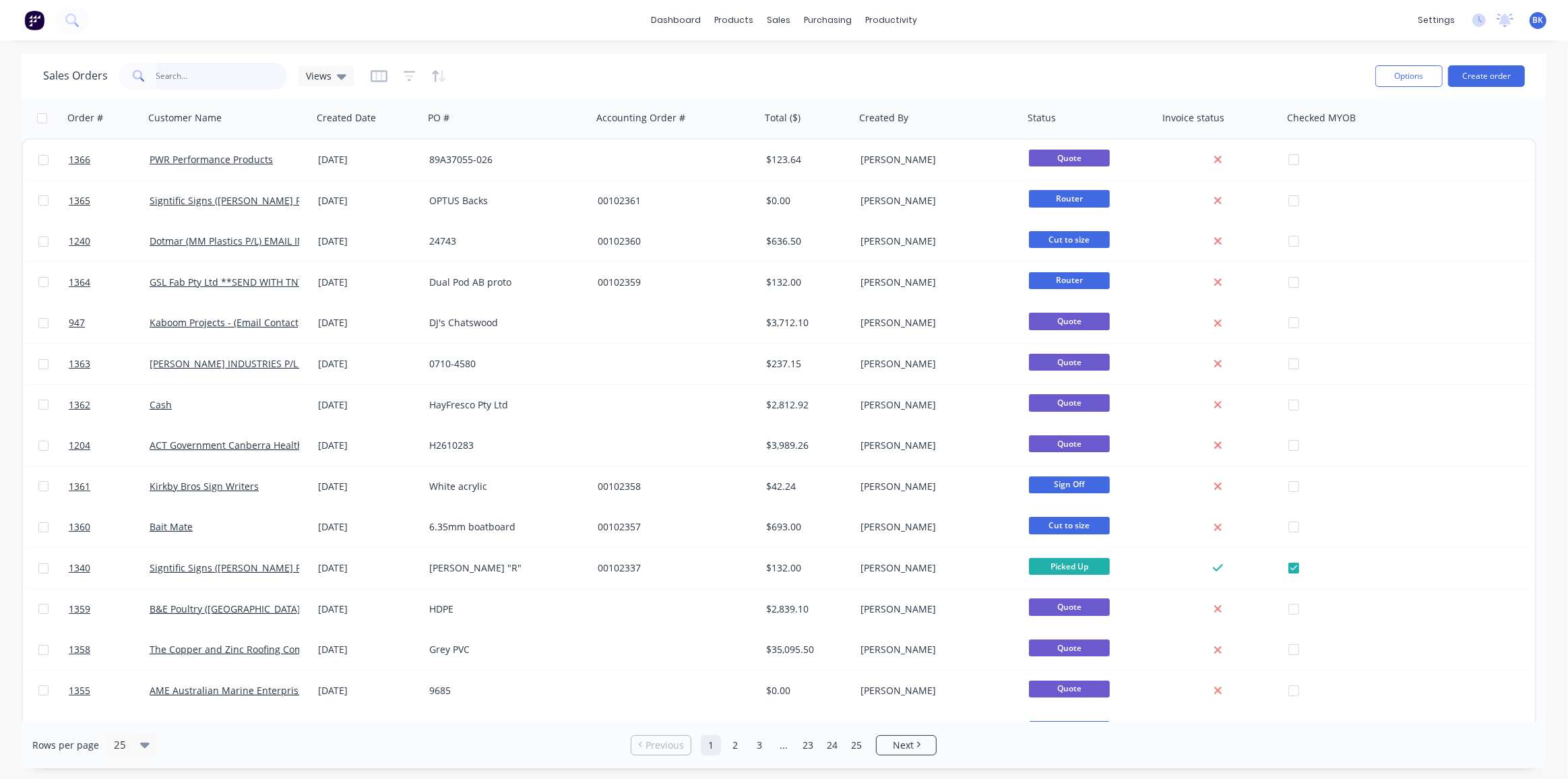
click at [243, 78] on input "text" at bounding box center [222, 76] width 131 height 27
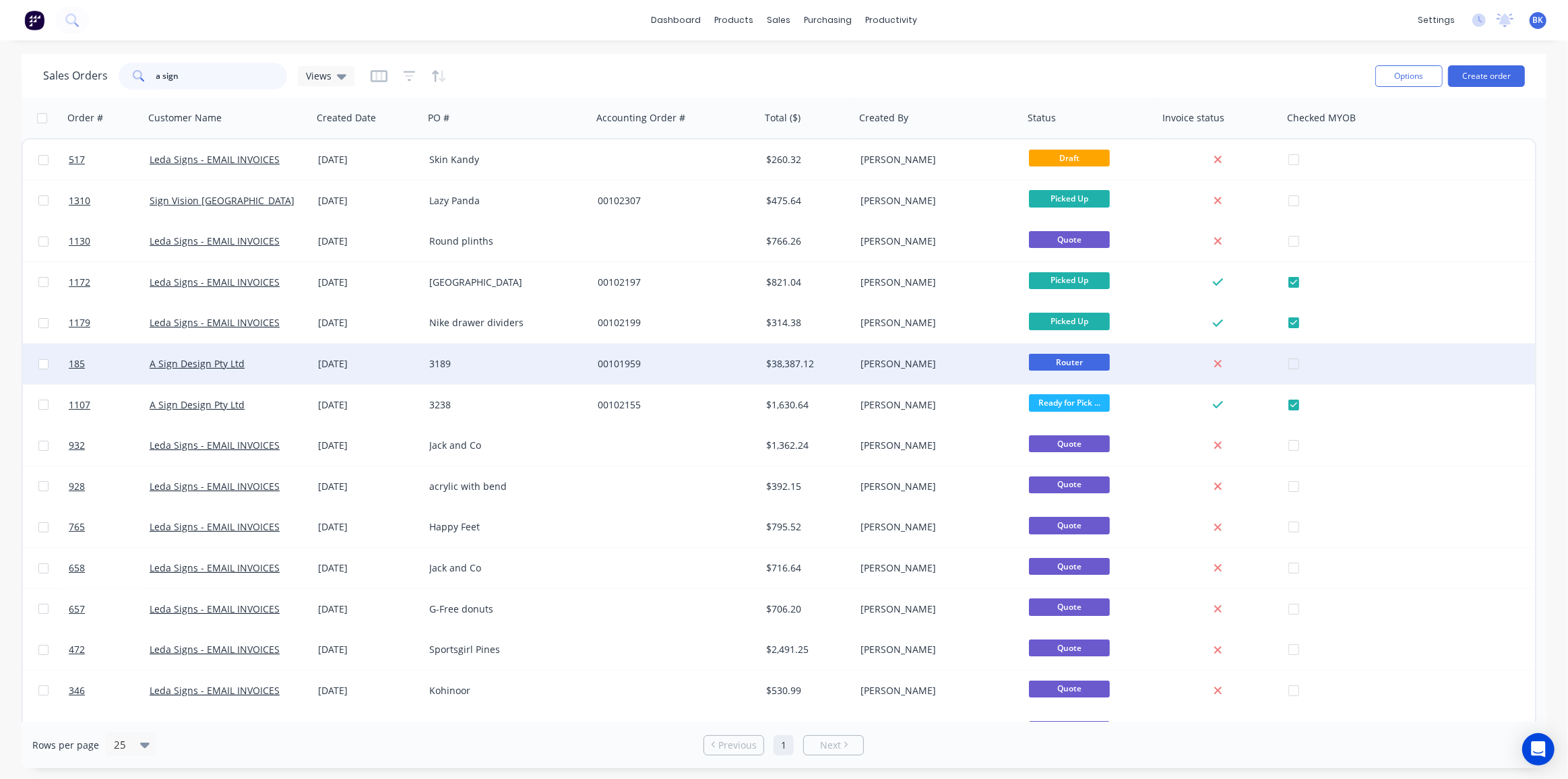
type input "a sign"
click at [367, 363] on div "28 Jul 2025" at bounding box center [368, 364] width 100 height 13
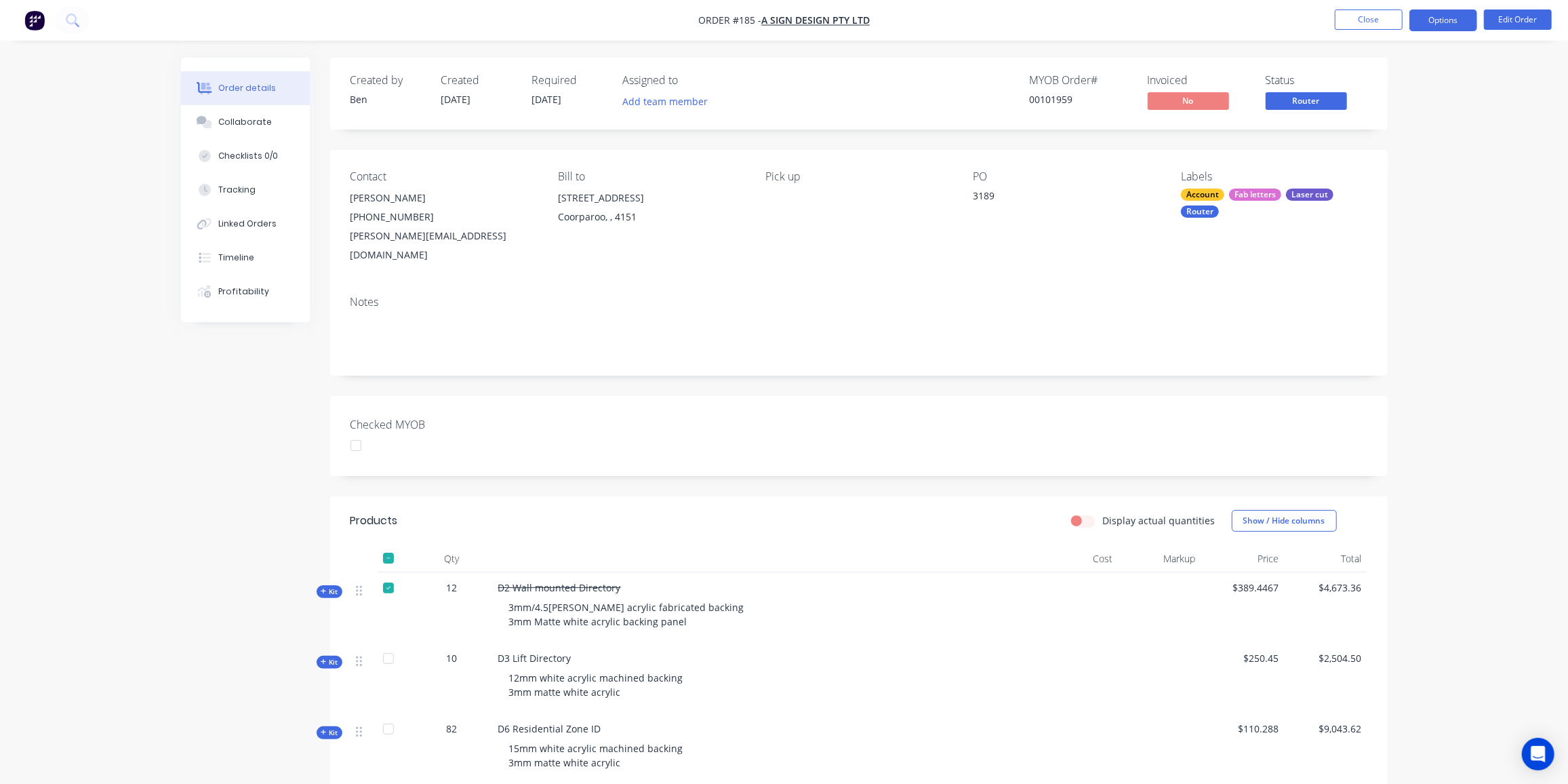
click at [1441, 22] on button "Options" at bounding box center [1443, 20] width 68 height 22
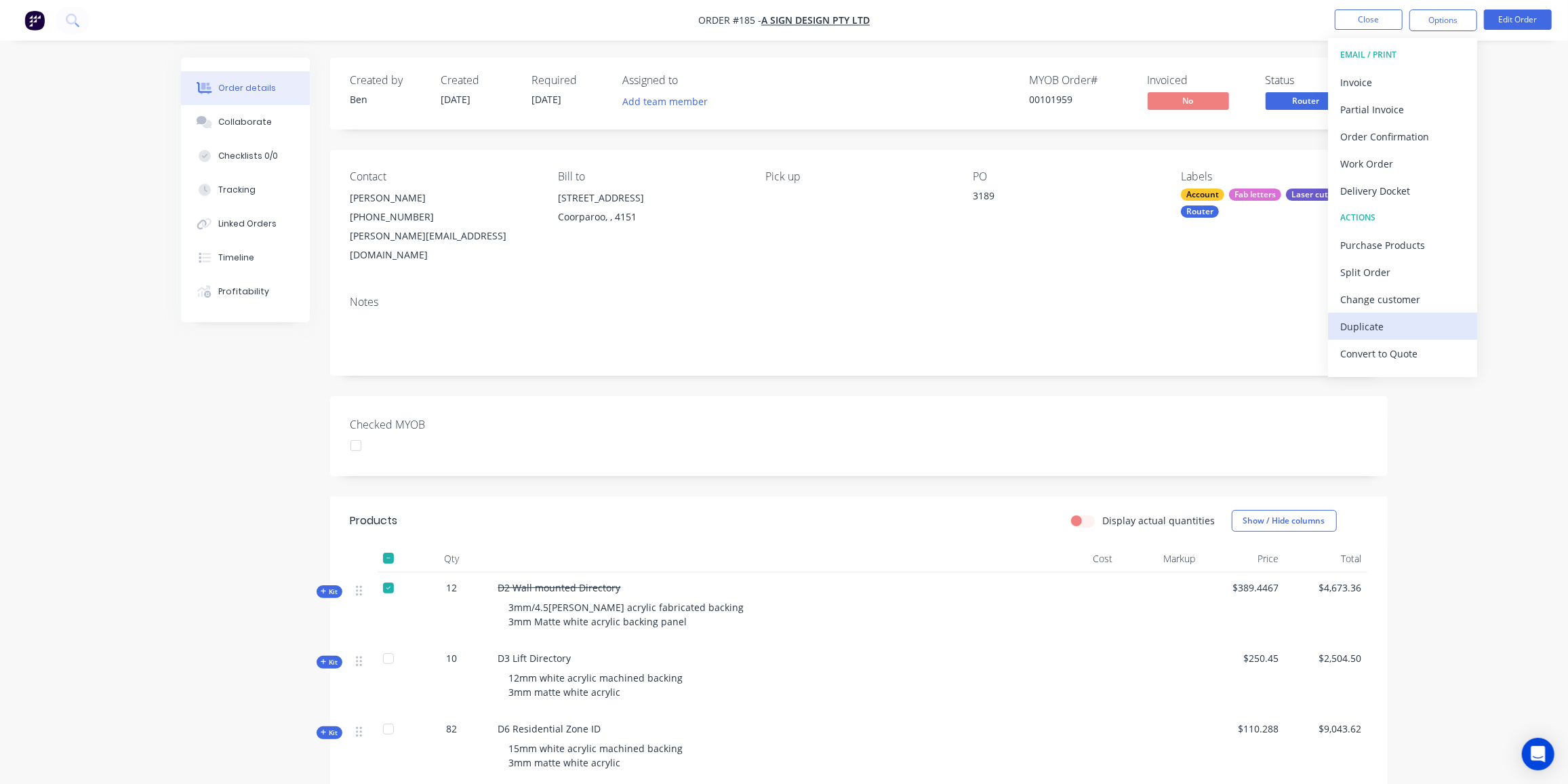
click at [1412, 323] on div "Duplicate" at bounding box center [1403, 326] width 125 height 20
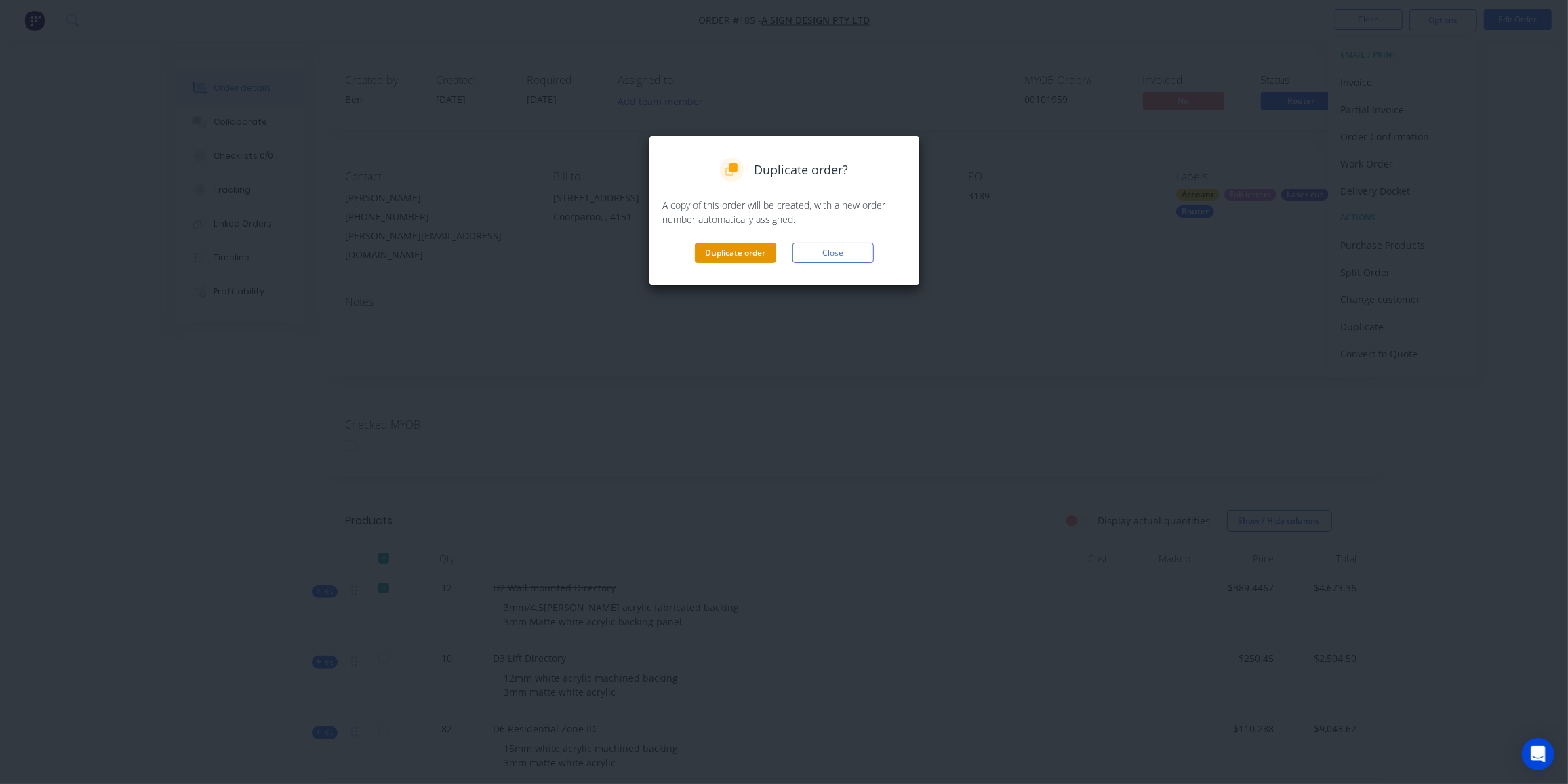
click at [729, 250] on button "Duplicate order" at bounding box center [736, 252] width 81 height 21
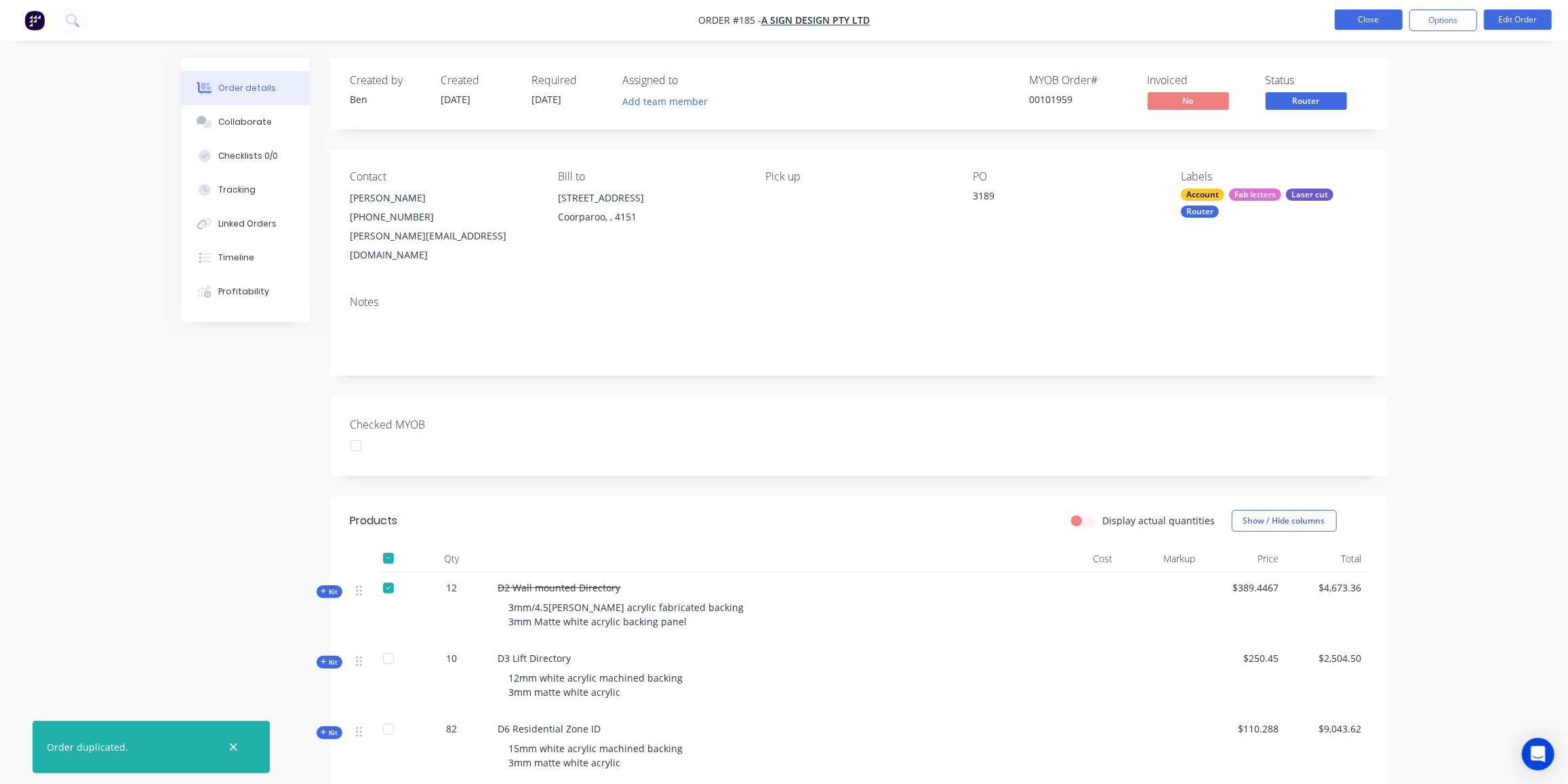
click at [1386, 21] on button "Close" at bounding box center [1368, 19] width 68 height 21
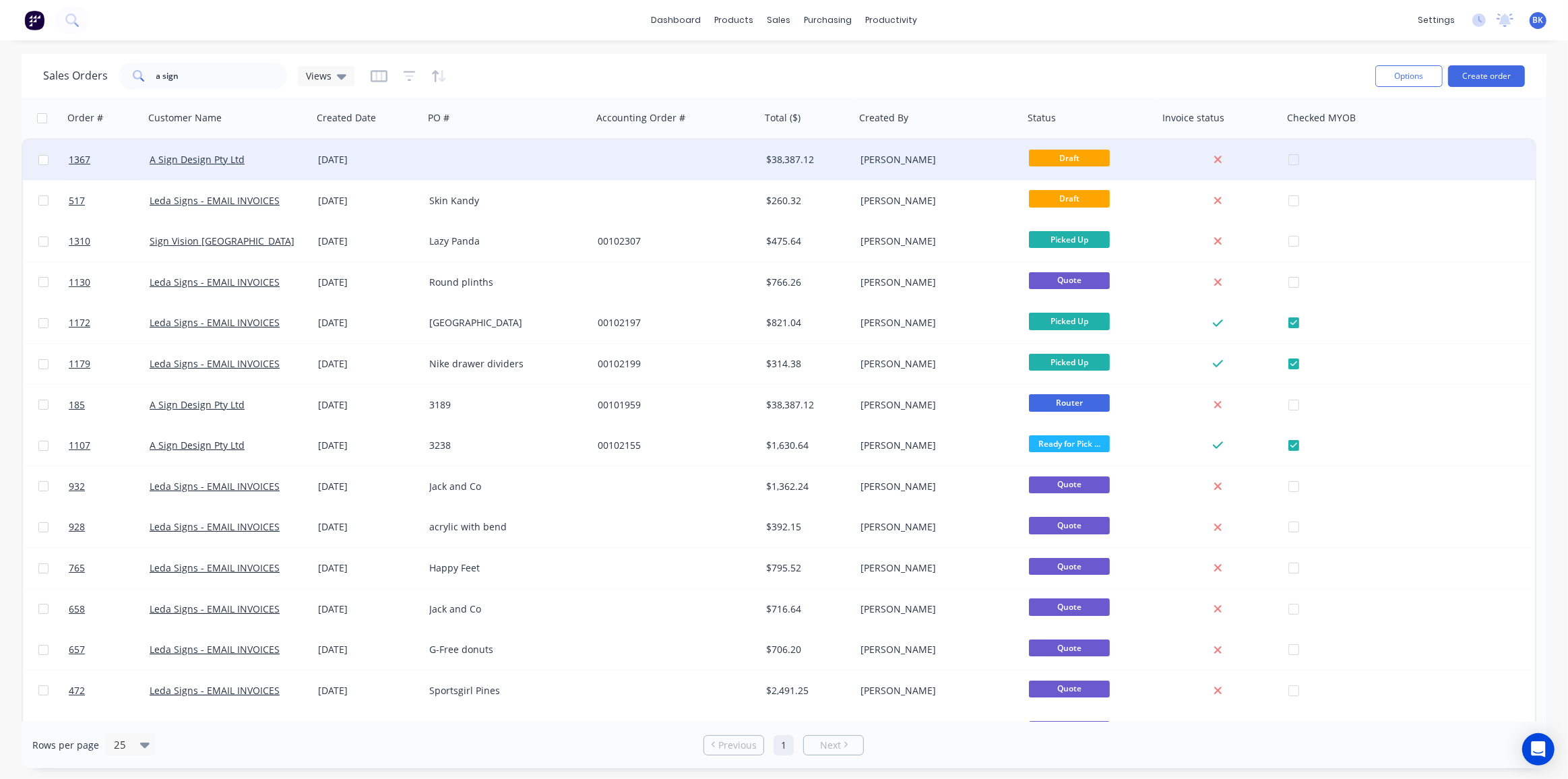
click at [575, 170] on div at bounding box center [508, 159] width 168 height 40
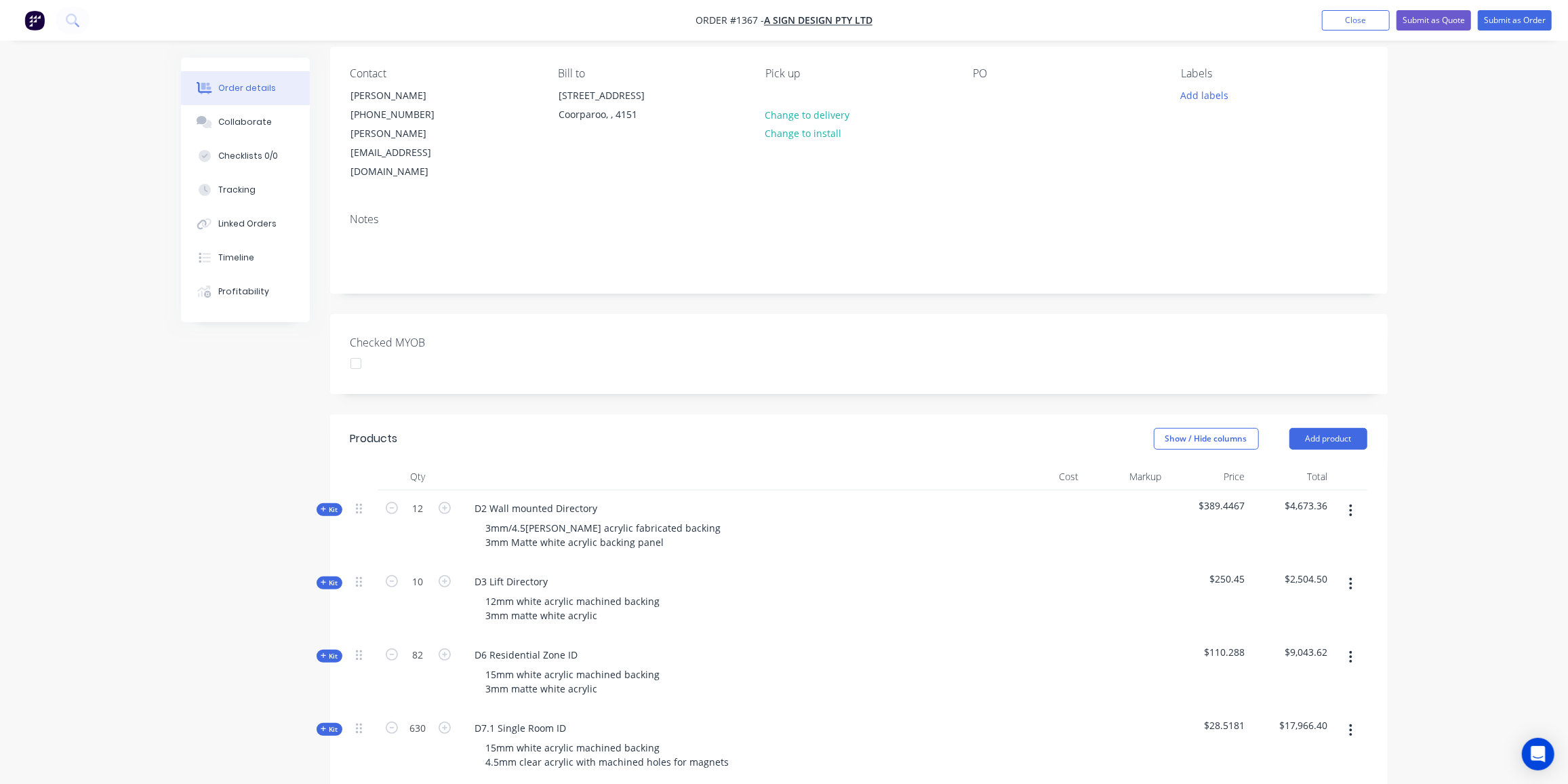
scroll to position [123, 0]
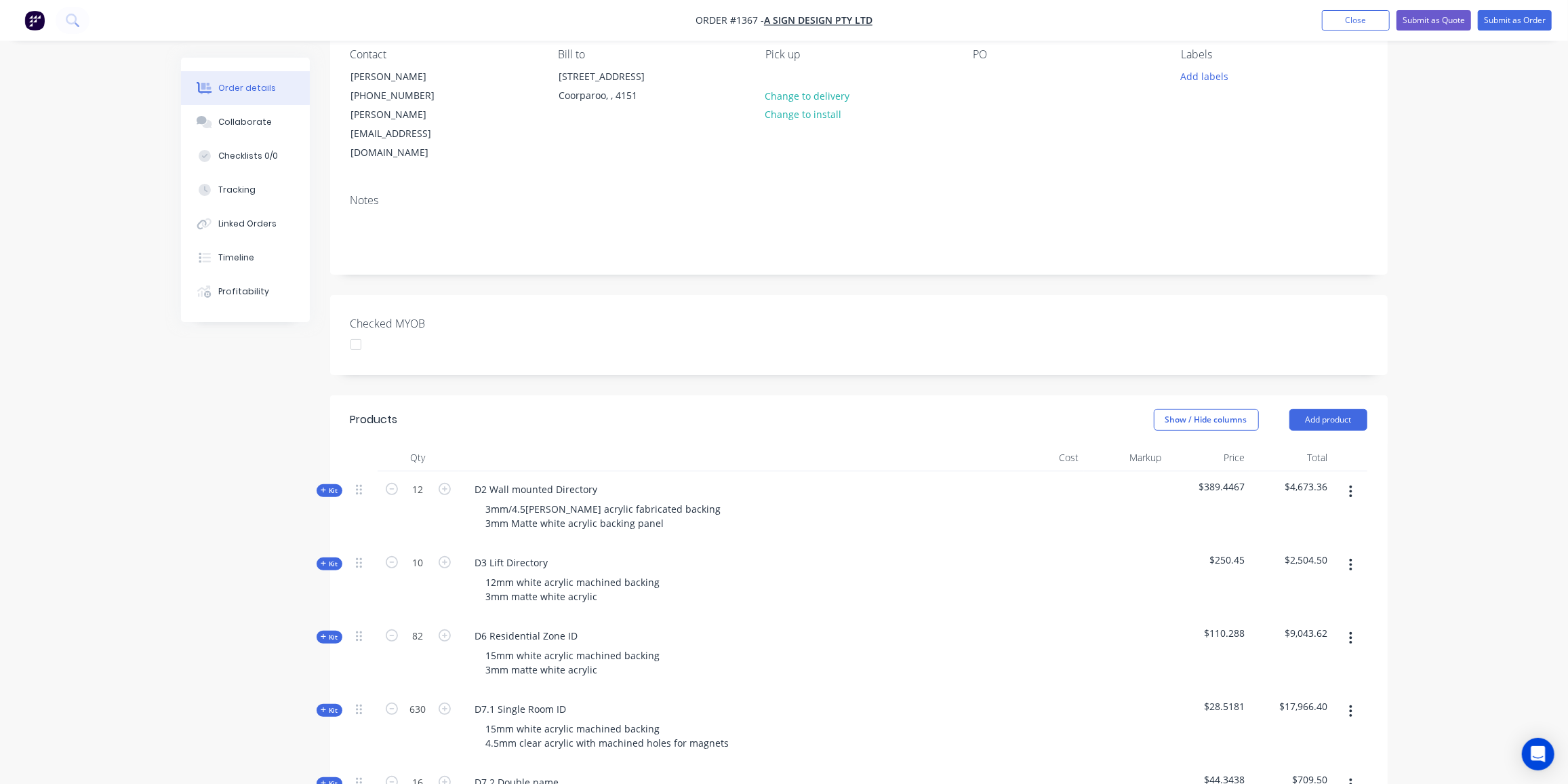
click at [1348, 479] on button "button" at bounding box center [1350, 491] width 32 height 24
click at [1285, 598] on div "Delete" at bounding box center [1303, 608] width 104 height 20
click at [1346, 479] on button "button" at bounding box center [1350, 491] width 32 height 24
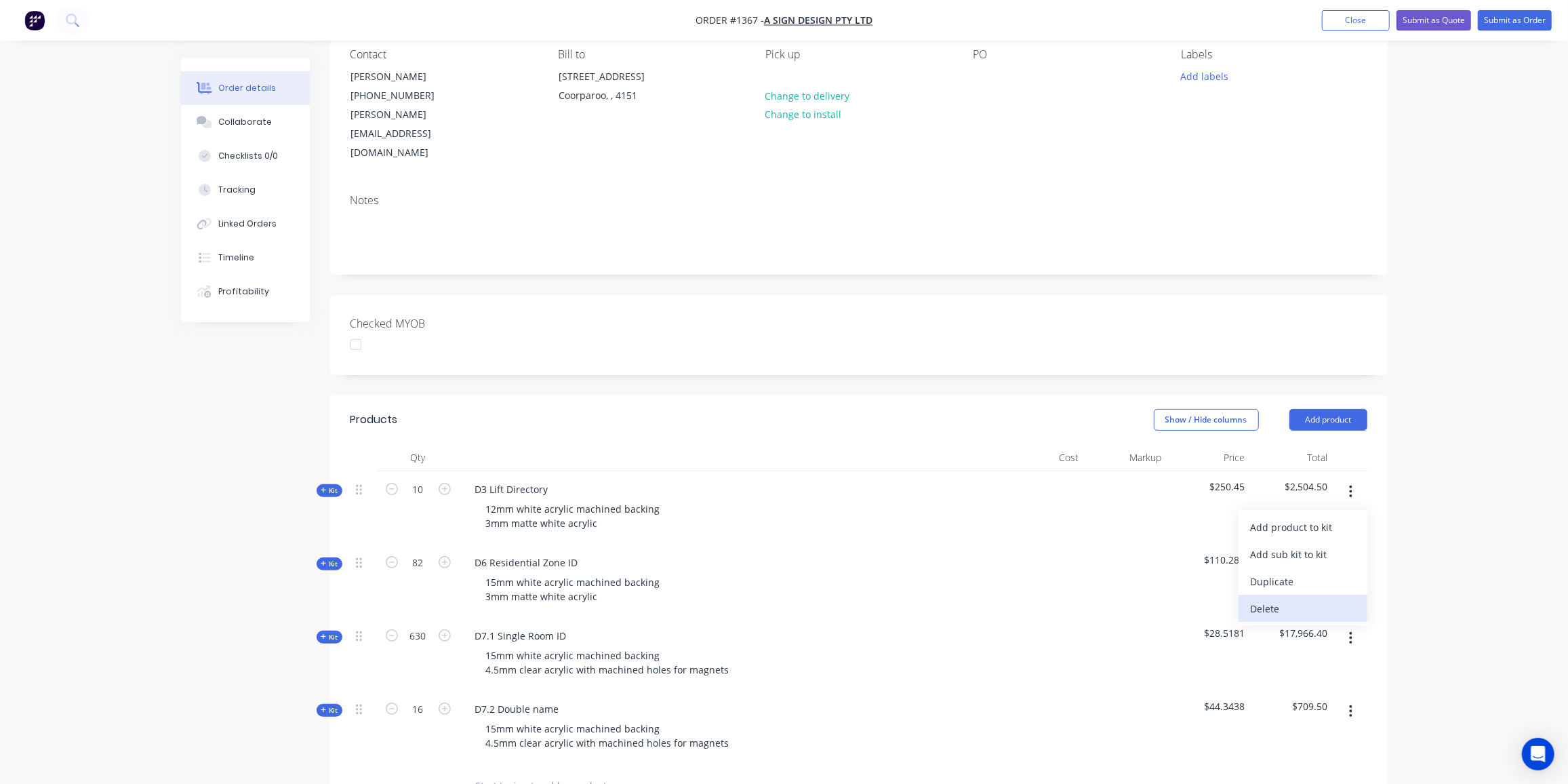
click at [1266, 598] on div "Delete" at bounding box center [1303, 608] width 104 height 20
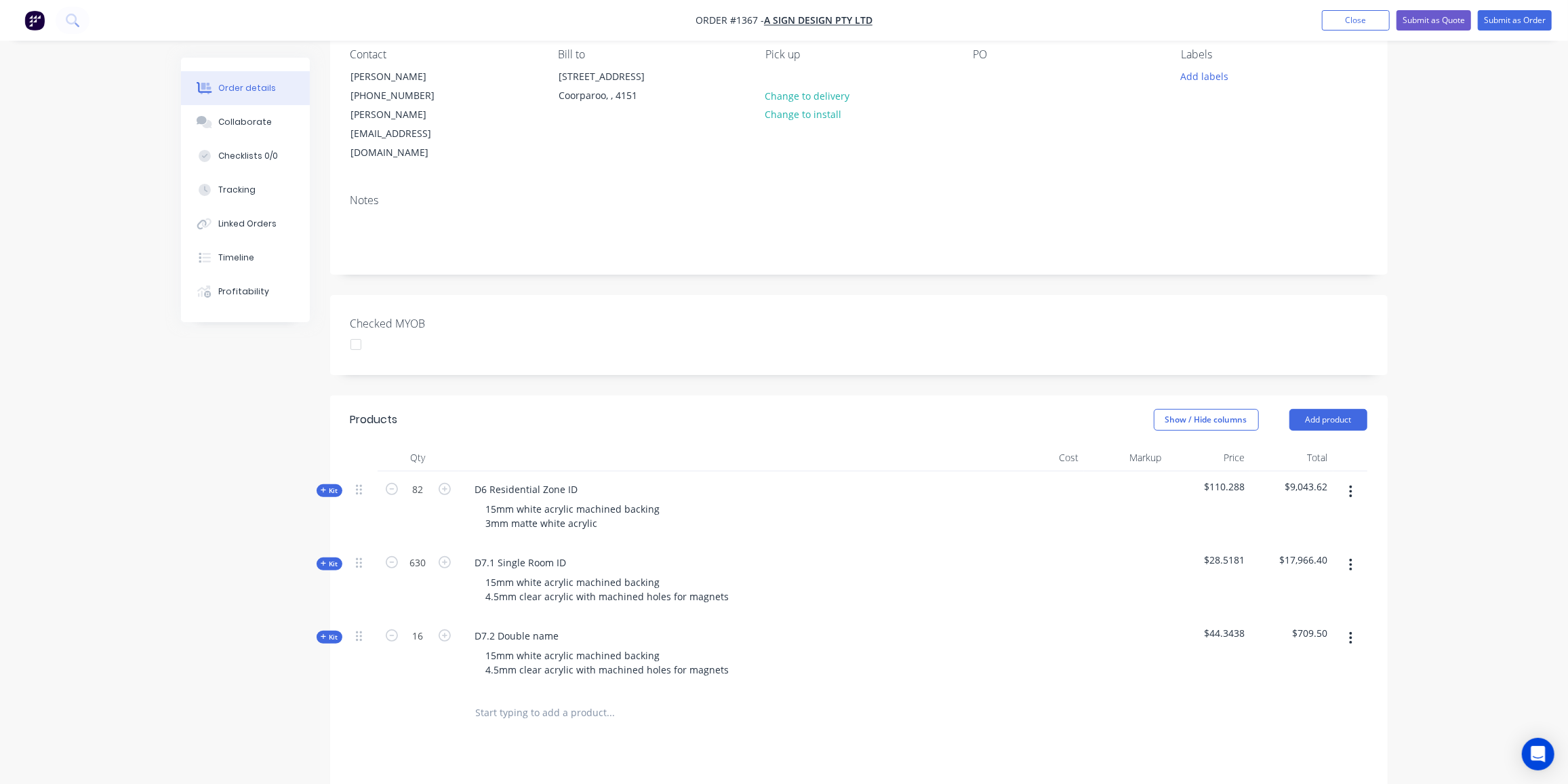
click at [1357, 479] on button "button" at bounding box center [1350, 491] width 32 height 24
click at [1285, 598] on div "Delete" at bounding box center [1303, 608] width 104 height 20
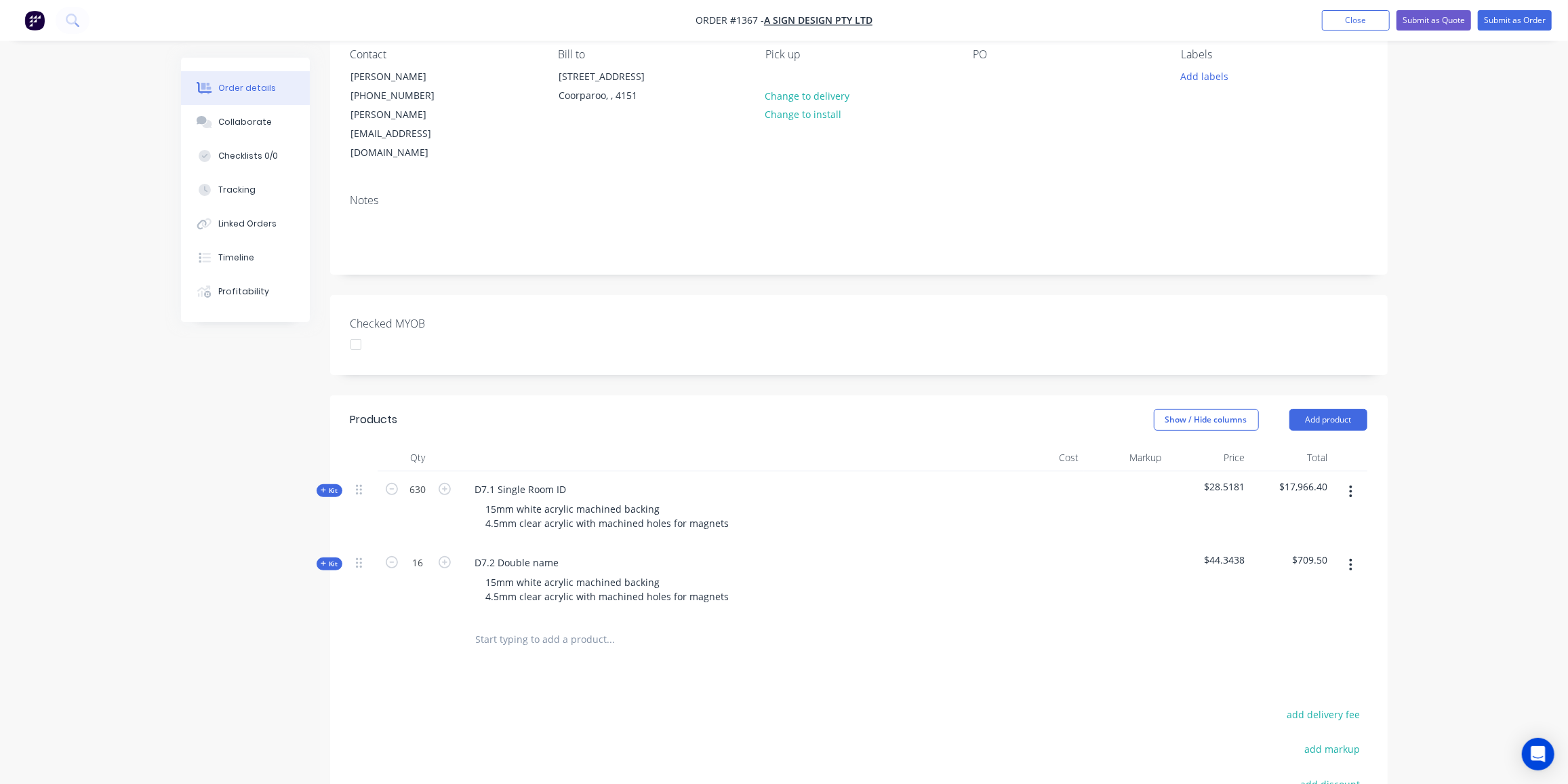
click at [1348, 552] on button "button" at bounding box center [1350, 564] width 32 height 24
click at [1301, 672] on div "Delete" at bounding box center [1303, 682] width 104 height 20
type input "2500"
click at [324, 487] on icon at bounding box center [323, 490] width 6 height 7
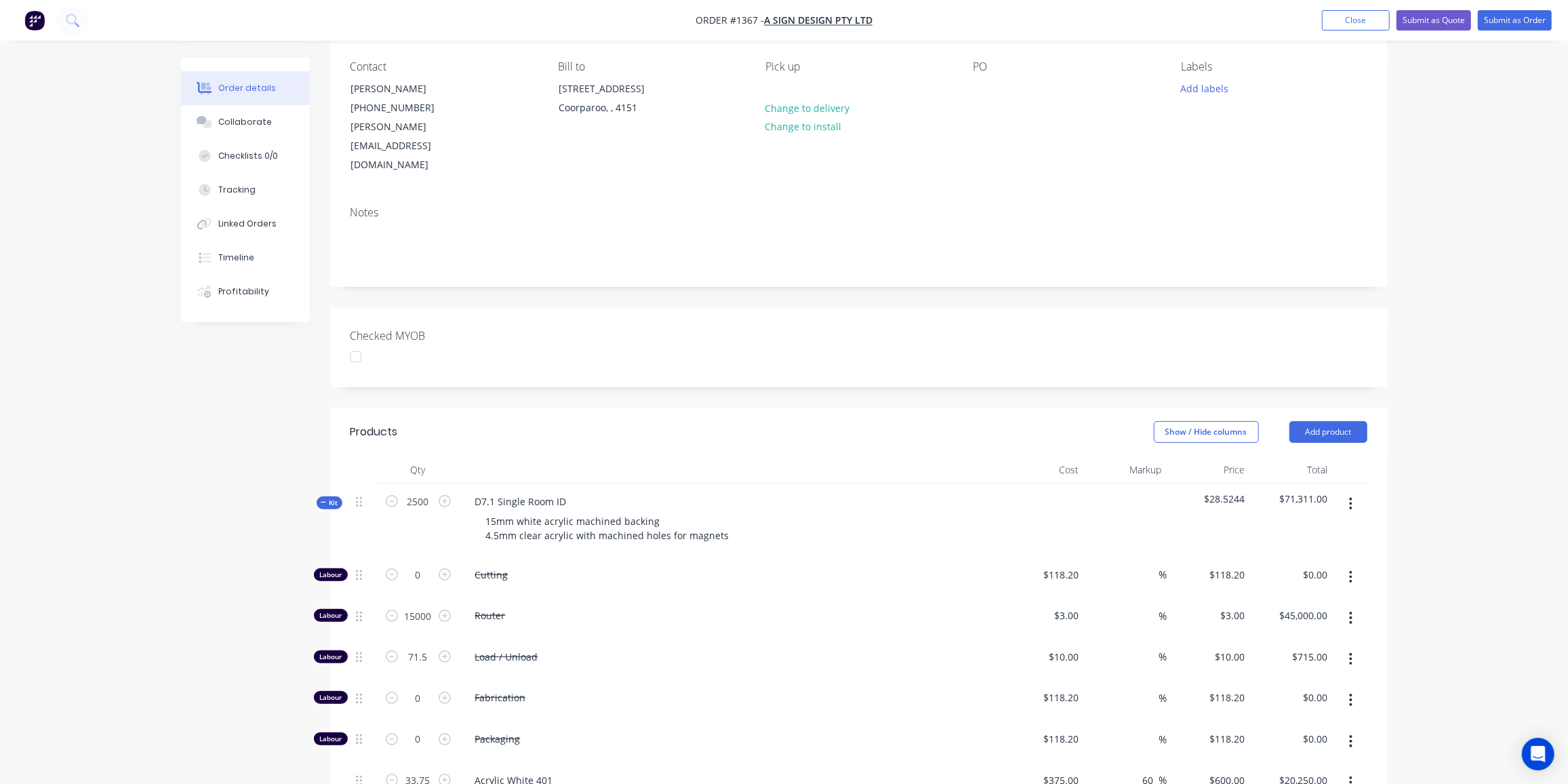
scroll to position [246, 0]
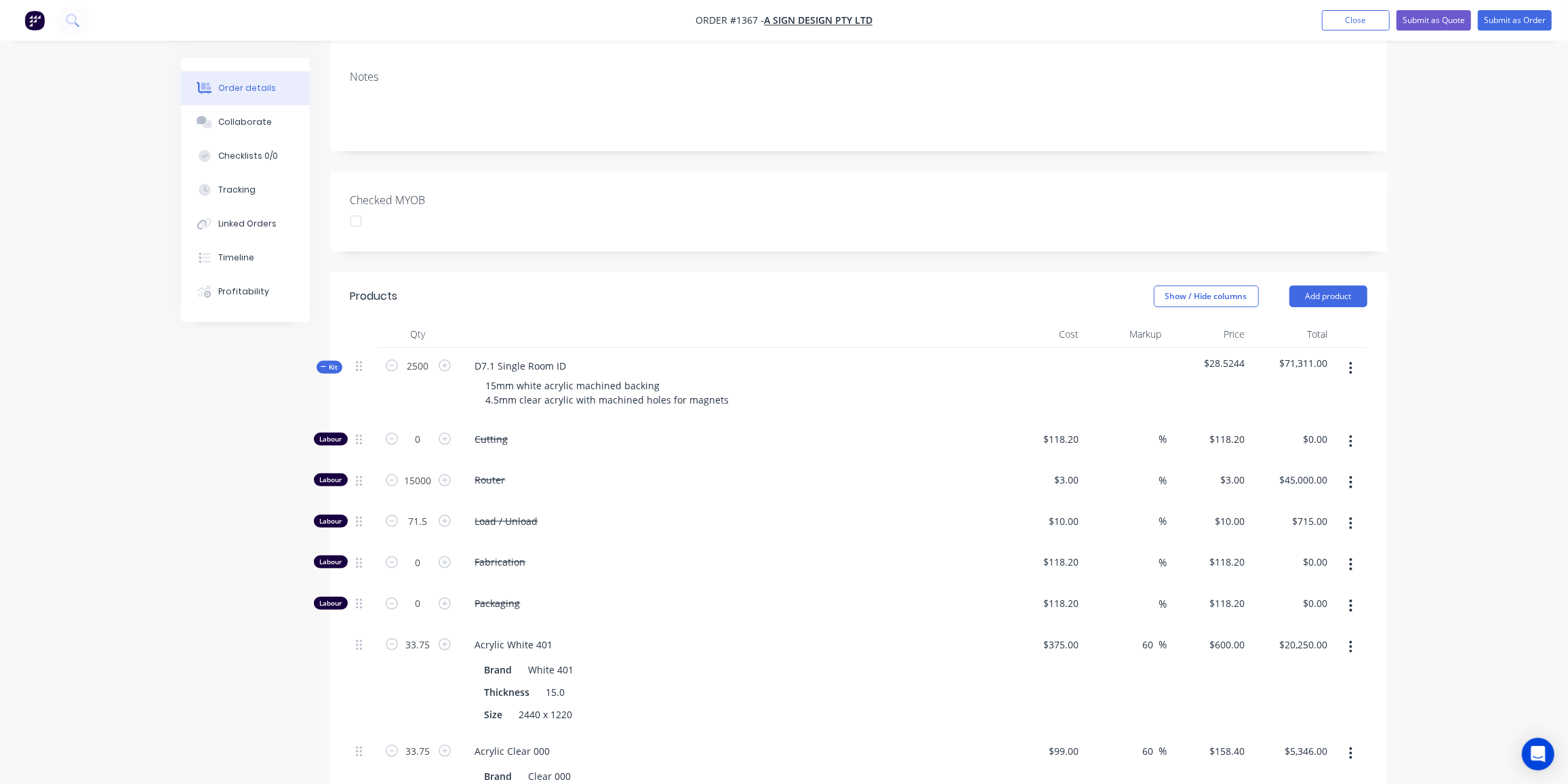
click at [495, 432] on span "Cutting" at bounding box center [736, 439] width 521 height 14
click at [329, 362] on span "Kit" at bounding box center [329, 367] width 18 height 10
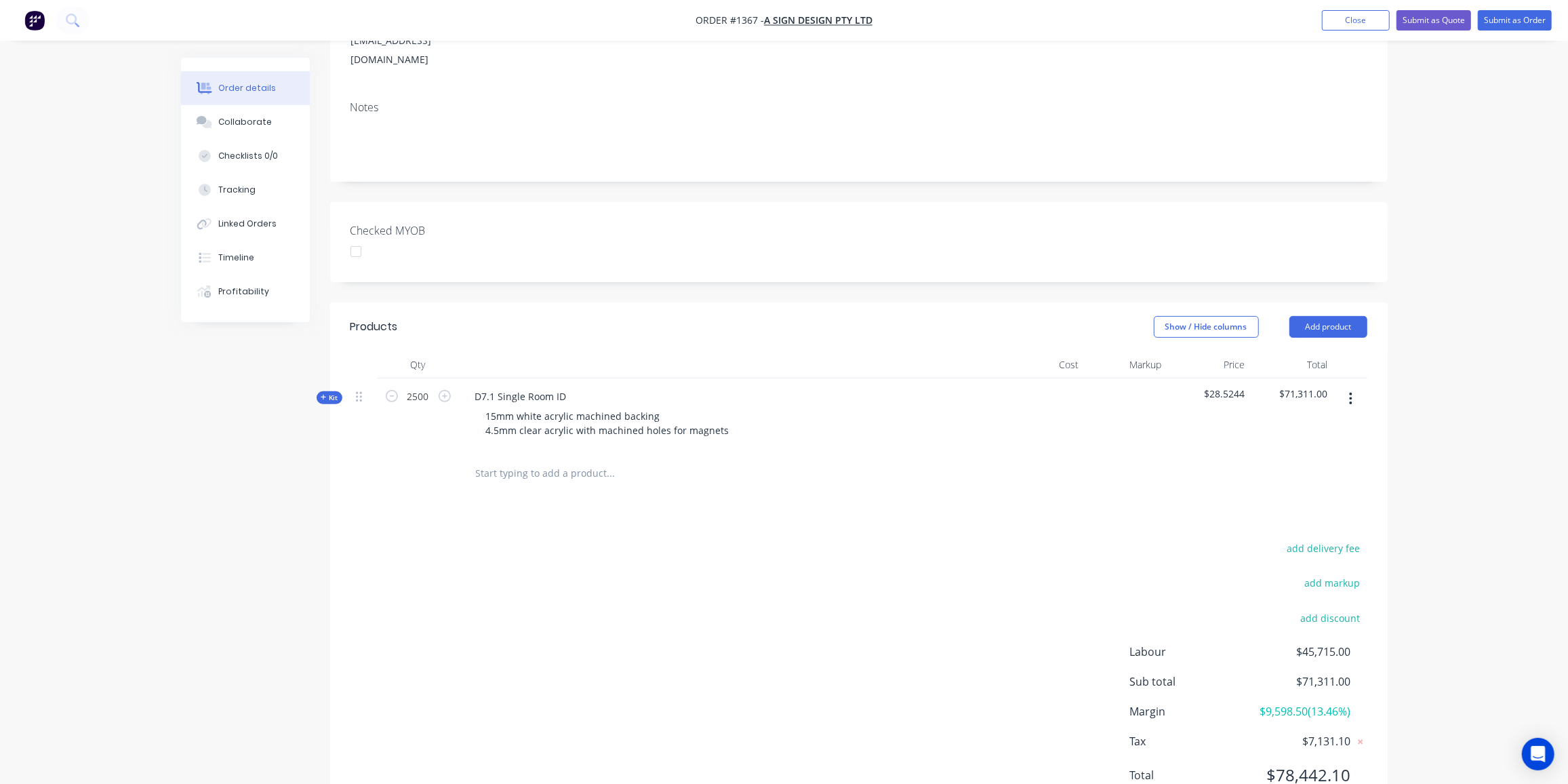
scroll to position [233, 0]
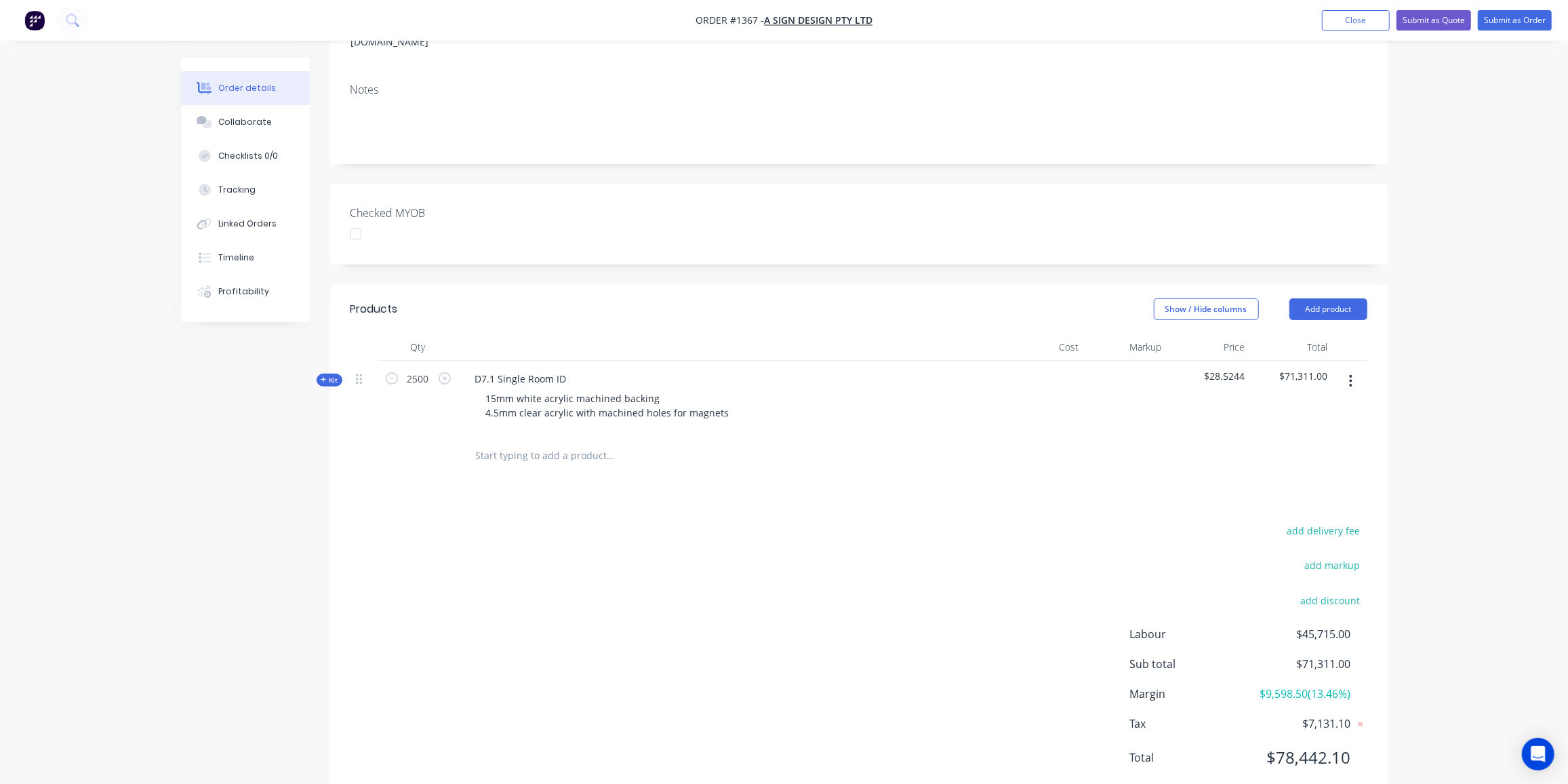
click at [323, 377] on icon at bounding box center [323, 380] width 6 height 6
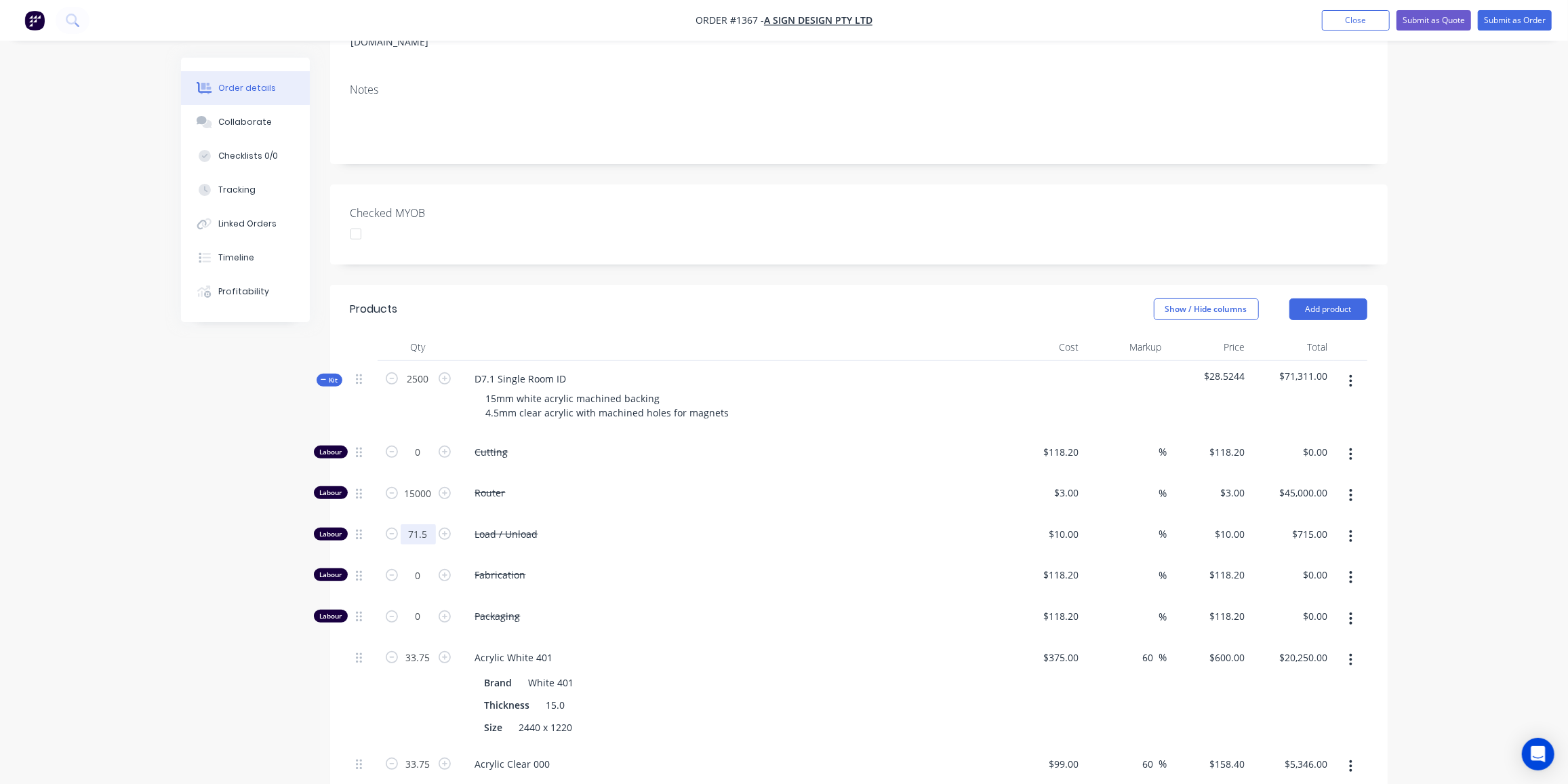
click at [422, 463] on input "71.5" at bounding box center [419, 452] width 36 height 21
click at [429, 449] on input "15000" at bounding box center [419, 452] width 36 height 21
click at [422, 463] on input "71.5" at bounding box center [419, 452] width 36 height 21
click at [407, 463] on input "33.75" at bounding box center [419, 452] width 36 height 21
type input "33"
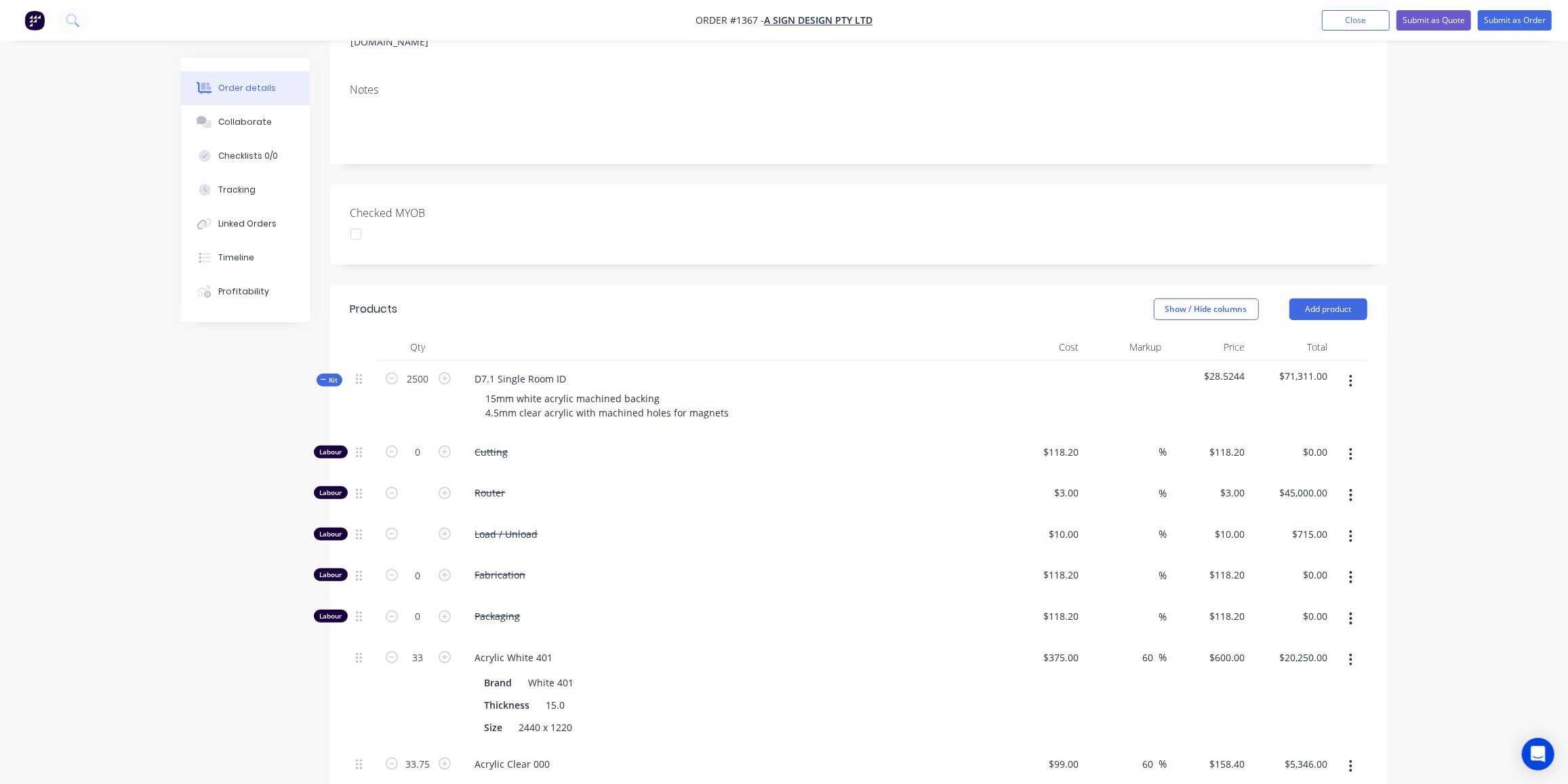
type input "$19,800.00"
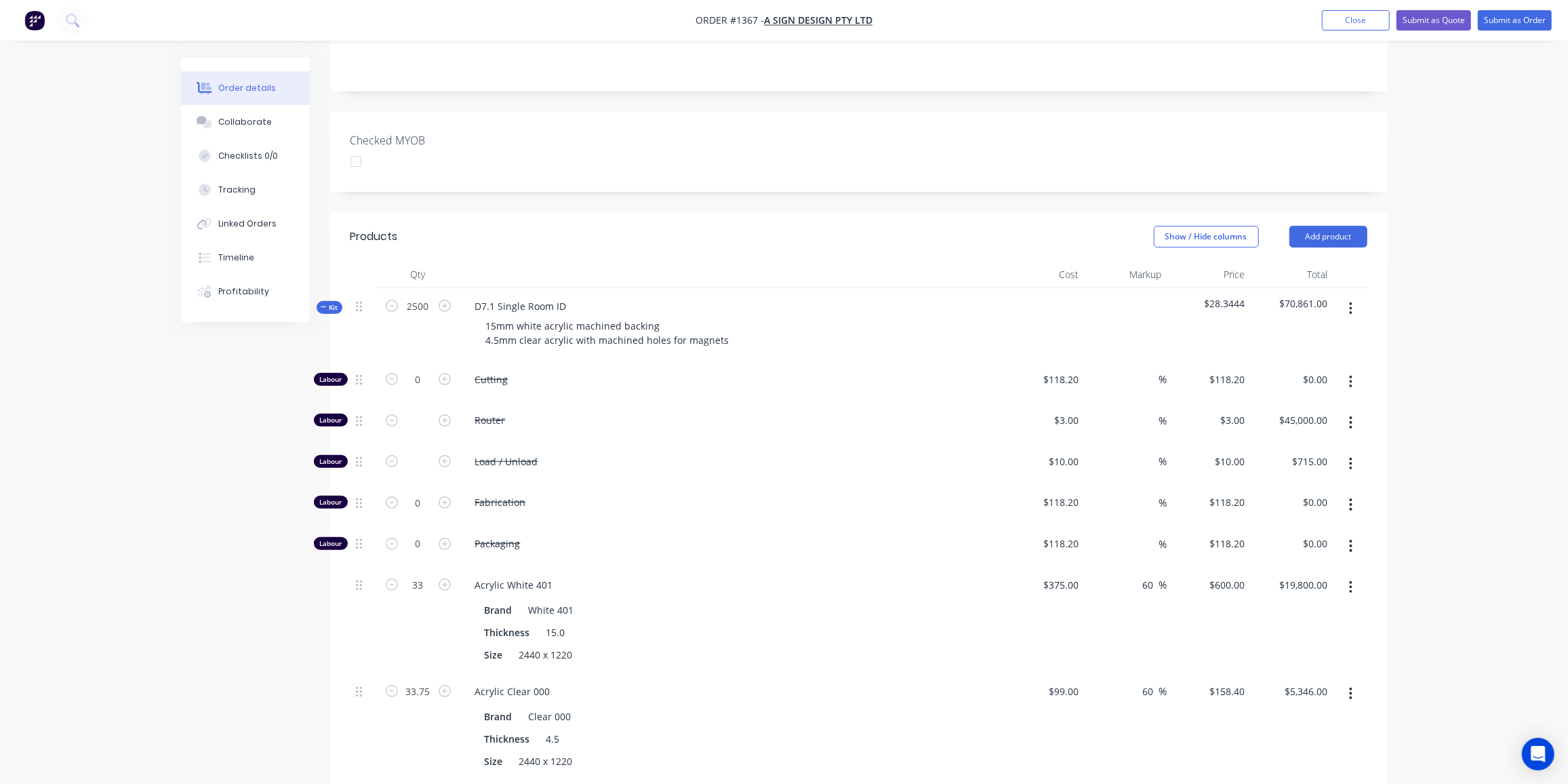
scroll to position [418, 0]
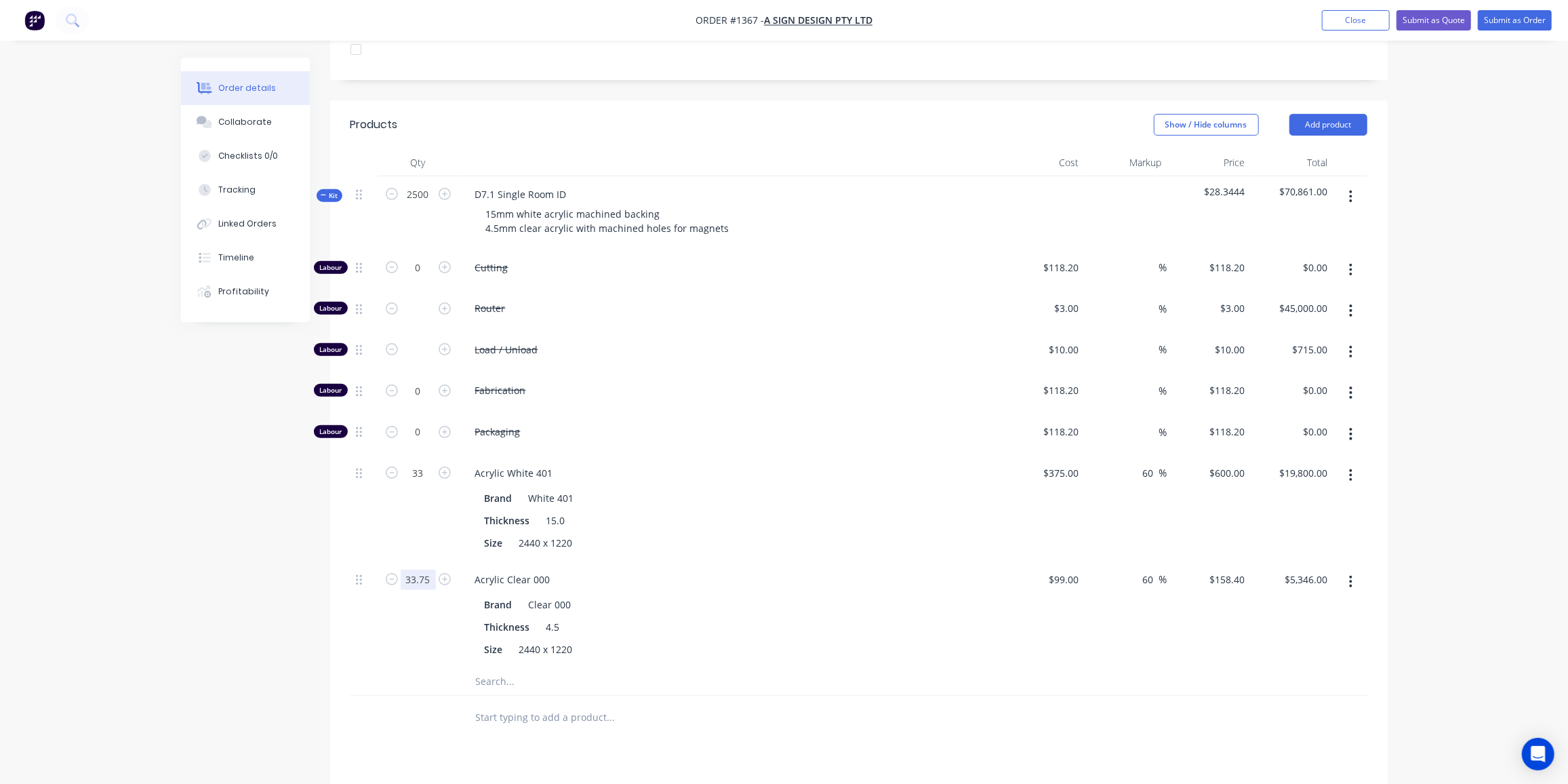
click at [430, 278] on input "33.75" at bounding box center [419, 267] width 36 height 21
type input "33"
type input "$5,227.20"
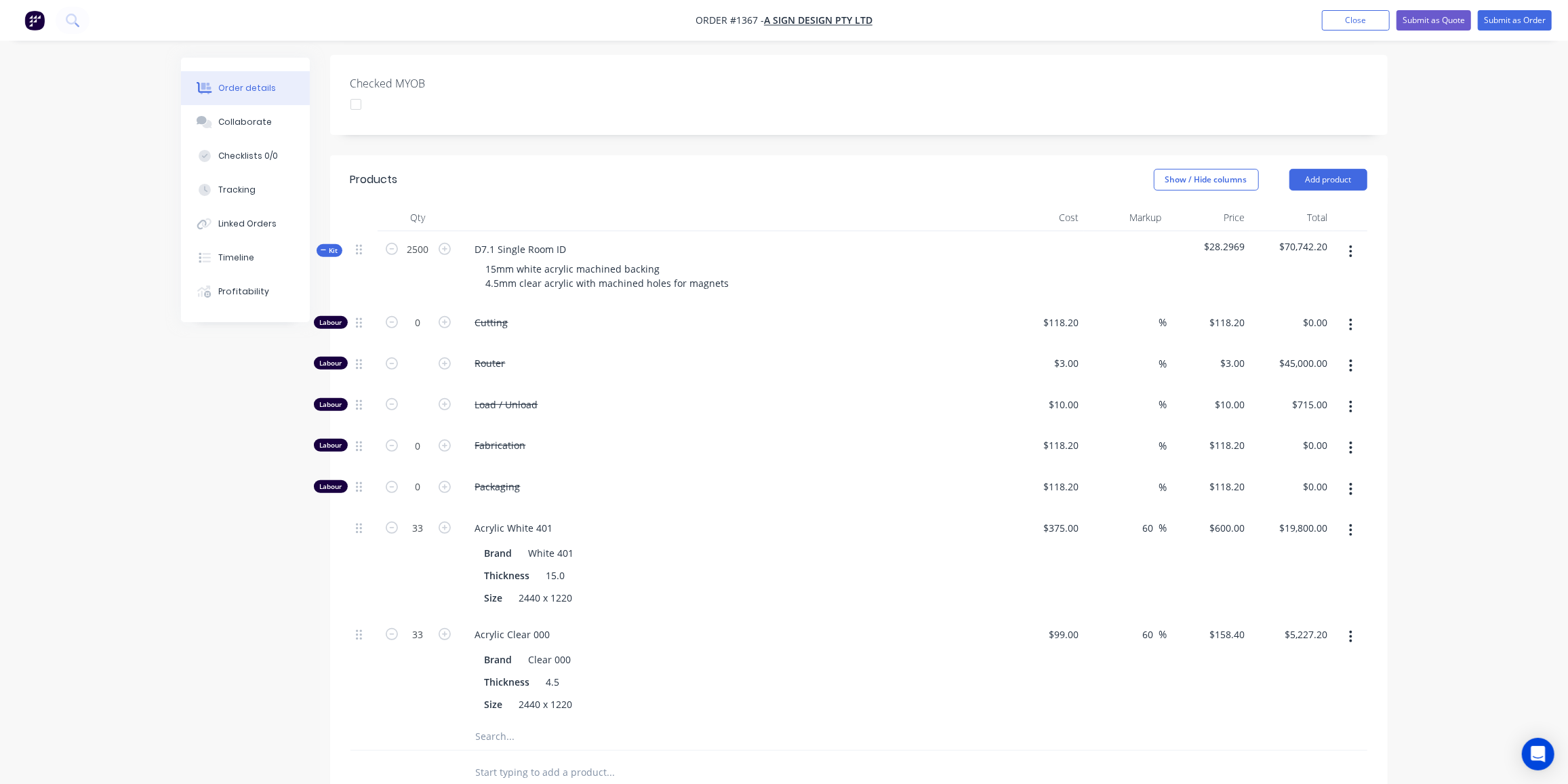
scroll to position [295, 0]
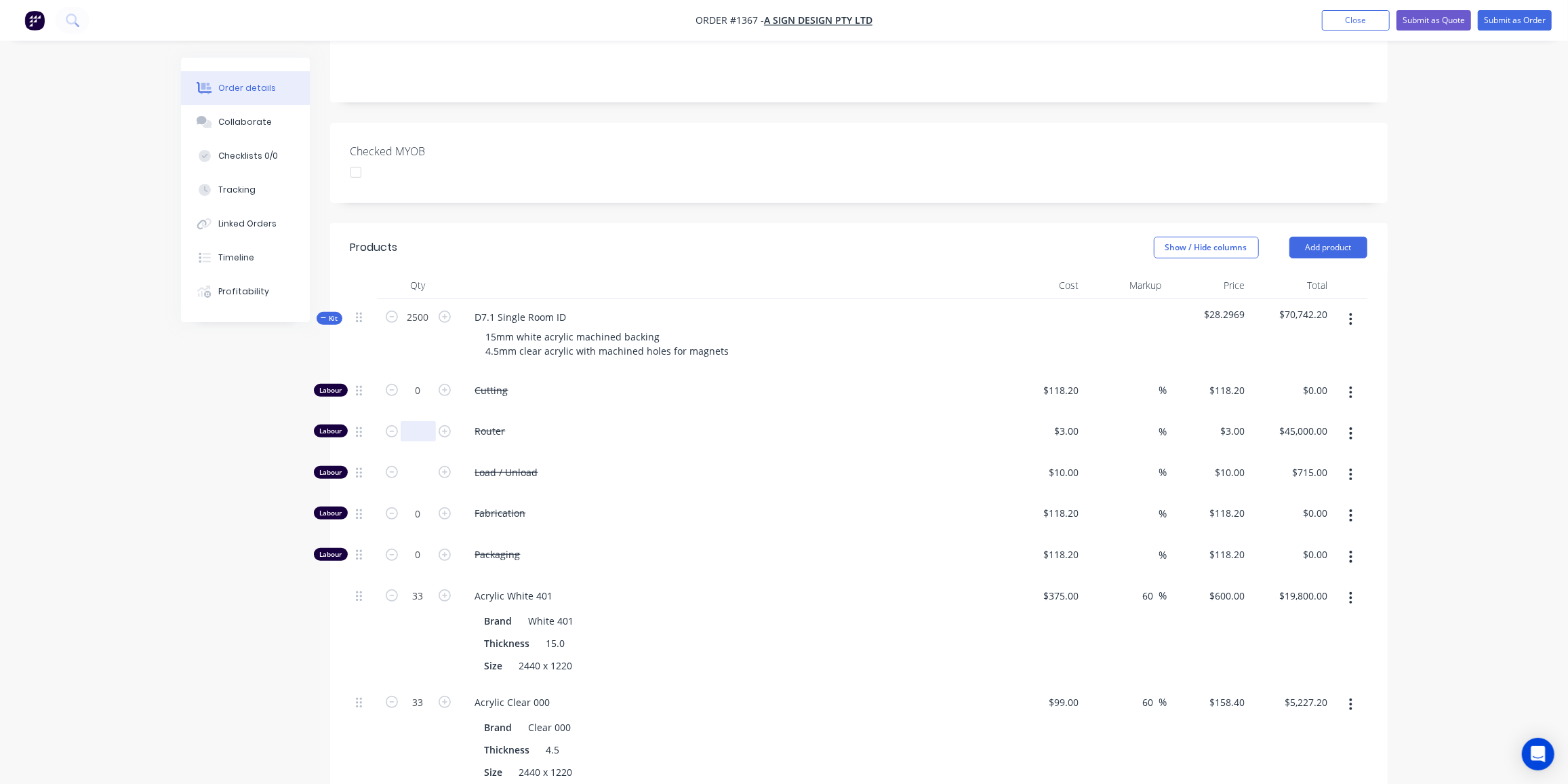
click at [420, 421] on input "text" at bounding box center [419, 431] width 36 height 21
drag, startPoint x: 270, startPoint y: 441, endPoint x: 328, endPoint y: 409, distance: 66.2
click at [272, 439] on div "Created by Ben Created 03/09/25 Required 03/09/25 Assigned to Add team member S…" at bounding box center [785, 485] width 1207 height 1446
click at [331, 424] on div "Labour" at bounding box center [331, 431] width 34 height 13
click at [326, 313] on span "Kit" at bounding box center [329, 318] width 18 height 10
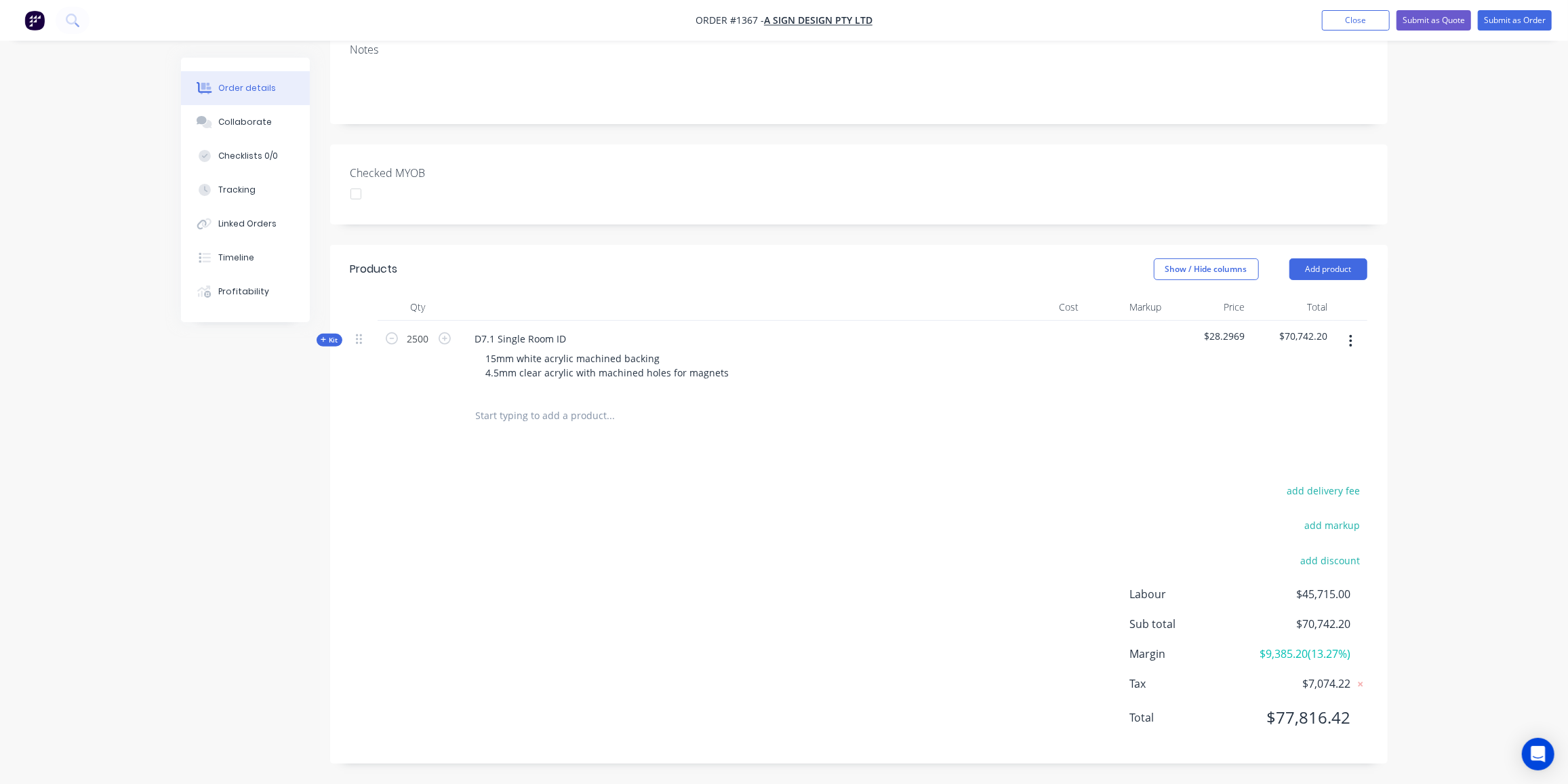
scroll to position [233, 0]
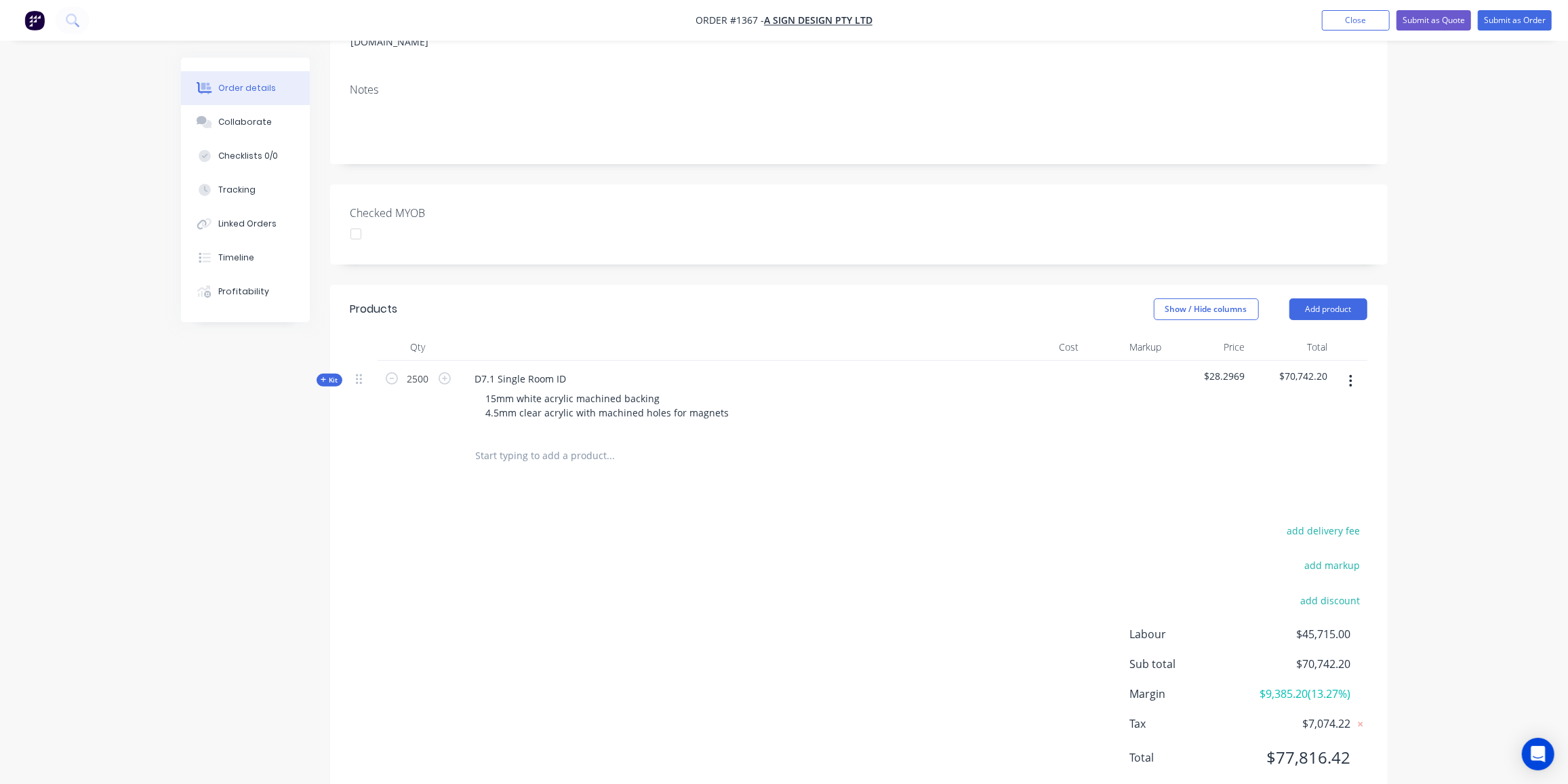
click at [338, 346] on div "Qty Cost Markup Price Total Kit 2500 D7.1 Single Room ID 15mm white acrylic mac…" at bounding box center [859, 405] width 1058 height 144
drag, startPoint x: 329, startPoint y: 339, endPoint x: 338, endPoint y: 338, distance: 9.1
click at [330, 375] on span "Kit" at bounding box center [329, 380] width 18 height 10
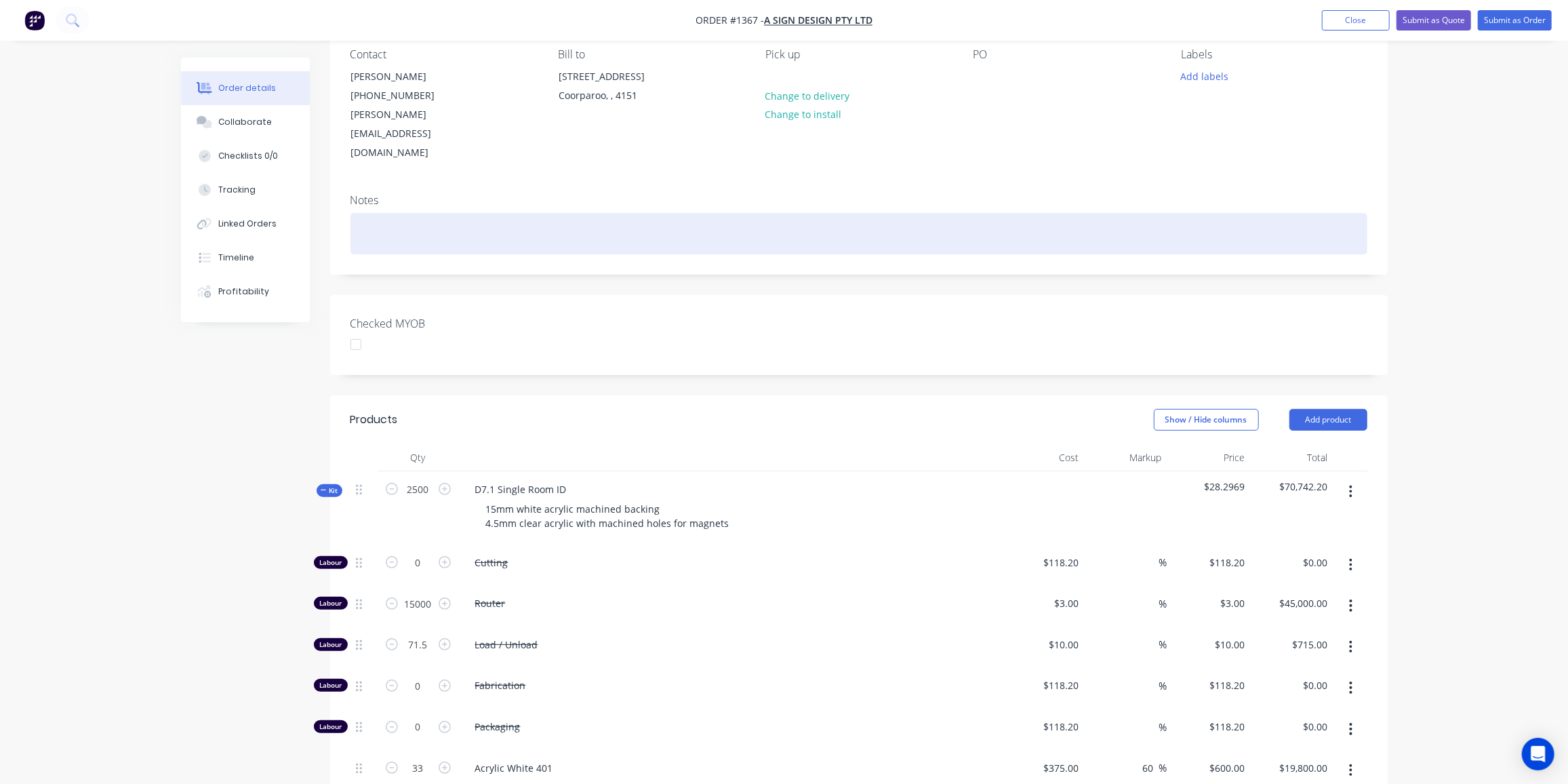
scroll to position [0, 0]
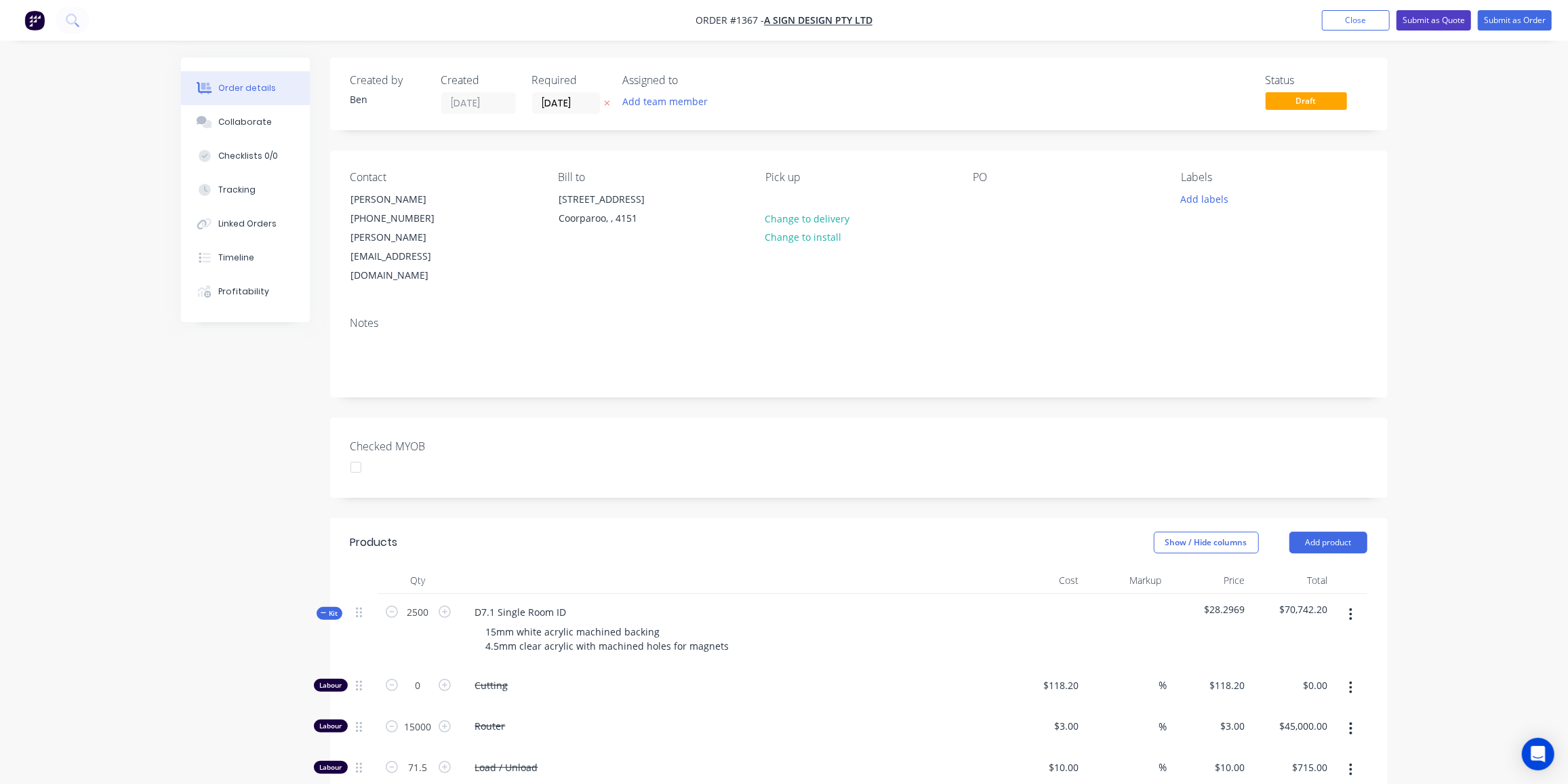
click at [1451, 15] on button "Submit as Quote" at bounding box center [1434, 20] width 75 height 21
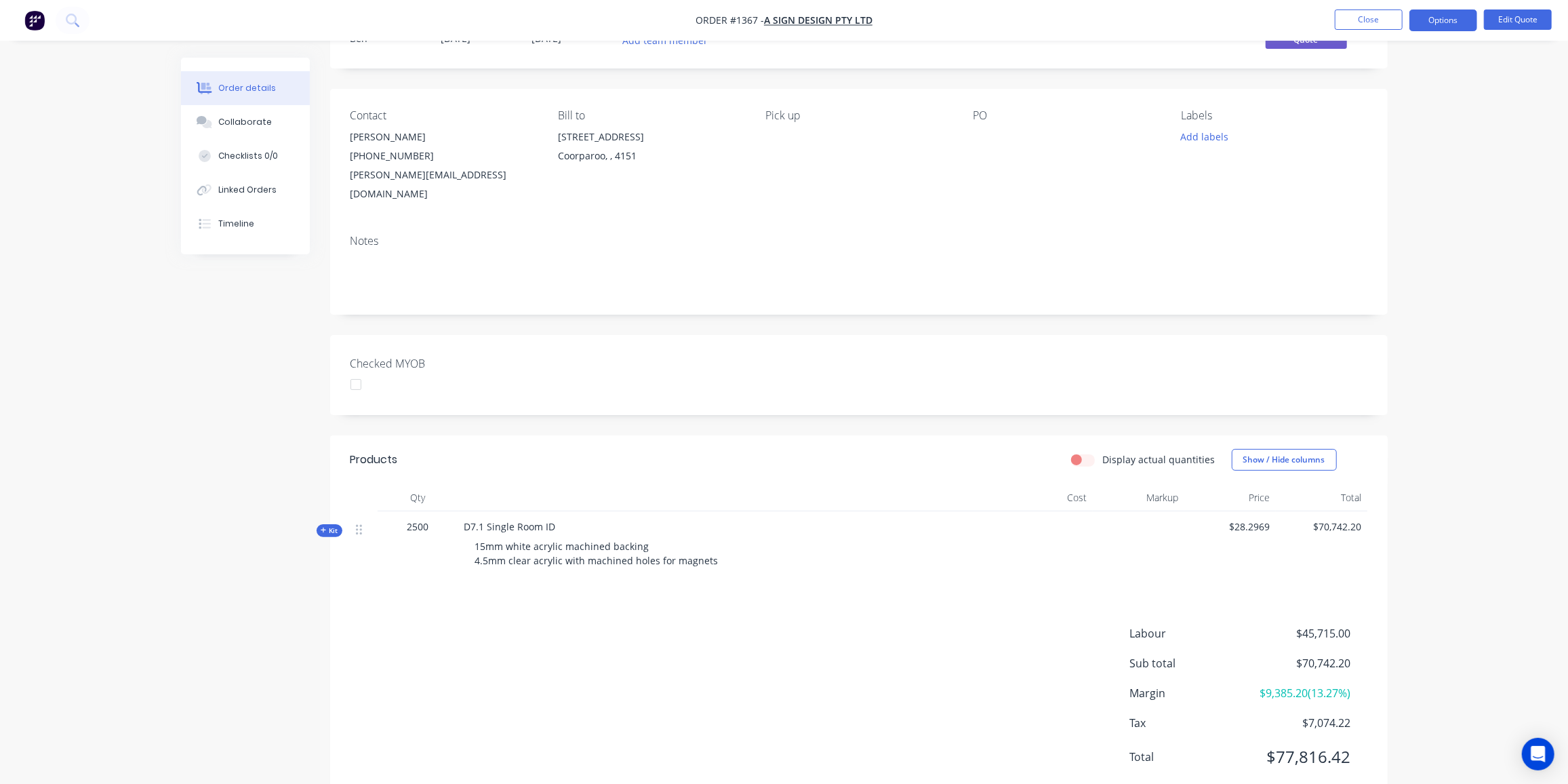
scroll to position [81, 0]
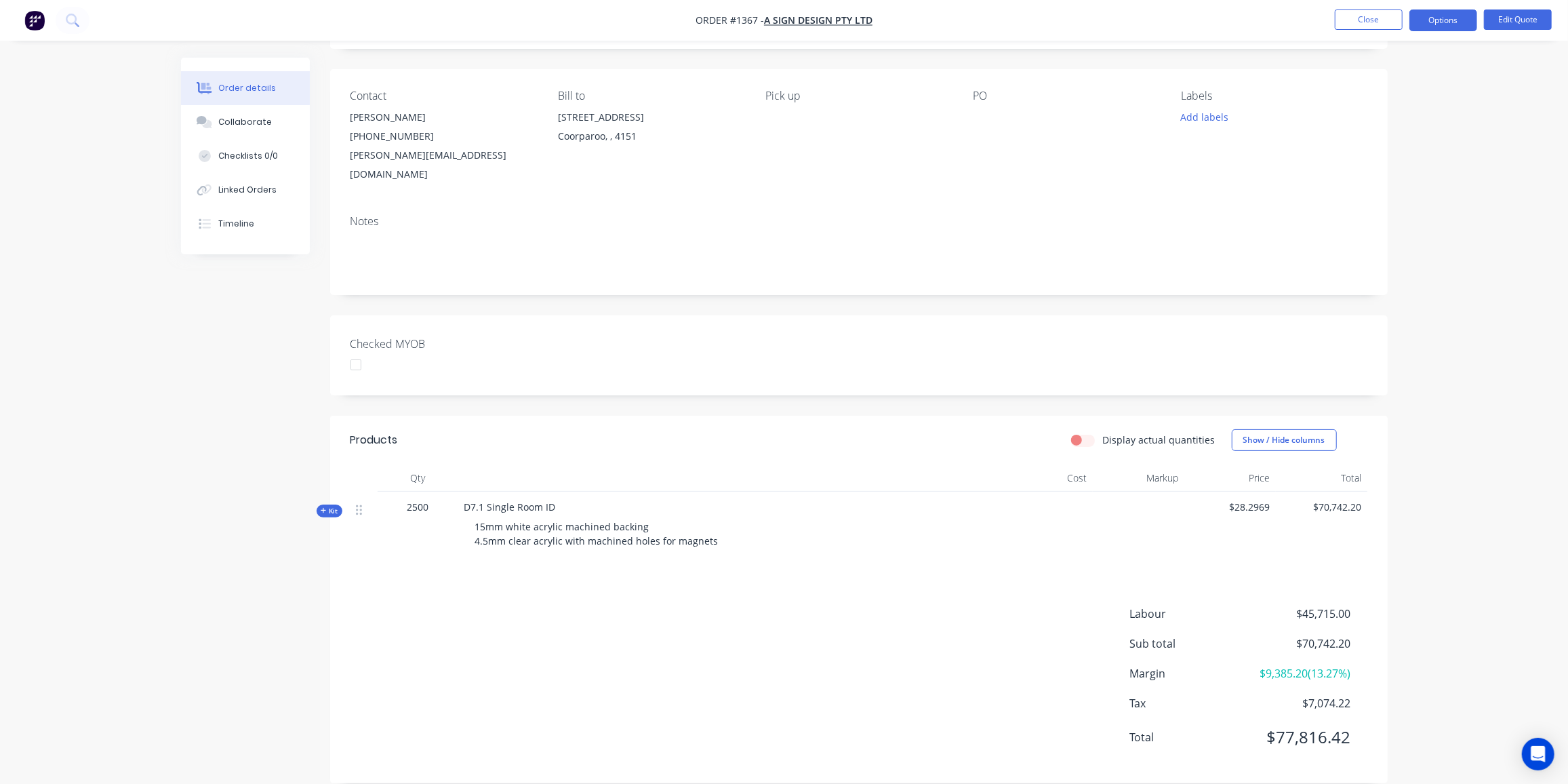
click at [331, 506] on span "Kit" at bounding box center [329, 511] width 18 height 10
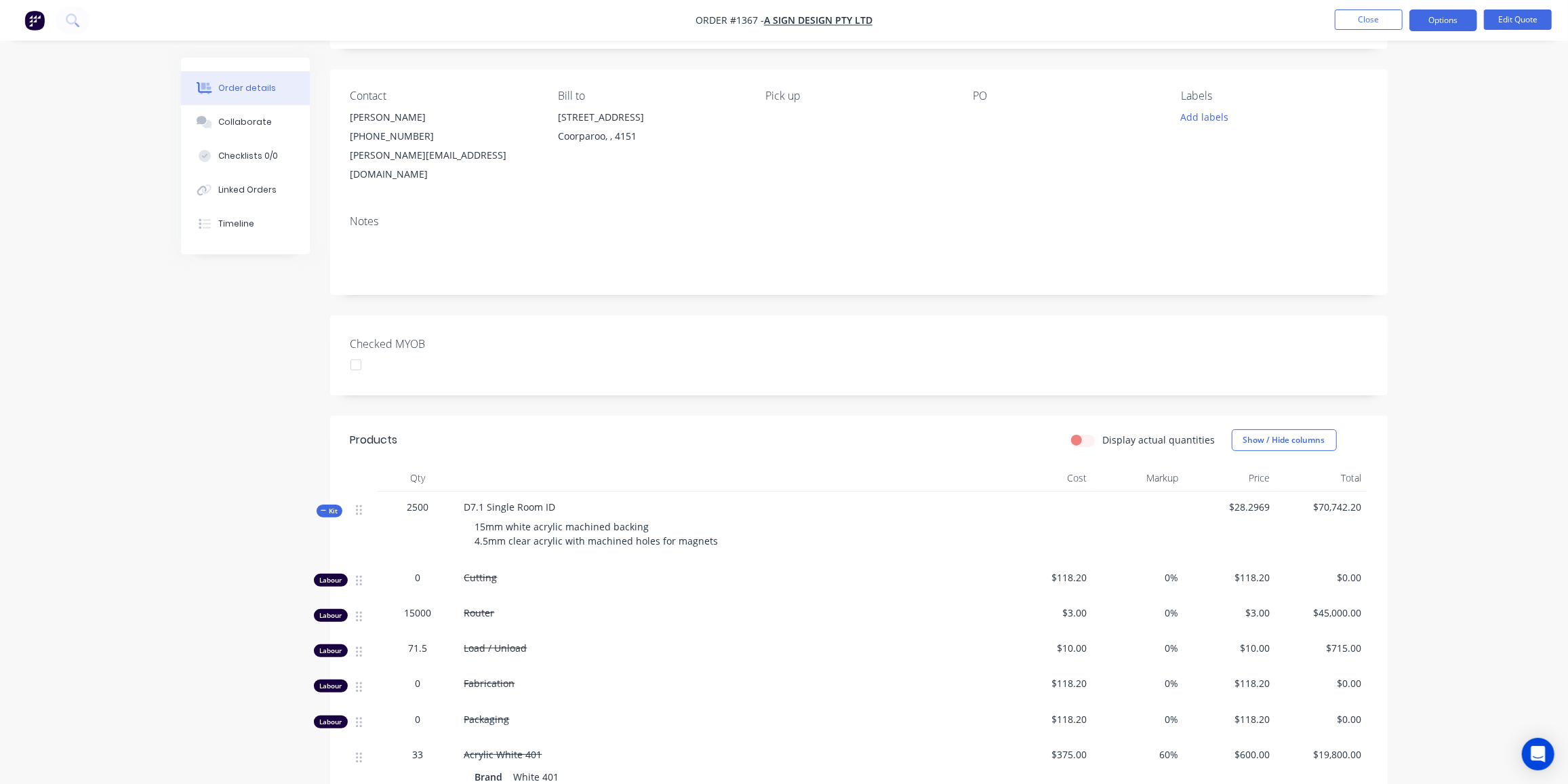
click at [480, 571] on span "Cutting" at bounding box center [480, 577] width 33 height 13
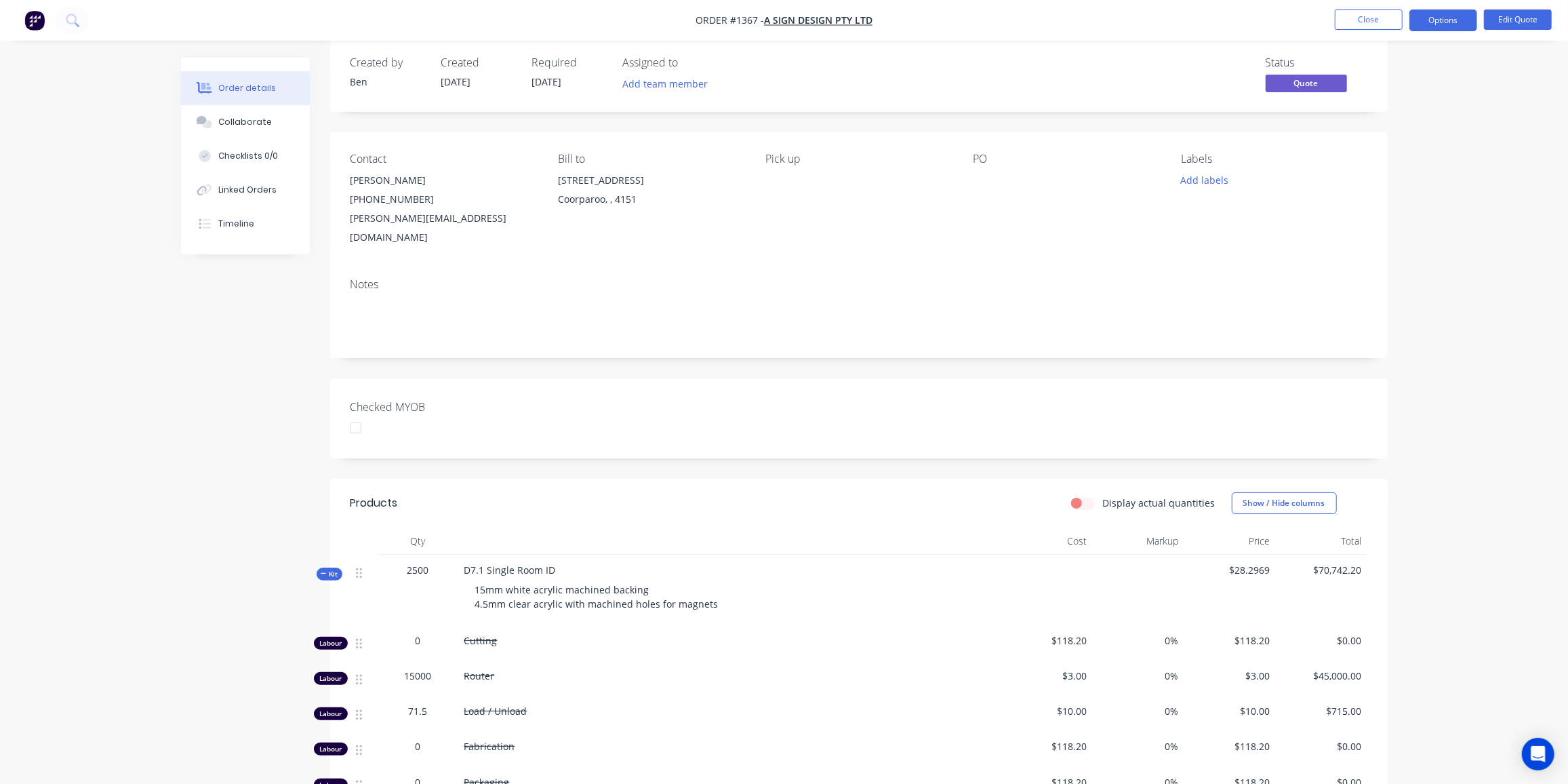
scroll to position [0, 0]
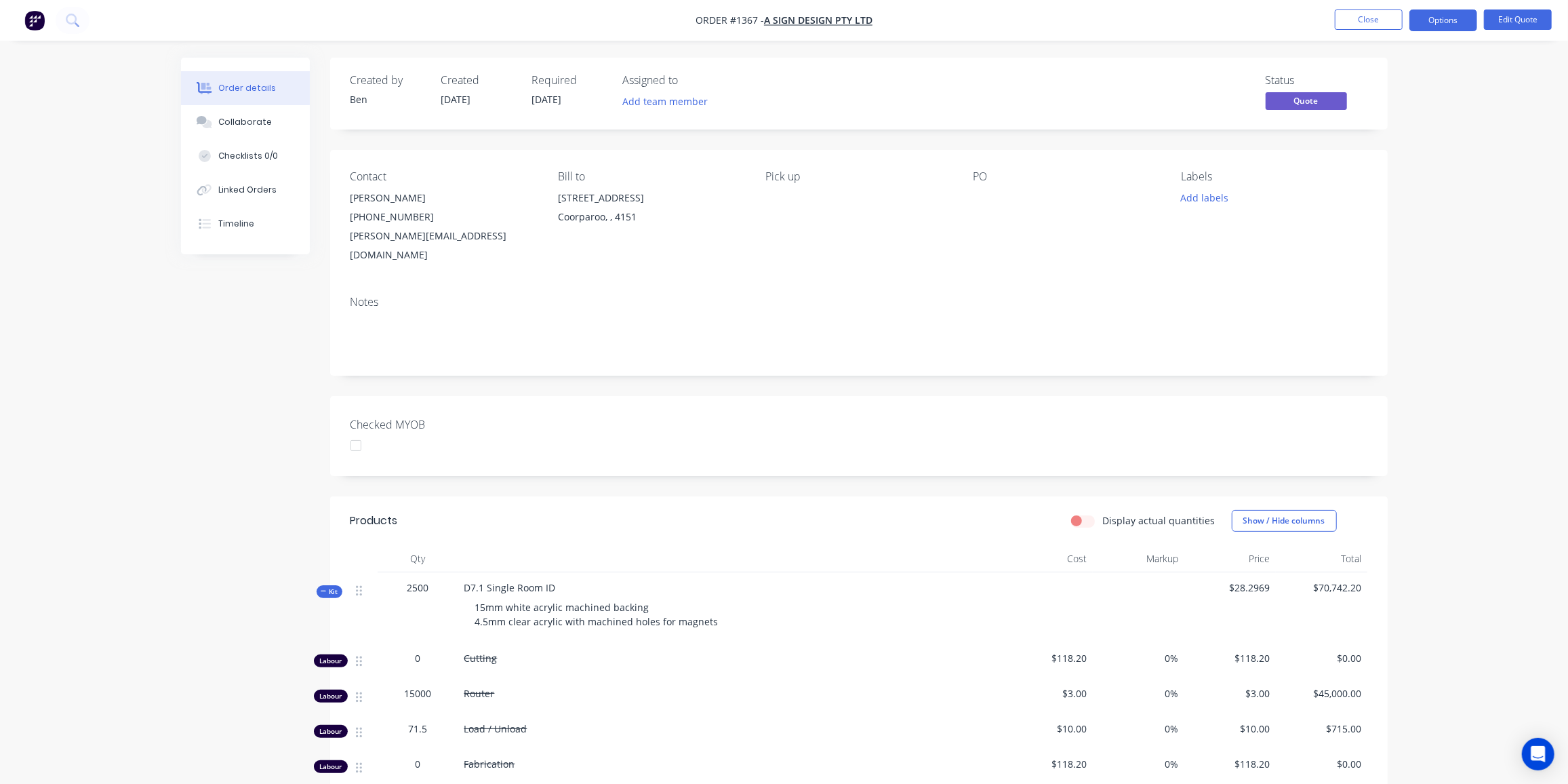
click at [328, 586] on span "Kit" at bounding box center [329, 591] width 18 height 10
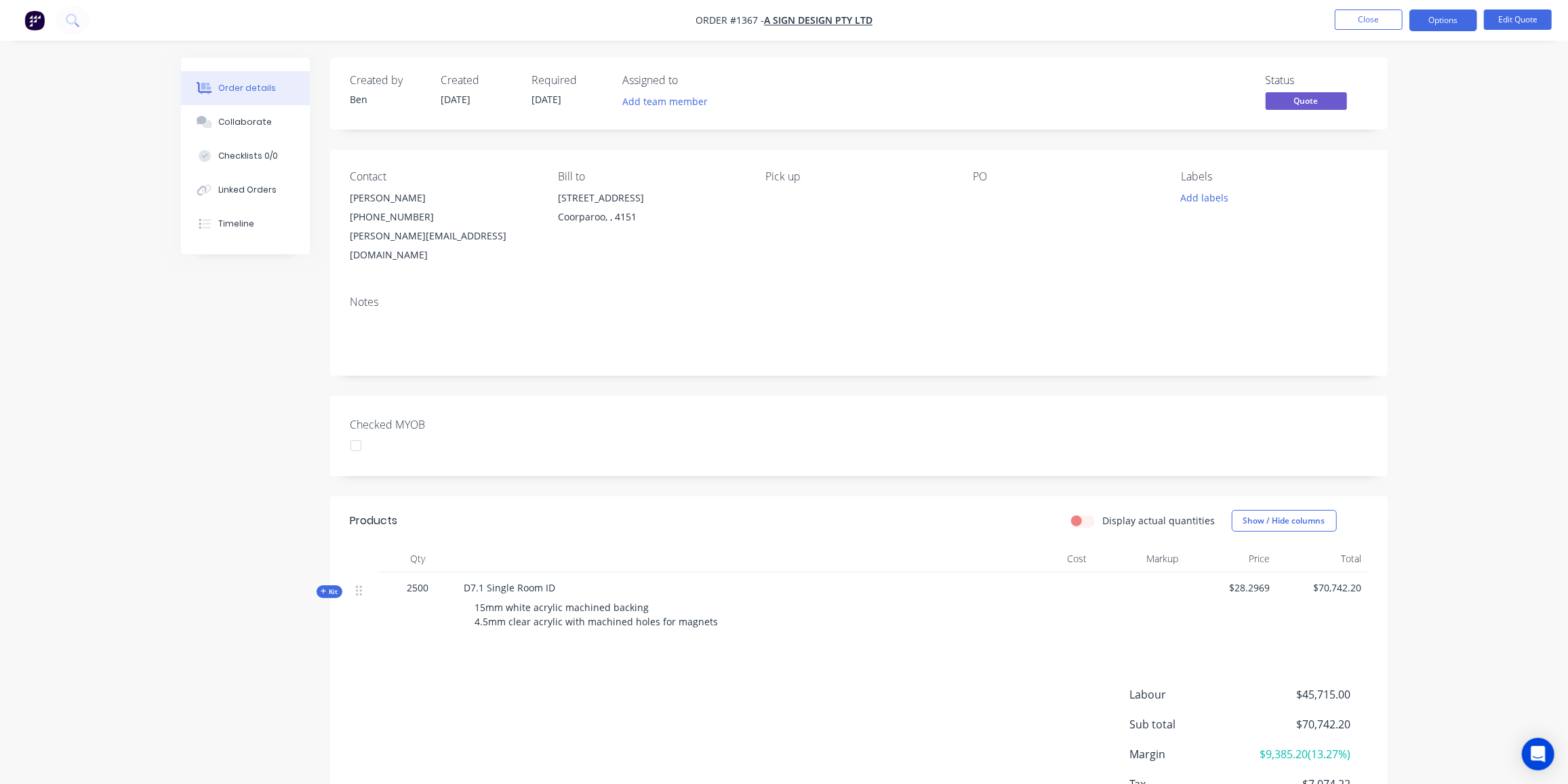
click at [421, 581] on span "2500" at bounding box center [418, 588] width 22 height 14
click at [333, 586] on span "Kit" at bounding box center [329, 591] width 18 height 10
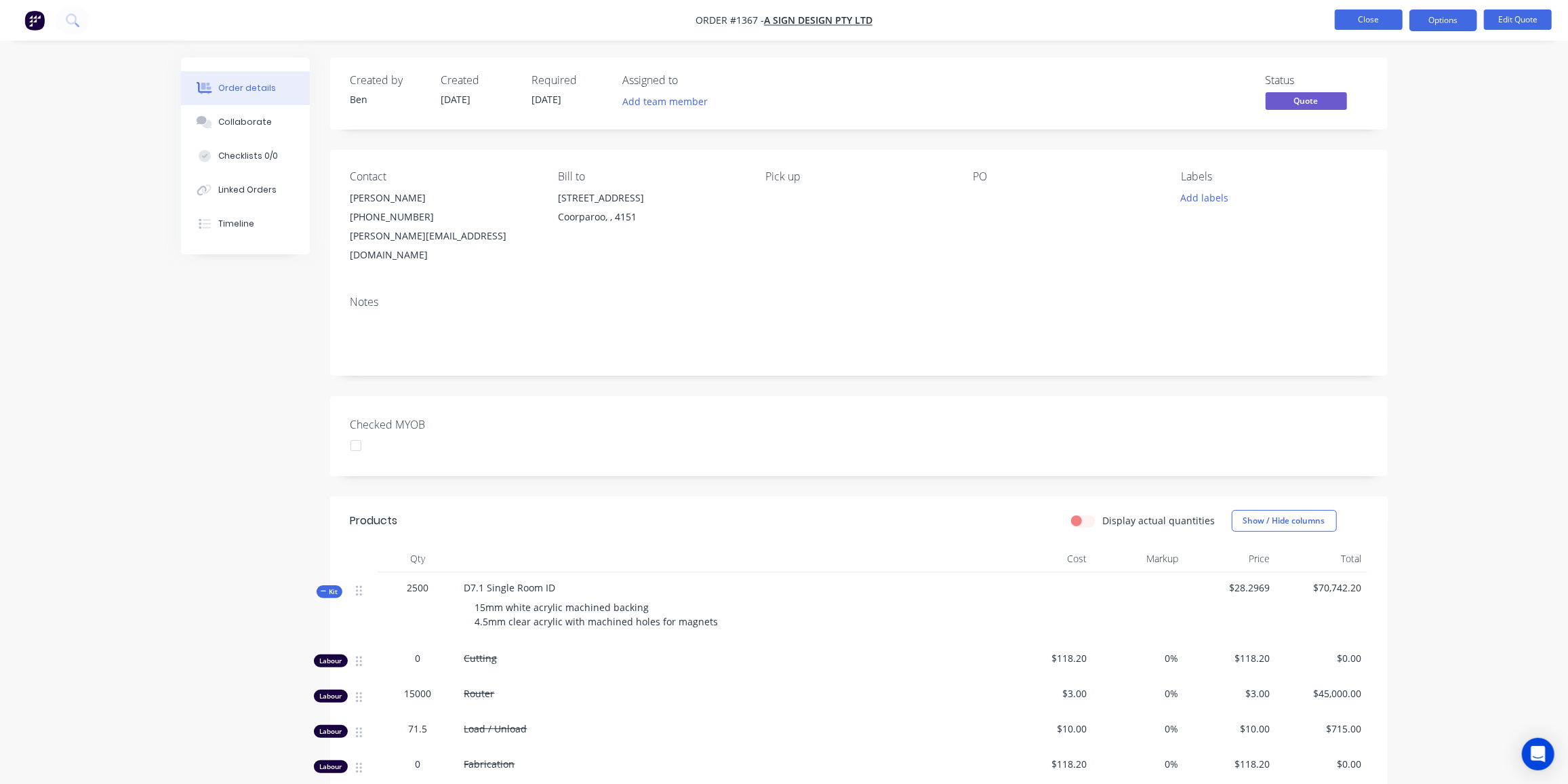
click at [1357, 16] on button "Close" at bounding box center [1368, 19] width 68 height 21
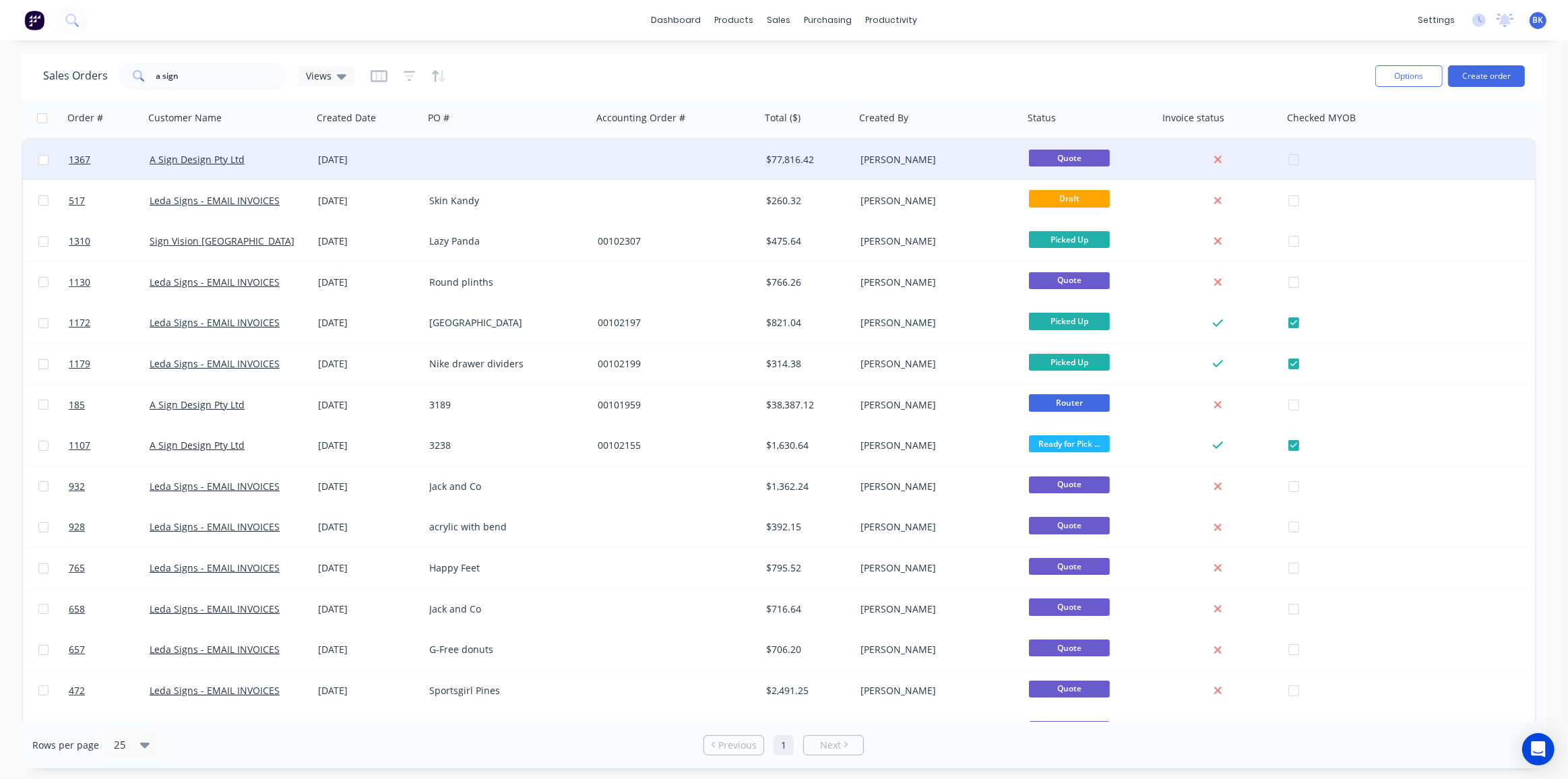
click at [1040, 160] on span "Quote" at bounding box center [1069, 158] width 81 height 17
click at [438, 163] on div at bounding box center [508, 159] width 168 height 40
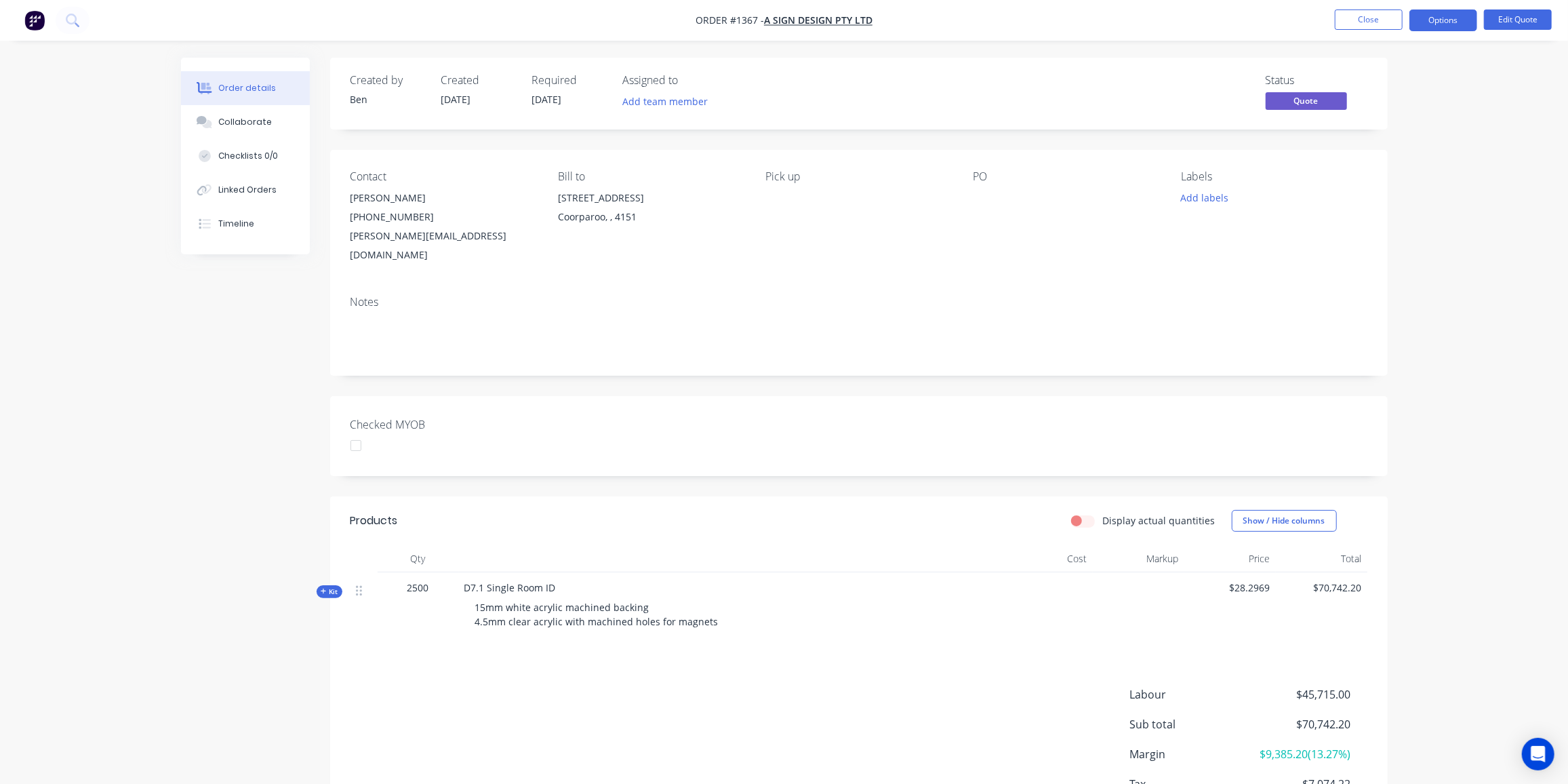
click at [332, 586] on span "Kit" at bounding box center [329, 591] width 18 height 10
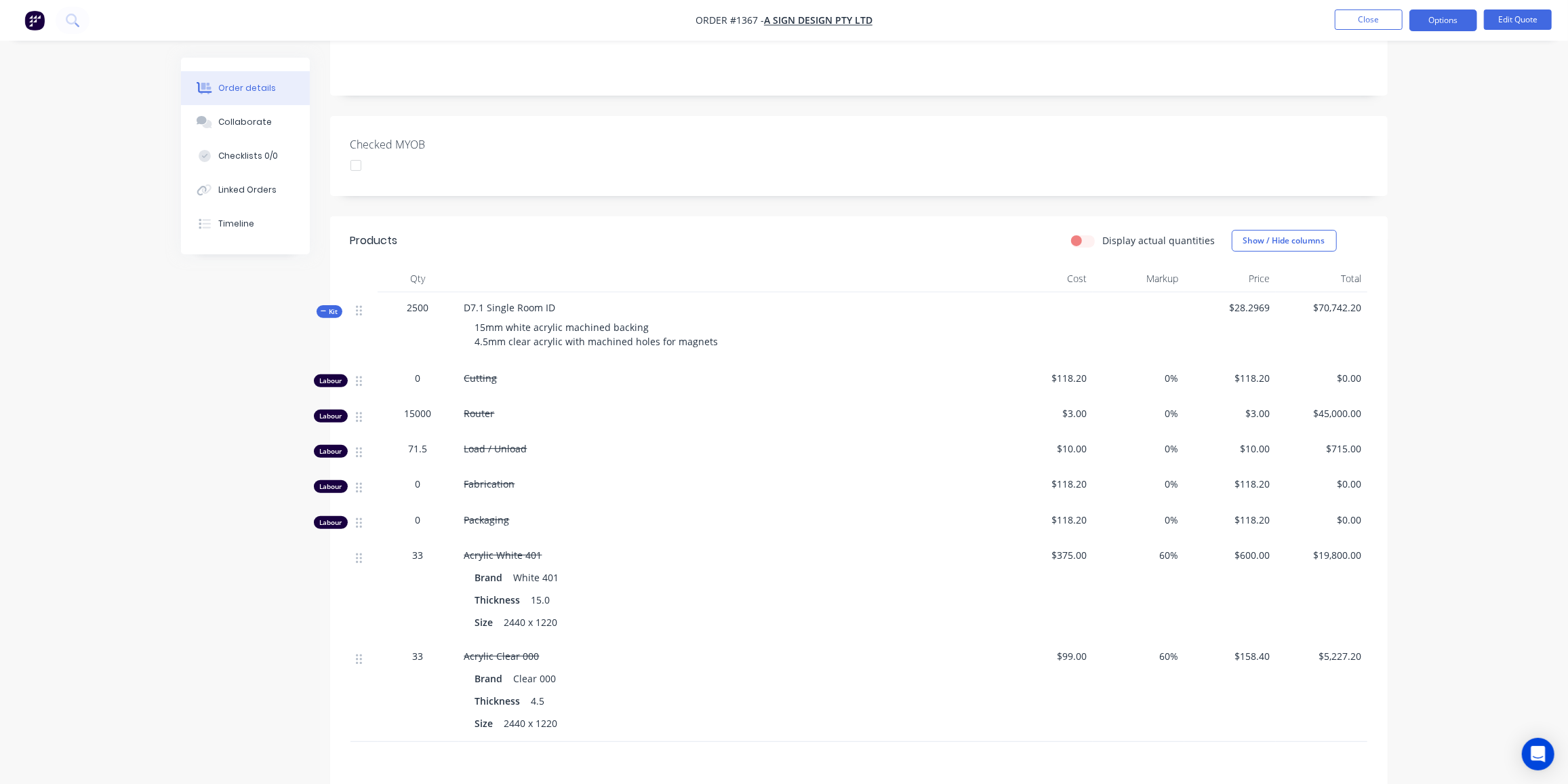
scroll to position [213, 0]
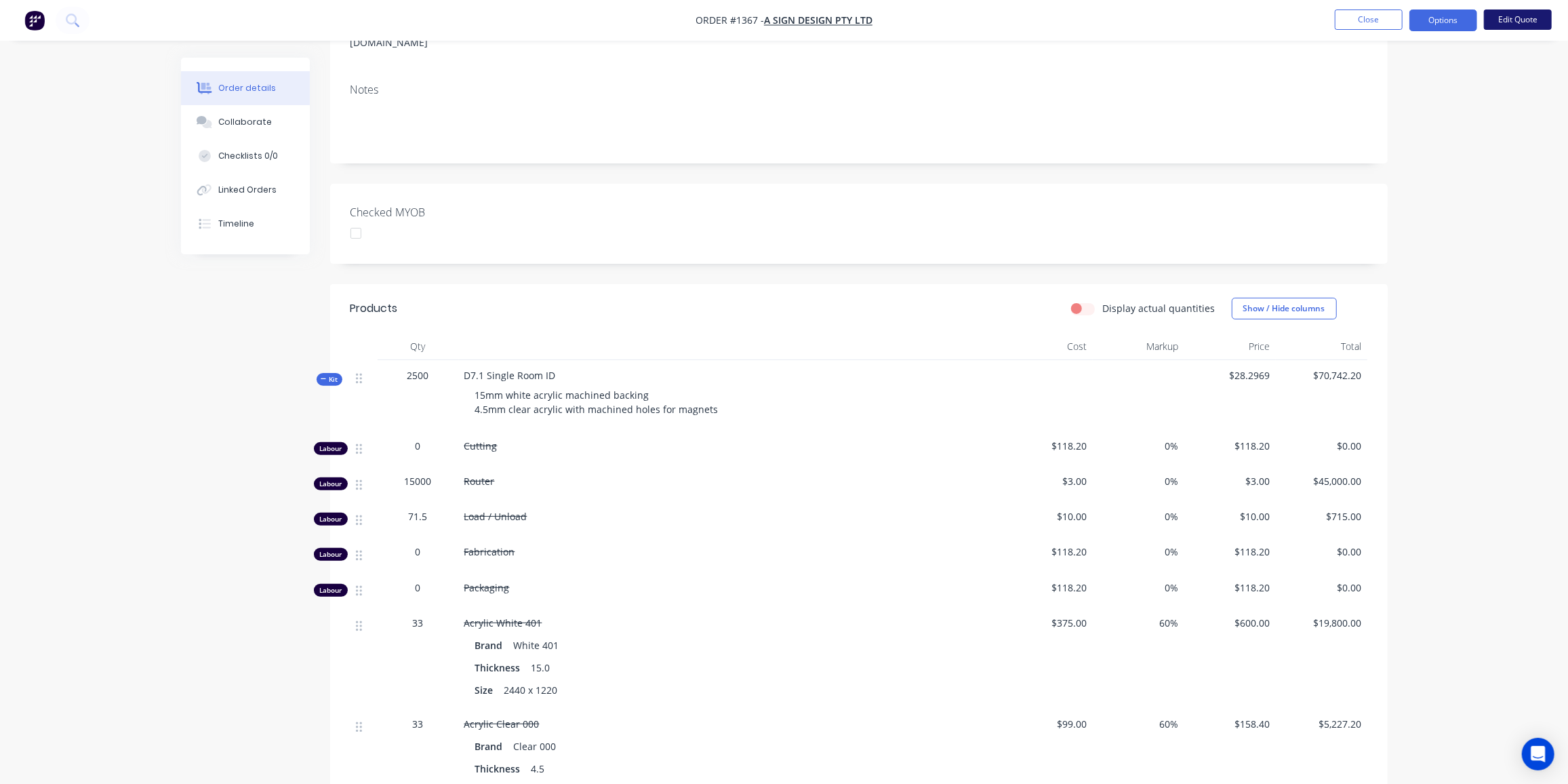
click at [1537, 20] on button "Edit Quote" at bounding box center [1518, 19] width 68 height 21
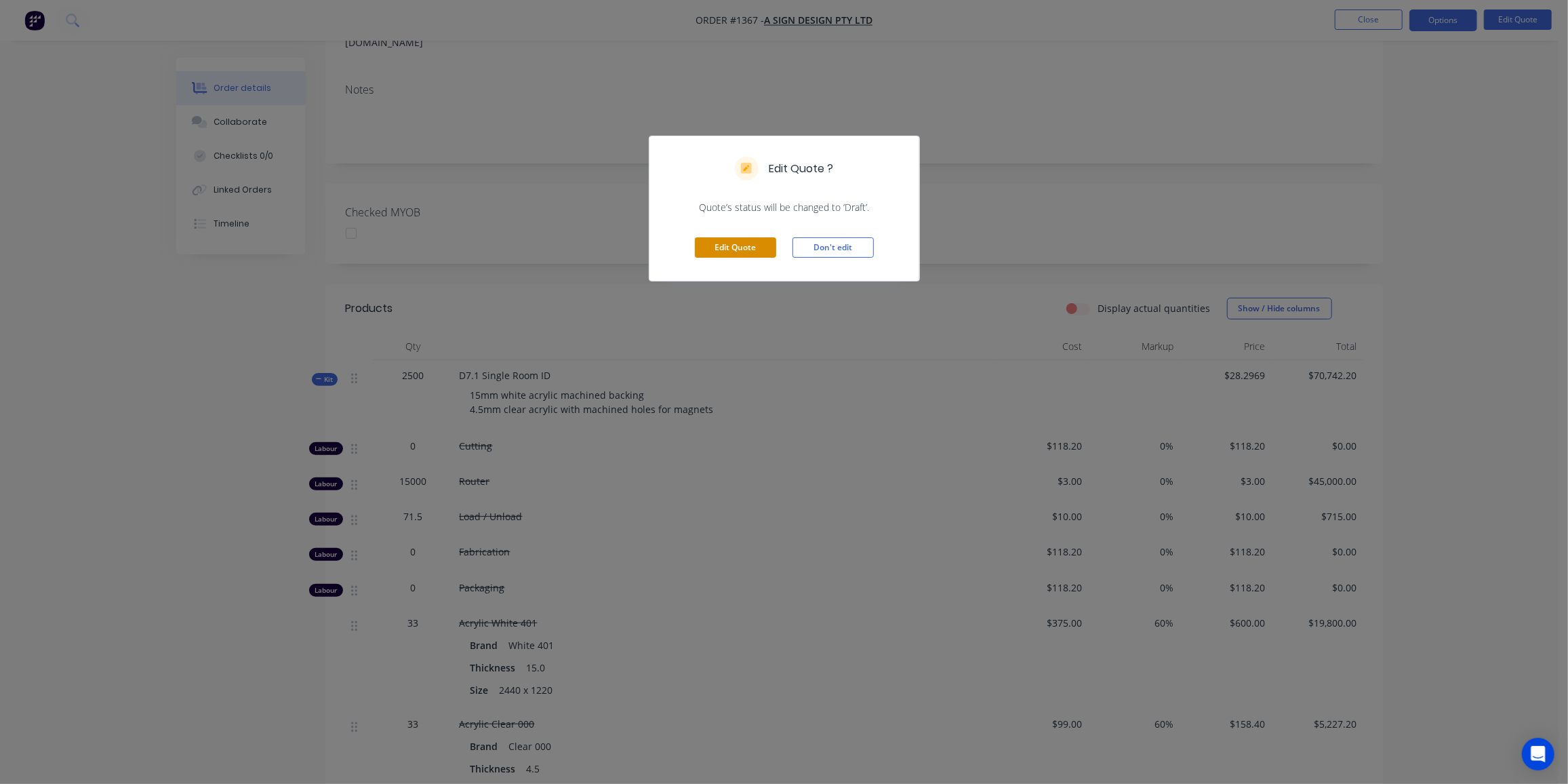
click at [748, 246] on button "Edit Quote" at bounding box center [736, 247] width 81 height 21
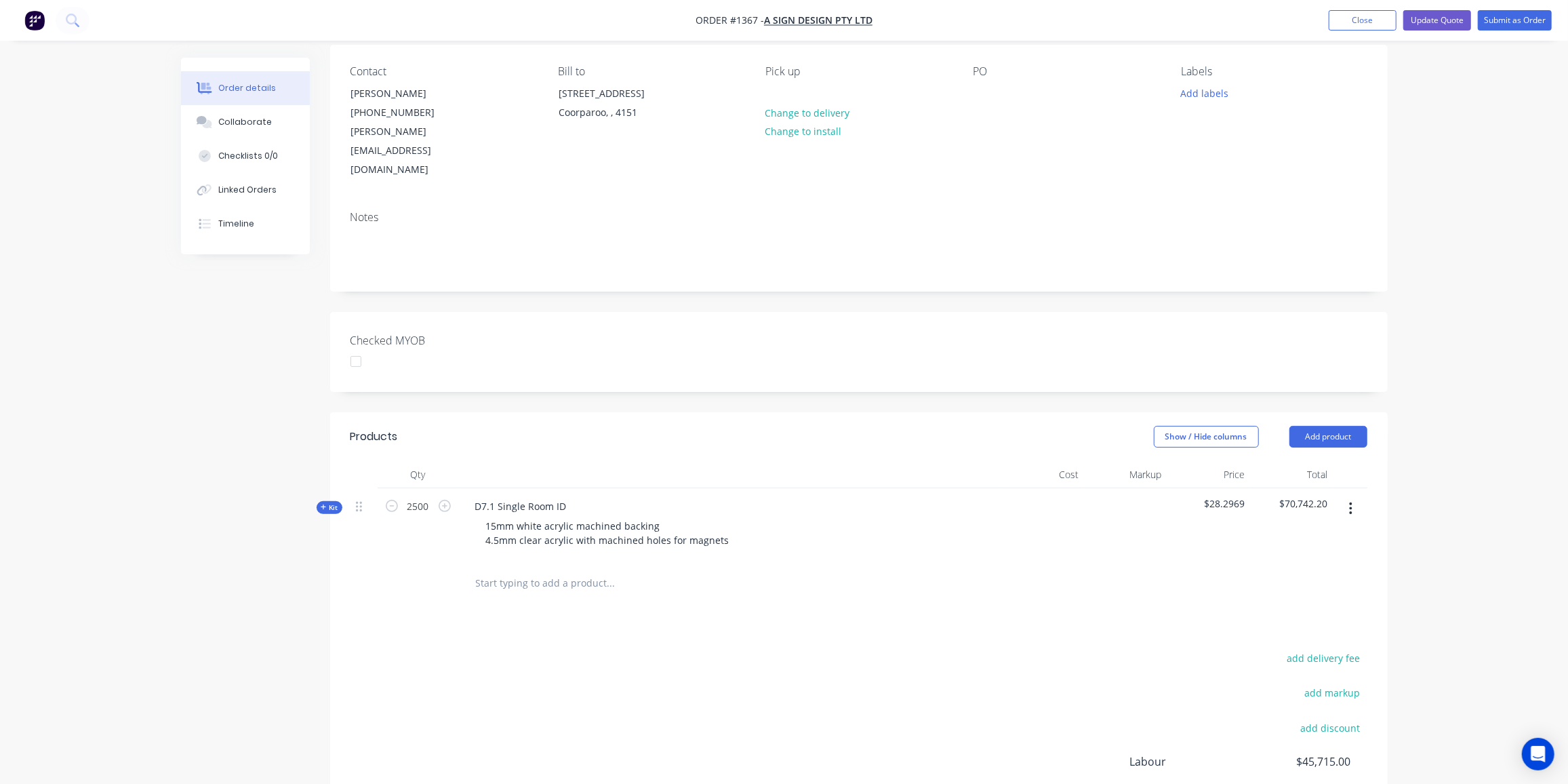
scroll to position [123, 0]
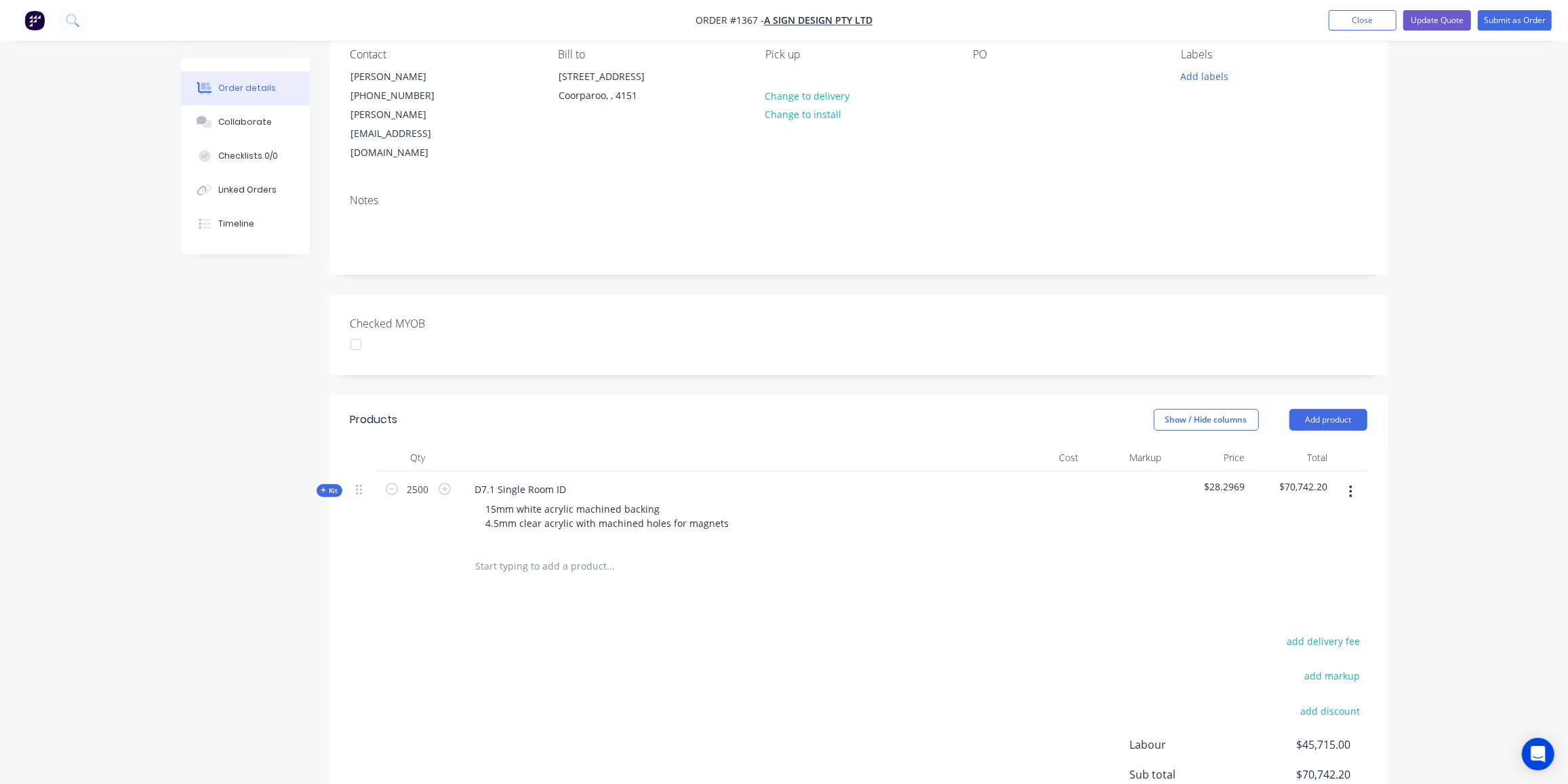
click at [320, 484] on div "Kit" at bounding box center [329, 490] width 26 height 13
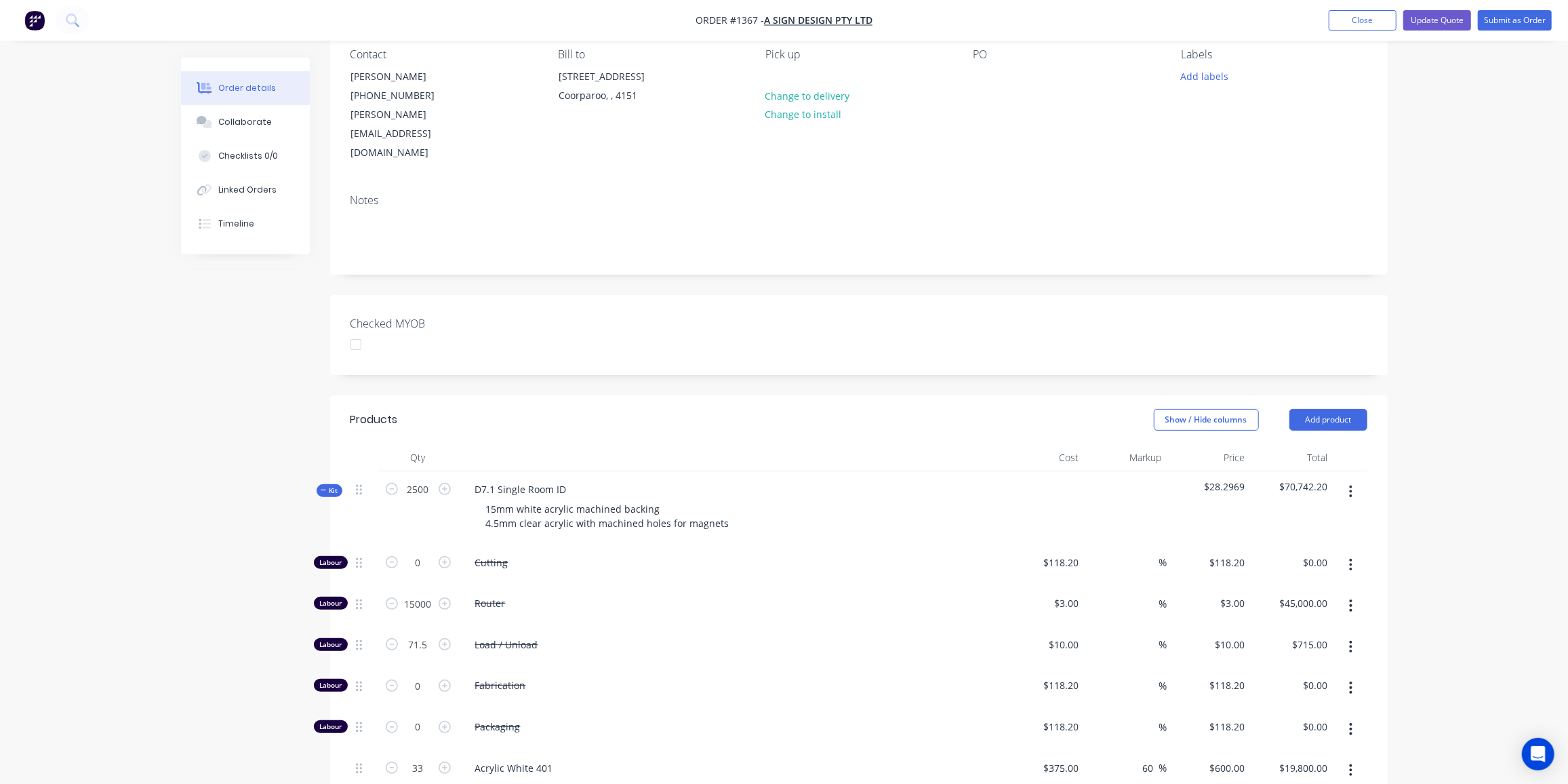
drag, startPoint x: 331, startPoint y: 453, endPoint x: 694, endPoint y: 408, distance: 365.8
click at [694, 444] on div at bounding box center [730, 458] width 542 height 27
click at [1348, 479] on button "button" at bounding box center [1350, 491] width 32 height 24
click at [645, 585] on div "Router" at bounding box center [730, 606] width 542 height 41
drag, startPoint x: 500, startPoint y: 520, endPoint x: 703, endPoint y: 562, distance: 207.3
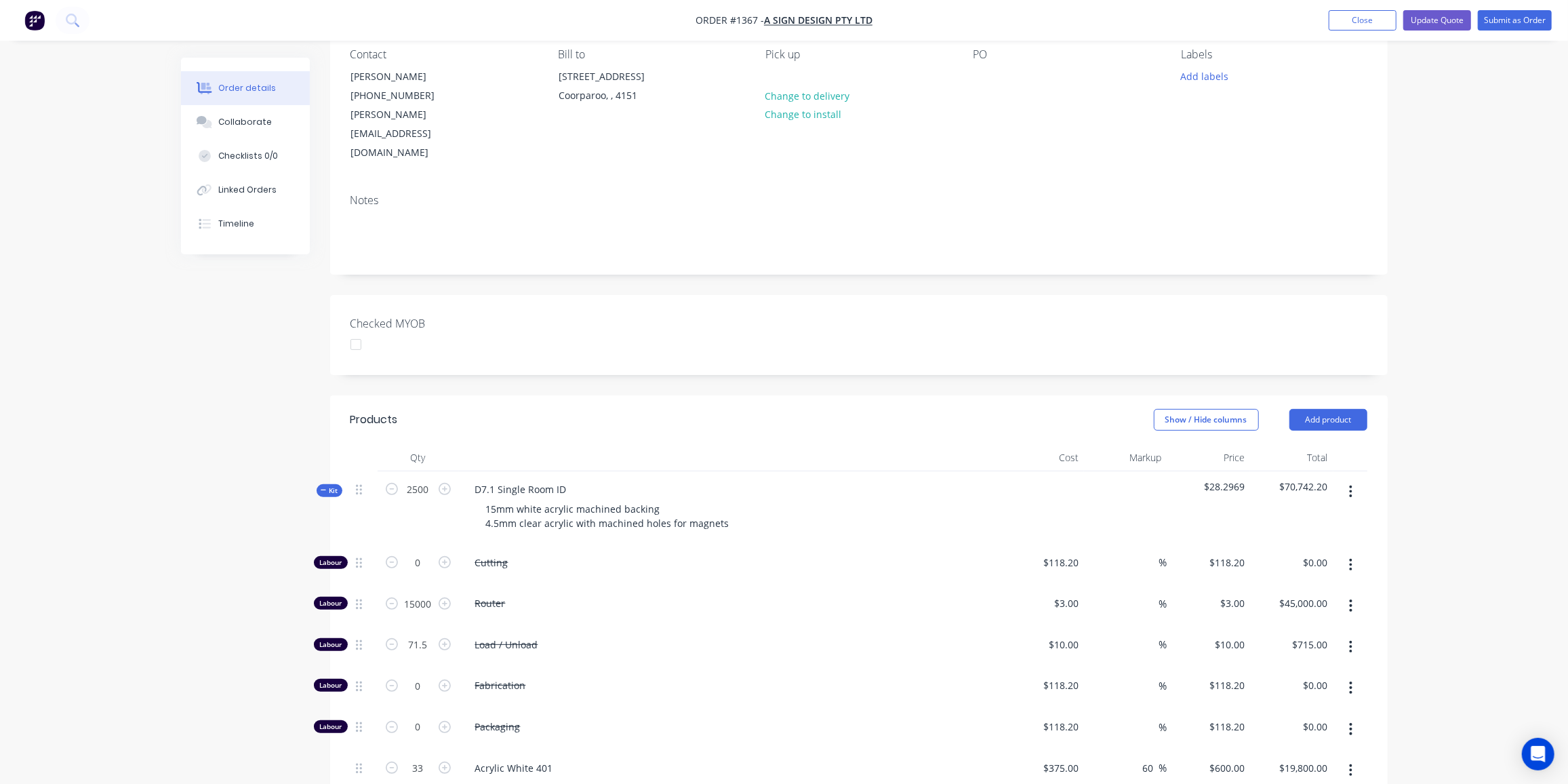
click at [703, 596] on span "Router" at bounding box center [736, 603] width 521 height 14
click at [320, 484] on div "Kit" at bounding box center [329, 490] width 26 height 13
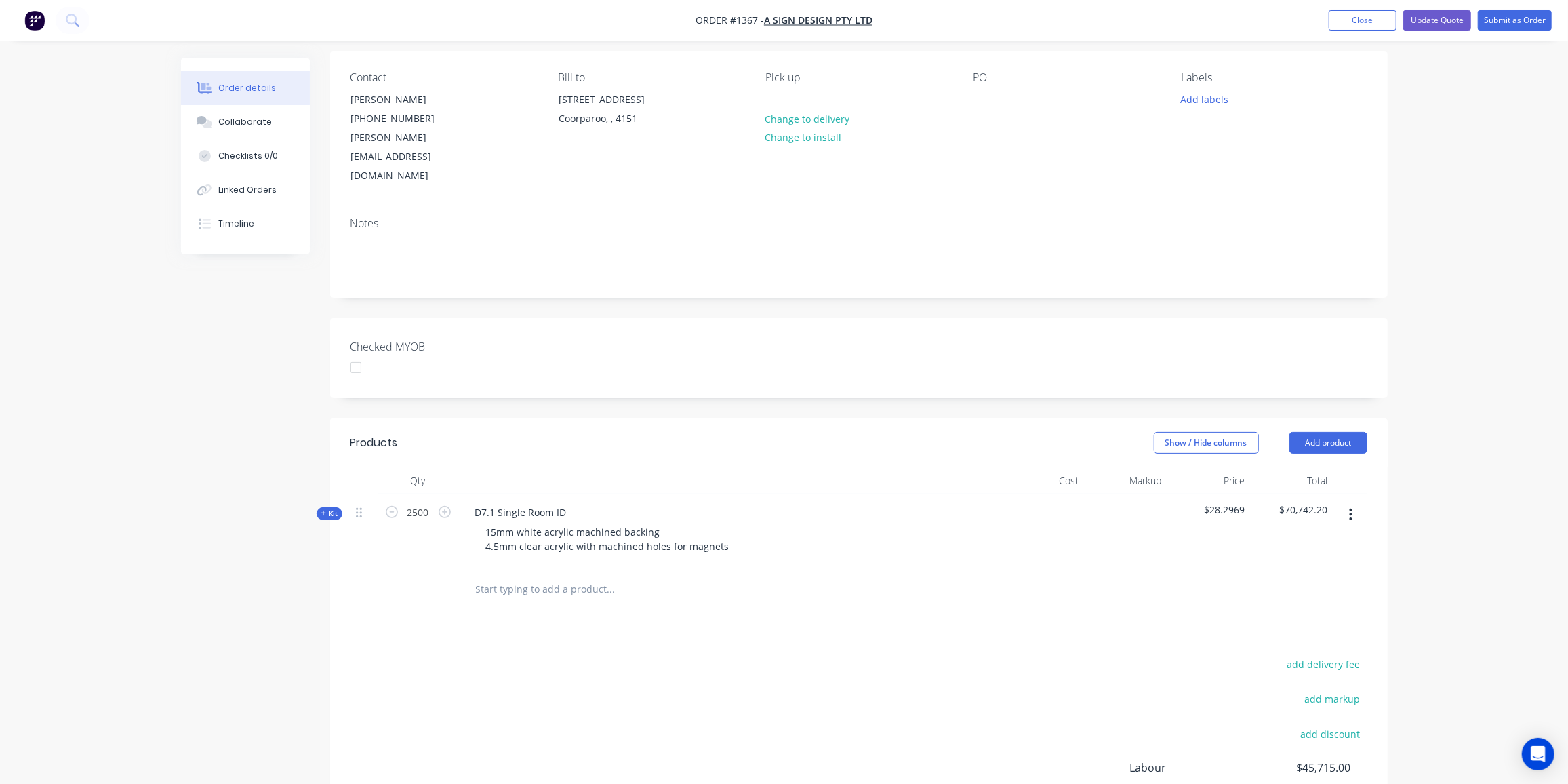
scroll to position [0, 0]
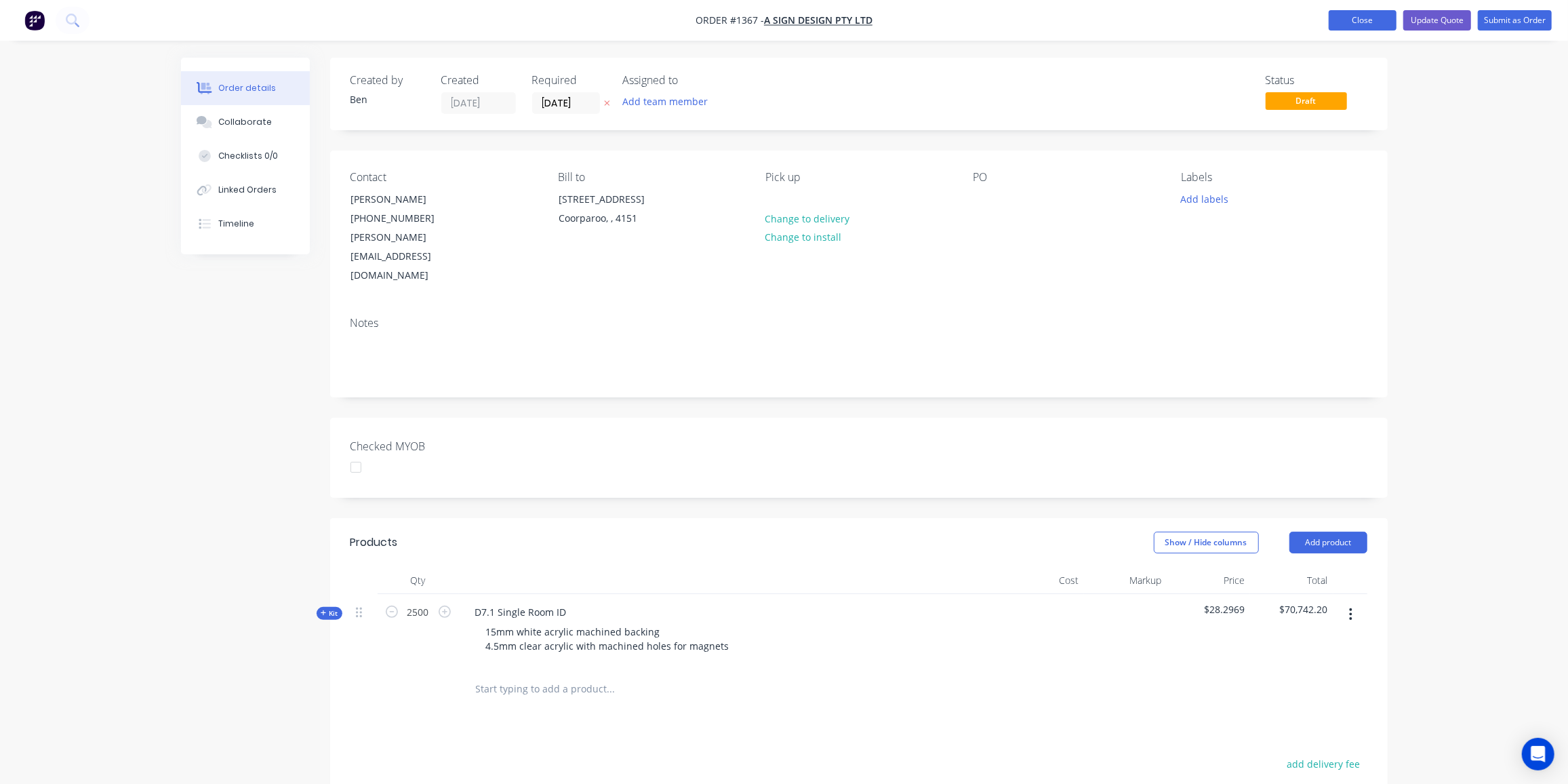
click at [1378, 16] on button "Close" at bounding box center [1363, 20] width 68 height 21
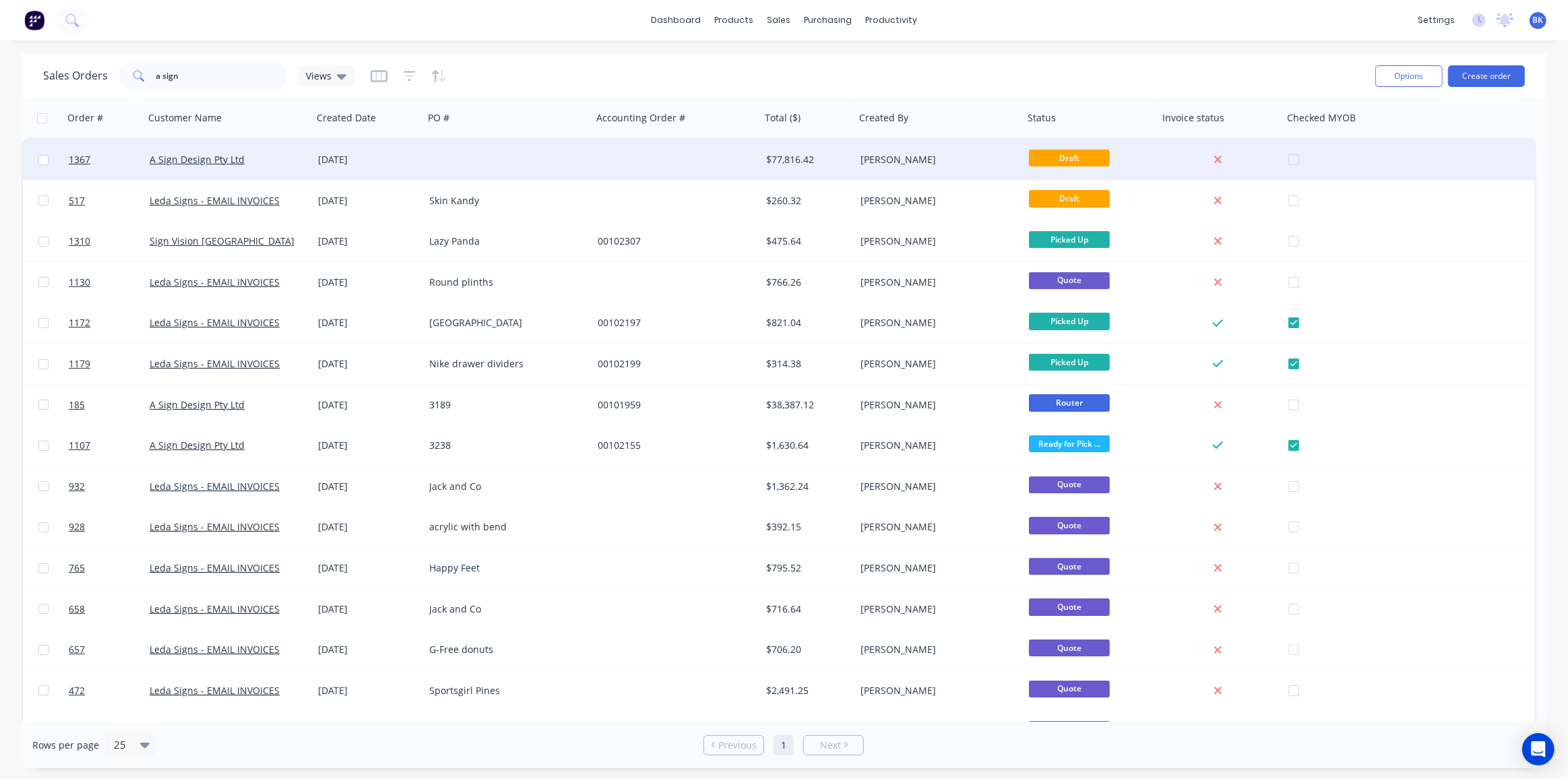
click at [484, 160] on div at bounding box center [508, 159] width 168 height 40
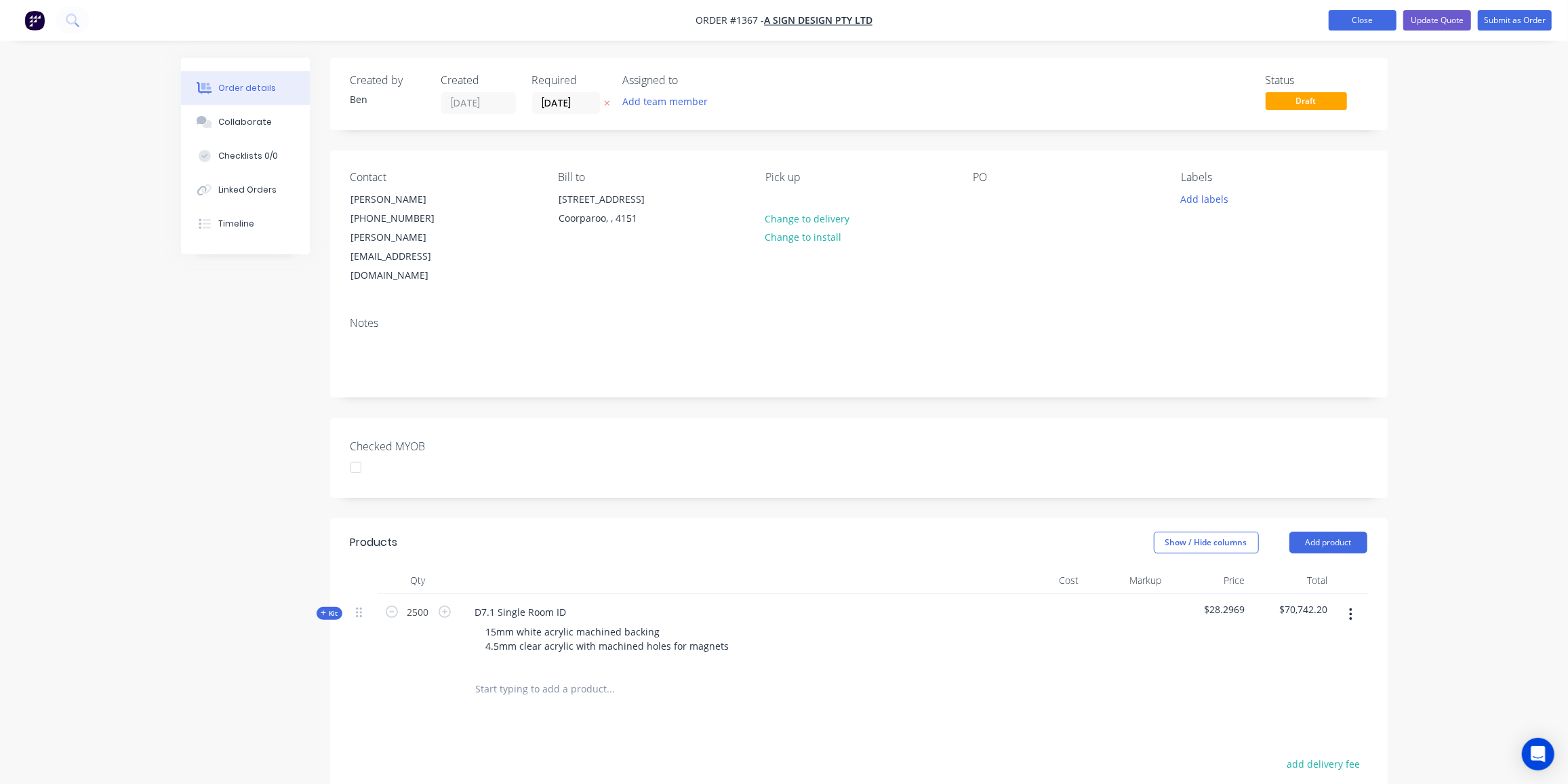
click at [1348, 22] on button "Close" at bounding box center [1363, 20] width 68 height 21
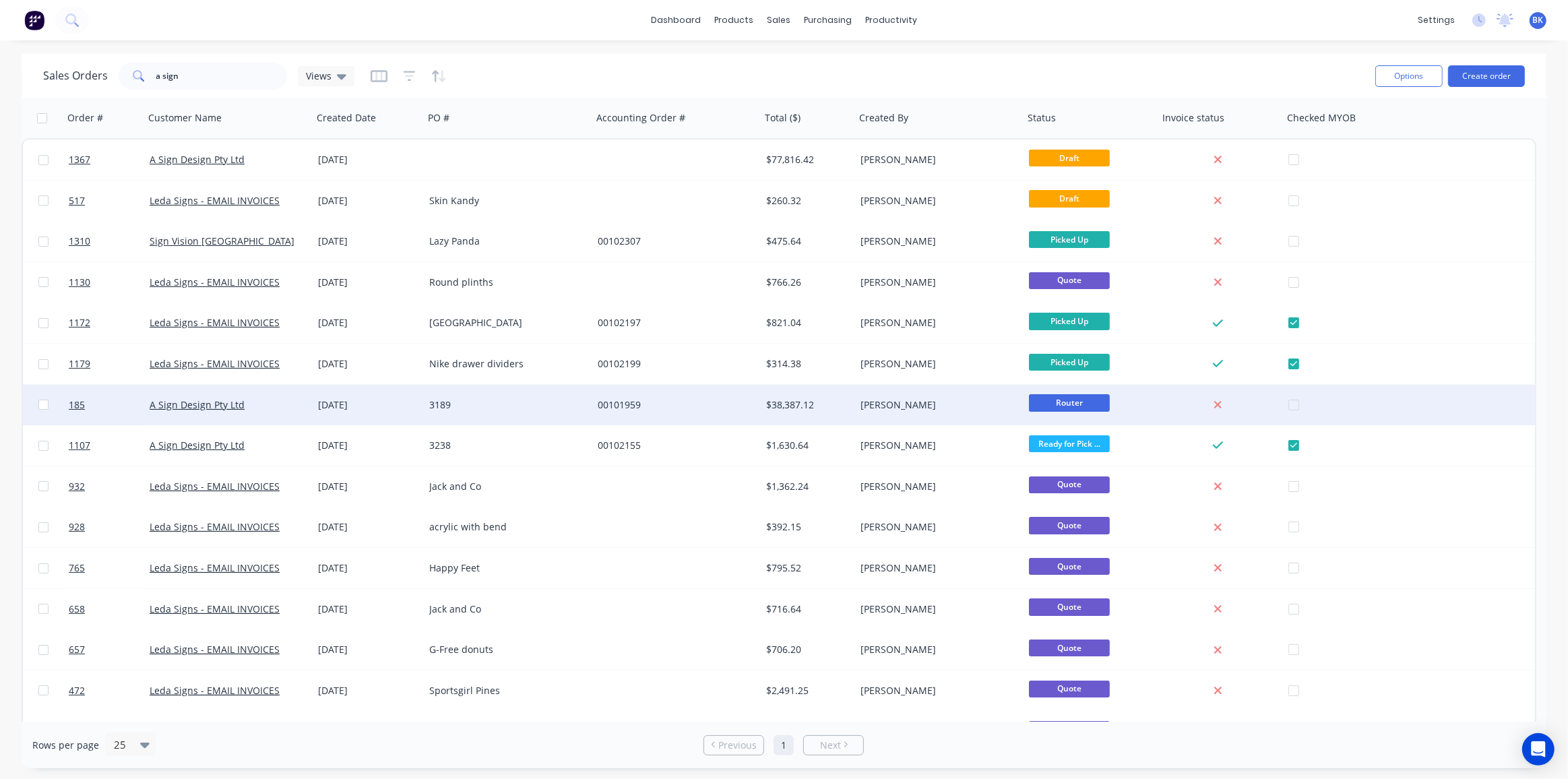
click at [497, 400] on div "3189" at bounding box center [504, 405] width 150 height 13
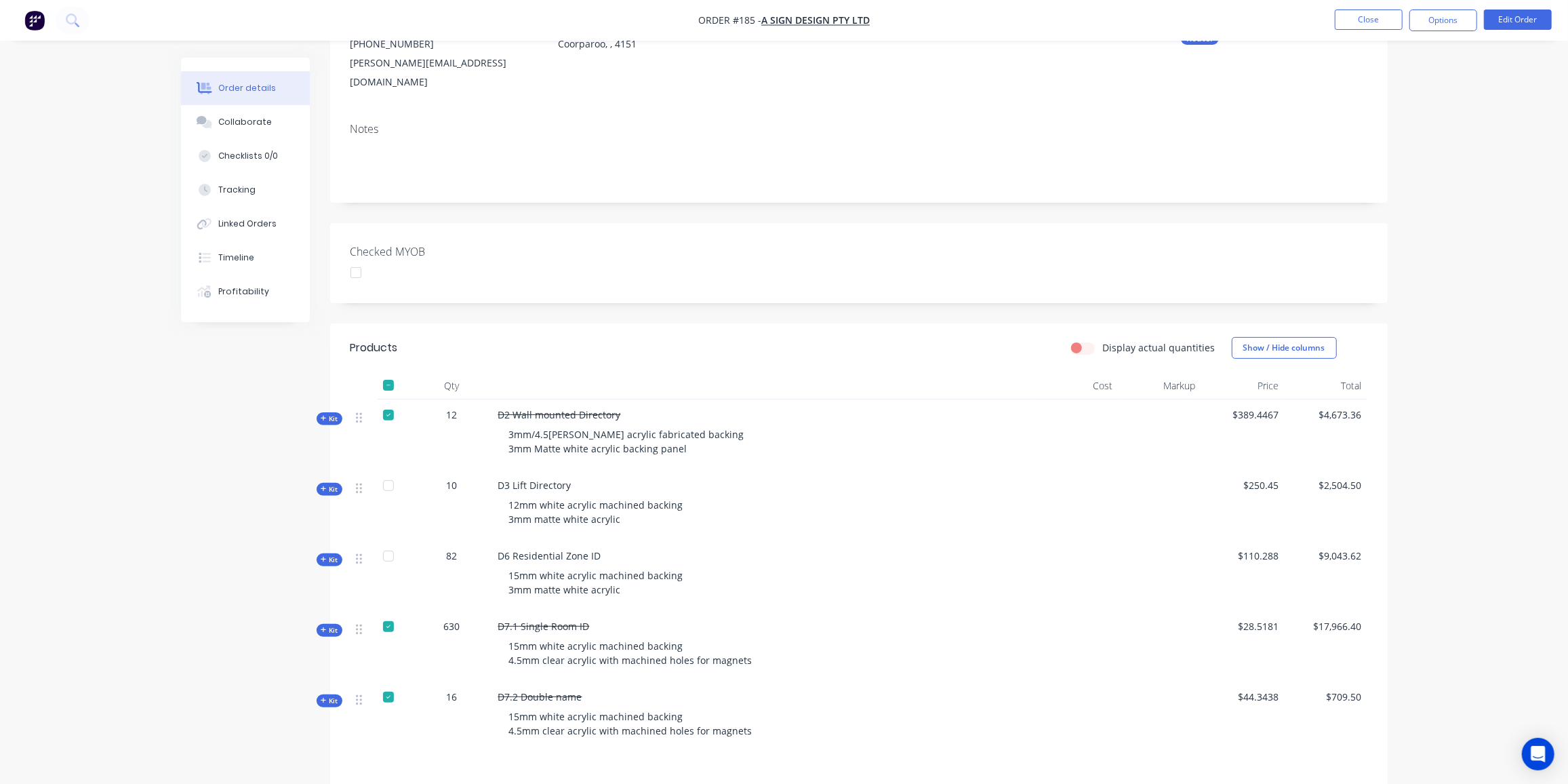
scroll to position [184, 0]
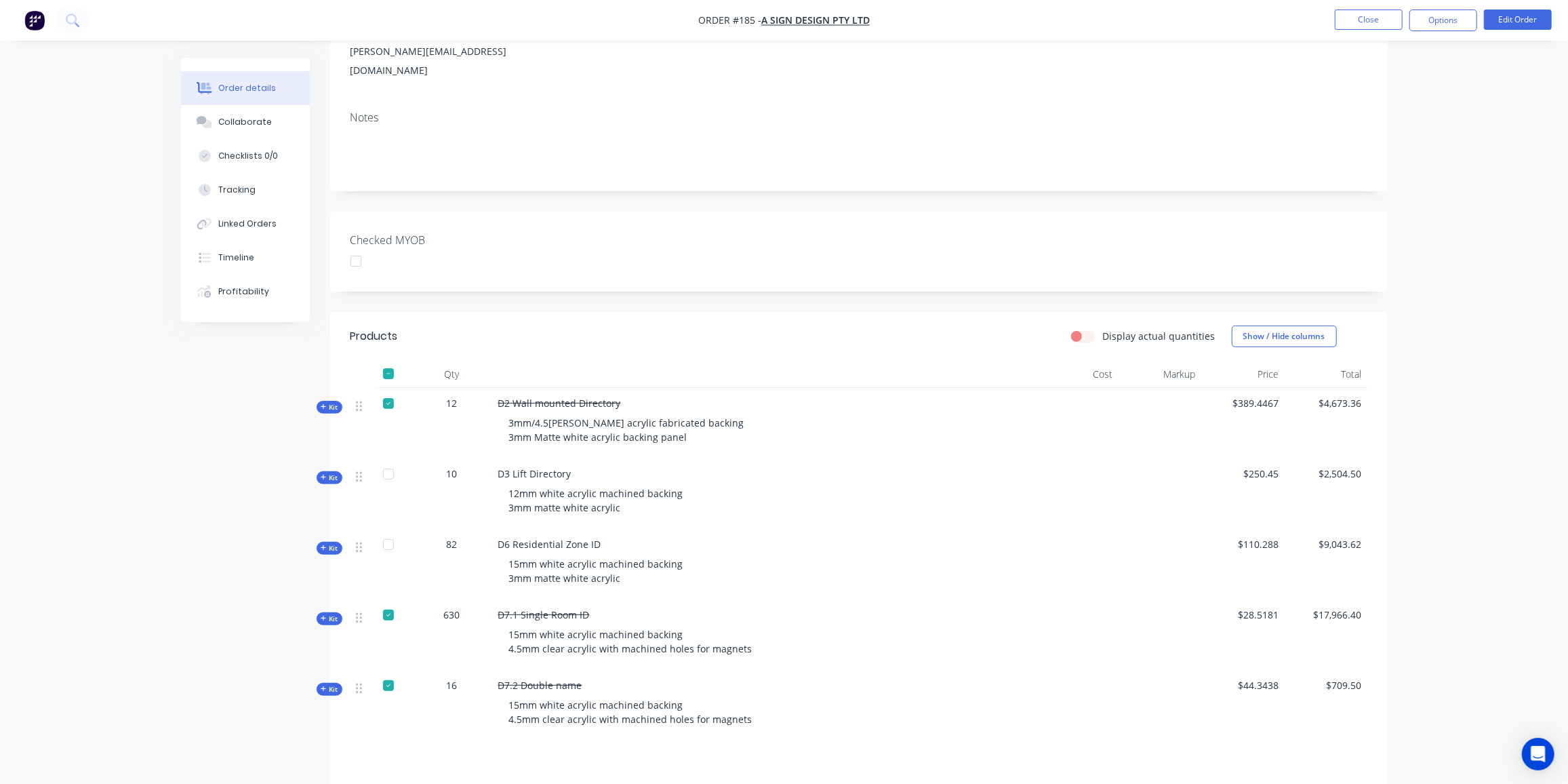
click at [387, 390] on div at bounding box center [389, 403] width 27 height 27
drag, startPoint x: 389, startPoint y: 594, endPoint x: 390, endPoint y: 608, distance: 14.0
click at [388, 601] on div at bounding box center [389, 615] width 27 height 27
click at [386, 672] on div at bounding box center [389, 685] width 27 height 27
click at [1521, 19] on button "Edit Order" at bounding box center [1518, 19] width 68 height 21
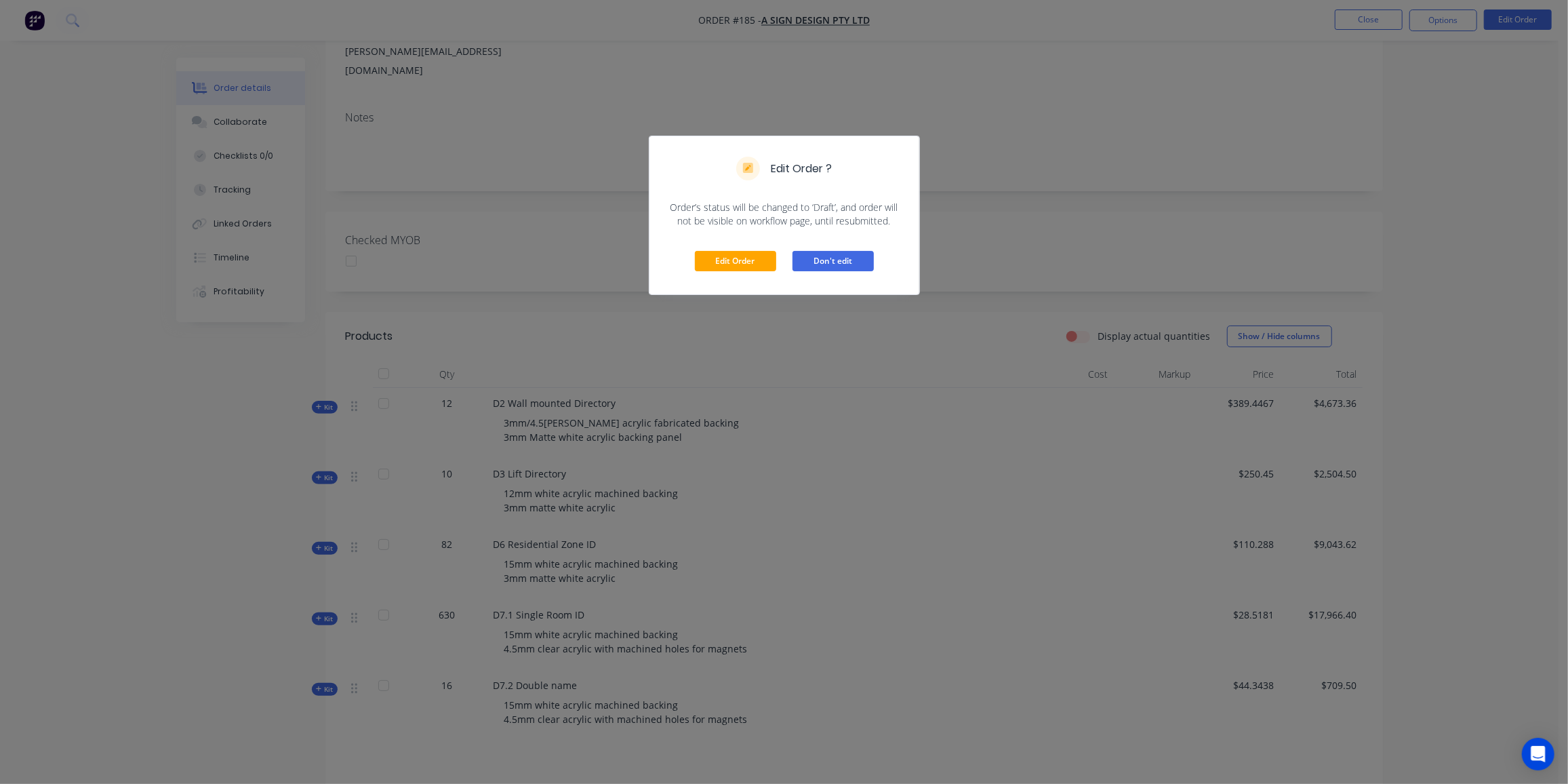
click at [815, 264] on button "Don't edit" at bounding box center [833, 261] width 81 height 21
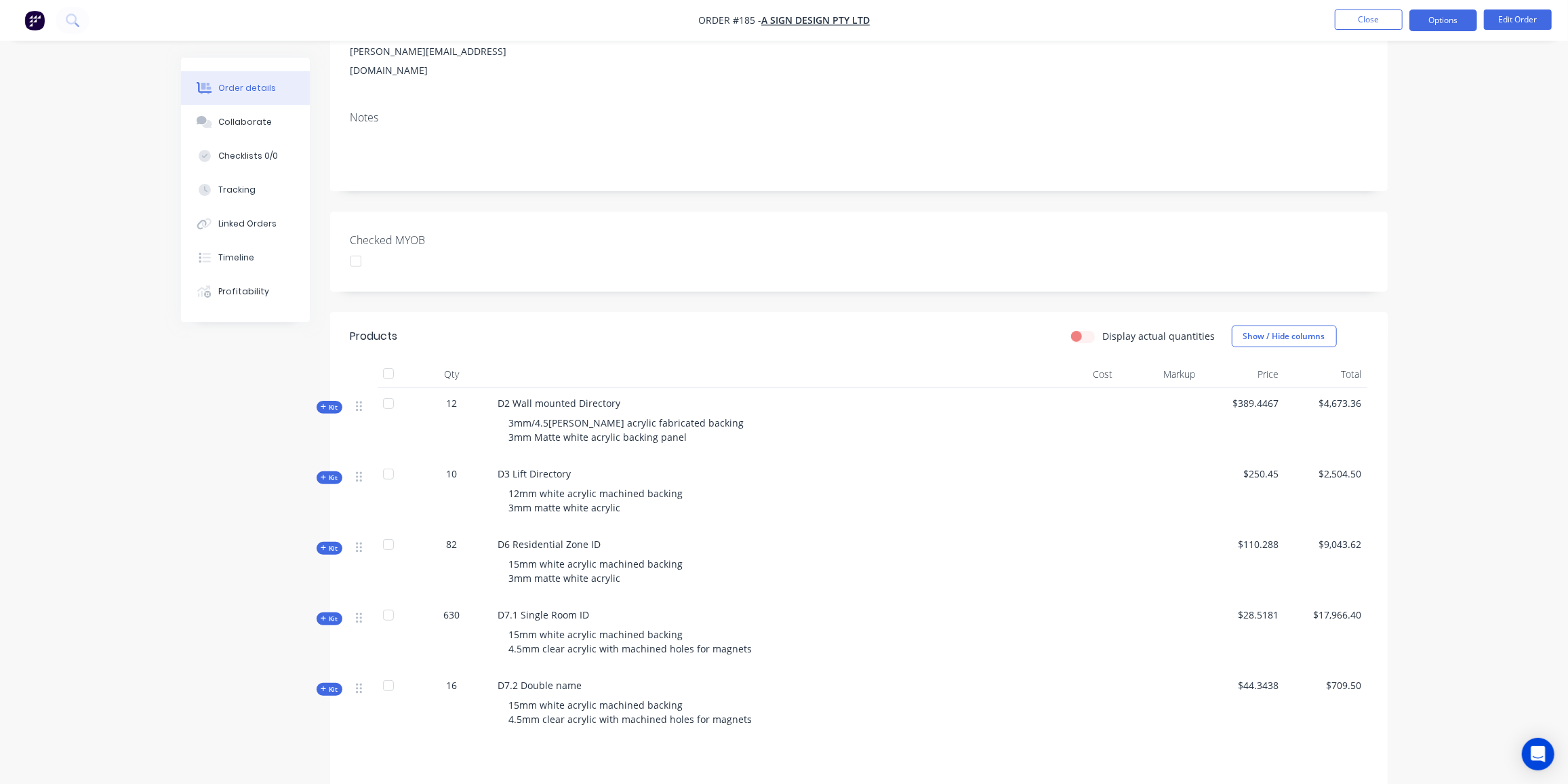
click at [1441, 12] on button "Options" at bounding box center [1443, 20] width 68 height 22
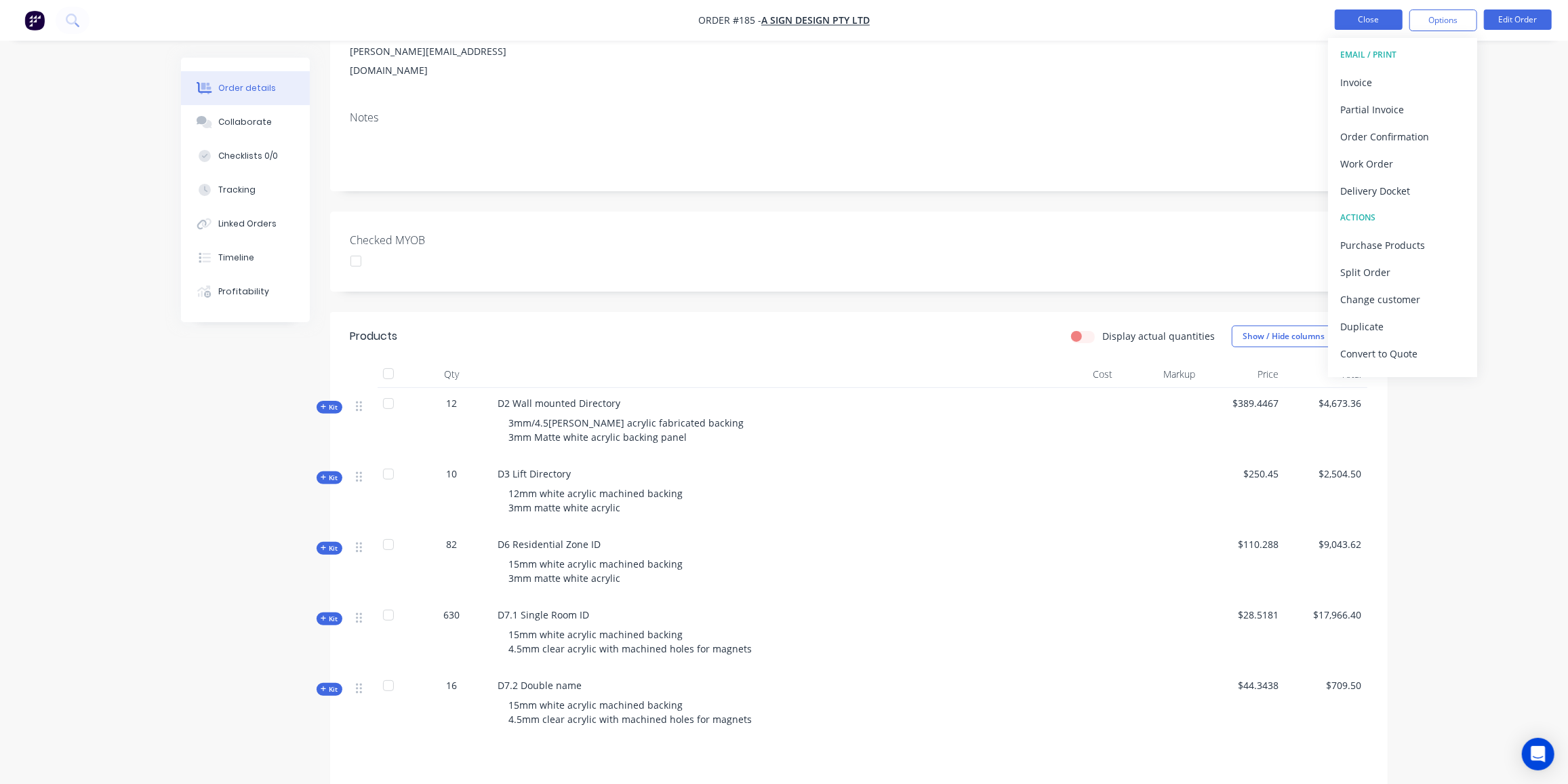
click at [1360, 21] on button "Close" at bounding box center [1368, 19] width 68 height 21
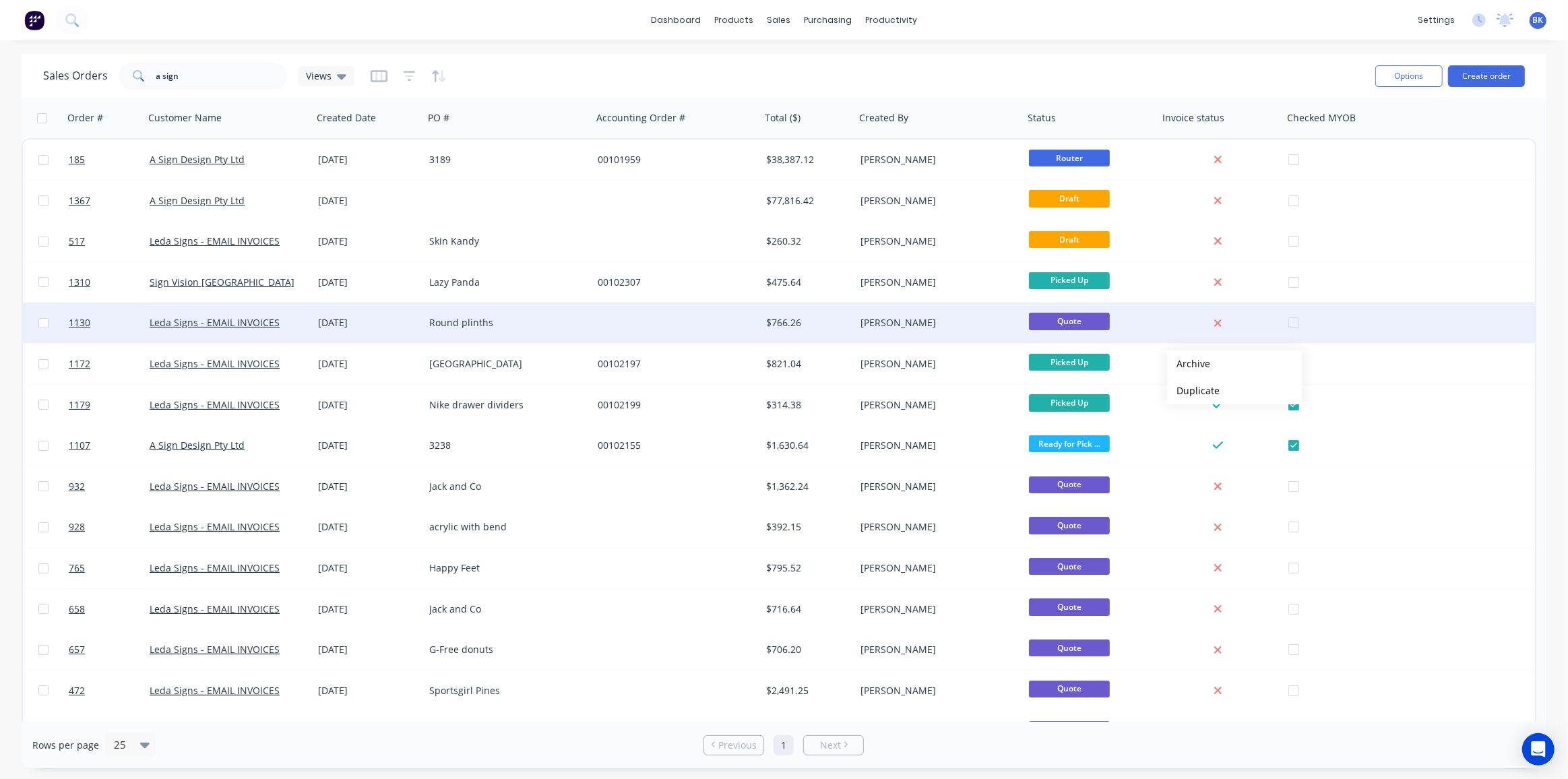
click at [801, 333] on div "$766.26" at bounding box center [808, 322] width 95 height 40
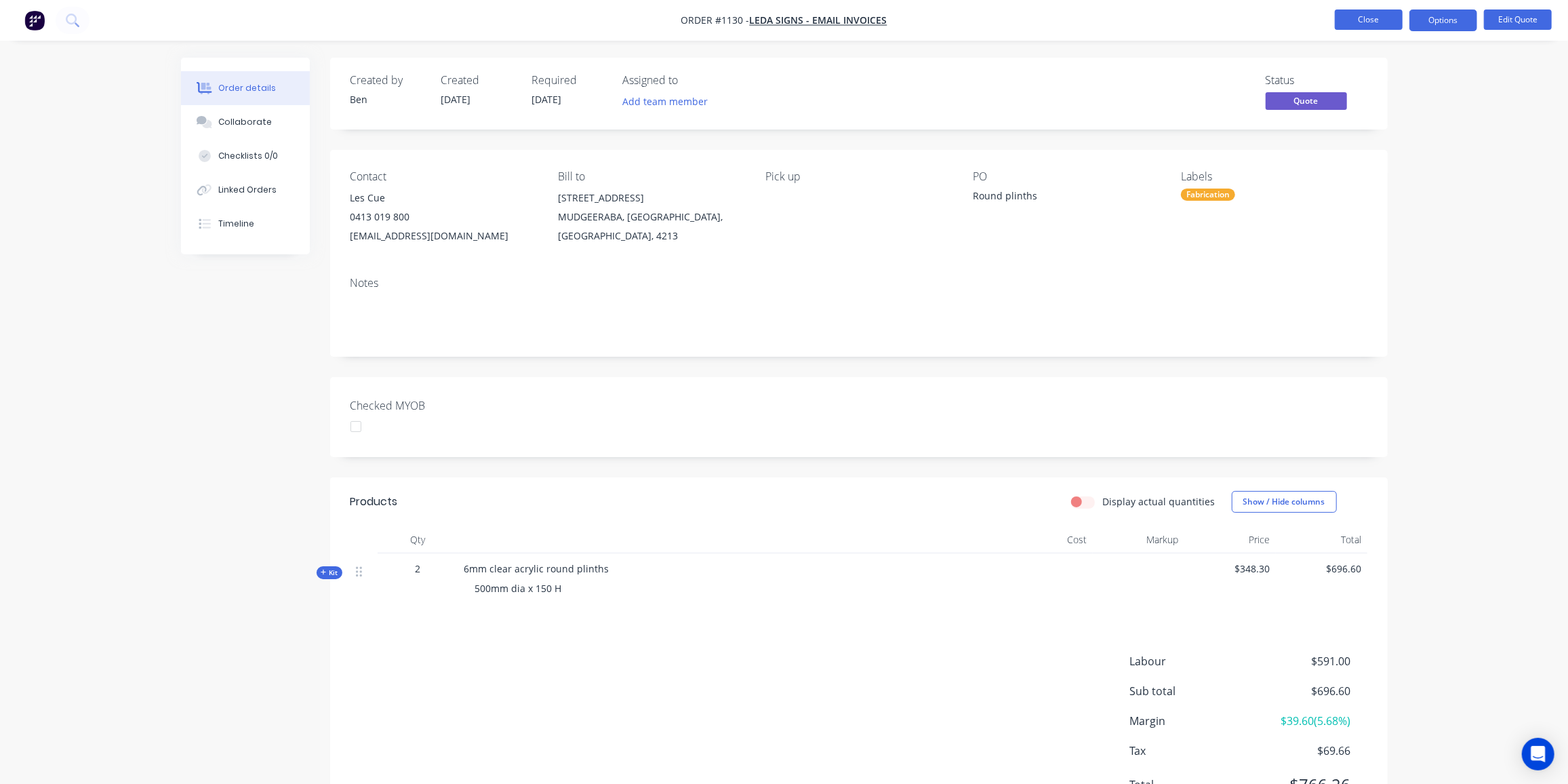
click at [1374, 22] on button "Close" at bounding box center [1368, 19] width 68 height 21
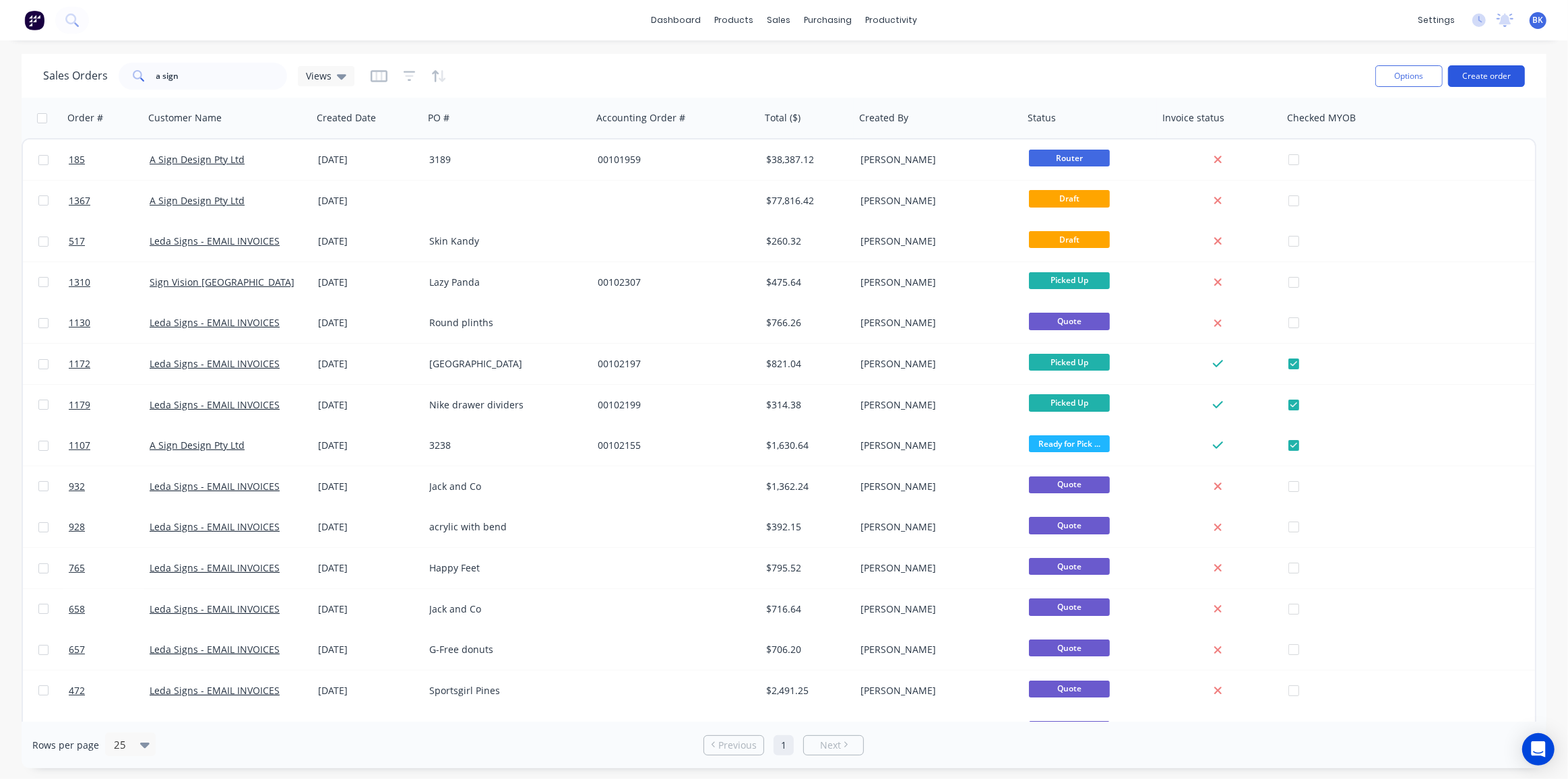
click at [1483, 75] on button "Create order" at bounding box center [1486, 76] width 77 height 22
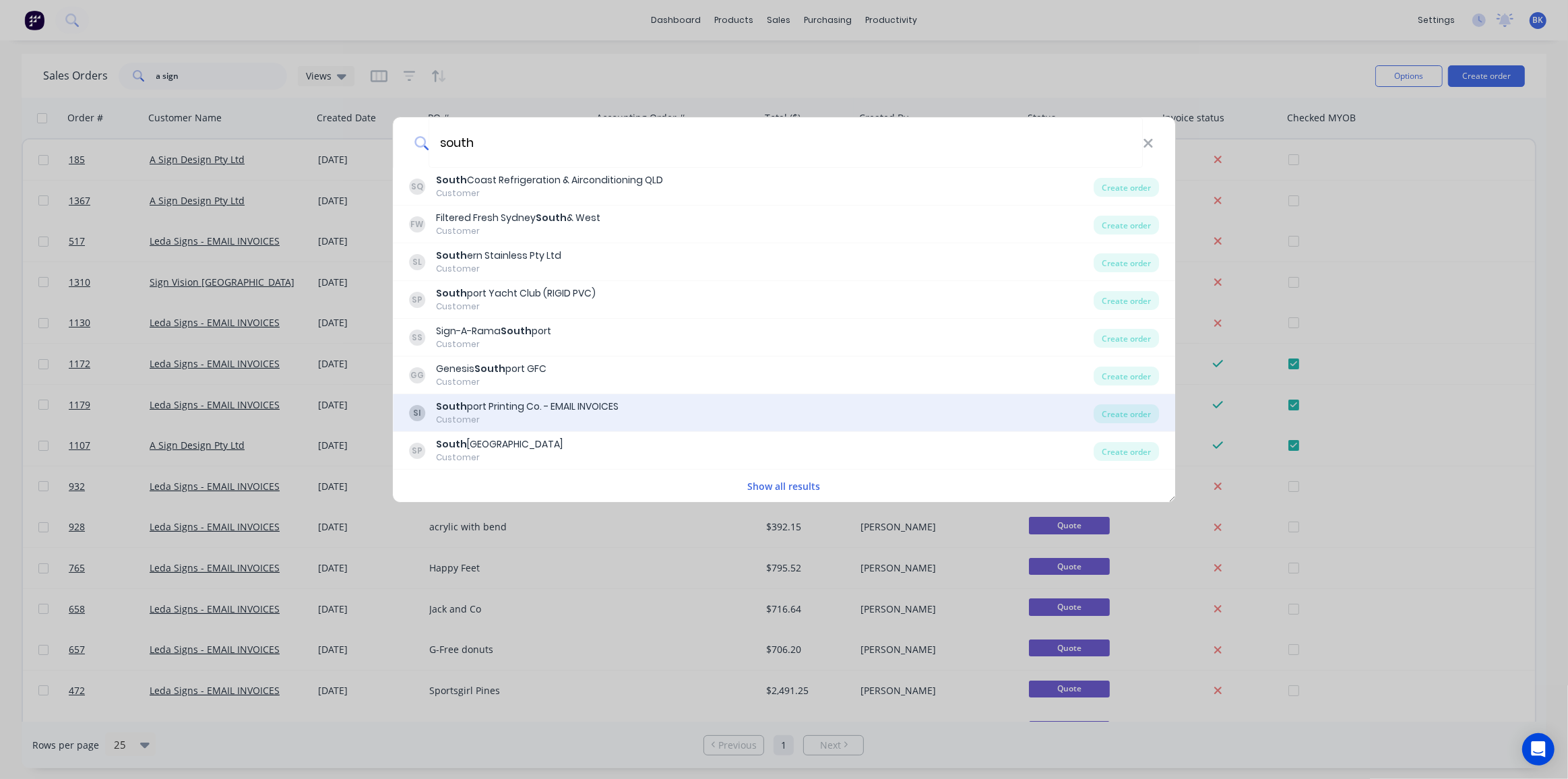
type input "south"
click at [607, 402] on div "South port Printing Co. - EMAIL INVOICES" at bounding box center [527, 407] width 183 height 14
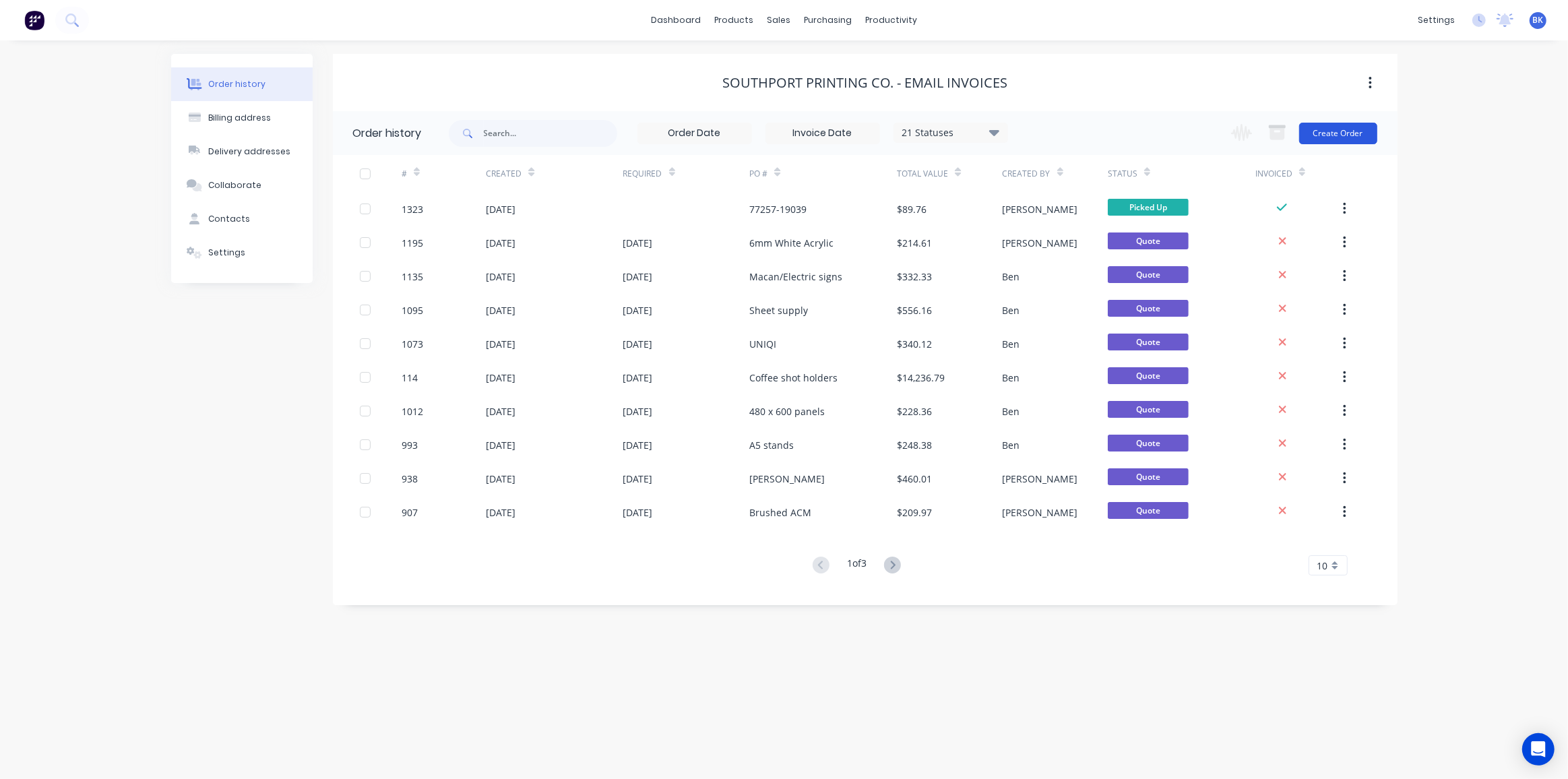
click at [1327, 134] on button "Create Order" at bounding box center [1338, 133] width 78 height 22
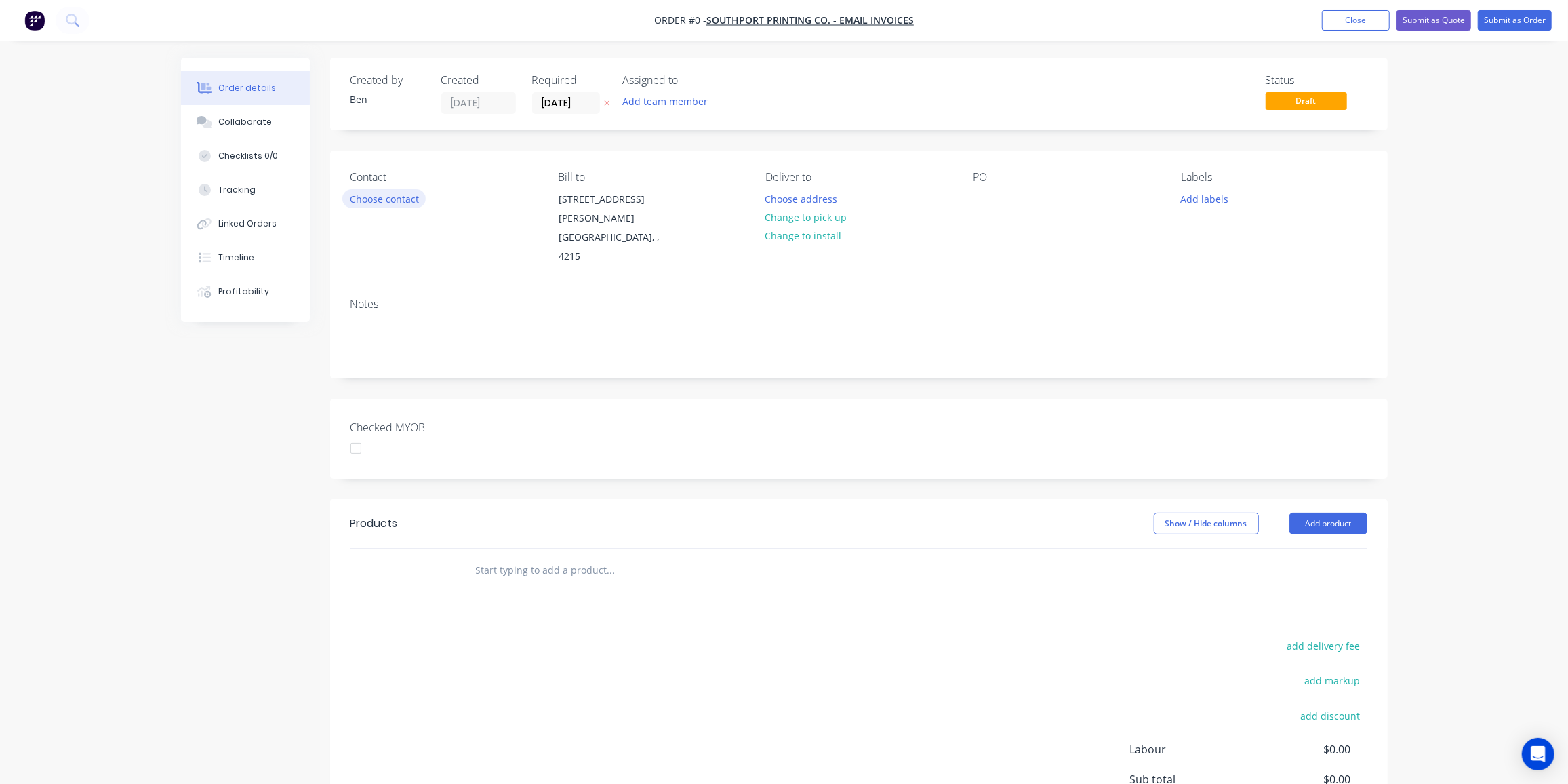
click at [394, 199] on button "Choose contact" at bounding box center [384, 198] width 83 height 18
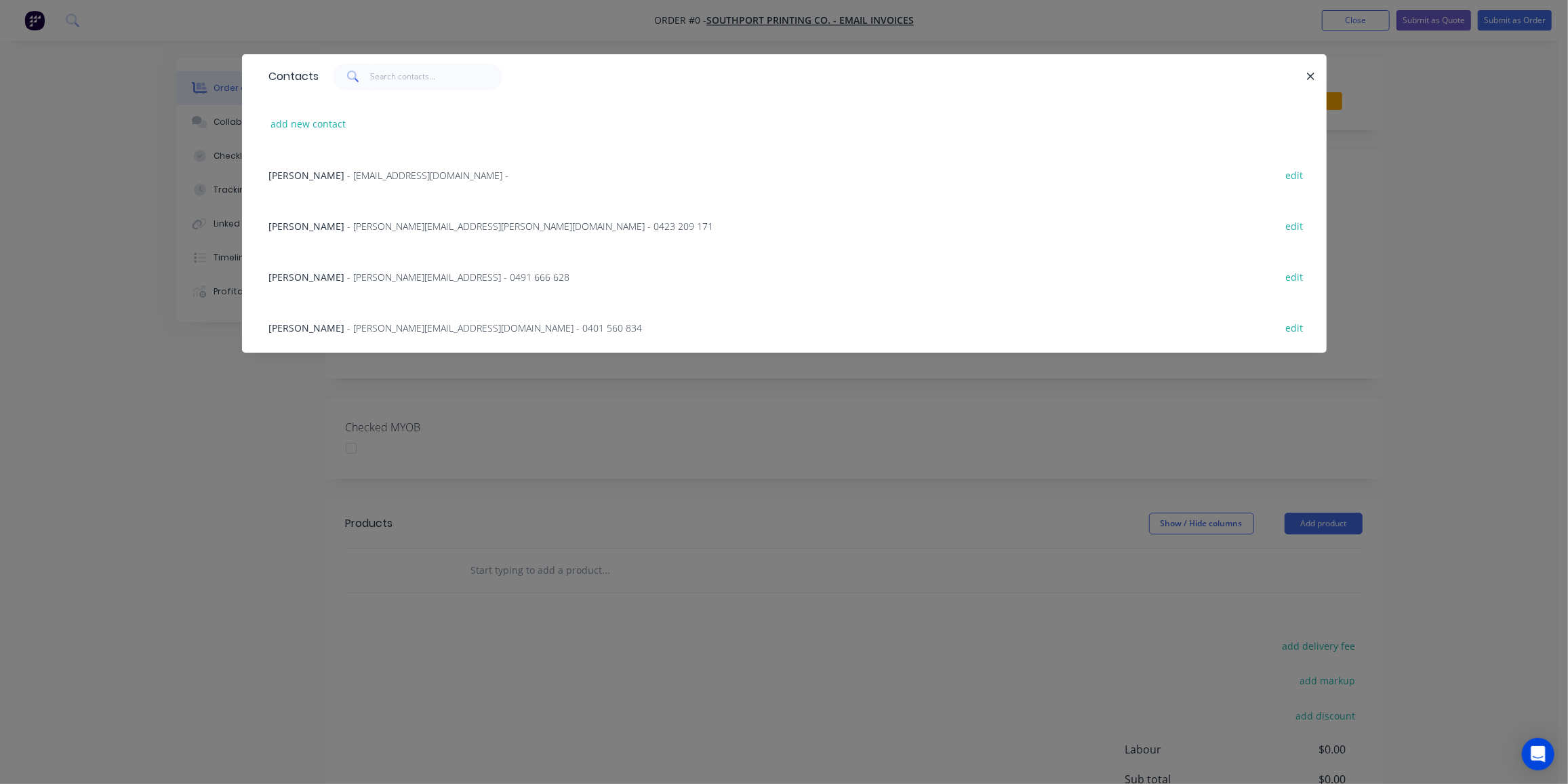
click at [348, 328] on span "- reed@southportprintingco.com.au - 0401 560 834" at bounding box center [495, 328] width 295 height 13
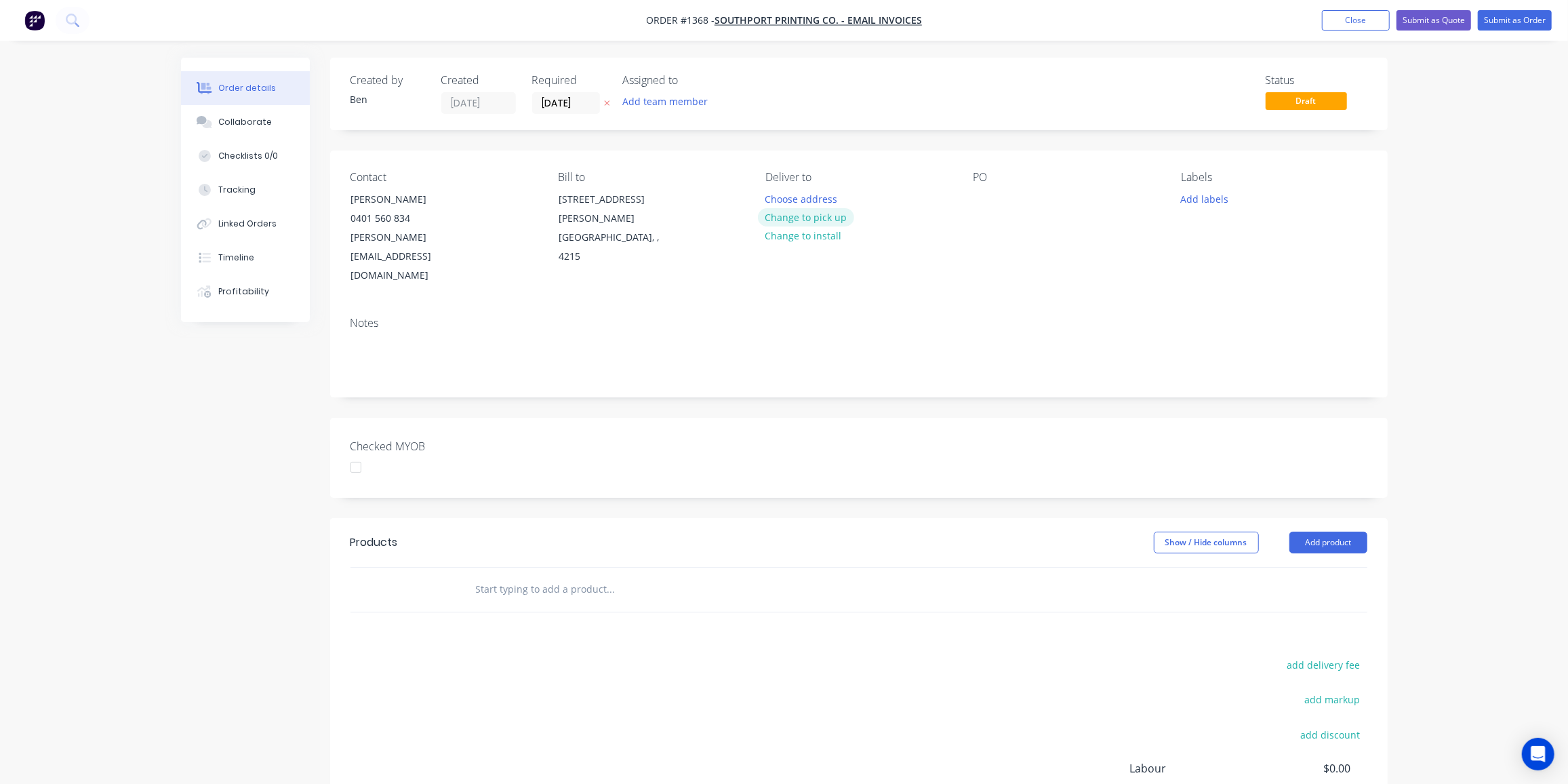
drag, startPoint x: 820, startPoint y: 216, endPoint x: 980, endPoint y: 203, distance: 160.5
click at [820, 216] on button "Change to pick up" at bounding box center [805, 218] width 96 height 18
click at [983, 203] on div at bounding box center [984, 199] width 22 height 20
click at [1195, 198] on button "Add labels" at bounding box center [1205, 198] width 63 height 18
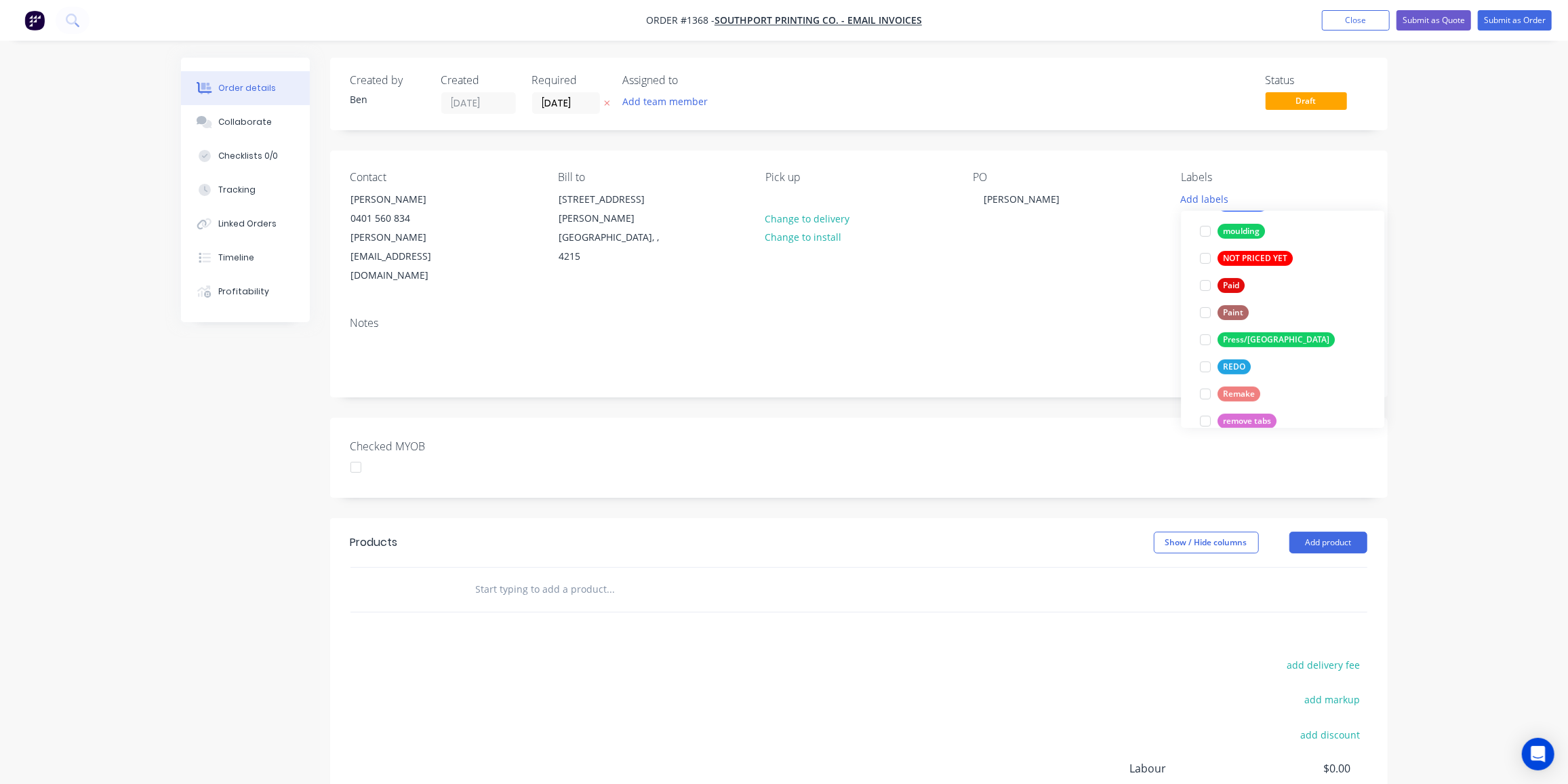
scroll to position [569, 0]
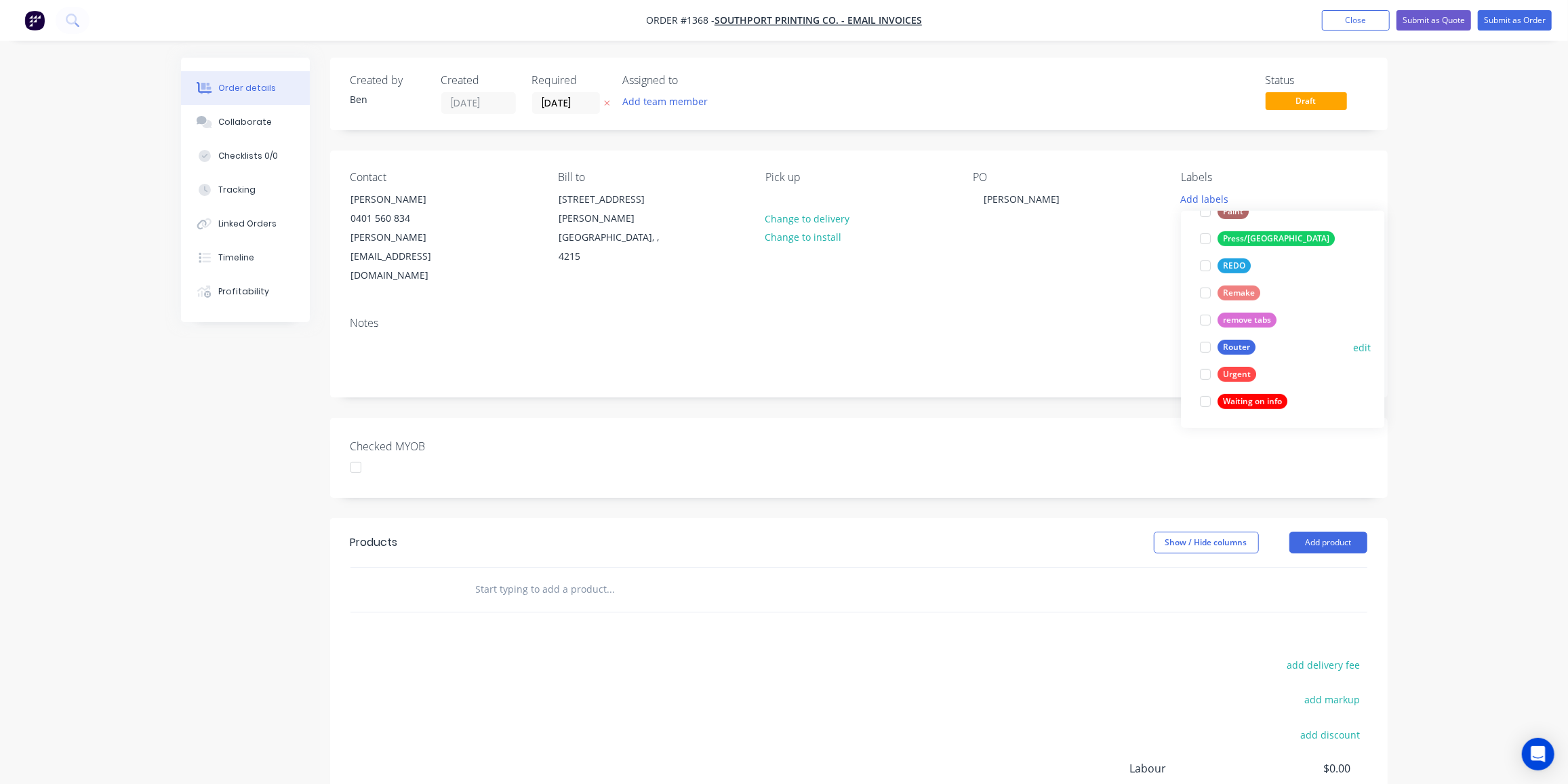
click at [1236, 342] on div "Router" at bounding box center [1236, 347] width 38 height 15
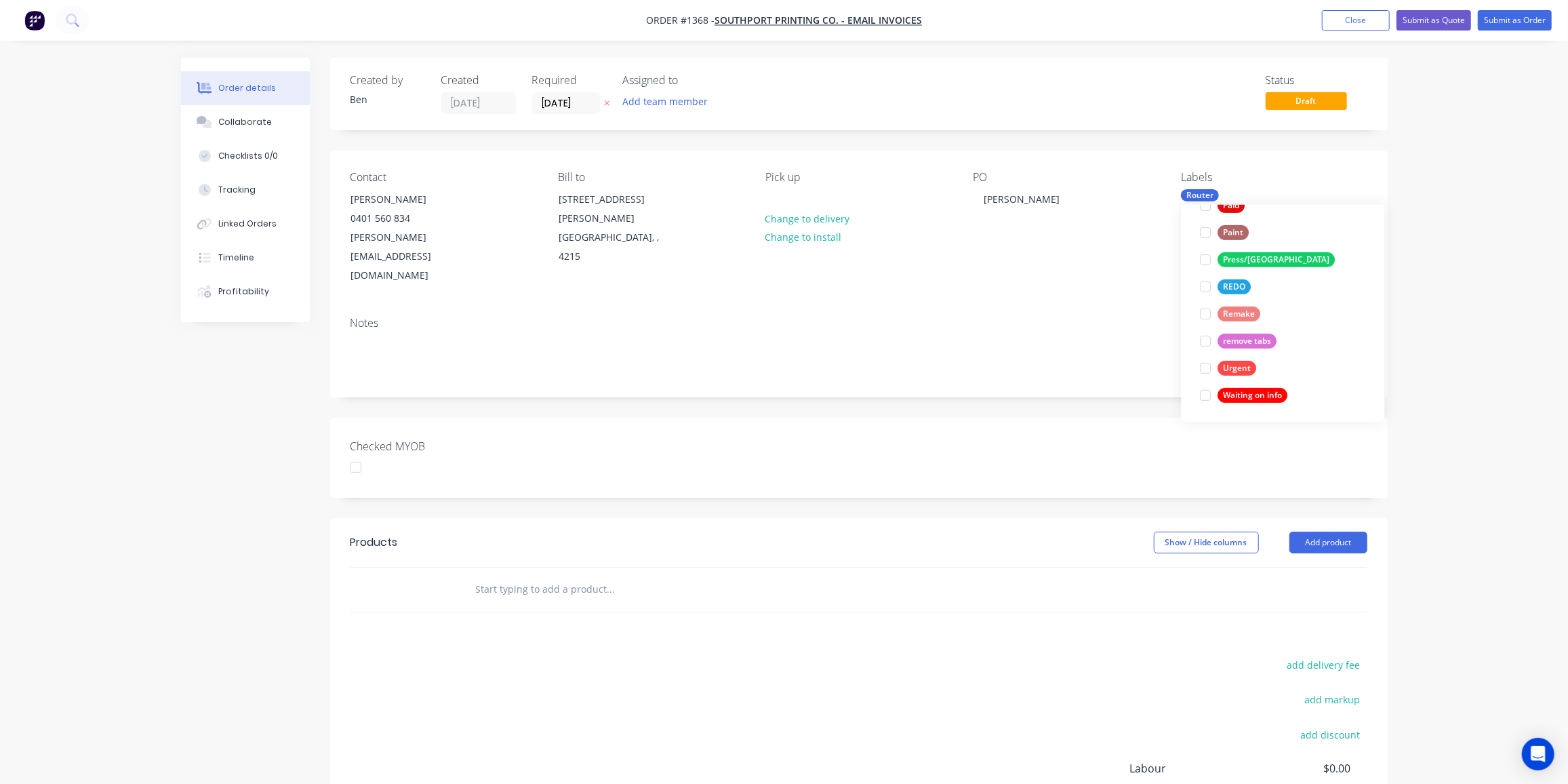
scroll to position [0, 0]
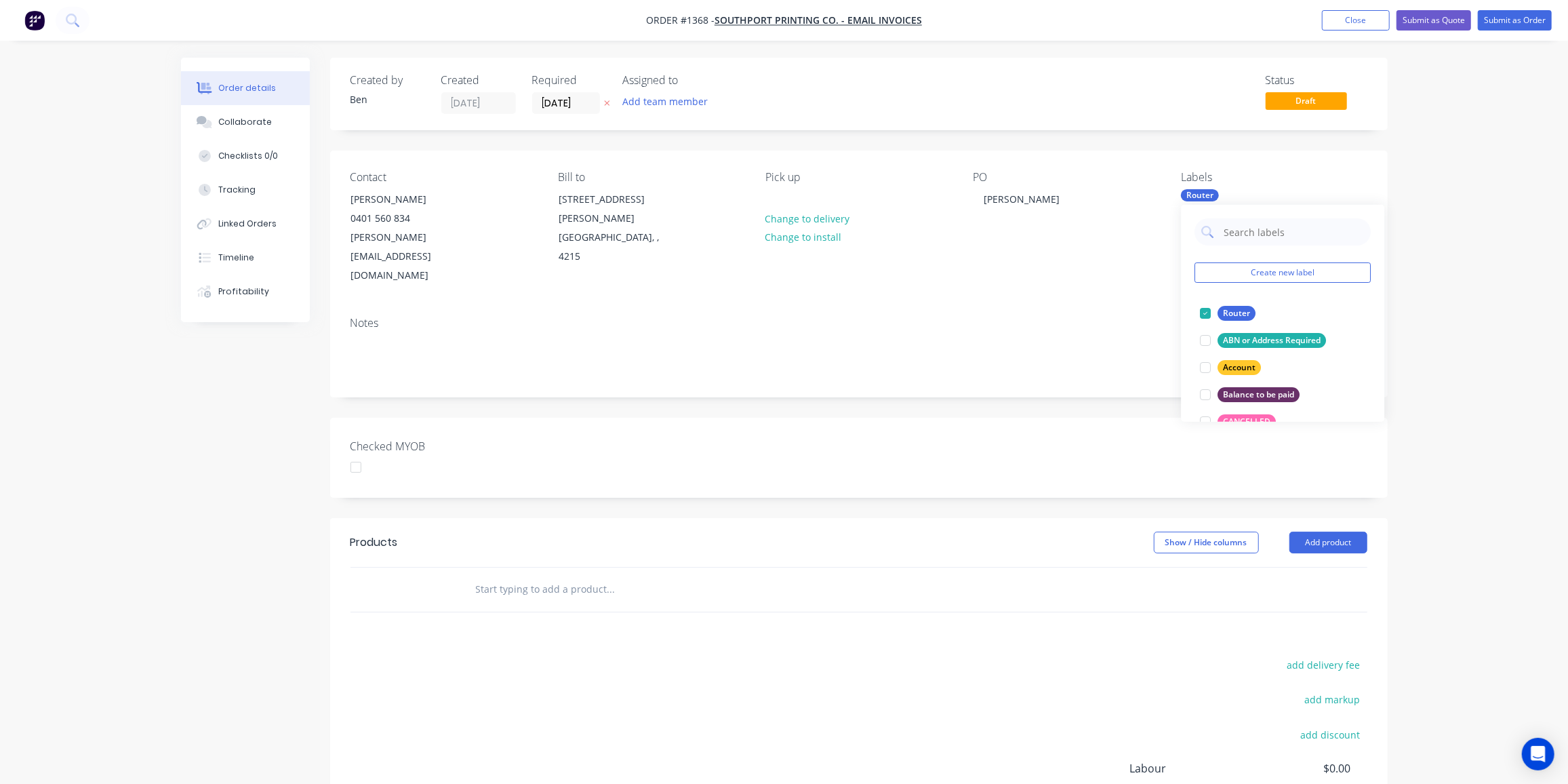
click at [614, 655] on div "add delivery fee add markup add discount Labour $0.00 Sub total $0.00 Margin $0…" at bounding box center [859, 786] width 1017 height 262
click at [518, 576] on input "text" at bounding box center [611, 589] width 272 height 27
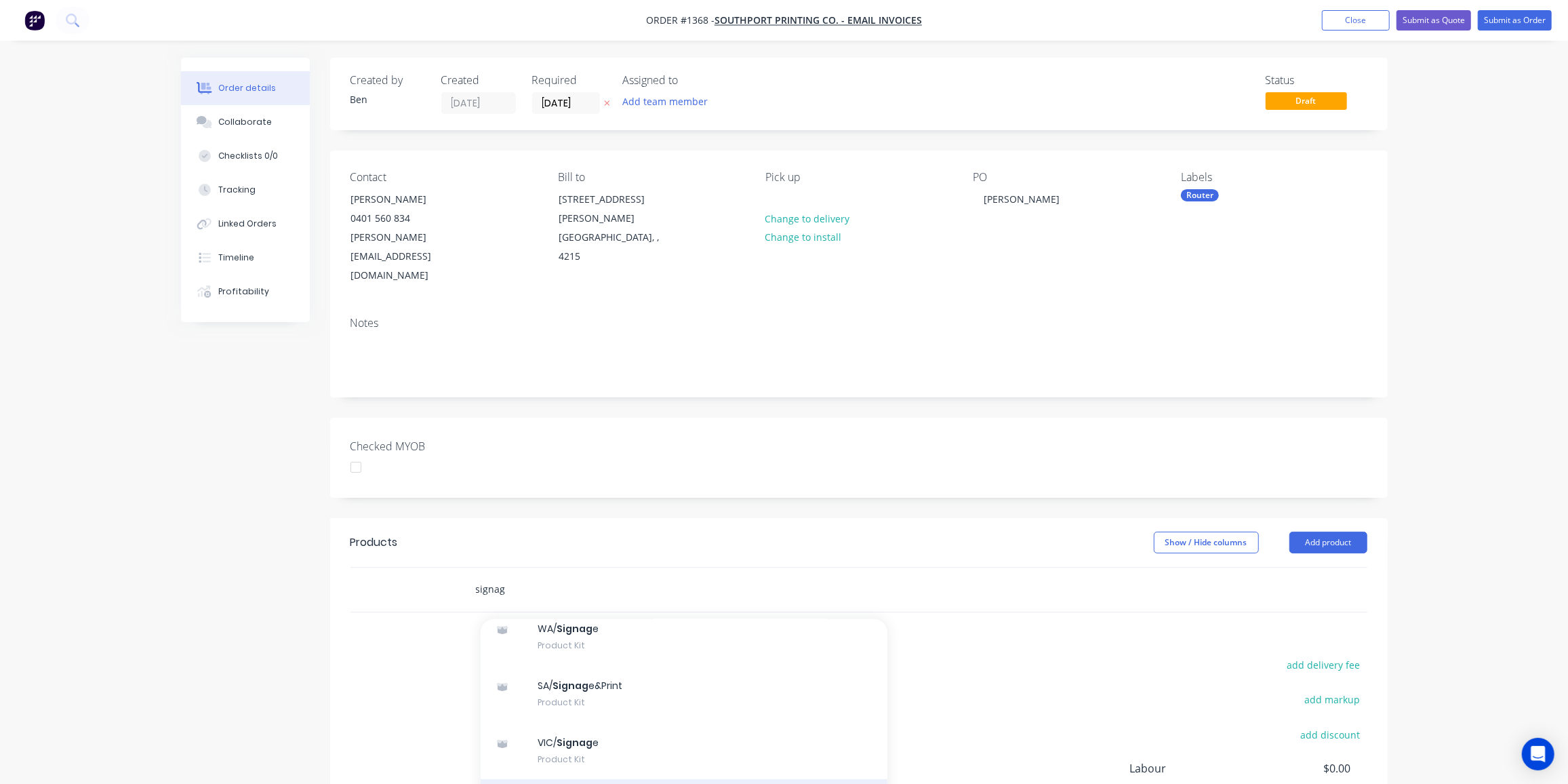
scroll to position [184, 0]
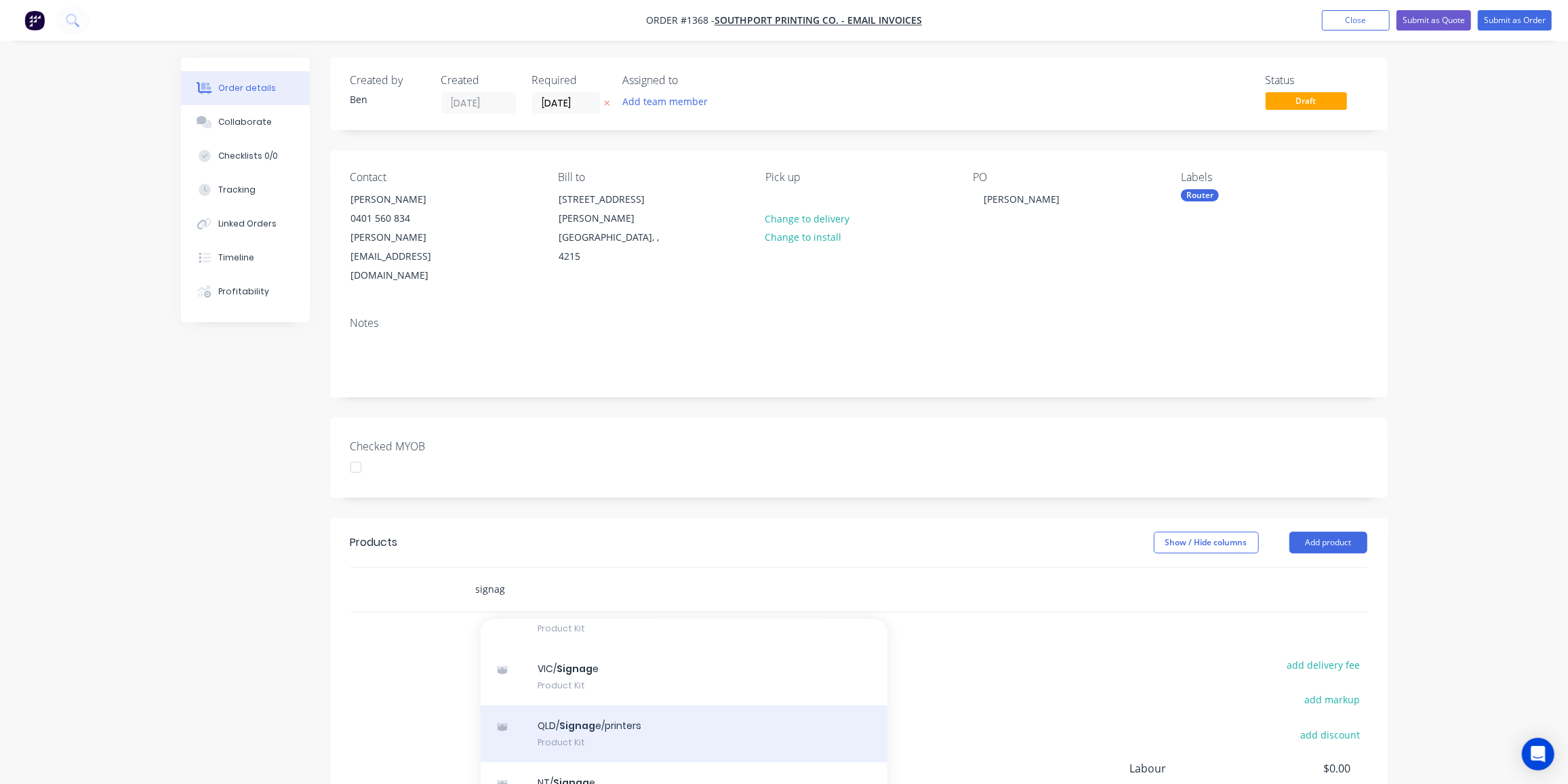
type input "signag"
click at [596, 705] on div "QLD/ Signag e/printers Product Kit" at bounding box center [684, 734] width 407 height 57
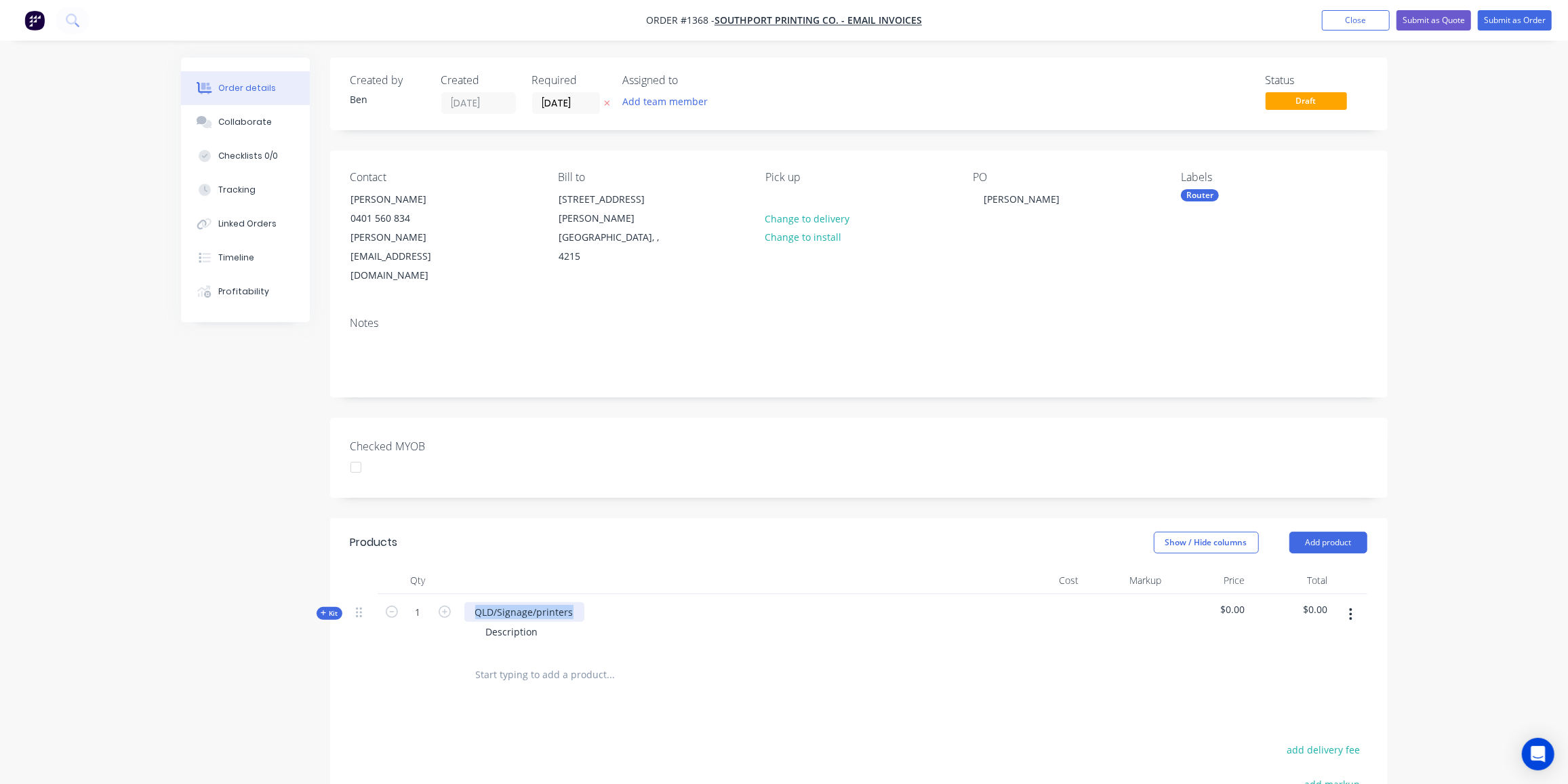
drag, startPoint x: 571, startPoint y: 573, endPoint x: 456, endPoint y: 569, distance: 115.1
click at [456, 594] on div "Kit 1 QLD/Signage/printers Description $0.00 $0.00" at bounding box center [859, 623] width 1017 height 59
drag, startPoint x: 540, startPoint y: 594, endPoint x: 456, endPoint y: 594, distance: 84.0
click at [456, 594] on div "Kit 1 Violet Fields signage Description $0.00 $0.00" at bounding box center [859, 623] width 1017 height 59
click at [331, 608] on span "Kit" at bounding box center [329, 613] width 18 height 10
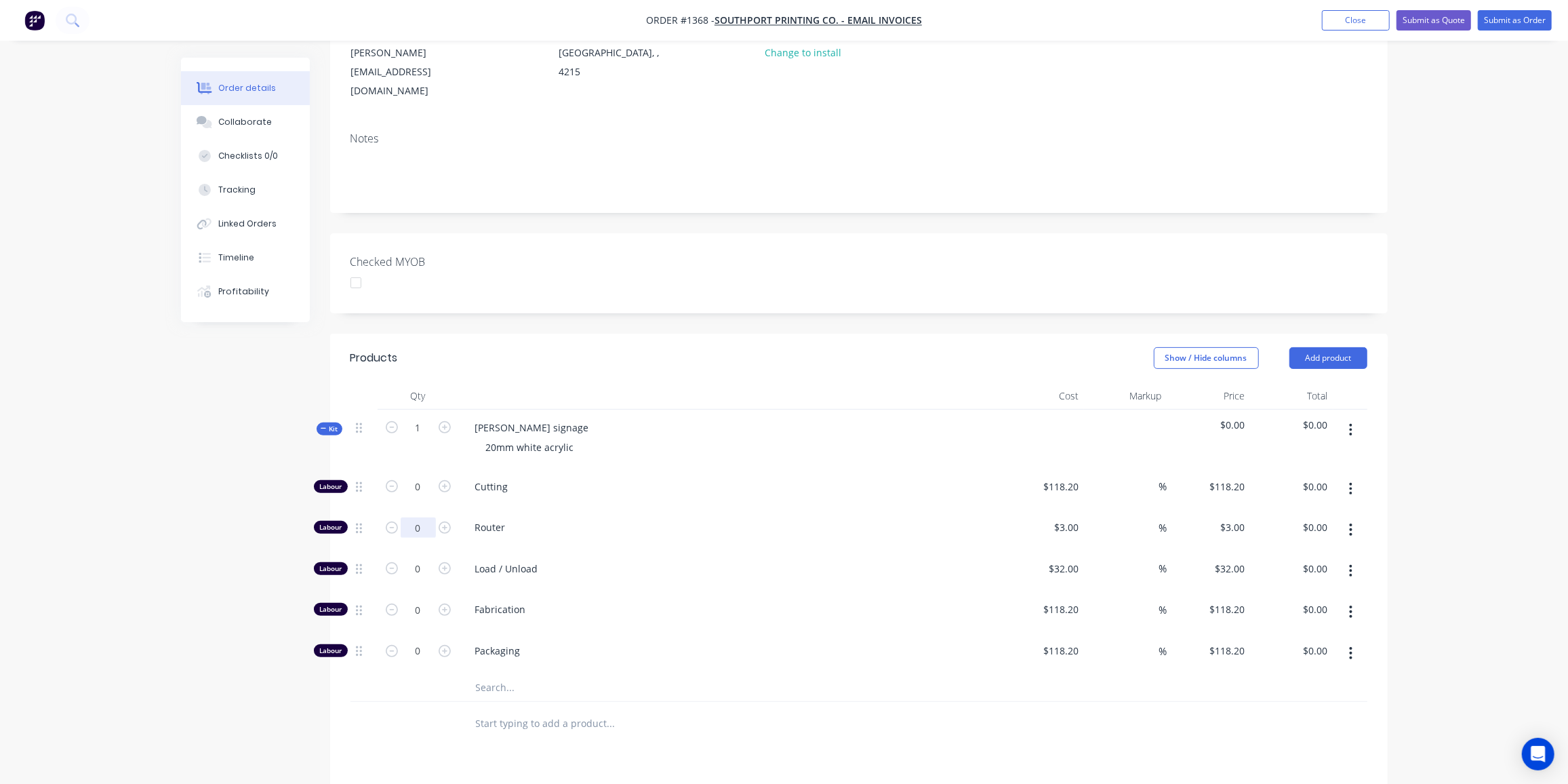
drag, startPoint x: 418, startPoint y: 482, endPoint x: 677, endPoint y: 594, distance: 282.2
click at [419, 482] on input "0" at bounding box center [419, 487] width 36 height 21
click at [414, 486] on input "0" at bounding box center [419, 487] width 36 height 21
drag, startPoint x: 414, startPoint y: 486, endPoint x: 429, endPoint y: 486, distance: 15.0
click at [429, 486] on input "0" at bounding box center [419, 487] width 36 height 21
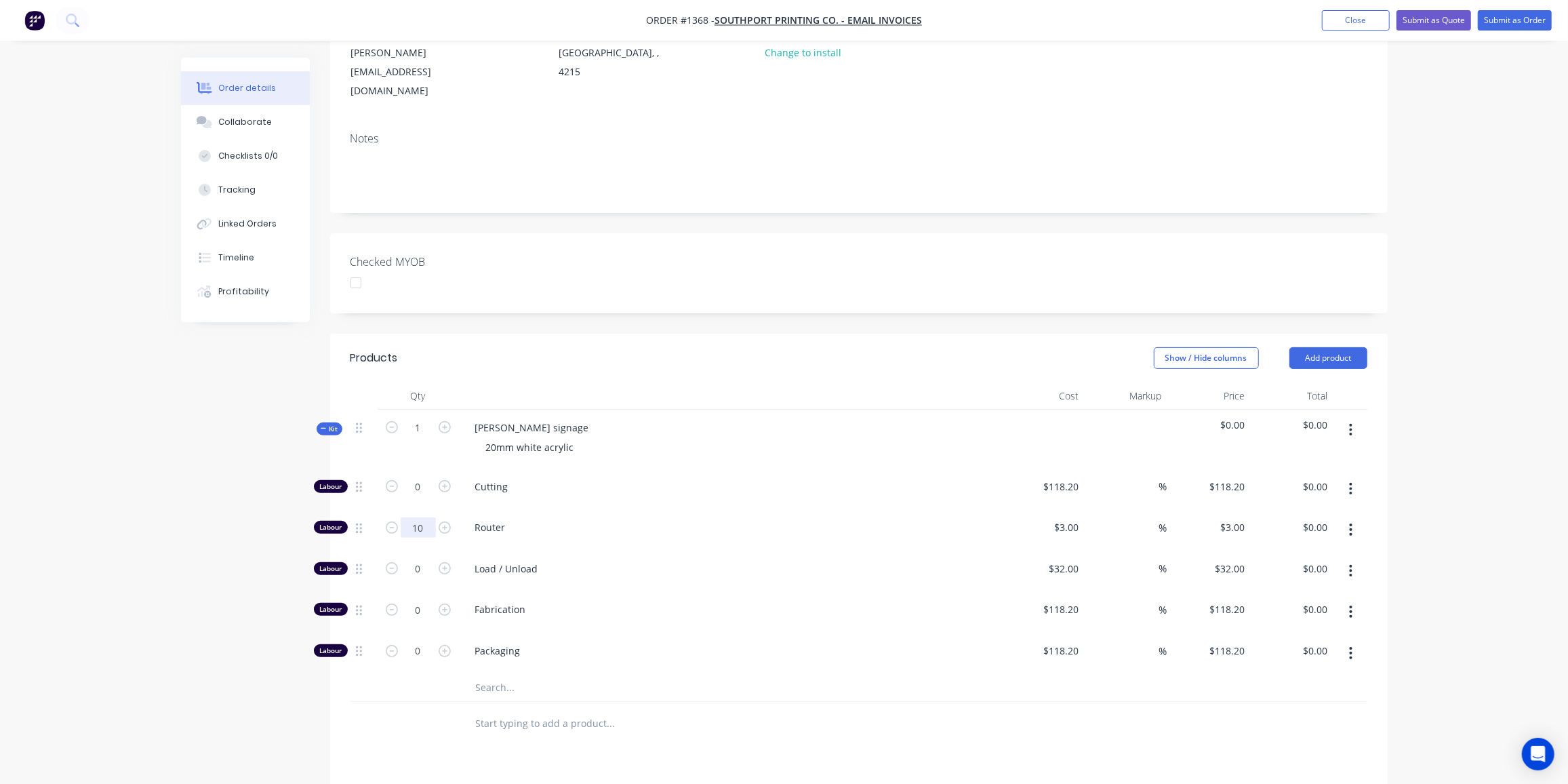
type input "10"
type input "$30.00"
click at [419, 497] on input "0" at bounding box center [419, 487] width 36 height 21
type input "1"
type input "$32.00"
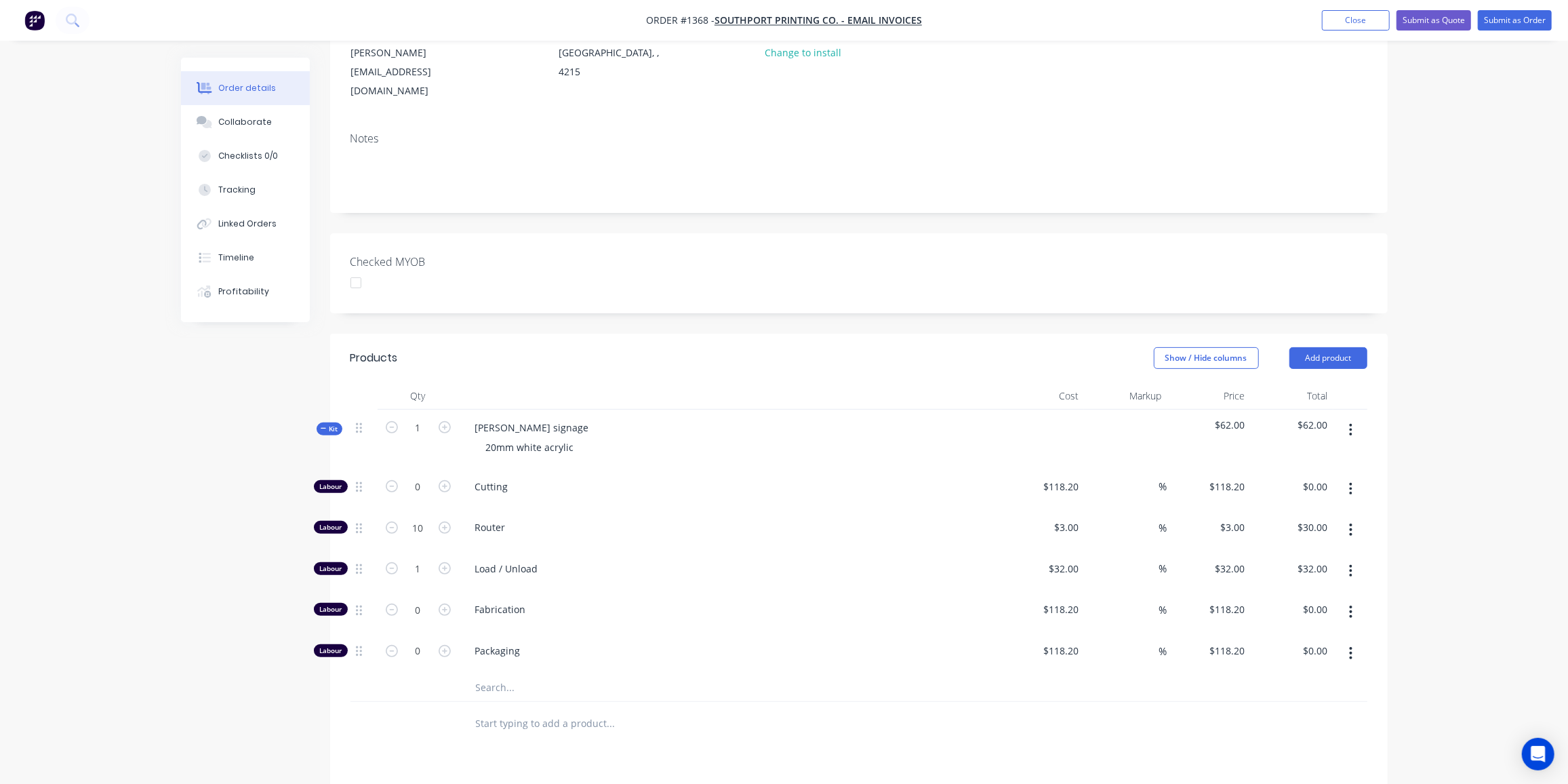
click at [498, 674] on input "text" at bounding box center [611, 687] width 272 height 27
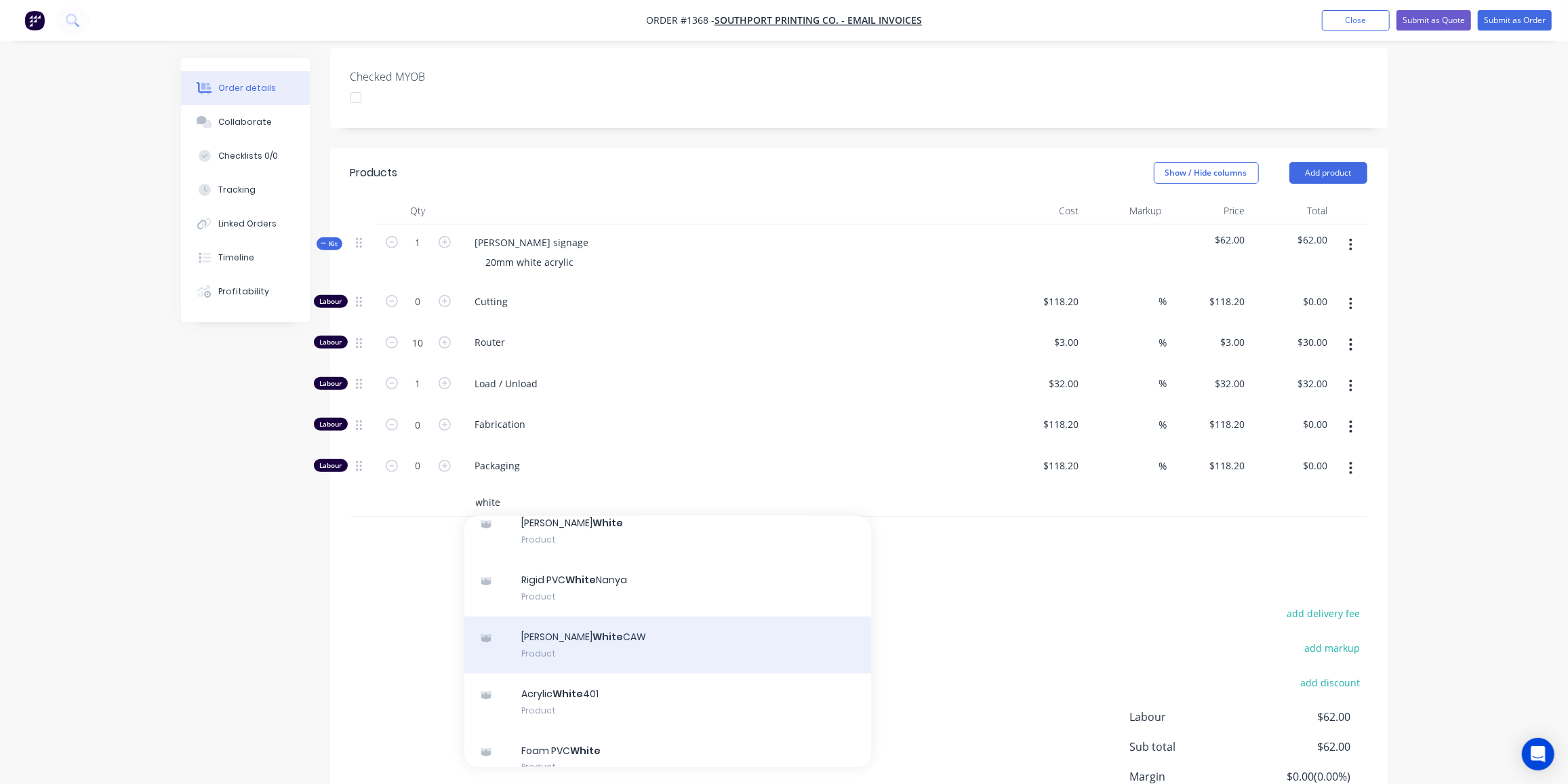
scroll to position [123, 0]
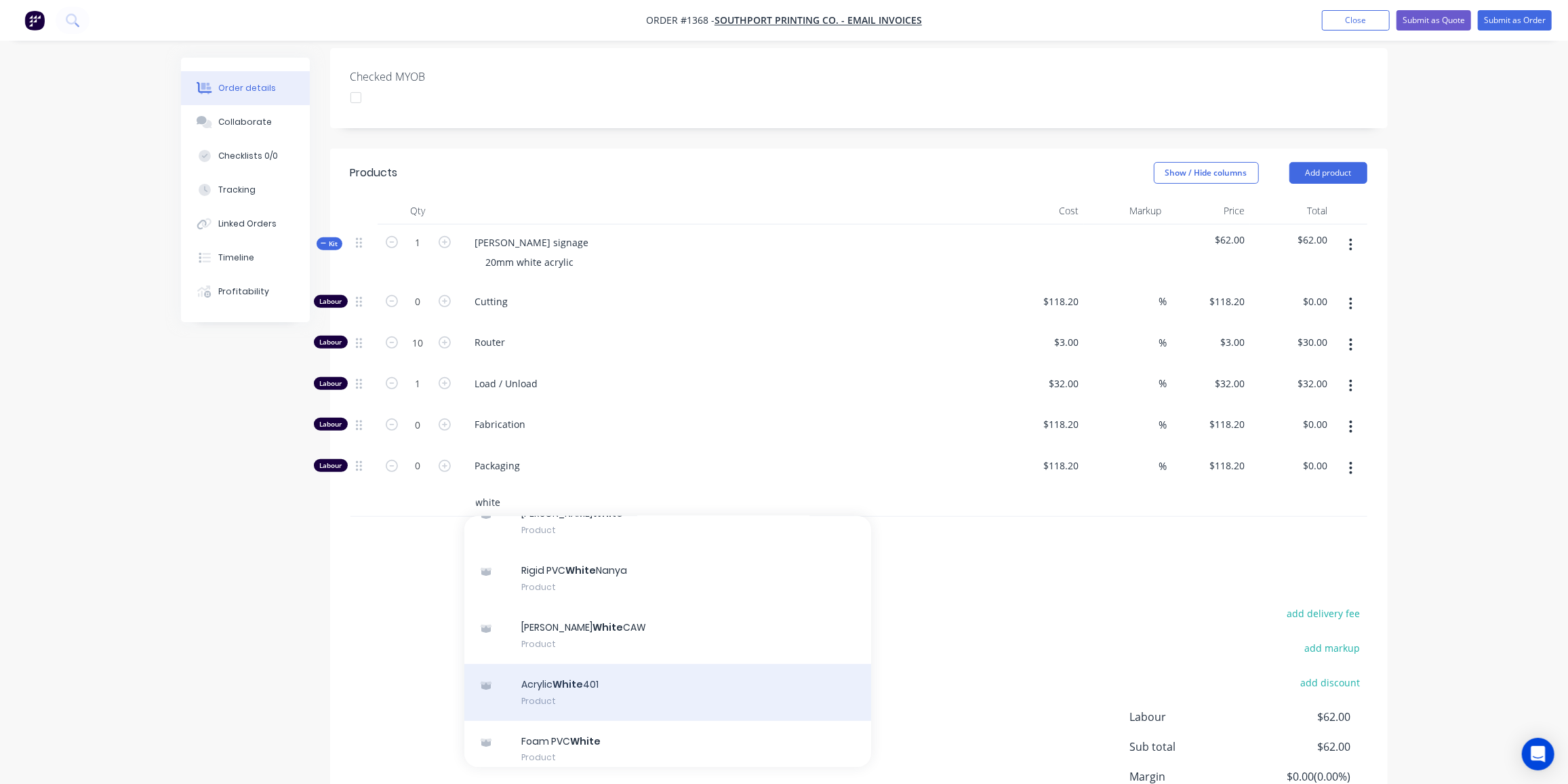
type input "white"
click at [667, 664] on div "Acrylic White 401 Product" at bounding box center [667, 692] width 407 height 57
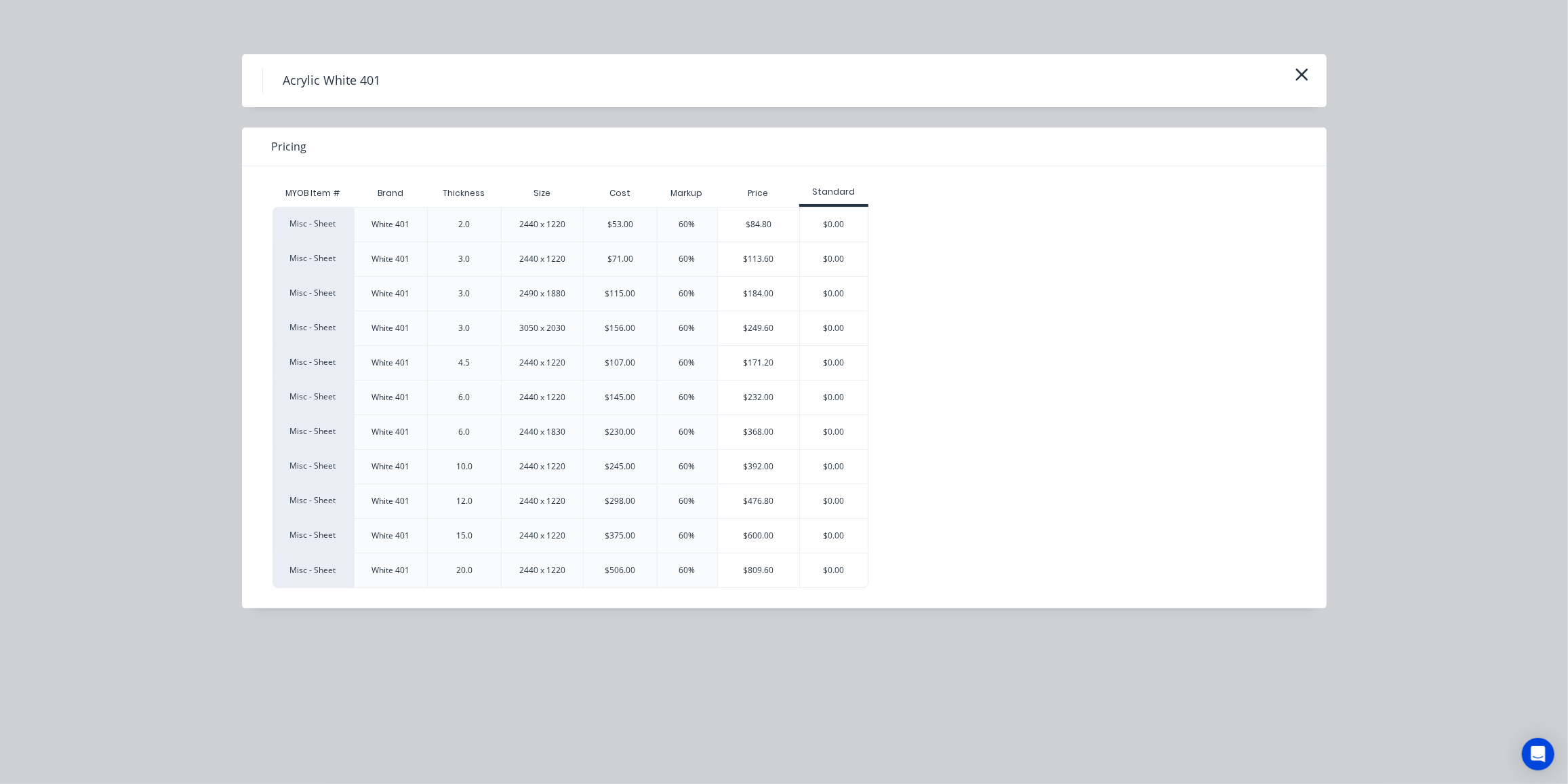
click at [755, 569] on div "$809.60" at bounding box center [758, 570] width 82 height 34
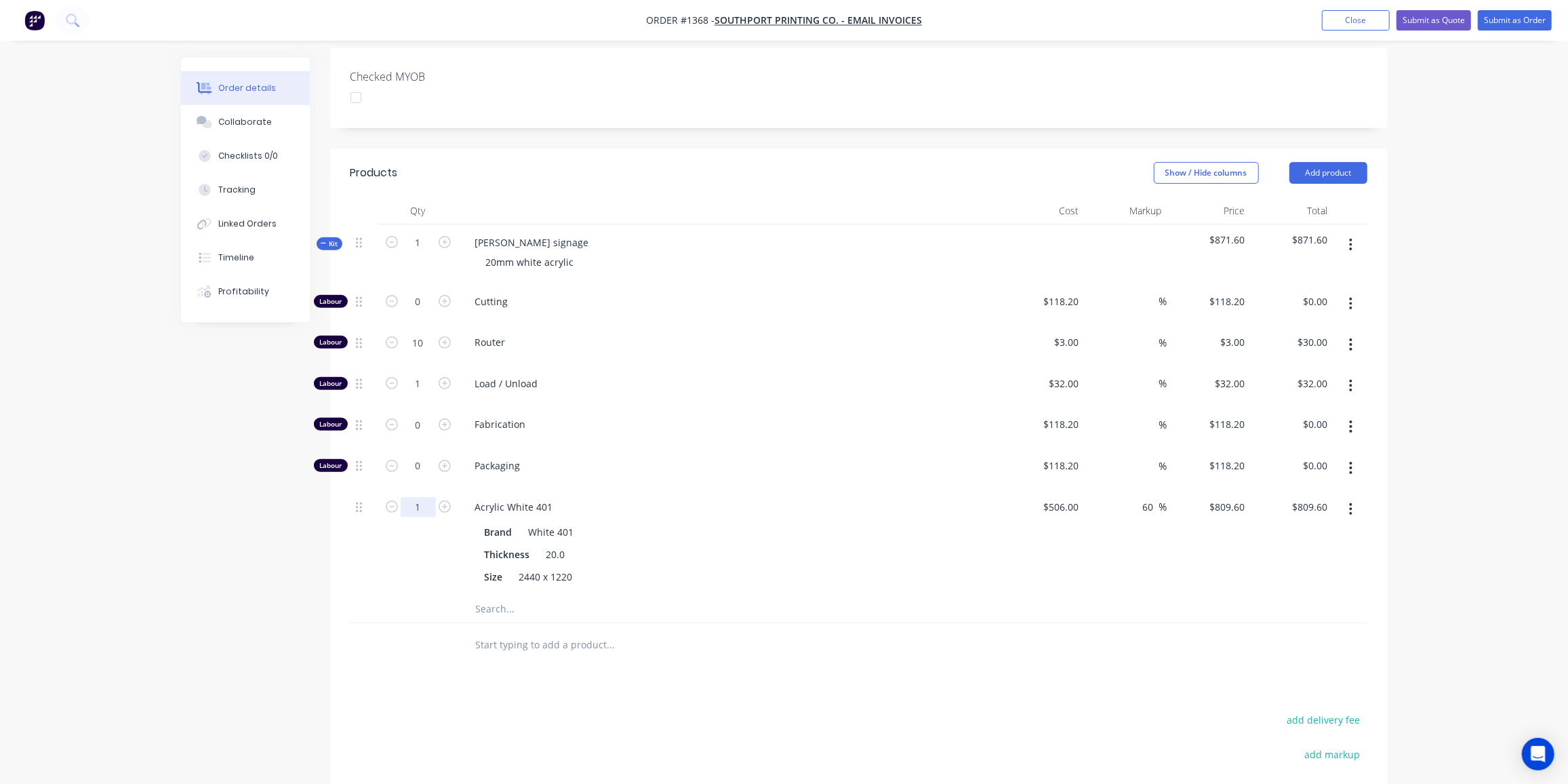
click at [424, 312] on input "1" at bounding box center [419, 301] width 36 height 21
type input "0.1"
type input "$80.96"
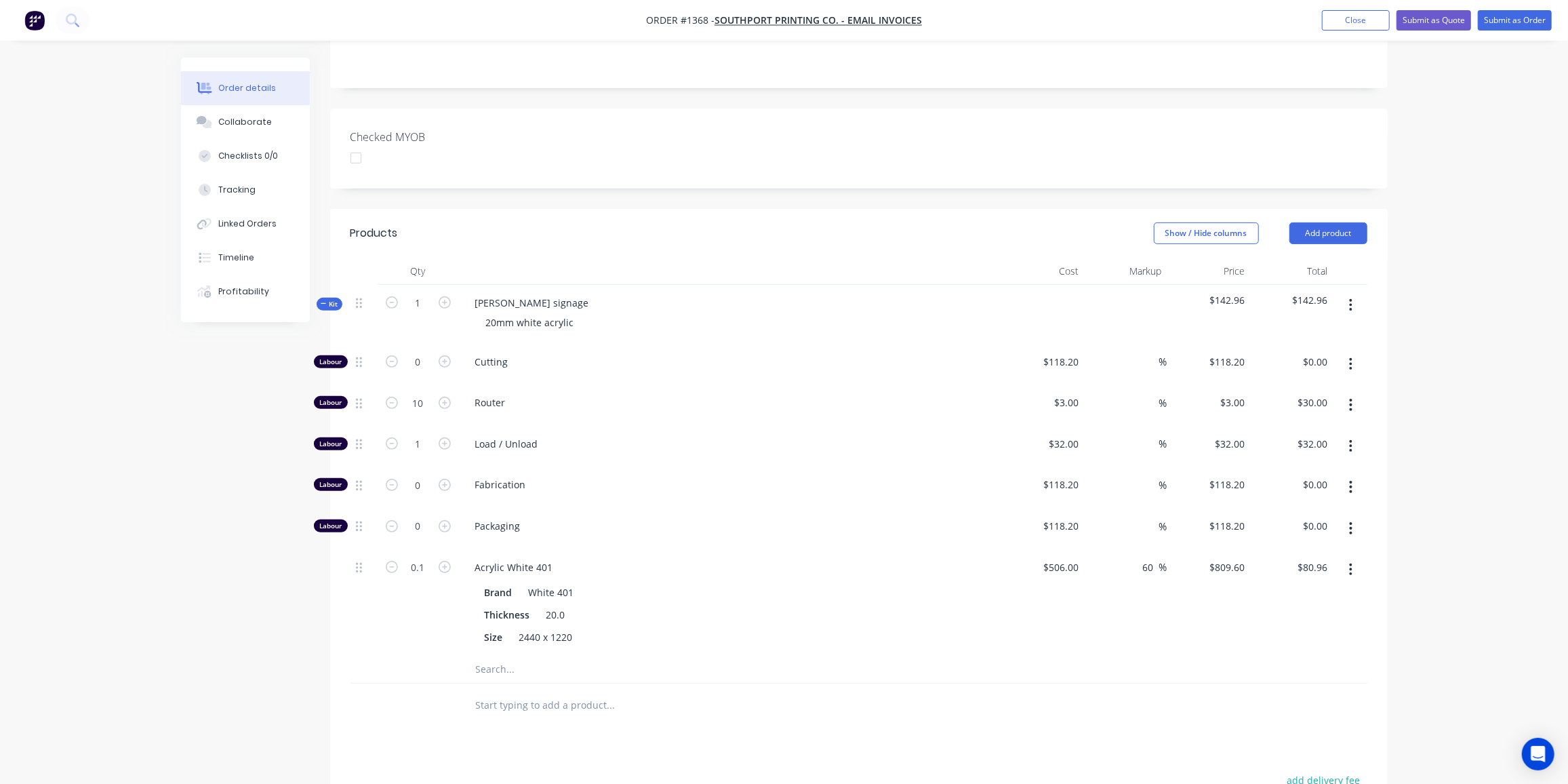
scroll to position [246, 0]
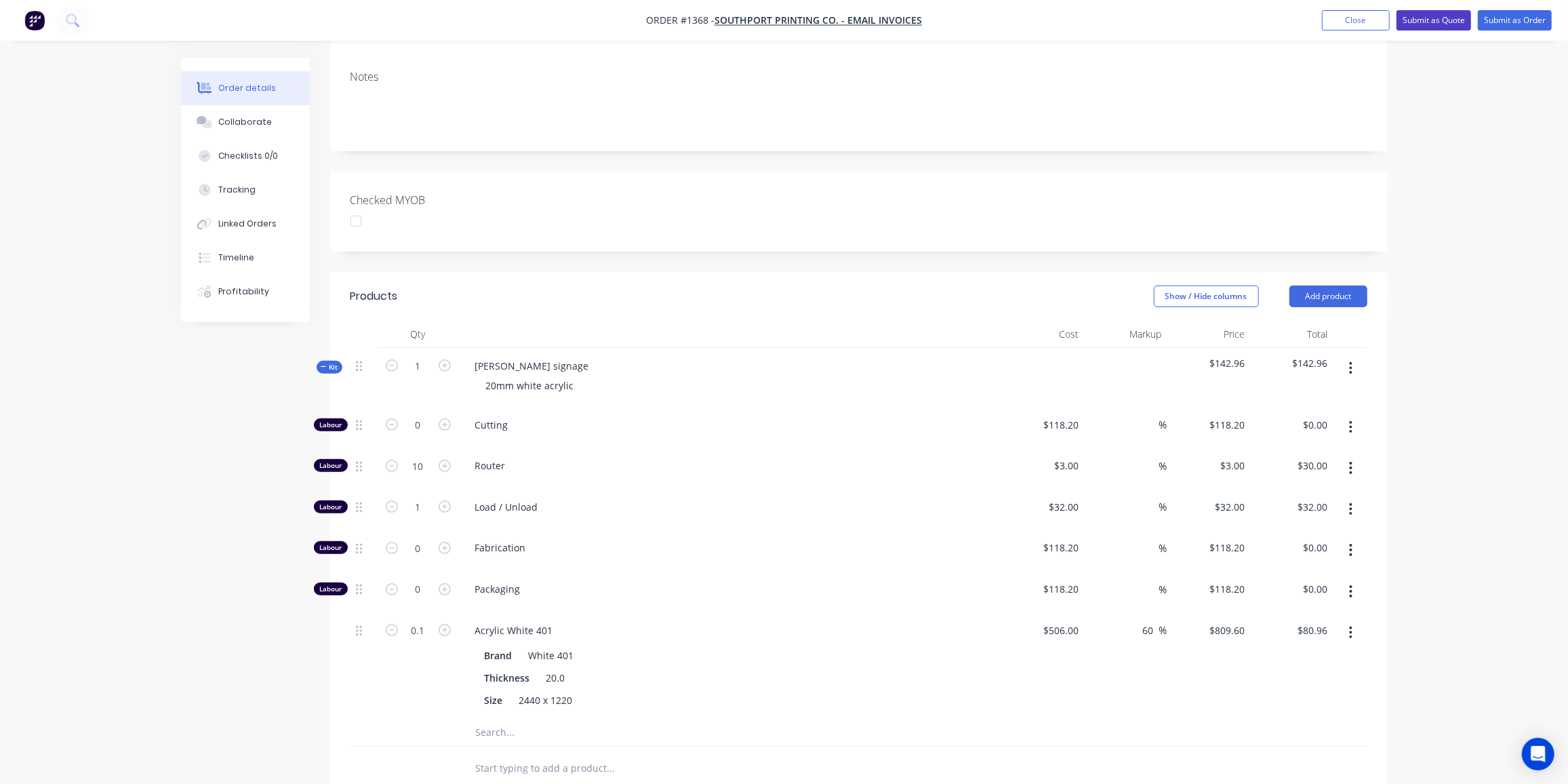
click at [1417, 17] on button "Submit as Quote" at bounding box center [1434, 20] width 75 height 21
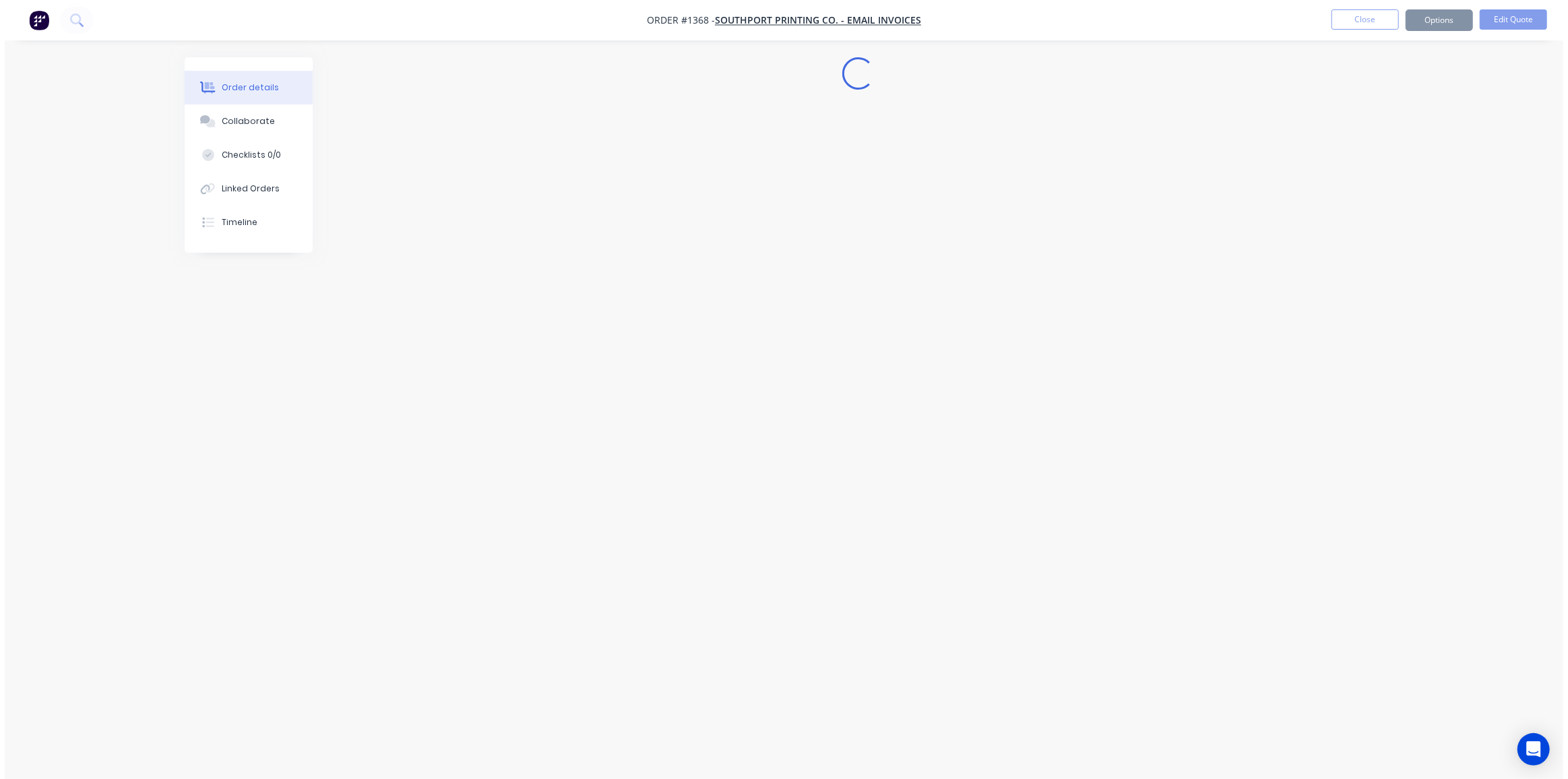
scroll to position [0, 0]
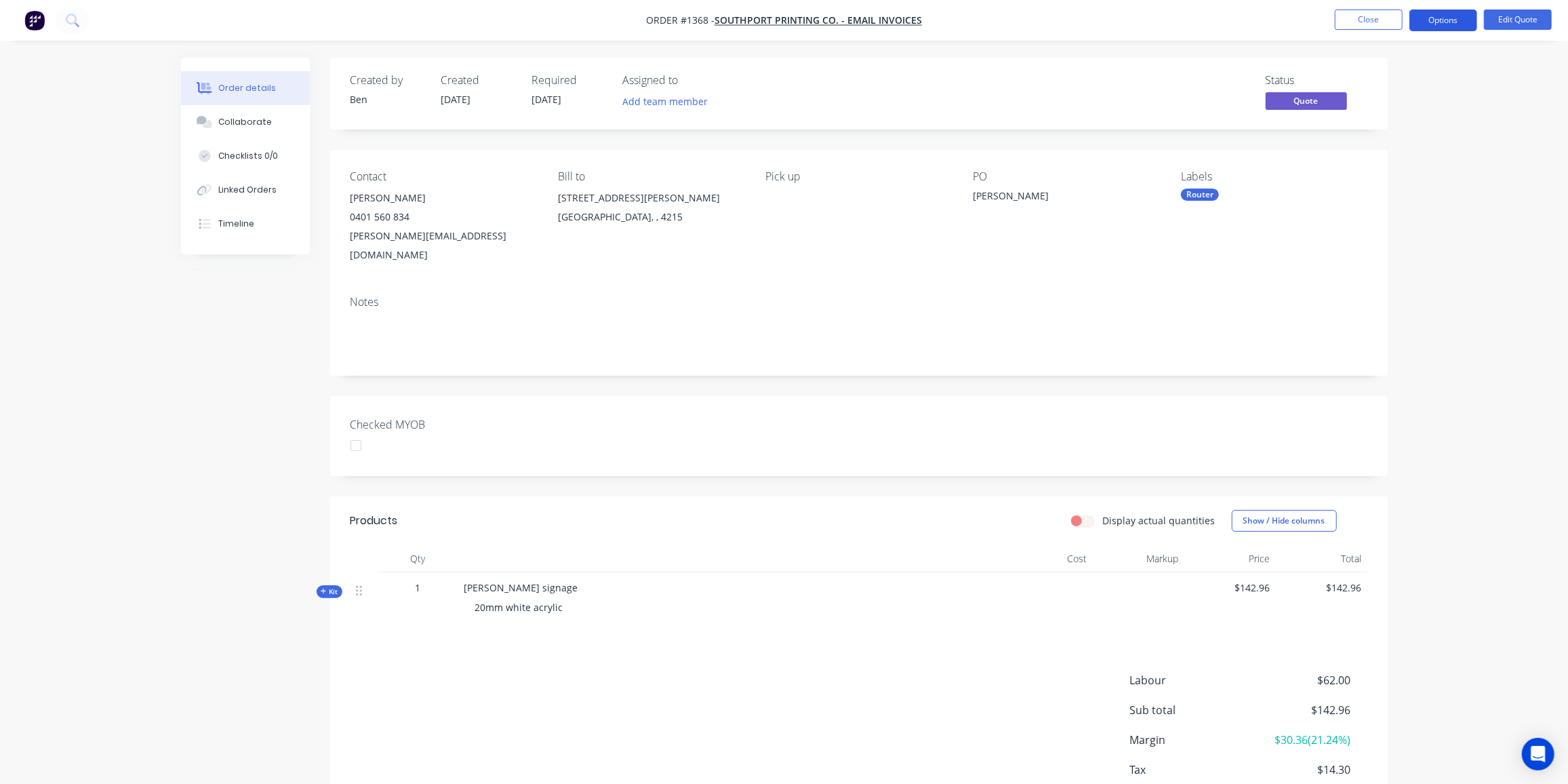
click at [1459, 21] on button "Options" at bounding box center [1443, 20] width 68 height 22
click at [1381, 87] on div "Quote" at bounding box center [1403, 82] width 125 height 20
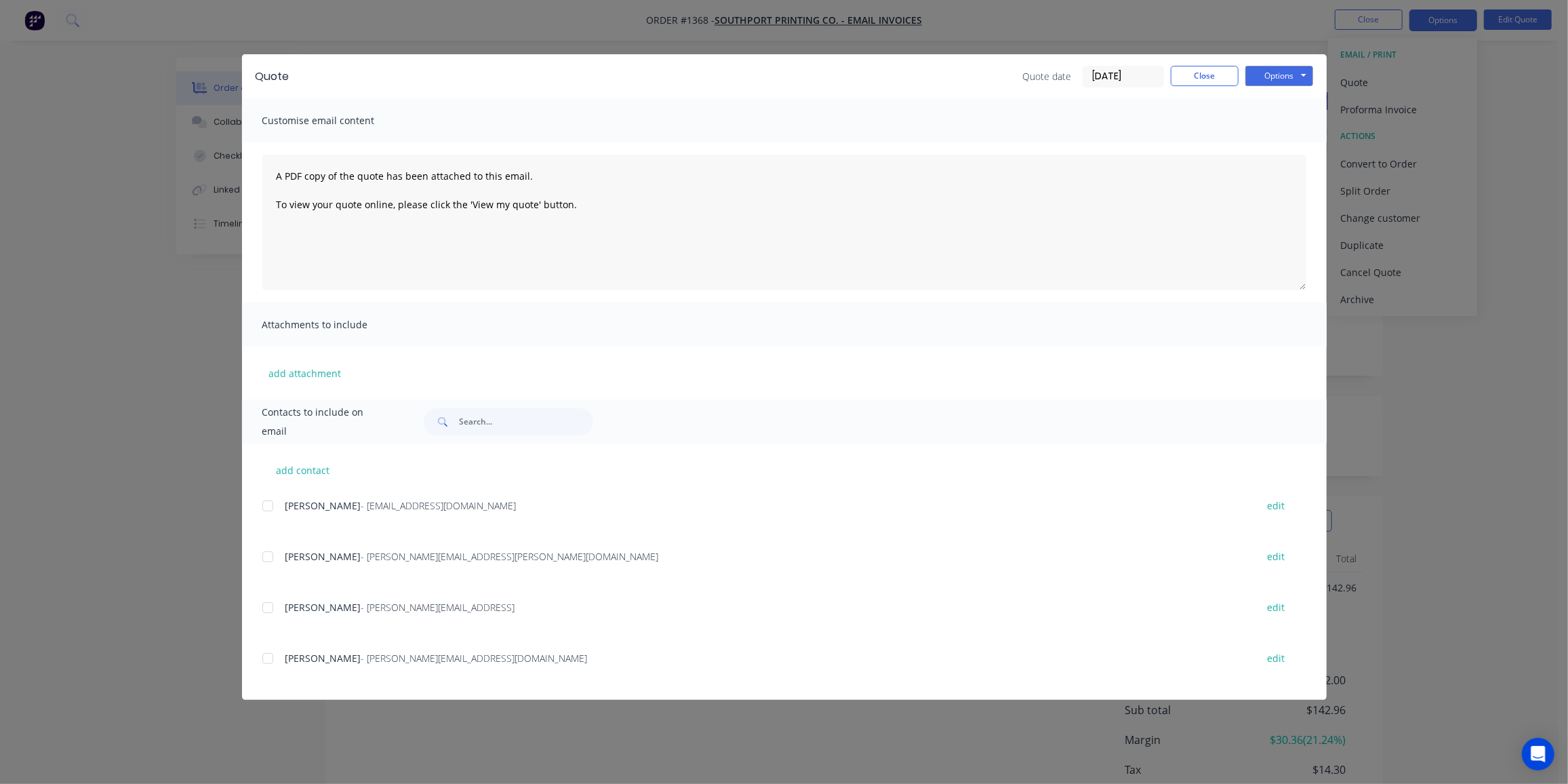
drag, startPoint x: 267, startPoint y: 658, endPoint x: 273, endPoint y: 655, distance: 6.7
click at [267, 658] on div at bounding box center [268, 658] width 27 height 27
click at [1291, 73] on button "Options" at bounding box center [1279, 76] width 68 height 21
click at [1291, 99] on button "Preview" at bounding box center [1289, 100] width 87 height 22
click at [276, 658] on div at bounding box center [268, 658] width 27 height 27
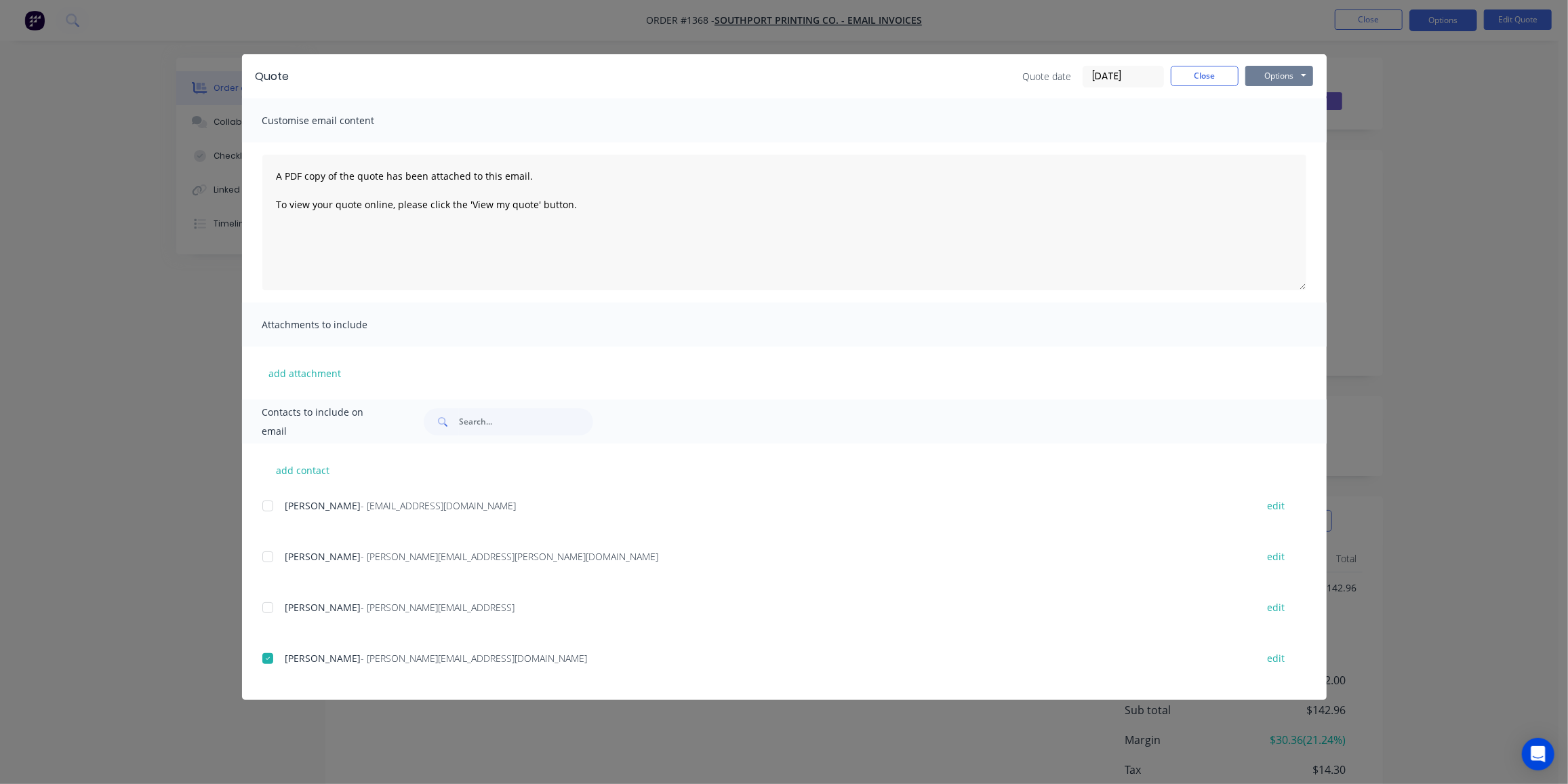
click at [1287, 70] on button "Options" at bounding box center [1279, 76] width 68 height 21
click at [1287, 149] on button "Email" at bounding box center [1289, 144] width 87 height 22
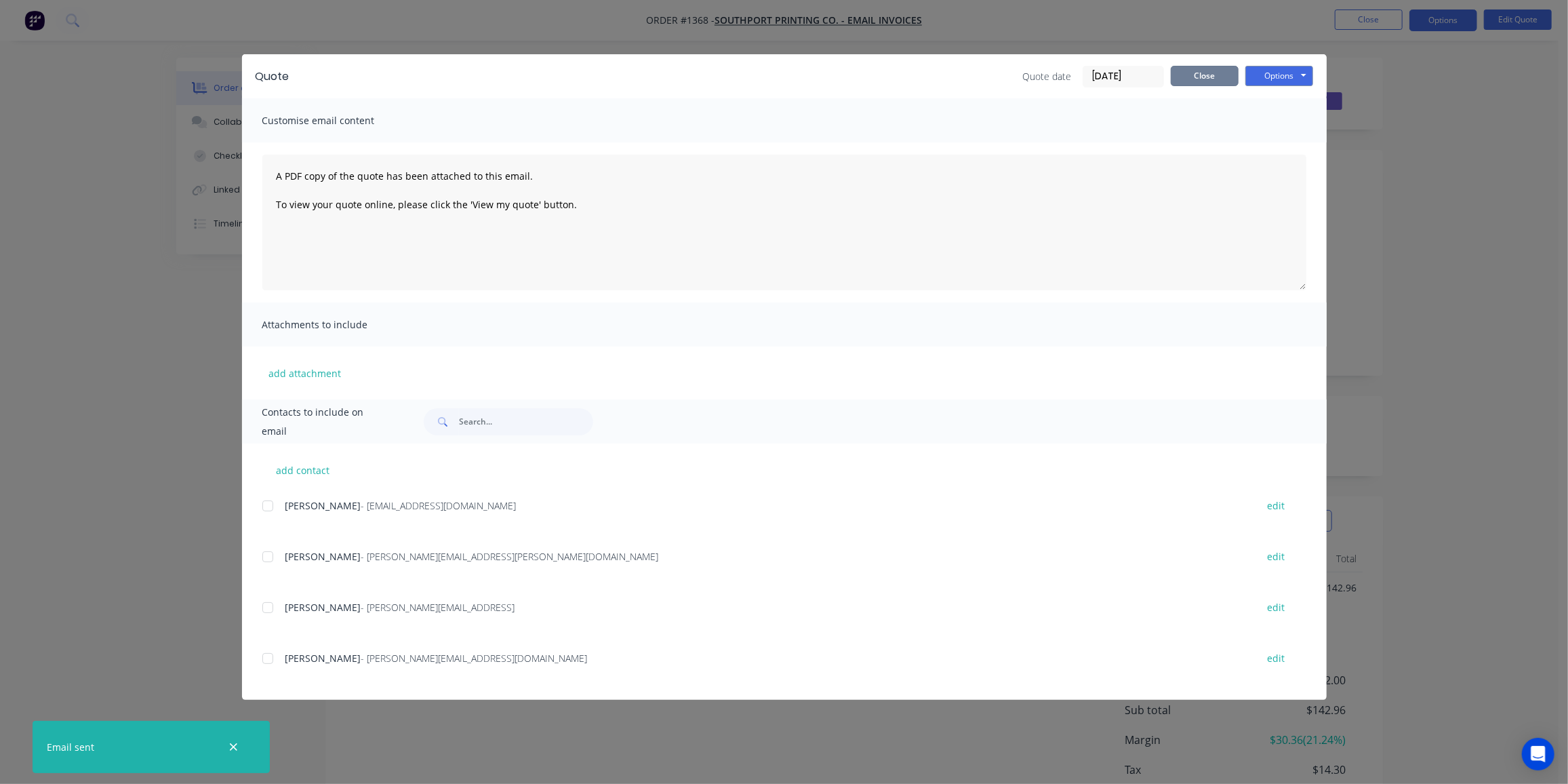
click at [1205, 72] on button "Close" at bounding box center [1204, 76] width 68 height 21
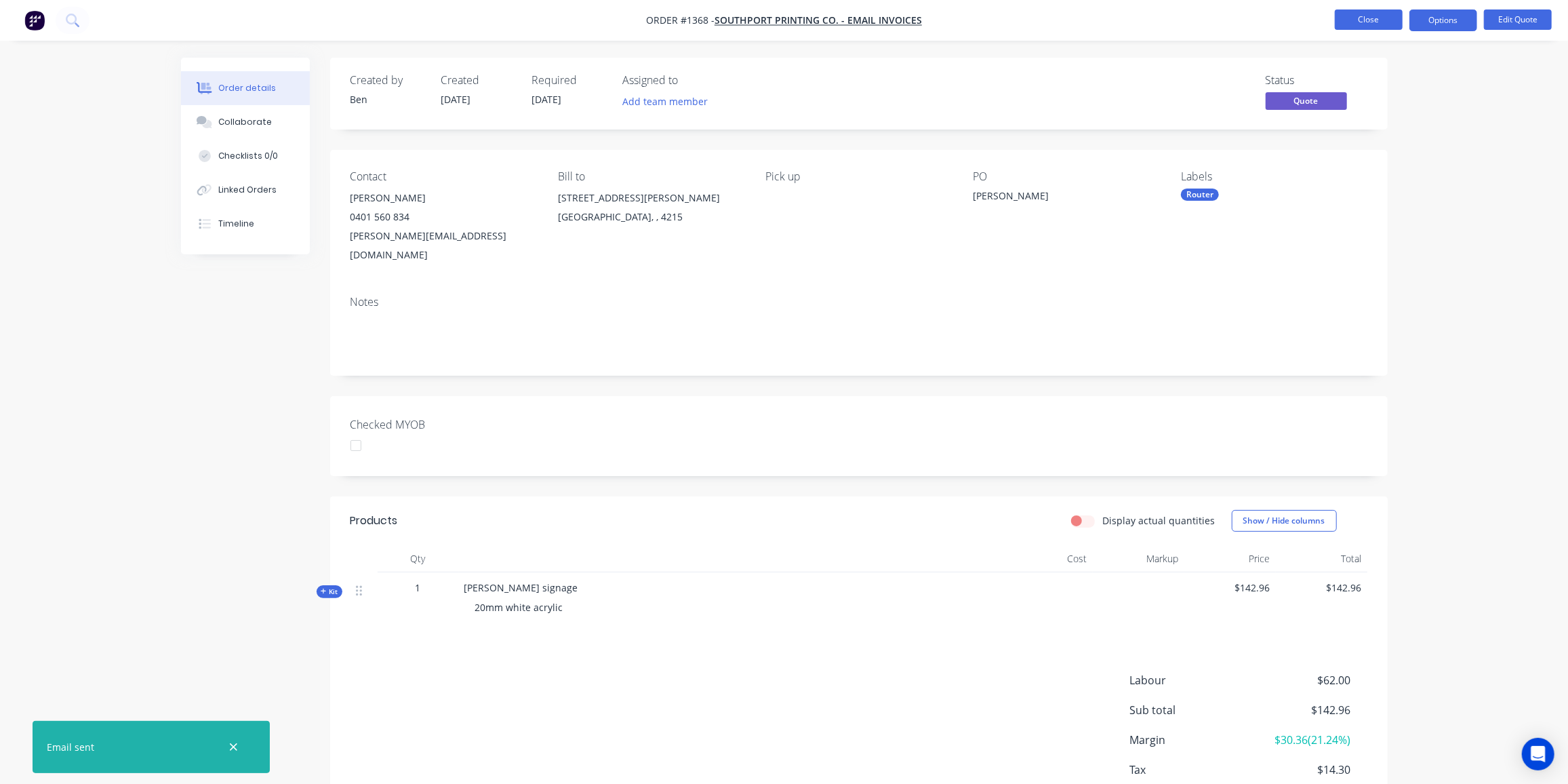
click at [1343, 21] on button "Close" at bounding box center [1368, 19] width 68 height 21
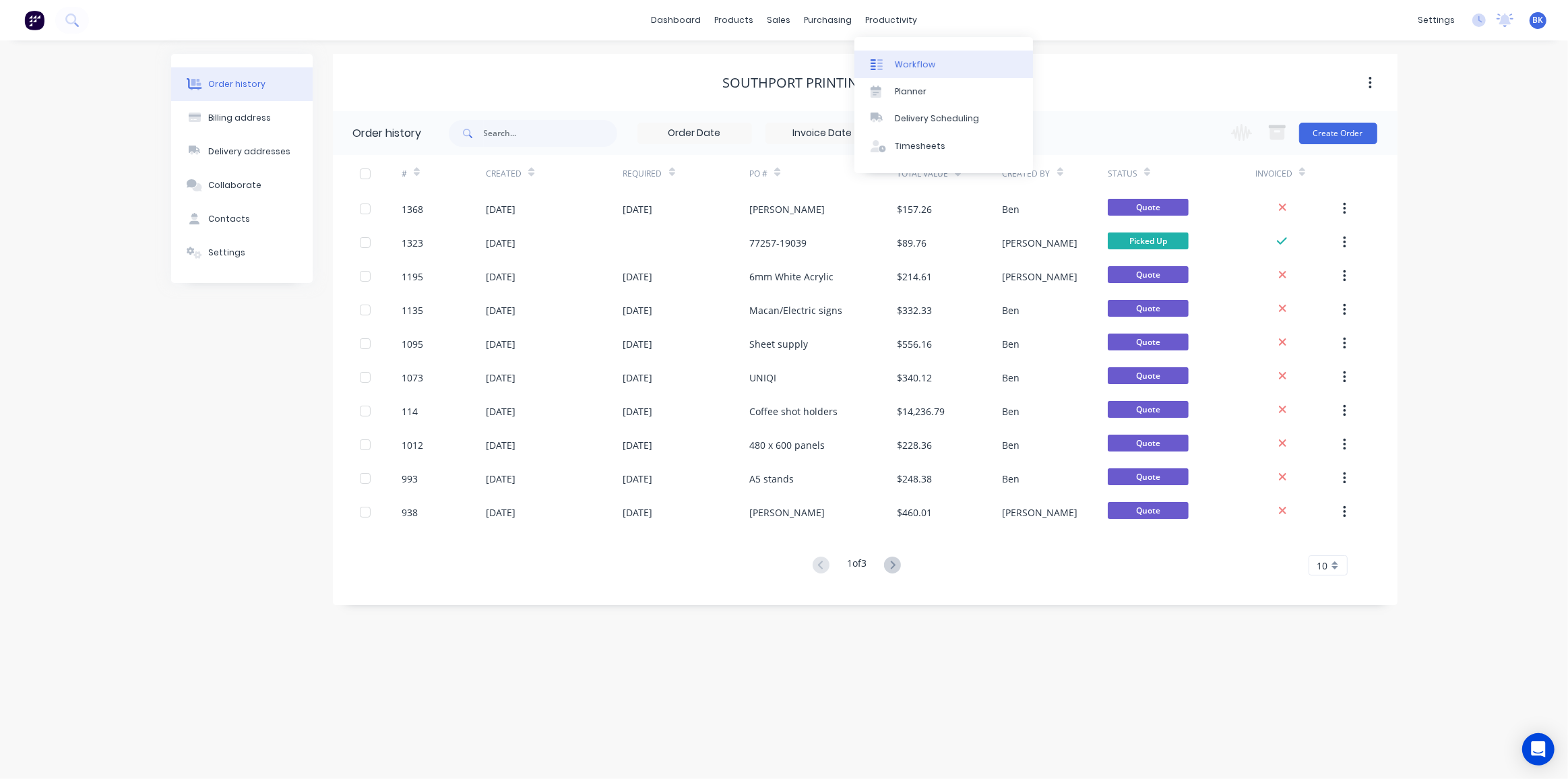
click at [888, 57] on link "Workflow" at bounding box center [944, 64] width 179 height 27
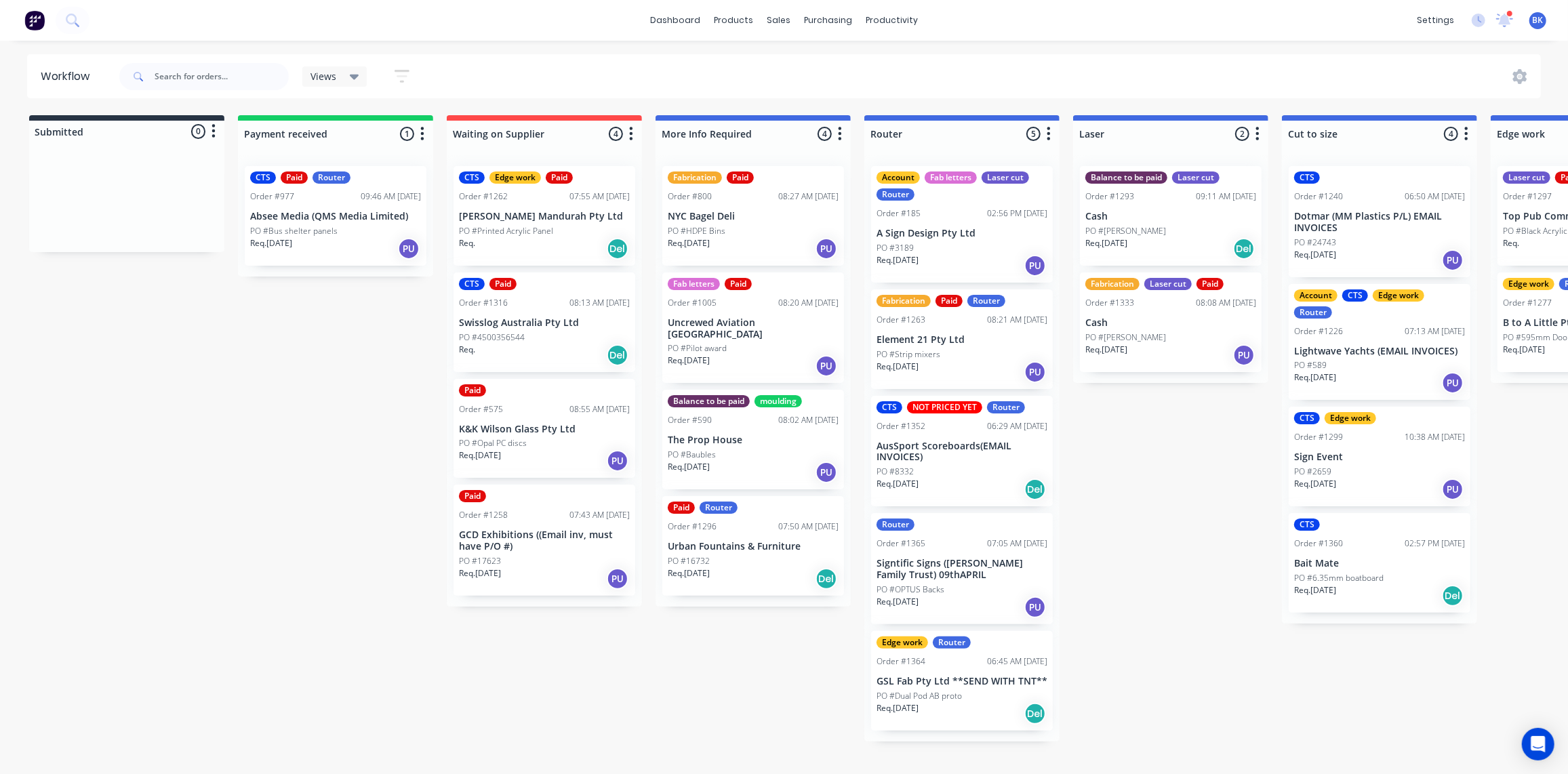
drag, startPoint x: 1503, startPoint y: 19, endPoint x: 1363, endPoint y: 68, distance: 148.3
click at [1504, 19] on icon at bounding box center [1505, 18] width 12 height 11
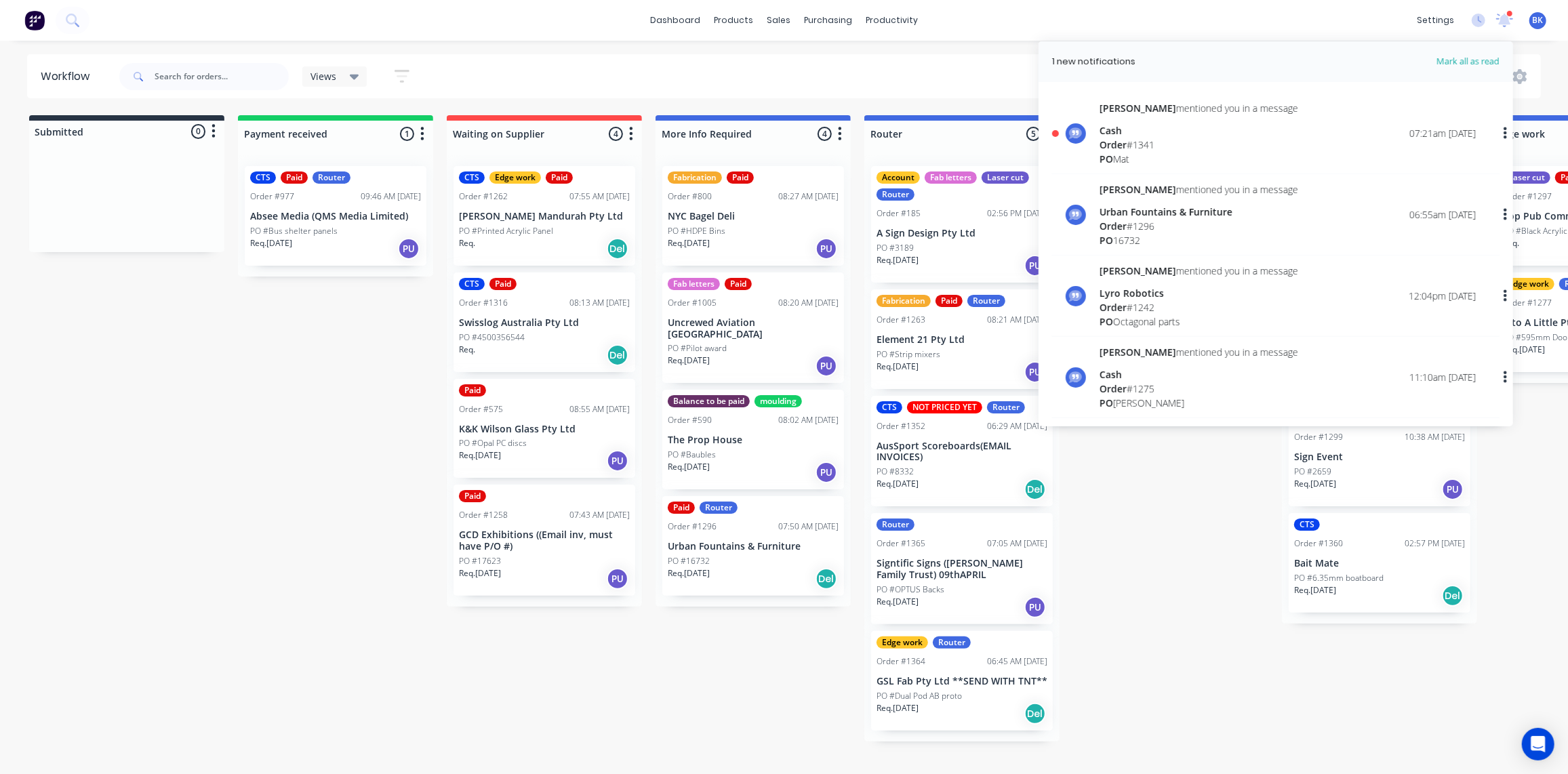
click at [1126, 140] on span "Order" at bounding box center [1113, 145] width 27 height 13
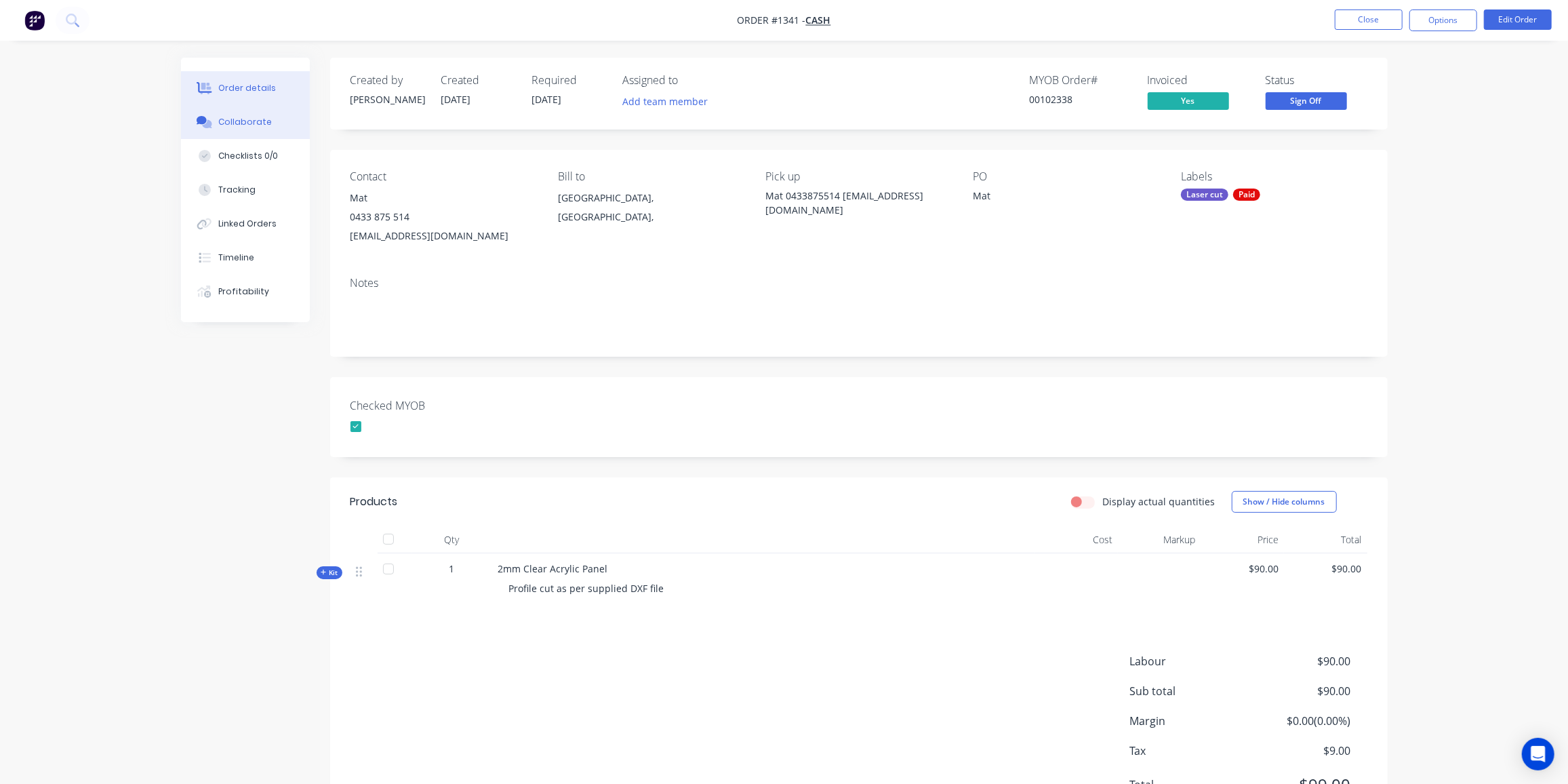
click at [223, 128] on button "Collaborate" at bounding box center [245, 122] width 129 height 34
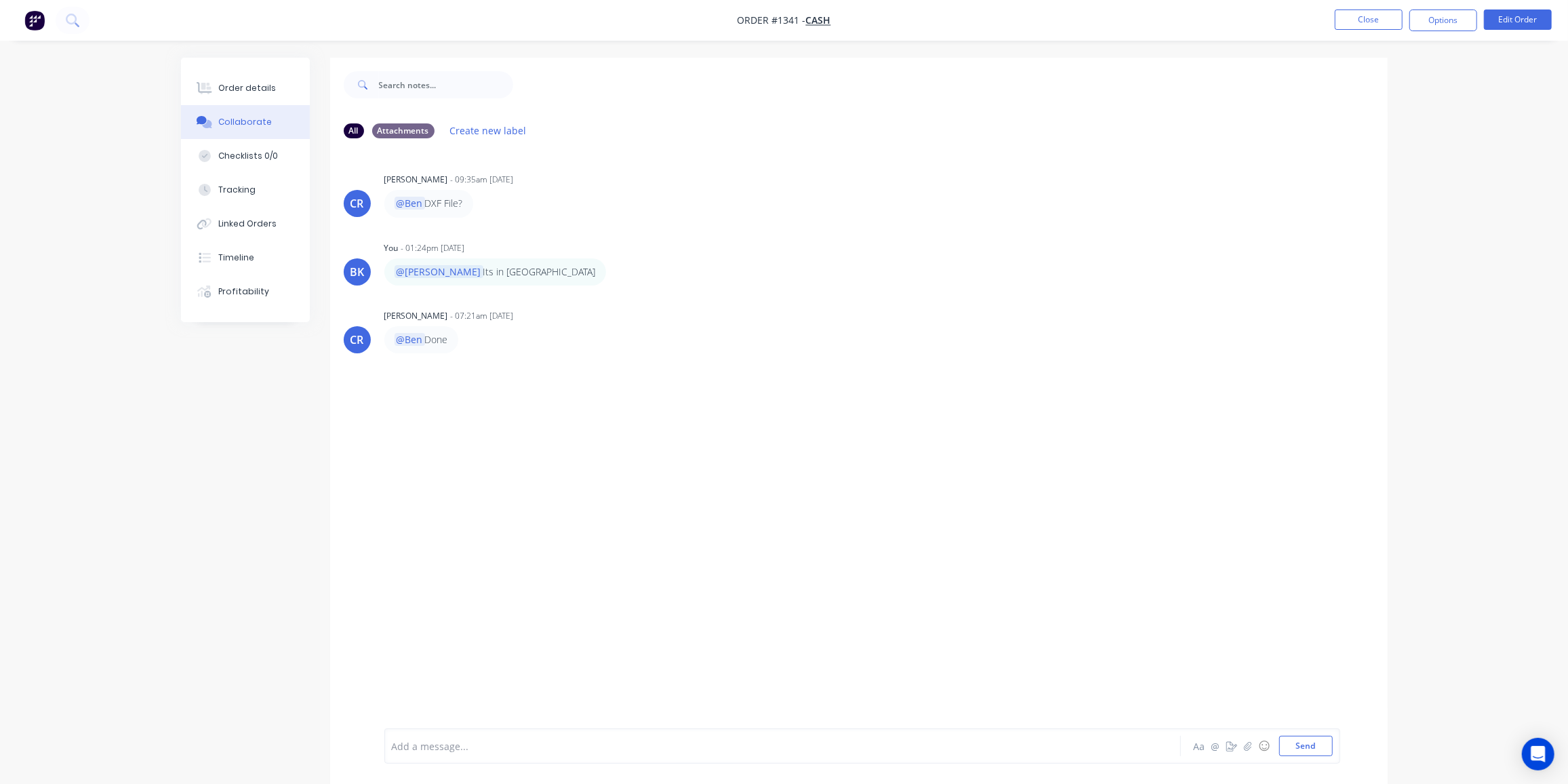
click at [479, 740] on div at bounding box center [745, 746] width 705 height 14
click at [1287, 743] on button "Send" at bounding box center [1306, 746] width 53 height 21
click at [1353, 15] on button "Close" at bounding box center [1368, 19] width 68 height 21
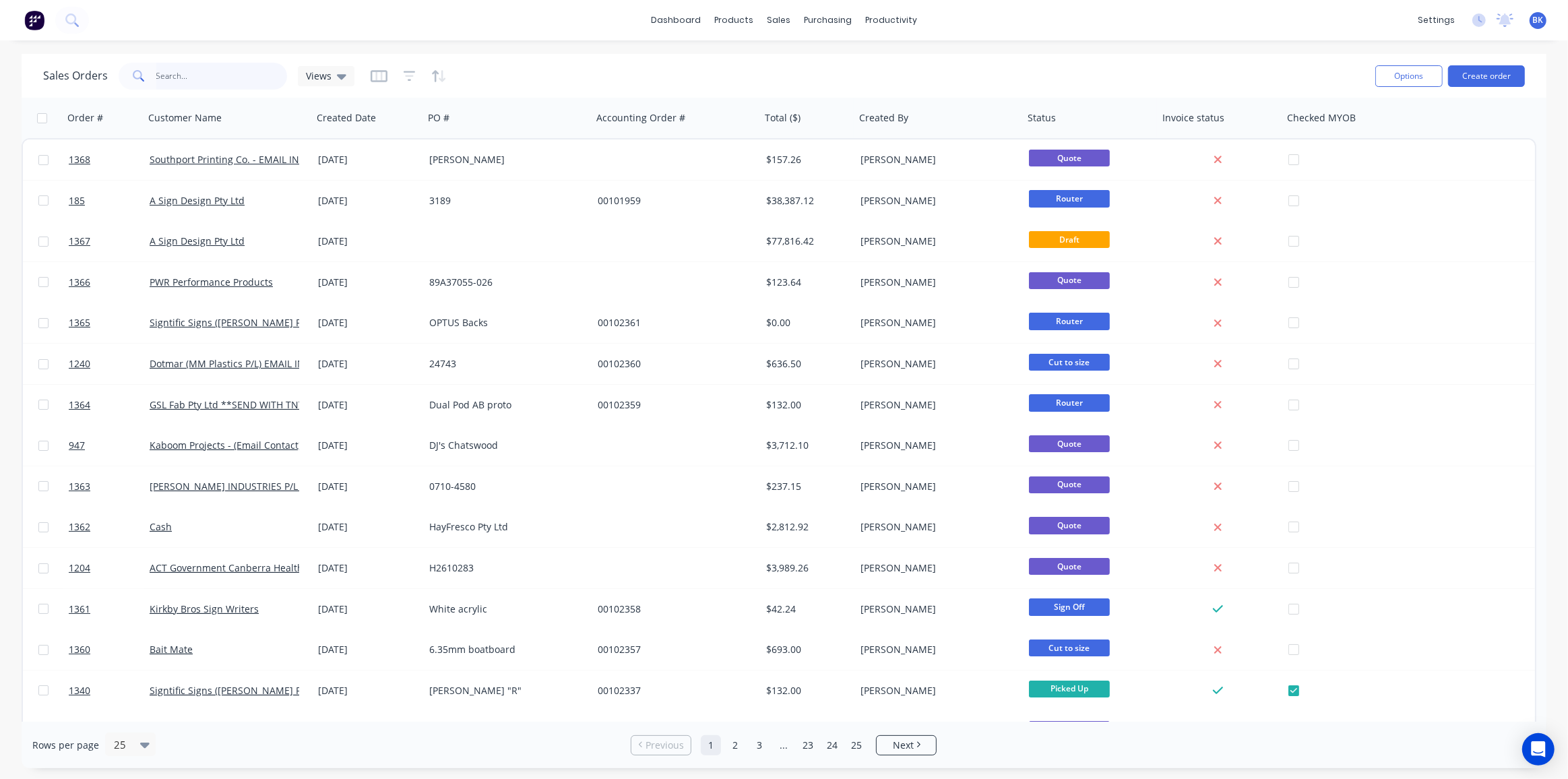
click at [225, 69] on input "text" at bounding box center [222, 76] width 131 height 27
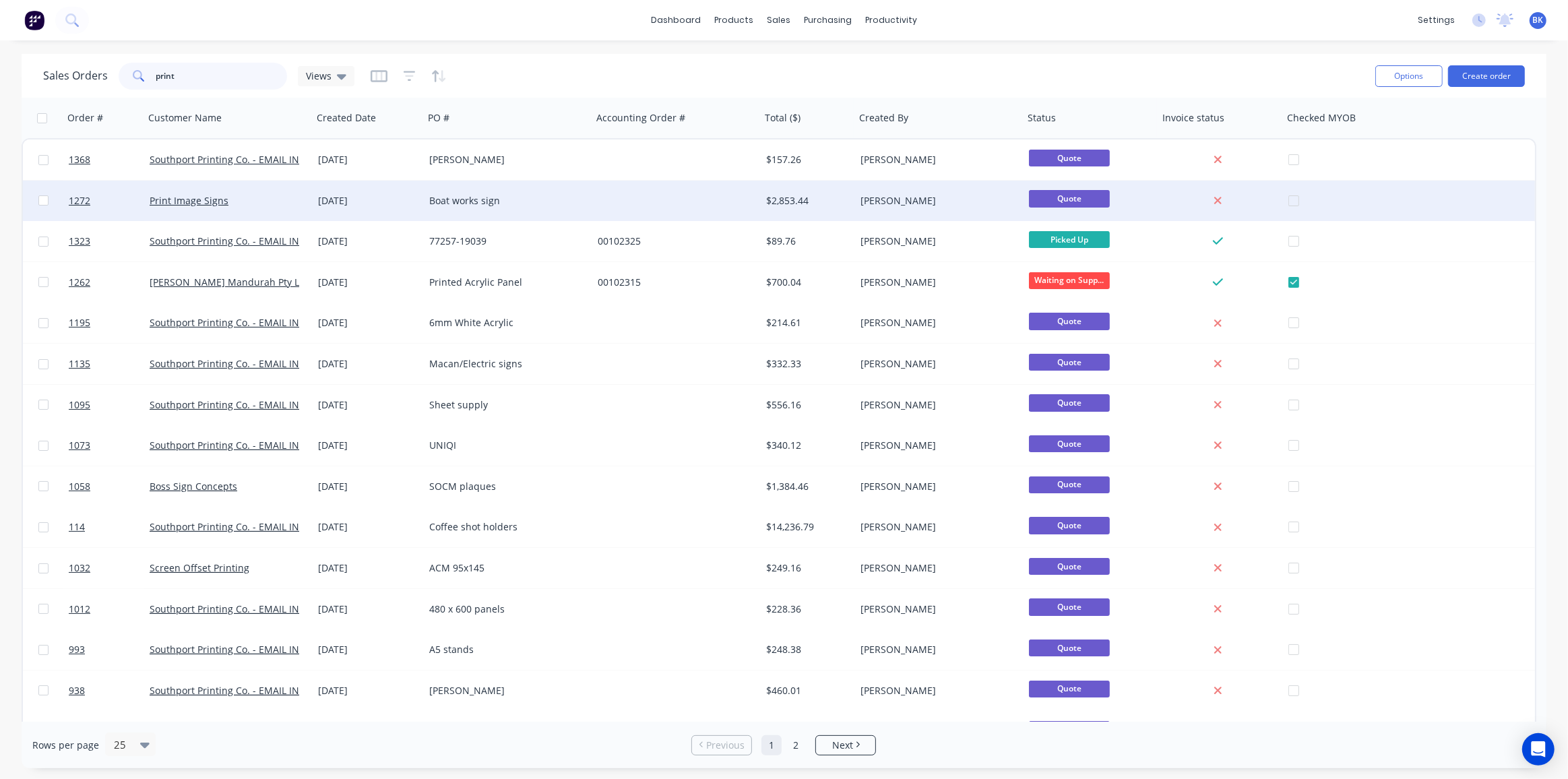
type input "print"
click at [226, 196] on div "Print Image Signs" at bounding box center [225, 201] width 150 height 13
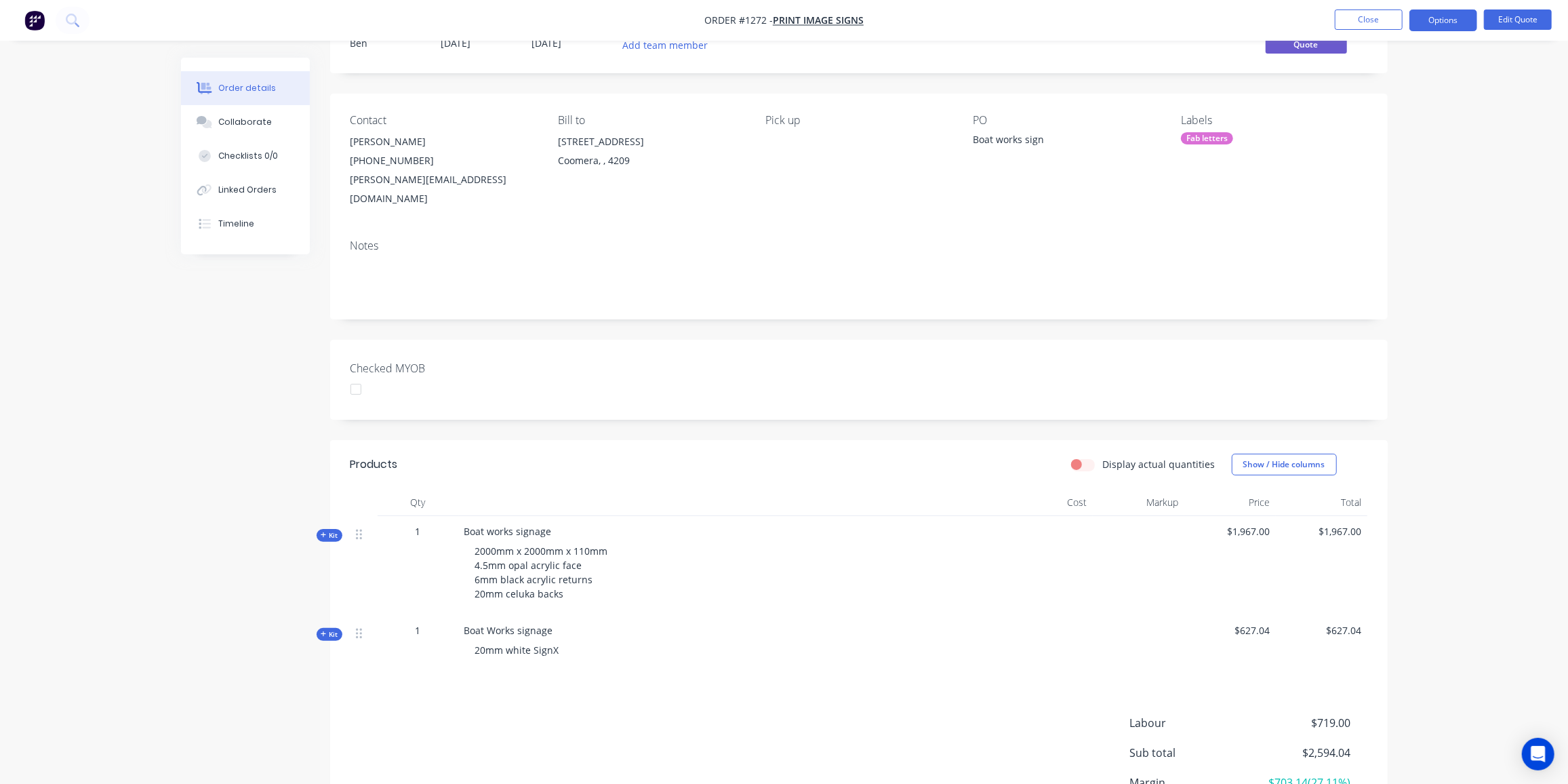
scroll to position [166, 0]
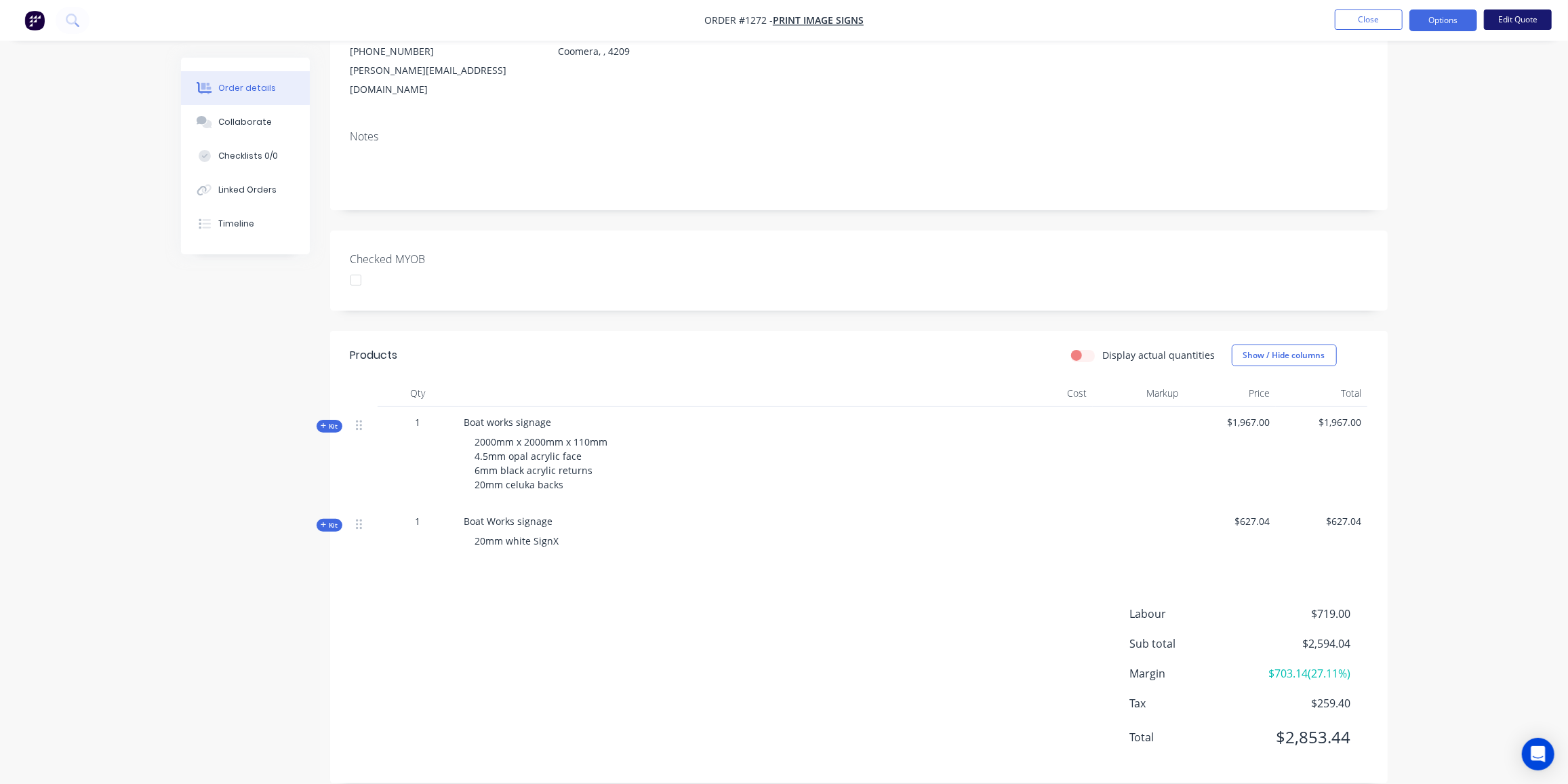
click at [1518, 19] on button "Edit Quote" at bounding box center [1518, 19] width 68 height 21
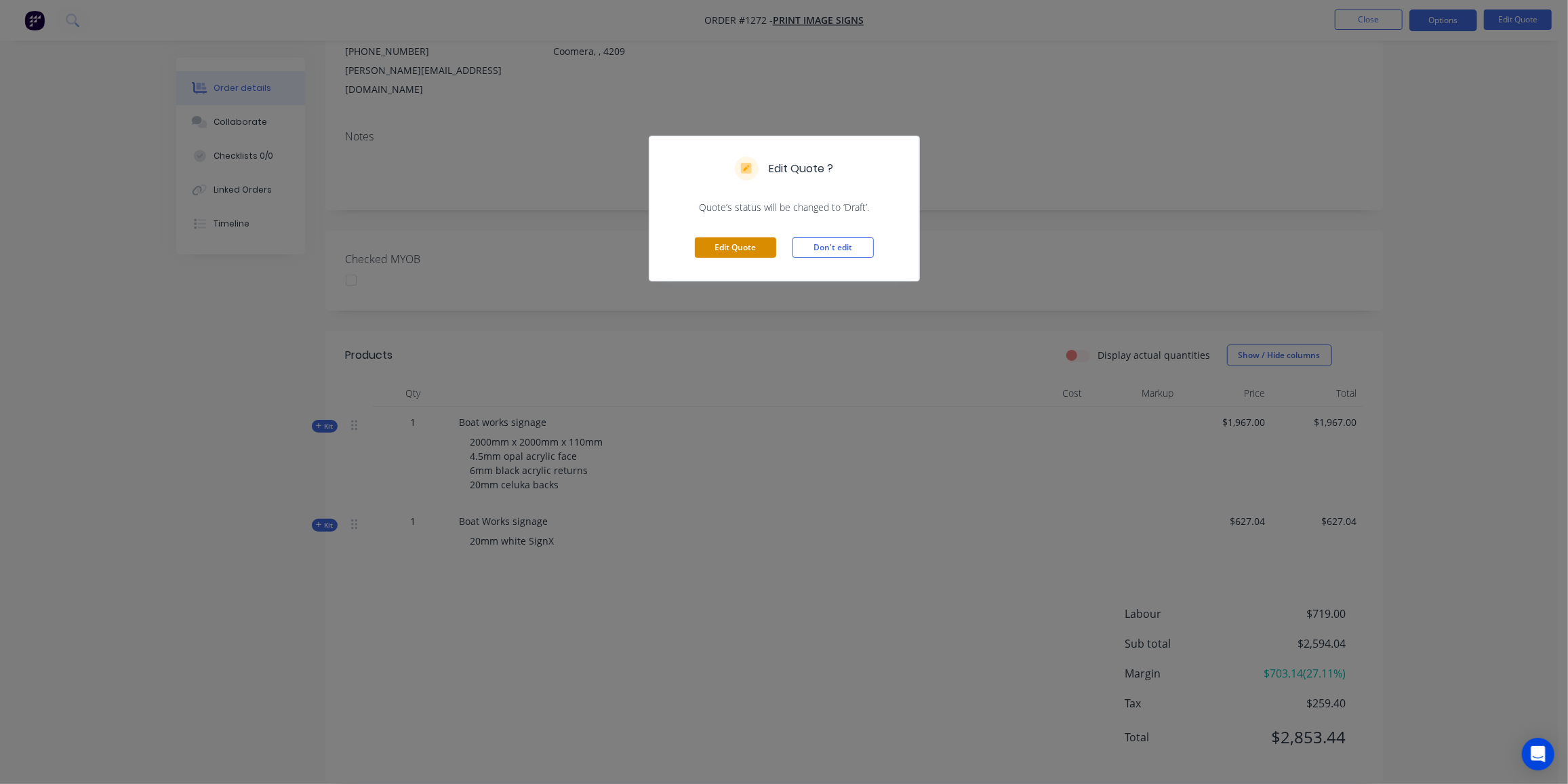
click at [734, 247] on button "Edit Quote" at bounding box center [736, 247] width 81 height 21
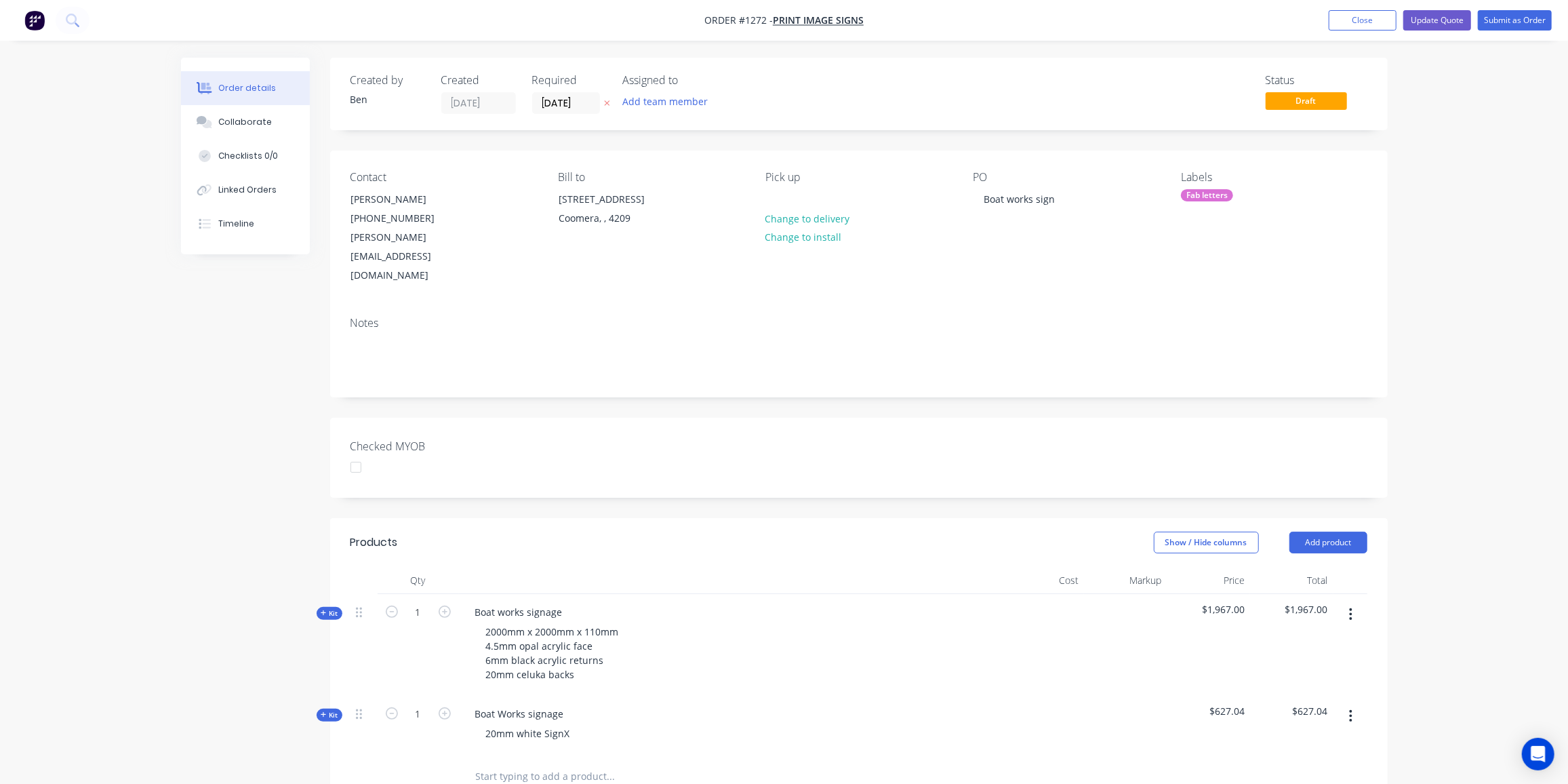
click at [1346, 704] on button "button" at bounding box center [1350, 716] width 32 height 24
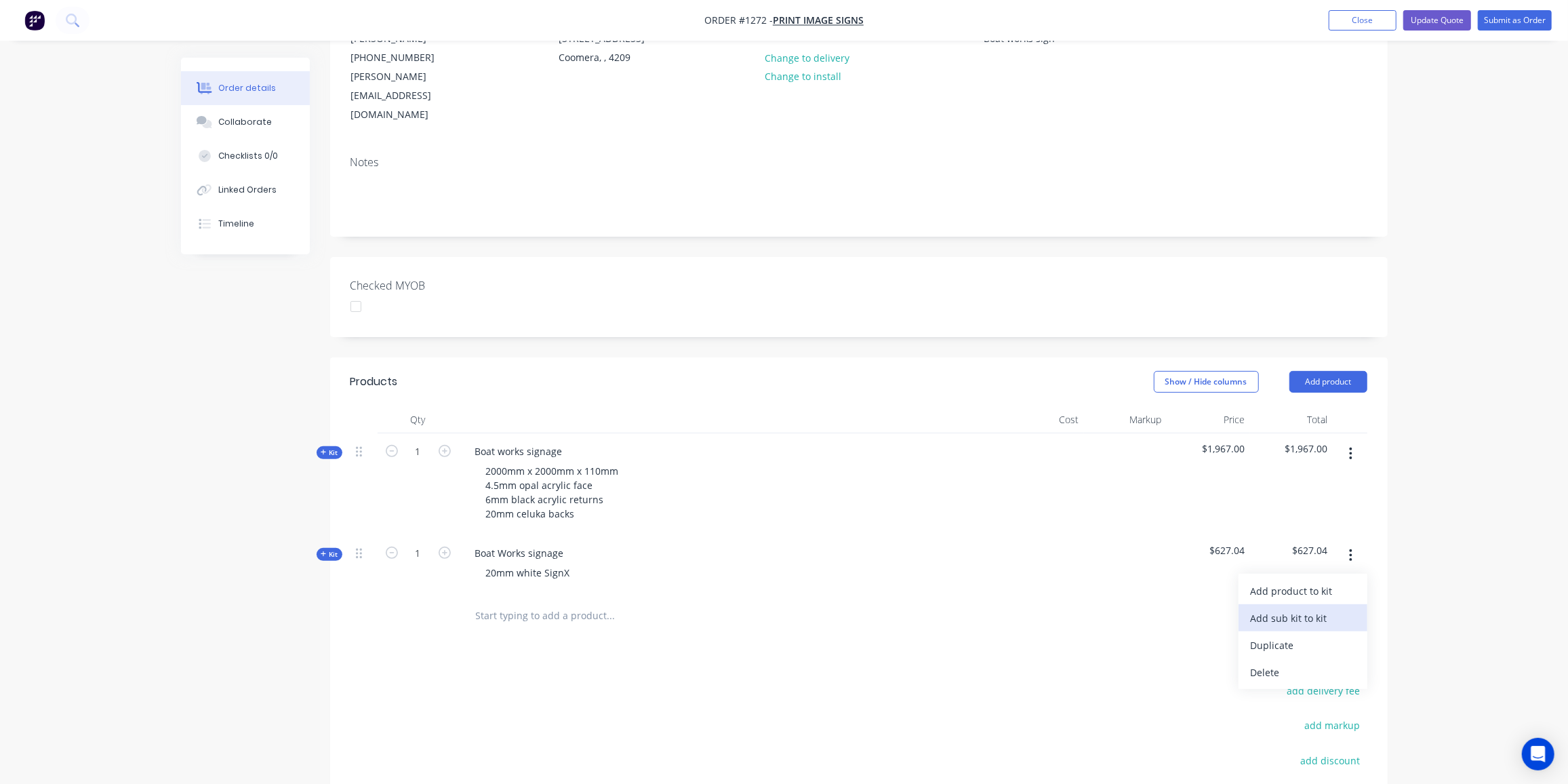
scroll to position [184, 0]
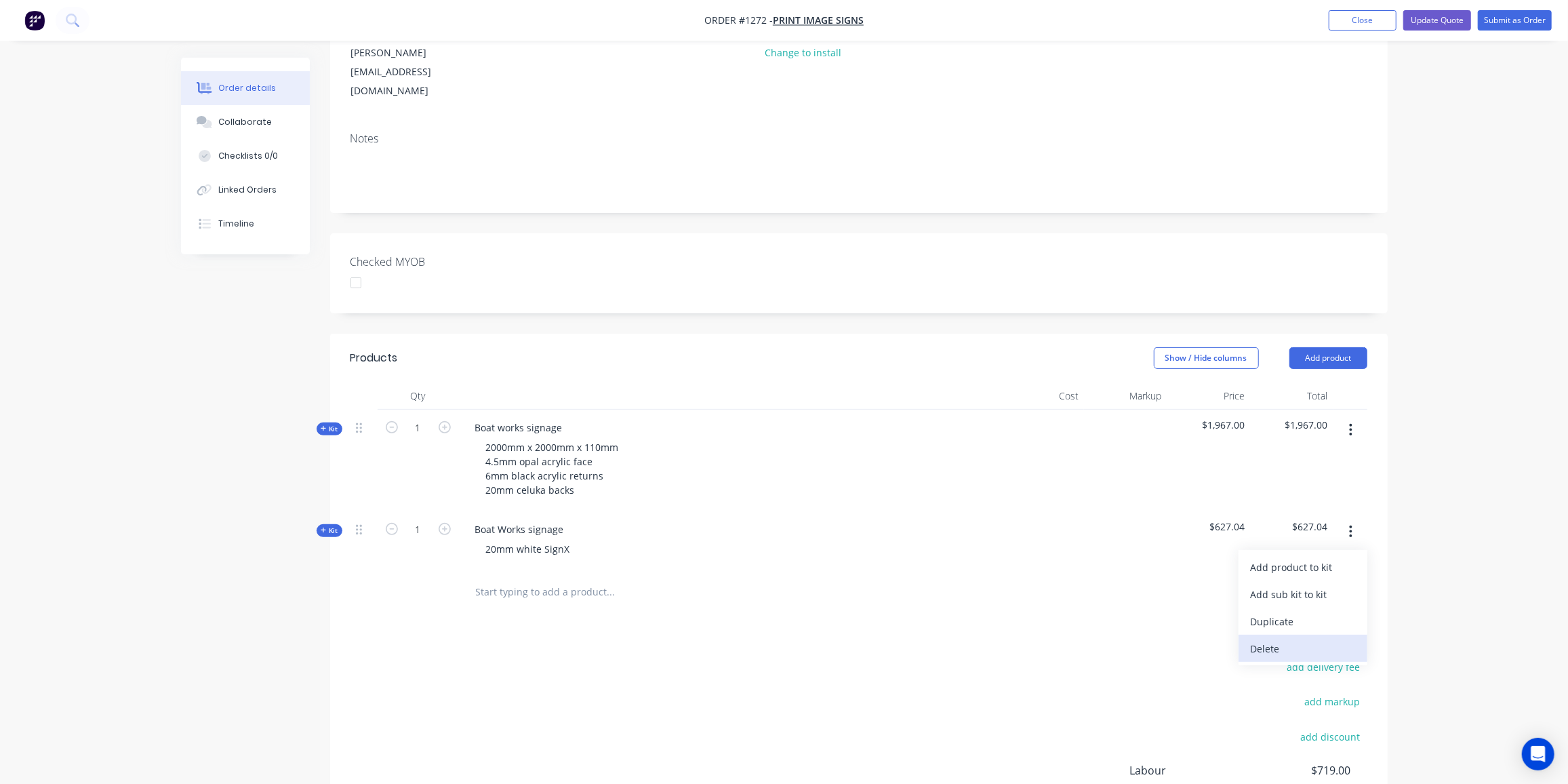
click at [1269, 639] on div "Delete" at bounding box center [1303, 649] width 104 height 20
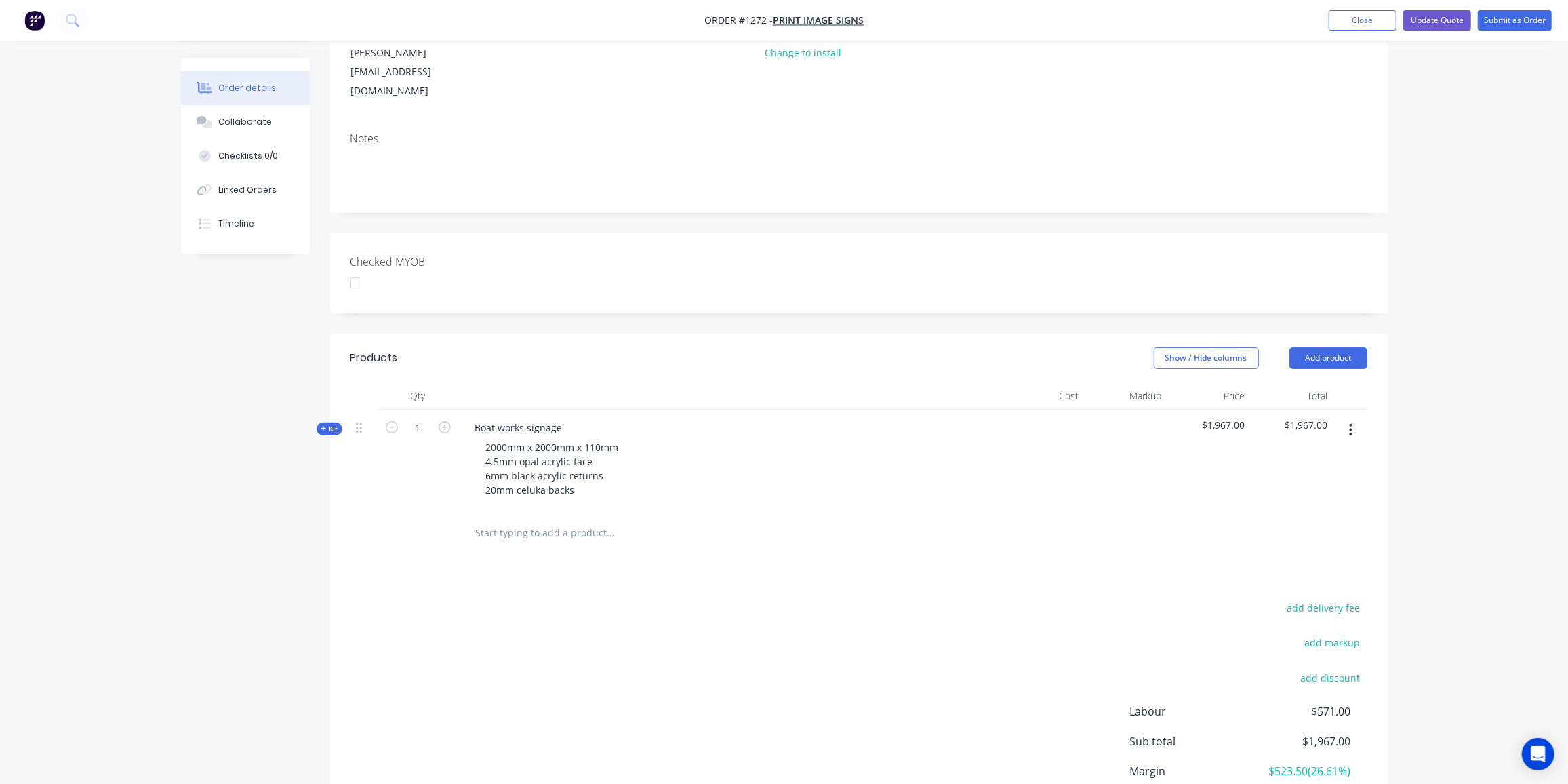
click at [911, 520] on div at bounding box center [703, 533] width 478 height 27
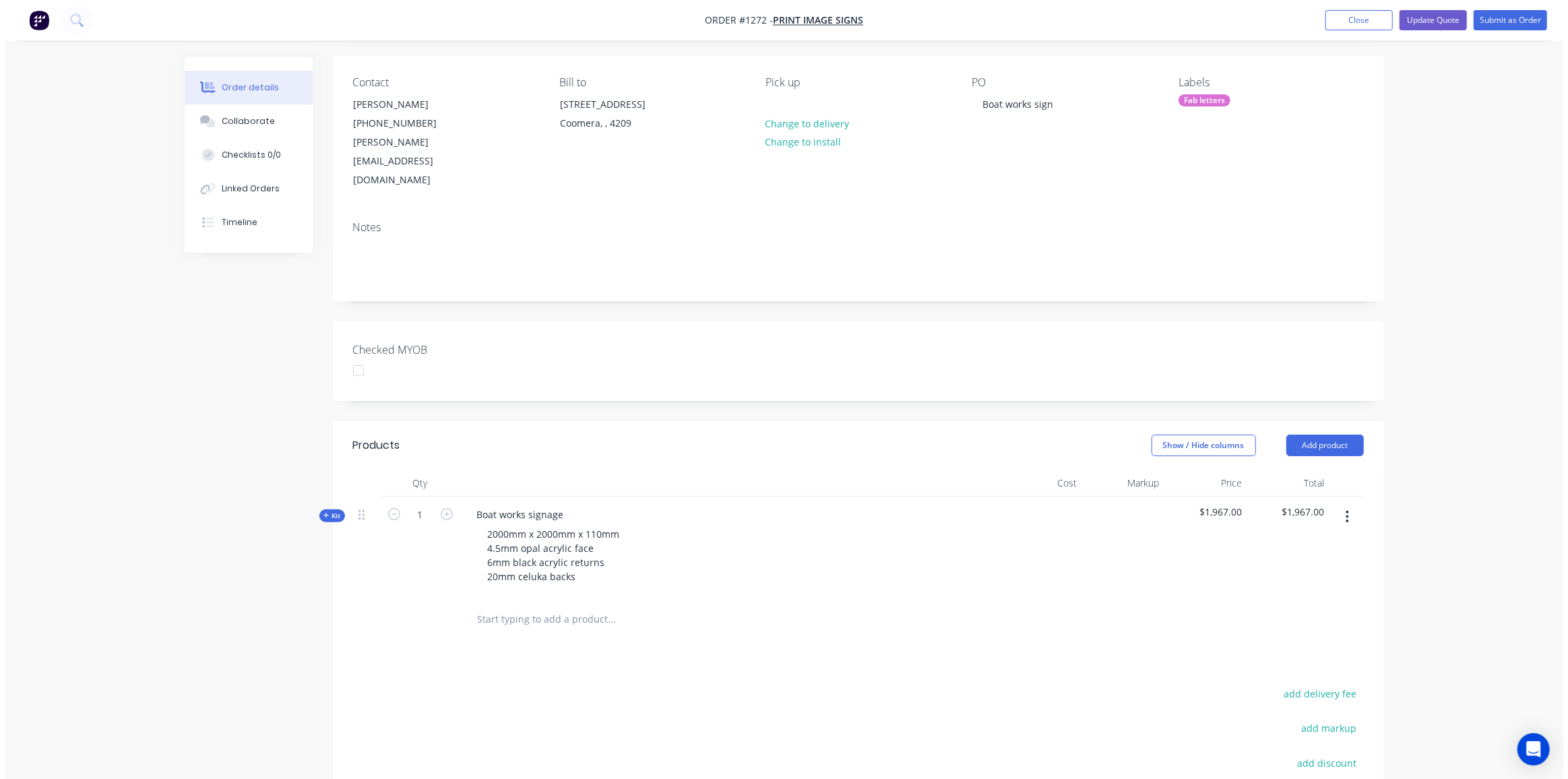
scroll to position [0, 0]
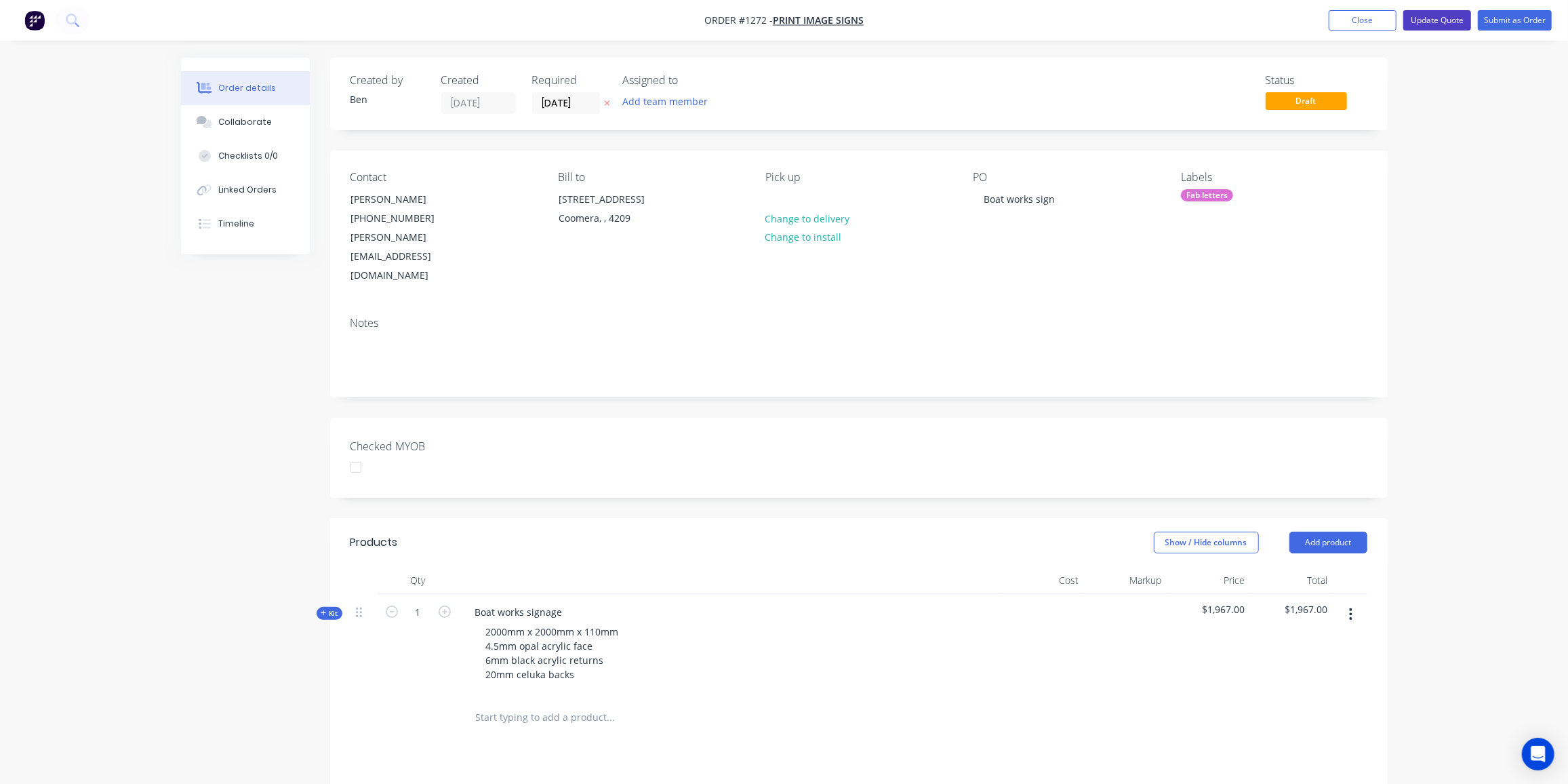
click at [1449, 16] on button "Update Quote" at bounding box center [1437, 20] width 68 height 21
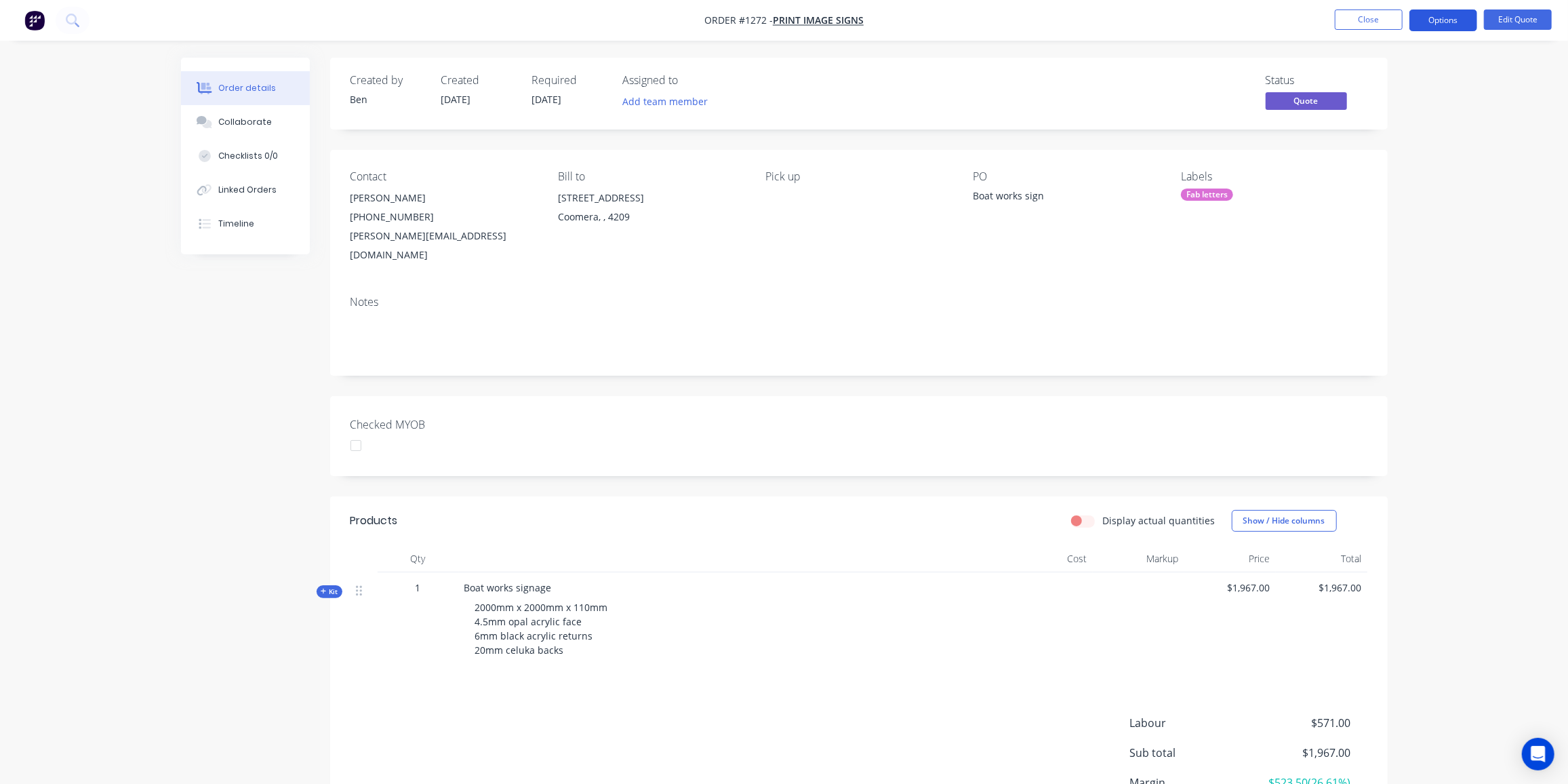
click at [1439, 21] on button "Options" at bounding box center [1443, 20] width 68 height 22
click at [1405, 101] on div "Proforma Invoice" at bounding box center [1403, 109] width 125 height 20
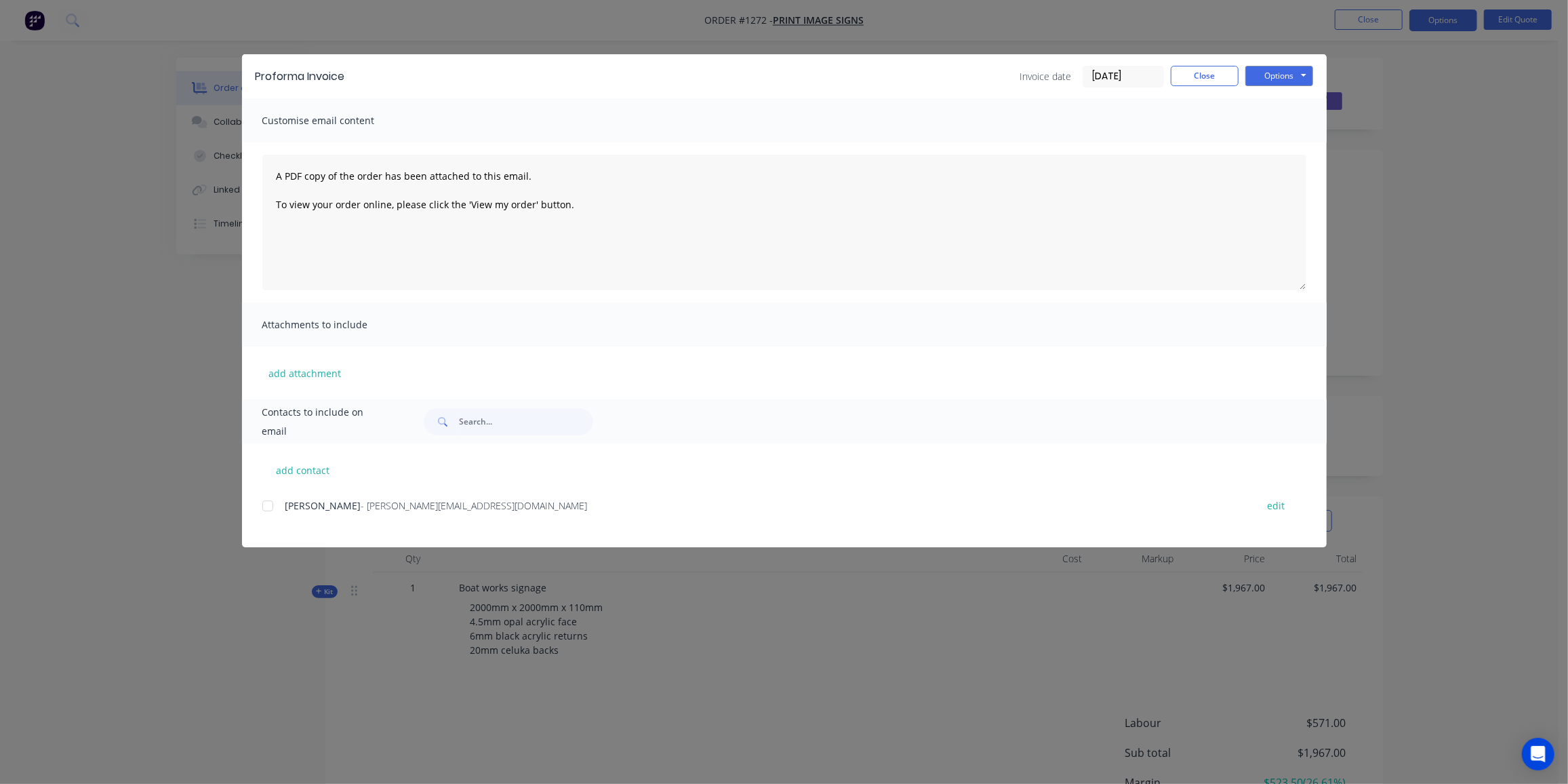
drag, startPoint x: 270, startPoint y: 508, endPoint x: 350, endPoint y: 471, distance: 88.1
click at [271, 508] on div at bounding box center [268, 506] width 27 height 27
click at [1291, 73] on button "Options" at bounding box center [1279, 76] width 68 height 21
click at [1287, 95] on button "Preview" at bounding box center [1289, 100] width 87 height 22
click at [266, 501] on div at bounding box center [268, 506] width 27 height 27
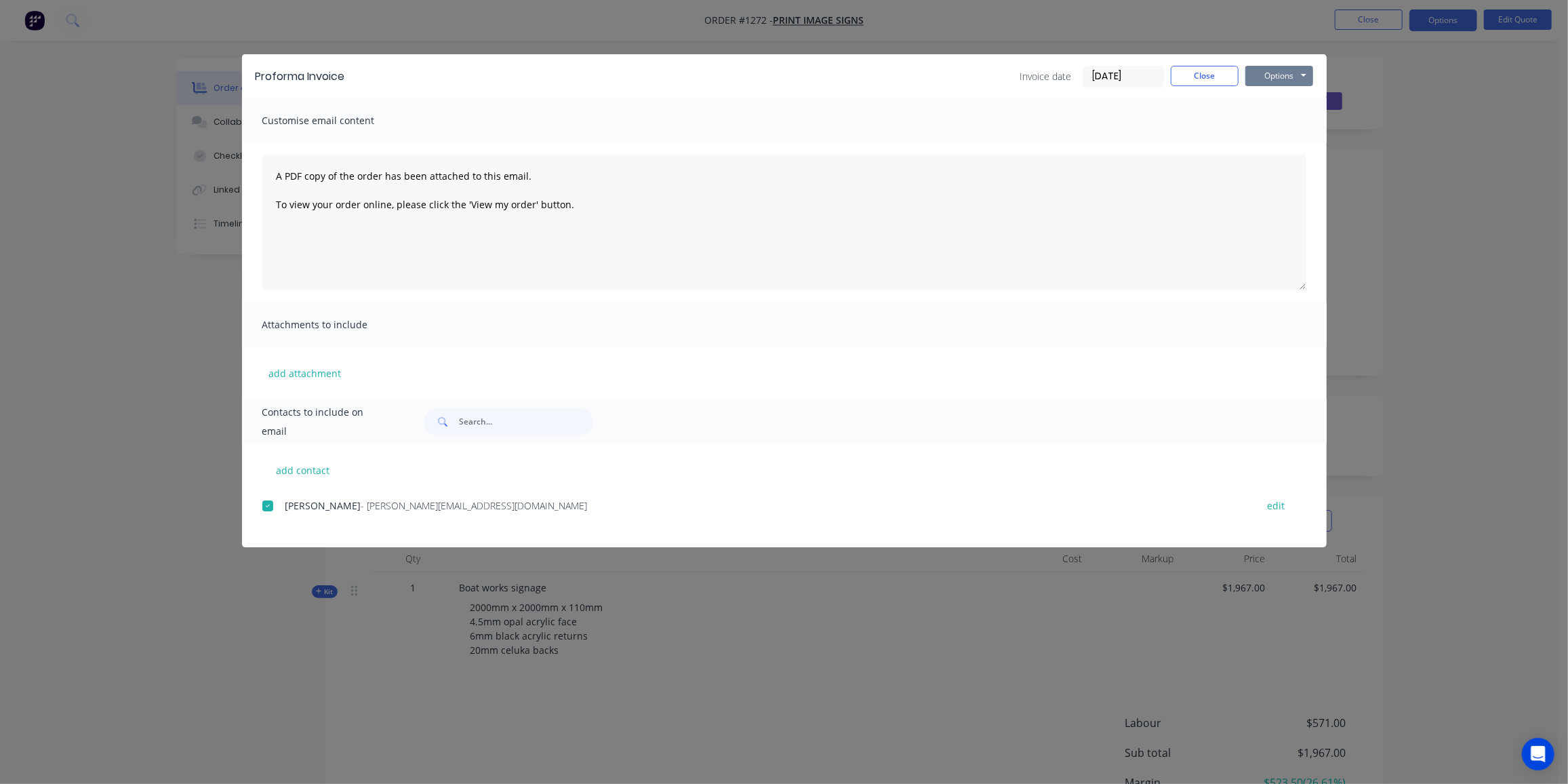
click at [1296, 76] on button "Options" at bounding box center [1279, 76] width 68 height 21
click at [1294, 143] on button "Email" at bounding box center [1289, 144] width 87 height 22
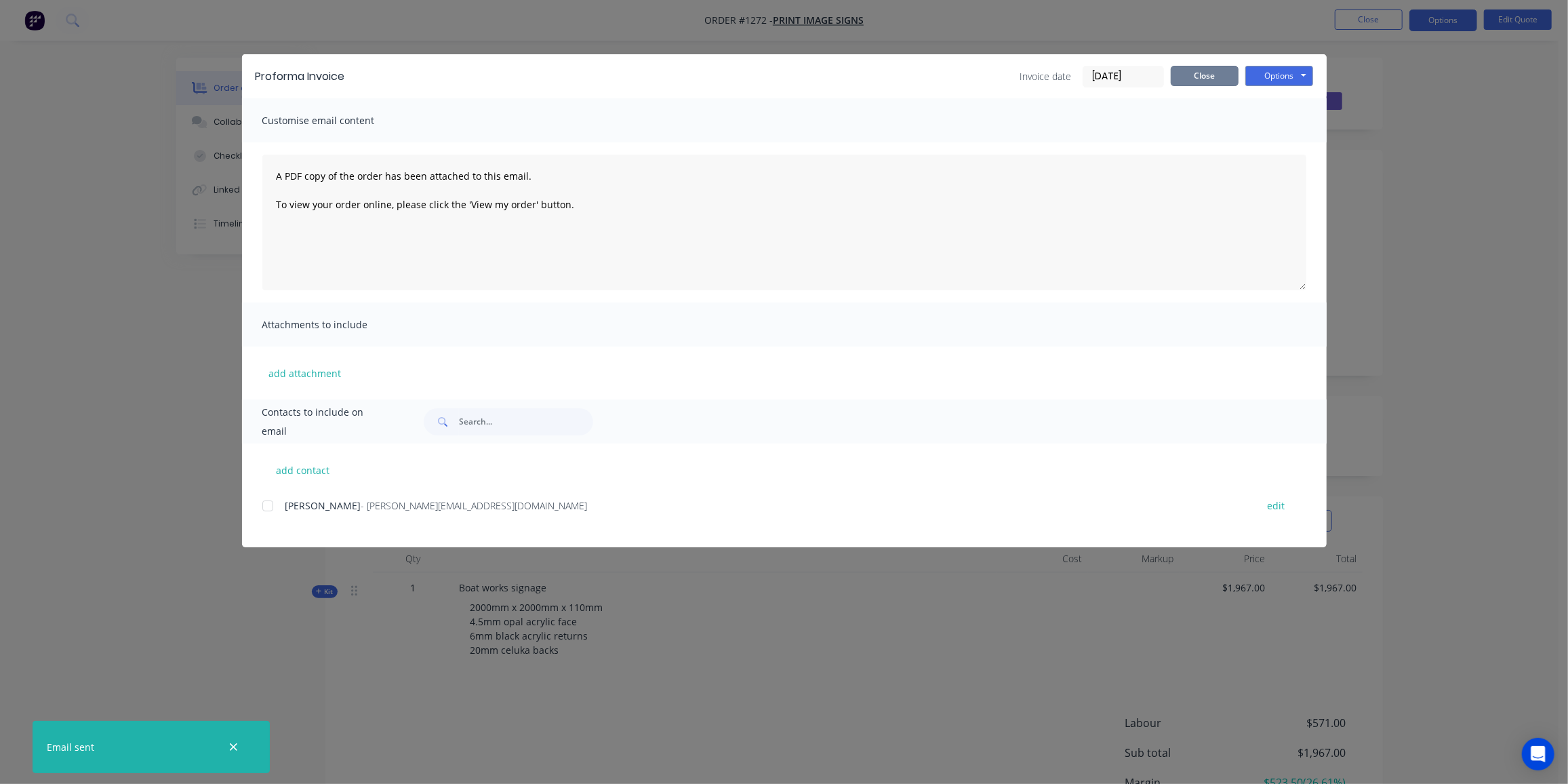
click at [1213, 71] on button "Close" at bounding box center [1204, 76] width 68 height 21
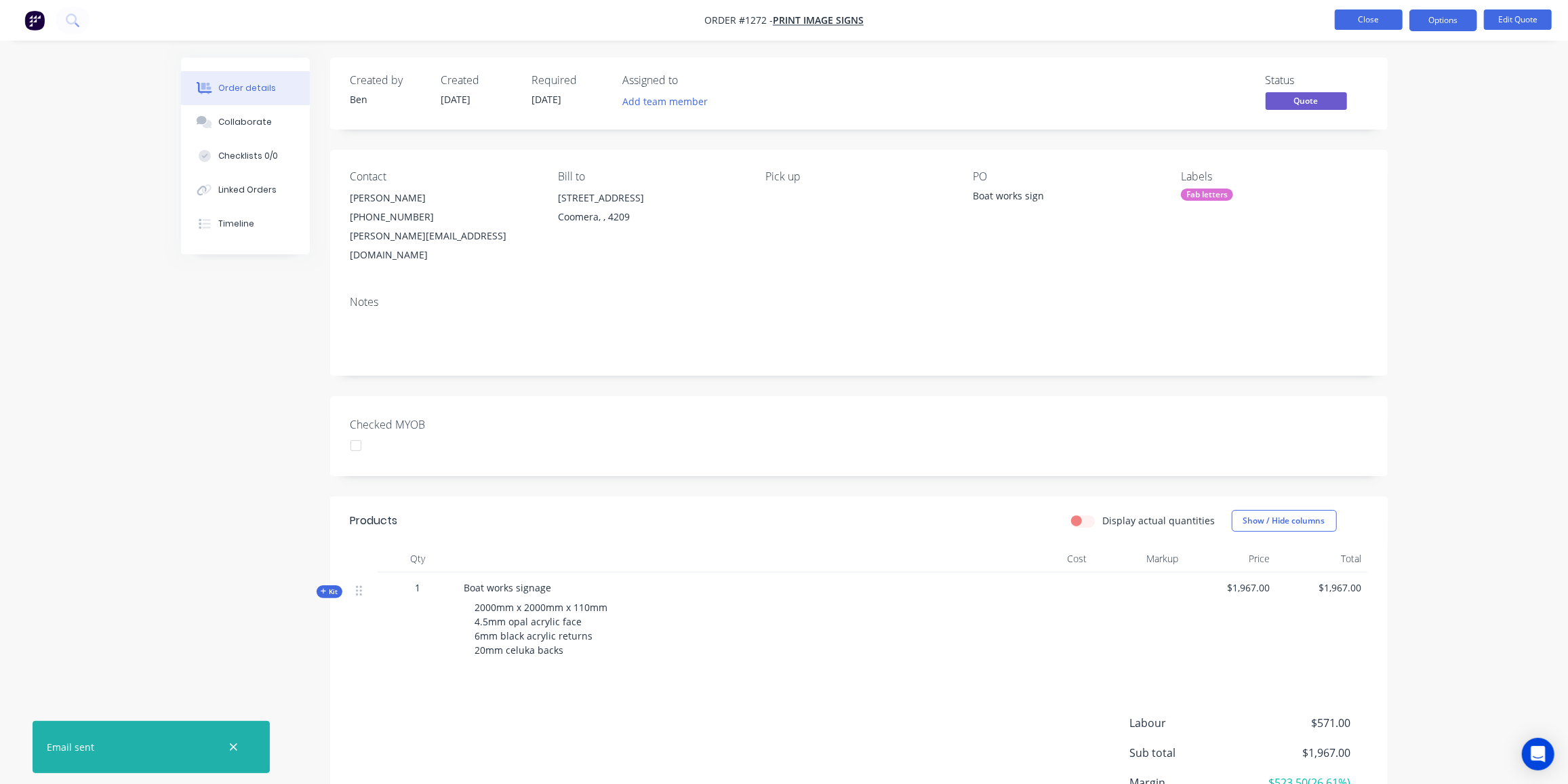
click at [1350, 11] on button "Close" at bounding box center [1368, 19] width 68 height 21
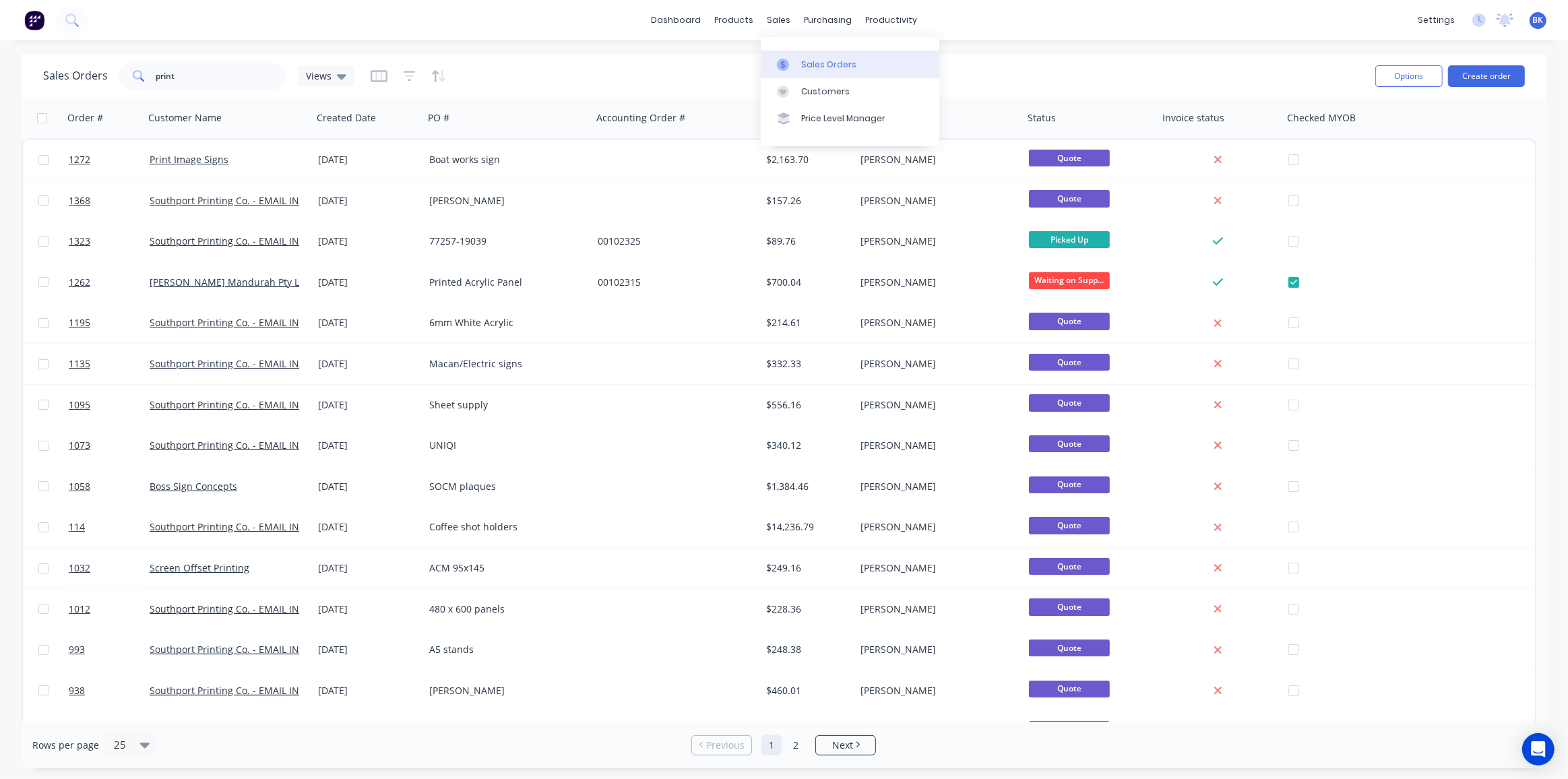
click at [798, 55] on link "Sales Orders" at bounding box center [850, 64] width 179 height 27
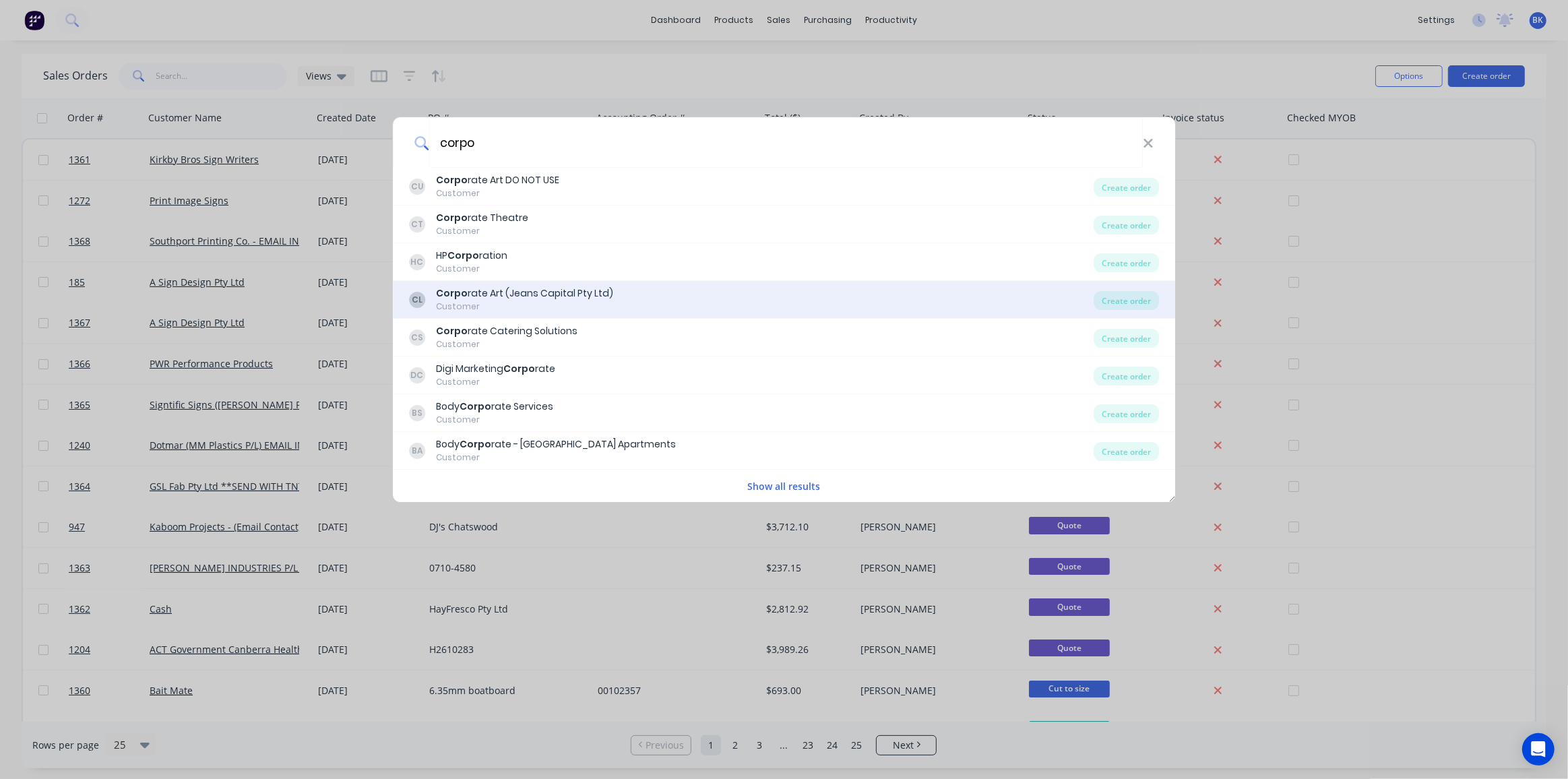
type input "corpo"
click at [542, 288] on div "Corpo rate Art (Jeans Capital Pty Ltd)" at bounding box center [524, 293] width 177 height 14
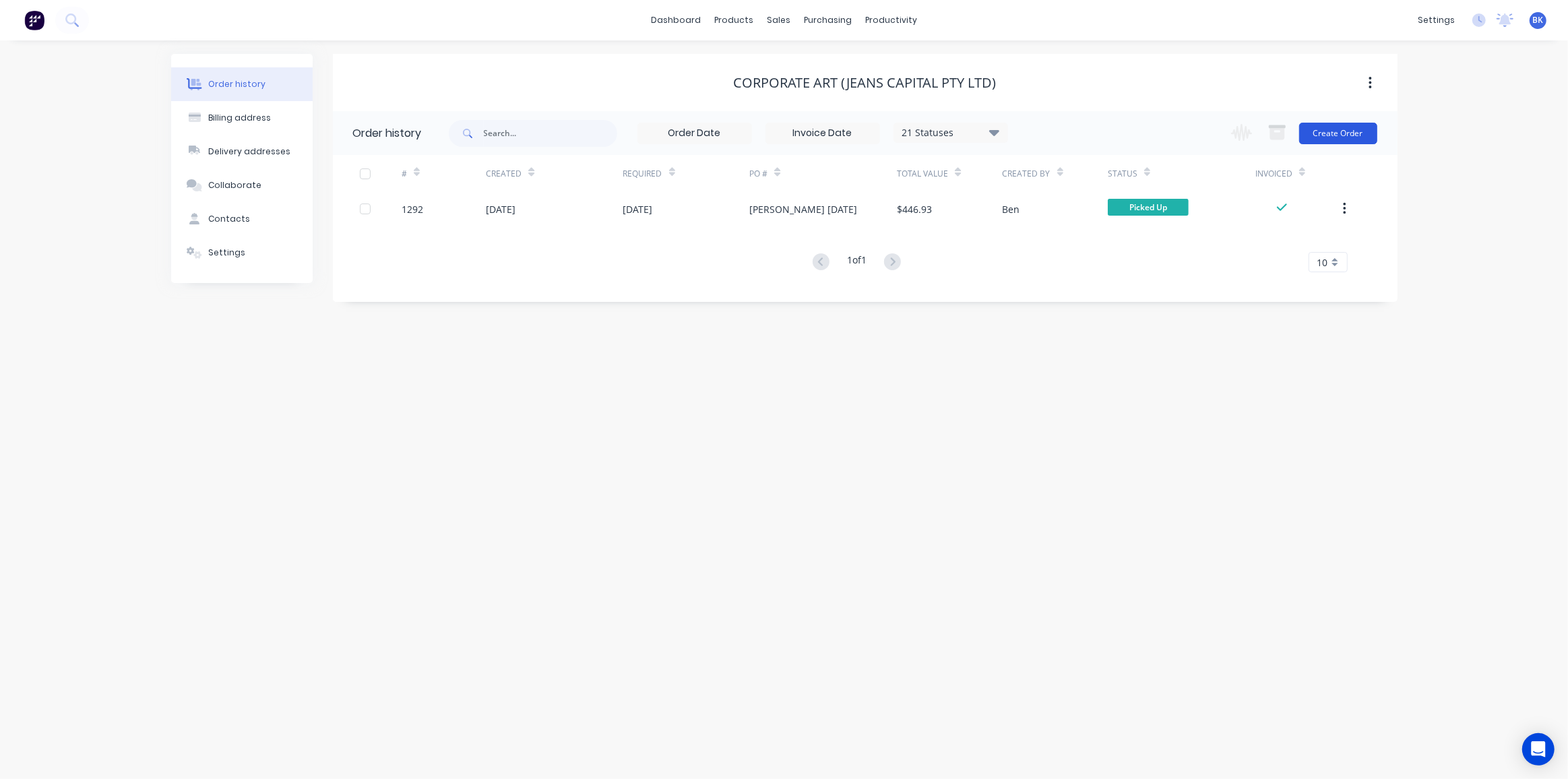
click at [1350, 133] on button "Create Order" at bounding box center [1338, 133] width 78 height 22
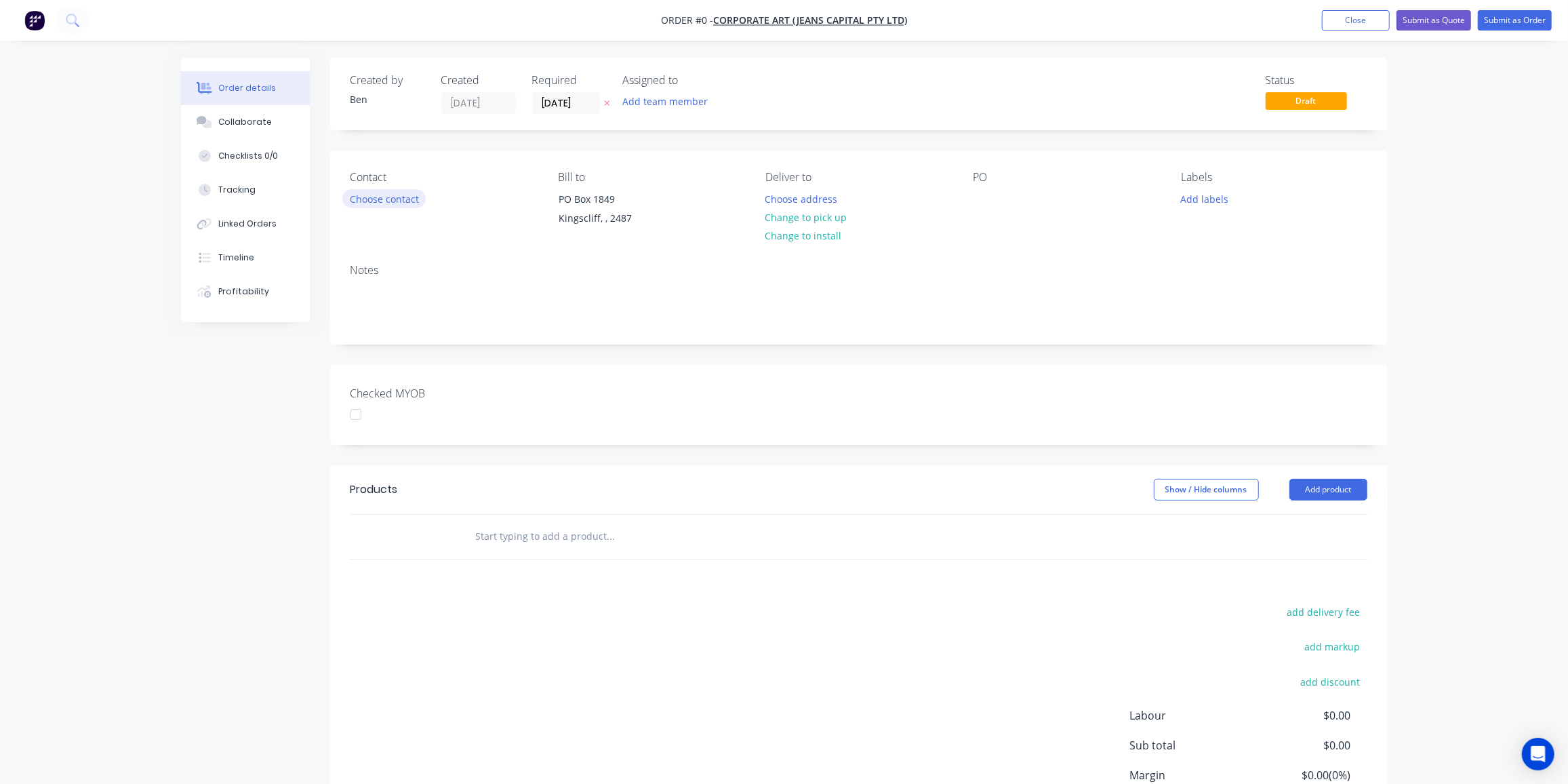
click at [410, 198] on button "Choose contact" at bounding box center [384, 198] width 83 height 18
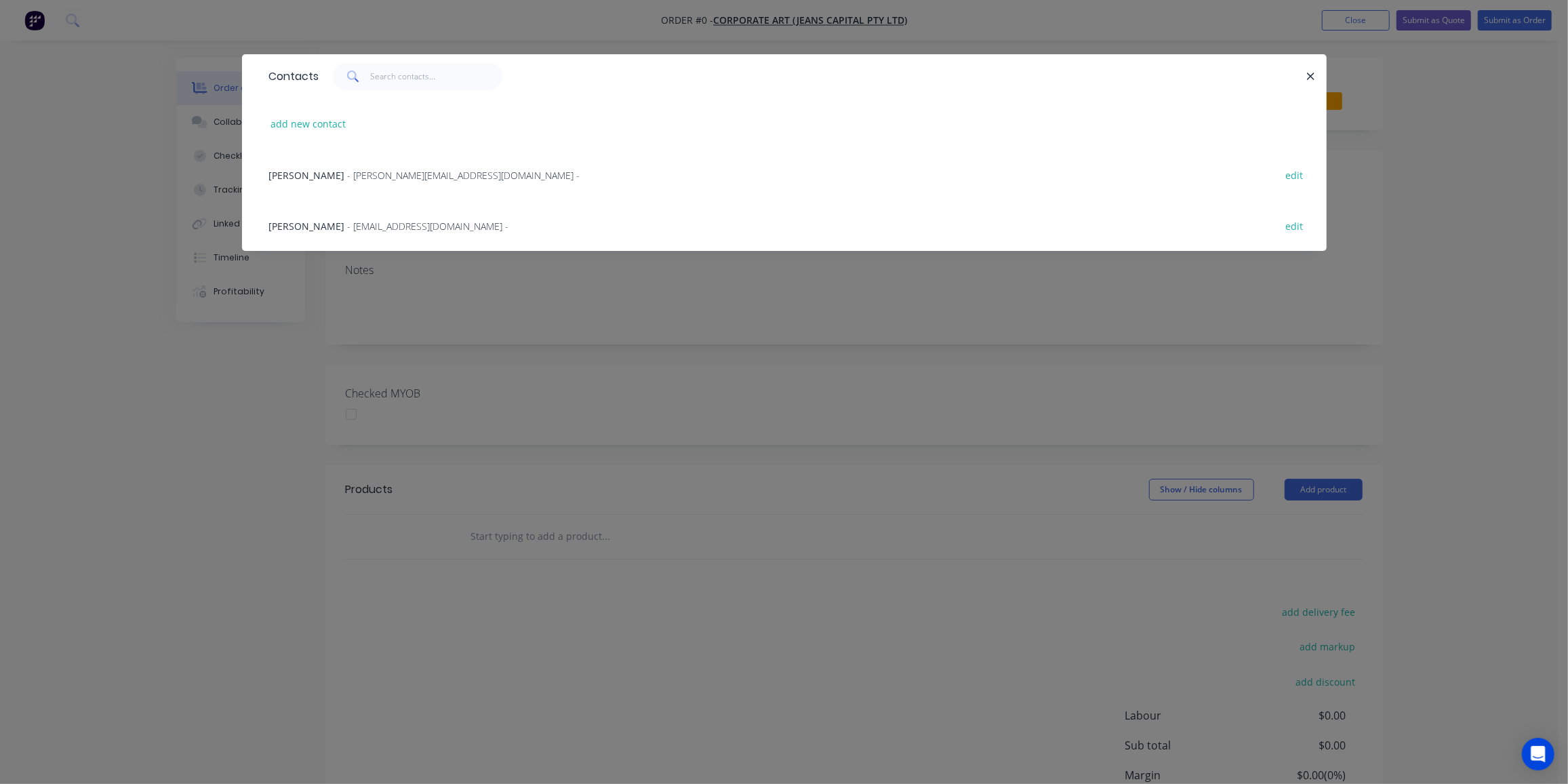
click at [353, 223] on span "- [EMAIL_ADDRESS][DOMAIN_NAME] -" at bounding box center [428, 226] width 161 height 13
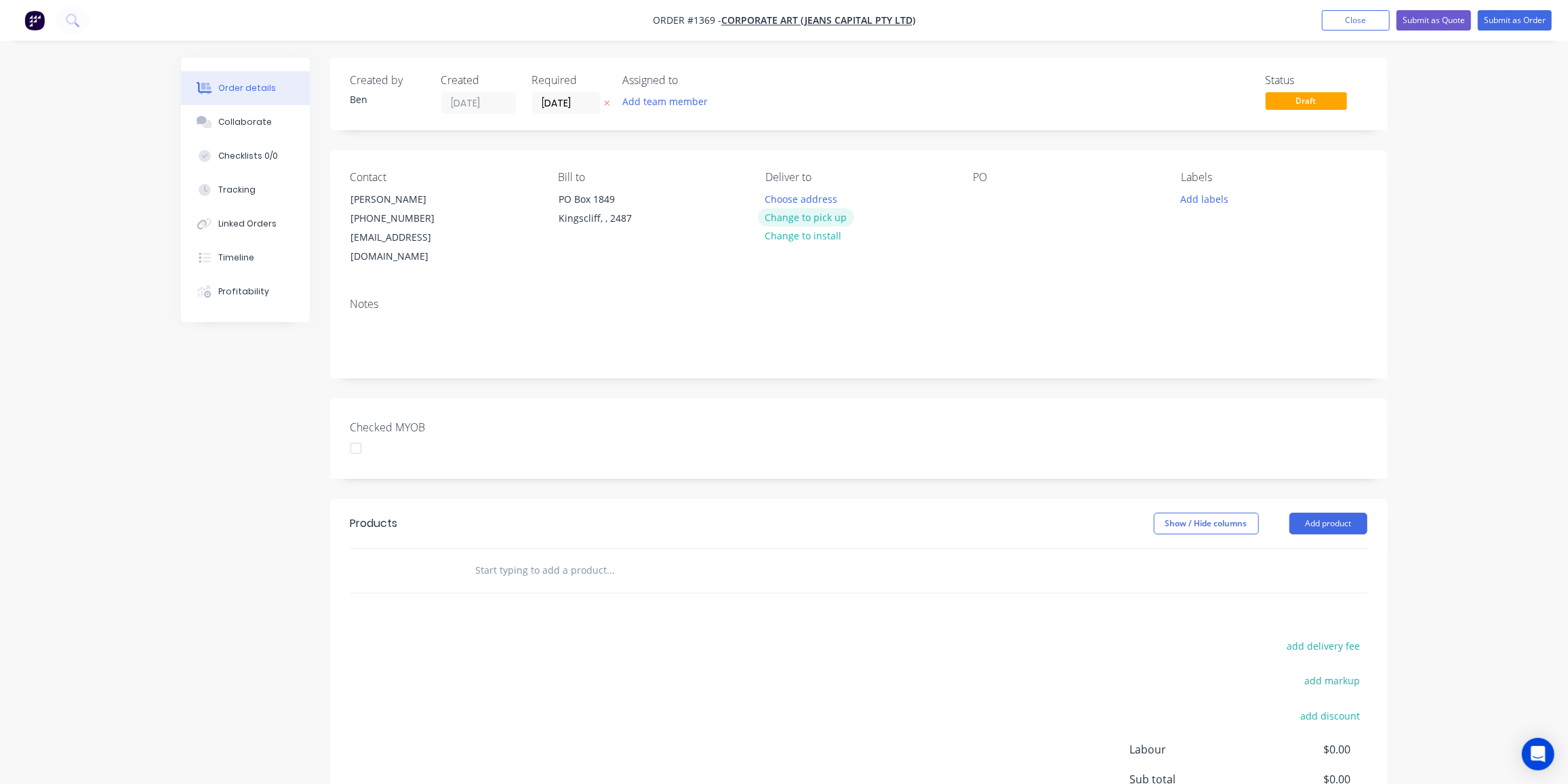
drag, startPoint x: 791, startPoint y: 219, endPoint x: 987, endPoint y: 193, distance: 197.7
click at [793, 219] on button "Change to pick up" at bounding box center [805, 218] width 96 height 18
click at [989, 193] on div at bounding box center [984, 199] width 22 height 20
click at [984, 200] on div "Ike" at bounding box center [991, 199] width 35 height 20
drag, startPoint x: 997, startPoint y: 197, endPoint x: 954, endPoint y: 198, distance: 43.0
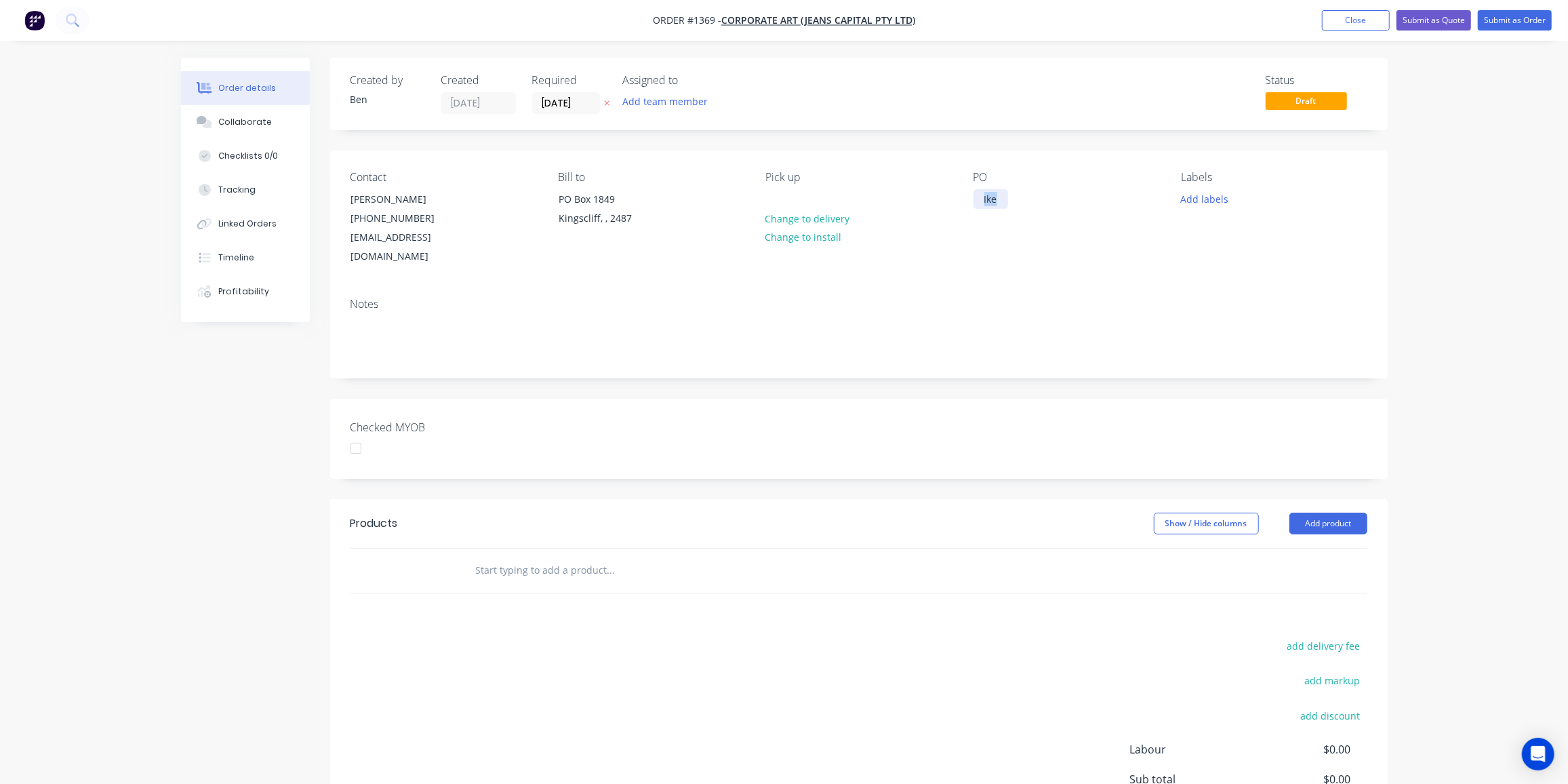
click at [954, 198] on div "Contact [PERSON_NAME] [PHONE_NUMBER] [EMAIL_ADDRESS][DOMAIN_NAME] Bill to [STRE…" at bounding box center [859, 219] width 1058 height 136
click at [1191, 198] on button "Add labels" at bounding box center [1205, 198] width 63 height 18
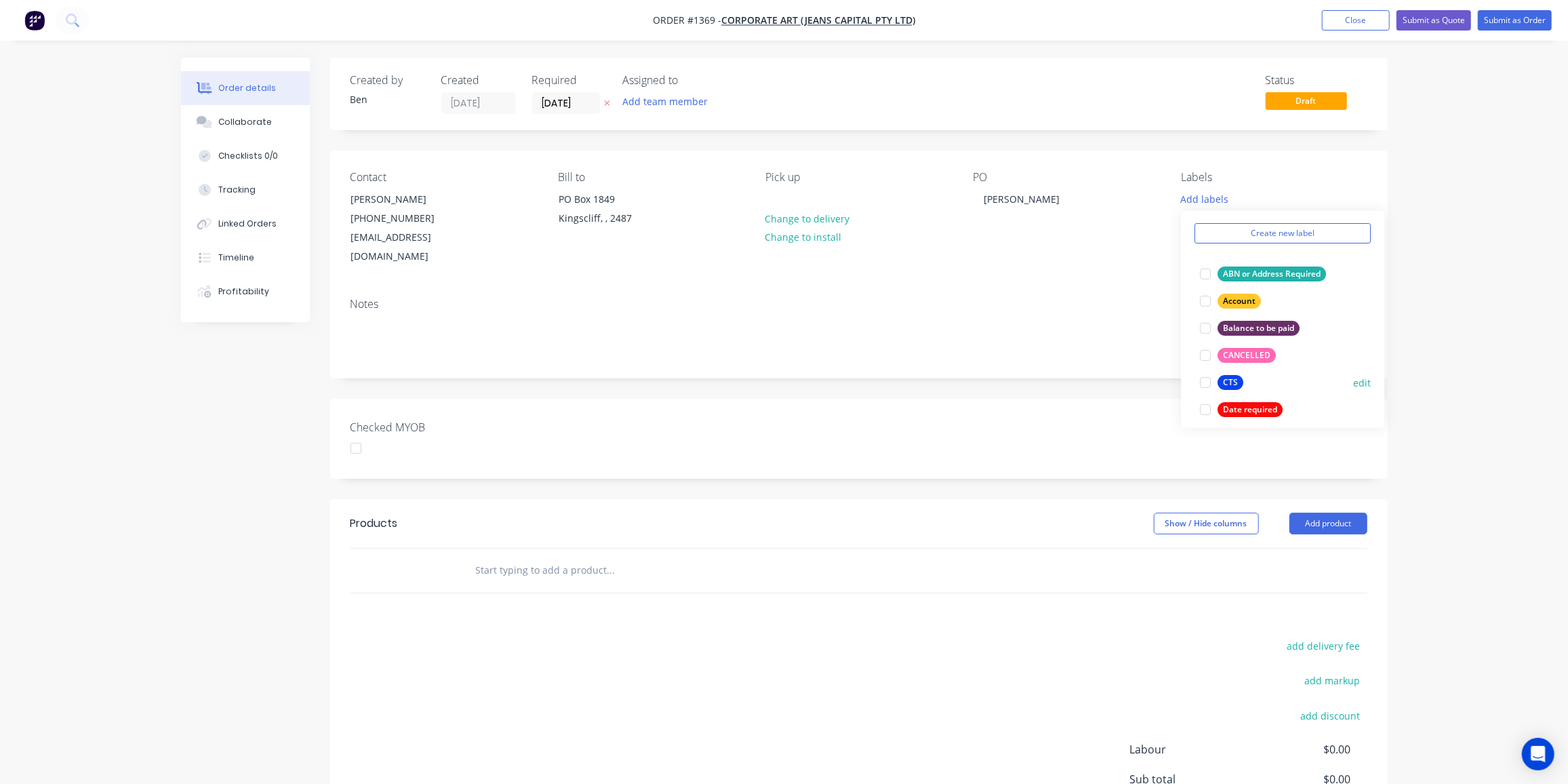
scroll to position [61, 0]
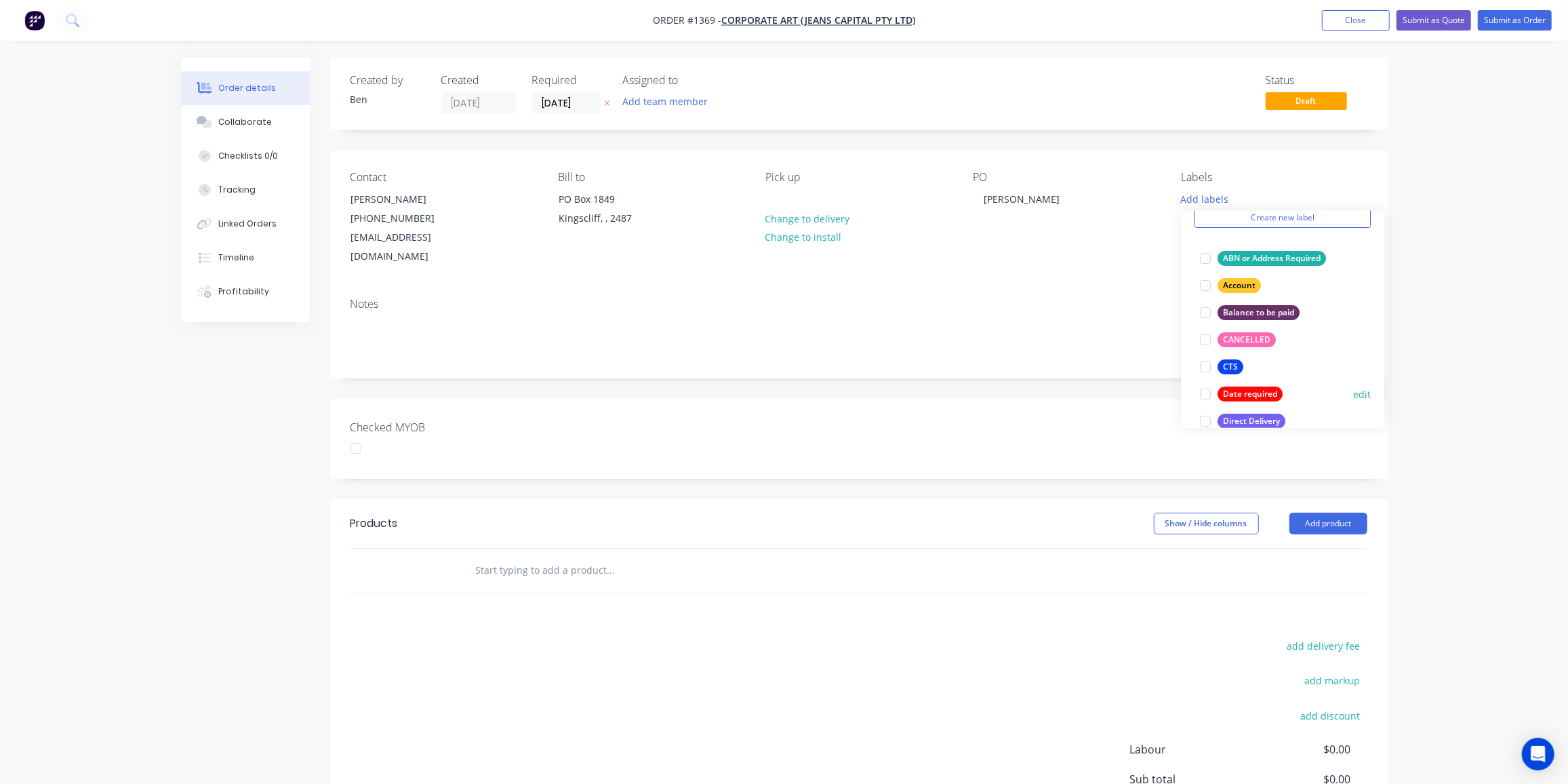
drag, startPoint x: 1222, startPoint y: 364, endPoint x: 1210, endPoint y: 372, distance: 14.4
click at [1223, 364] on div "CTS" at bounding box center [1230, 367] width 26 height 15
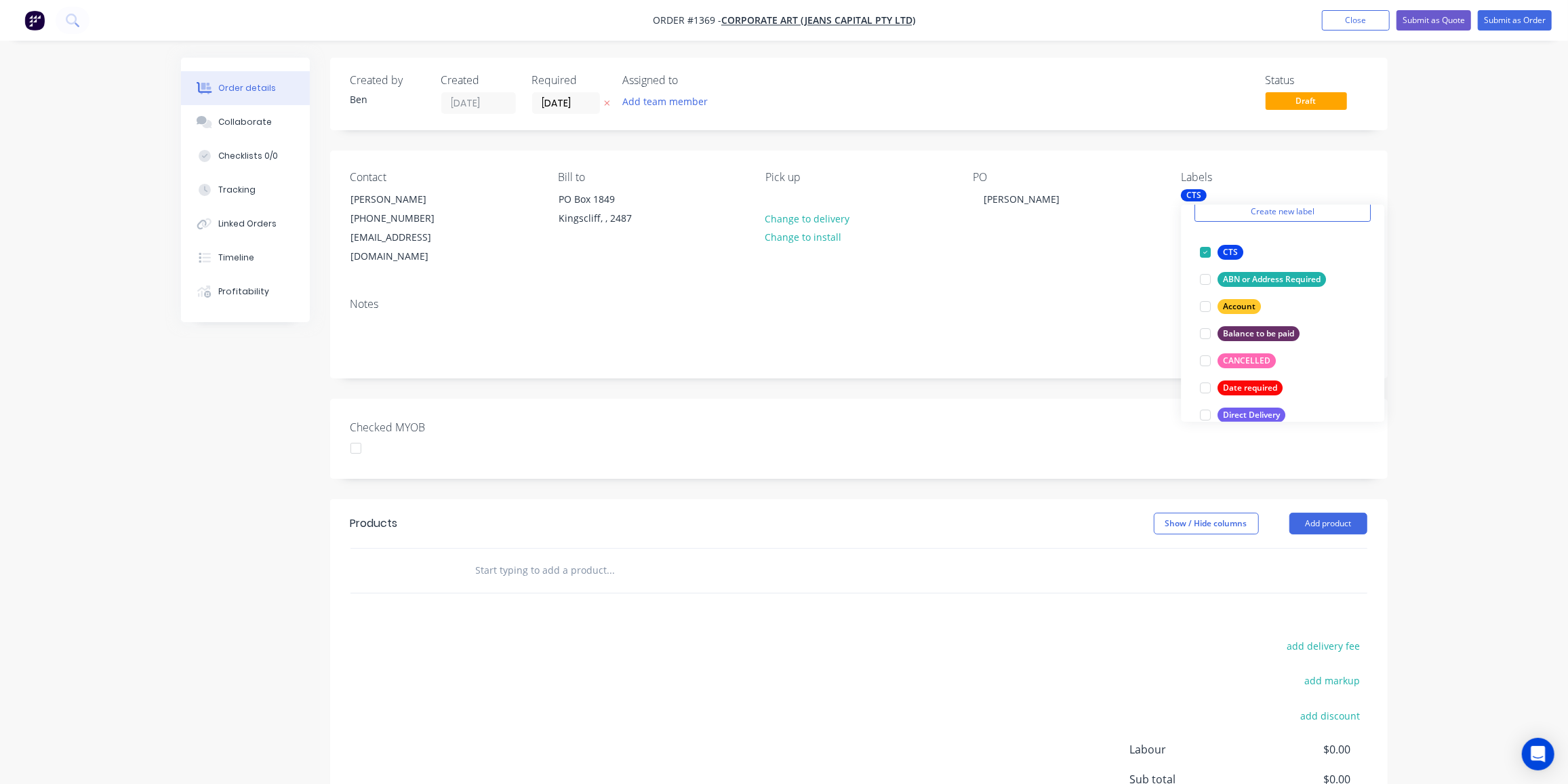
click at [612, 557] on input "text" at bounding box center [611, 570] width 272 height 27
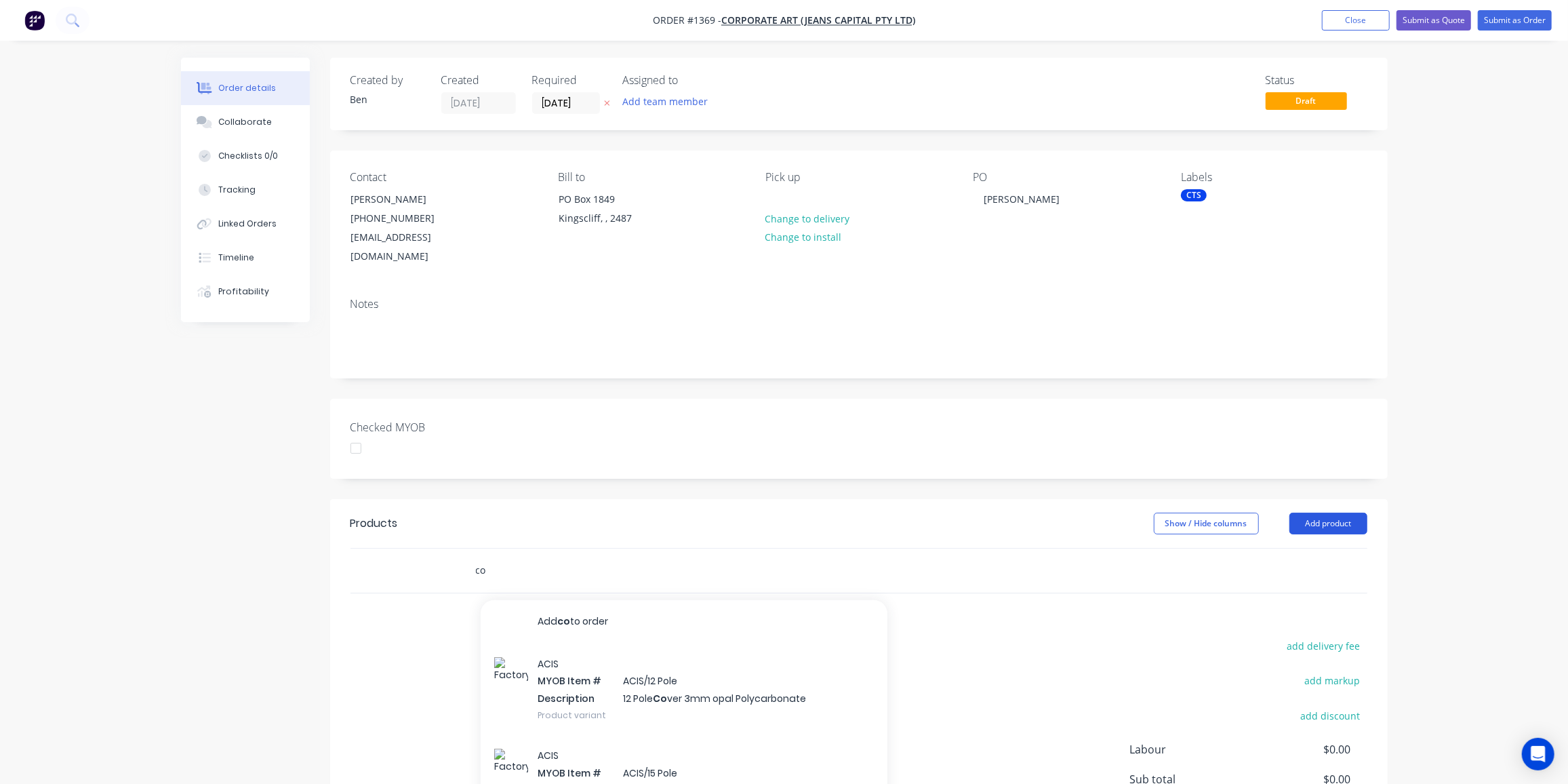
type input "co"
click at [1323, 512] on button "Add product" at bounding box center [1328, 523] width 78 height 22
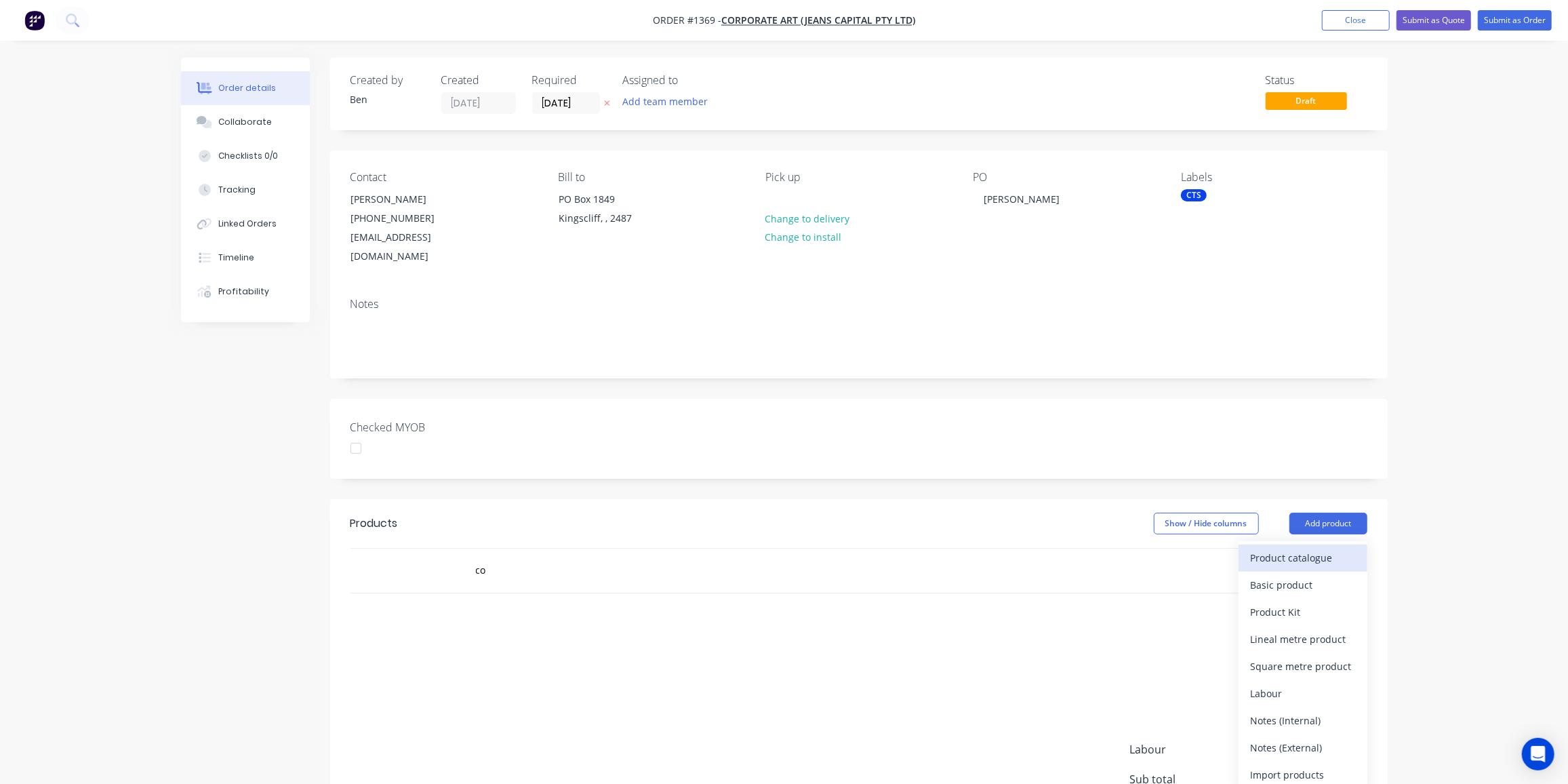
click at [1279, 548] on div "Product catalogue" at bounding box center [1303, 558] width 104 height 20
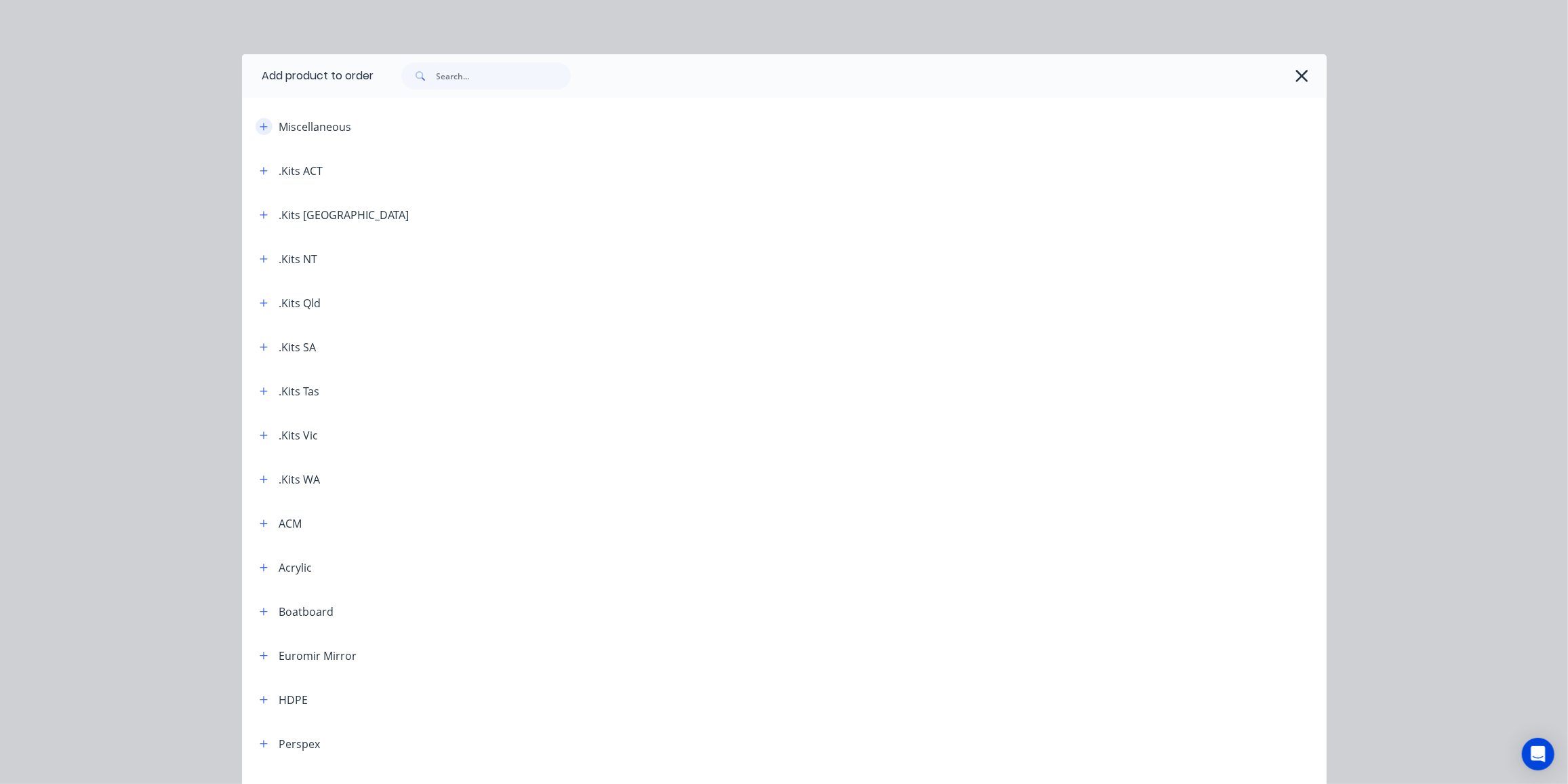
click at [259, 128] on icon "button" at bounding box center [263, 127] width 8 height 9
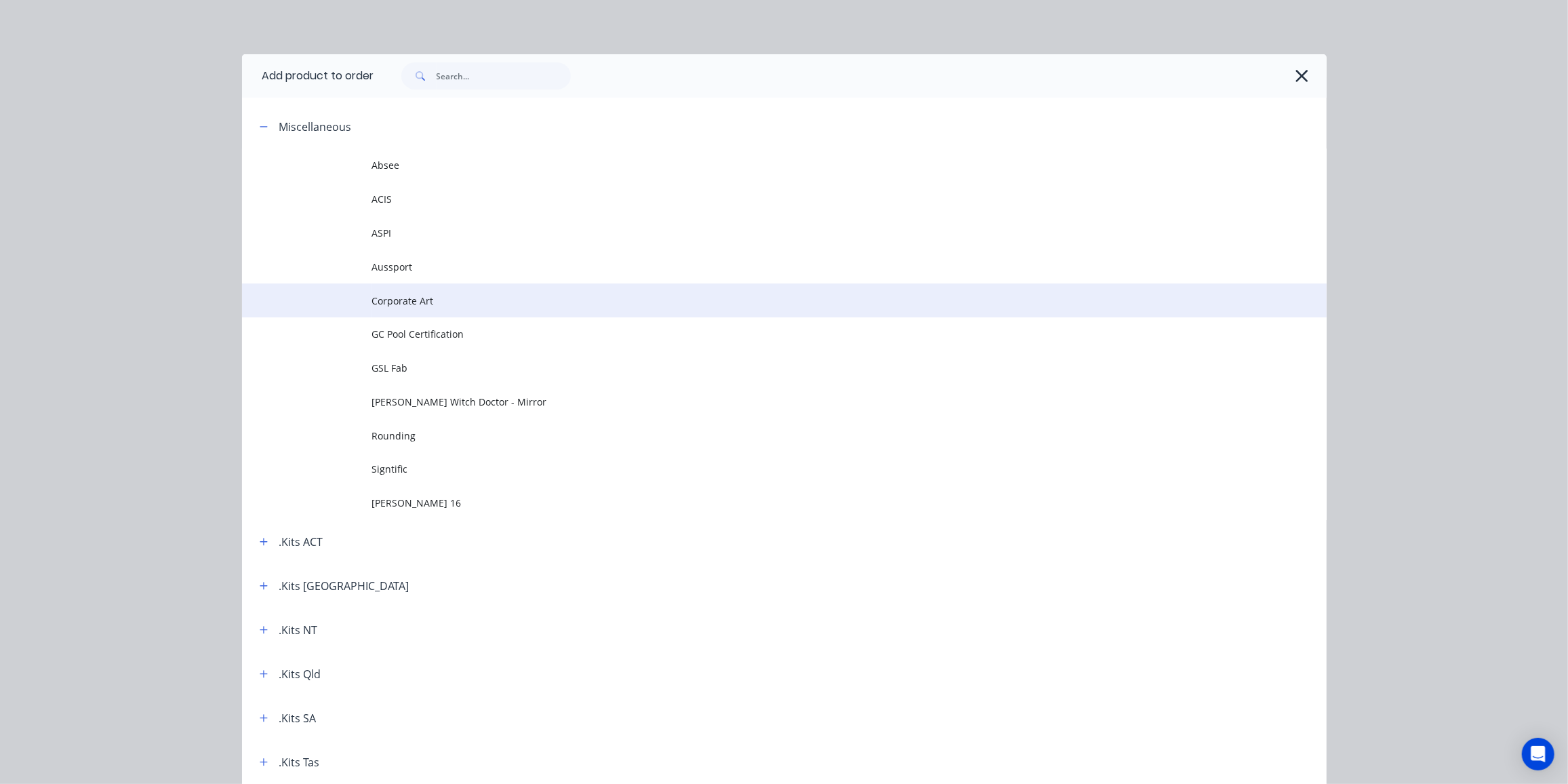
click at [425, 302] on span "Corporate Art" at bounding box center [754, 301] width 763 height 14
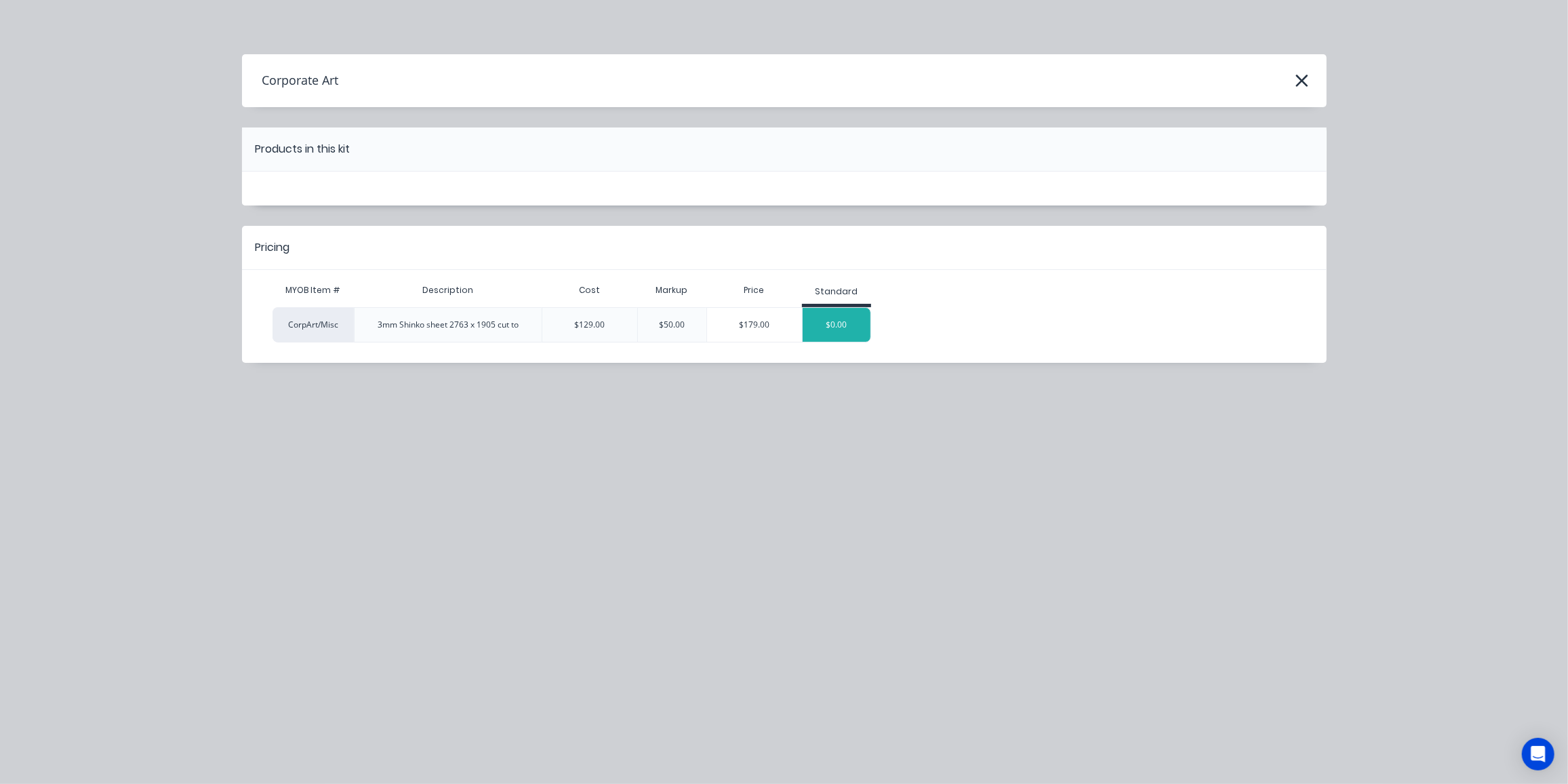
click at [840, 327] on div "$0.00" at bounding box center [836, 325] width 68 height 34
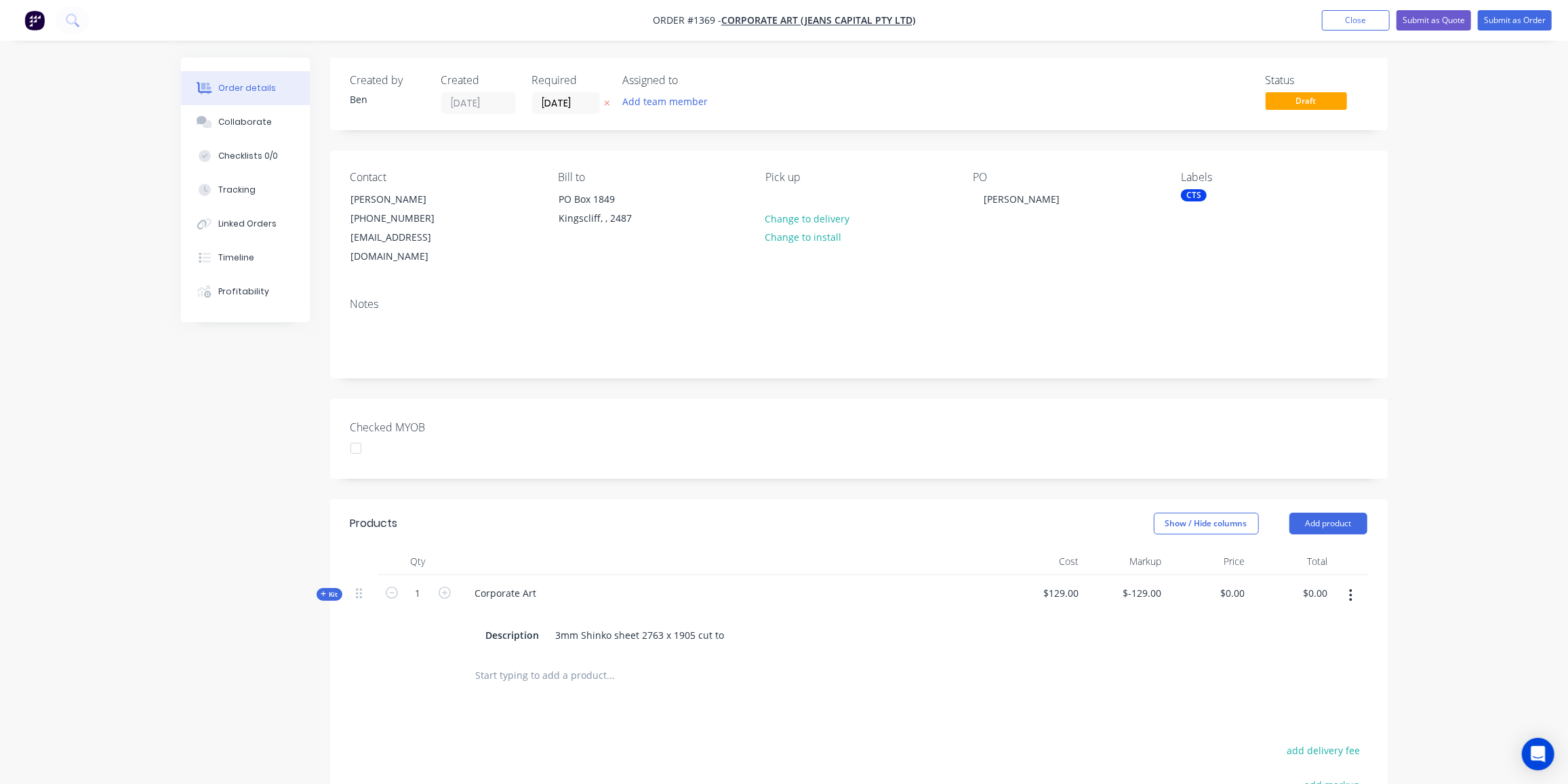
click at [1353, 583] on button "button" at bounding box center [1350, 595] width 32 height 24
click at [1289, 729] on div "Delete" at bounding box center [1303, 739] width 104 height 20
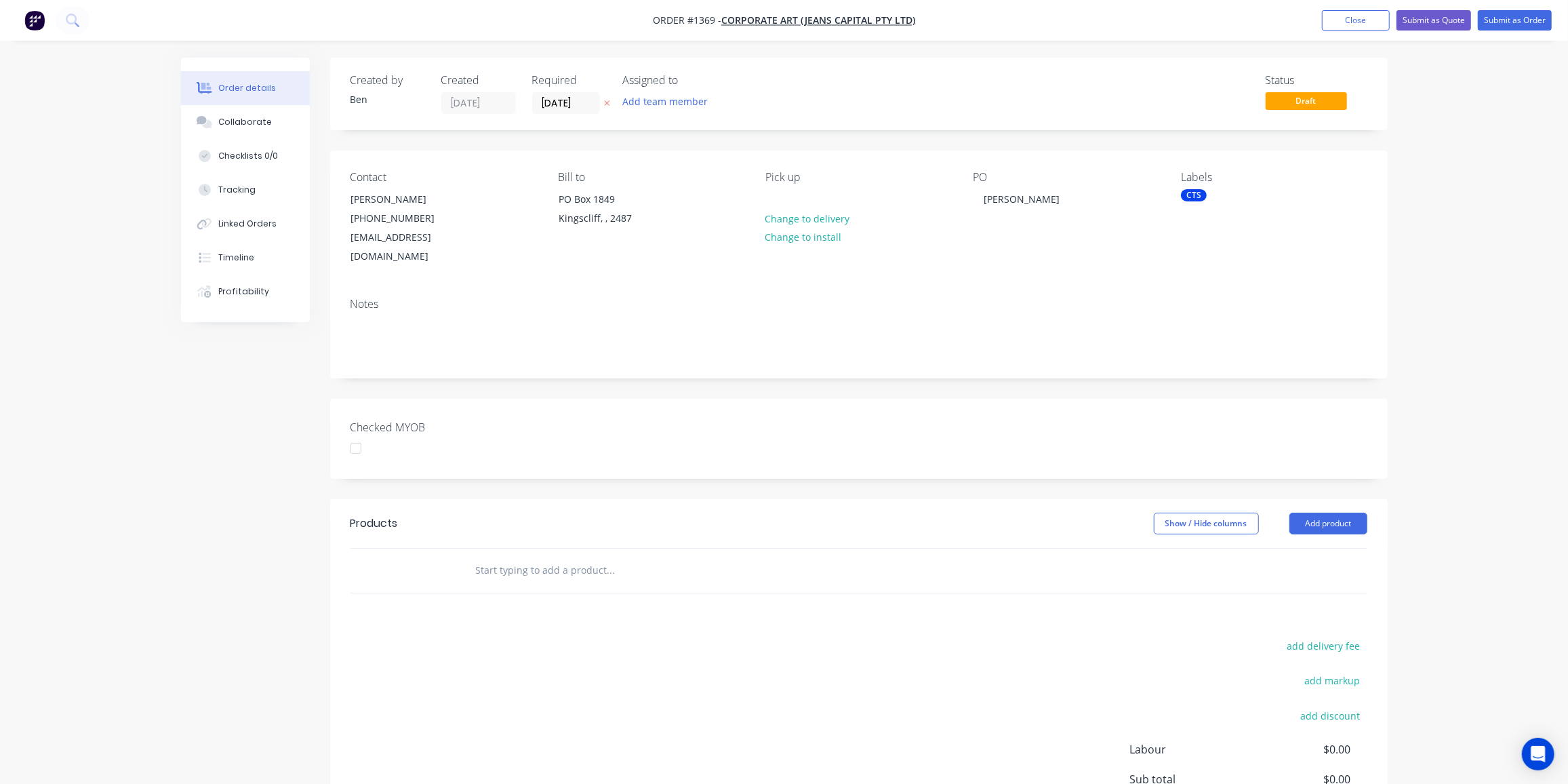
click at [581, 557] on input "text" at bounding box center [611, 570] width 272 height 27
type input "c"
click at [1353, 512] on button "Add product" at bounding box center [1328, 523] width 78 height 22
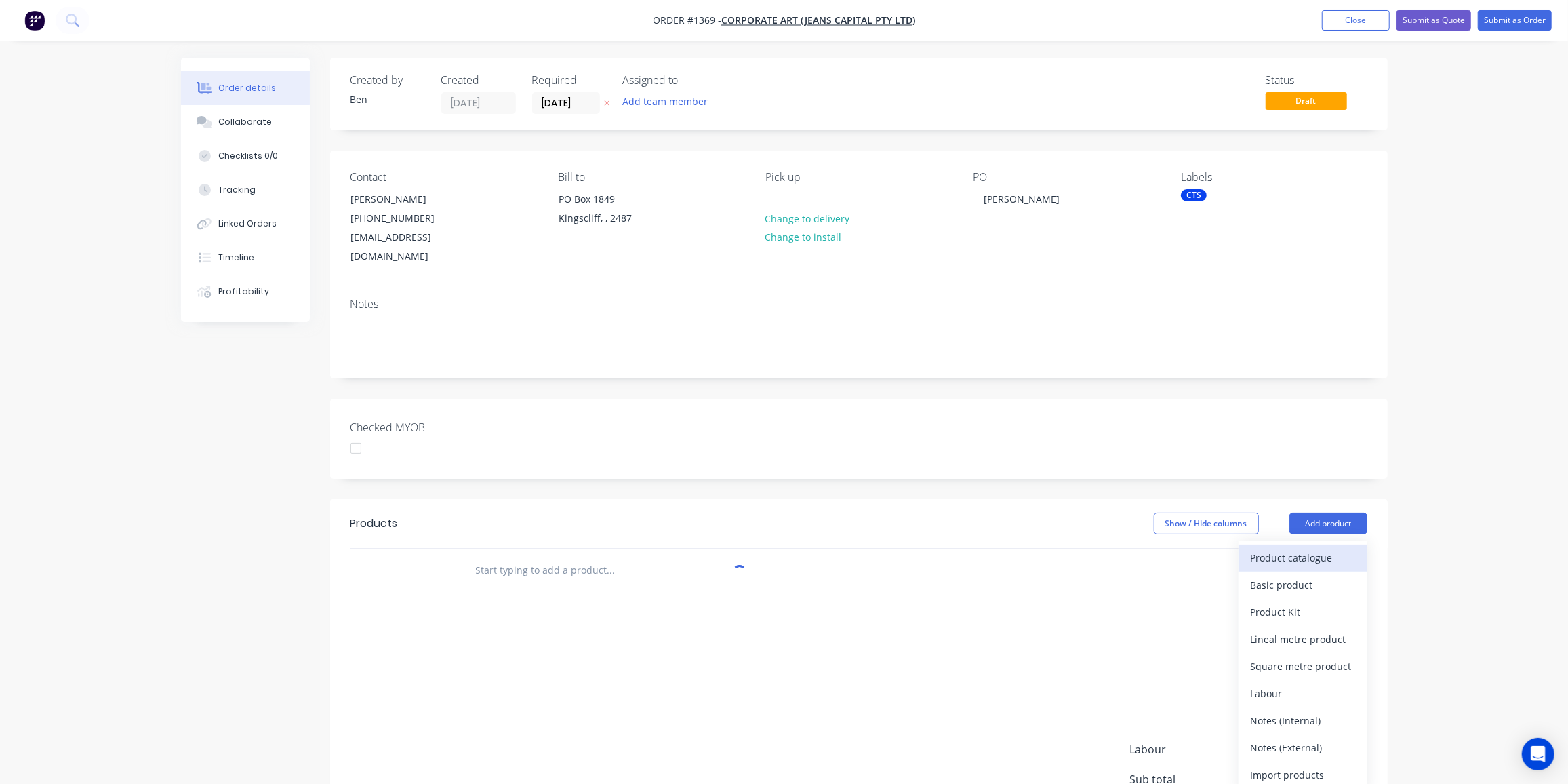
click at [1309, 548] on div "Product catalogue" at bounding box center [1303, 558] width 104 height 20
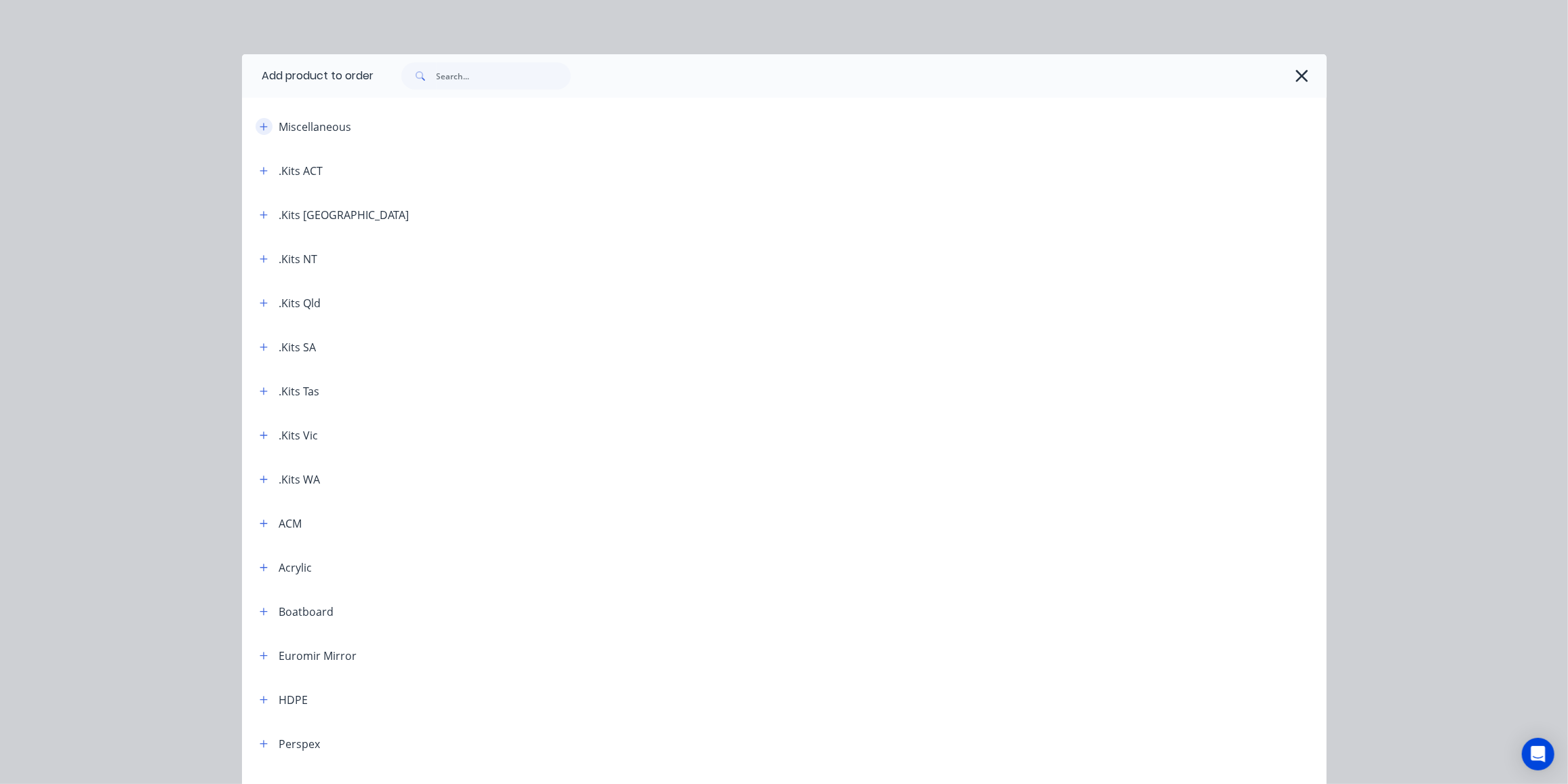
click at [261, 127] on icon "button" at bounding box center [263, 127] width 8 height 9
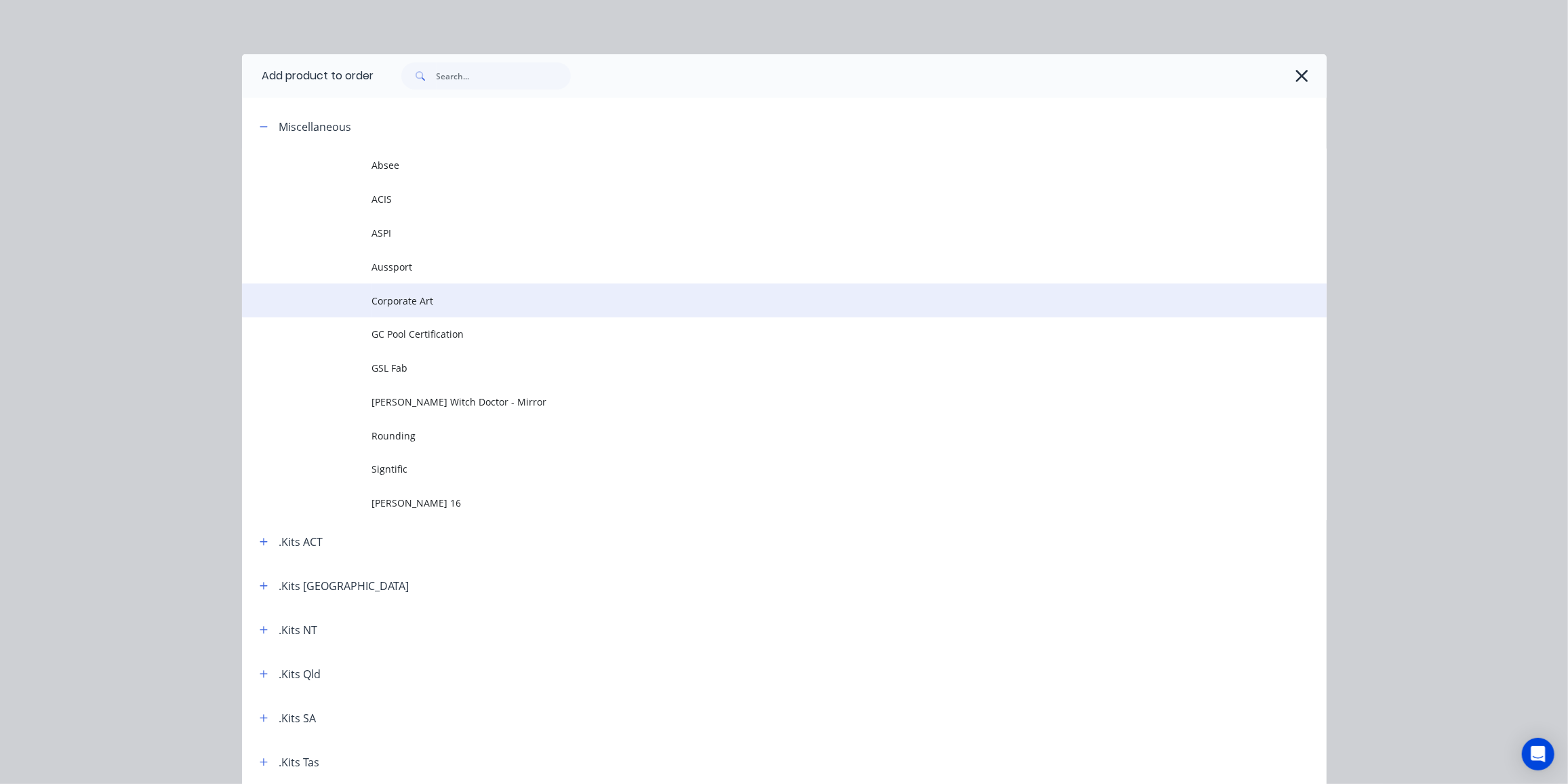
click at [416, 306] on span "Corporate Art" at bounding box center [754, 301] width 763 height 14
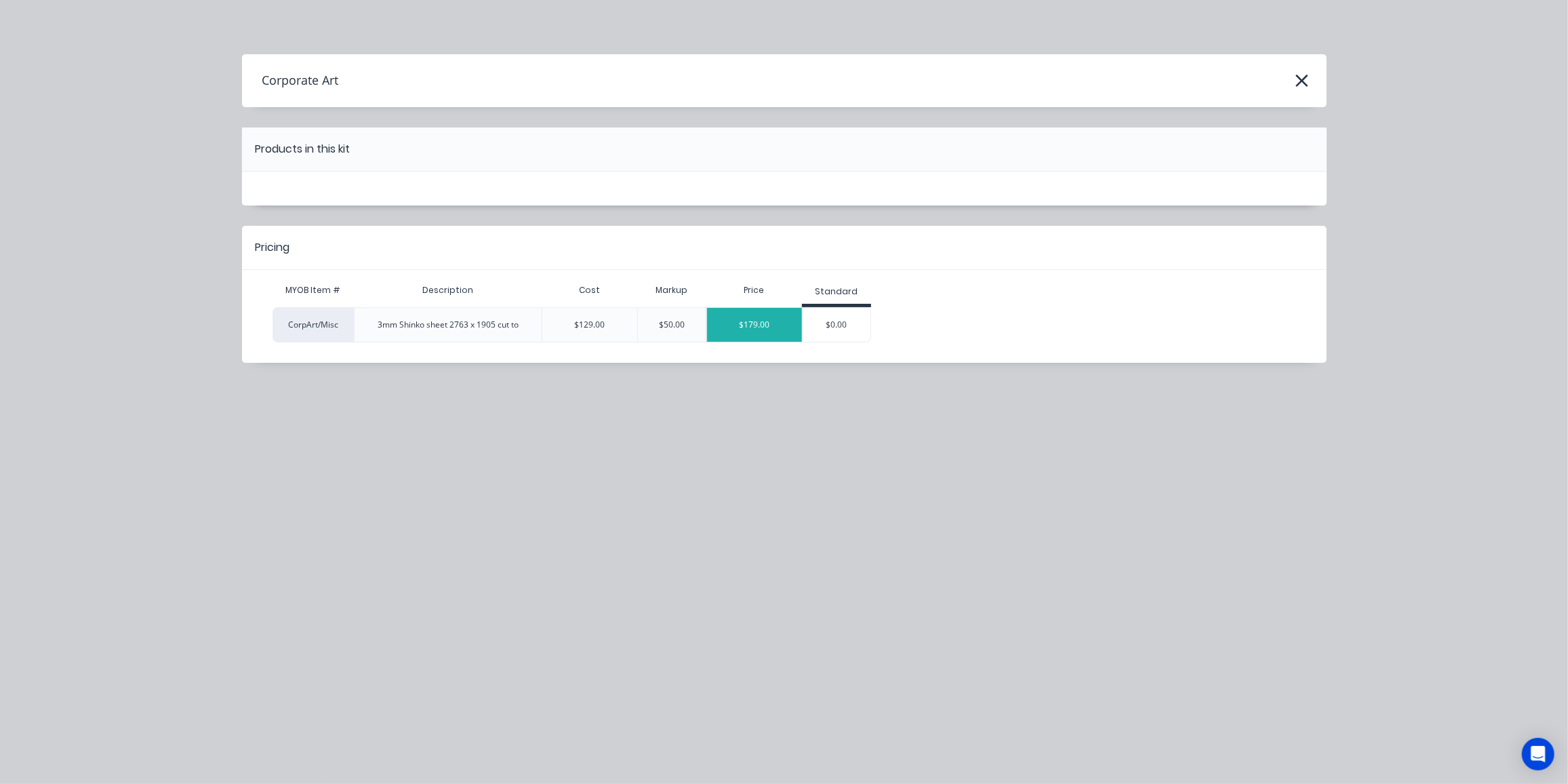
click at [753, 328] on div "$179.00" at bounding box center [755, 325] width 95 height 34
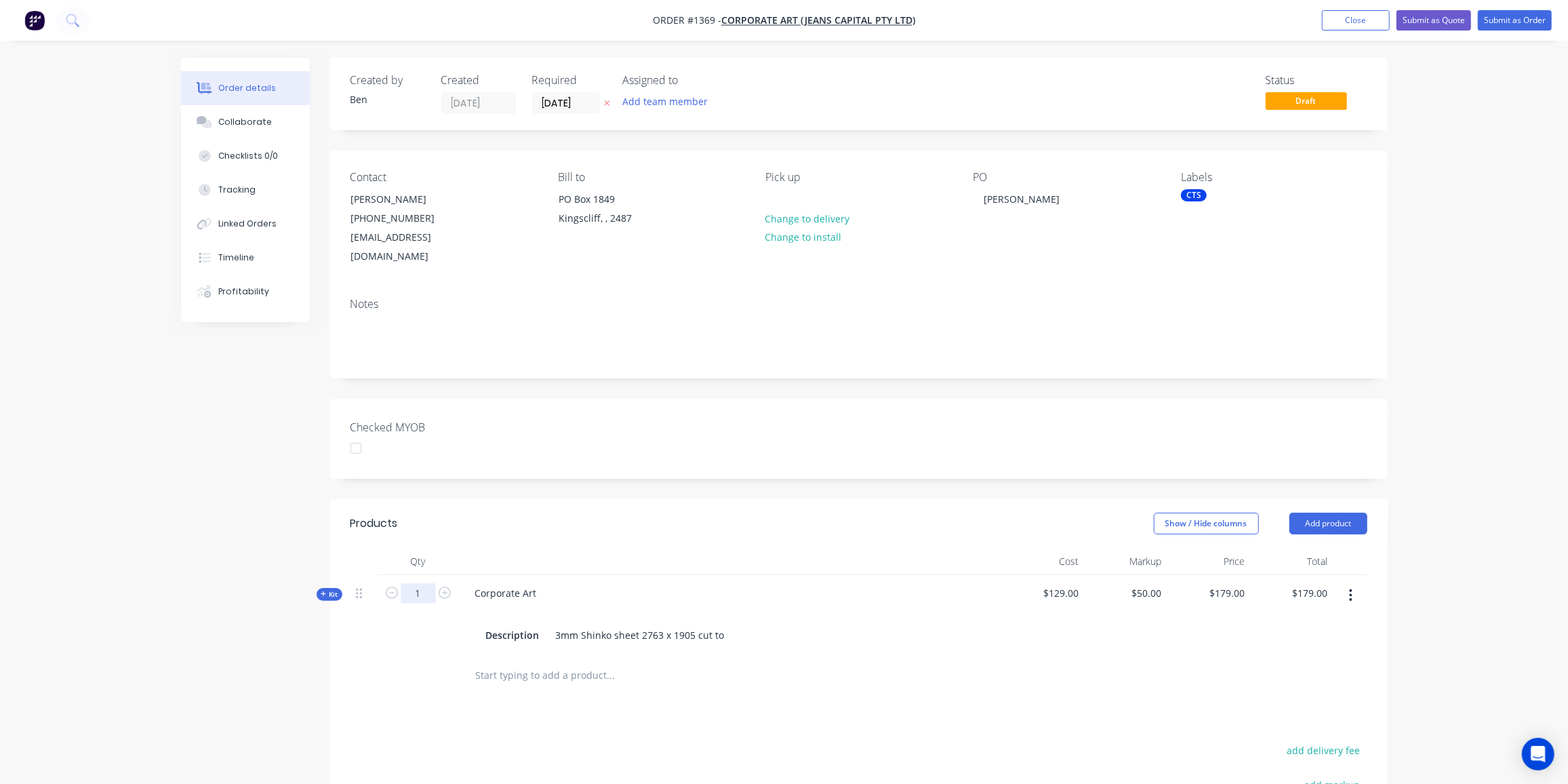
click at [429, 583] on input "1" at bounding box center [419, 593] width 36 height 21
type input "8"
type input "$1,432.00"
click at [723, 625] on div "3mm Shinko sheet 2763 x 1905 cut to" at bounding box center [640, 635] width 180 height 20
type input "50"
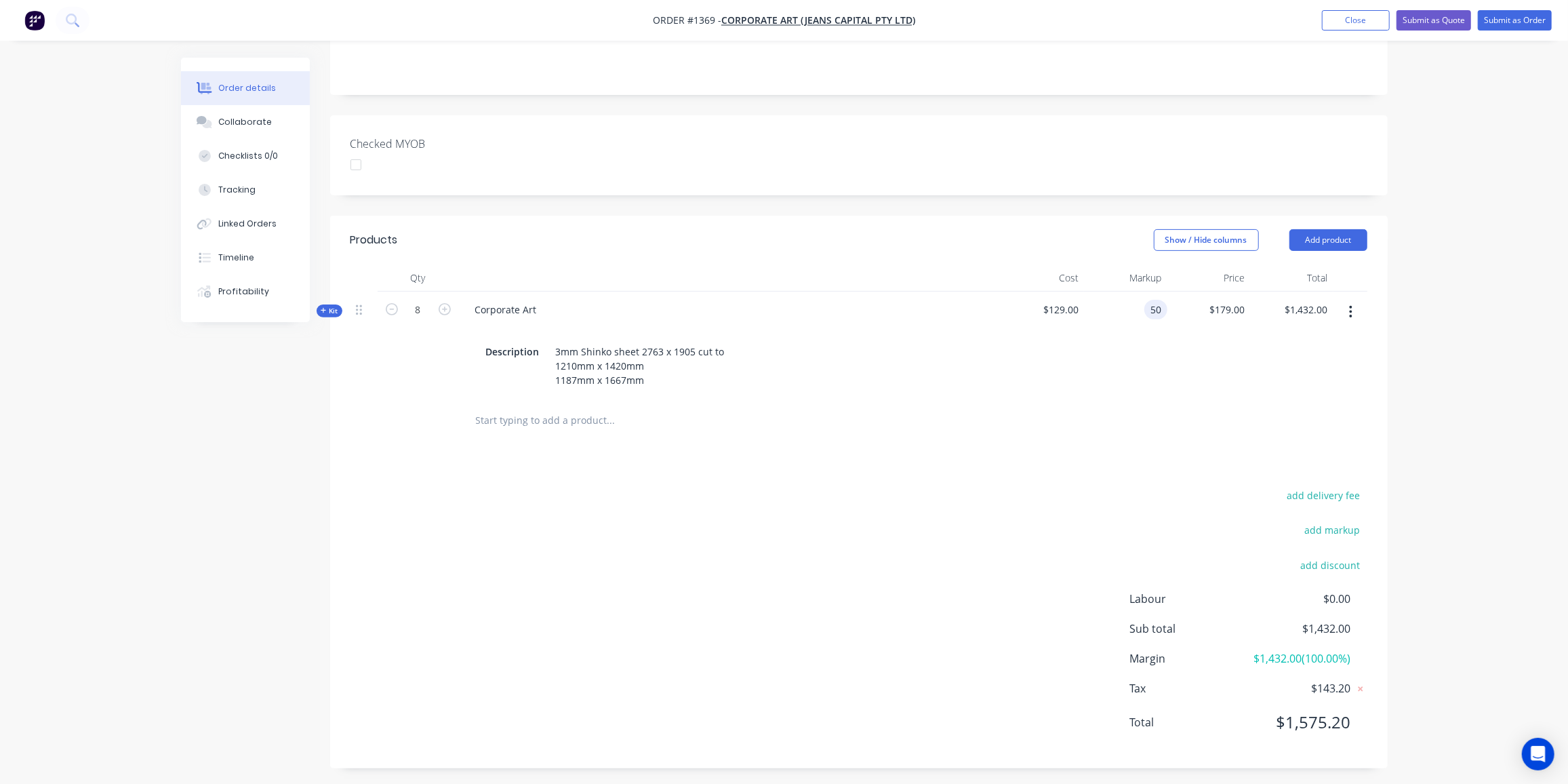
type input "$193.50"
type input "$1,548.00"
click at [868, 519] on div "add delivery fee add markup add discount Labour $0.00 Sub total $1,432.00 Margi…" at bounding box center [859, 617] width 1017 height 262
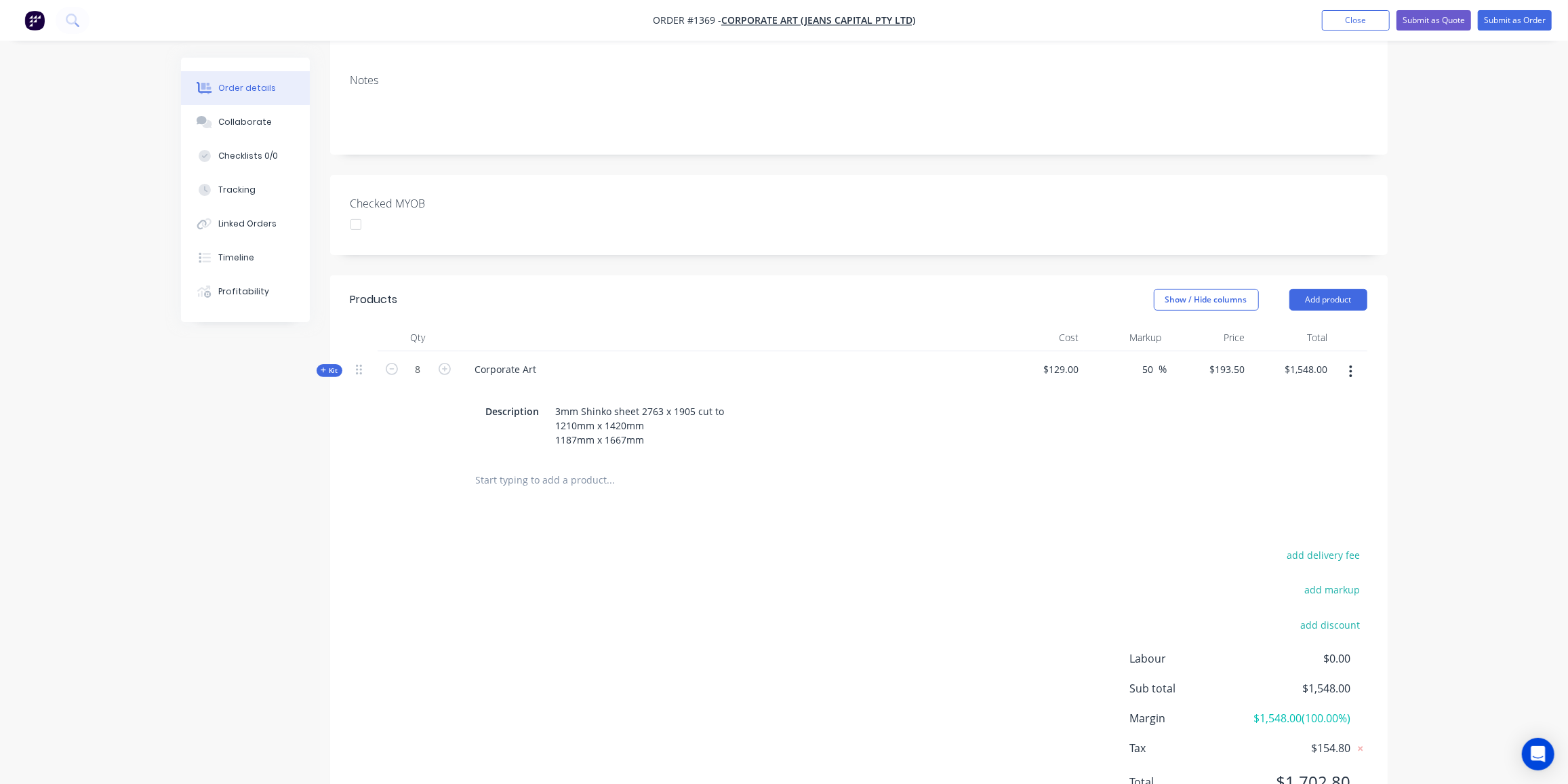
scroll to position [99, 0]
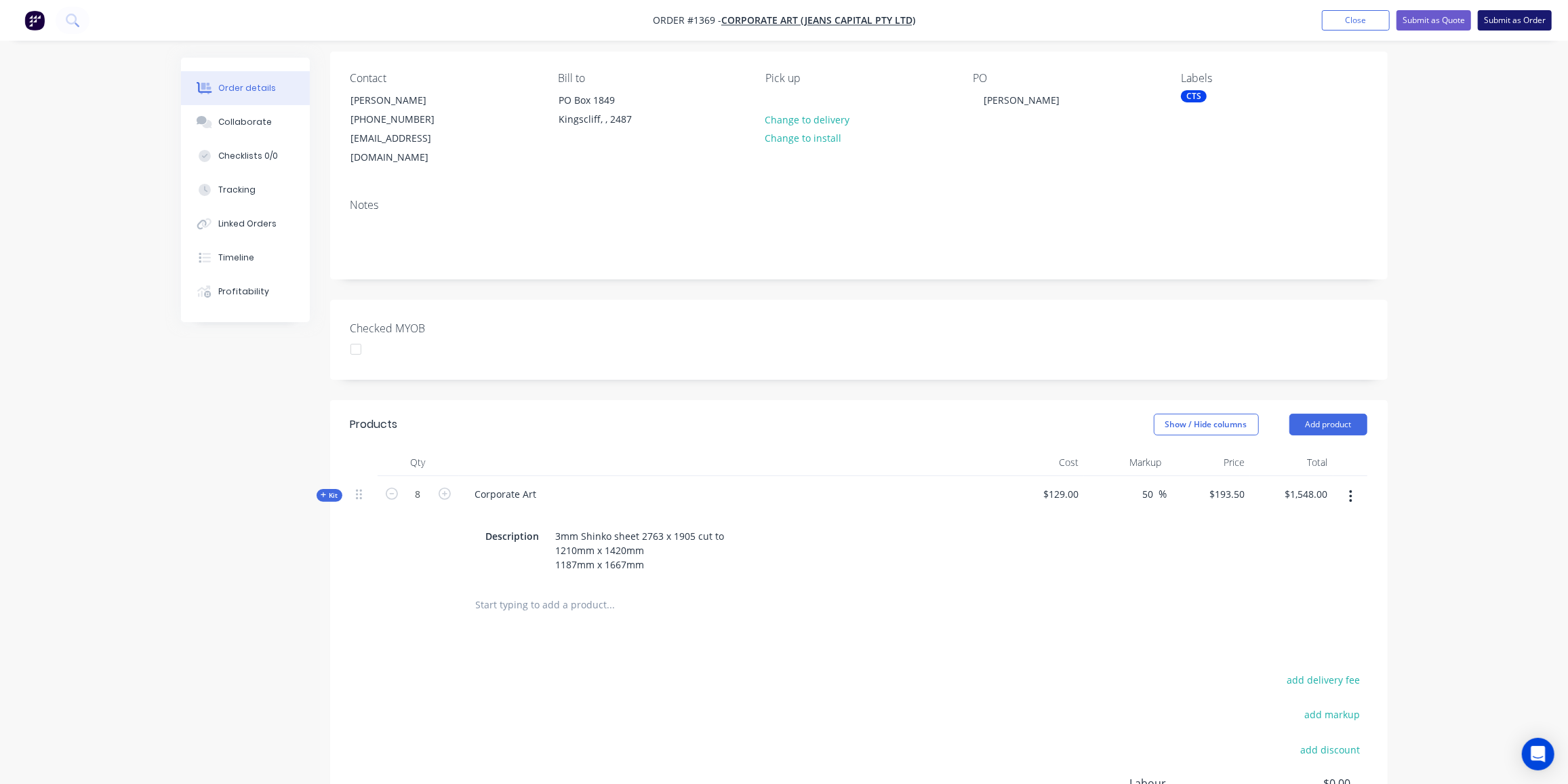
click at [1513, 22] on button "Submit as Order" at bounding box center [1515, 20] width 74 height 21
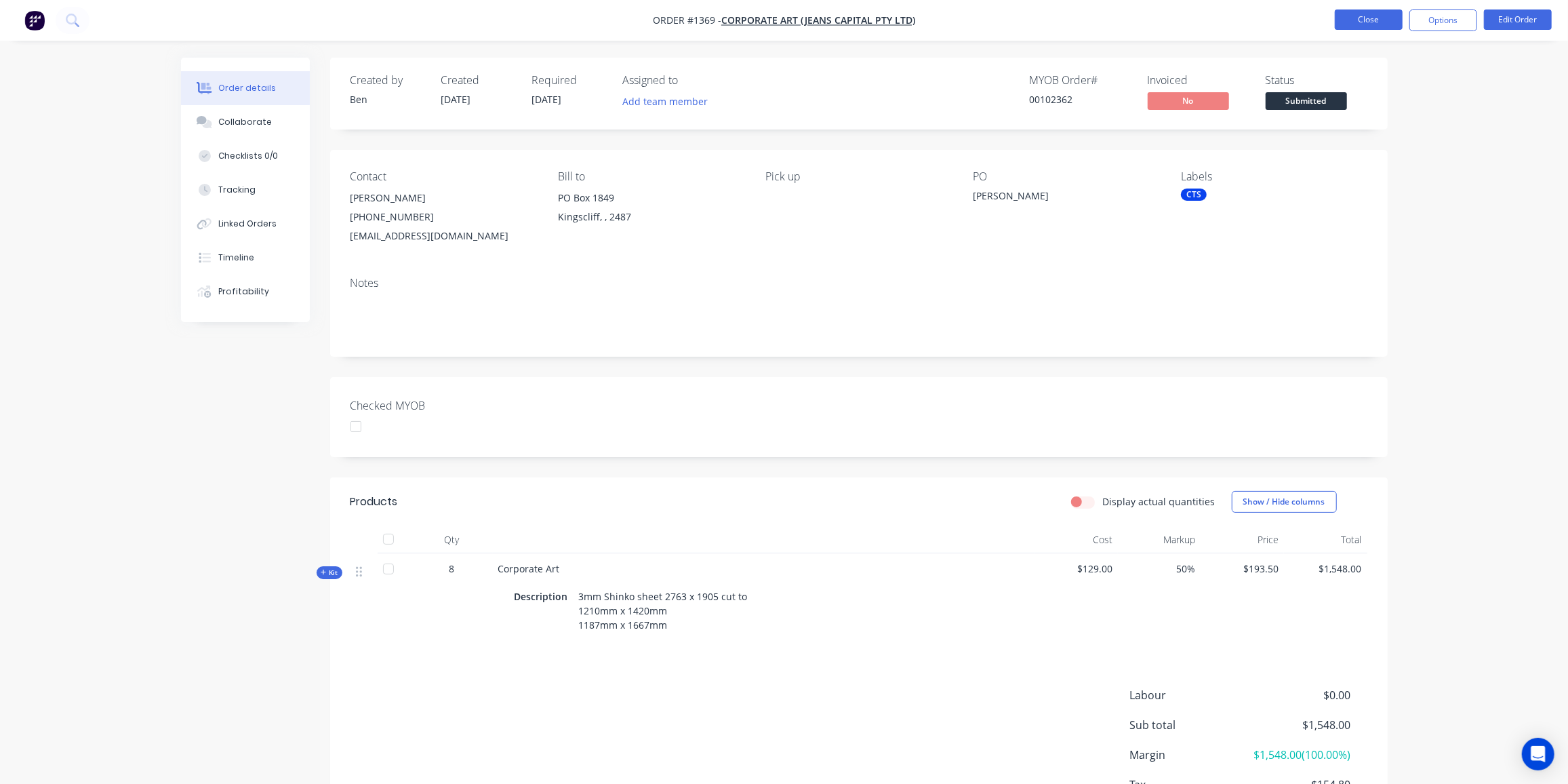
click at [1363, 18] on button "Close" at bounding box center [1368, 19] width 68 height 21
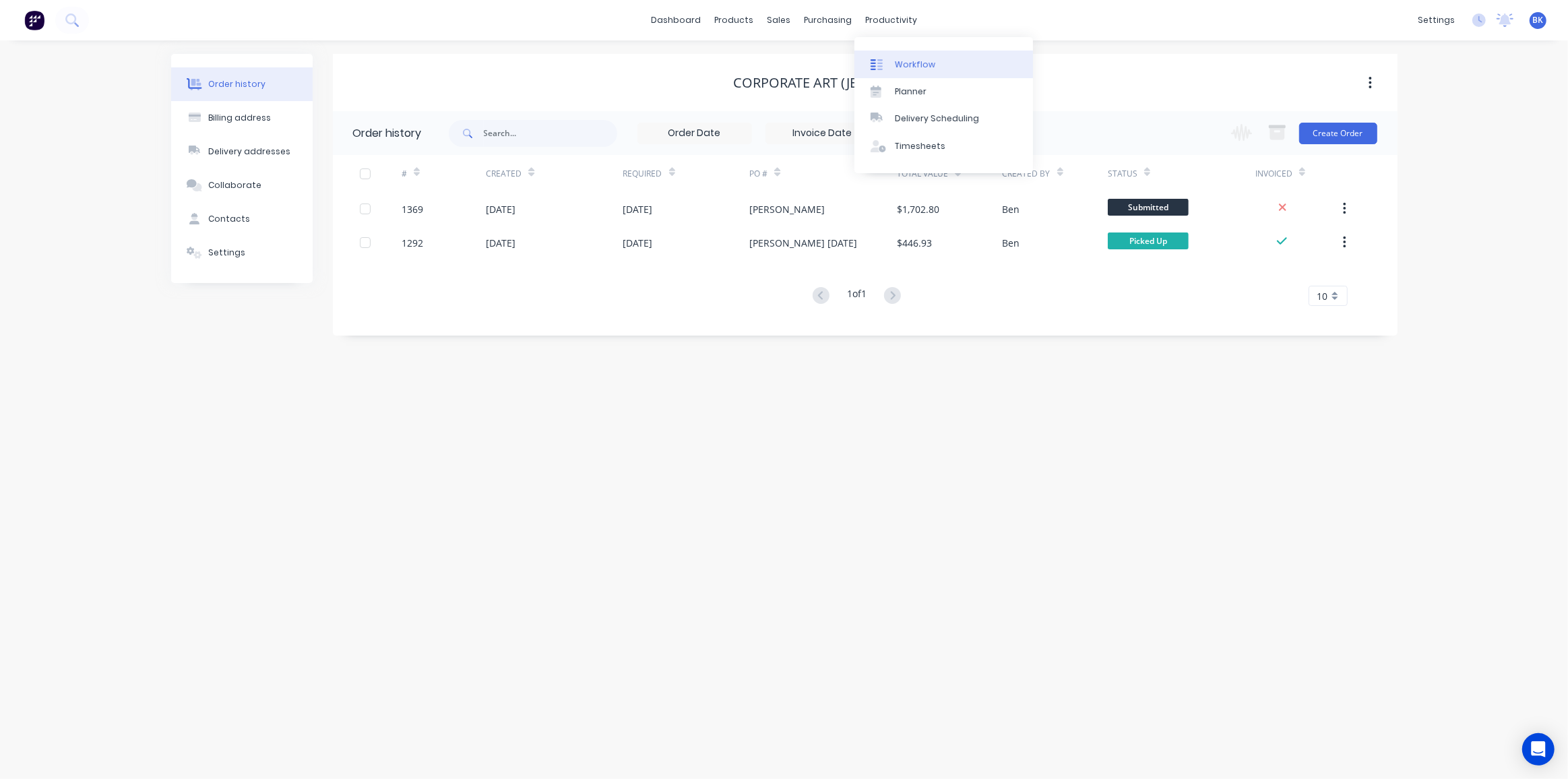
click at [915, 59] on div "Workflow" at bounding box center [915, 64] width 40 height 12
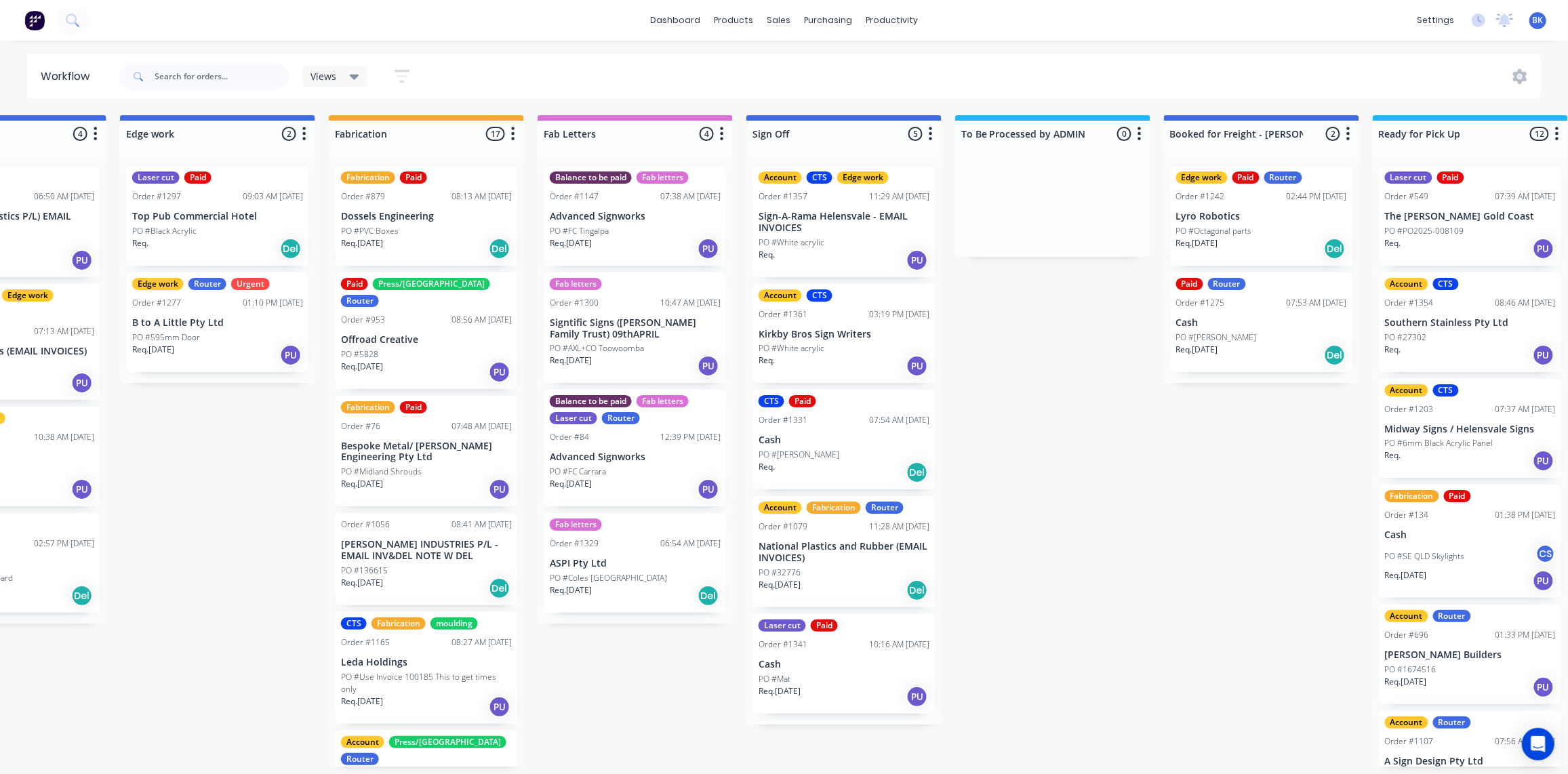
scroll to position [0, 1370]
click at [419, 348] on div "PO #5828" at bounding box center [427, 354] width 171 height 12
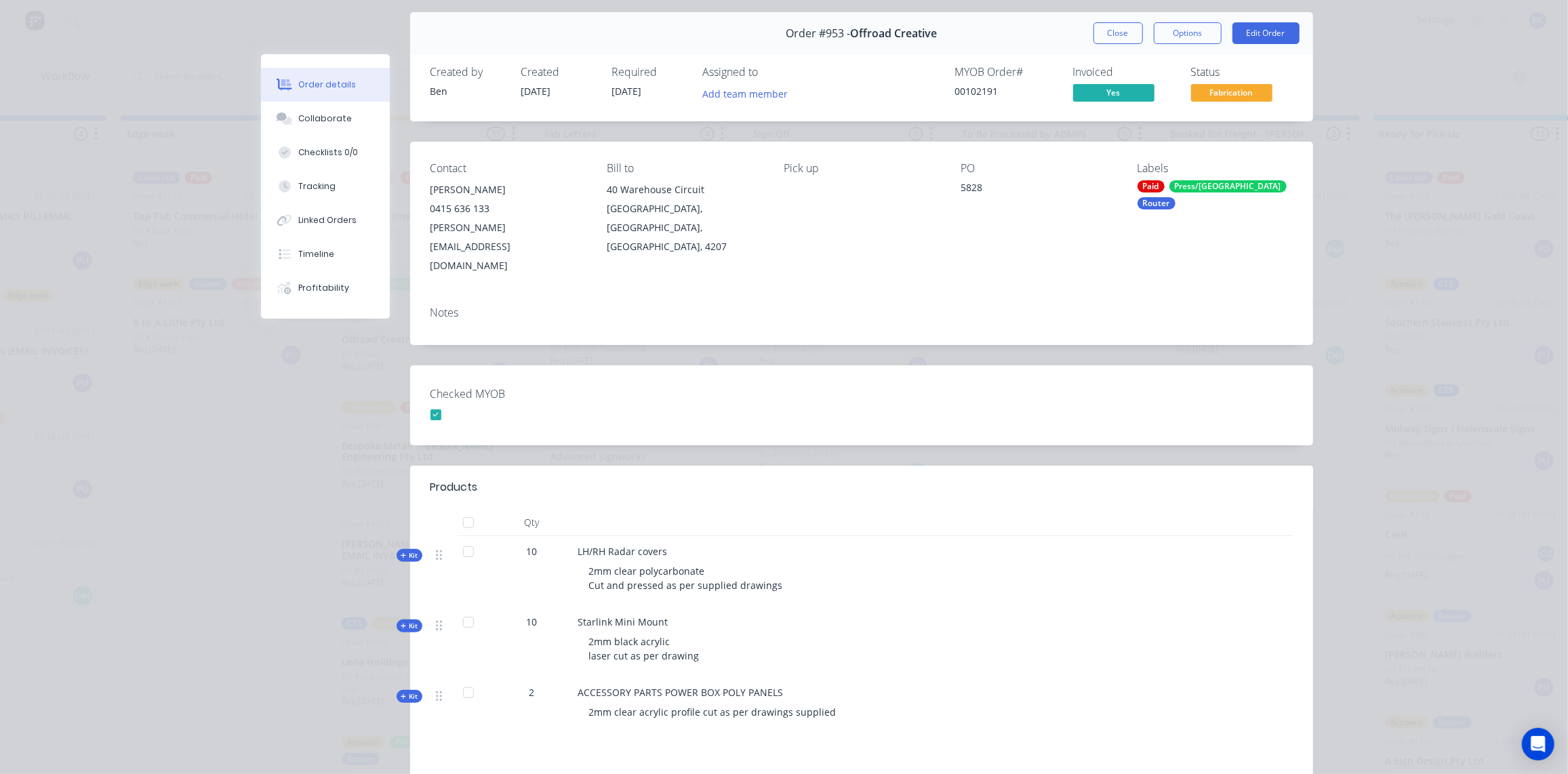
scroll to position [61, 0]
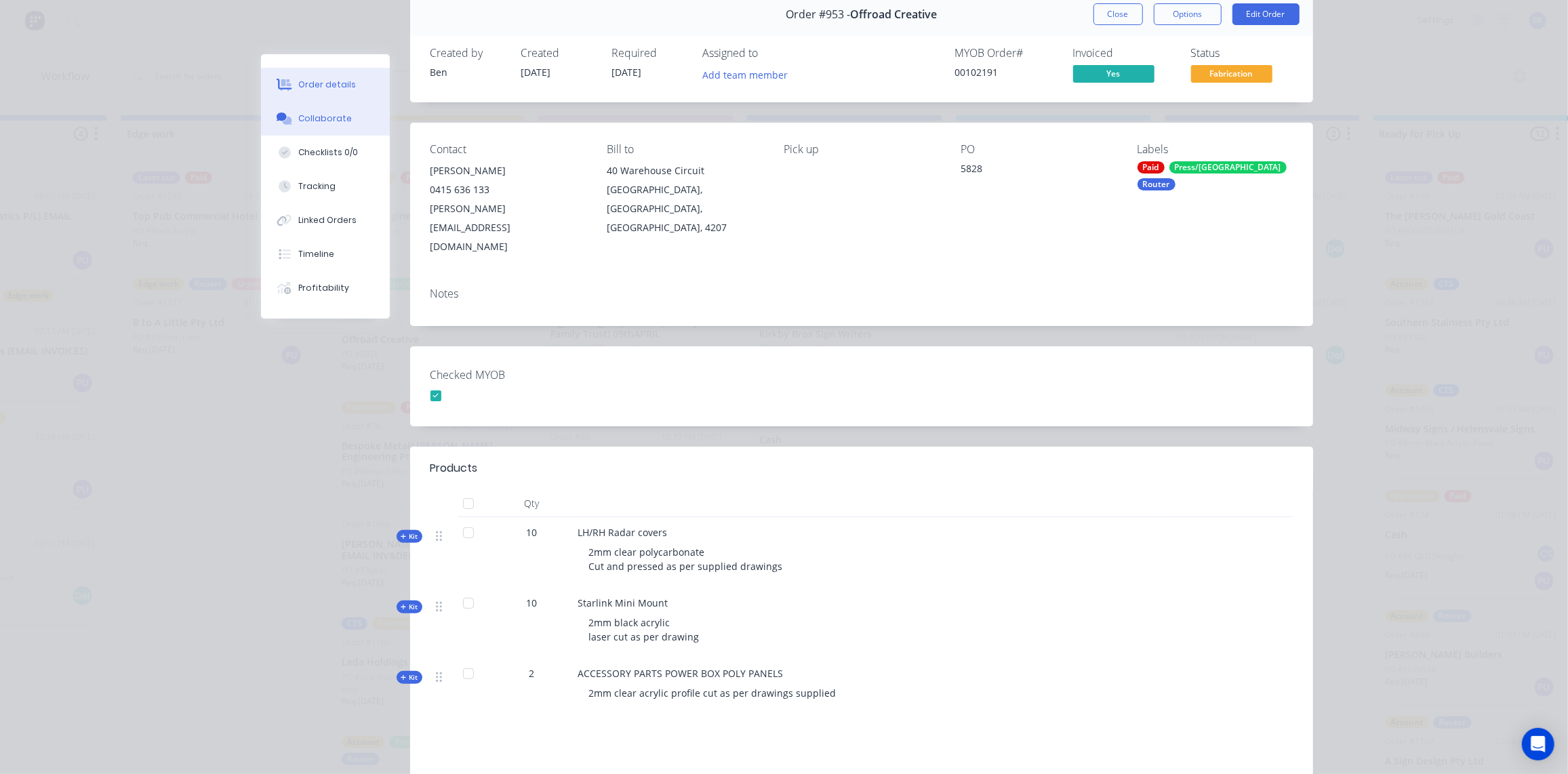
click at [311, 117] on div "Collaborate" at bounding box center [325, 118] width 53 height 12
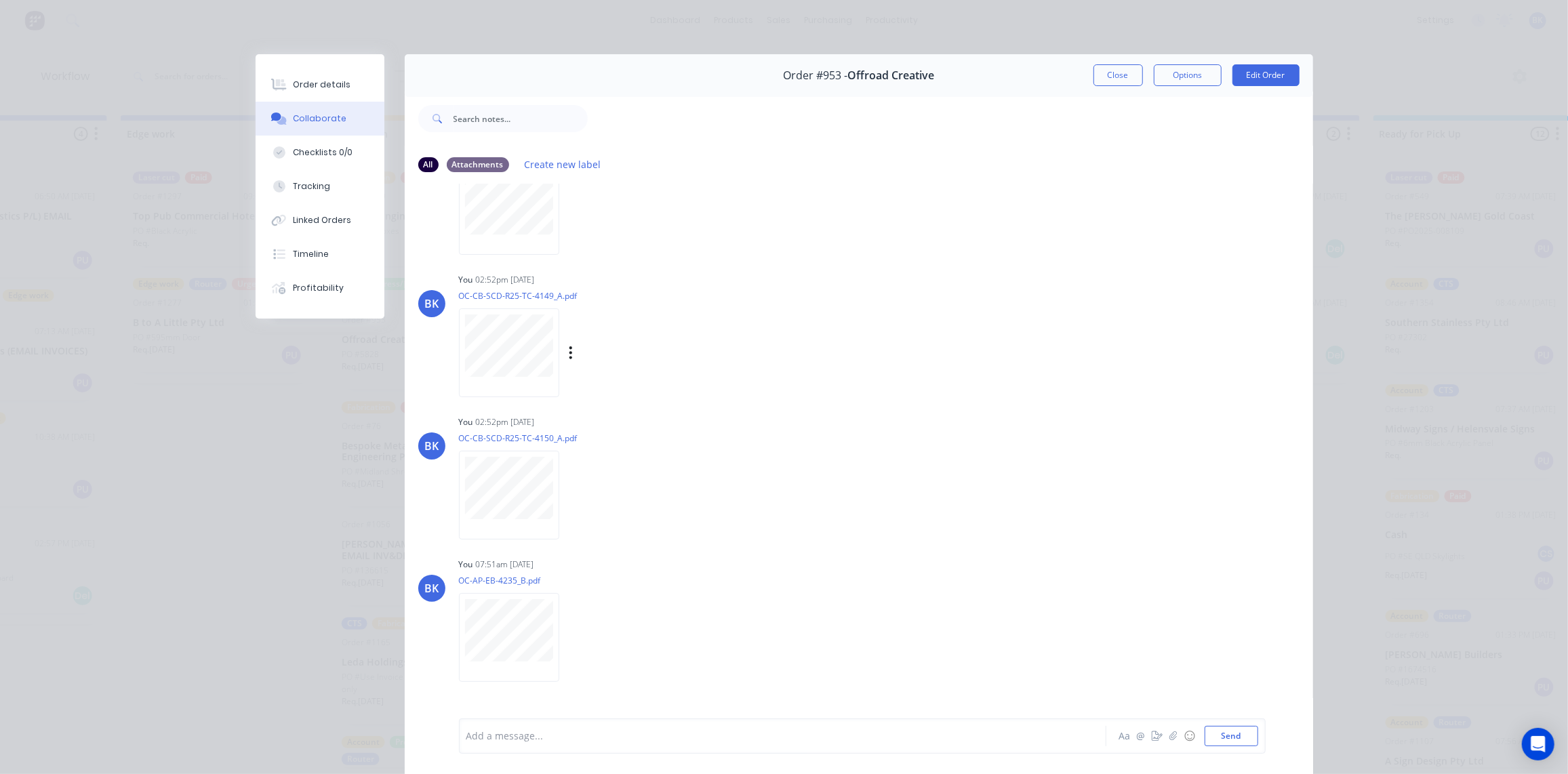
scroll to position [57, 0]
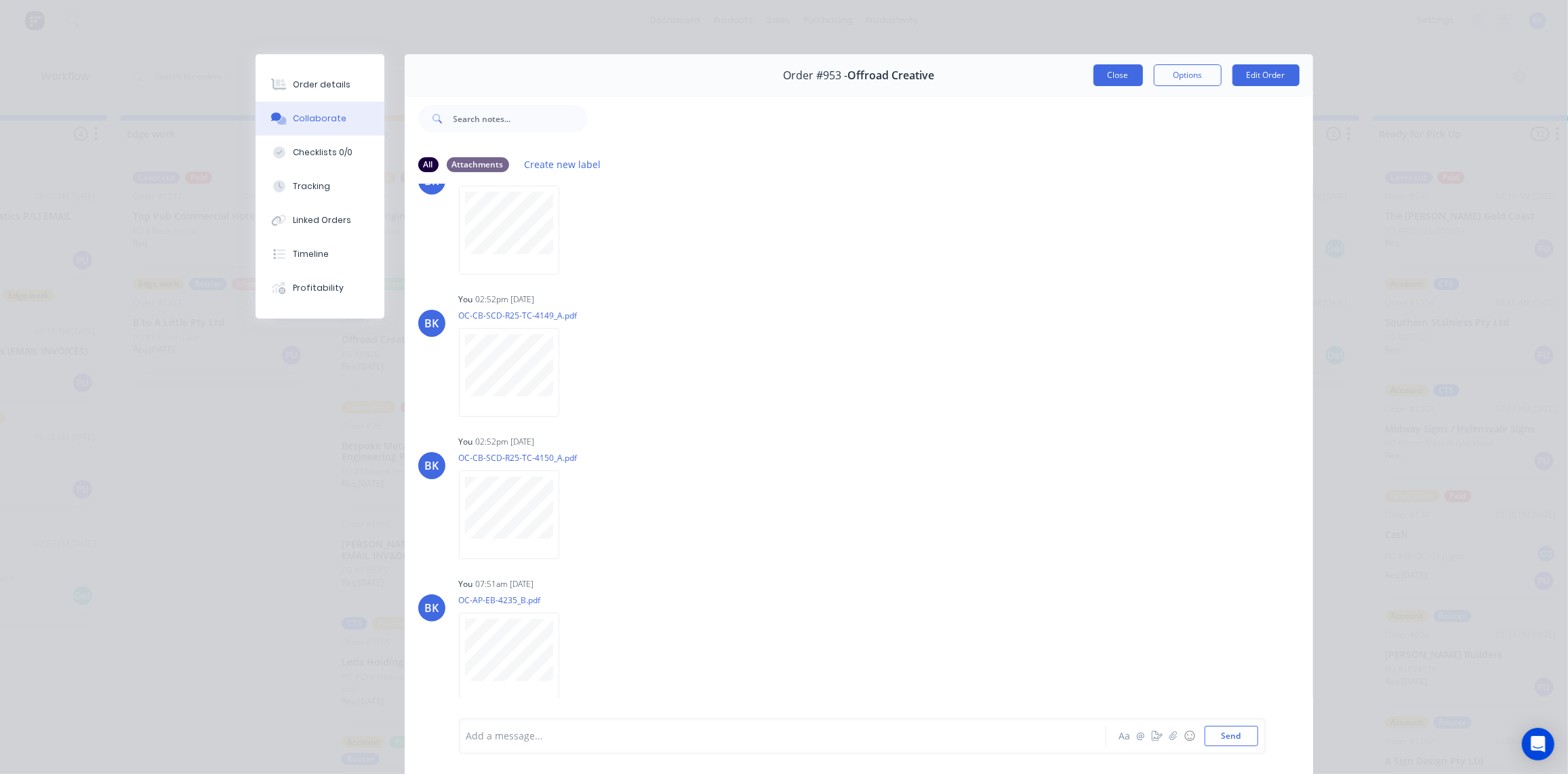
click at [1119, 71] on button "Close" at bounding box center [1119, 75] width 50 height 22
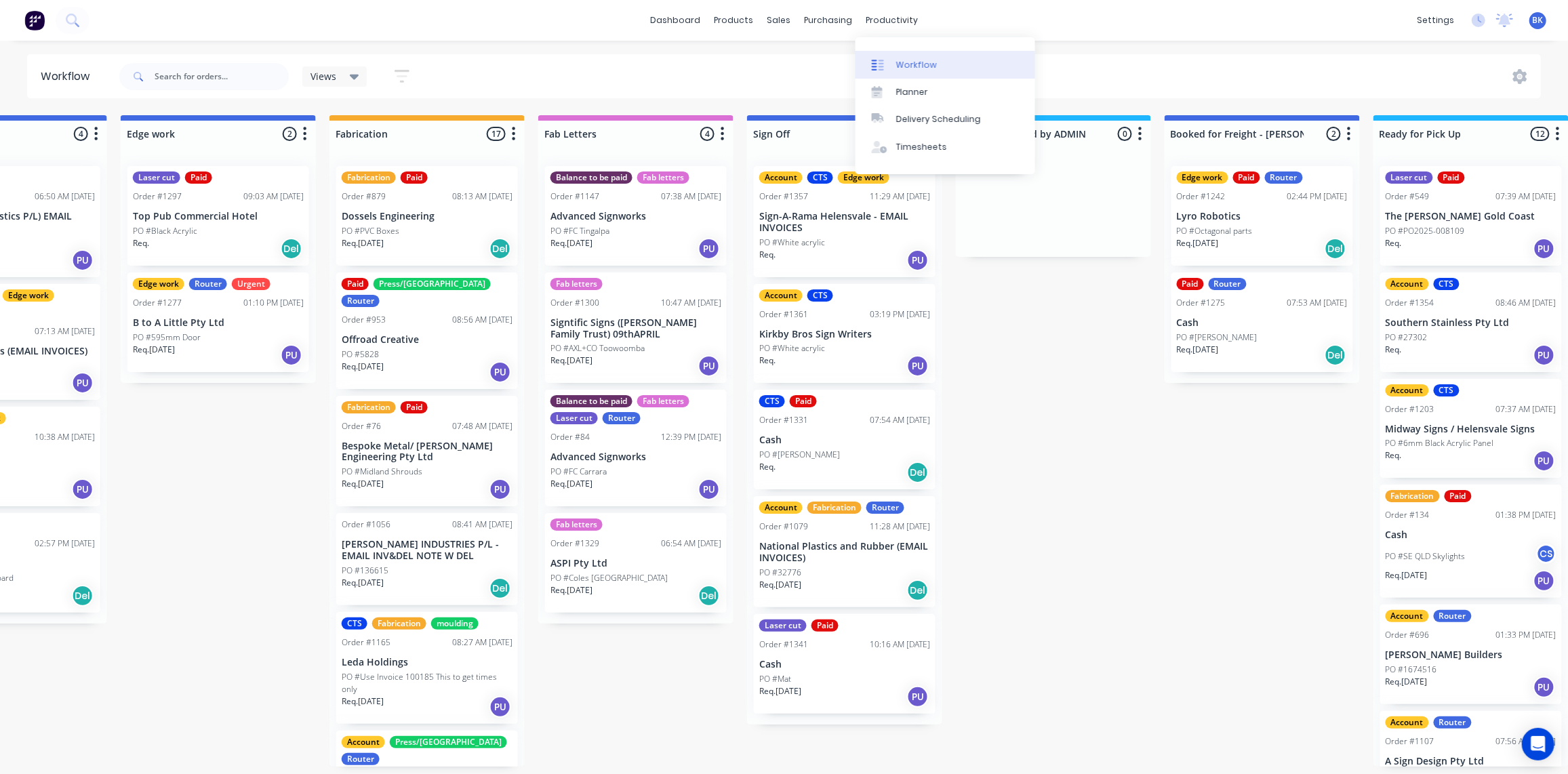
click at [923, 66] on div "Workflow" at bounding box center [916, 65] width 41 height 12
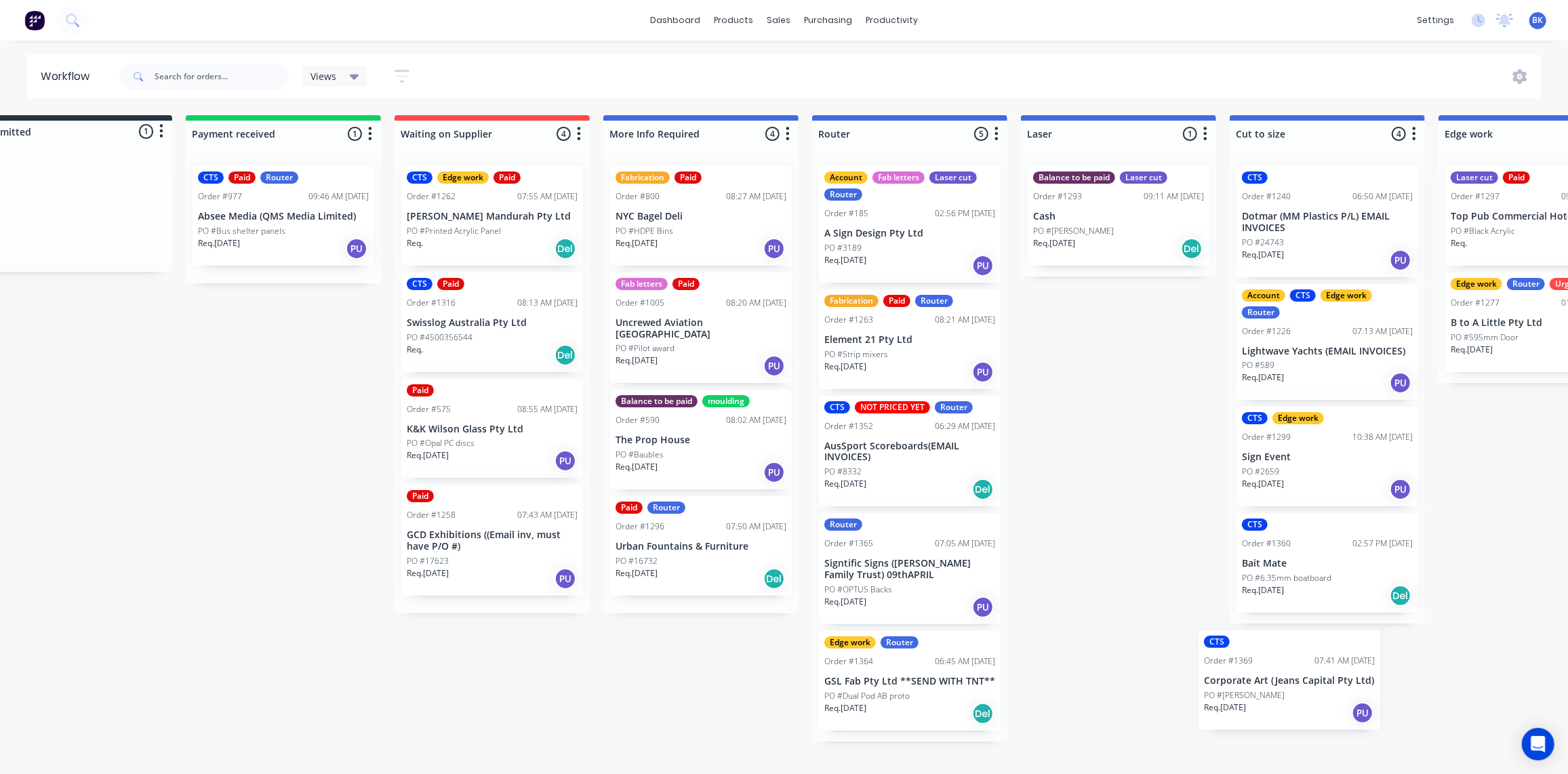
drag, startPoint x: 125, startPoint y: 193, endPoint x: 1296, endPoint y: 640, distance: 1253.4
click at [1297, 643] on div "Submitted 1 Status colour #273444 hex #273444 Save Cancel Summaries Total order…" at bounding box center [1559, 441] width 3244 height 652
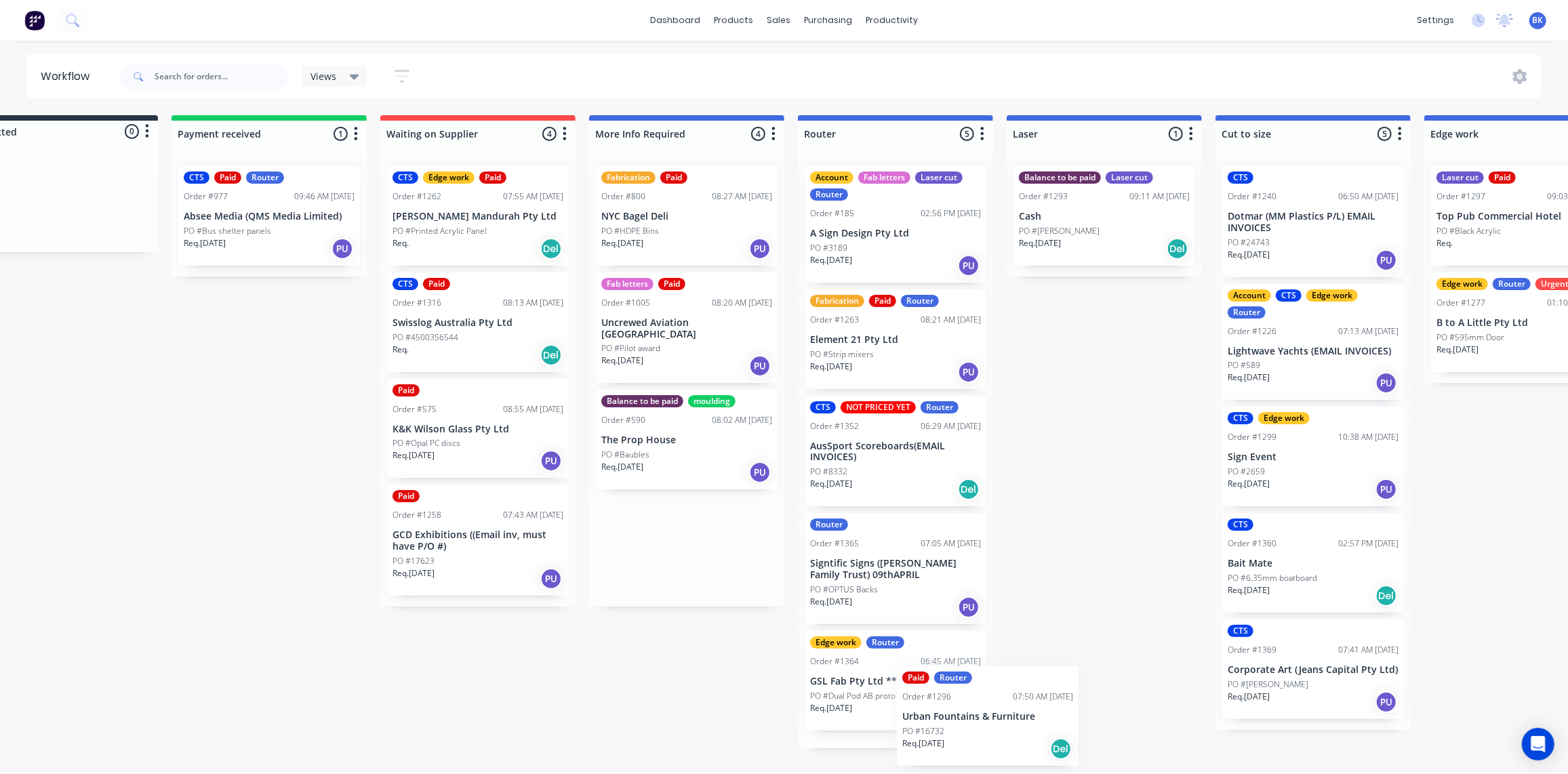
scroll to position [82, 5]
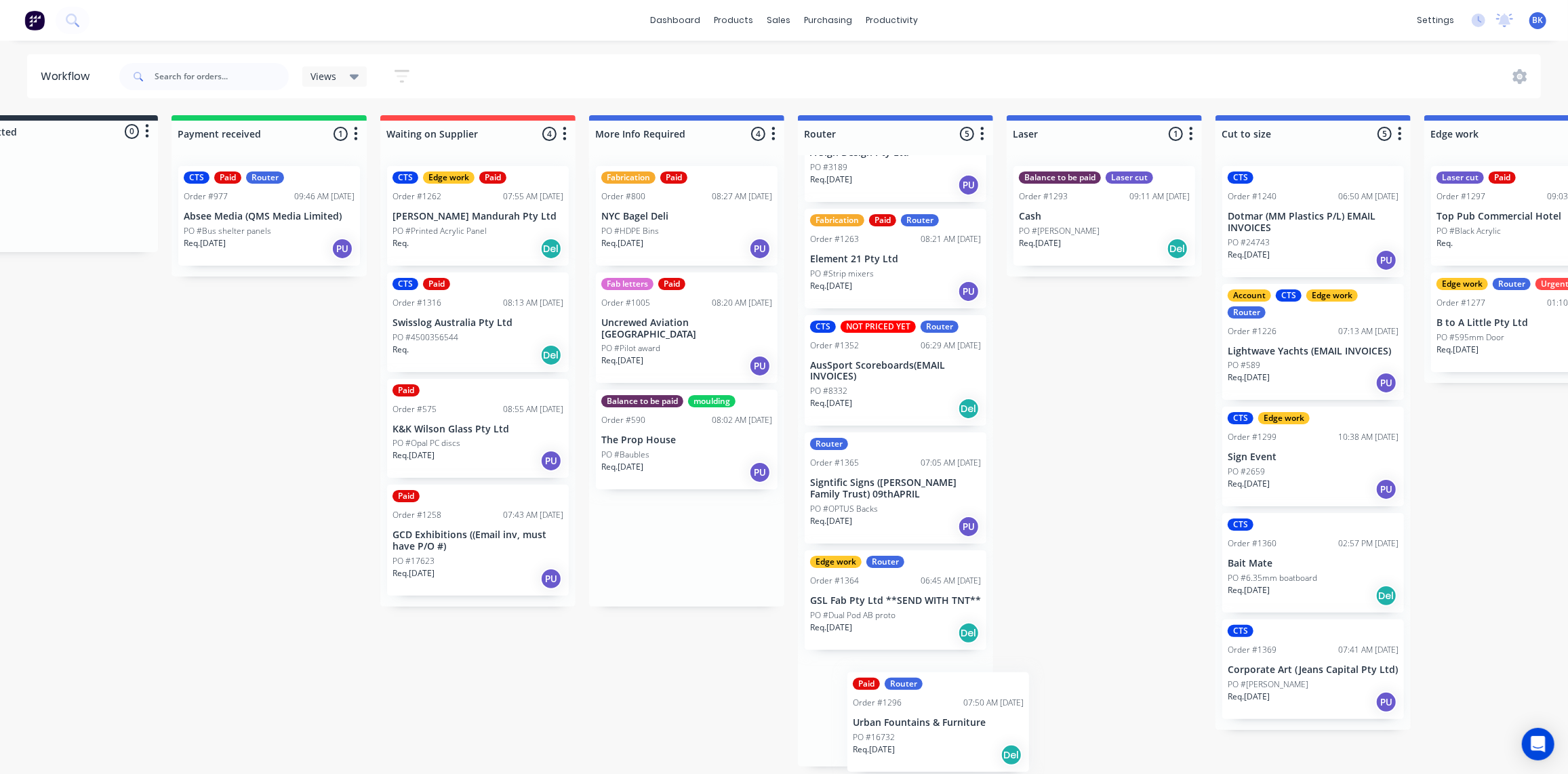
drag, startPoint x: 669, startPoint y: 544, endPoint x: 915, endPoint y: 738, distance: 313.3
click at [923, 738] on div "Submitted 0 Status colour #273444 hex #273444 Save Cancel Summaries Total order…" at bounding box center [1545, 441] width 3244 height 652
click at [890, 724] on div "PO #16732" at bounding box center [896, 721] width 171 height 12
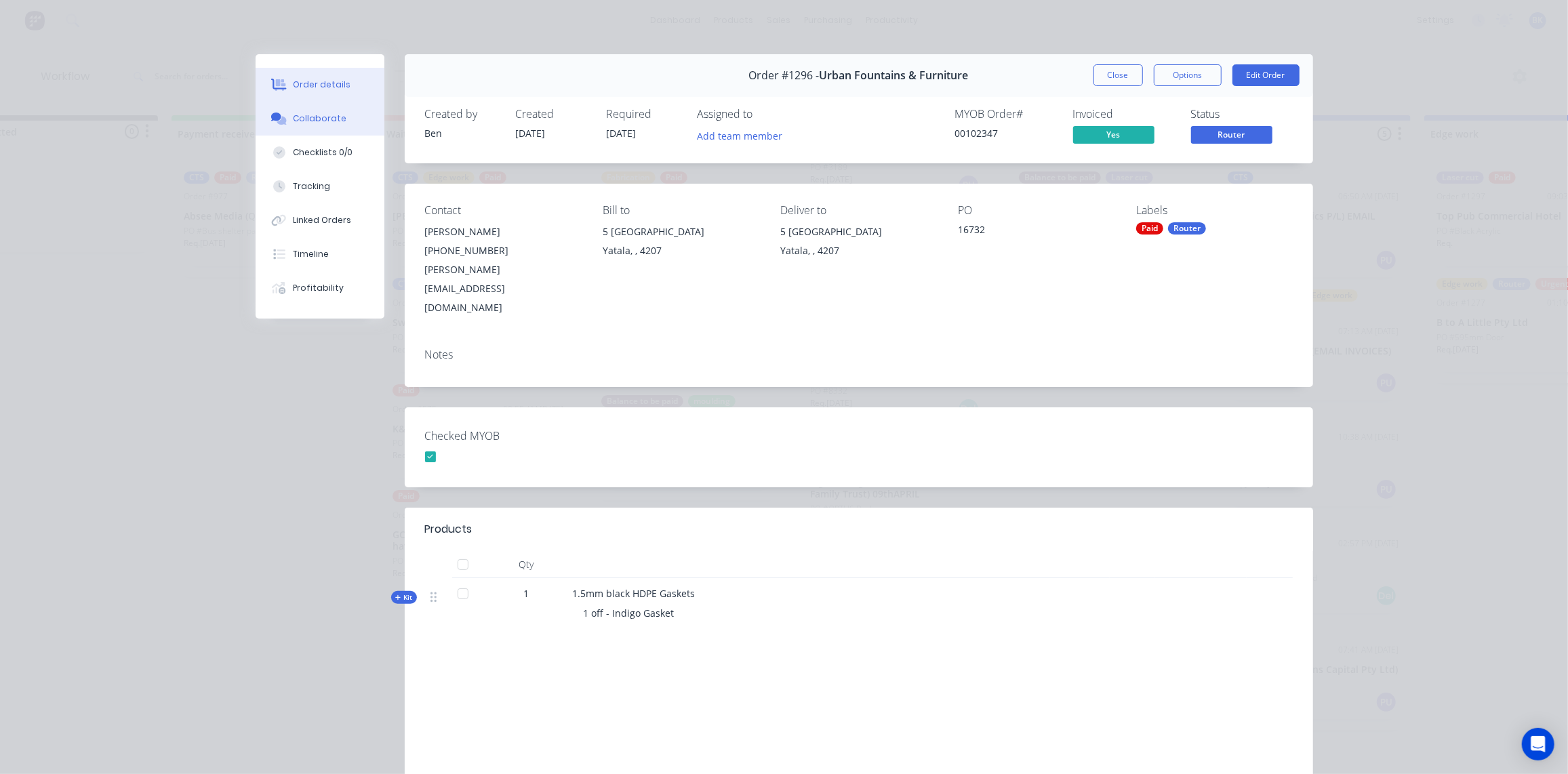
click at [324, 110] on button "Collaborate" at bounding box center [320, 119] width 129 height 34
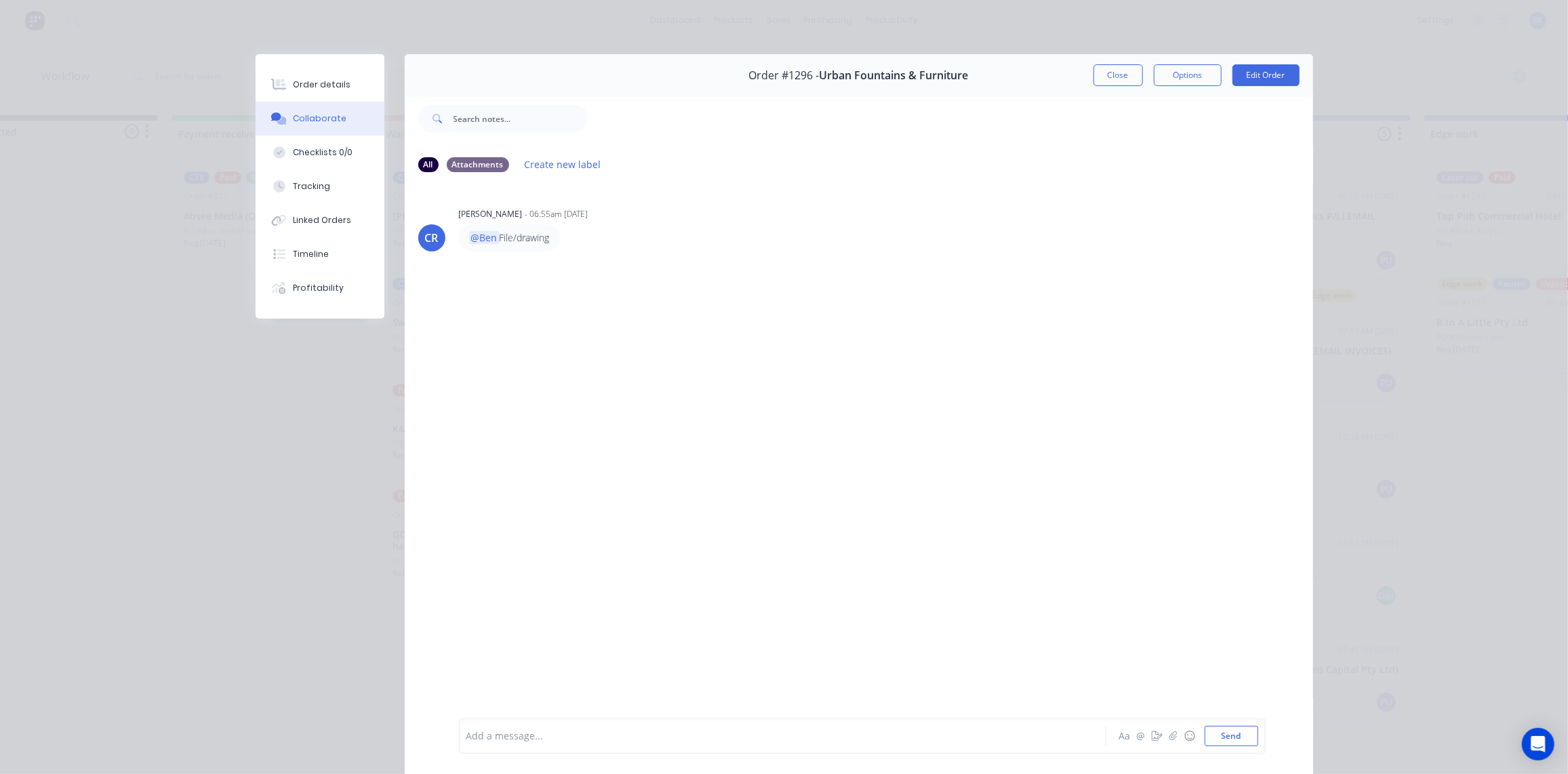
click at [490, 744] on div "Add a message..." at bounding box center [763, 736] width 594 height 21
click at [551, 741] on div "@Corey" at bounding box center [763, 736] width 594 height 14
click at [537, 733] on div "@Corey" at bounding box center [763, 736] width 594 height 14
click at [1235, 741] on button "Send" at bounding box center [1231, 736] width 53 height 21
click at [1115, 75] on button "Close" at bounding box center [1119, 75] width 50 height 22
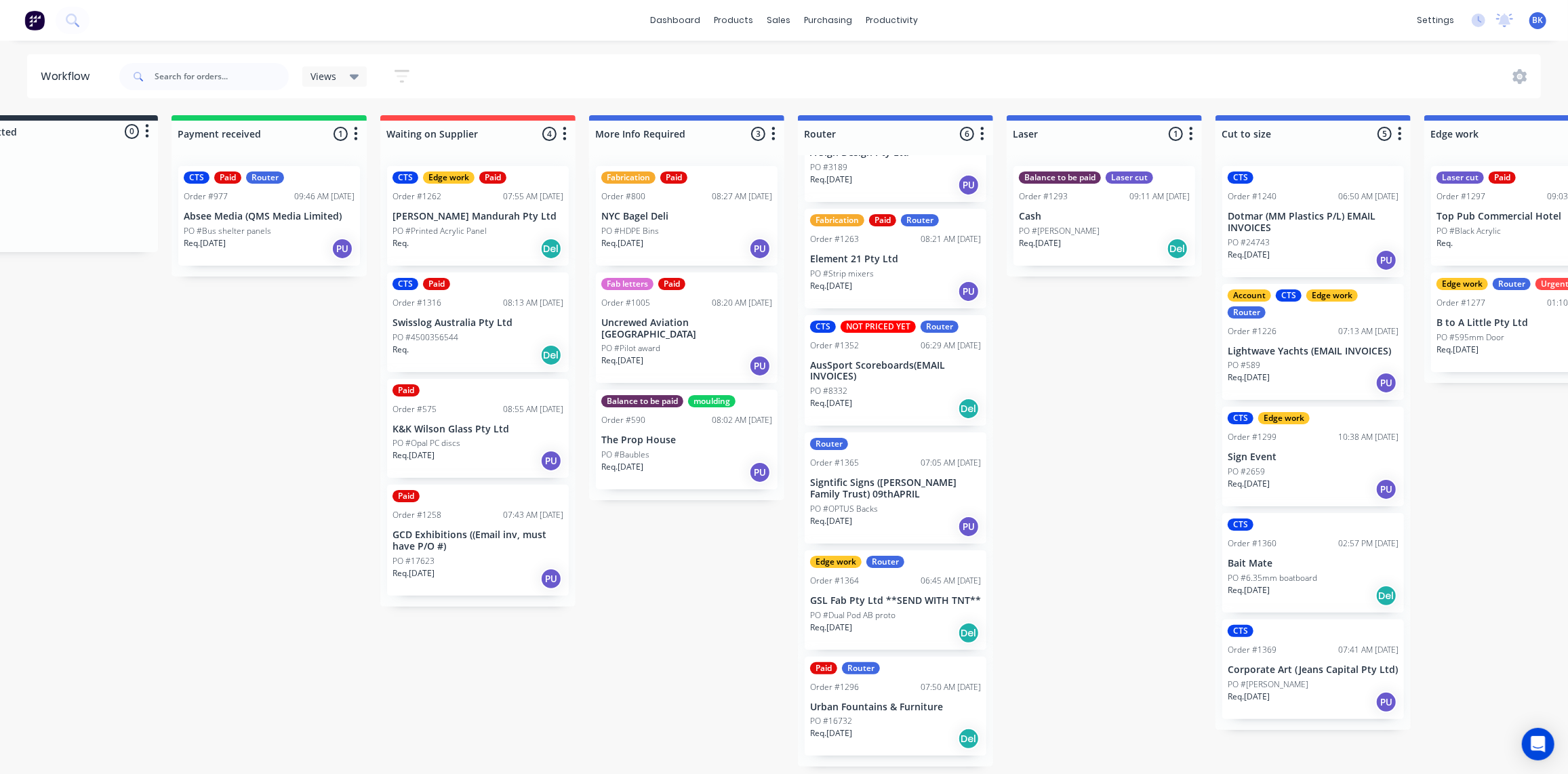
click at [483, 540] on p "GCD Exhibitions ((Email inv, must have P/O #)" at bounding box center [478, 541] width 171 height 23
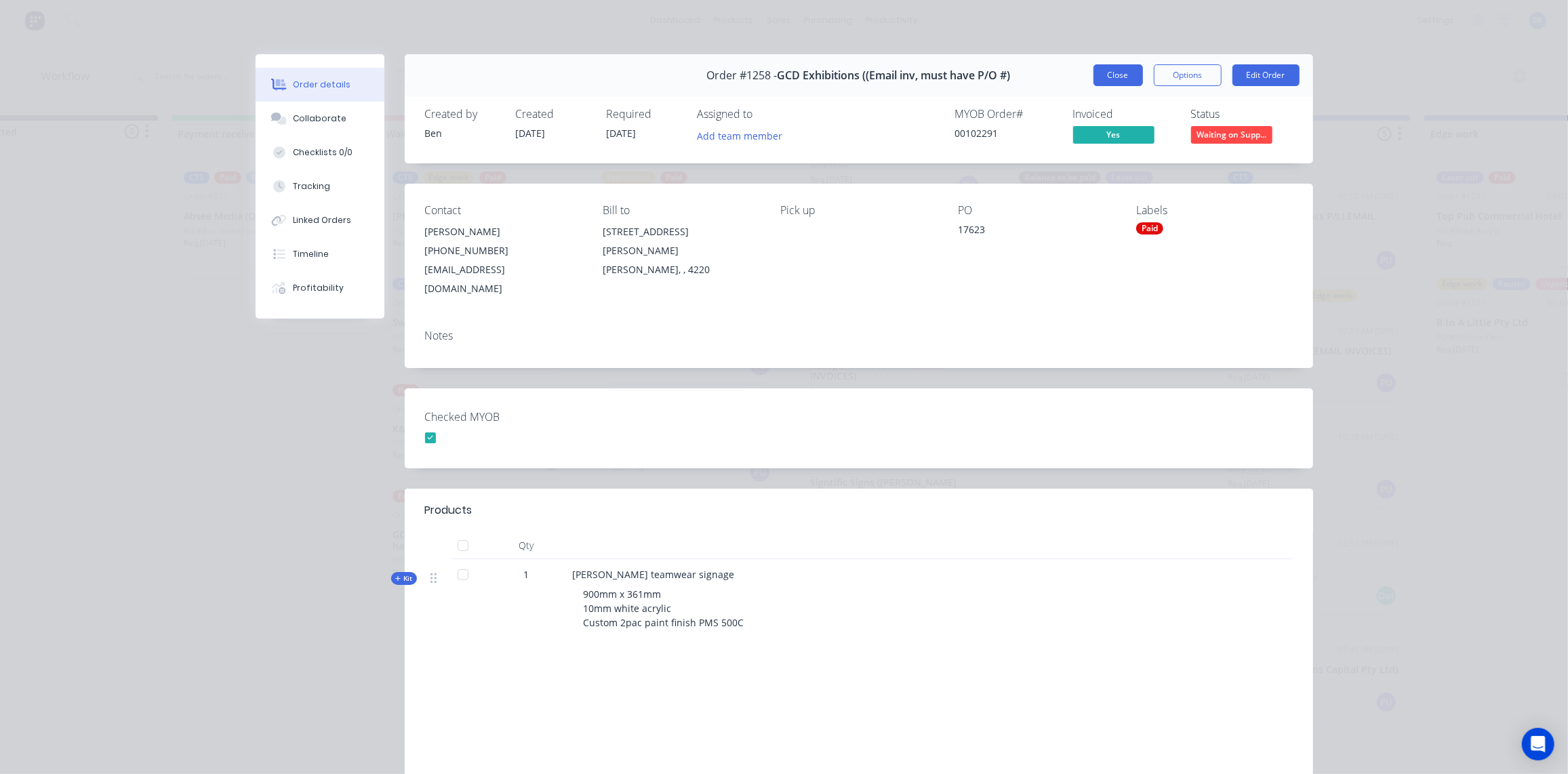
drag, startPoint x: 1109, startPoint y: 71, endPoint x: 1105, endPoint y: 89, distance: 18.4
click at [1109, 71] on button "Close" at bounding box center [1119, 75] width 50 height 22
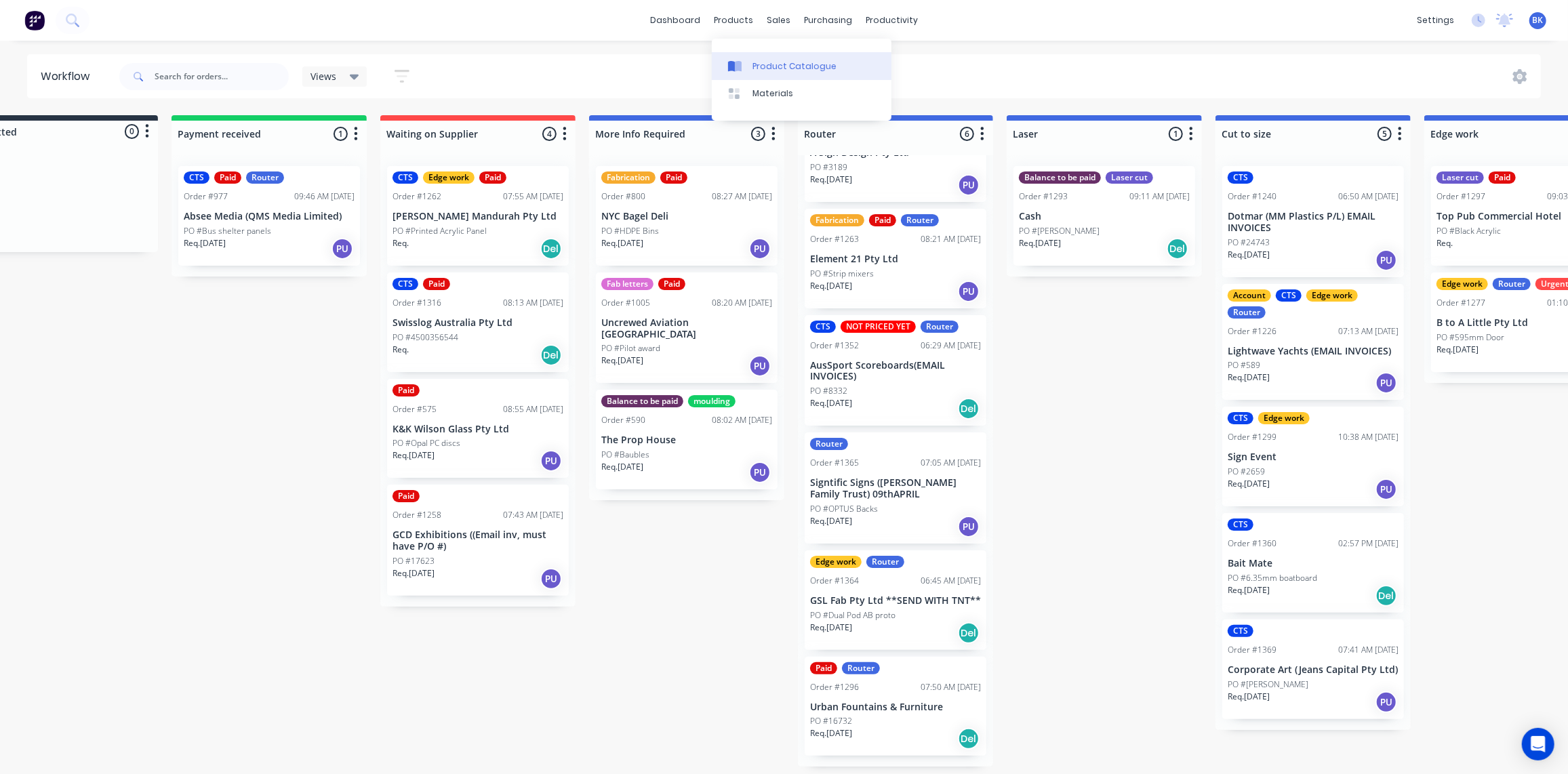
click at [756, 70] on div "Product Catalogue" at bounding box center [795, 66] width 84 height 12
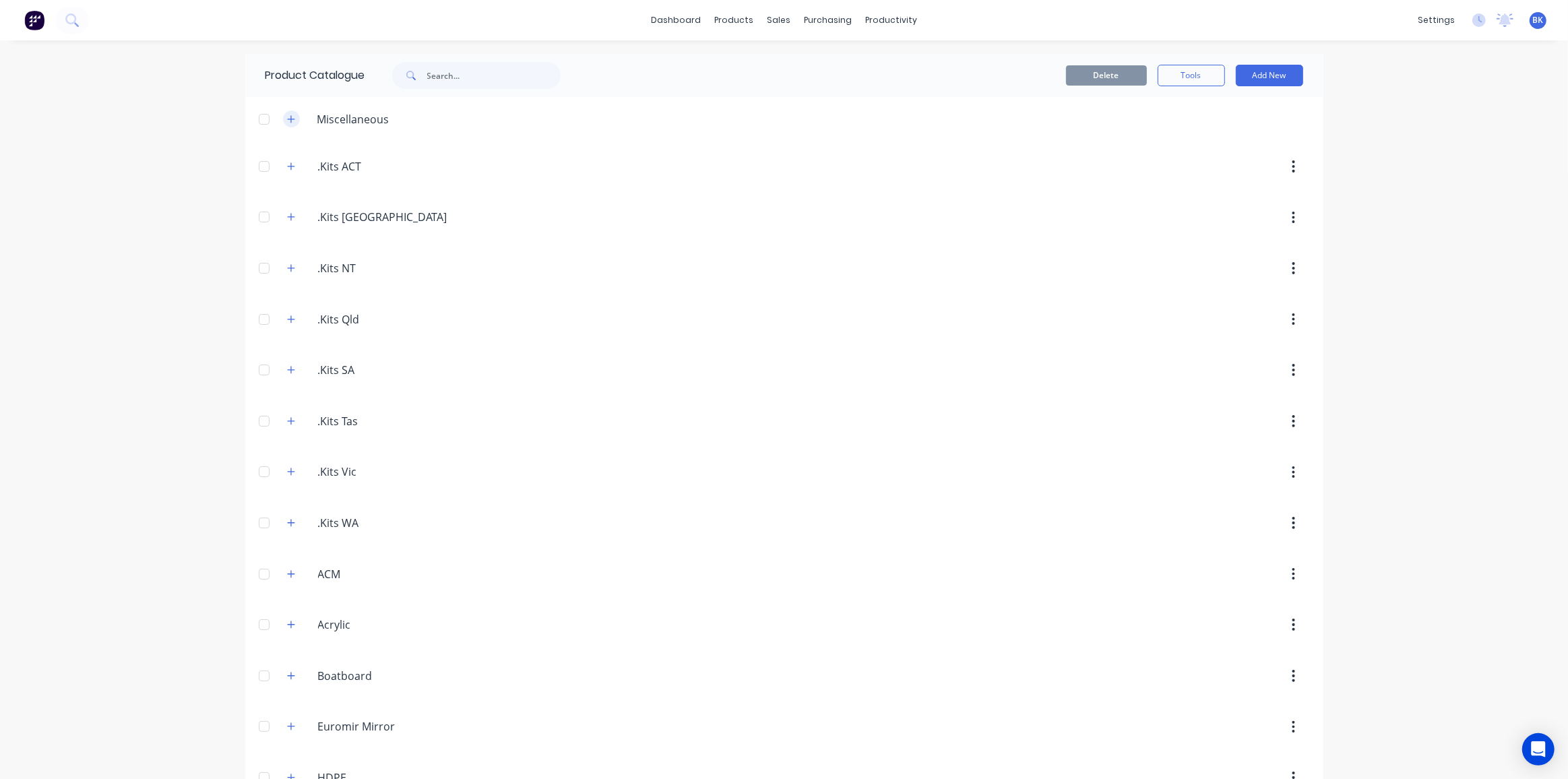
click at [287, 119] on icon "button" at bounding box center [290, 119] width 7 height 7
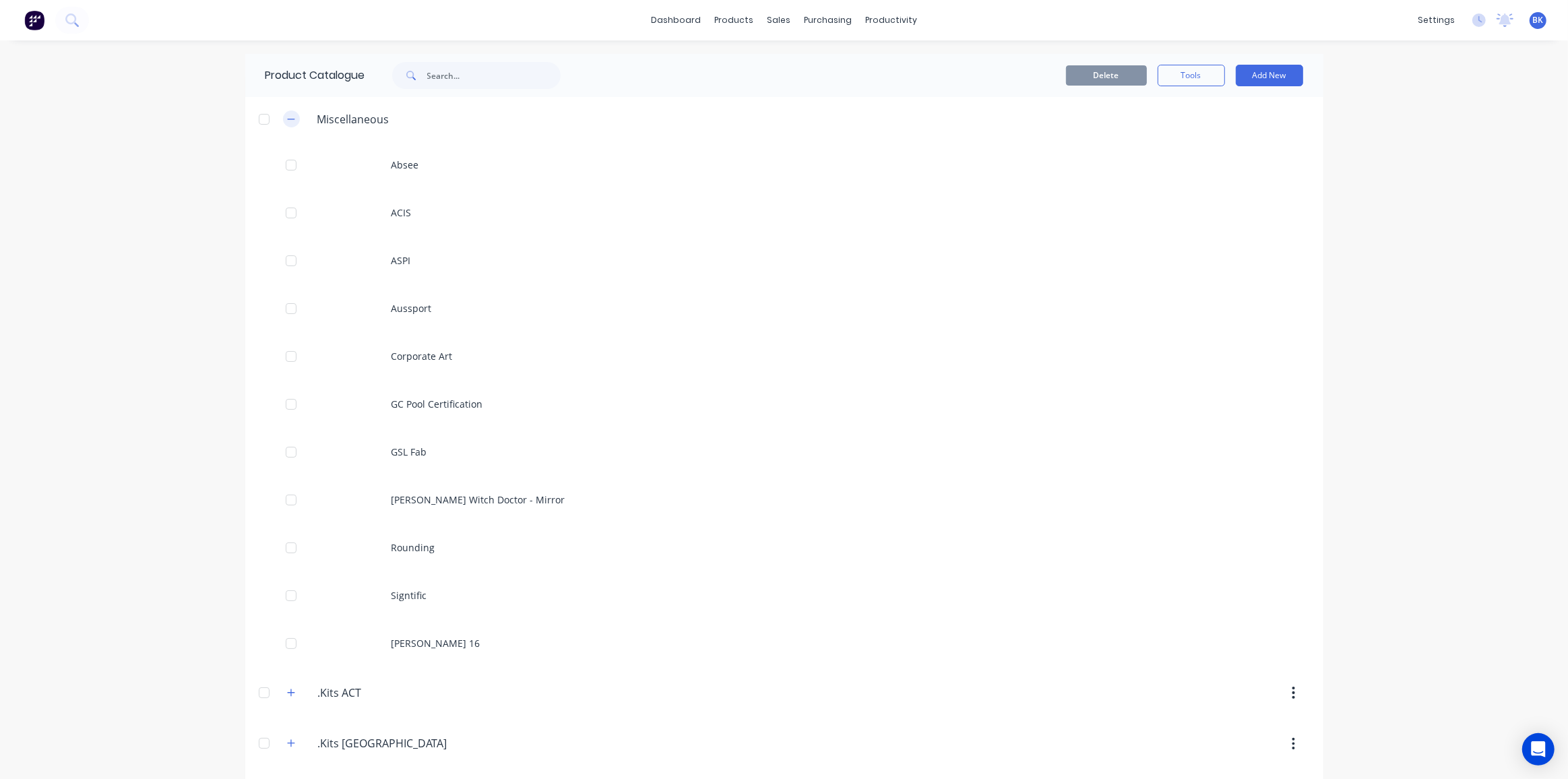
click at [287, 117] on icon "button" at bounding box center [290, 119] width 8 height 9
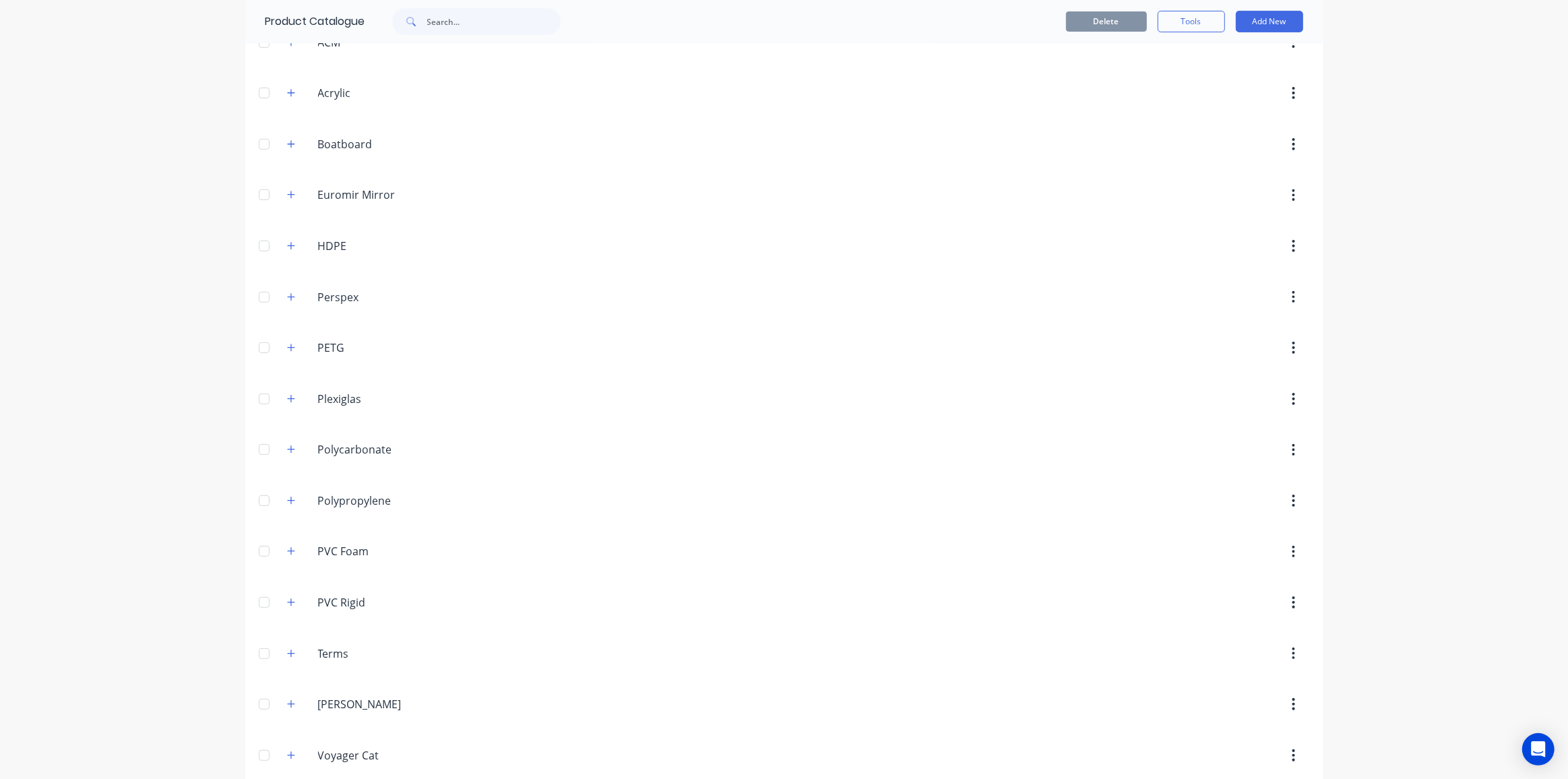
scroll to position [534, 0]
click at [289, 696] on icon "button" at bounding box center [290, 701] width 8 height 9
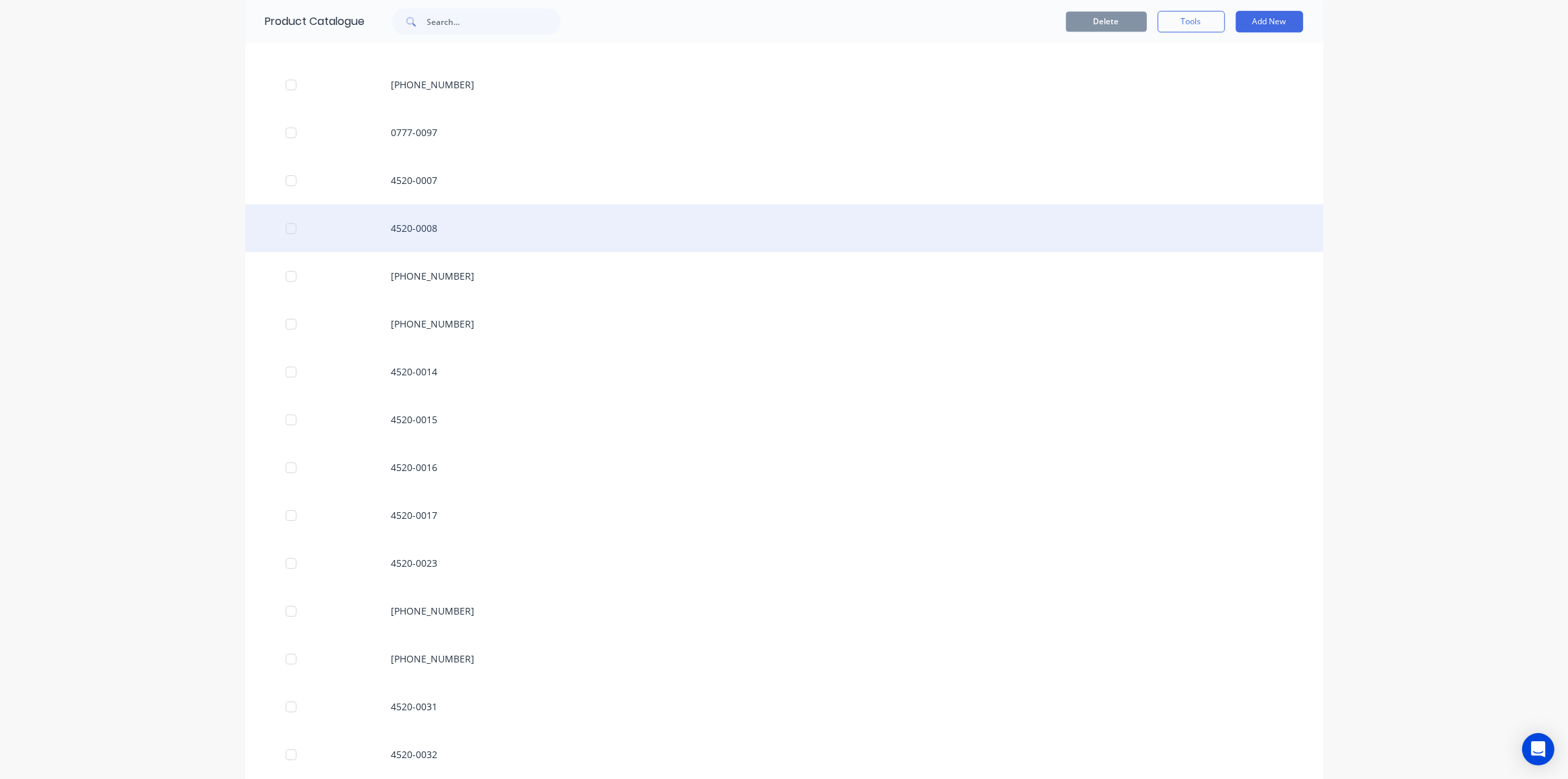
scroll to position [4638, 0]
click at [428, 225] on div "4520-0007" at bounding box center [784, 235] width 1078 height 48
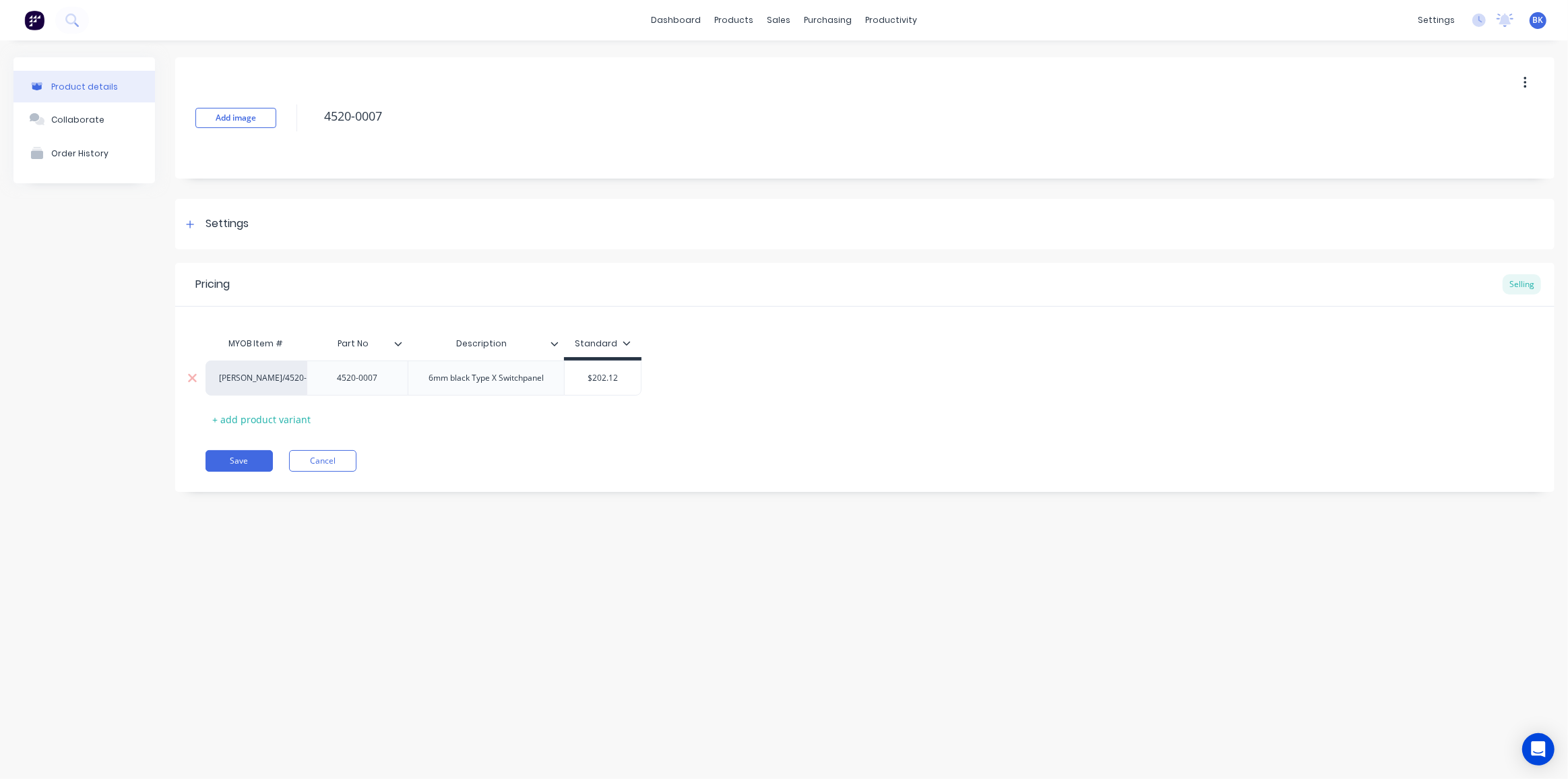
click at [500, 383] on div "6mm black Type X Switchpanel" at bounding box center [486, 378] width 137 height 18
click at [533, 427] on div "MYOB Item # Part No Description Standard TYREE/4520-0007 4520-0007 6mm black Ty…" at bounding box center [865, 379] width 1319 height 100
click at [212, 417] on div "+ add product variant" at bounding box center [261, 420] width 112 height 21
click at [509, 485] on div "Save Cancel" at bounding box center [880, 495] width 1349 height 22
click at [191, 224] on icon at bounding box center [190, 224] width 7 height 7
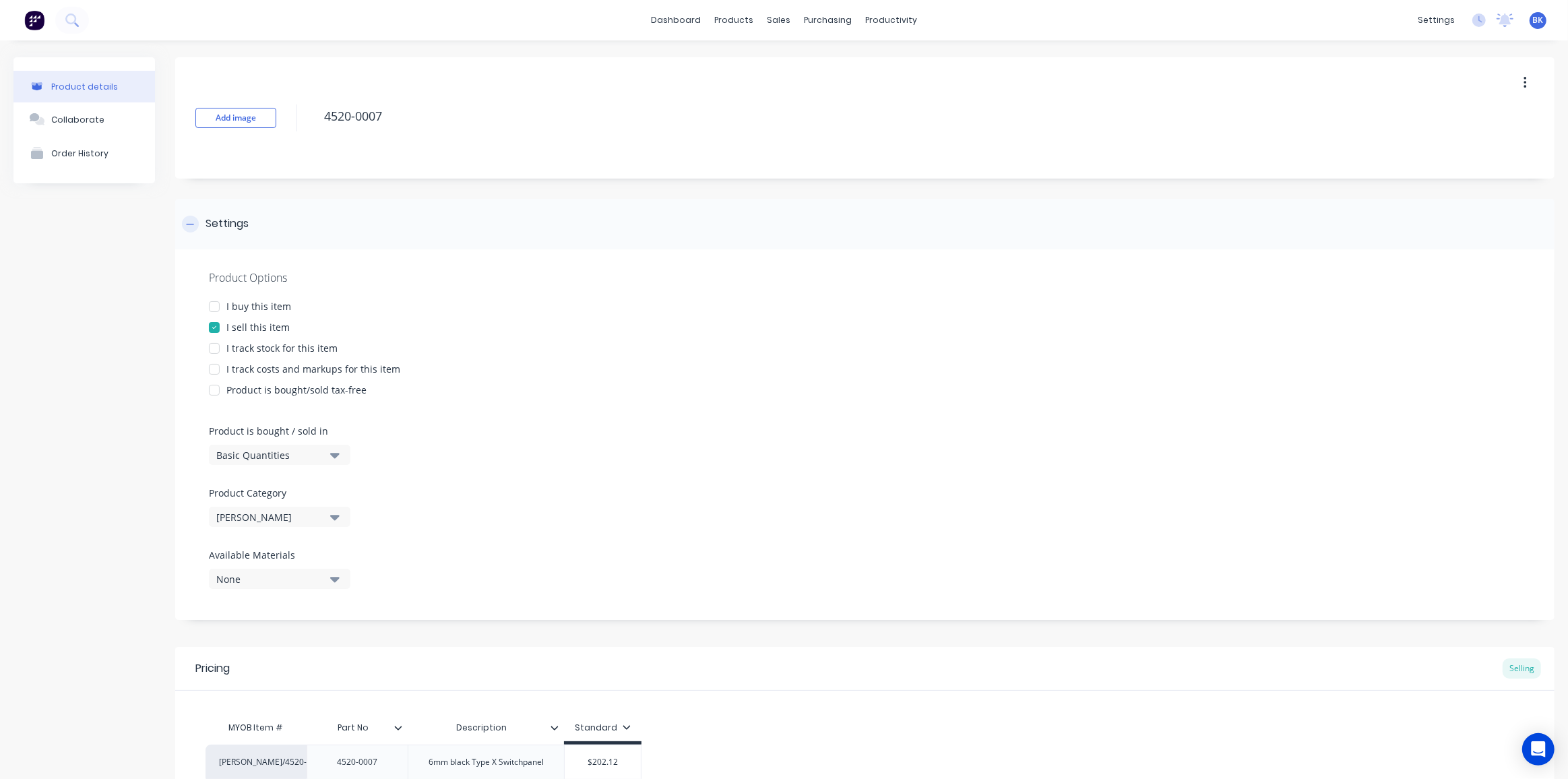
type textarea "x"
click at [191, 224] on icon at bounding box center [190, 224] width 7 height 1
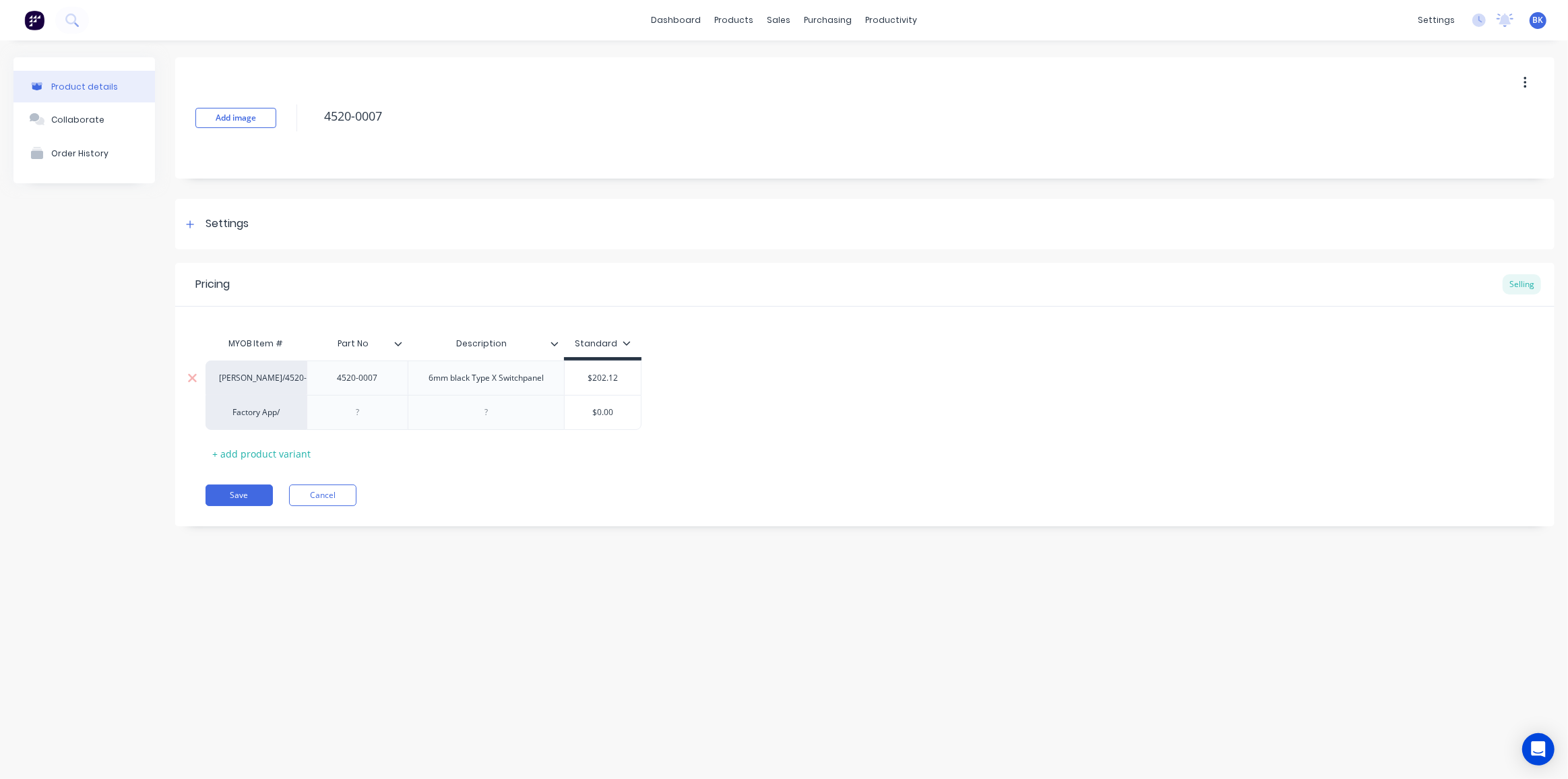
click at [548, 382] on div "6mm black Type X Switchpanel" at bounding box center [486, 378] width 137 height 18
drag, startPoint x: 553, startPoint y: 381, endPoint x: 410, endPoint y: 388, distance: 143.2
click at [422, 386] on div "6mm black Type X Switchpanel" at bounding box center [486, 378] width 137 height 18
paste div
click at [610, 598] on div "Product details Collaborate Order History Add image 4520-0007 Settings Product …" at bounding box center [784, 396] width 1568 height 711
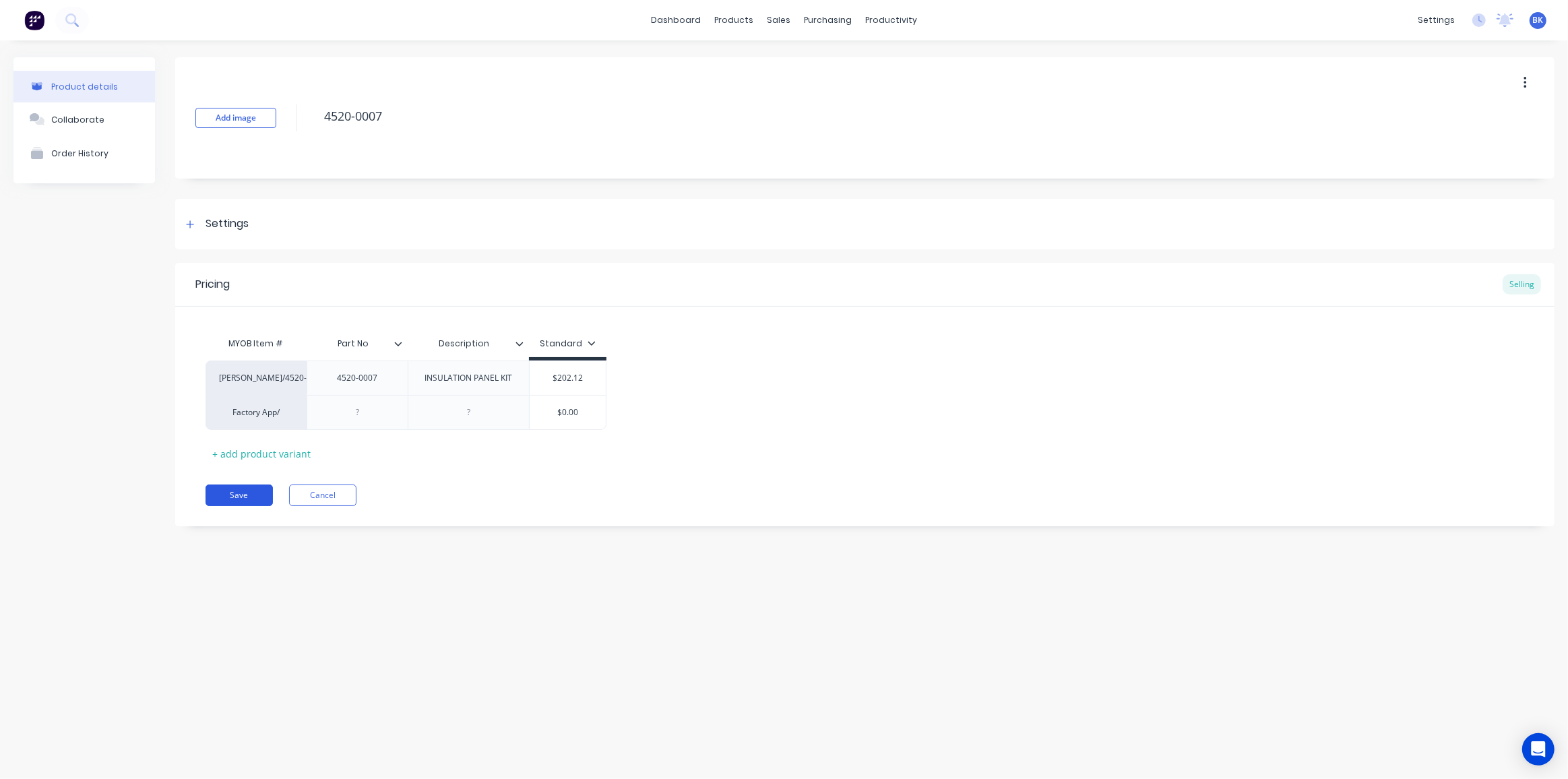
click at [234, 489] on button "Save" at bounding box center [239, 495] width 67 height 22
type textarea "x"
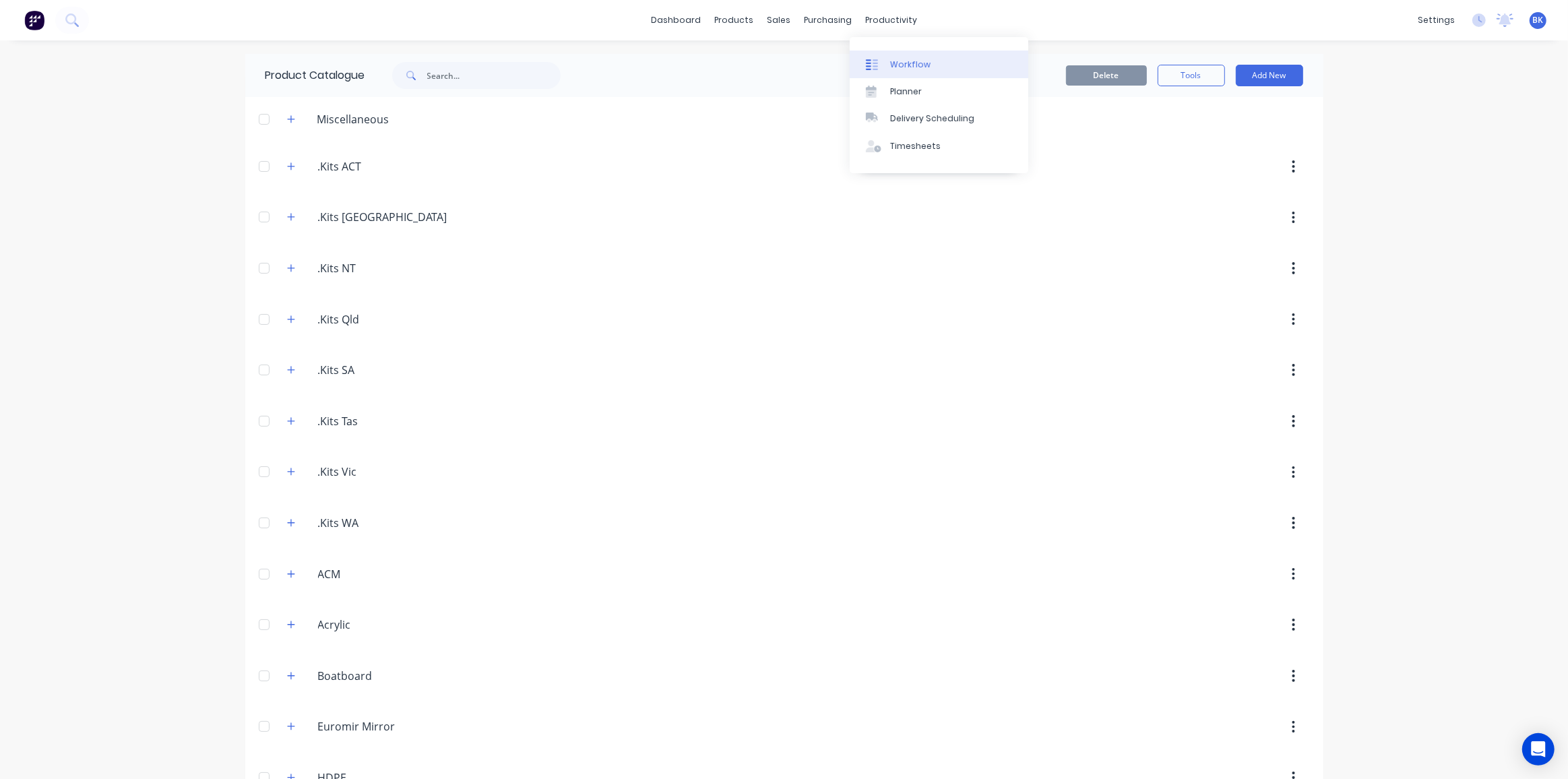
click at [899, 63] on div "Workflow" at bounding box center [910, 64] width 40 height 12
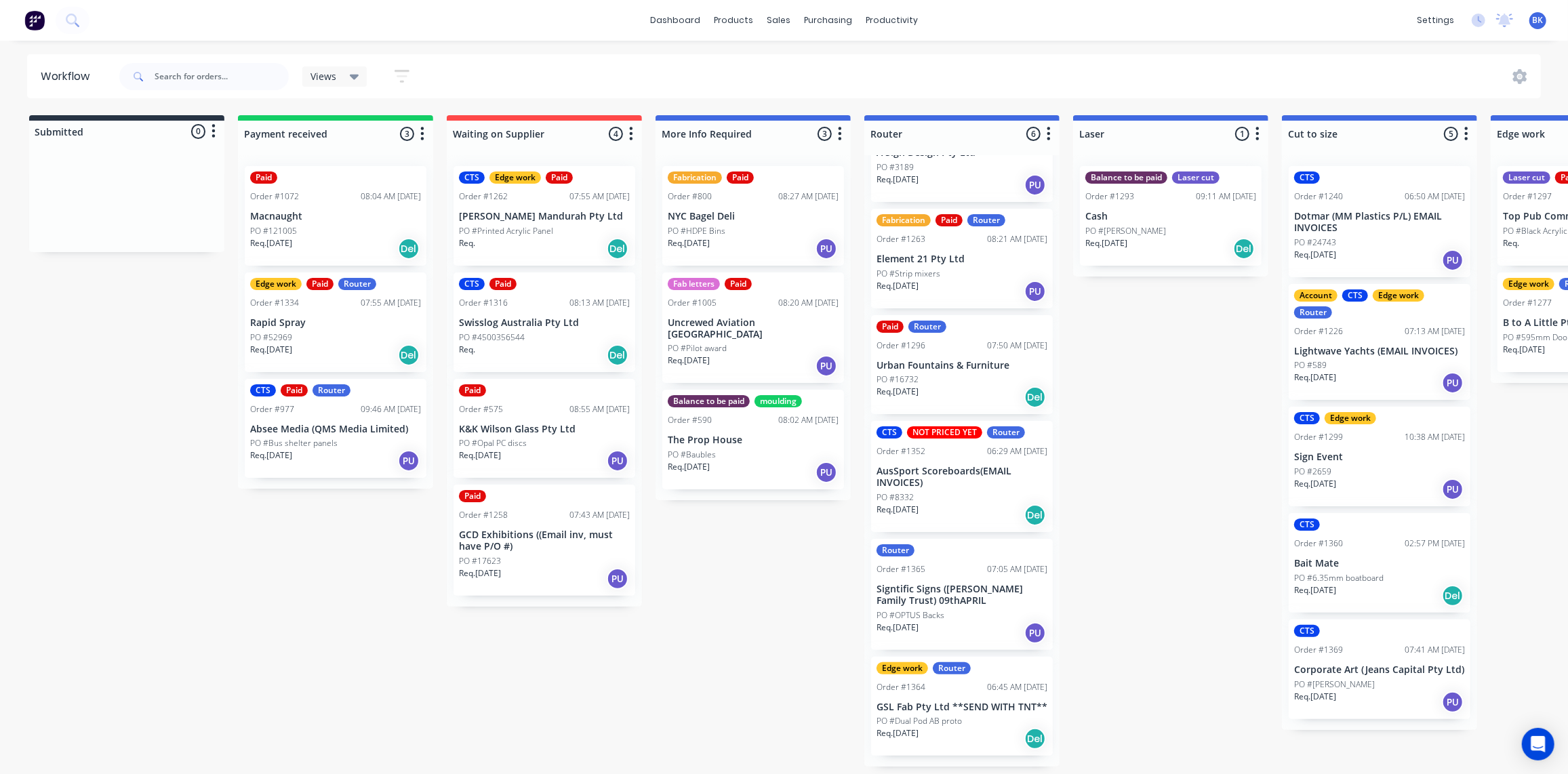
scroll to position [1, 0]
click at [807, 66] on div "Sales Orders" at bounding box center [829, 66] width 55 height 12
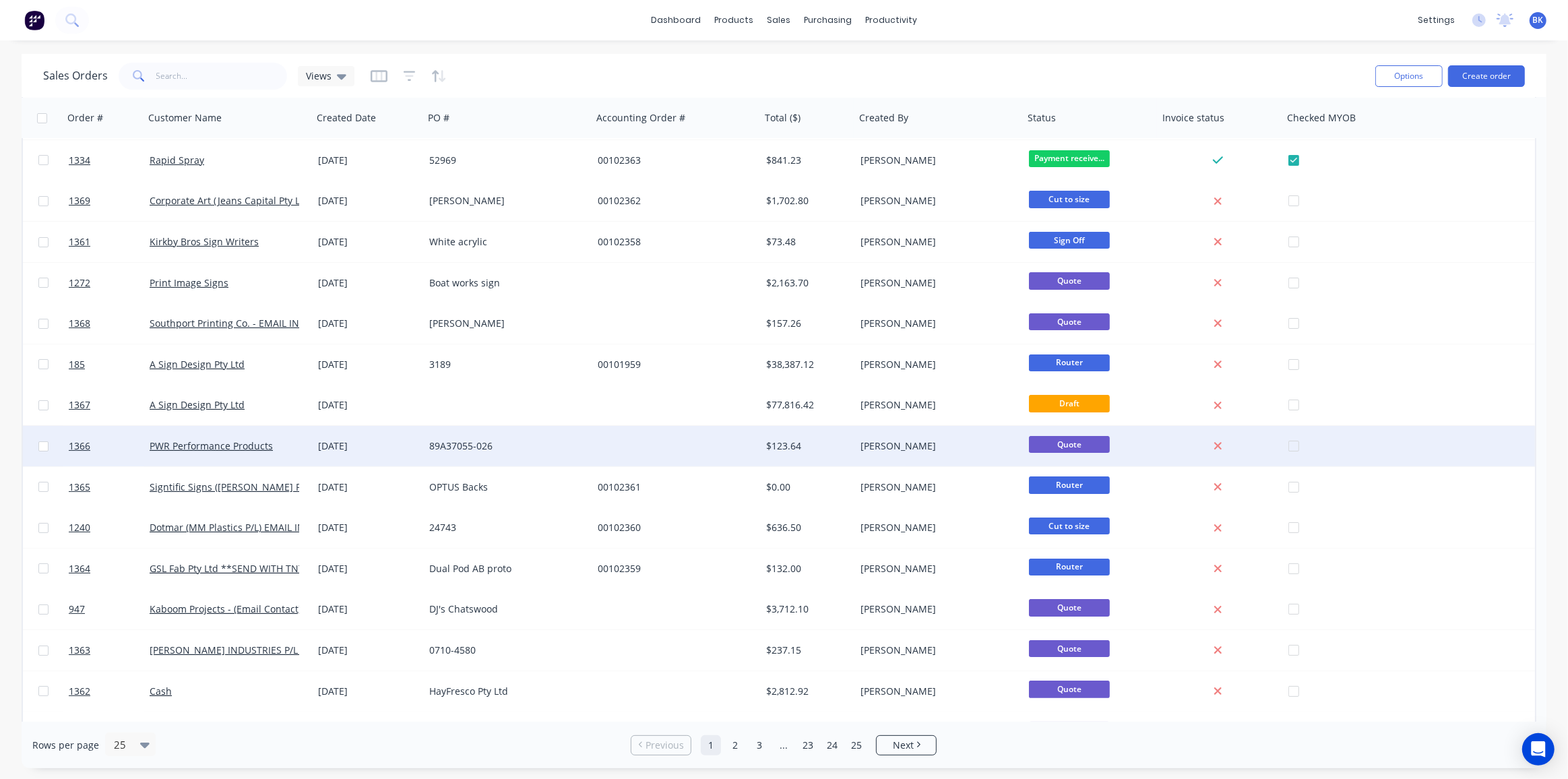
scroll to position [183, 0]
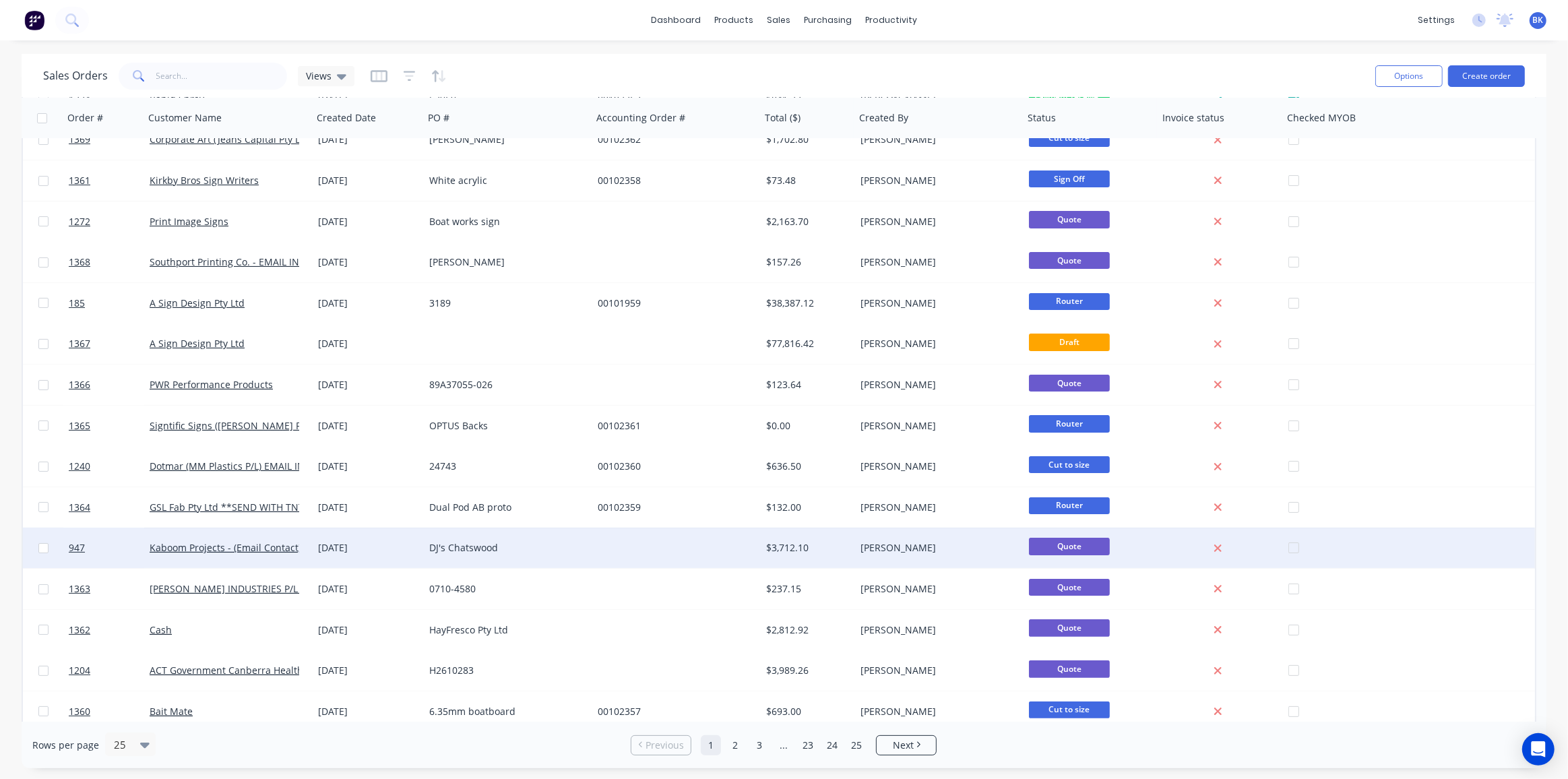
click at [432, 537] on div "DJ's Chatswood" at bounding box center [508, 547] width 168 height 40
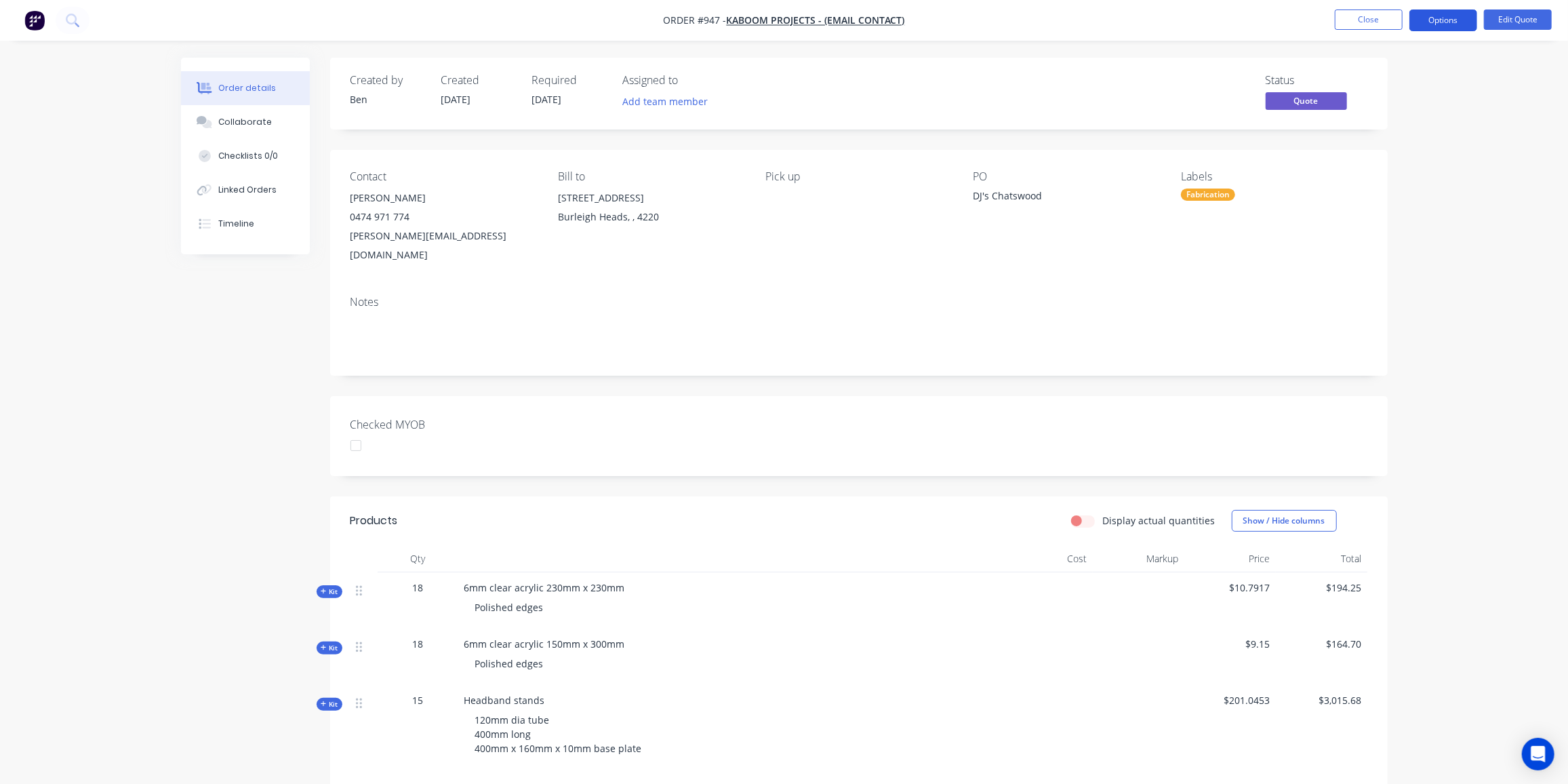
click at [1448, 21] on button "Options" at bounding box center [1443, 20] width 68 height 22
click at [1409, 163] on div "Convert to Order" at bounding box center [1403, 164] width 125 height 20
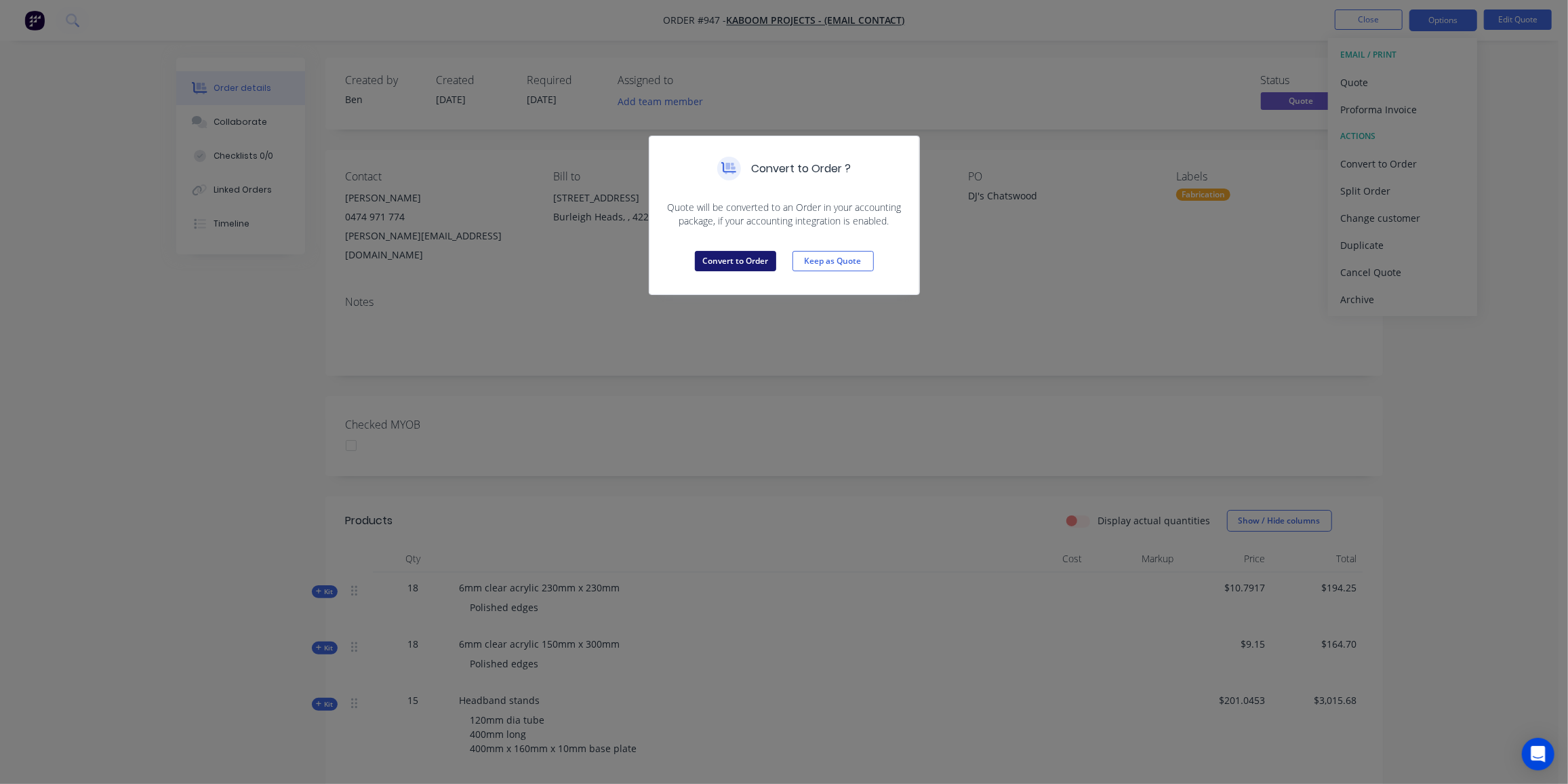
click at [751, 259] on button "Convert to Order" at bounding box center [736, 261] width 81 height 21
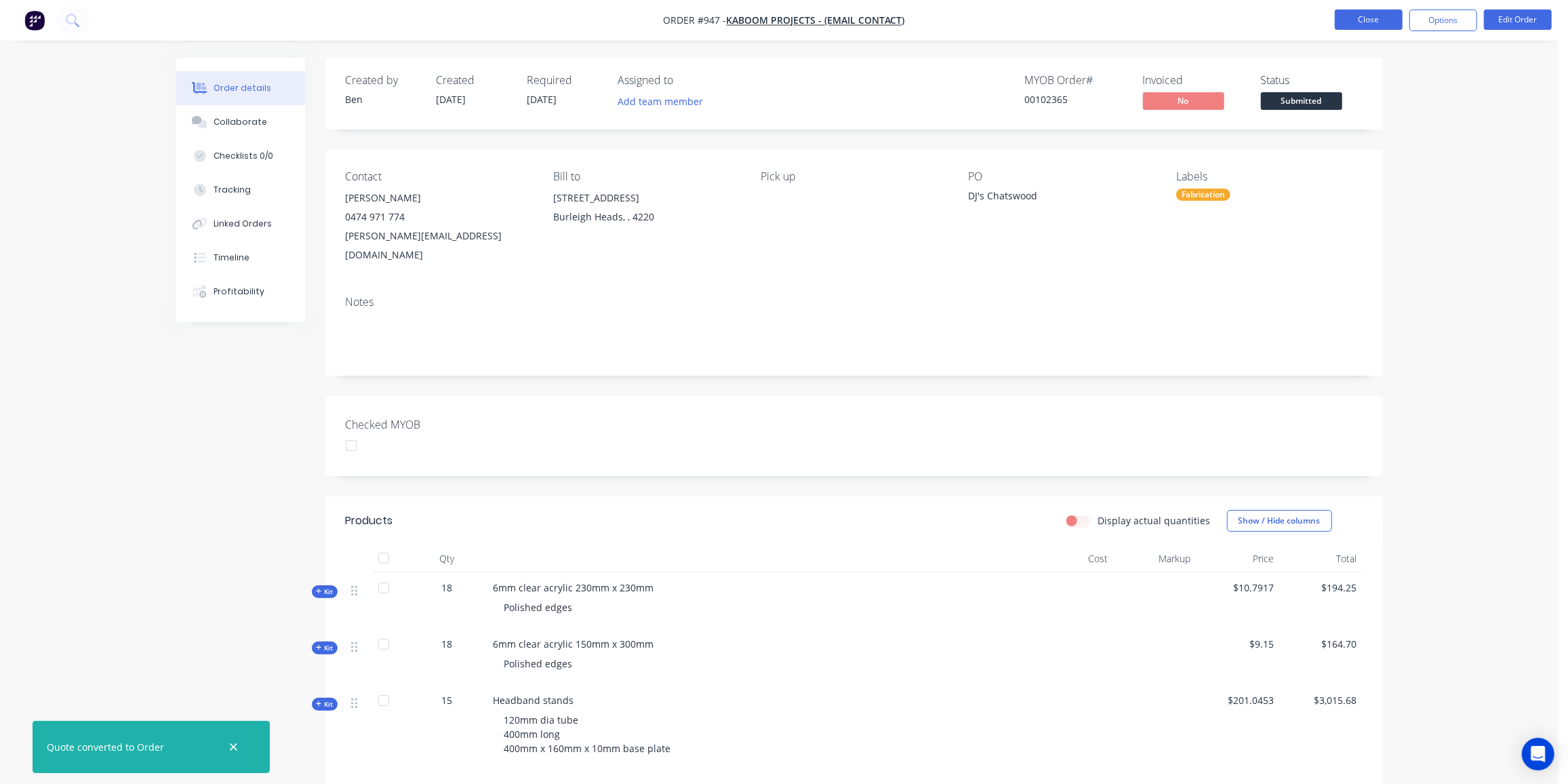
click at [1344, 18] on button "Close" at bounding box center [1368, 19] width 68 height 21
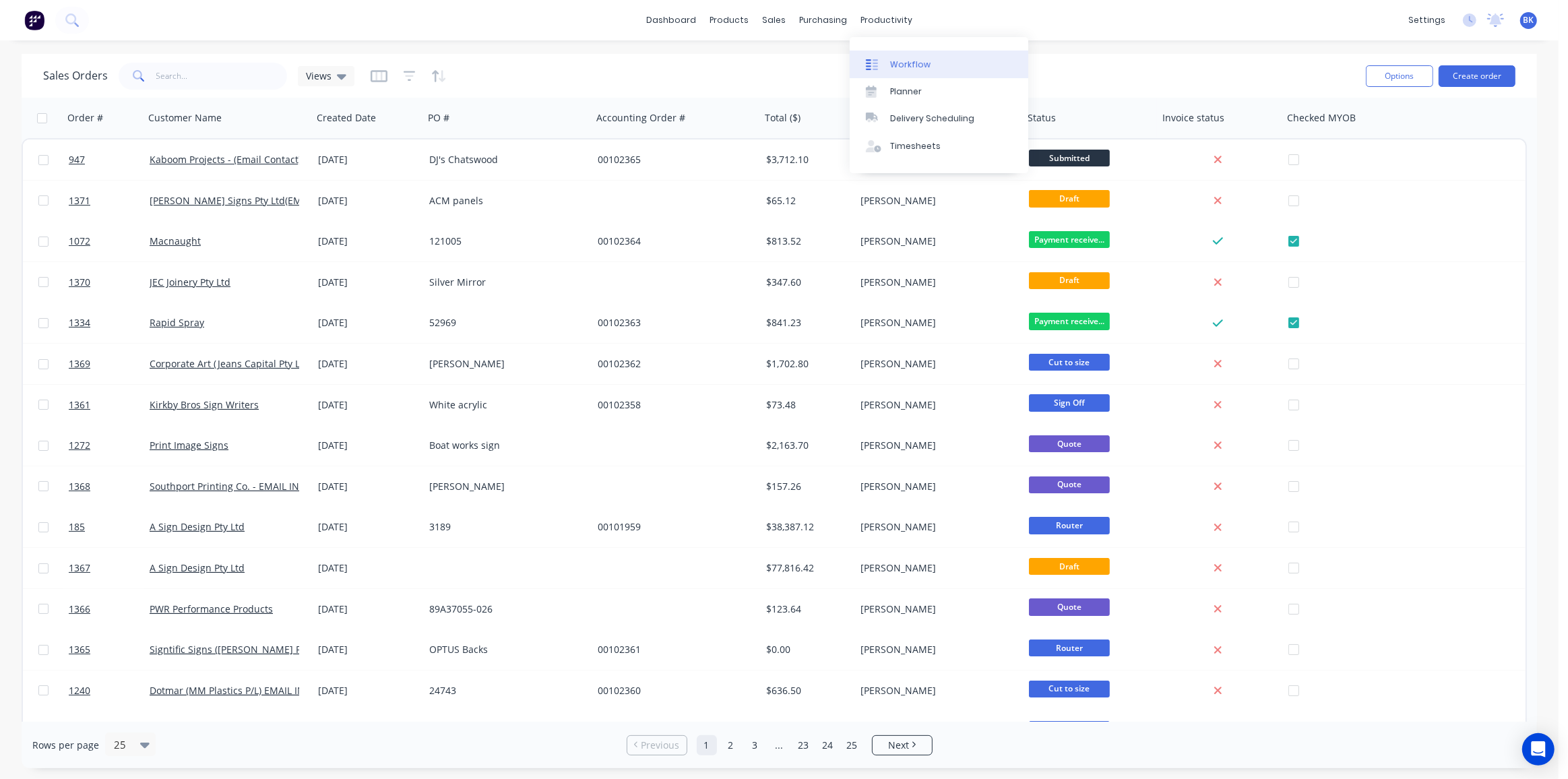
click at [912, 69] on div "Workflow" at bounding box center [910, 64] width 40 height 12
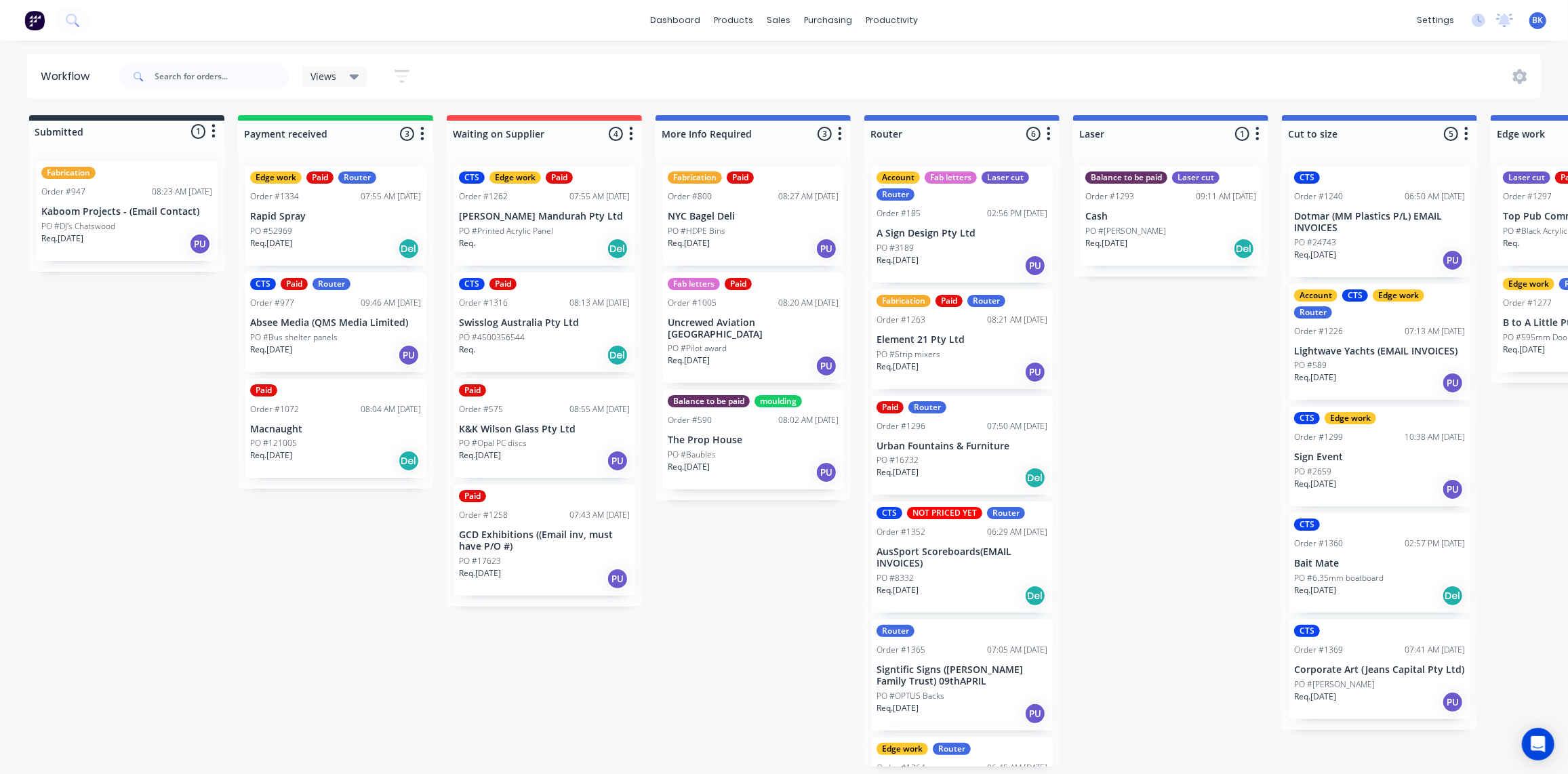
click at [97, 209] on p "Kaboom Projects - (Email Contact)" at bounding box center [127, 212] width 171 height 11
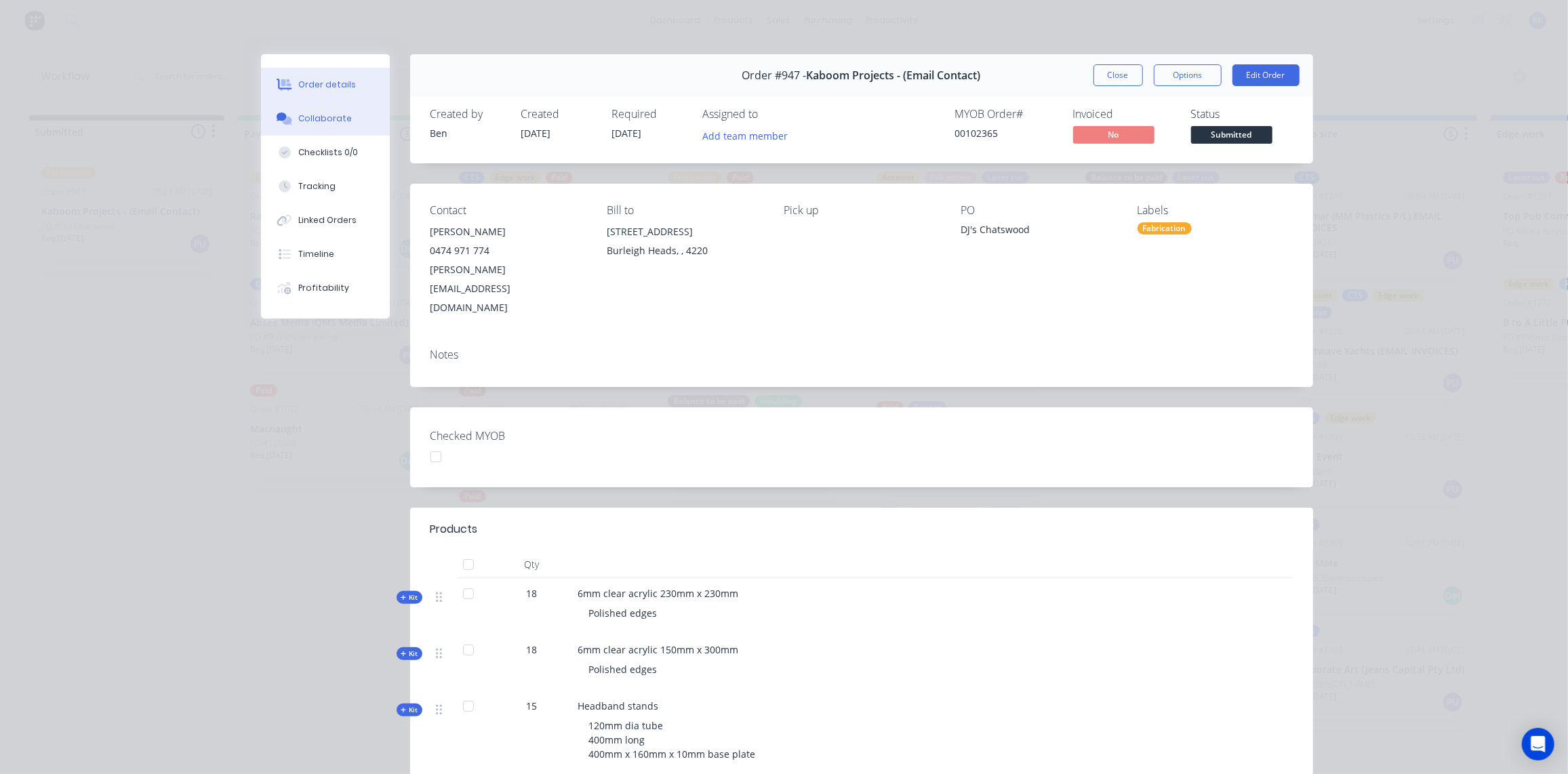
click at [313, 117] on div "Collaborate" at bounding box center [325, 118] width 53 height 12
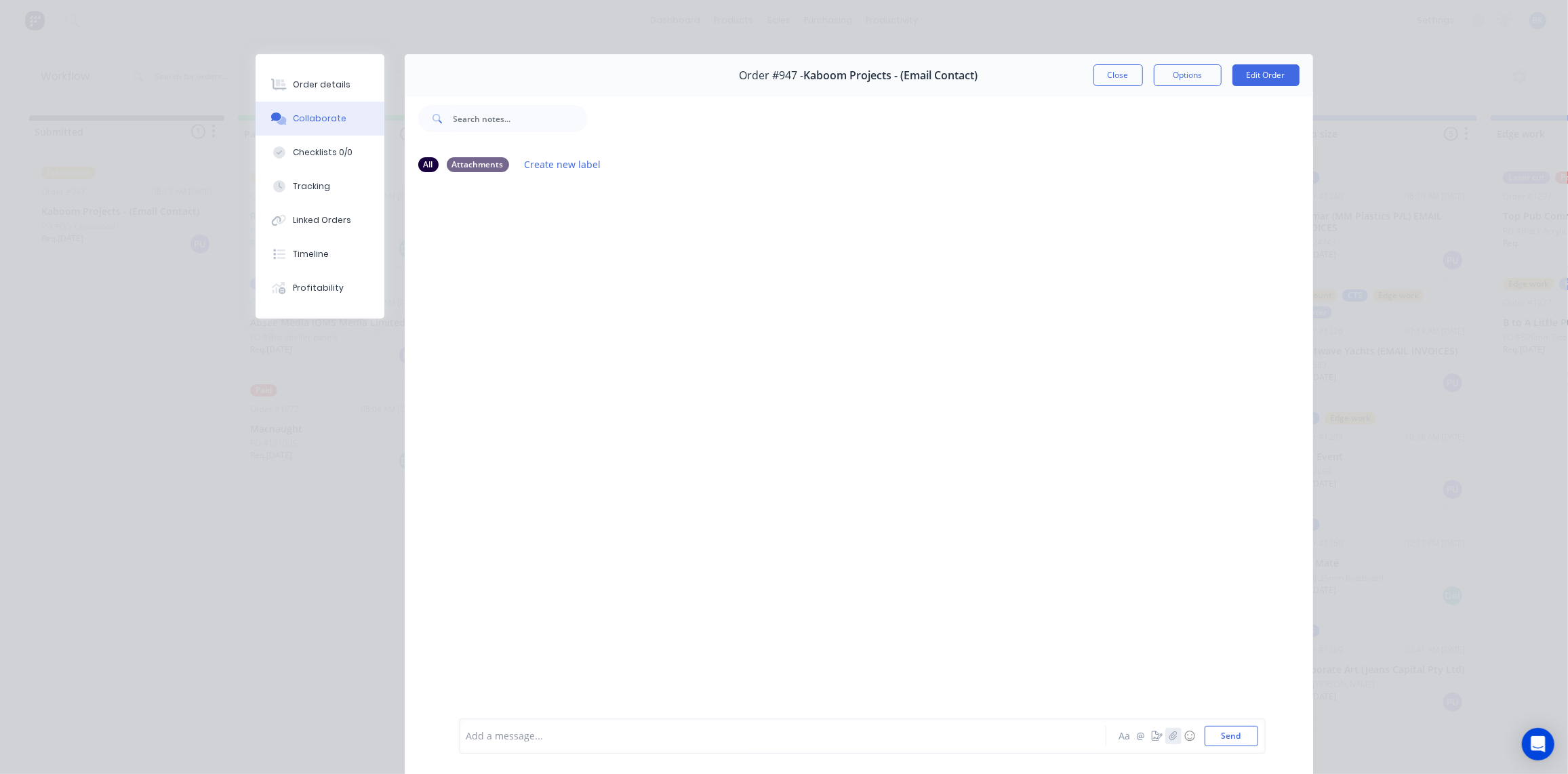
click at [1169, 738] on icon "button" at bounding box center [1173, 736] width 7 height 9
click at [783, 384] on div at bounding box center [859, 451] width 908 height 534
click at [1128, 62] on div "Order #947 - Kaboom Projects - (Email Contact) Close Options Edit Order" at bounding box center [859, 75] width 908 height 43
click at [1117, 71] on button "Close" at bounding box center [1119, 75] width 50 height 22
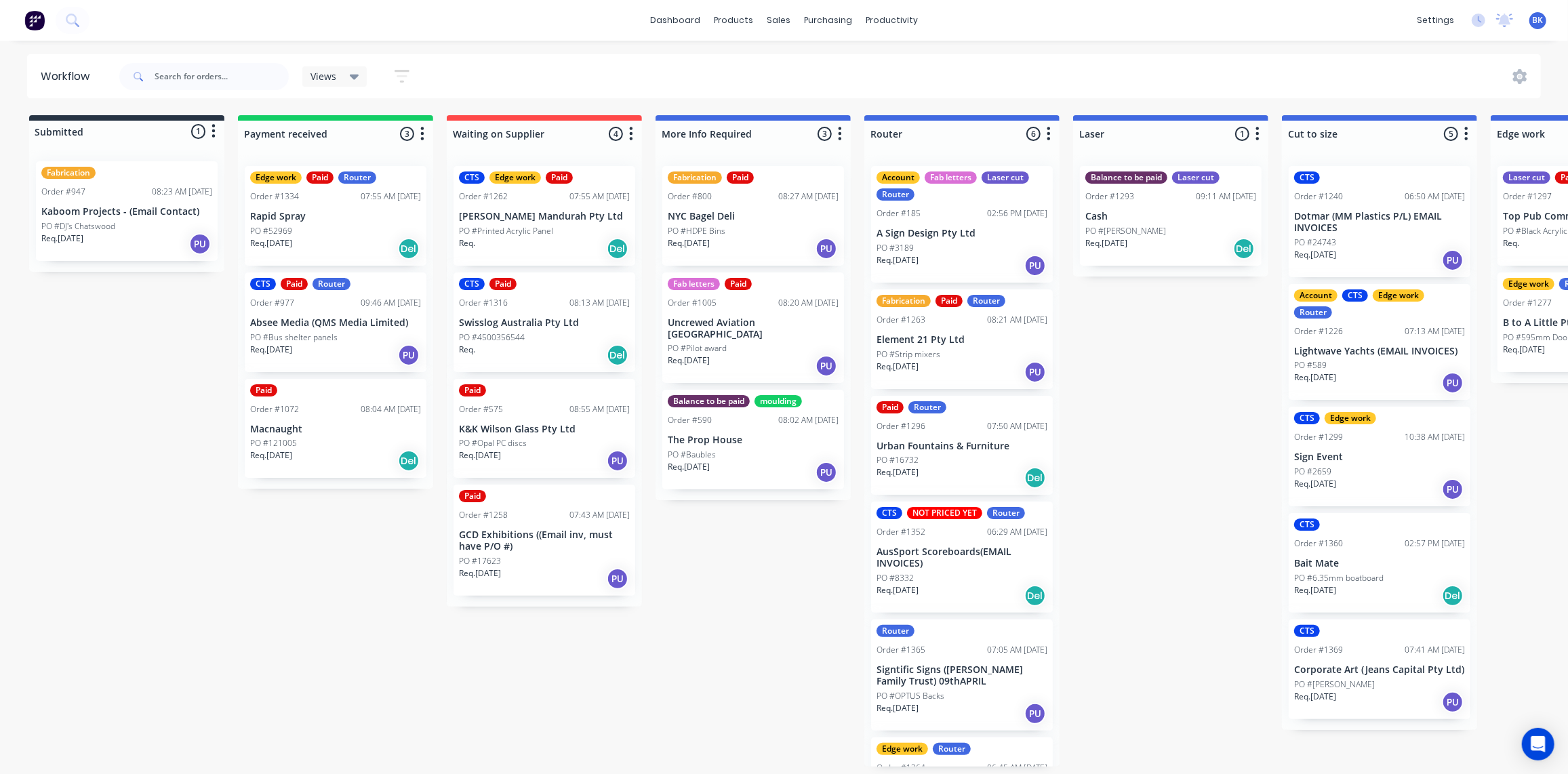
click at [97, 220] on p "PO #DJ's Chatswood" at bounding box center [78, 226] width 74 height 12
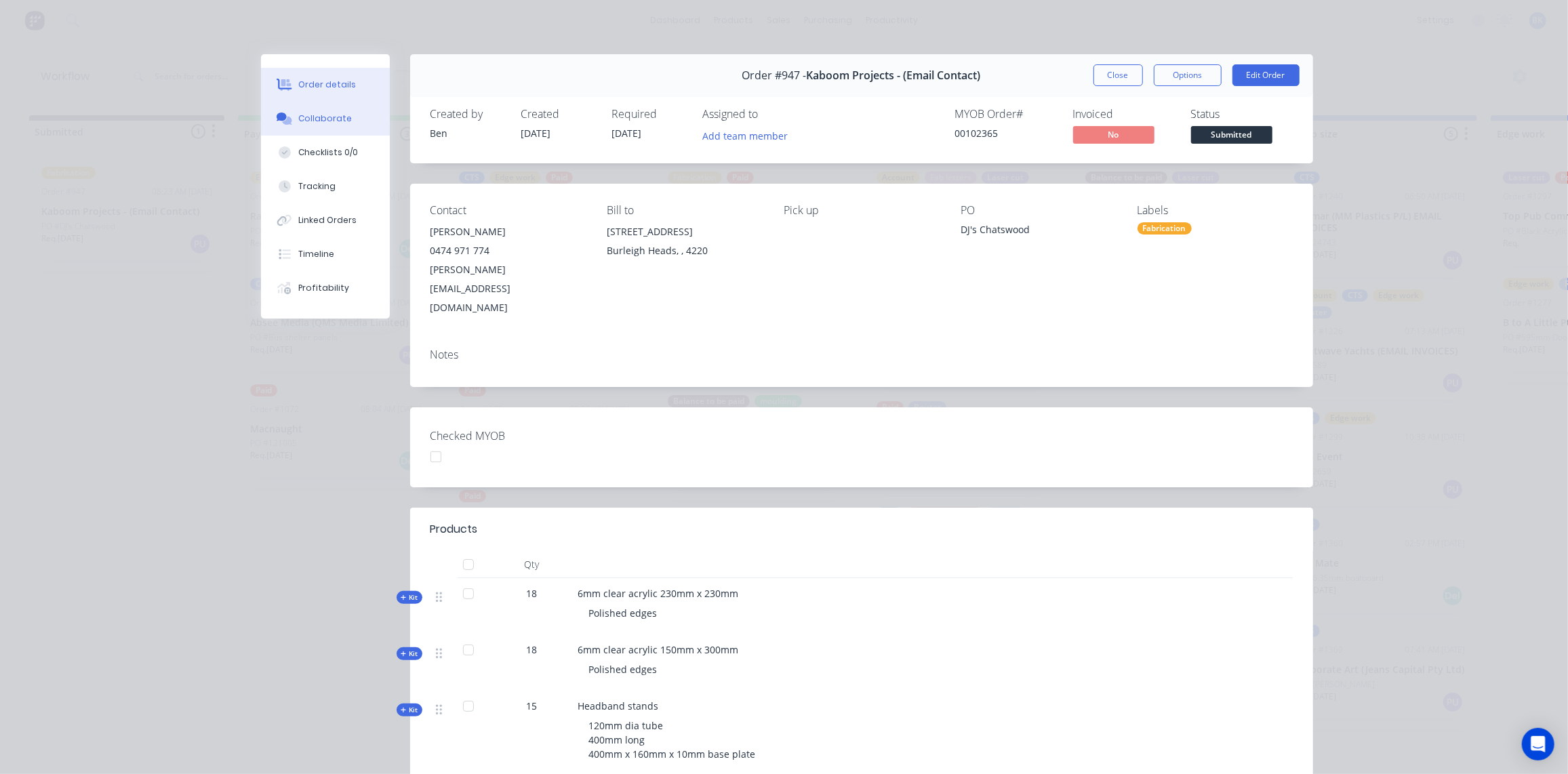
drag, startPoint x: 308, startPoint y: 124, endPoint x: 362, endPoint y: 127, distance: 54.1
click at [309, 124] on div "Collaborate" at bounding box center [325, 118] width 53 height 12
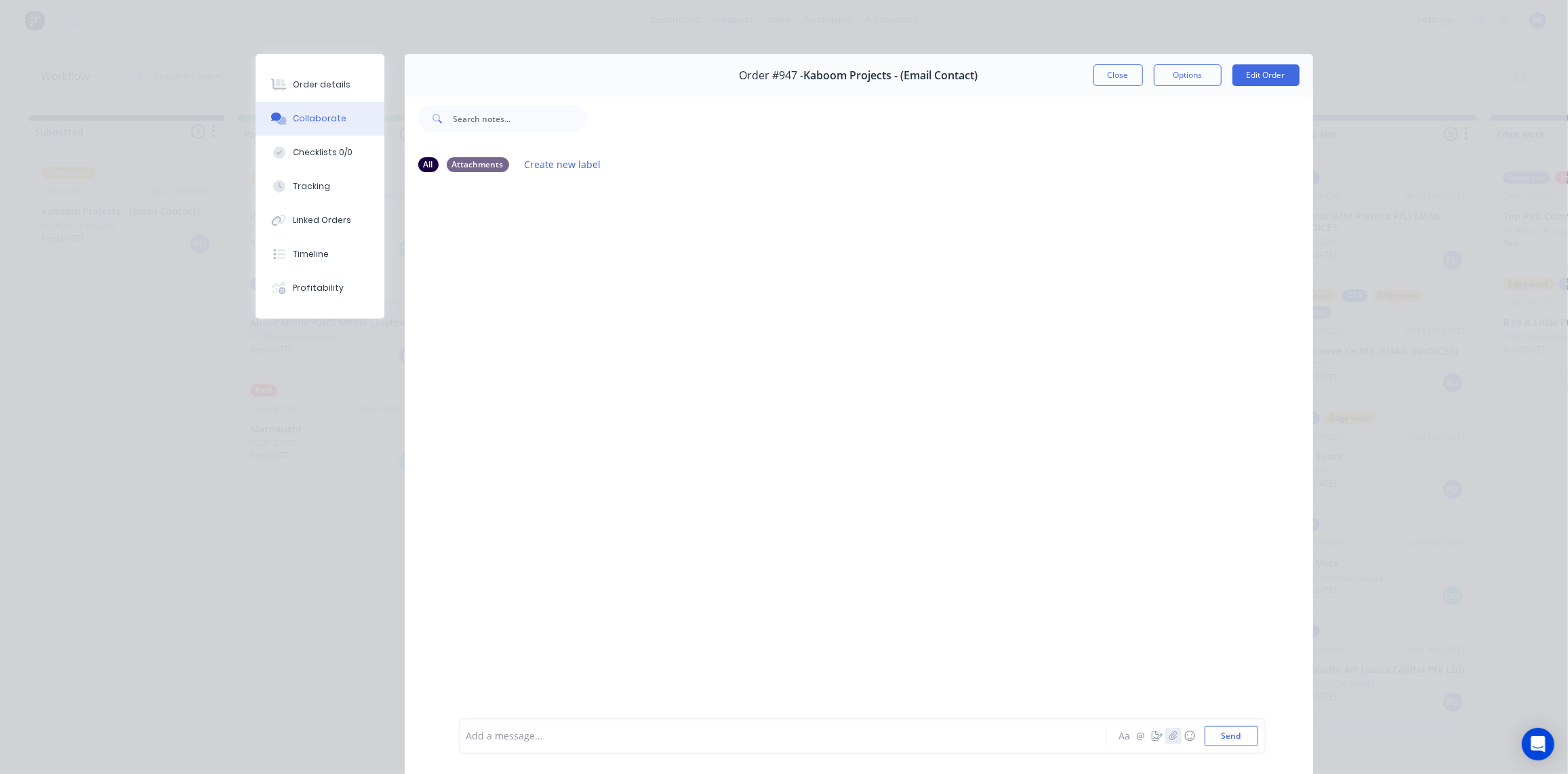
click at [1170, 736] on icon "button" at bounding box center [1173, 736] width 8 height 9
click at [1244, 743] on button "Send" at bounding box center [1231, 736] width 53 height 21
drag, startPoint x: 1102, startPoint y: 77, endPoint x: 1066, endPoint y: 129, distance: 63.2
click at [1103, 77] on button "Close" at bounding box center [1119, 75] width 50 height 22
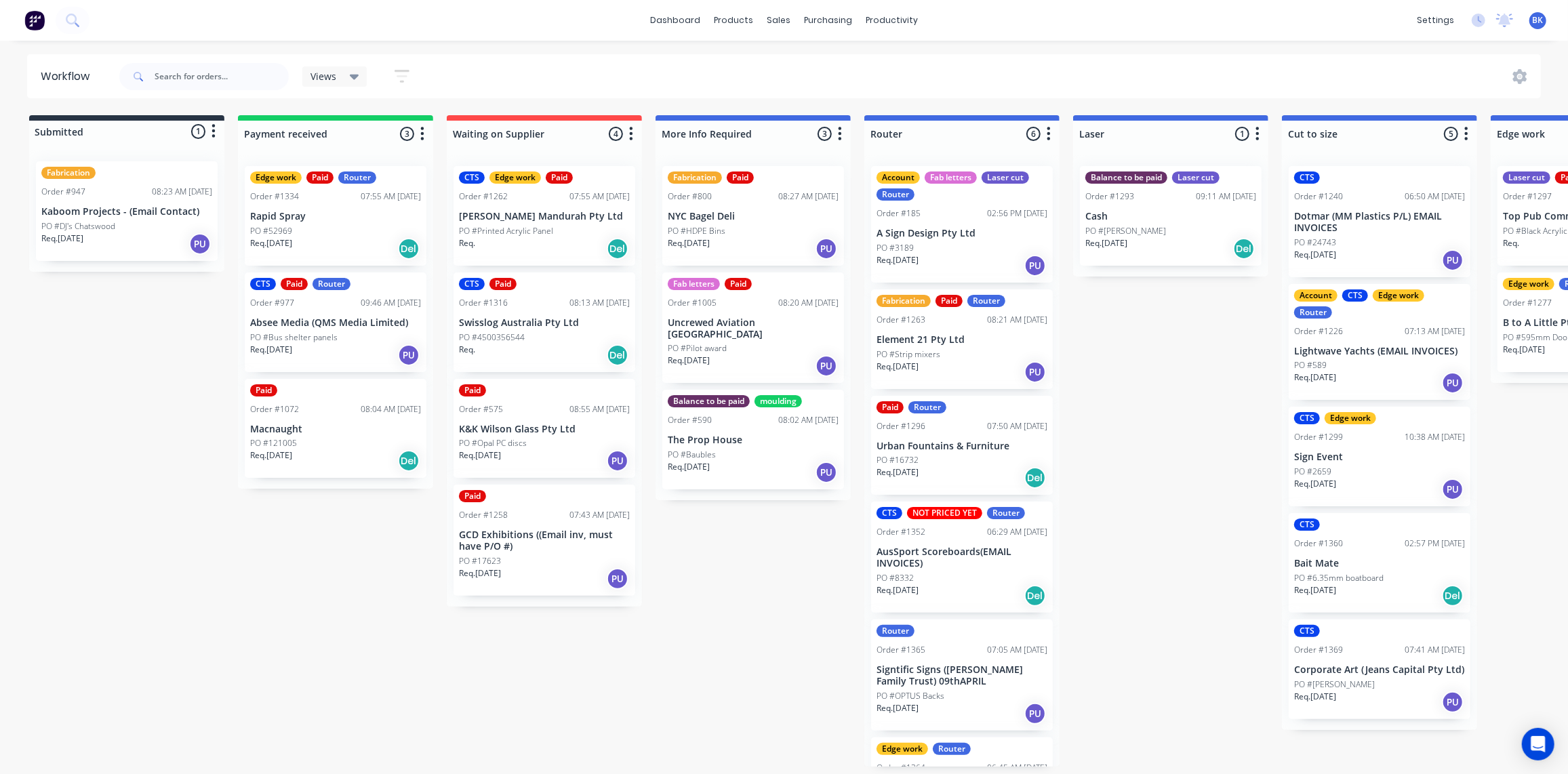
click at [92, 225] on p "PO #DJ's Chatswood" at bounding box center [78, 226] width 74 height 12
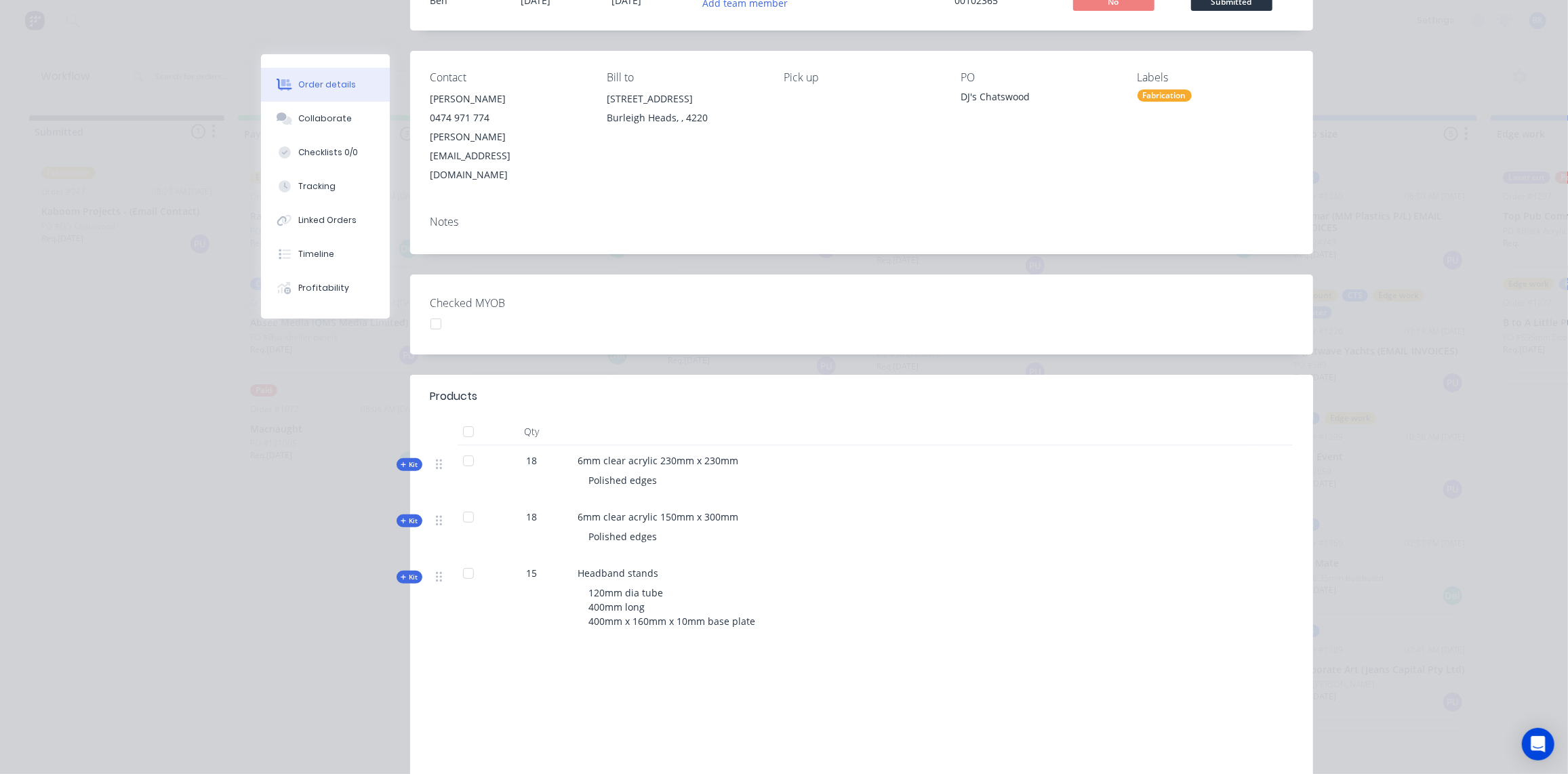
scroll to position [61, 0]
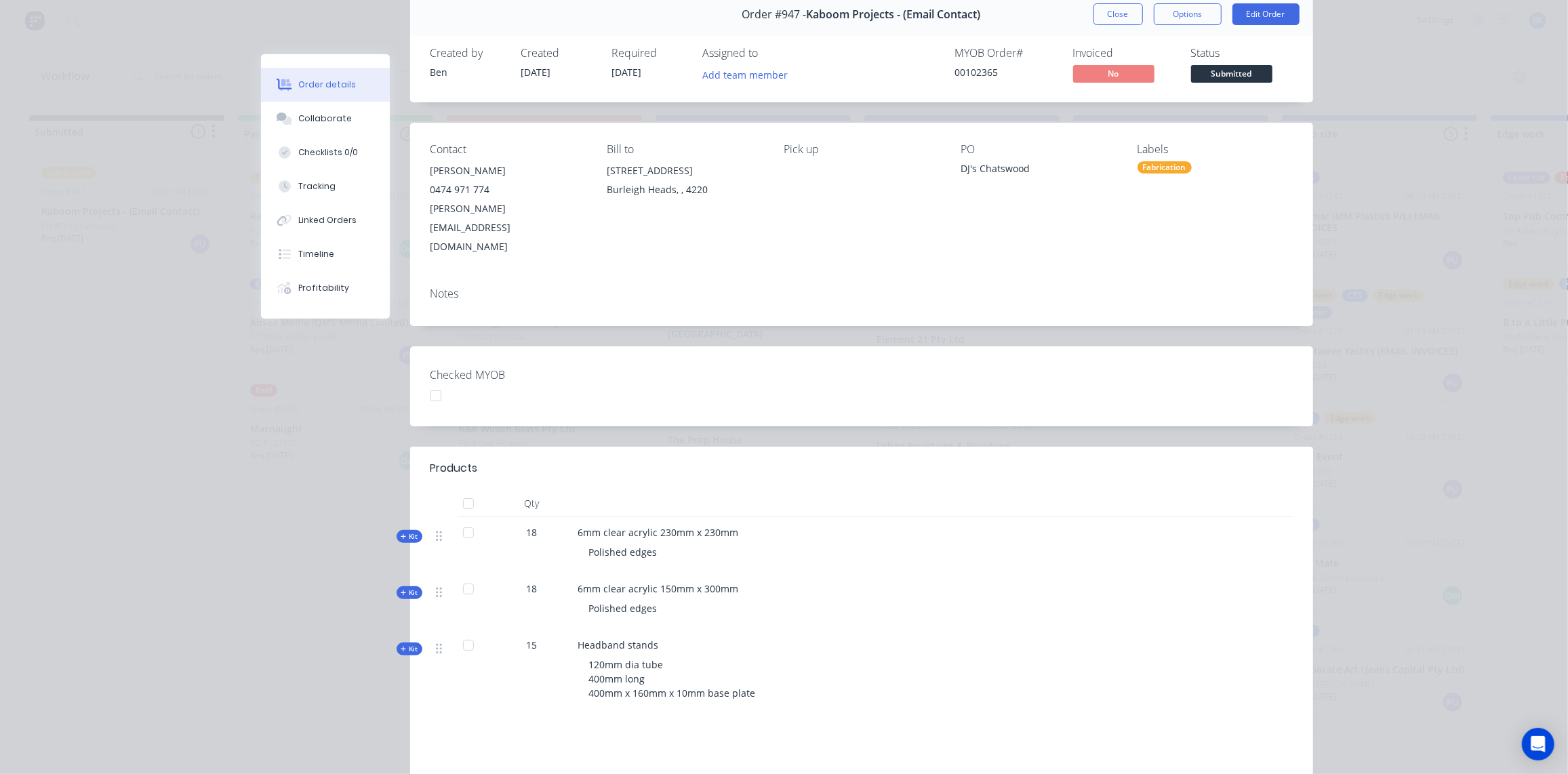
click at [1164, 168] on div "Fabrication" at bounding box center [1165, 167] width 54 height 12
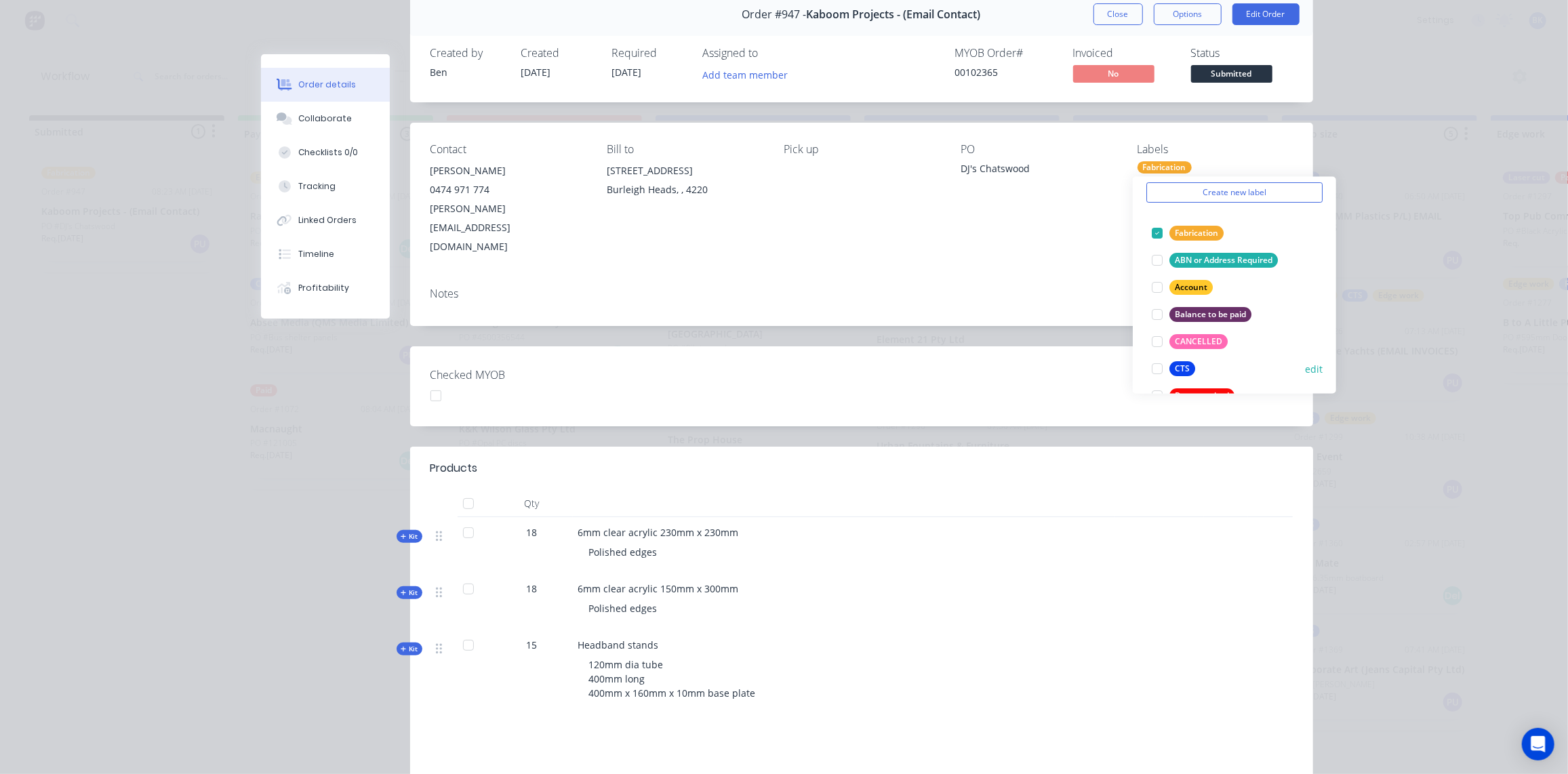
scroll to position [123, 0]
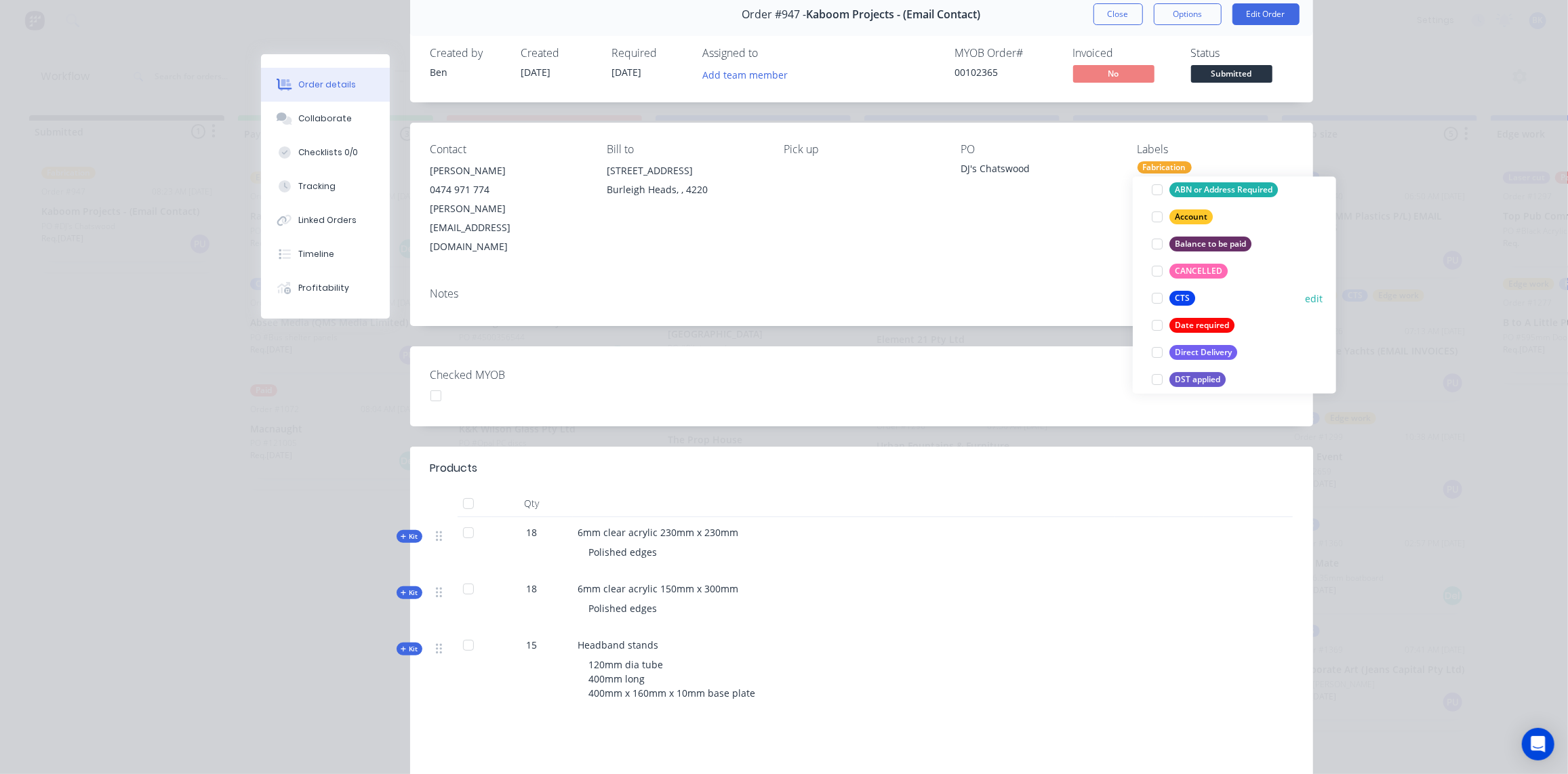
click at [1183, 291] on div "CTS" at bounding box center [1182, 298] width 26 height 15
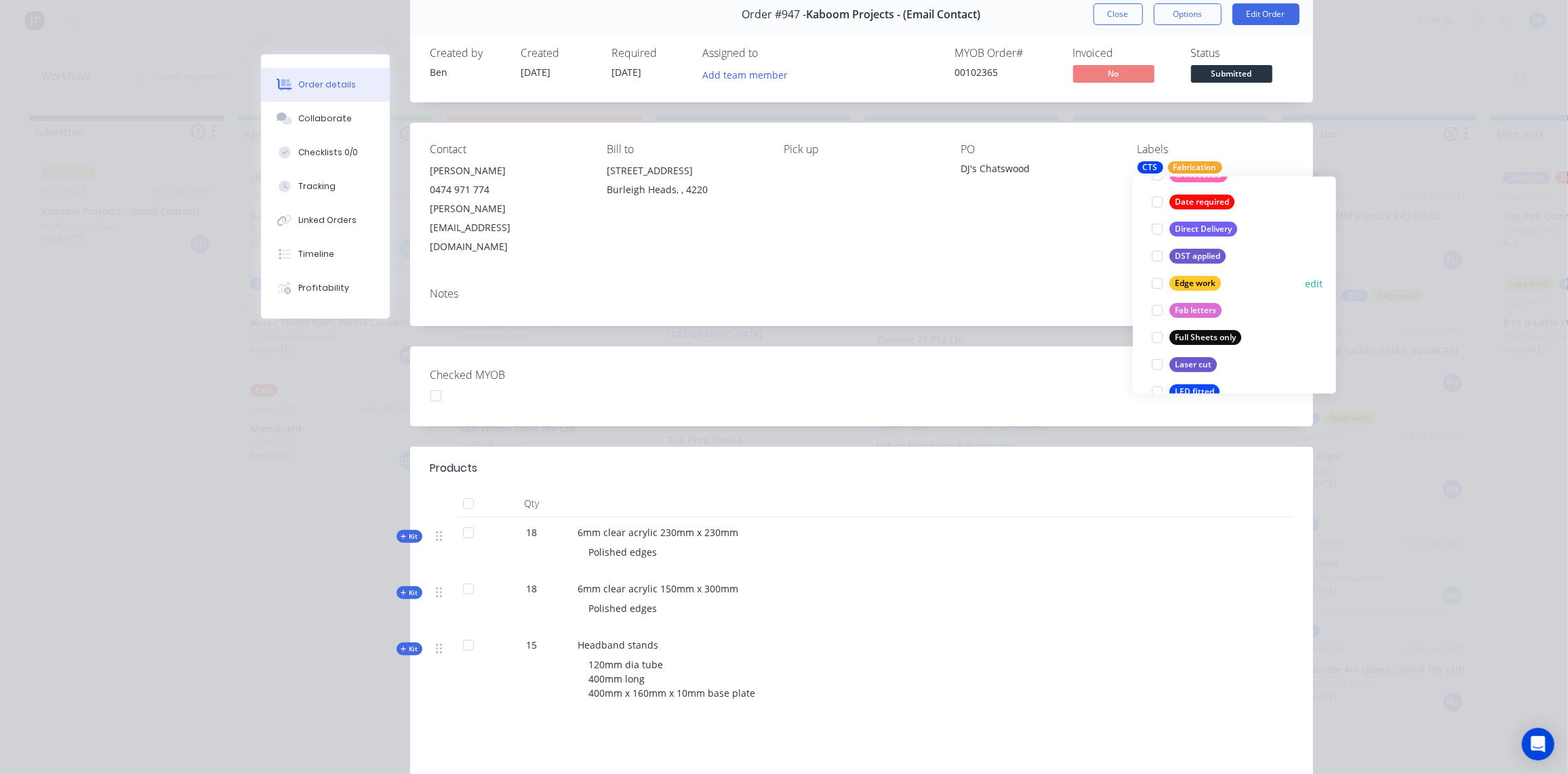
click at [1194, 280] on div "Edge work" at bounding box center [1195, 283] width 51 height 15
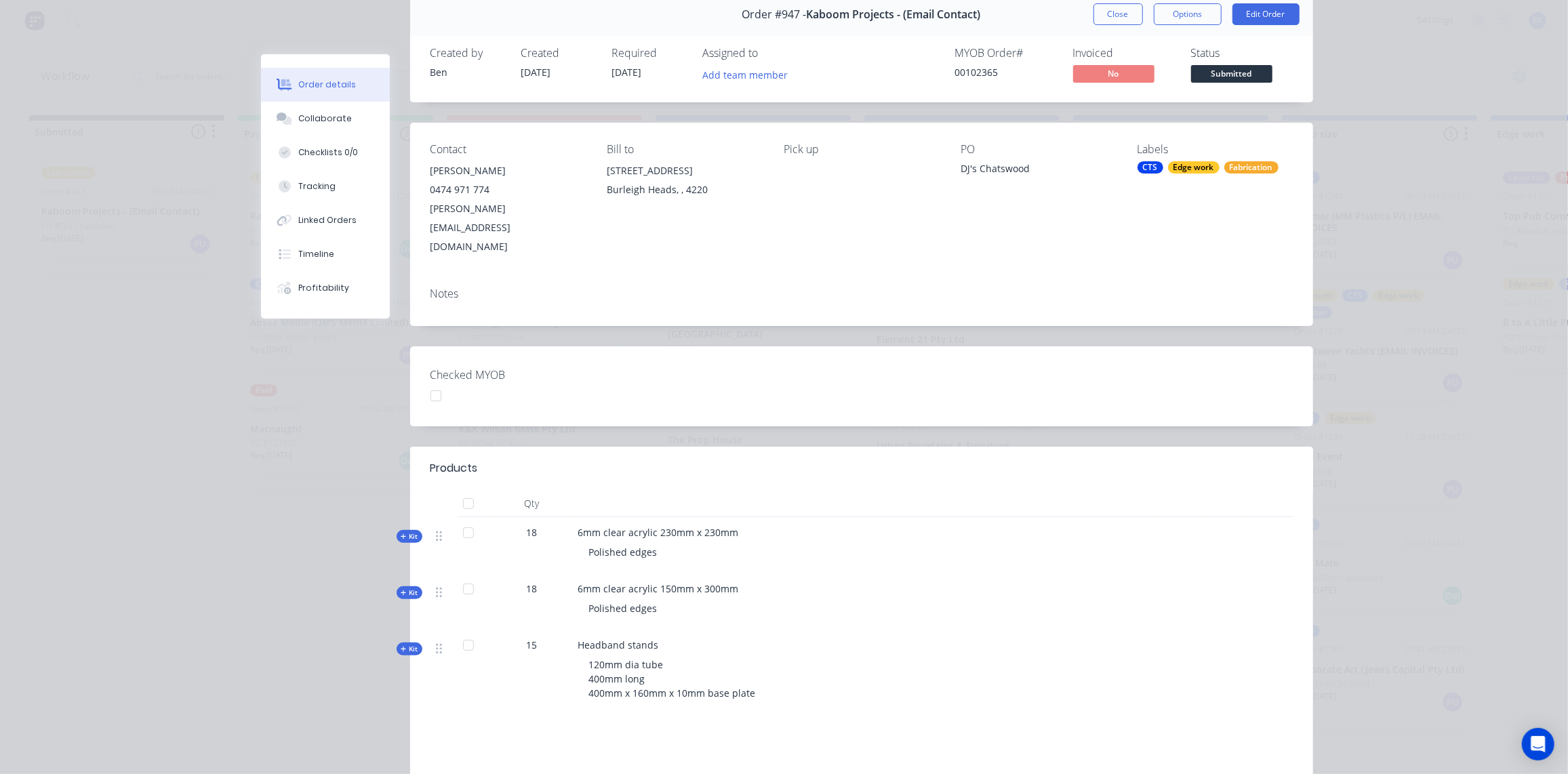
drag, startPoint x: 947, startPoint y: 587, endPoint x: 957, endPoint y: 571, distance: 18.9
click at [948, 585] on div "6mm clear acrylic 150mm x 300mm Polished edges" at bounding box center [844, 601] width 542 height 56
click at [1111, 16] on button "Close" at bounding box center [1119, 14] width 50 height 22
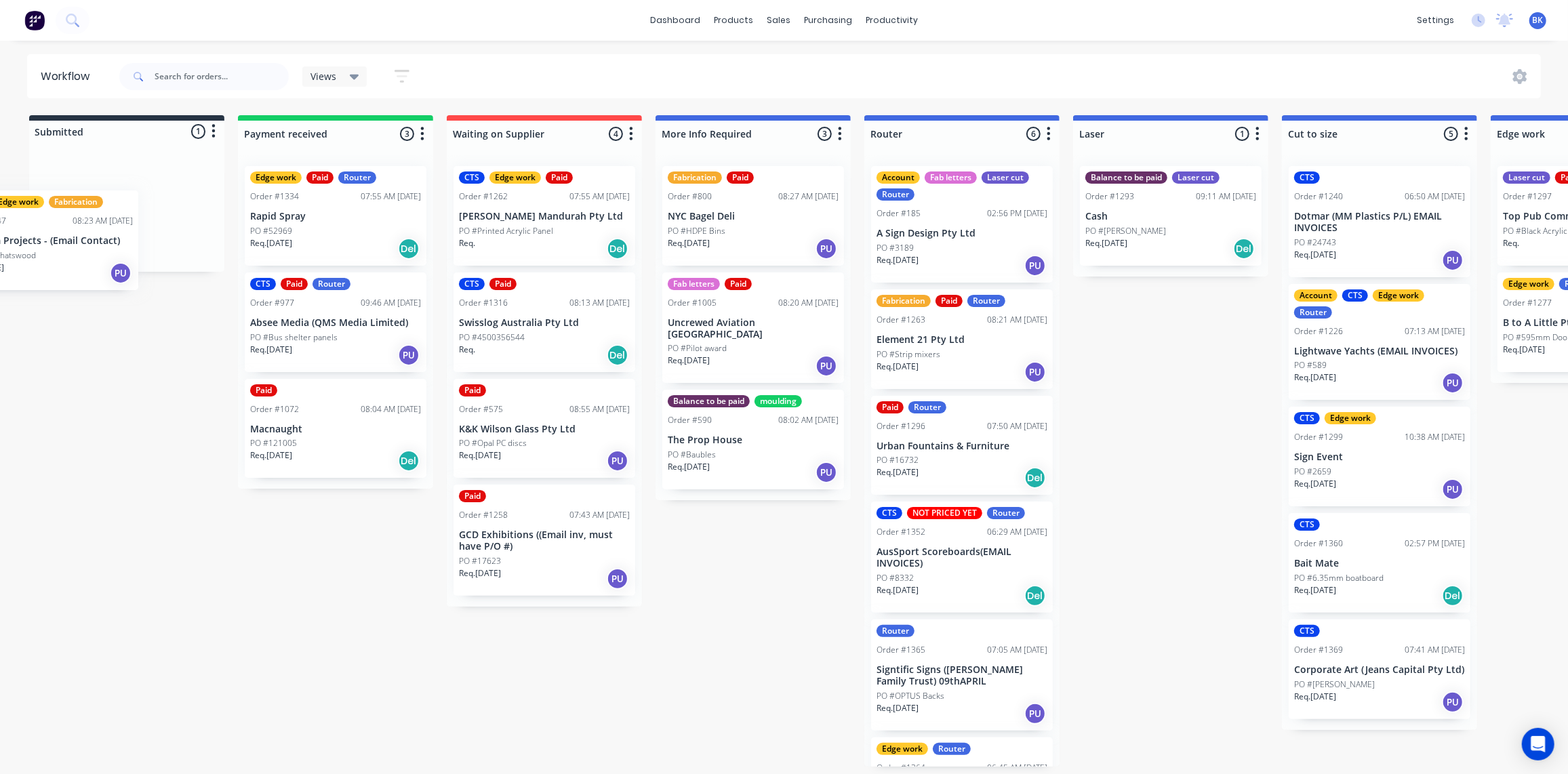
drag, startPoint x: 85, startPoint y: 213, endPoint x: 77, endPoint y: 181, distance: 33.0
click at [77, 181] on div "CTS Edge work Fabrication Order #947 08:23 AM [DATE] Kaboom Projects - (Email C…" at bounding box center [127, 211] width 195 height 122
click at [110, 235] on div "Req. [DATE] PU" at bounding box center [127, 244] width 171 height 23
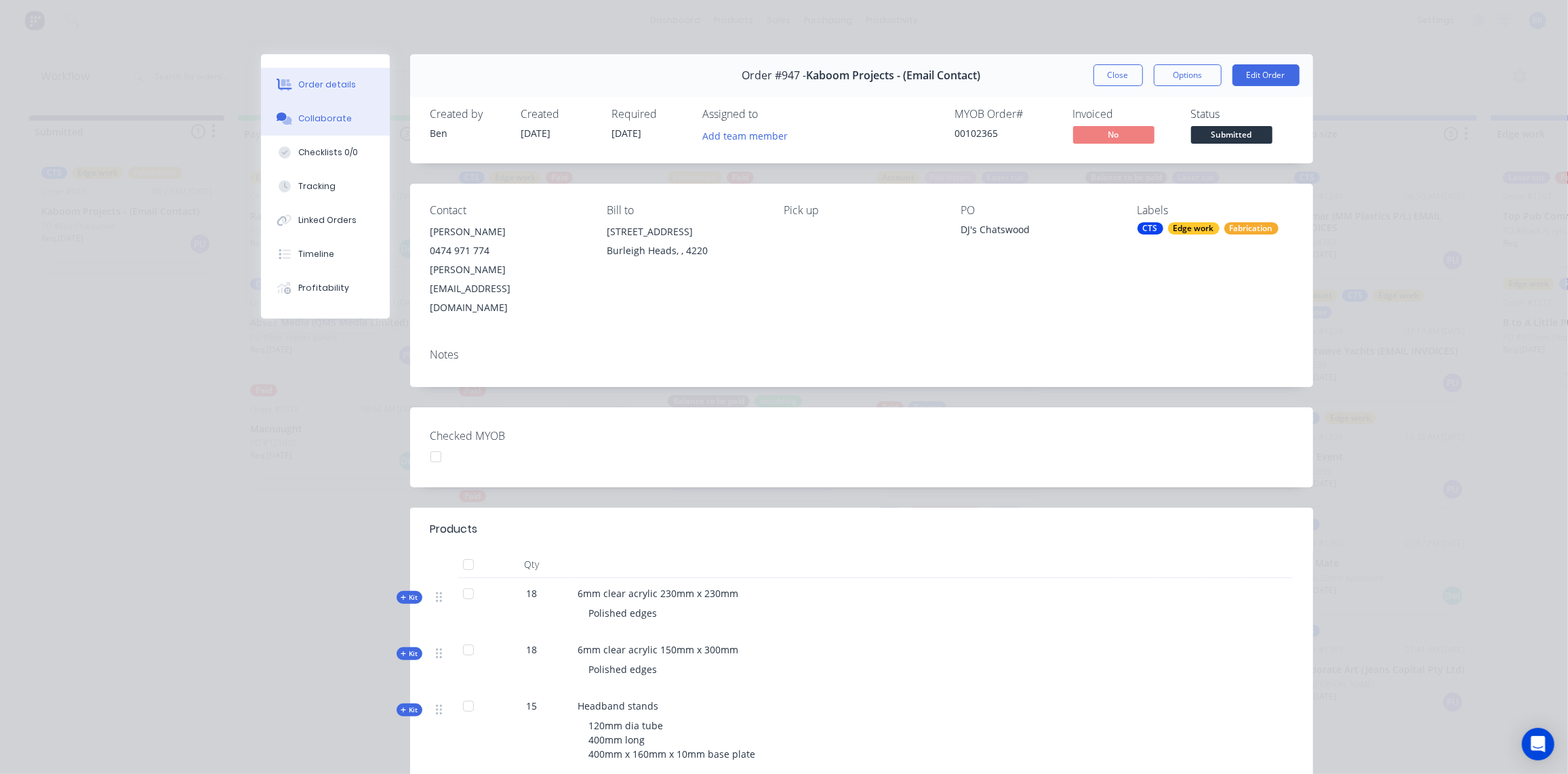
click at [313, 121] on div "Collaborate" at bounding box center [325, 118] width 53 height 12
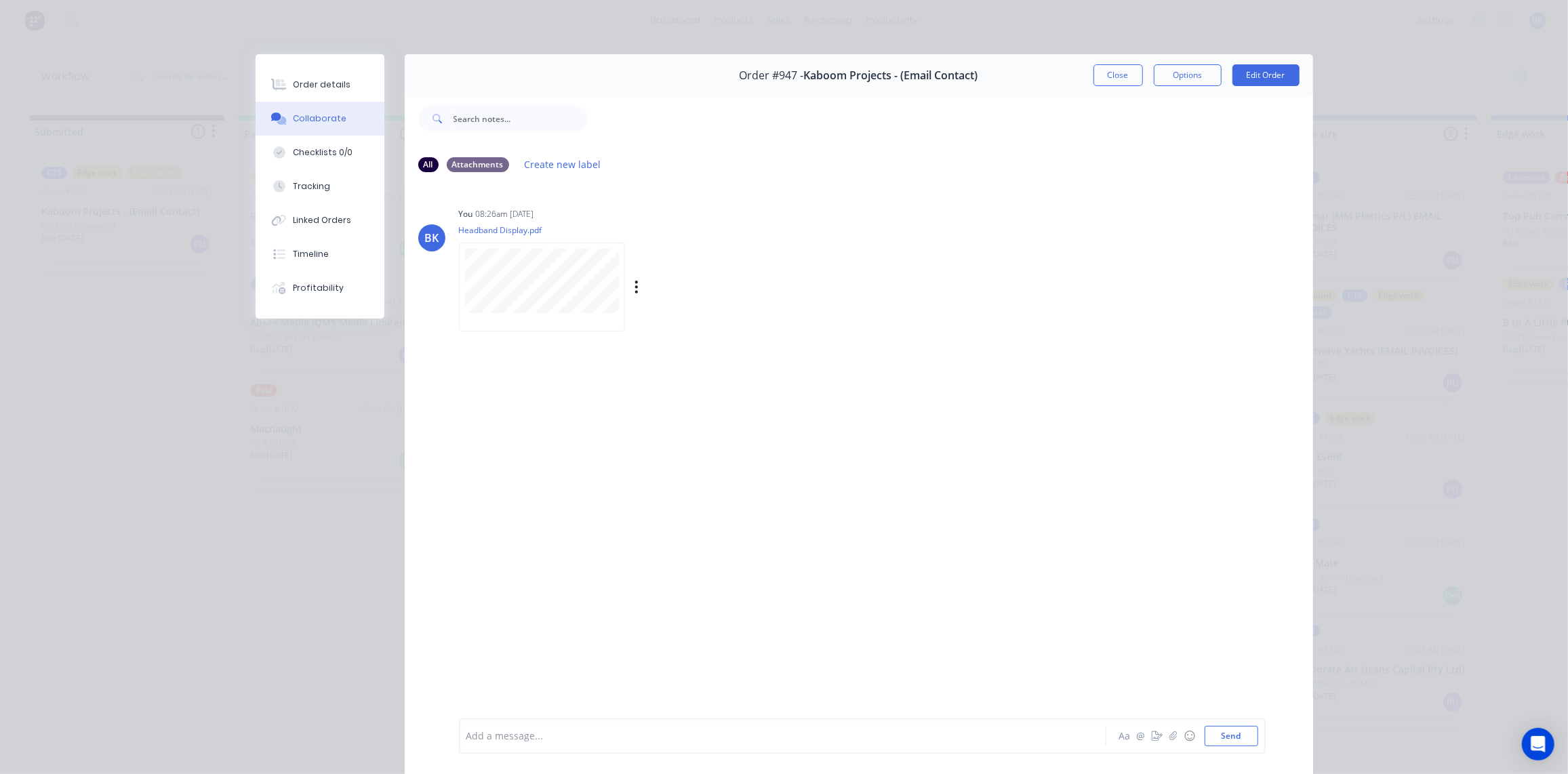
click at [795, 317] on div "You 08:26am [DATE] Headband Display.pdf Labels Download Delete" at bounding box center [671, 265] width 424 height 122
click at [766, 537] on div "BK You 08:26am [DATE] Headband Display.pdf Labels Download Delete" at bounding box center [859, 451] width 908 height 534
drag, startPoint x: 1095, startPoint y: 77, endPoint x: 1095, endPoint y: 87, distance: 10.0
click at [1096, 77] on button "Close" at bounding box center [1119, 75] width 50 height 22
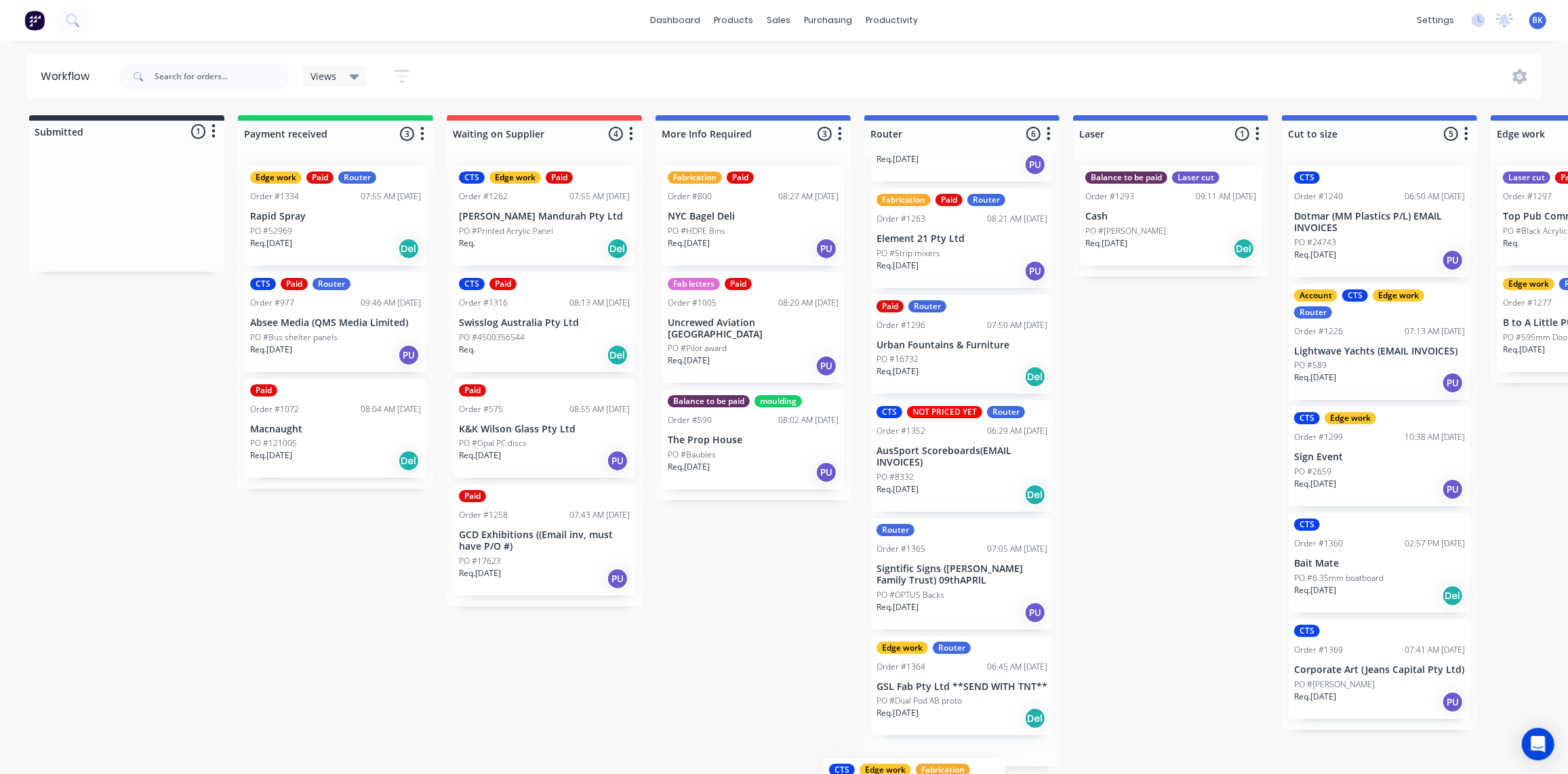
scroll to position [188, 0]
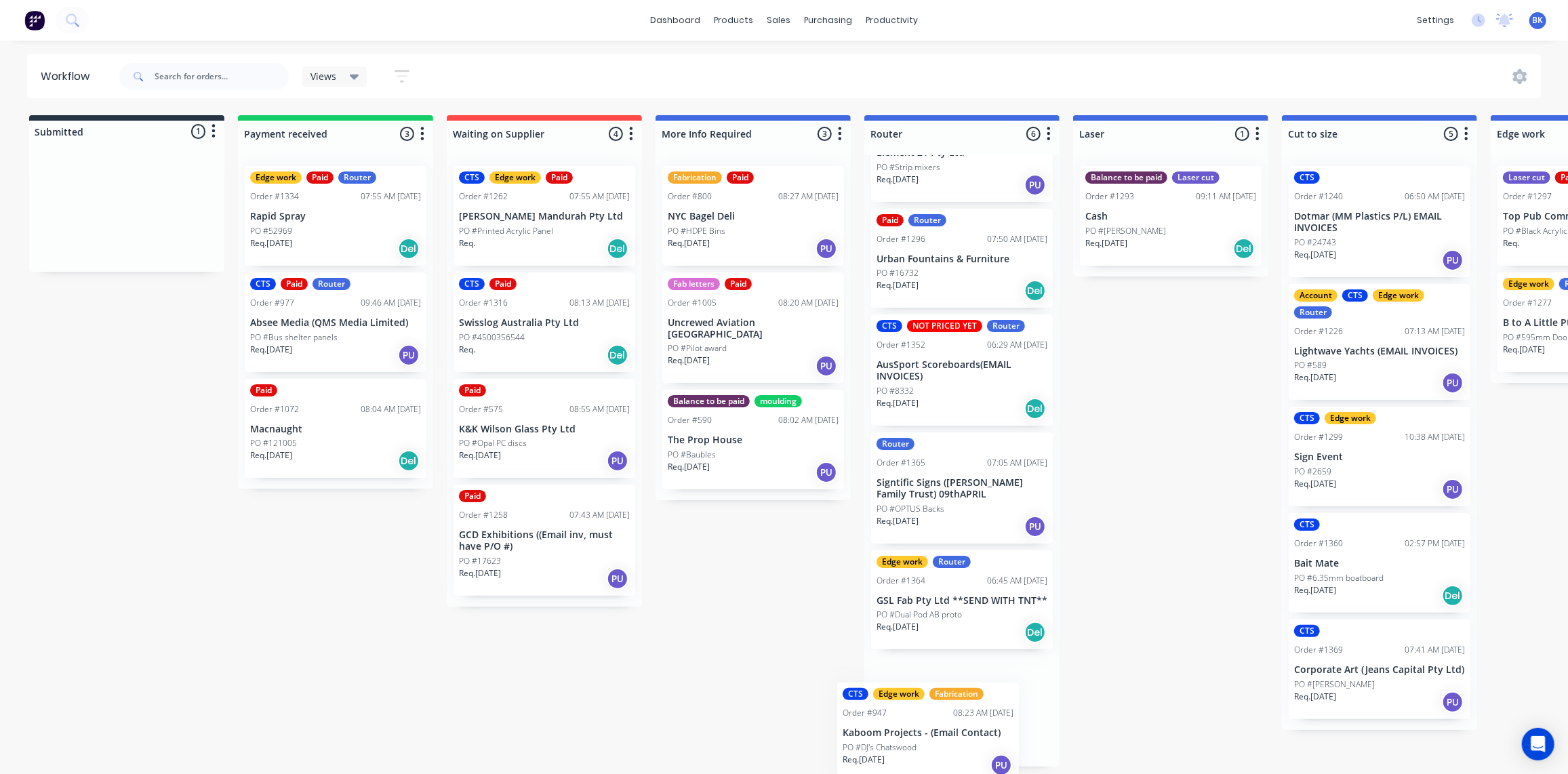
drag, startPoint x: 106, startPoint y: 210, endPoint x: 912, endPoint y: 736, distance: 962.5
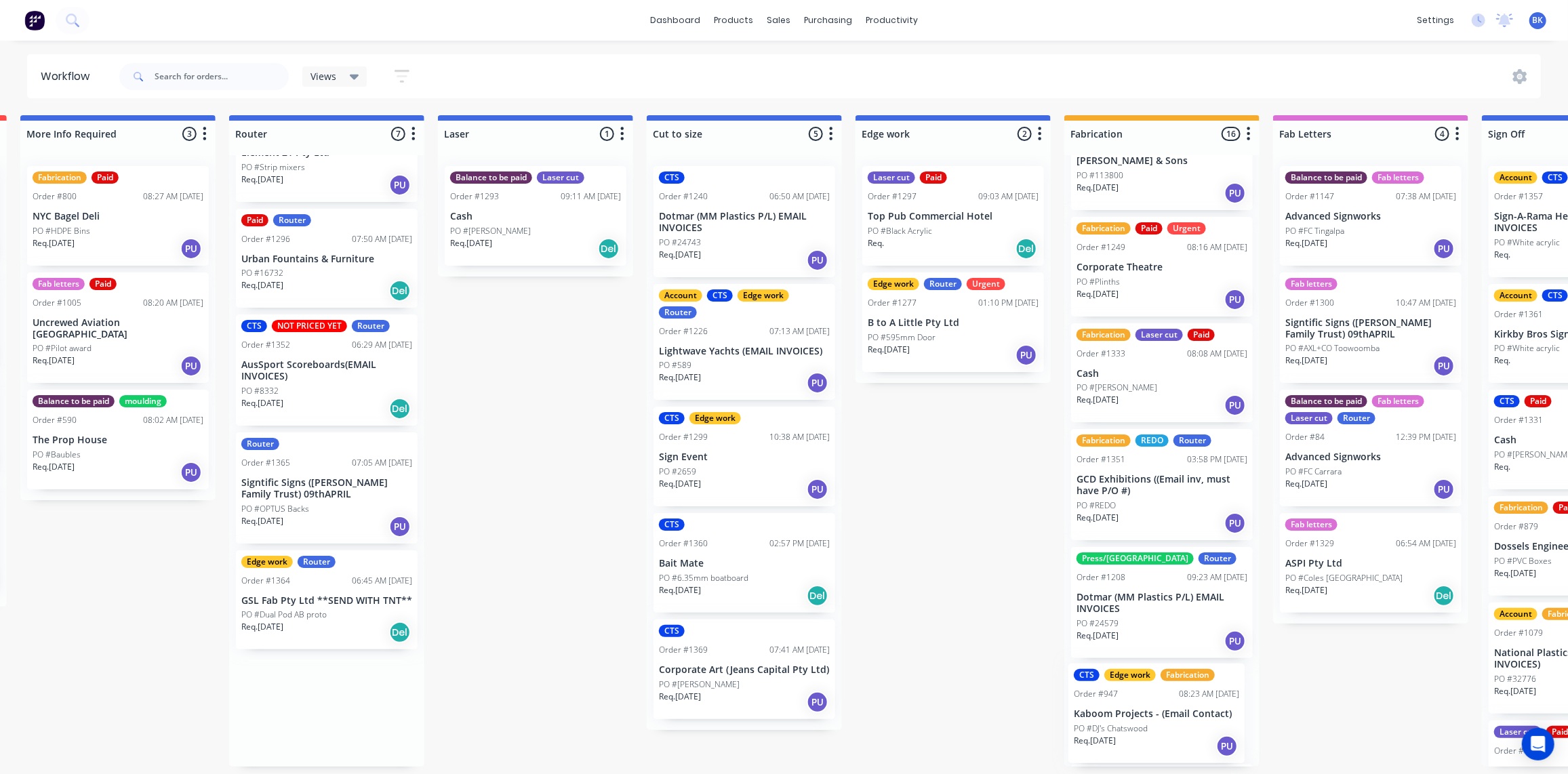
scroll to position [1266, 0]
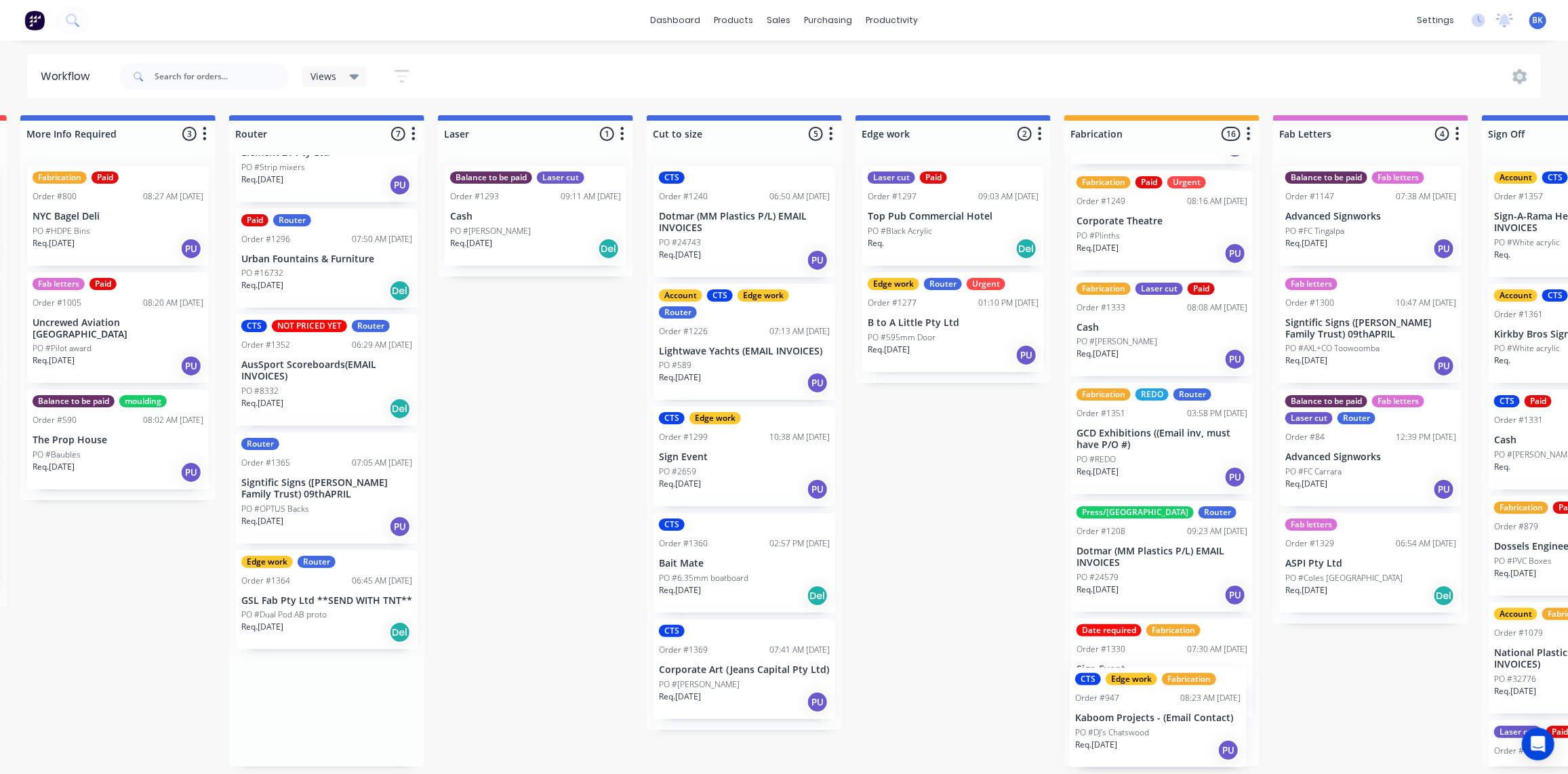
drag, startPoint x: 949, startPoint y: 734, endPoint x: 1156, endPoint y: 746, distance: 207.3
click at [1156, 746] on div "Submitted 0 Status colour #273444 hex #273444 Save Cancel Summaries Total order…" at bounding box center [977, 441] width 3244 height 652
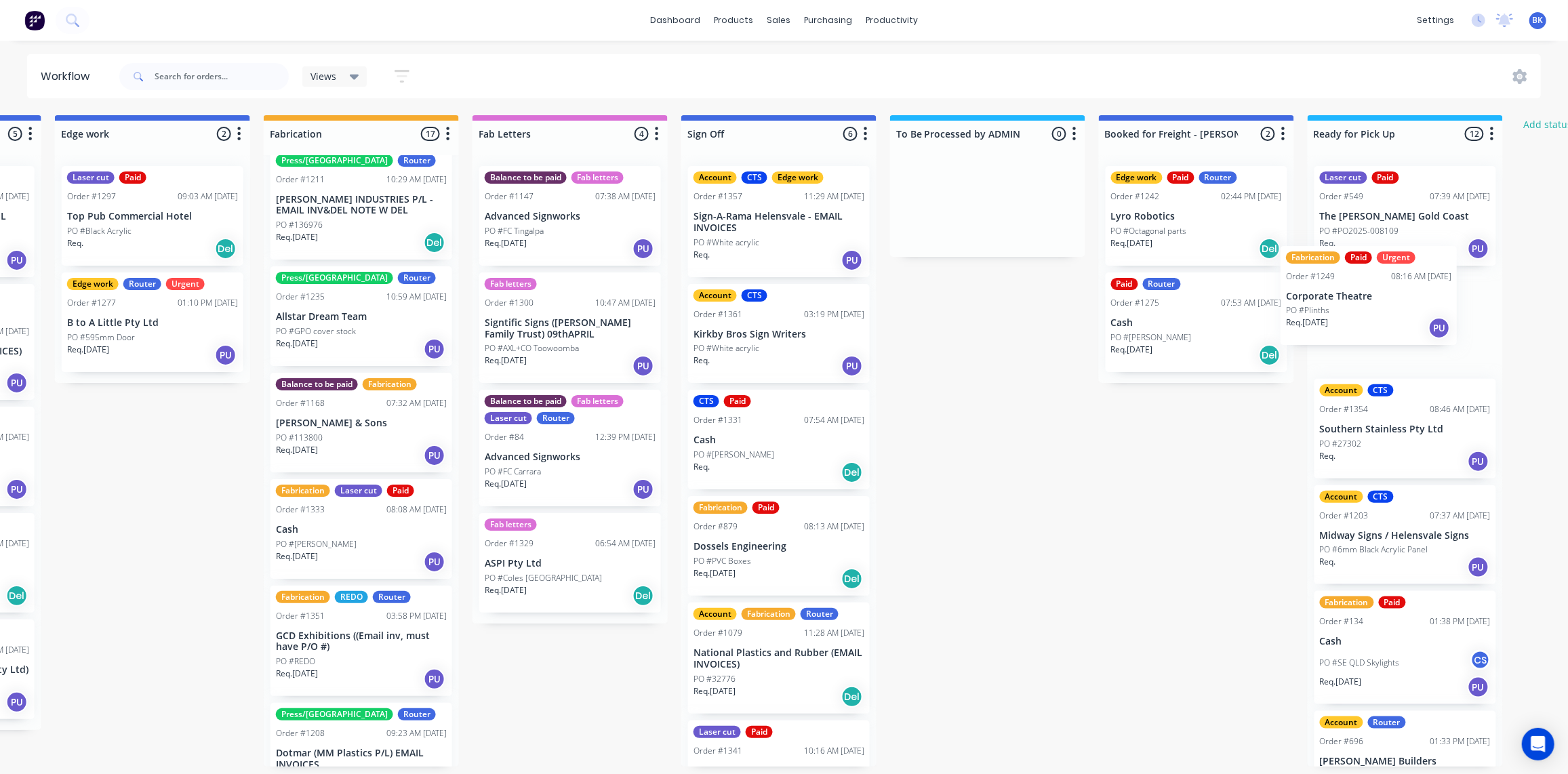
scroll to position [1, 1450]
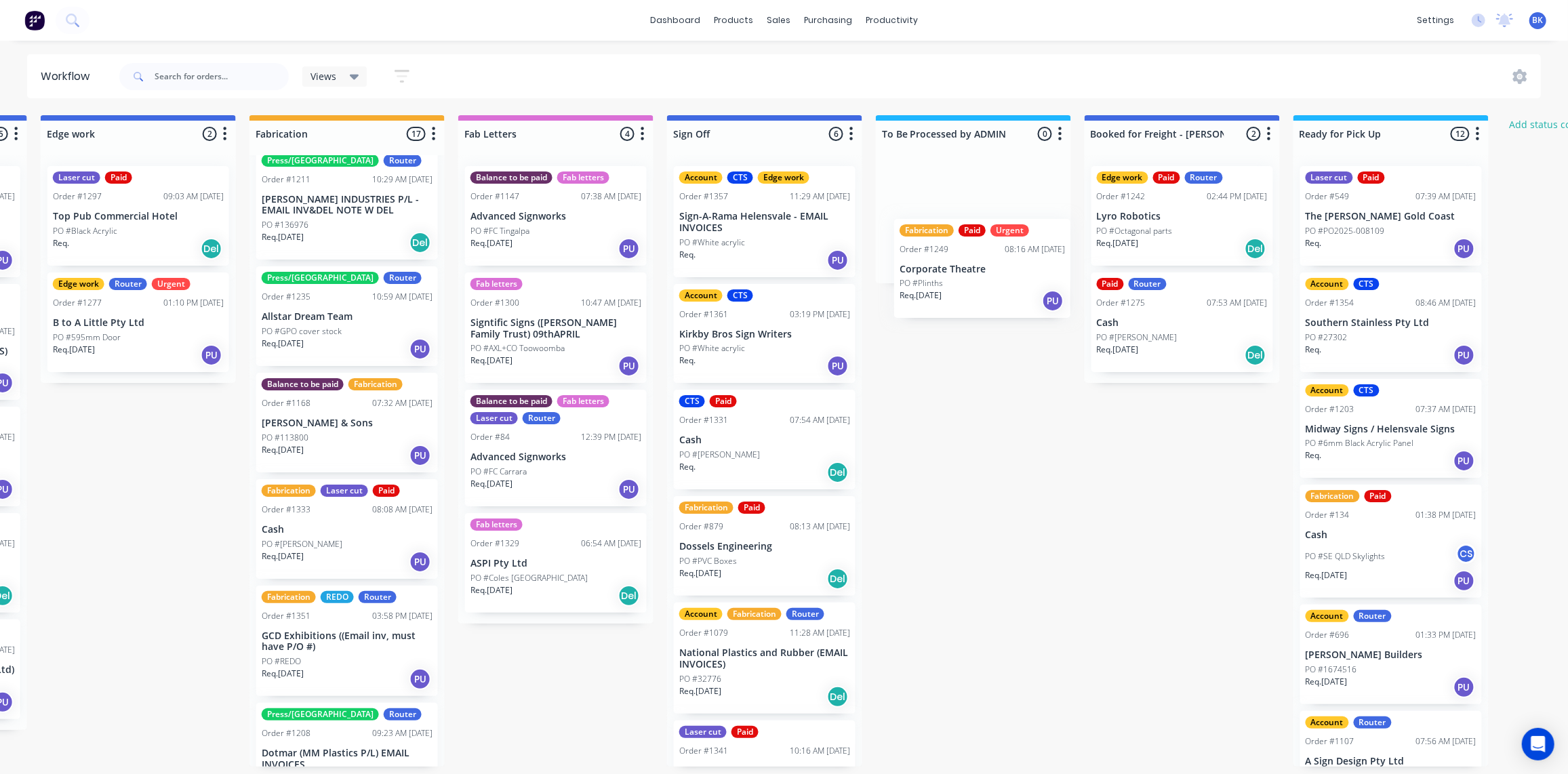
drag, startPoint x: 1108, startPoint y: 490, endPoint x: 945, endPoint y: 292, distance: 256.5
click at [945, 292] on div "Submitted 0 Status colour #273444 hex #273444 Save Cancel Summaries Total order…" at bounding box center [161, 441] width 3244 height 652
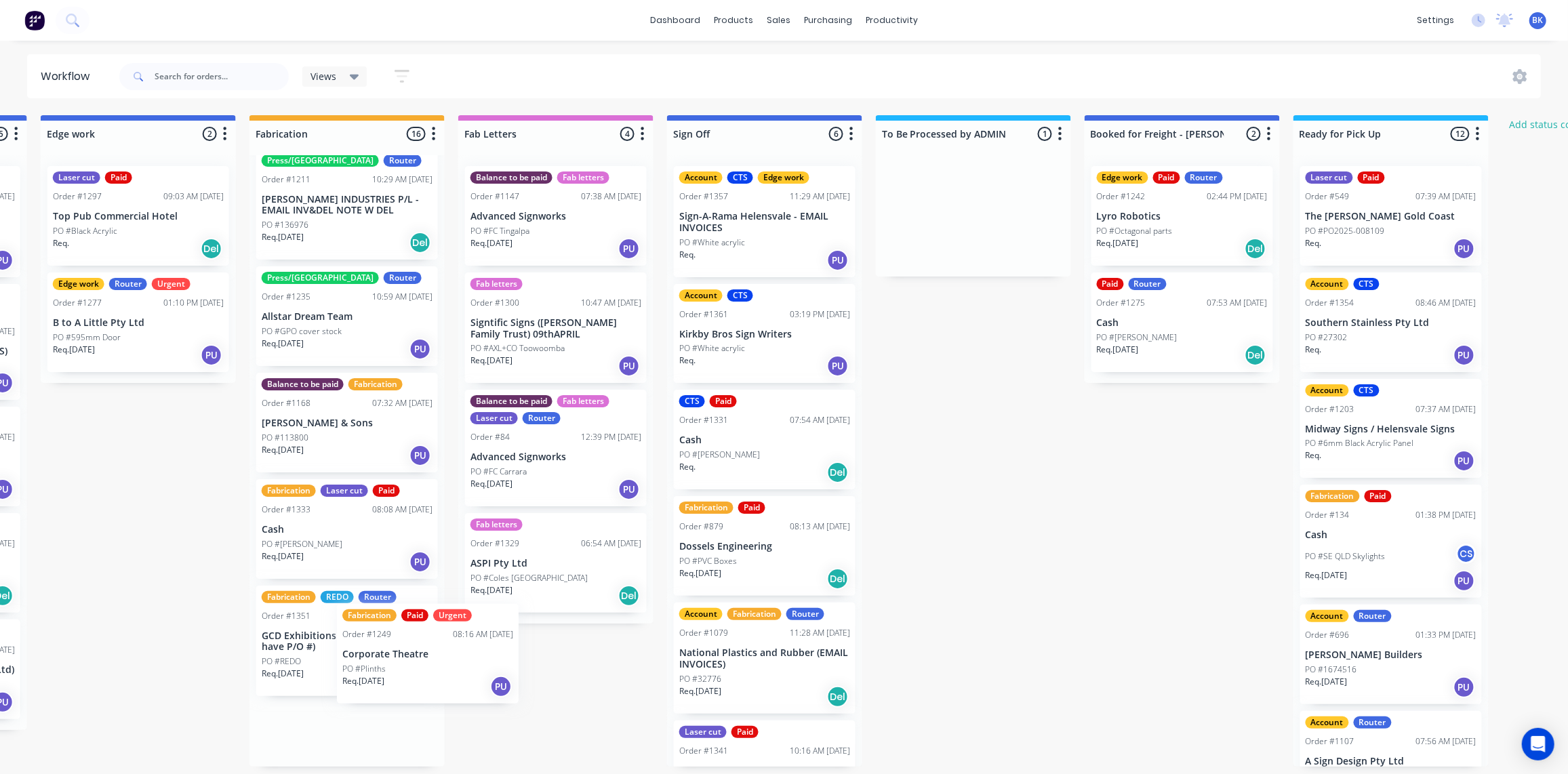
scroll to position [973, 0]
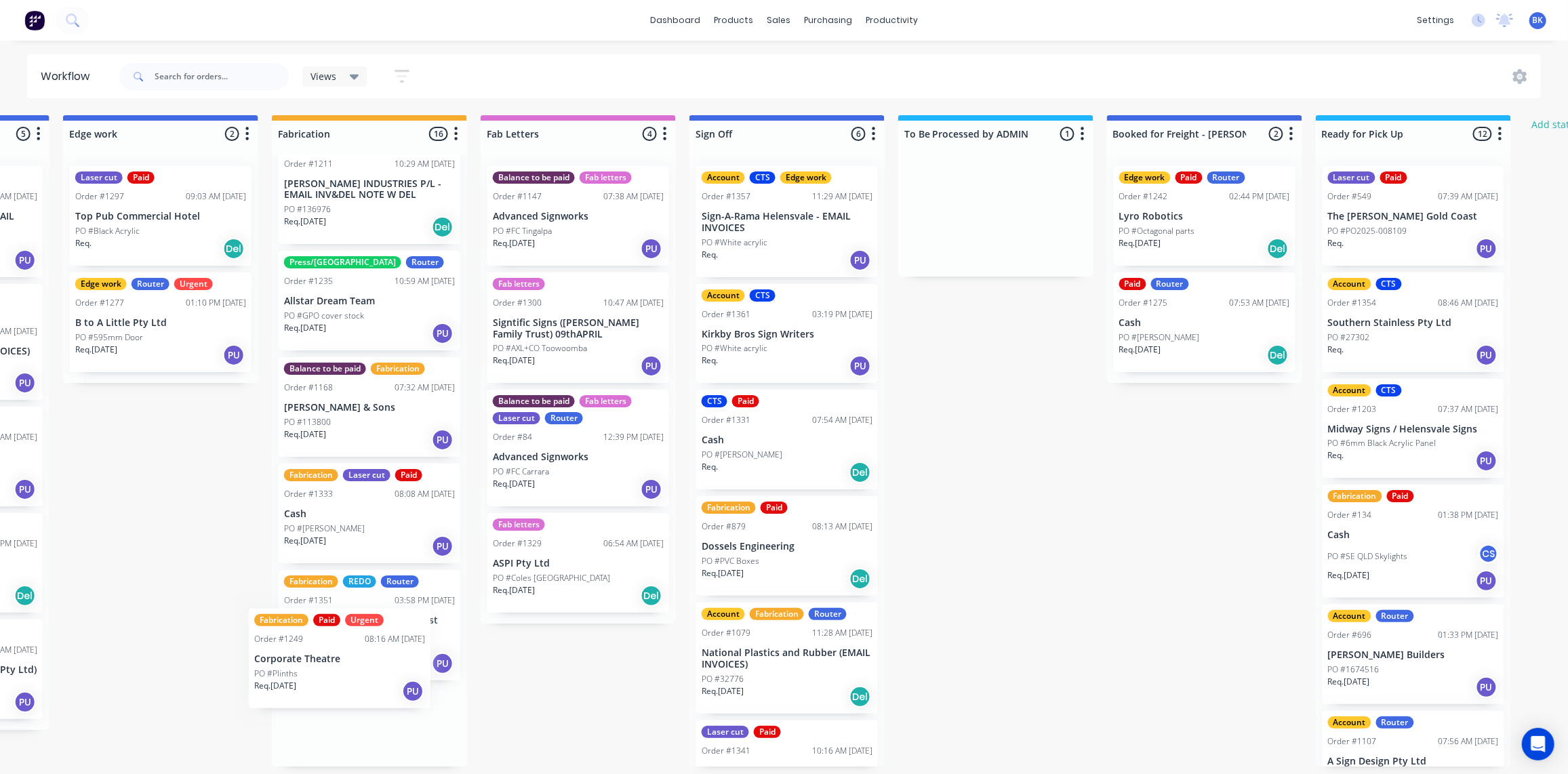
drag, startPoint x: 948, startPoint y: 236, endPoint x: 390, endPoint y: 679, distance: 712.5
click at [318, 685] on div "Submitted 0 Status colour #273444 hex #273444 Save Cancel Summaries Total order…" at bounding box center [184, 441] width 3244 height 652
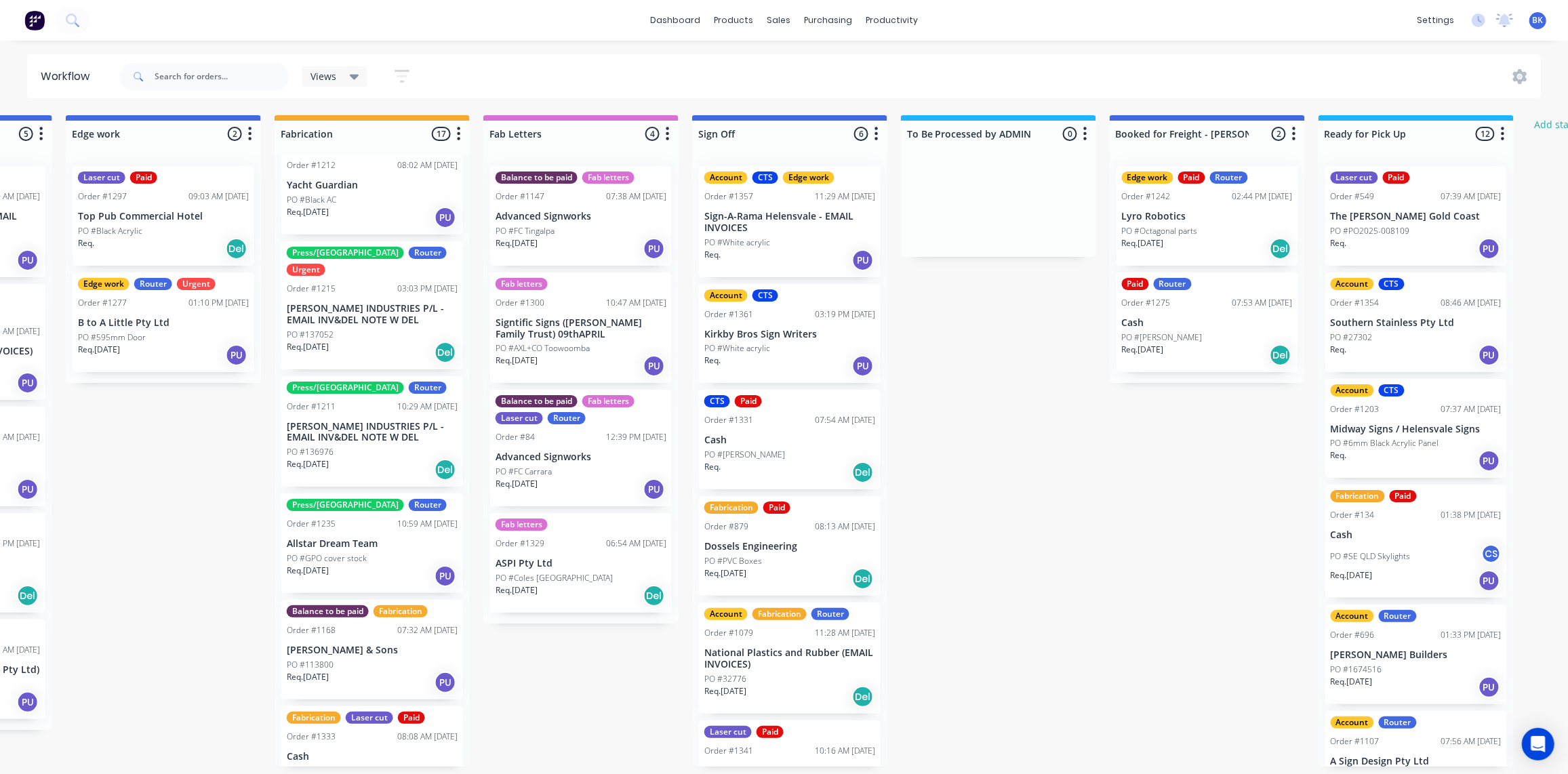
scroll to position [718, 0]
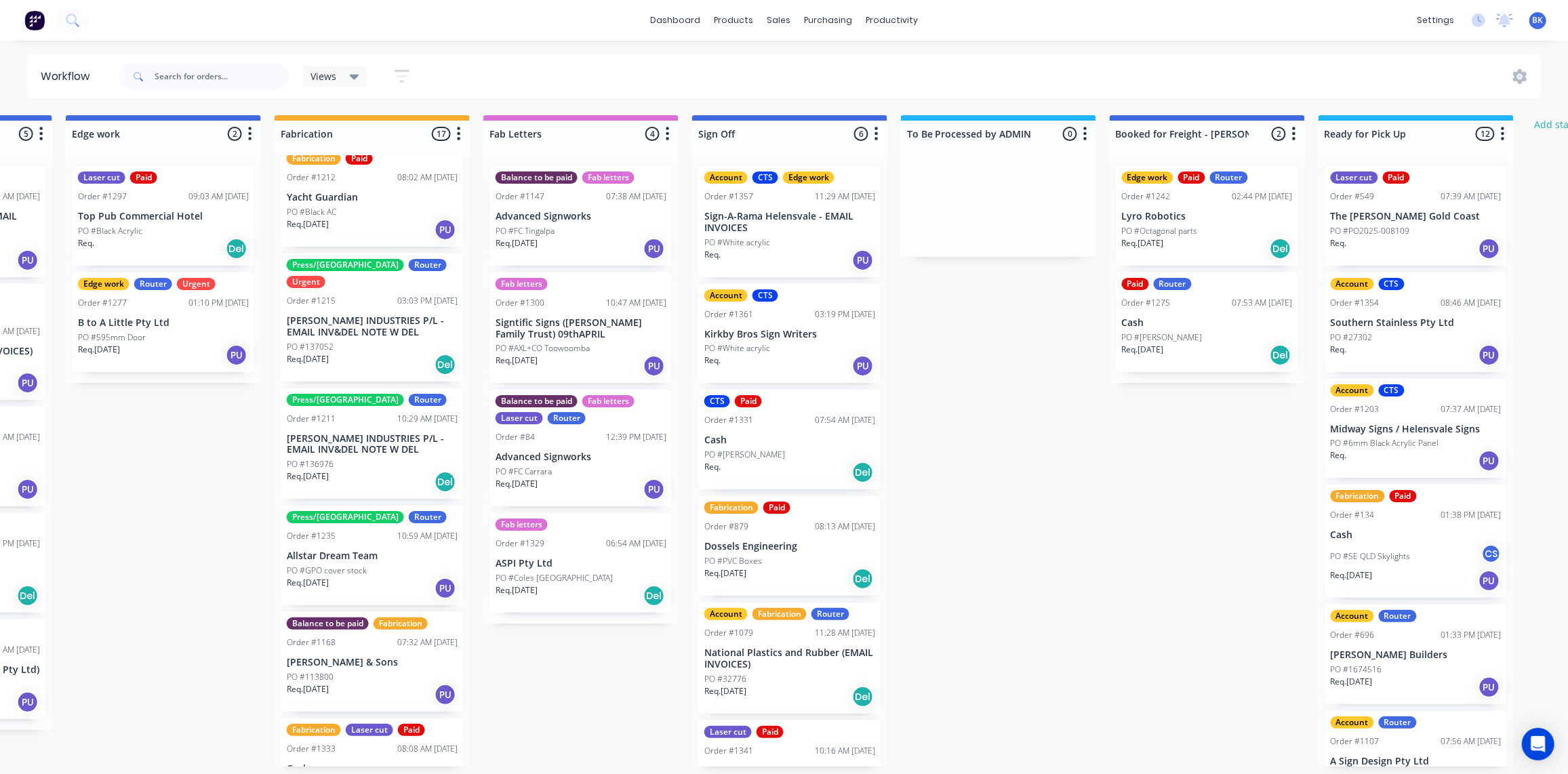
click at [377, 434] on p "[PERSON_NAME] INDUSTRIES P/L - EMAIL INV&DEL NOTE W DEL" at bounding box center [372, 445] width 171 height 23
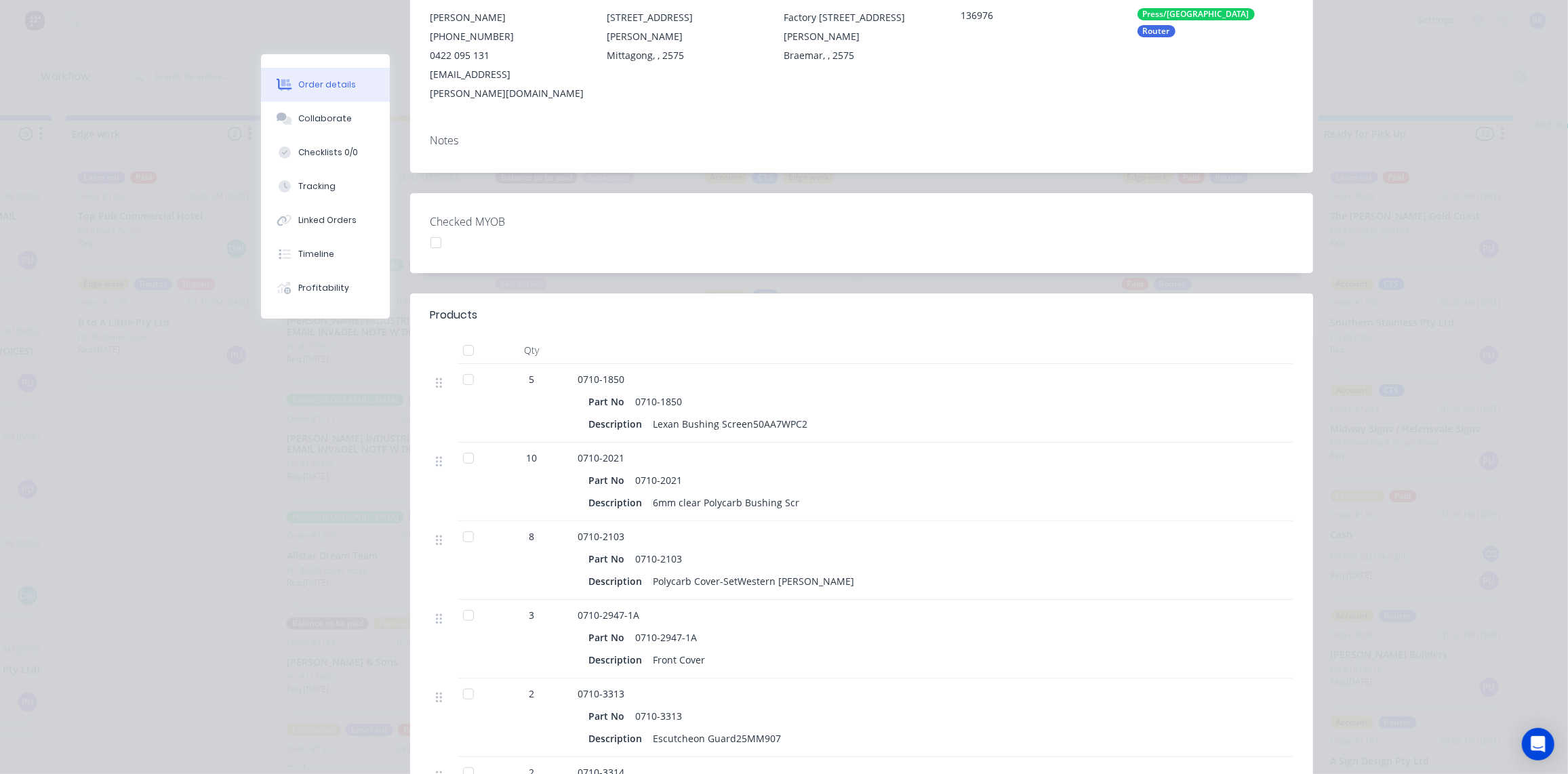
scroll to position [123, 0]
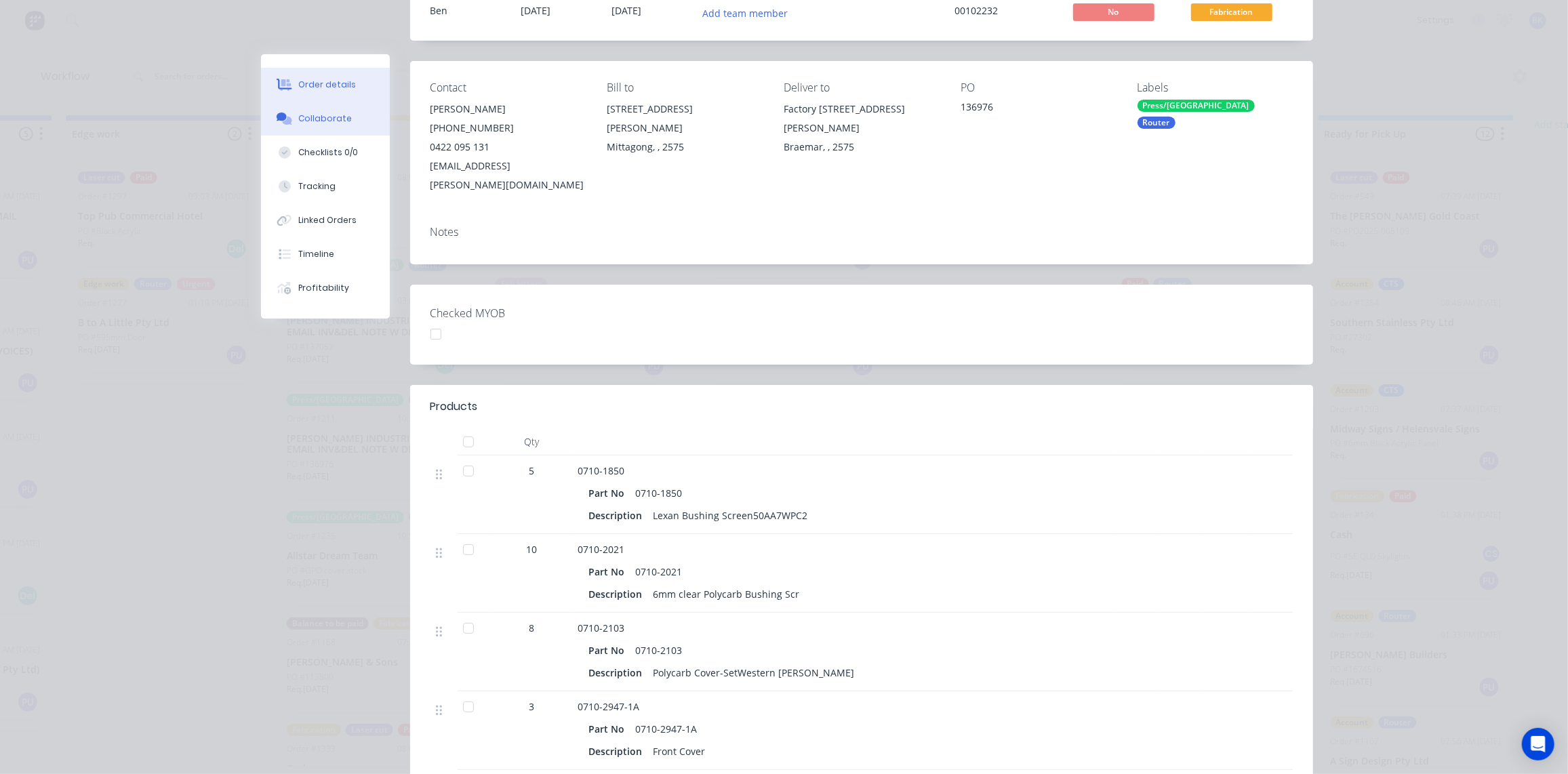
click at [324, 122] on div "Collaborate" at bounding box center [325, 118] width 53 height 12
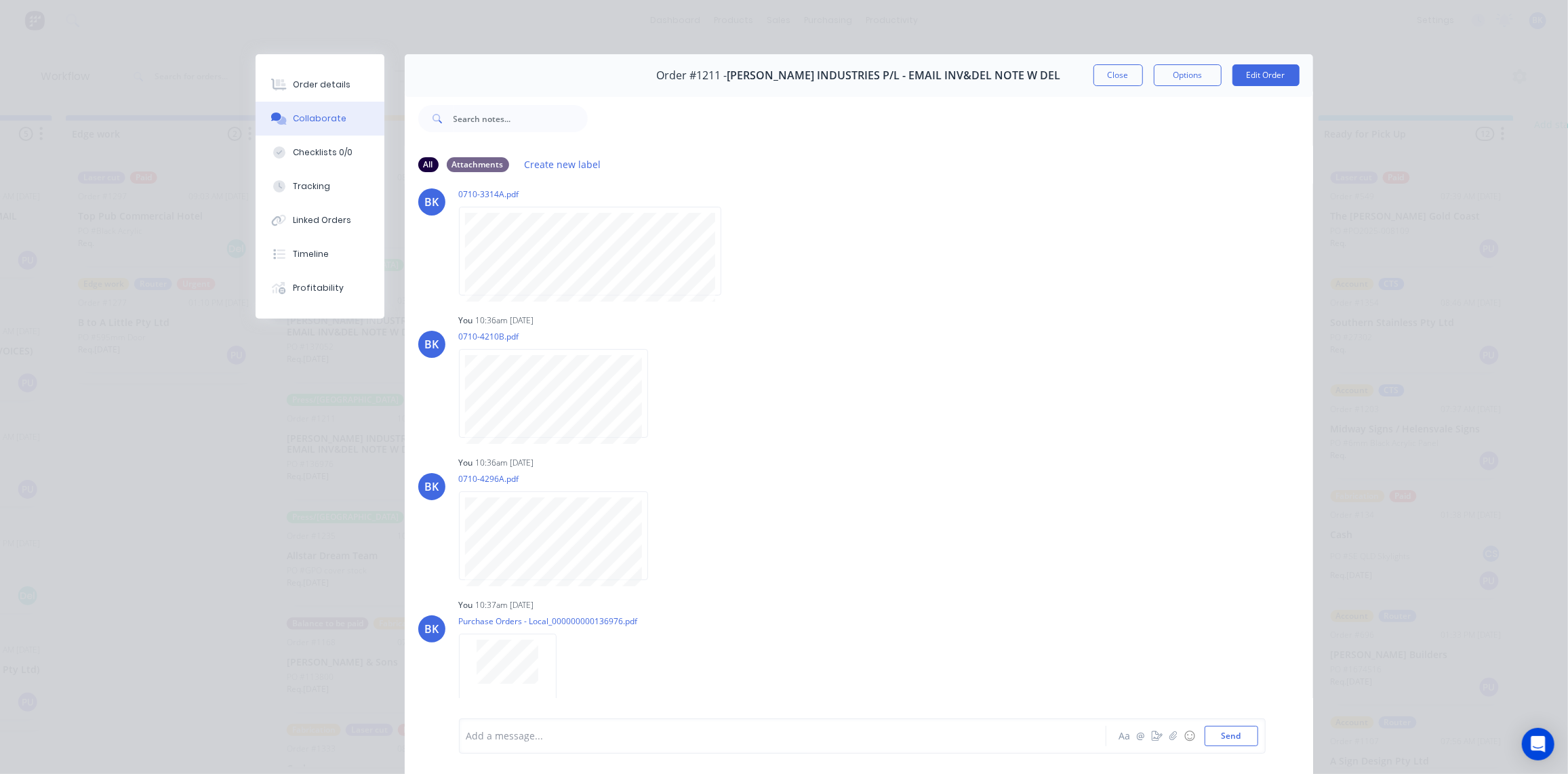
scroll to position [750, 0]
click at [1117, 74] on button "Close" at bounding box center [1119, 75] width 50 height 22
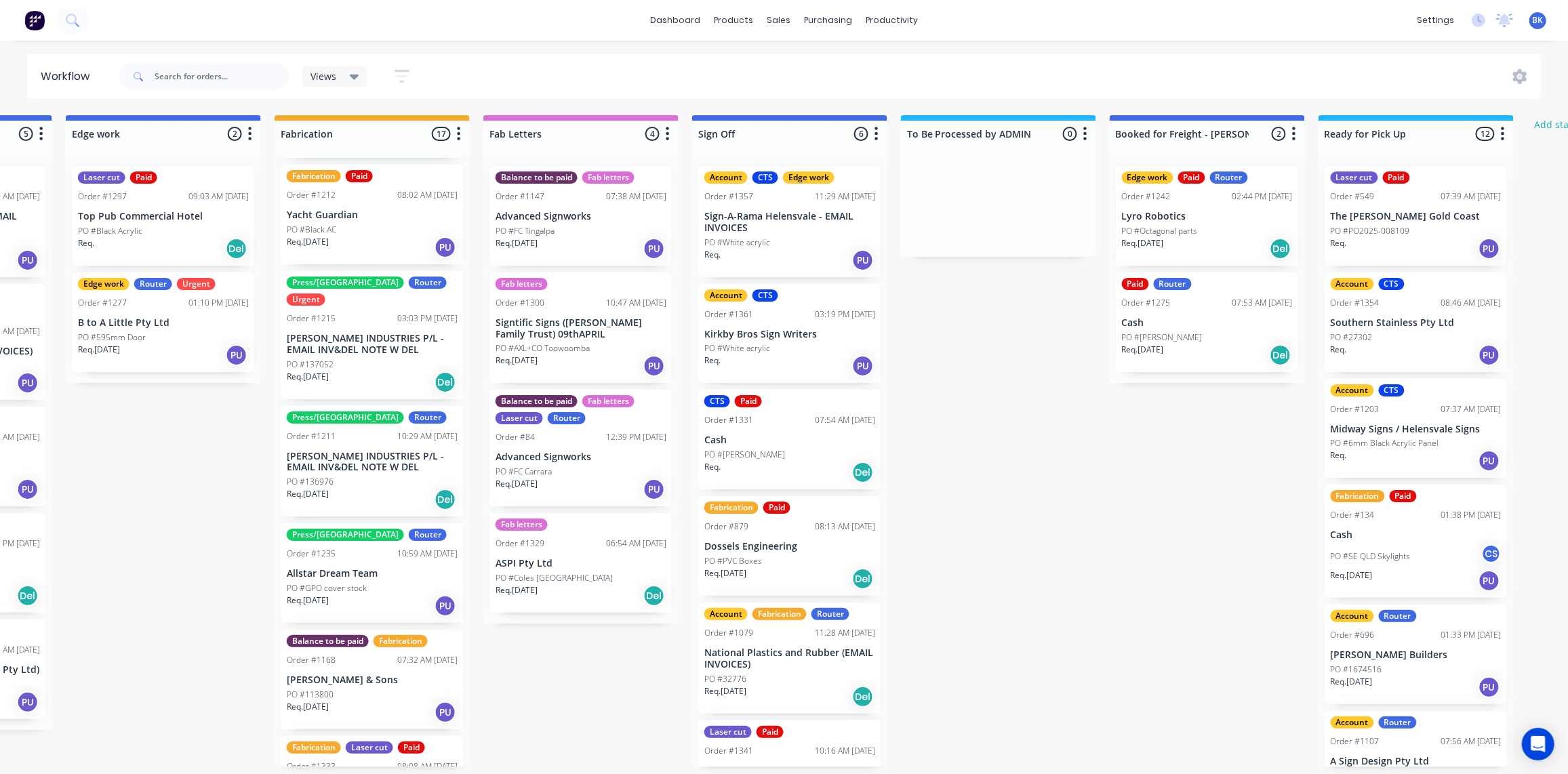
scroll to position [699, 0]
click at [374, 372] on div "Req. [DATE] Del" at bounding box center [372, 383] width 171 height 23
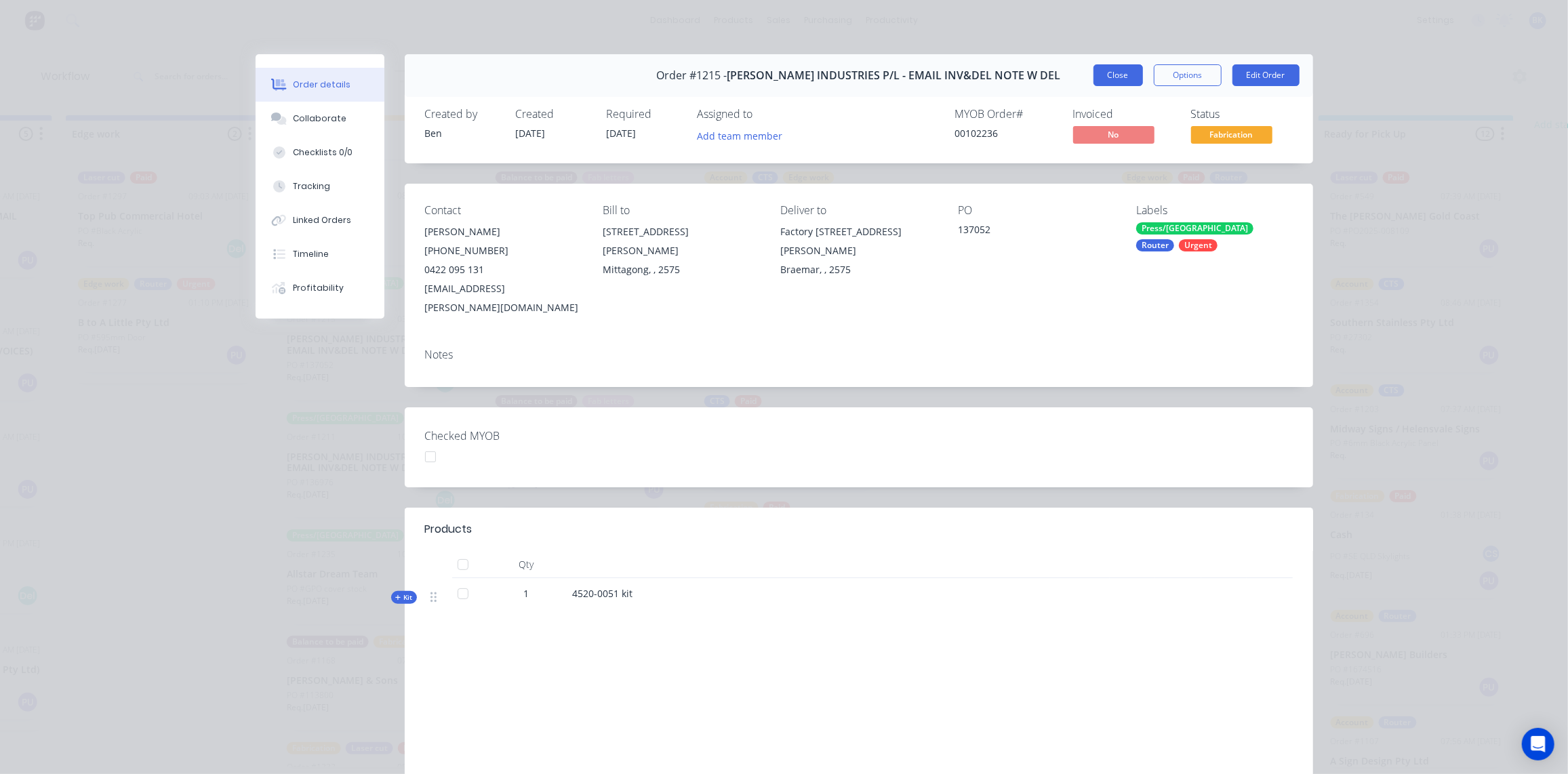
click at [1112, 69] on button "Close" at bounding box center [1119, 75] width 50 height 22
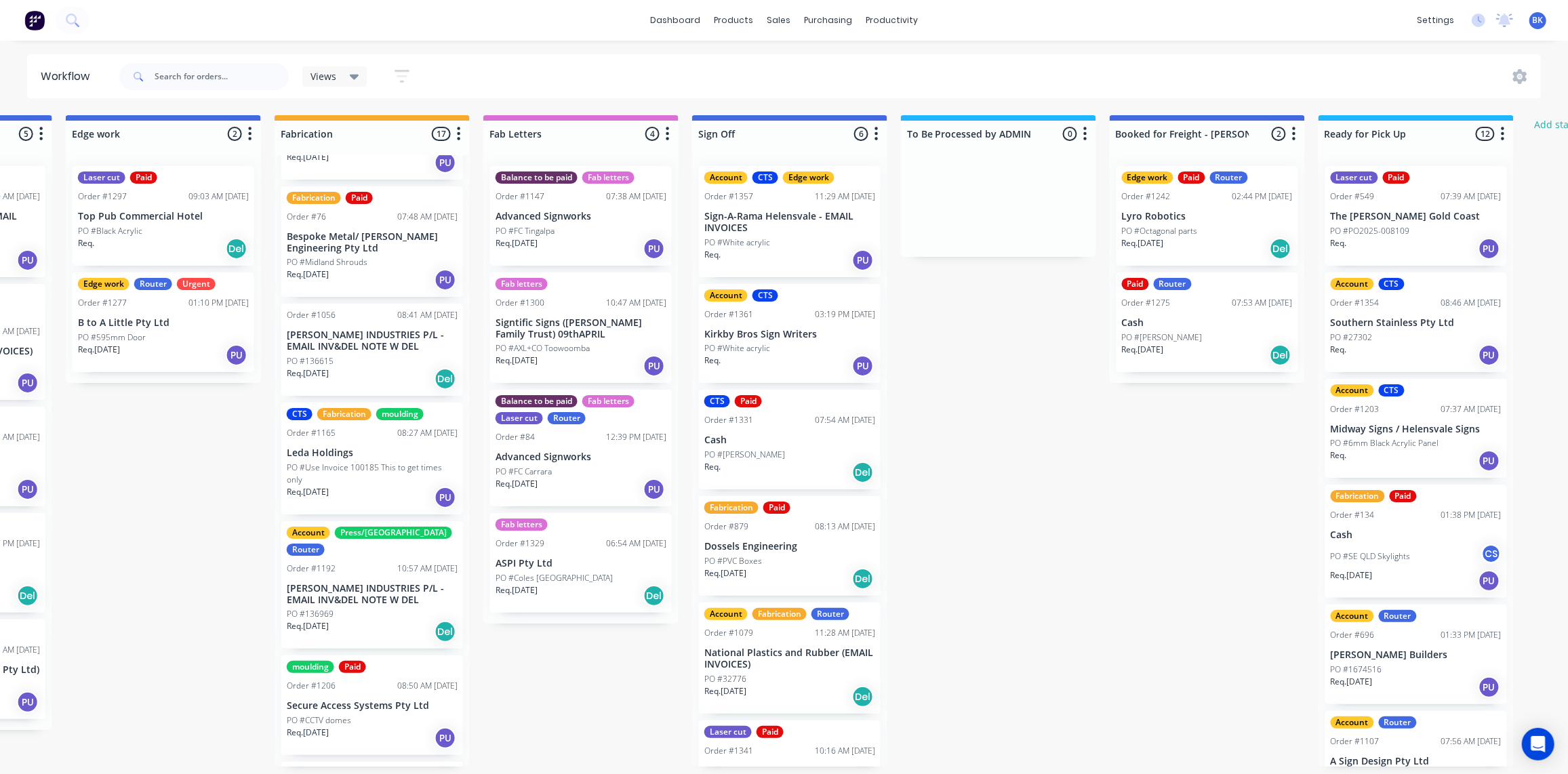
scroll to position [83, 0]
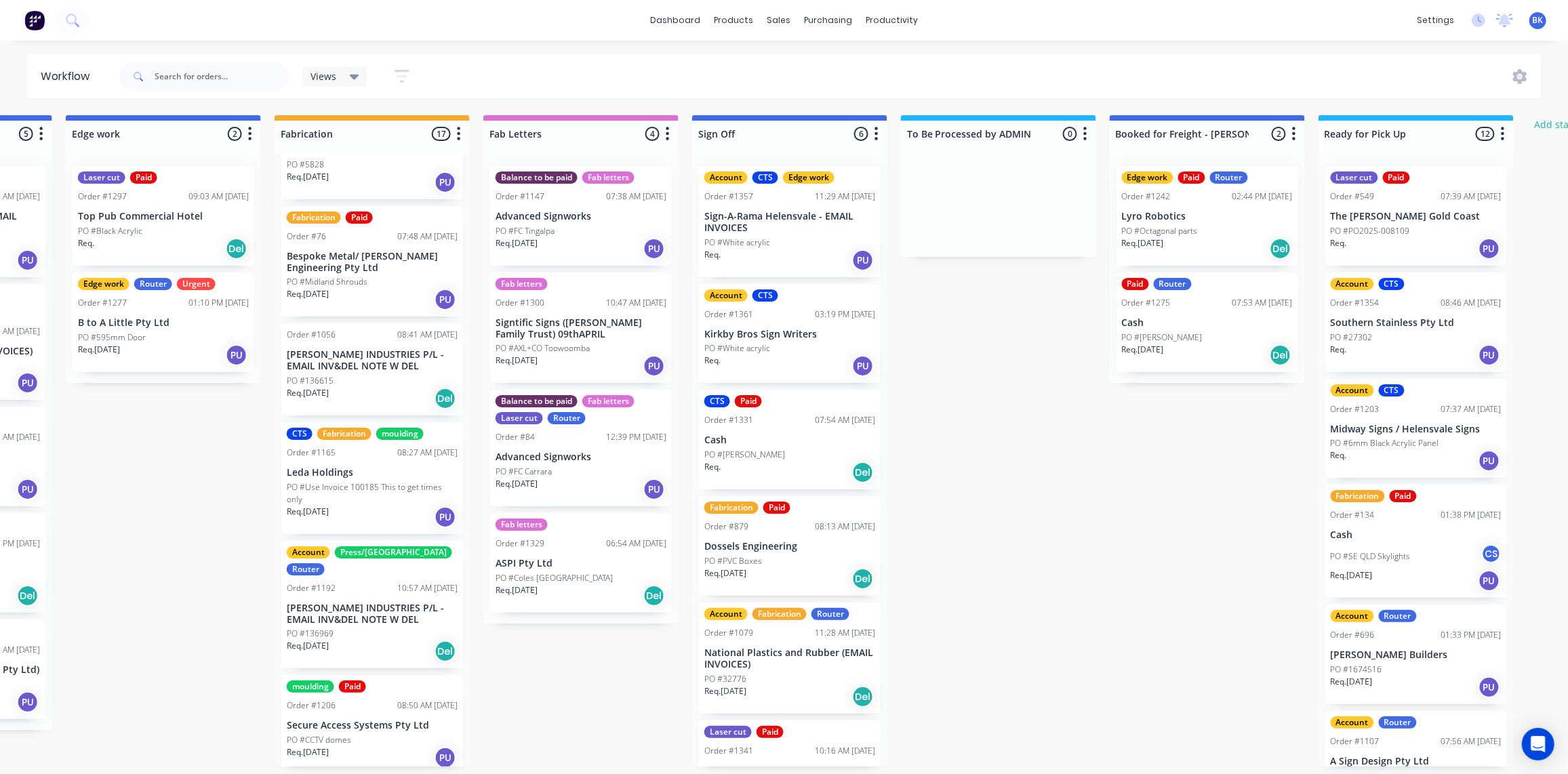
click at [365, 387] on div "Req. [DATE] Del" at bounding box center [372, 399] width 171 height 23
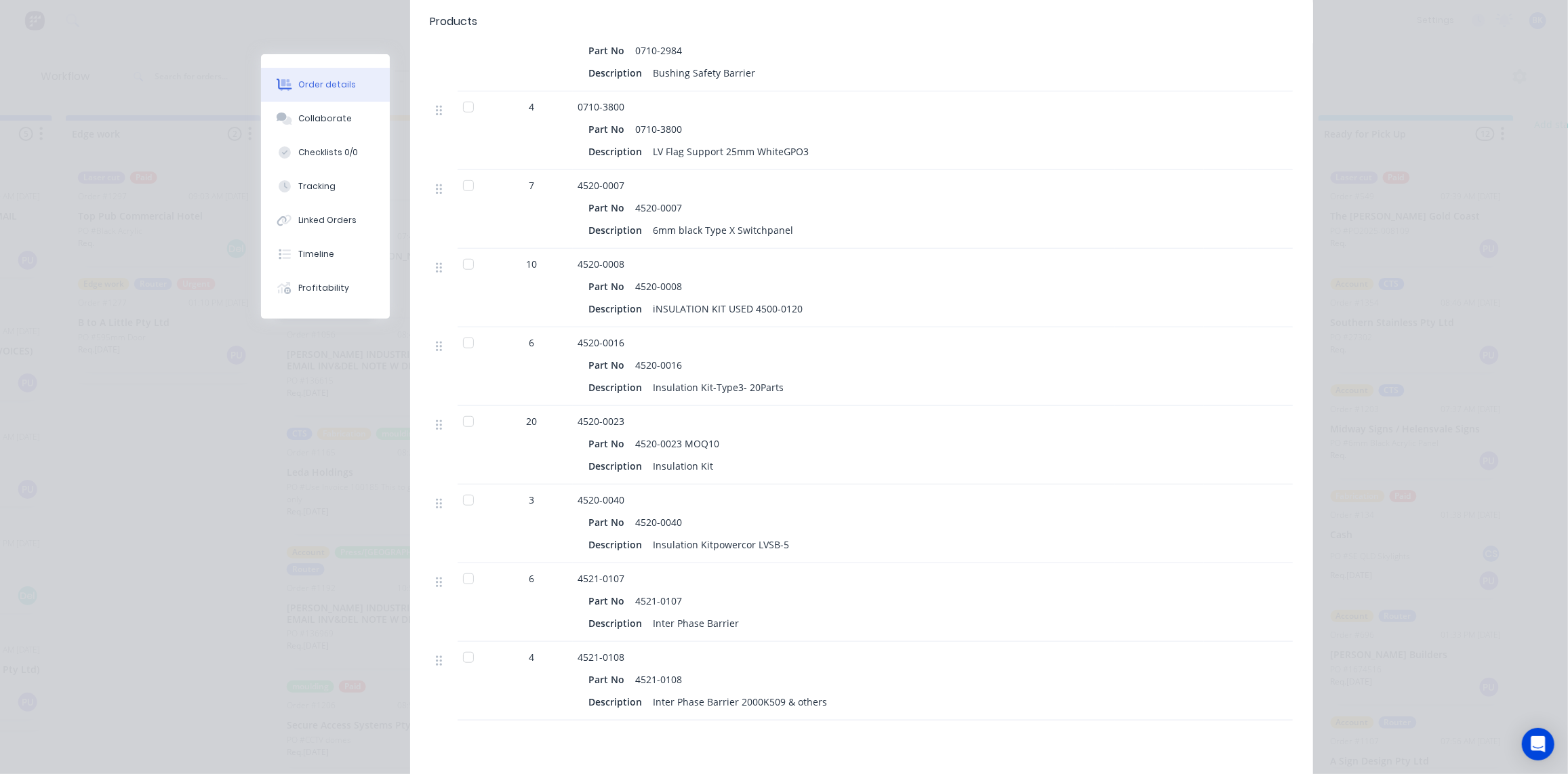
scroll to position [924, 0]
